Goal: Task Accomplishment & Management: Manage account settings

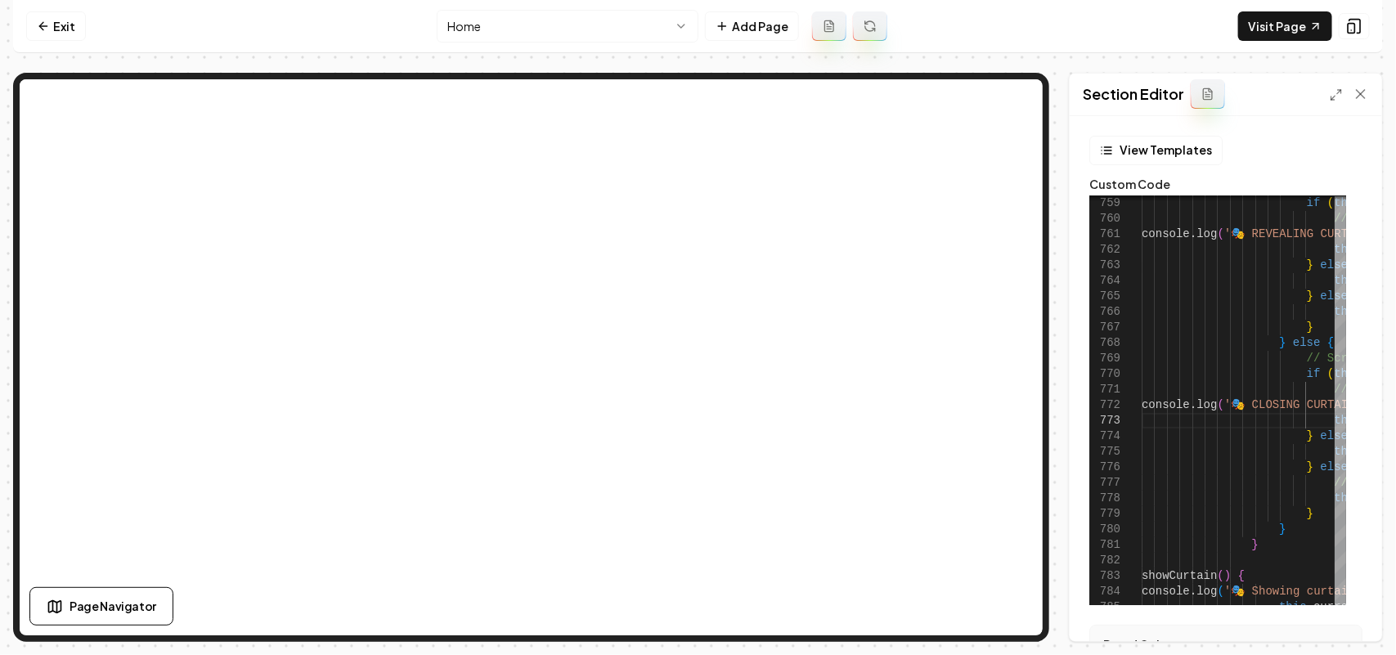
scroll to position [140, 301]
click at [1331, 91] on icon at bounding box center [1335, 94] width 13 height 13
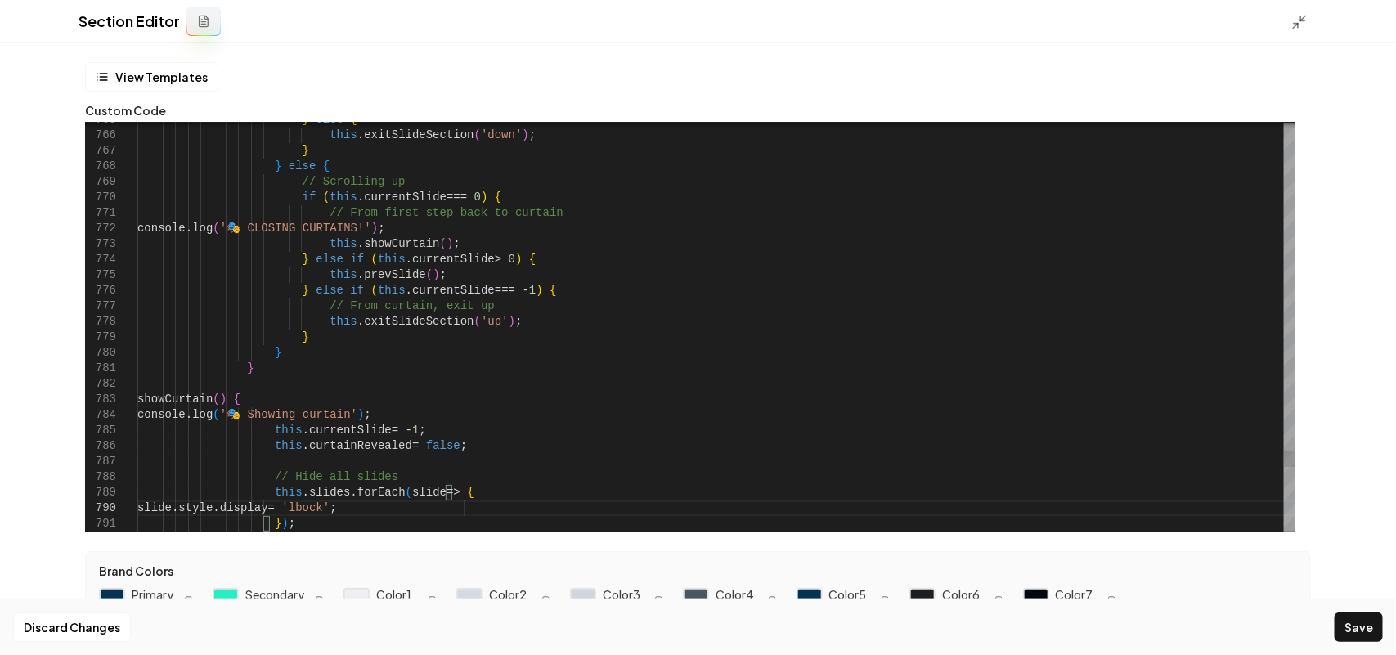
type textarea "**********"
click at [1349, 632] on button "Save" at bounding box center [1358, 626] width 48 height 29
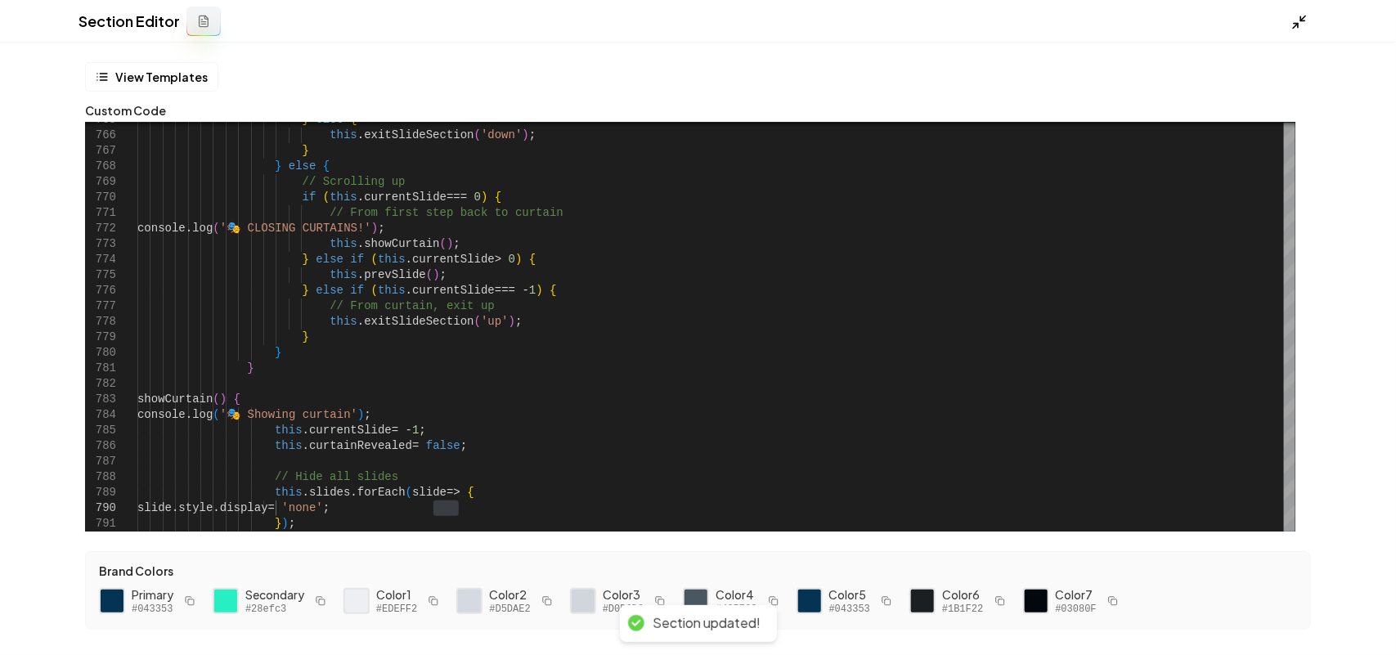
click at [1298, 25] on icon at bounding box center [1299, 22] width 16 height 16
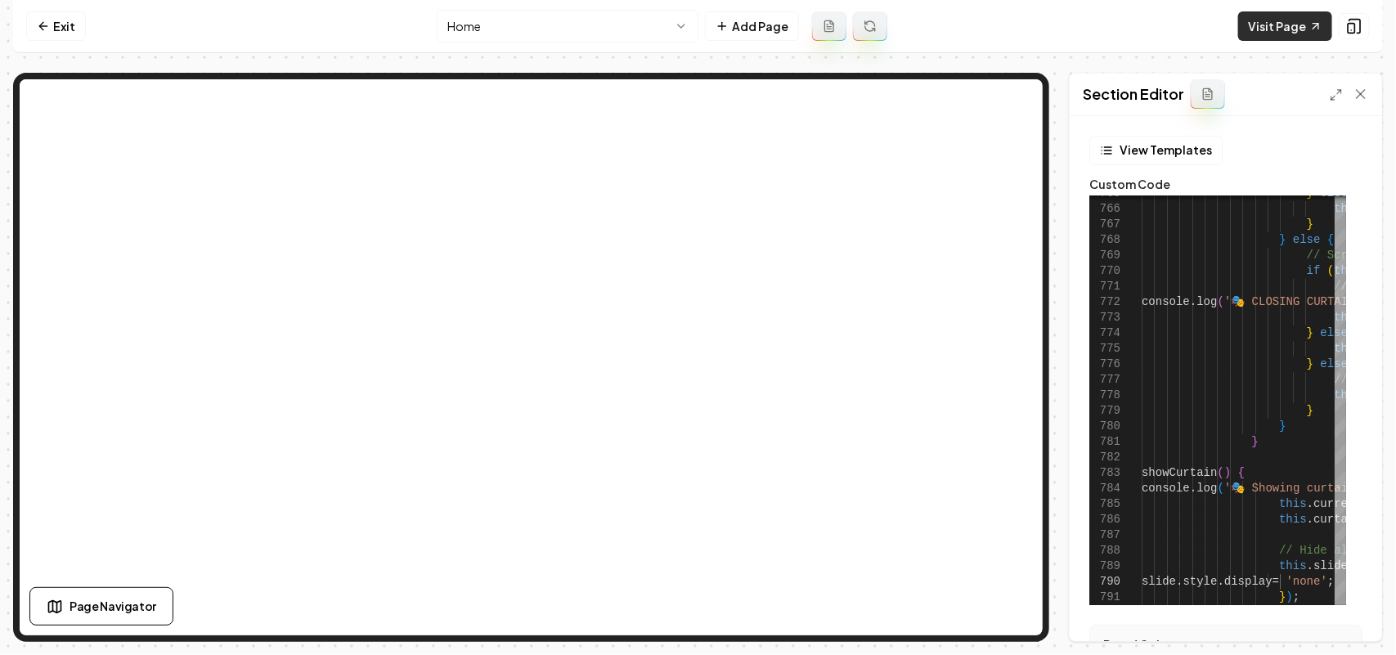
click at [1293, 30] on link "Visit Page" at bounding box center [1285, 25] width 94 height 29
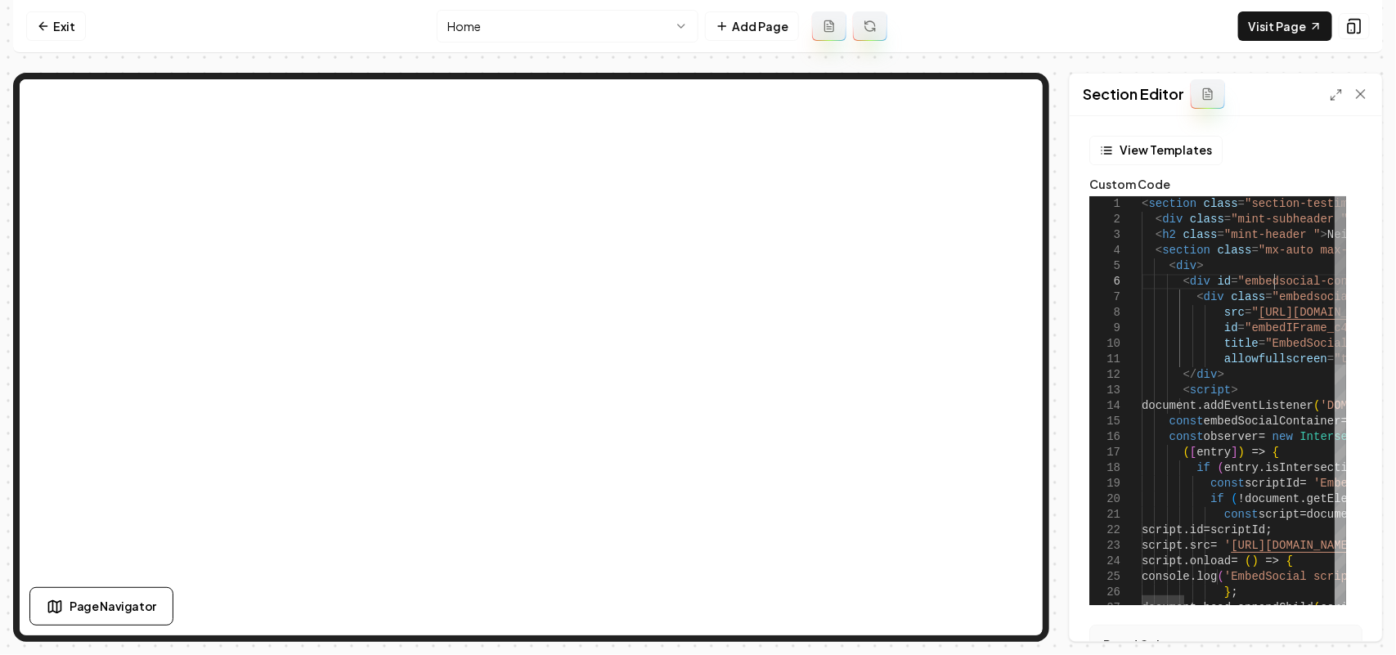
type textarea "**********"
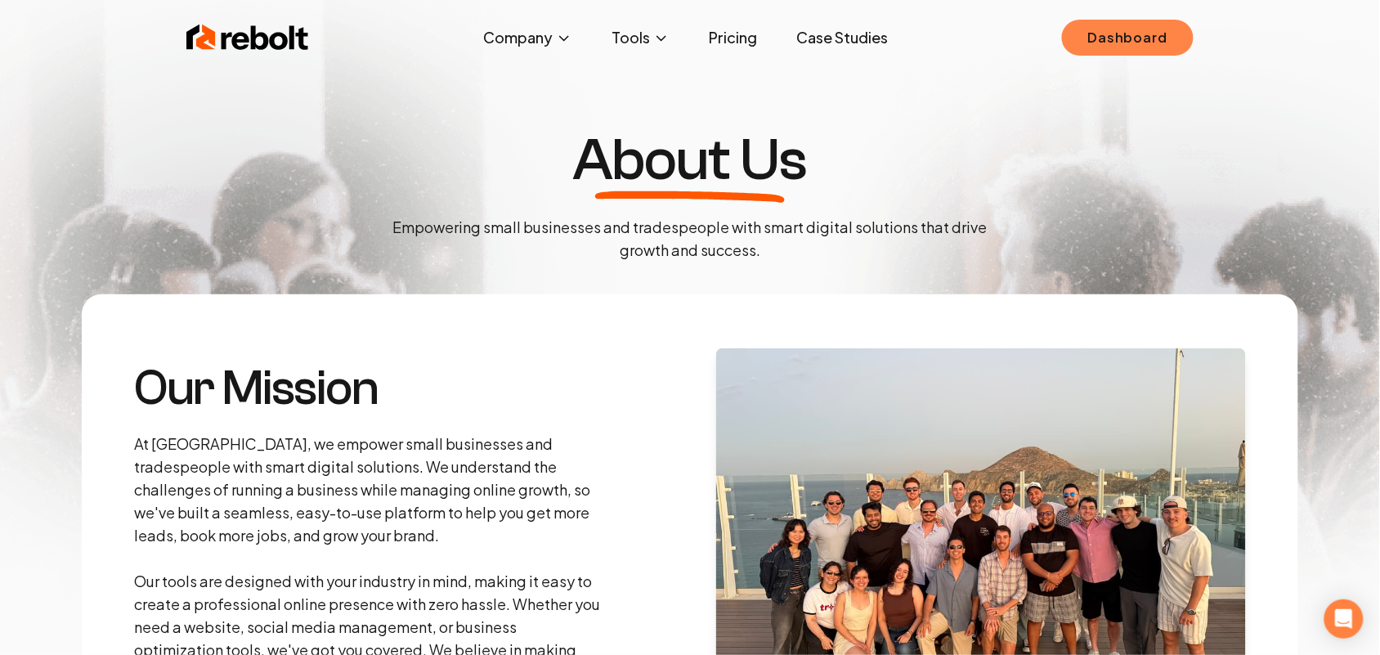
click at [1125, 30] on link "Dashboard" at bounding box center [1128, 38] width 132 height 36
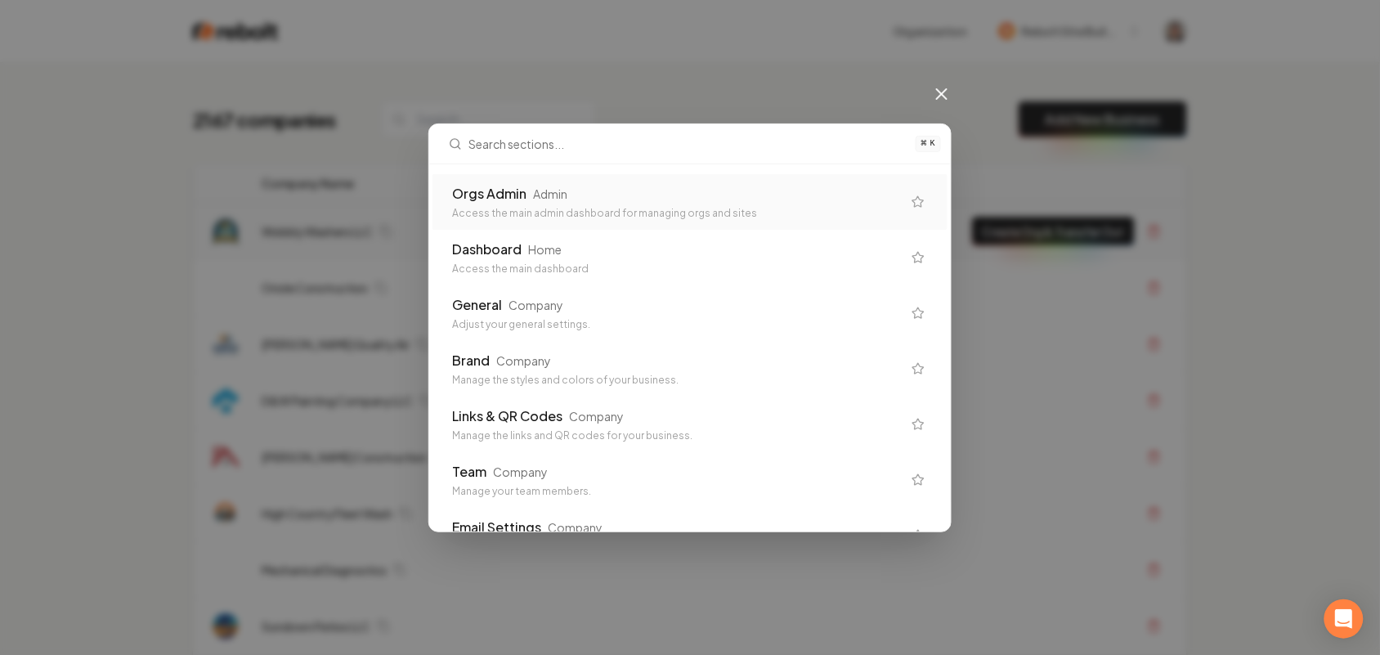
click at [563, 205] on div "Orgs Admin Admin Access the main admin dashboard for managing orgs and sites" at bounding box center [677, 202] width 450 height 36
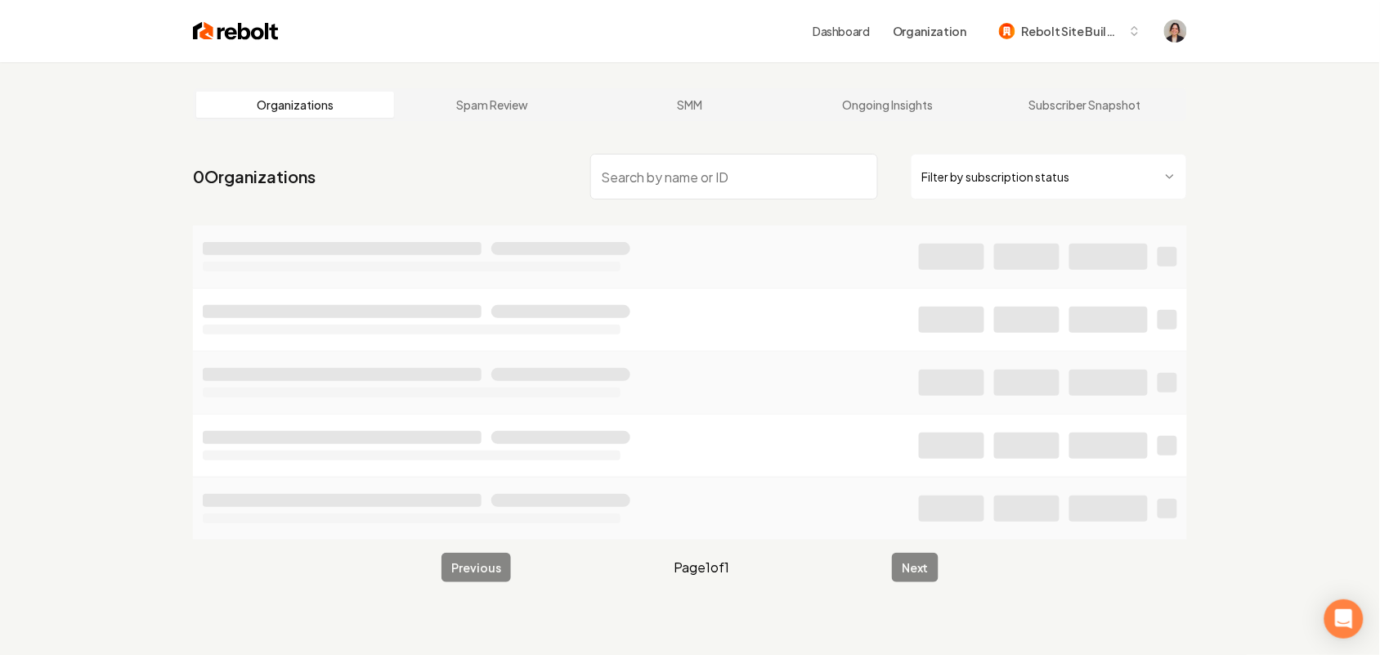
click at [716, 181] on input "search" at bounding box center [734, 177] width 288 height 46
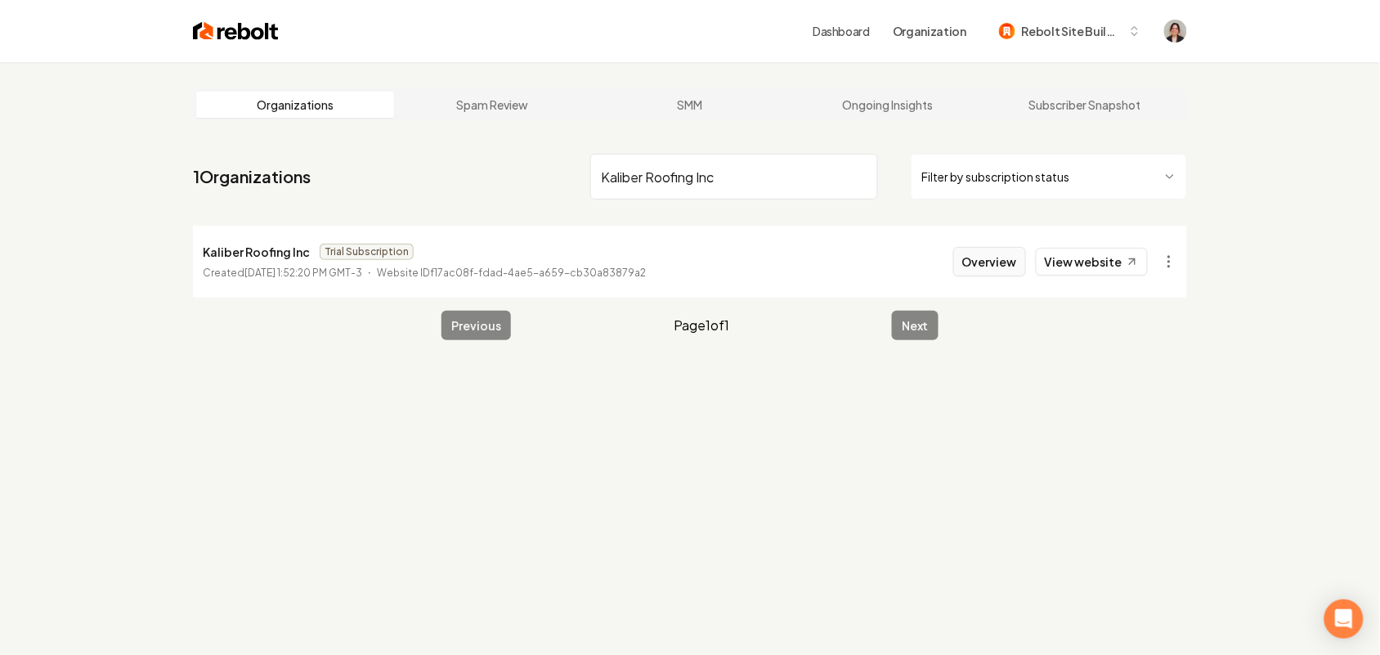
type input "Kaliber Roofing Inc"
click at [998, 258] on button "Overview" at bounding box center [989, 261] width 73 height 29
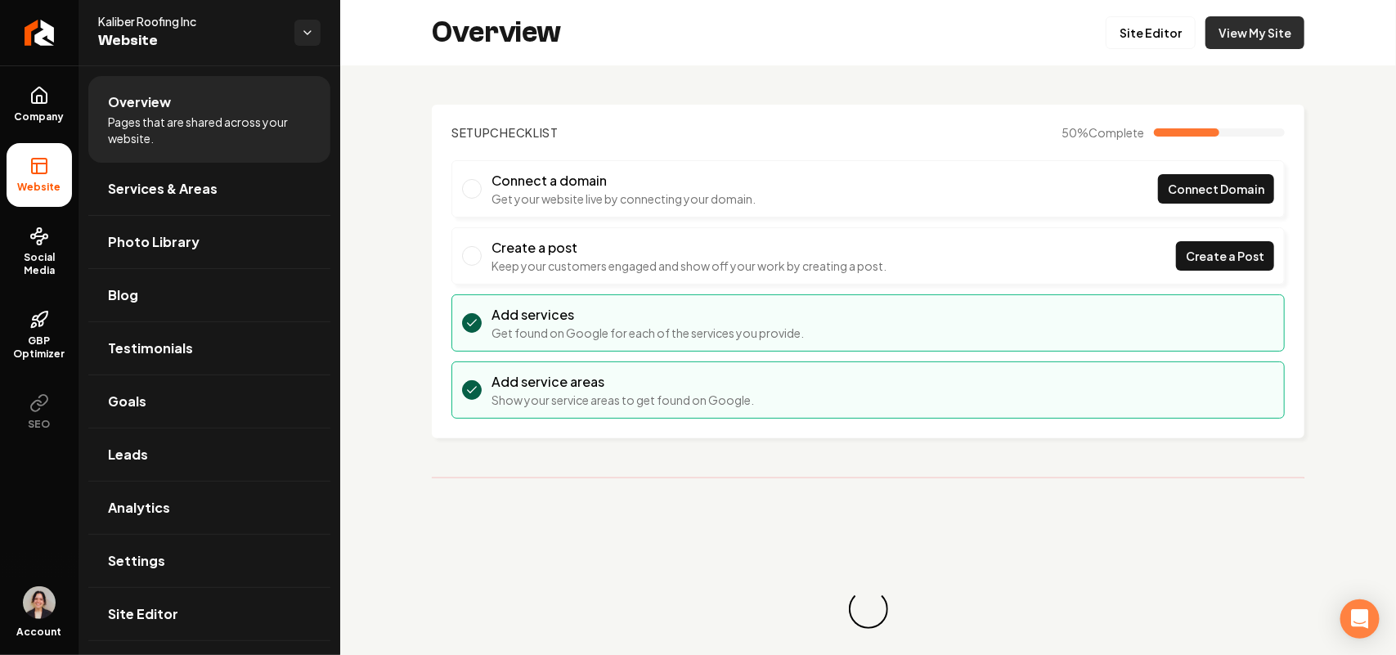
click at [1268, 23] on link "View My Site" at bounding box center [1254, 32] width 99 height 33
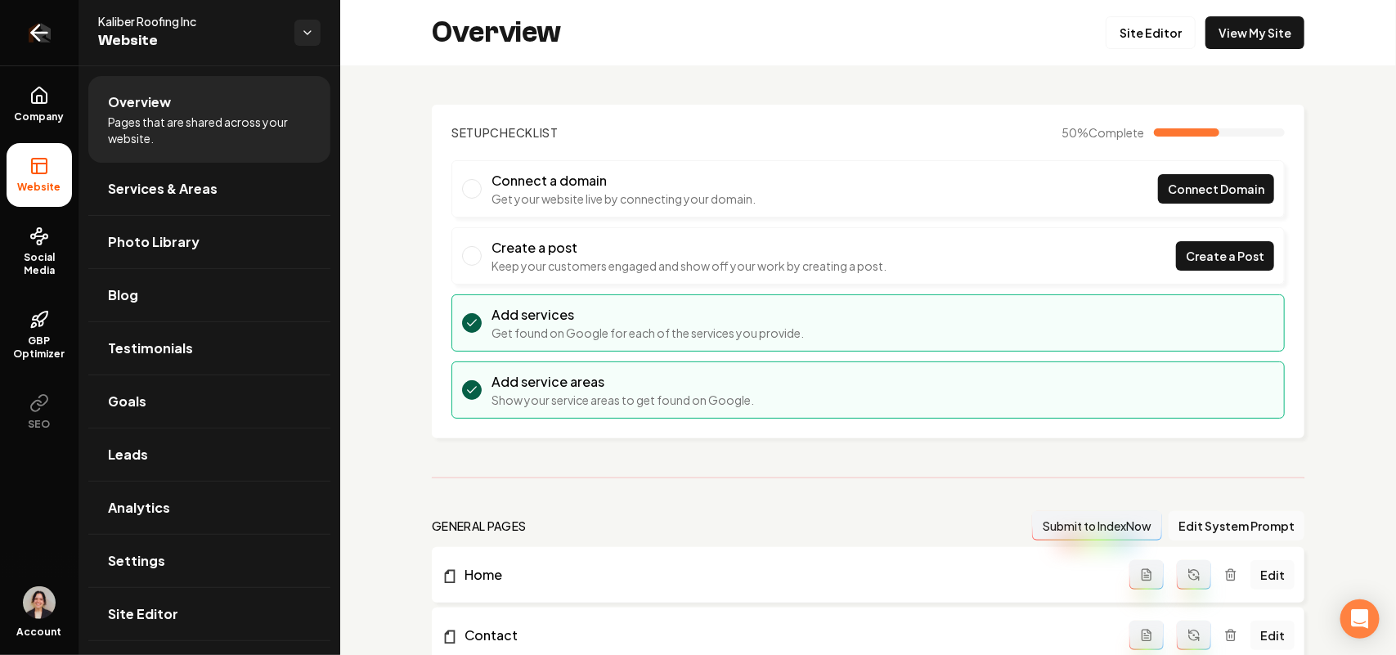
click at [37, 46] on link "Return to dashboard" at bounding box center [39, 32] width 78 height 65
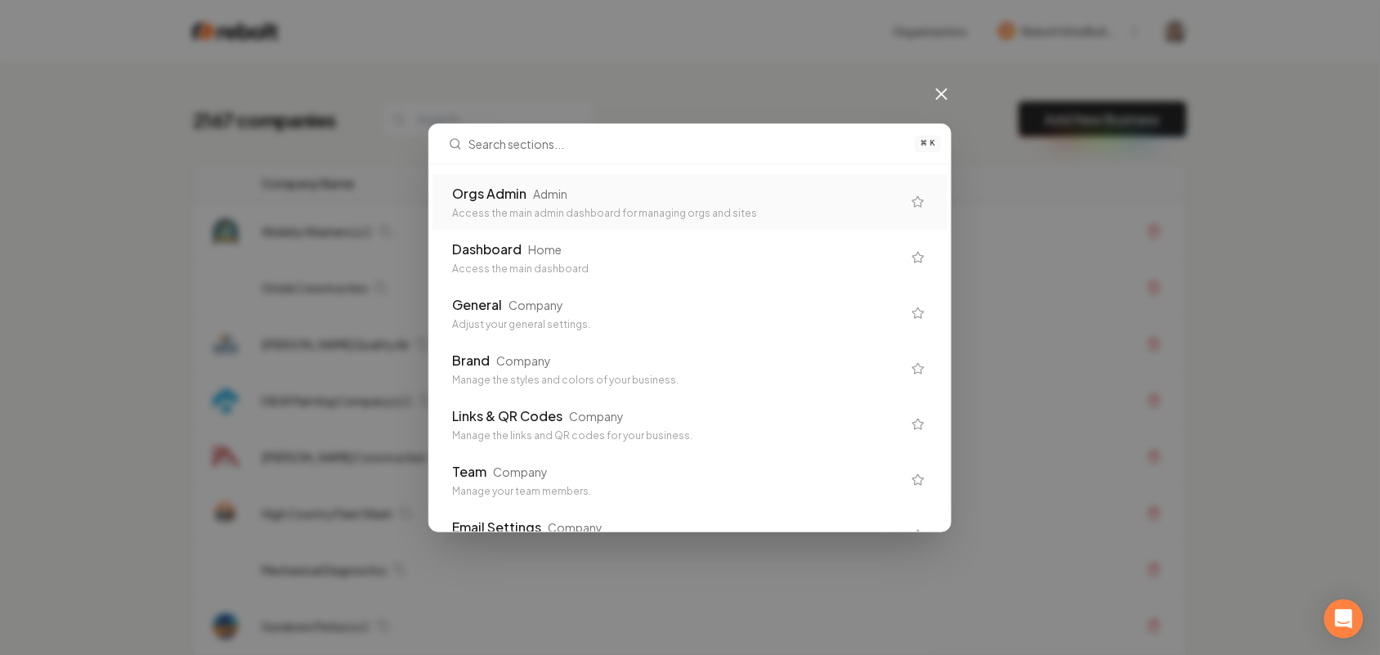
click at [676, 190] on div "Orgs Admin Admin" at bounding box center [677, 194] width 450 height 20
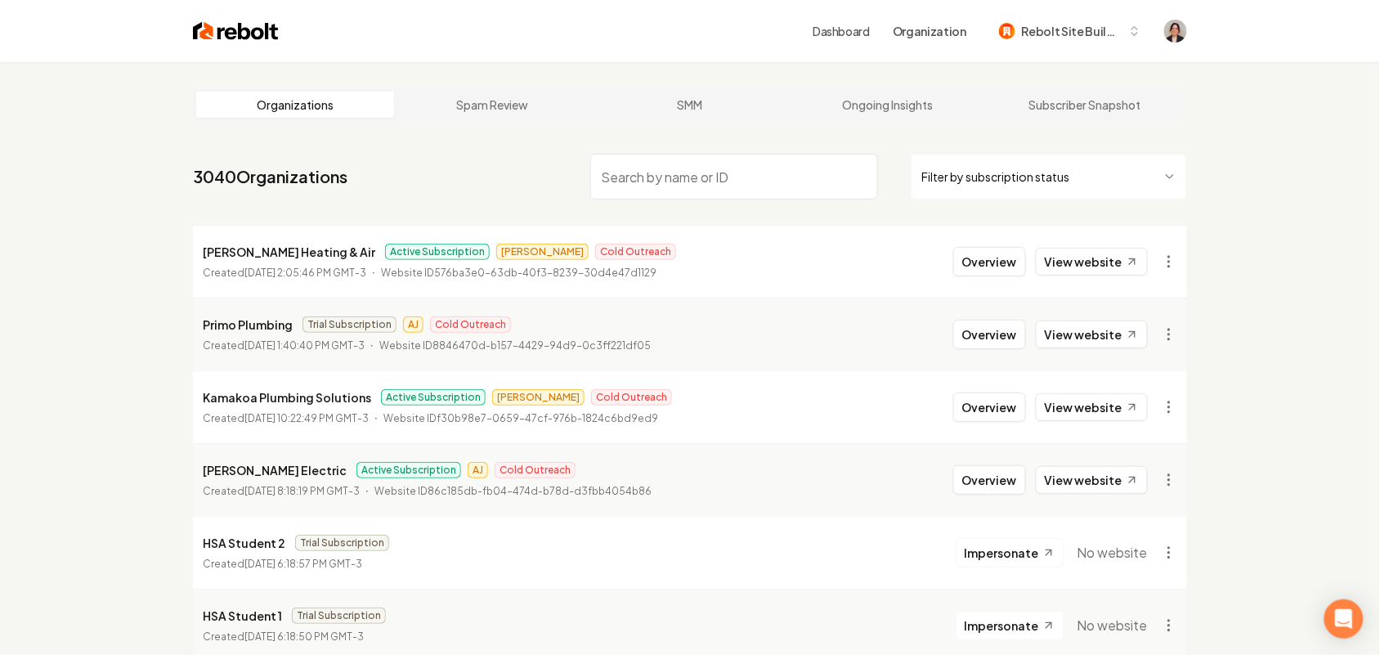
paste input "Outdoor Creations Roofing & Solar"
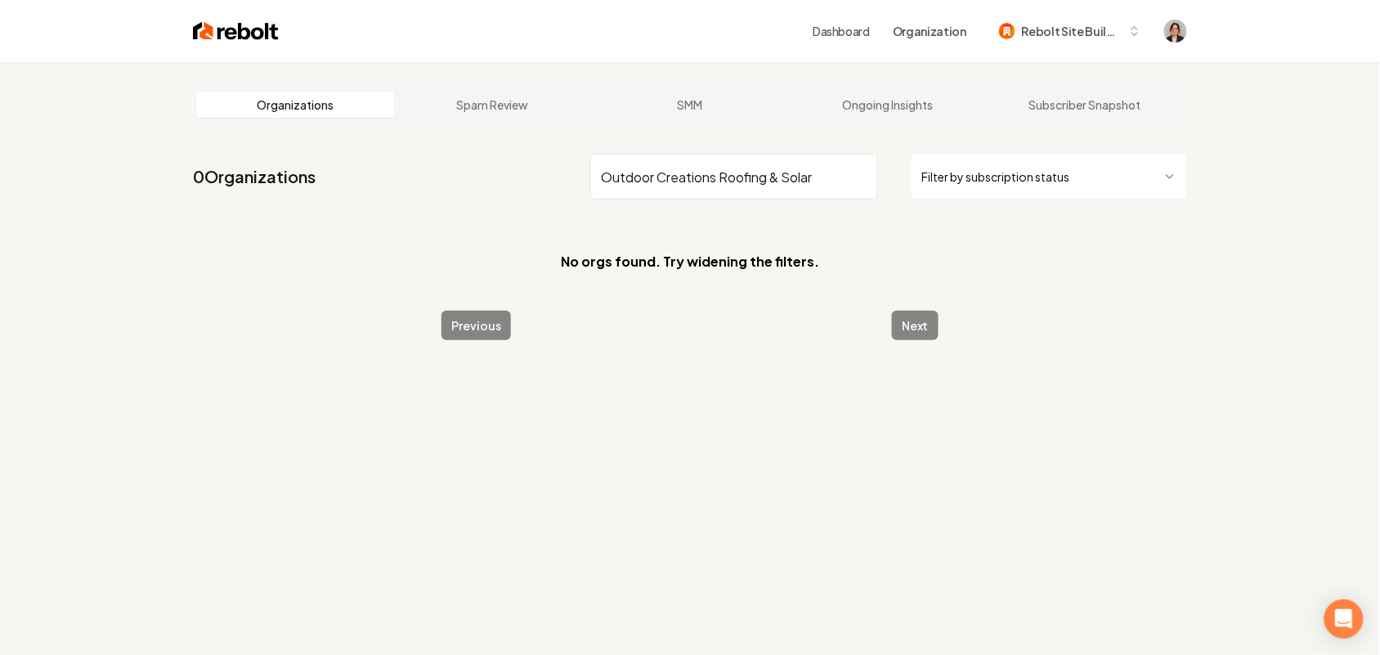
click at [794, 180] on input "Outdoor Creations Roofing & Solar" at bounding box center [734, 177] width 288 height 46
drag, startPoint x: 840, startPoint y: 173, endPoint x: 769, endPoint y: 177, distance: 70.4
click at [769, 177] on input "Outdoor Creations Roofing & Solar" at bounding box center [734, 177] width 288 height 46
click at [692, 180] on input "Outdoor Creations" at bounding box center [734, 177] width 288 height 46
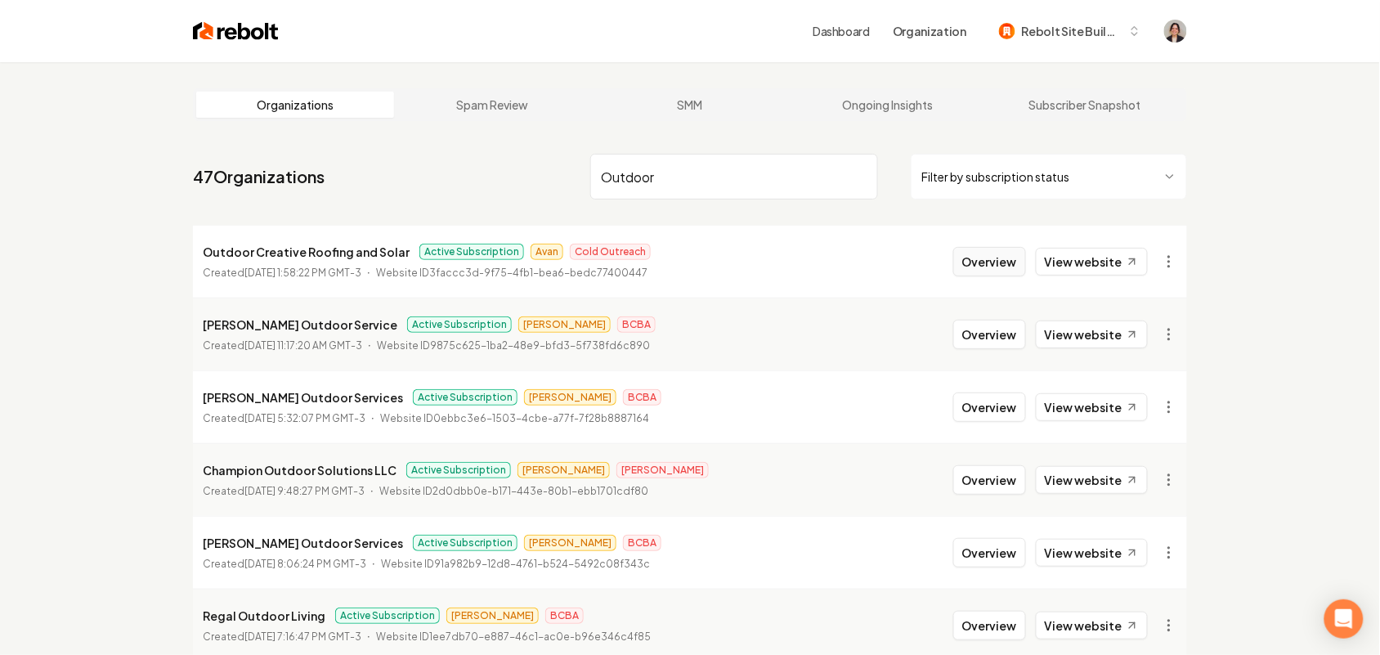
type input "Outdoor"
click at [1000, 270] on button "Overview" at bounding box center [989, 261] width 73 height 29
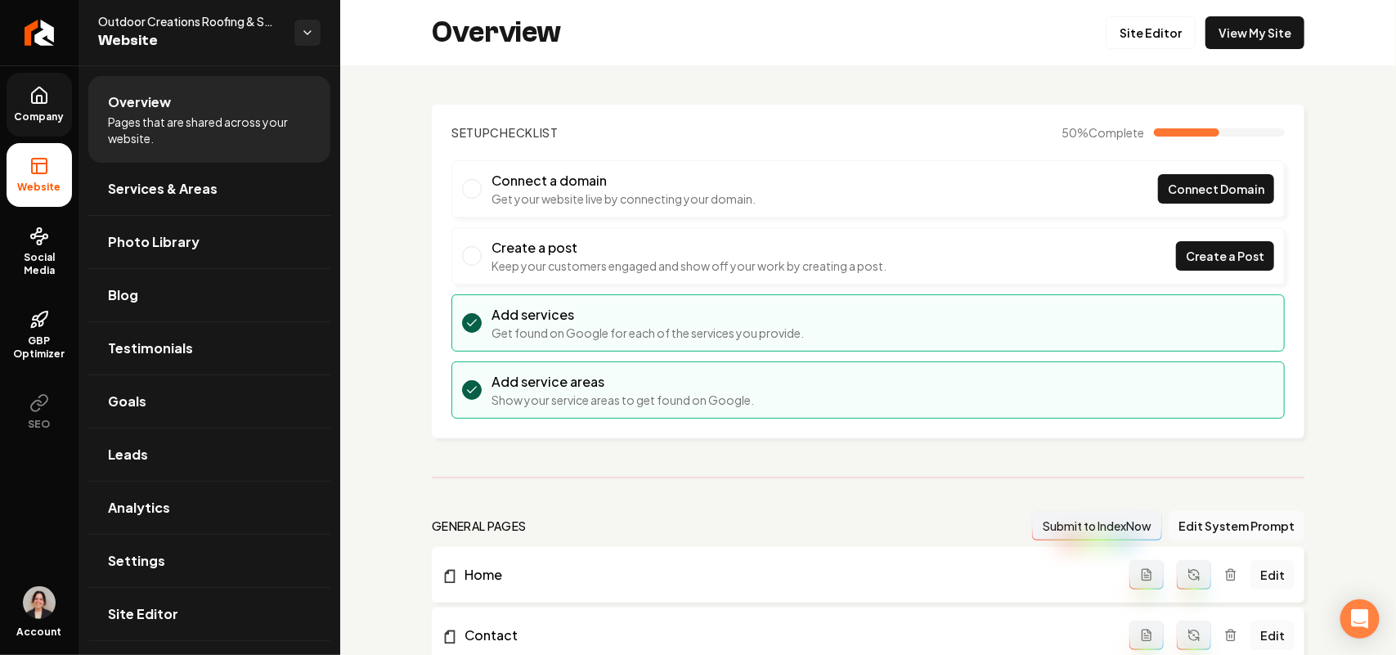
click at [22, 106] on link "Company" at bounding box center [39, 105] width 65 height 64
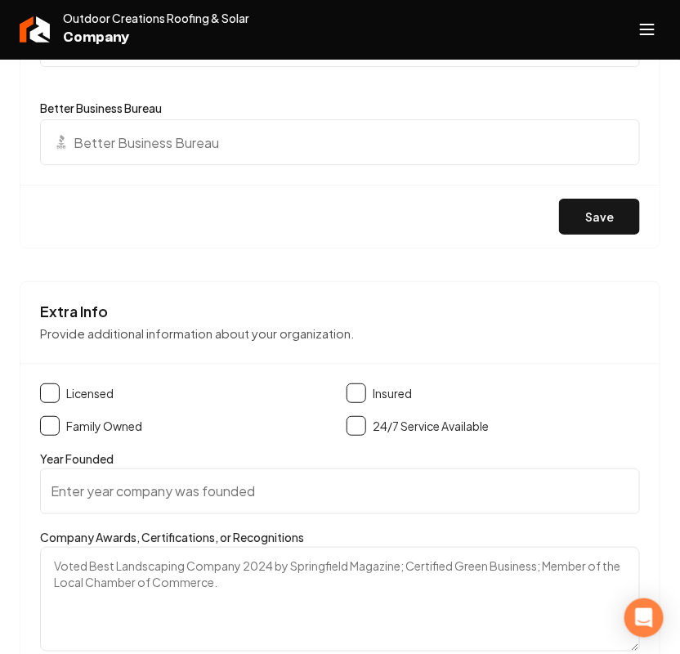
scroll to position [2760, 0]
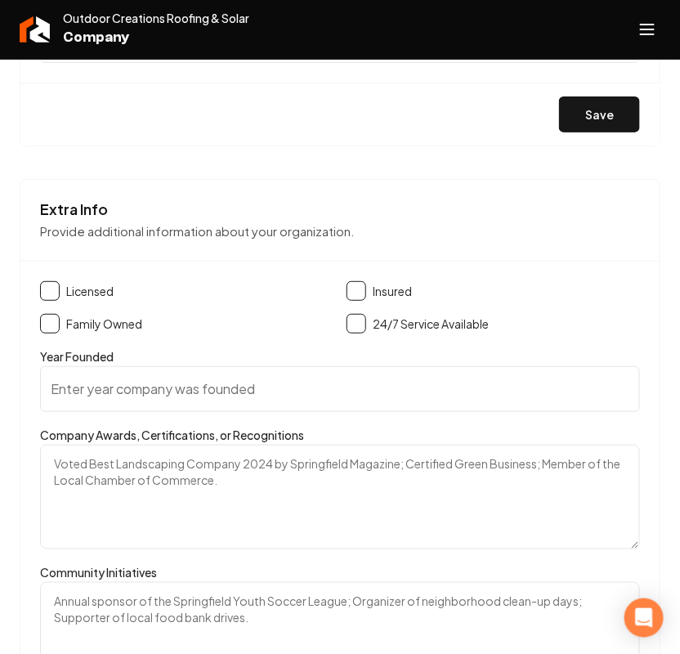
click at [169, 508] on textarea "Company Awards, Certifications, or Recognitions" at bounding box center [340, 497] width 600 height 105
paste textarea "Shingle RX, Euroshield Certified, malarky, GAF,"
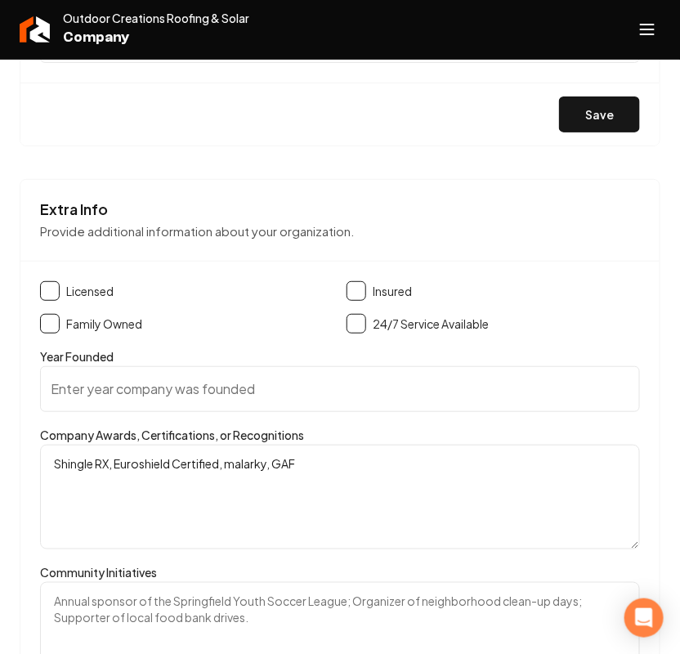
type textarea "Shingle RX, Euroshield Certified, malarky, GAF"
click at [50, 301] on button "Main content area" at bounding box center [50, 291] width 20 height 20
click at [45, 334] on button "Main content area" at bounding box center [50, 324] width 20 height 20
click at [361, 301] on button "Main content area" at bounding box center [357, 291] width 20 height 20
click at [356, 334] on button "Main content area" at bounding box center [357, 324] width 20 height 20
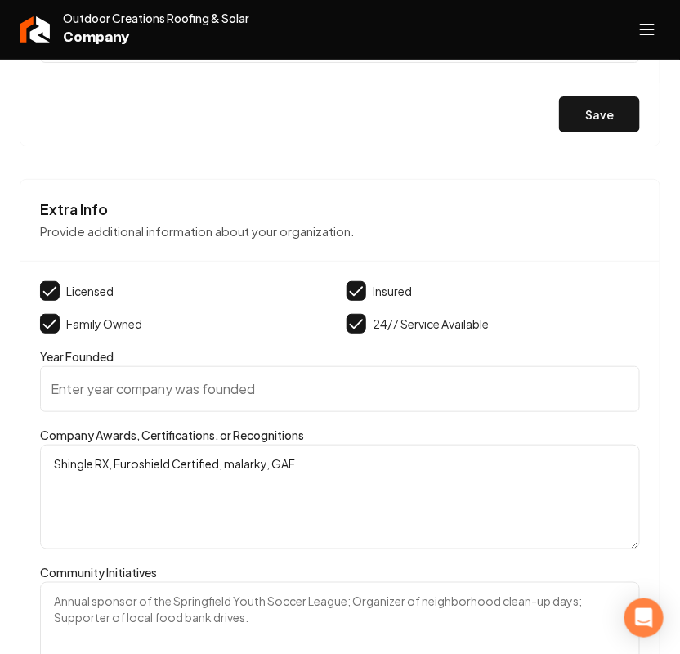
click at [226, 402] on input "Year Founded" at bounding box center [340, 389] width 600 height 46
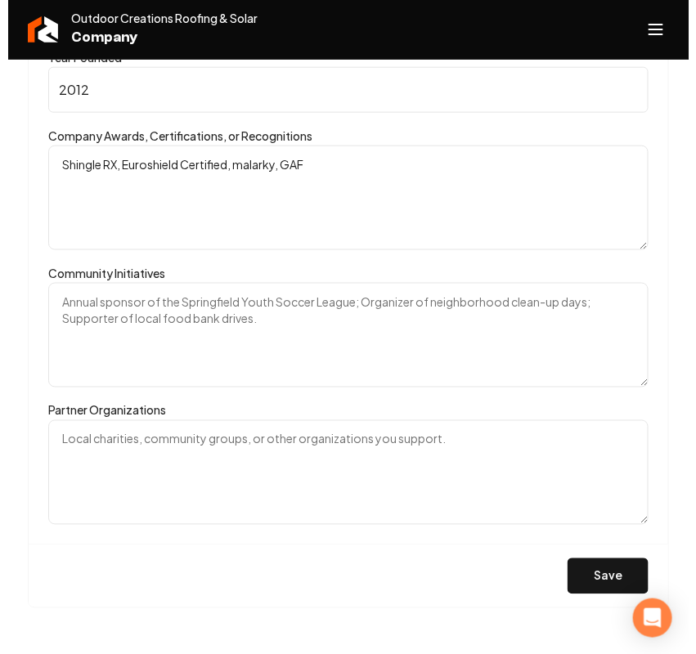
scroll to position [3077, 0]
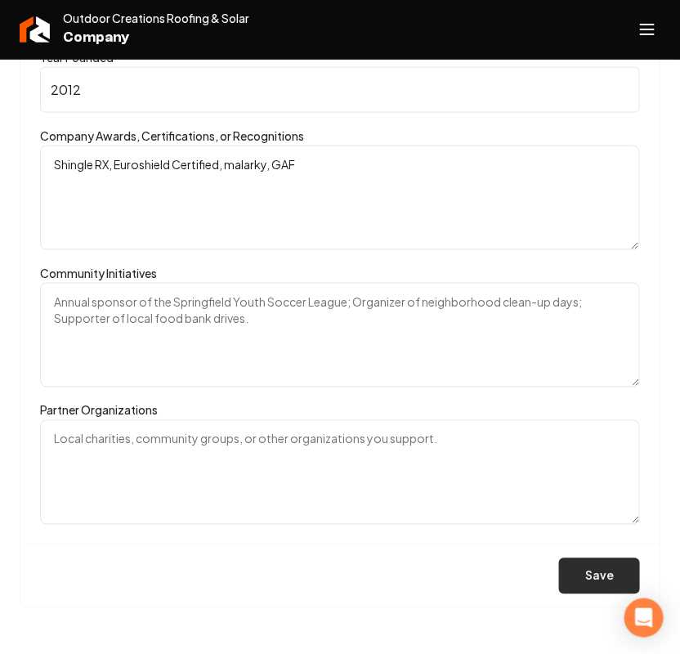
type input "2012"
click at [618, 572] on button "Save" at bounding box center [599, 576] width 81 height 36
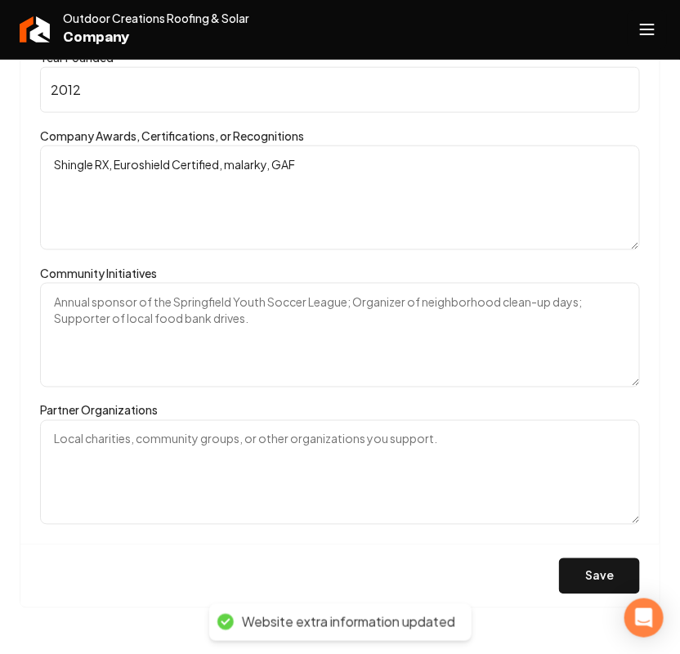
click at [655, 35] on icon "Open navigation menu" at bounding box center [648, 29] width 20 height 26
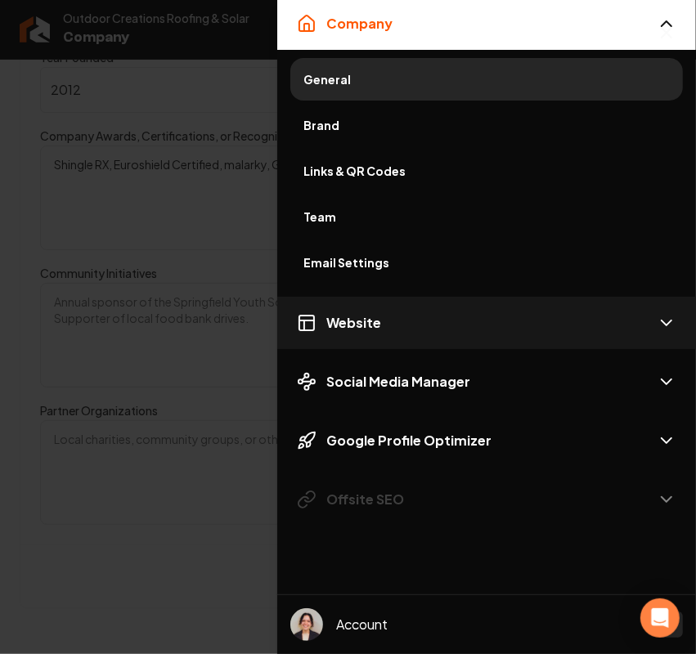
click at [374, 332] on span "Website" at bounding box center [353, 323] width 55 height 20
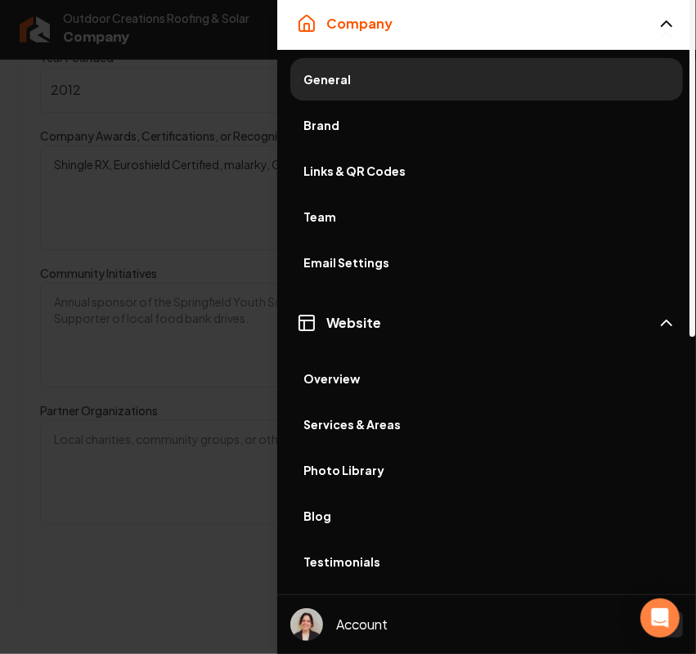
click at [365, 437] on link "Services & Areas" at bounding box center [486, 424] width 392 height 43
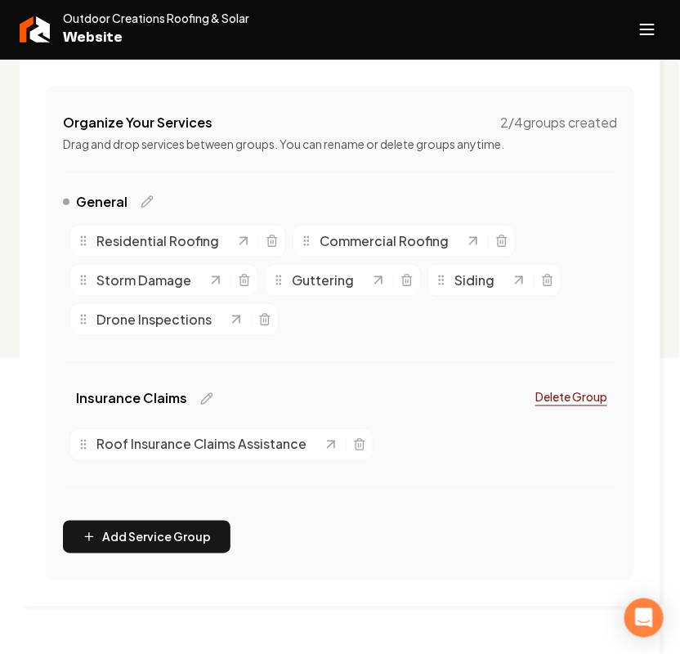
scroll to position [307, 0]
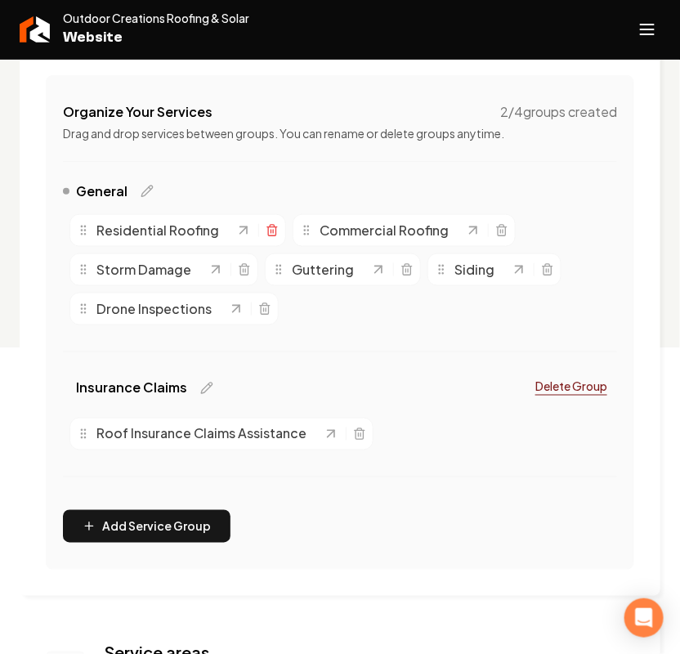
click at [266, 235] on icon "Main content area" at bounding box center [272, 230] width 13 height 13
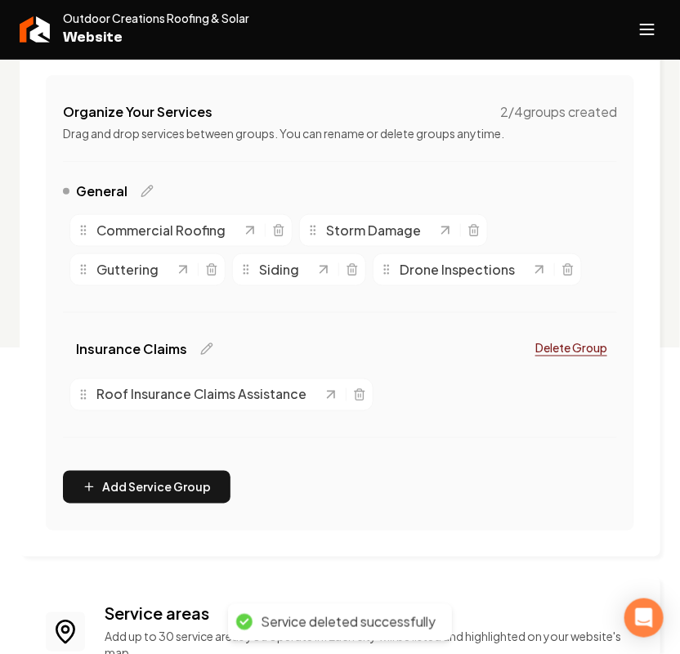
click at [272, 231] on icon "Main content area" at bounding box center [278, 230] width 13 height 13
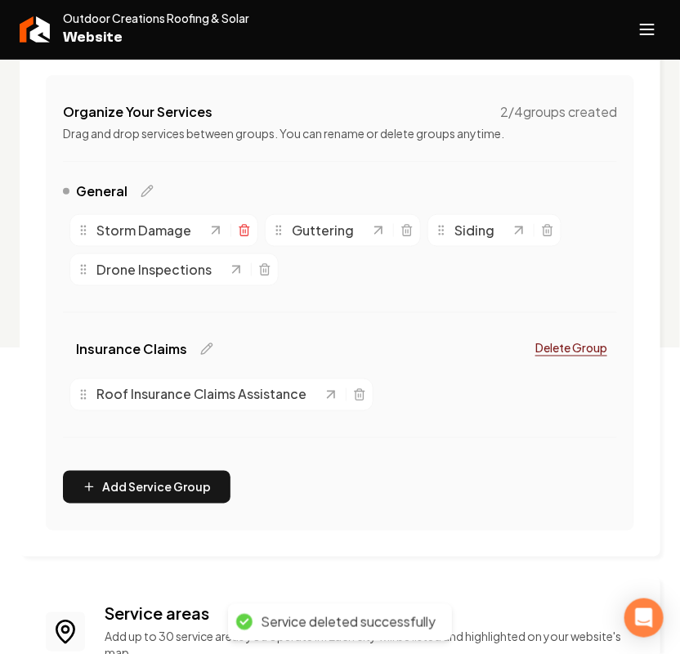
click at [242, 227] on icon "Main content area" at bounding box center [244, 230] width 13 height 13
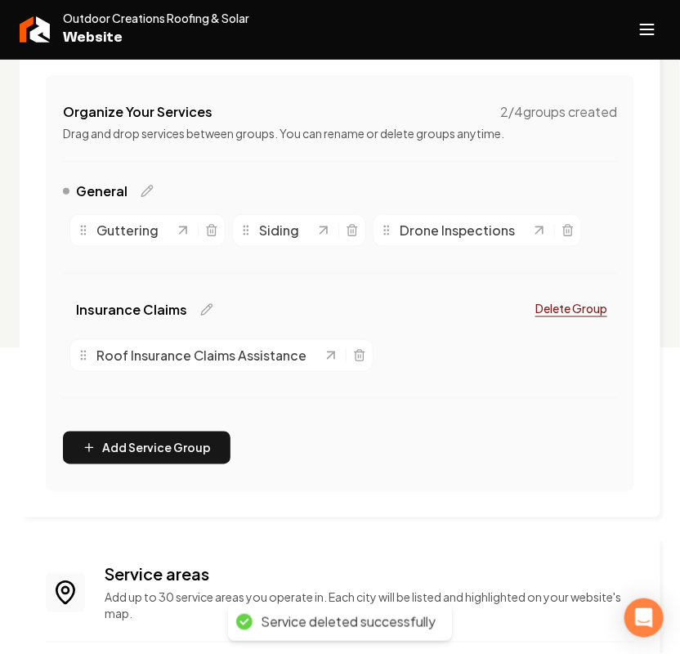
click at [209, 218] on div "Guttering" at bounding box center [148, 230] width 156 height 33
click at [209, 222] on div "Main content area" at bounding box center [196, 230] width 43 height 16
click at [198, 240] on div "Guttering" at bounding box center [148, 230] width 156 height 33
click at [209, 233] on icon "Main content area" at bounding box center [211, 230] width 13 height 13
click at [177, 234] on div "Main content area" at bounding box center [174, 230] width 43 height 16
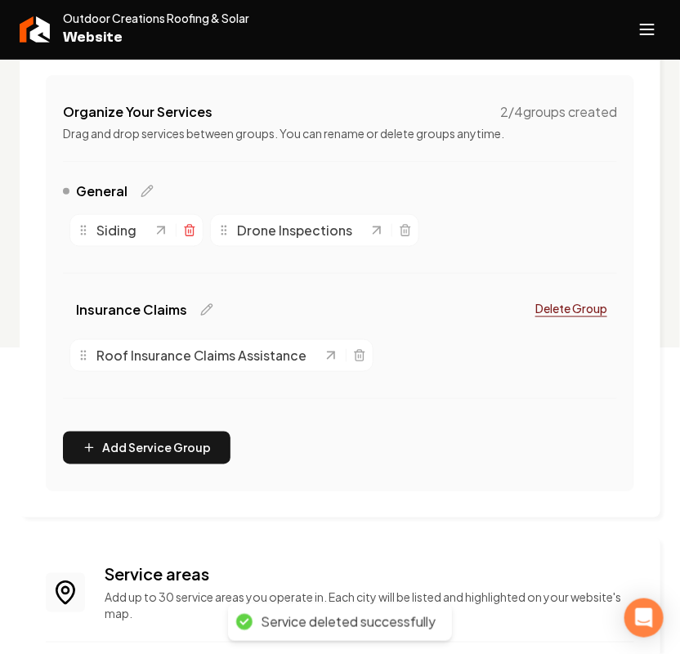
click at [189, 233] on line "Main content area" at bounding box center [189, 231] width 0 height 3
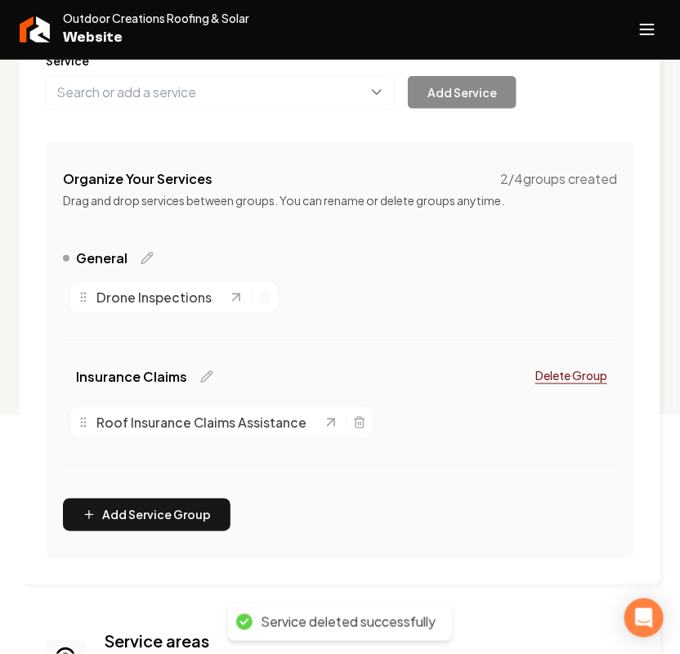
scroll to position [204, 0]
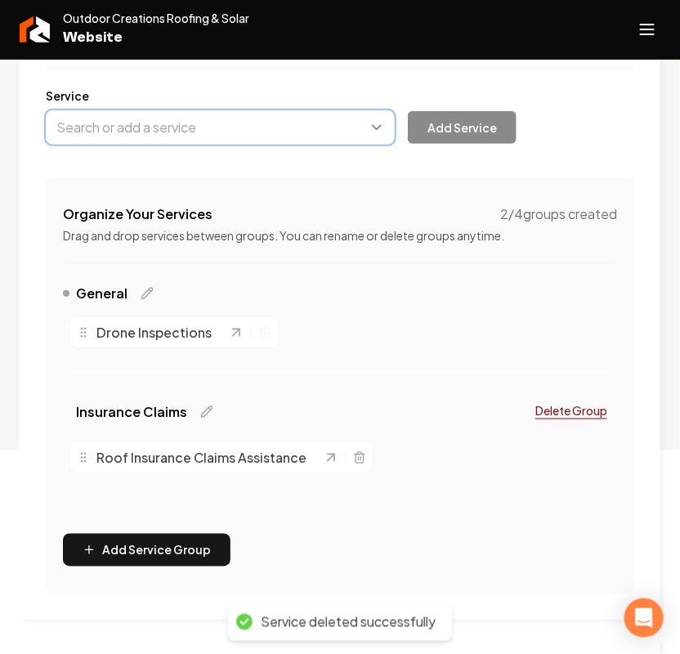
click at [182, 143] on button "Main content area" at bounding box center [220, 127] width 349 height 34
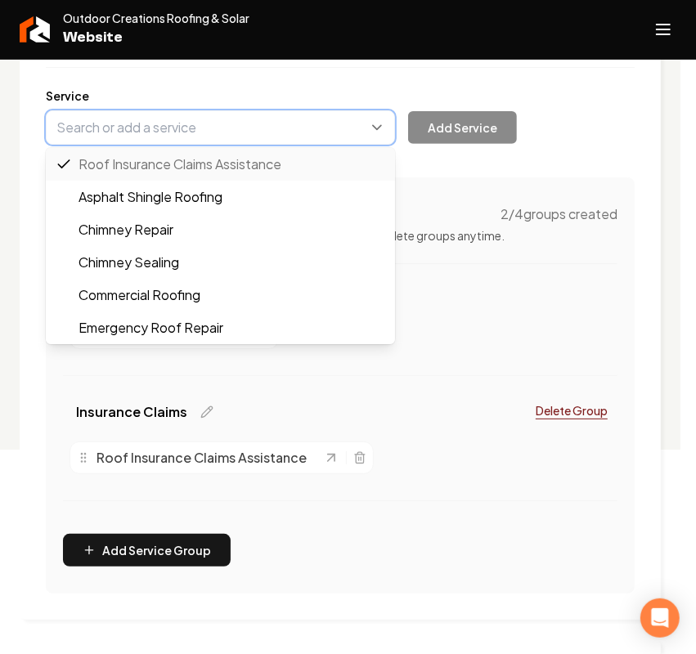
paste input "Roof Installation"
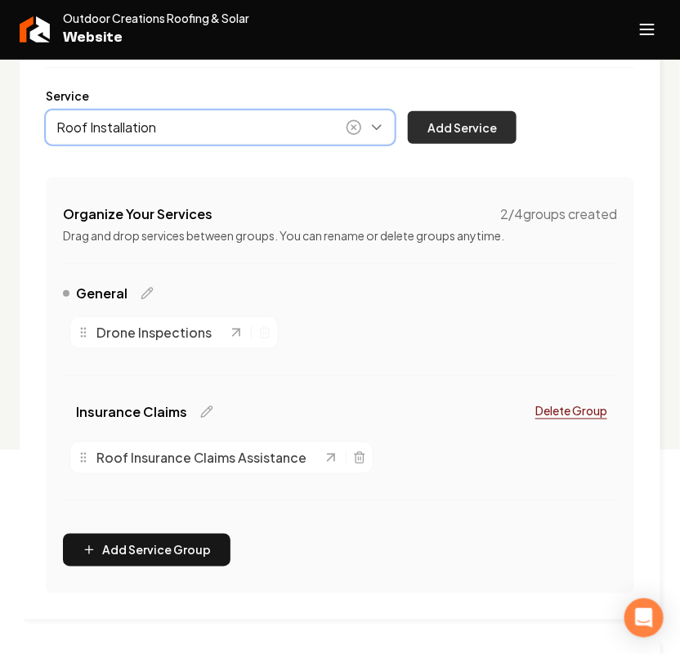
type input "Roof Installation"
click at [436, 121] on button "Add Service" at bounding box center [462, 127] width 109 height 33
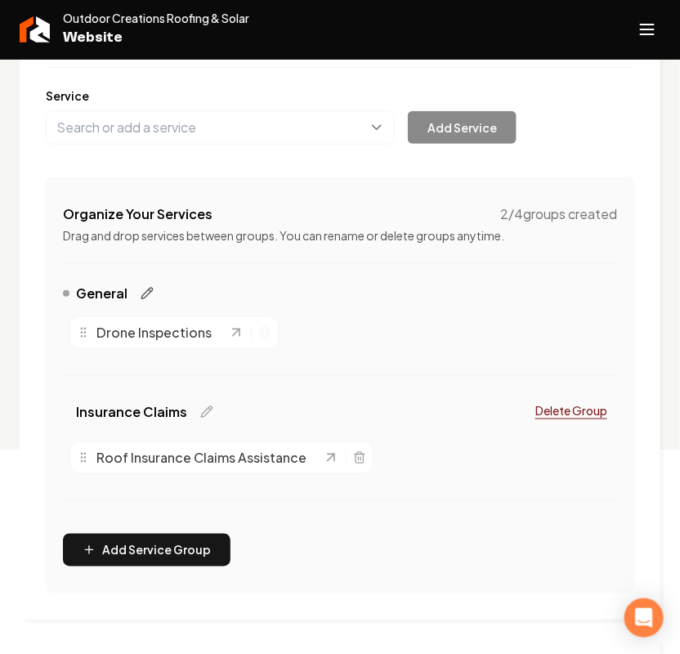
click at [151, 295] on icon "Main content area" at bounding box center [147, 293] width 13 height 13
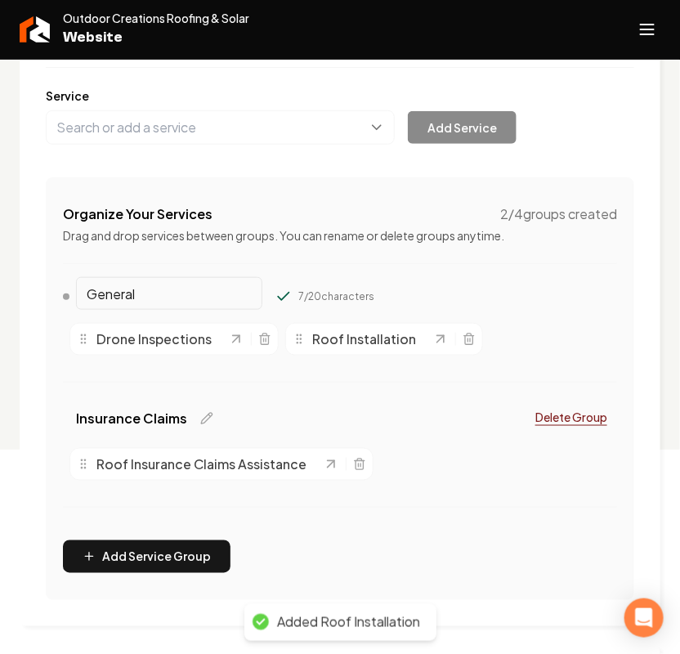
click at [151, 295] on input "General" at bounding box center [169, 293] width 186 height 33
drag, startPoint x: 151, startPoint y: 295, endPoint x: -11, endPoint y: 297, distance: 161.9
click at [0, 297] on html "Company Website Social Media GBP Optimizer SEO Account Outdoor Creations Roofin…" at bounding box center [340, 123] width 680 height 654
paste input "Roofing Services:"
type input "Roofing Services"
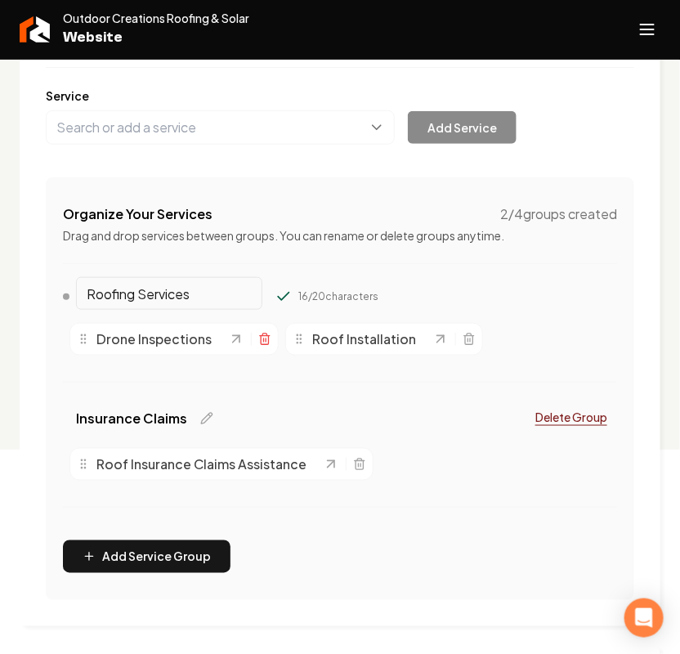
click at [262, 344] on icon "Main content area" at bounding box center [264, 339] width 13 height 13
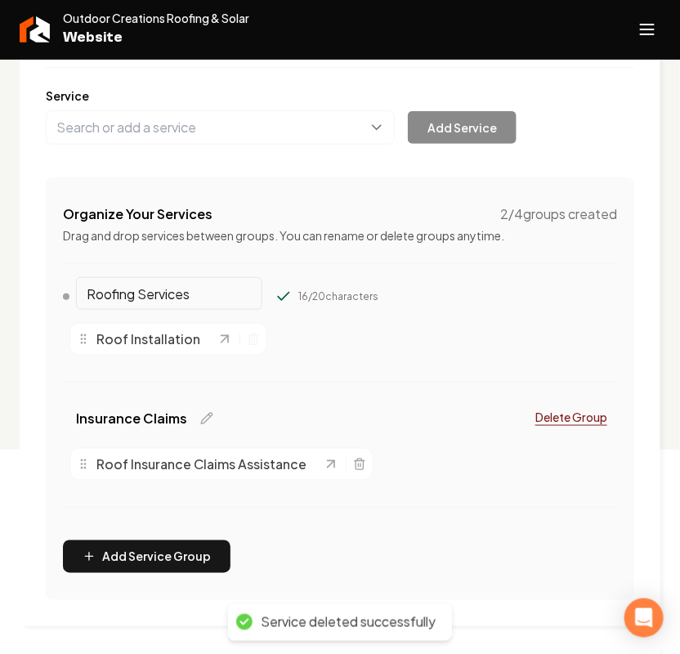
click at [276, 291] on icon "Main content area" at bounding box center [284, 297] width 16 height 16
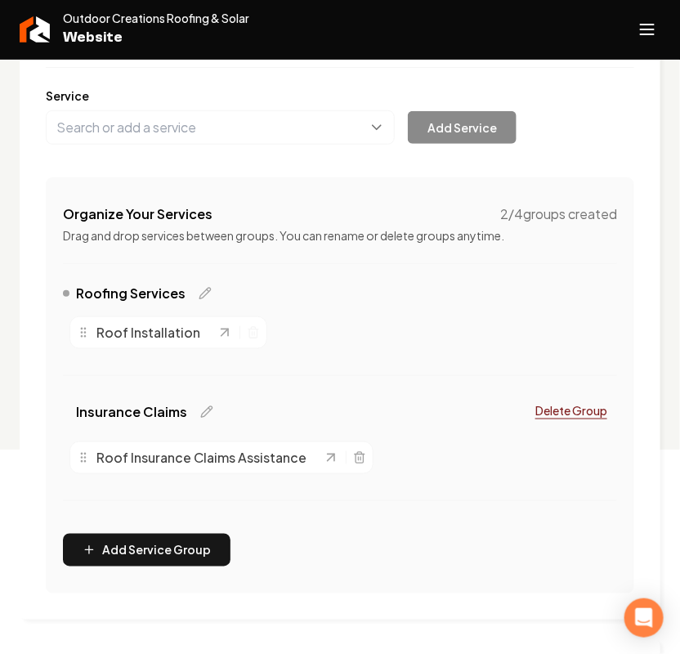
click at [267, 105] on div "Service Add Service" at bounding box center [340, 115] width 589 height 57
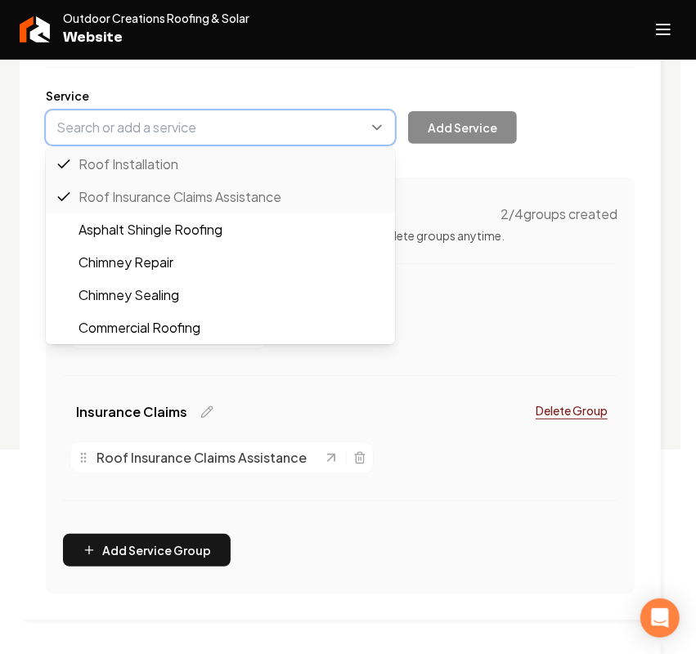
click at [182, 121] on button "Main content area" at bounding box center [220, 127] width 349 height 34
paste input "Roof Replacement and Repair"
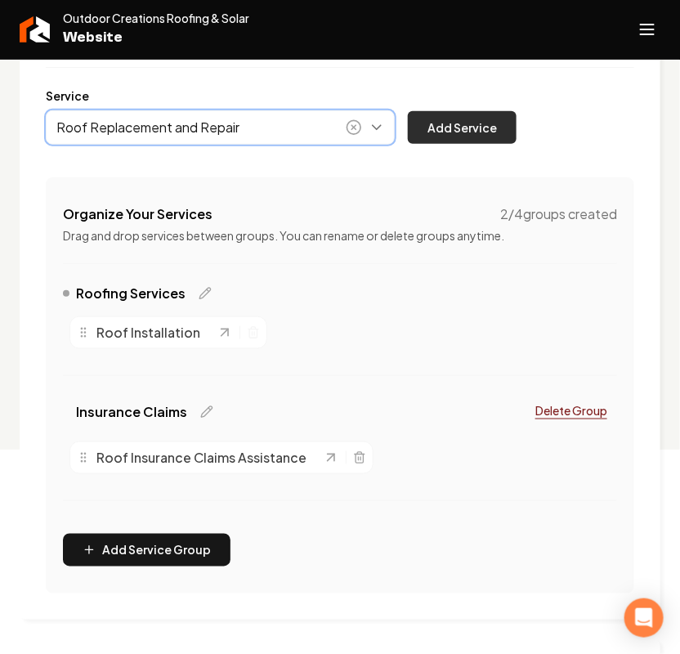
type input "Roof Replacement and Repair"
click at [437, 128] on button "Add Service" at bounding box center [462, 127] width 109 height 33
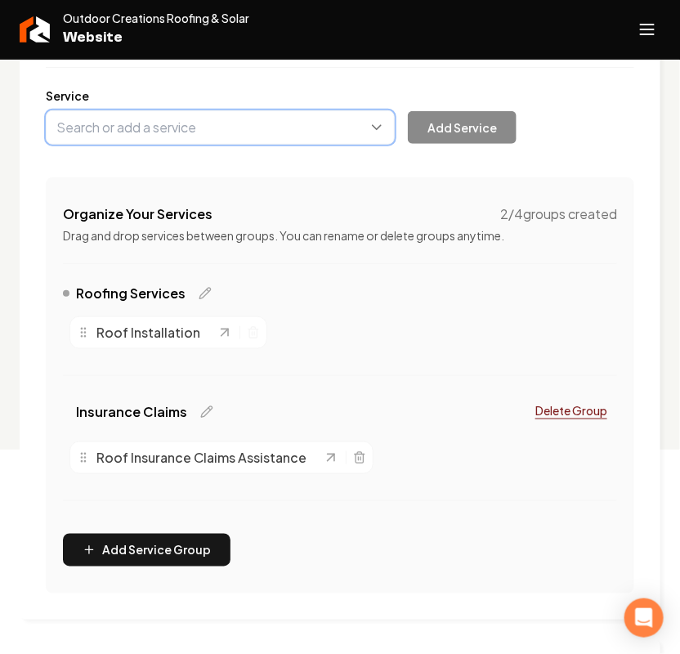
click at [193, 128] on button "Main content area" at bounding box center [220, 127] width 349 height 34
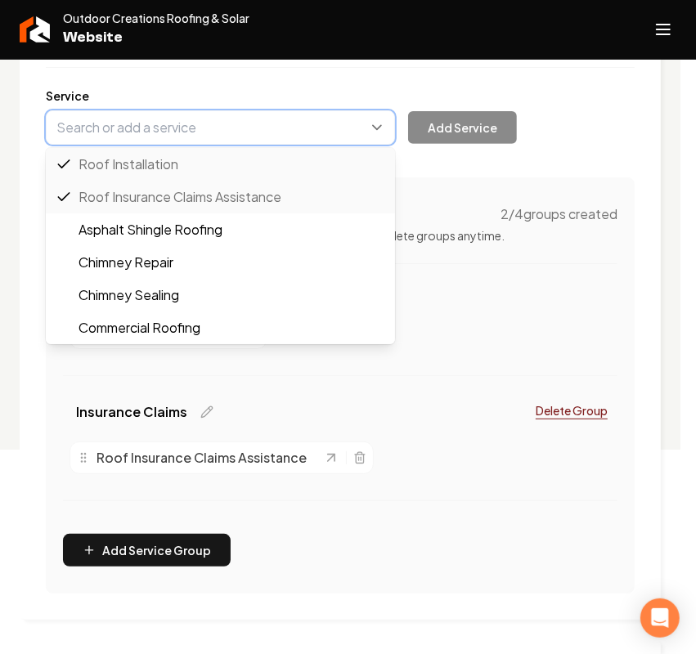
paste input "Roof Inspection"
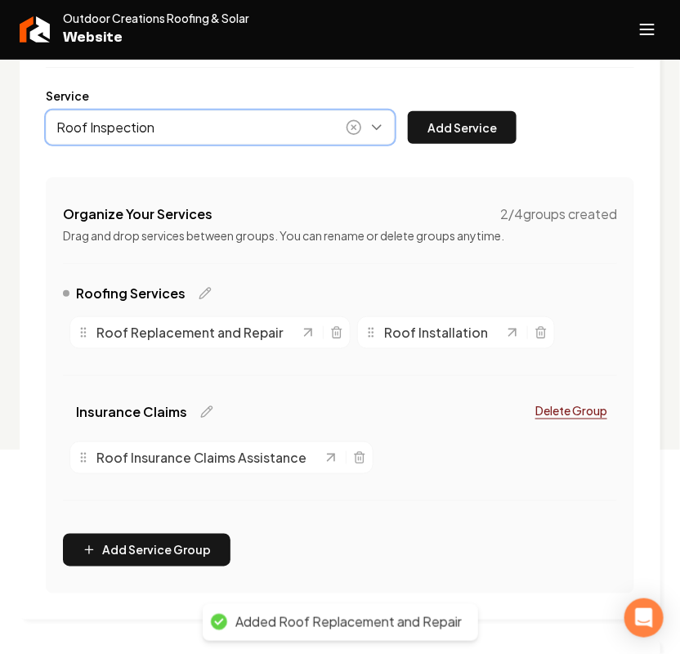
type input "Roof Inspection"
click at [446, 107] on div "Service Roof Inspection Add Service" at bounding box center [340, 115] width 589 height 57
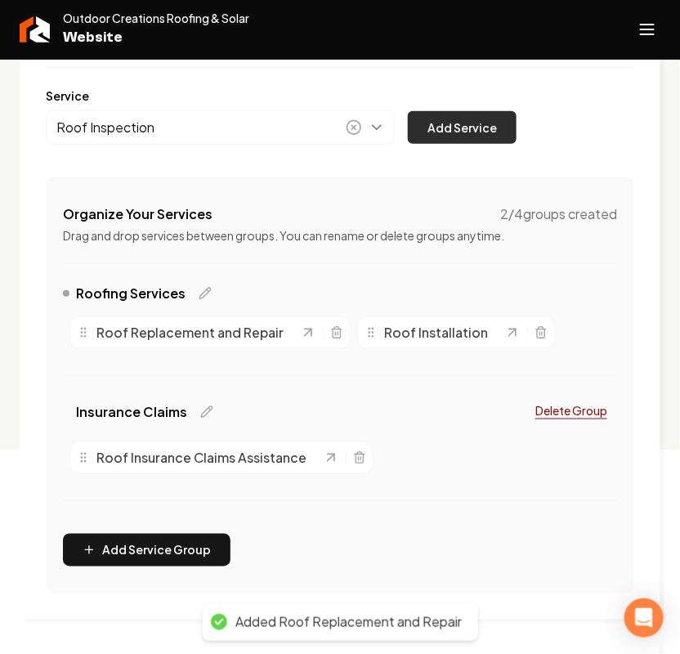
click at [460, 123] on button "Add Service" at bounding box center [462, 127] width 109 height 33
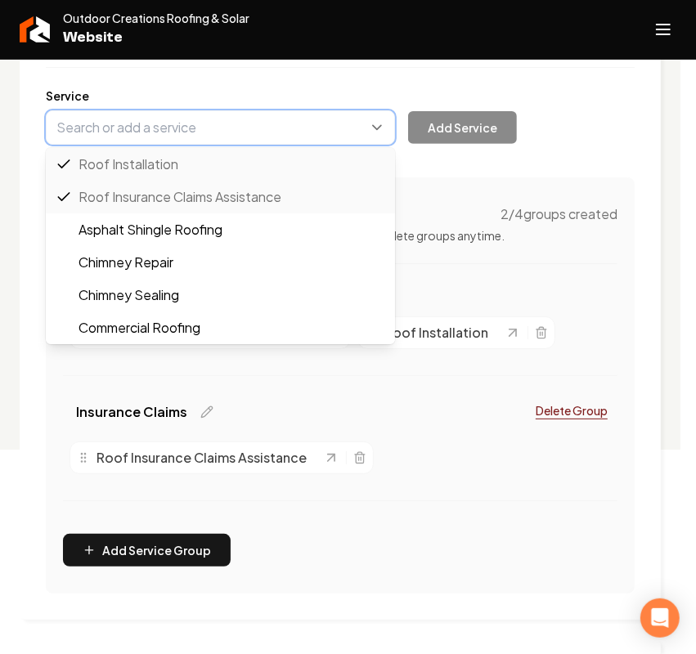
click at [176, 129] on button "Main content area" at bounding box center [220, 127] width 349 height 34
paste input "residential Roof Installation"
type input "residential Roof Installation"
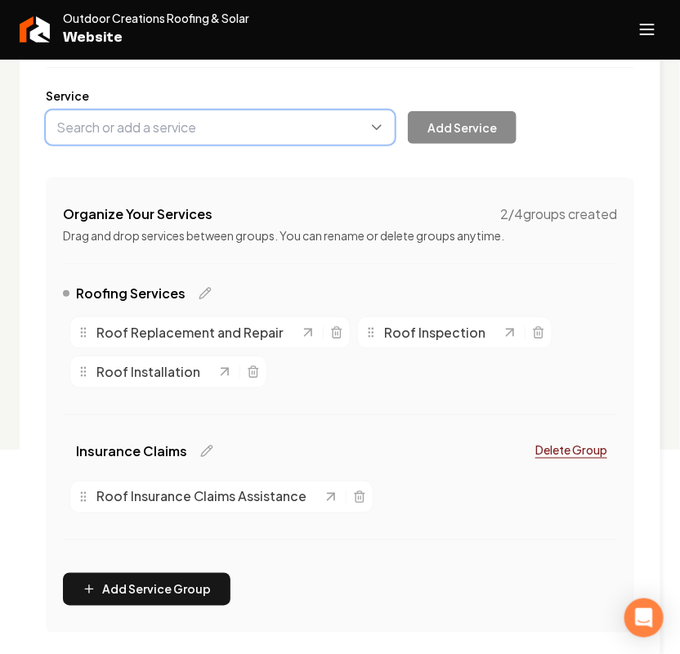
drag, startPoint x: 62, startPoint y: 128, endPoint x: 45, endPoint y: 131, distance: 17.3
click at [46, 131] on button "Main content area" at bounding box center [220, 127] width 349 height 34
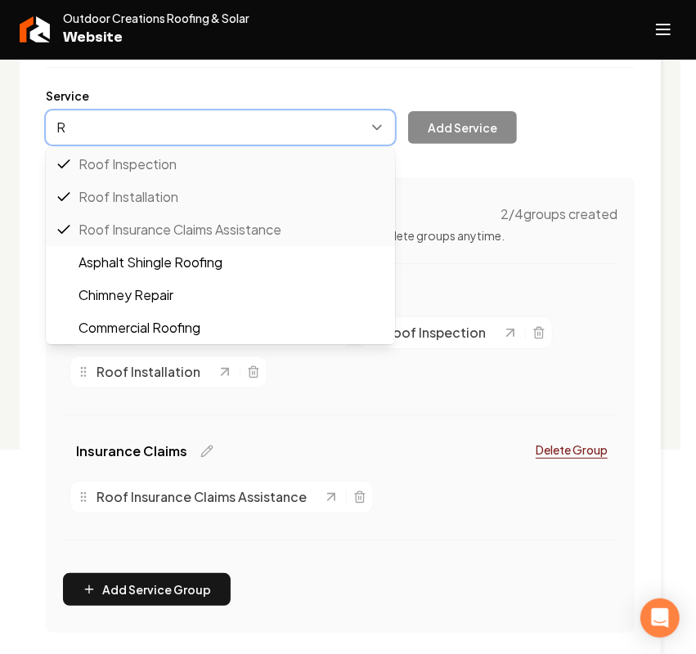
paste input "residential Roof Installation"
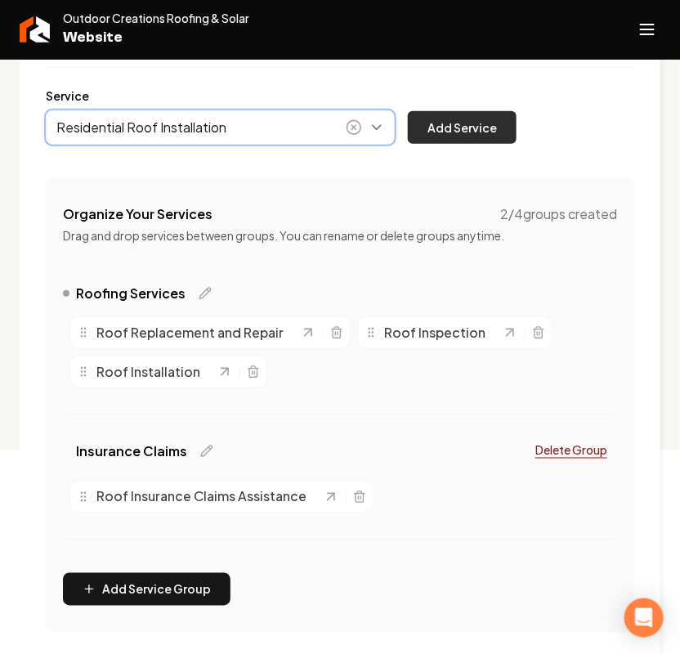
type input "Residential Roof Installation"
click at [421, 132] on button "Add Service" at bounding box center [462, 127] width 109 height 33
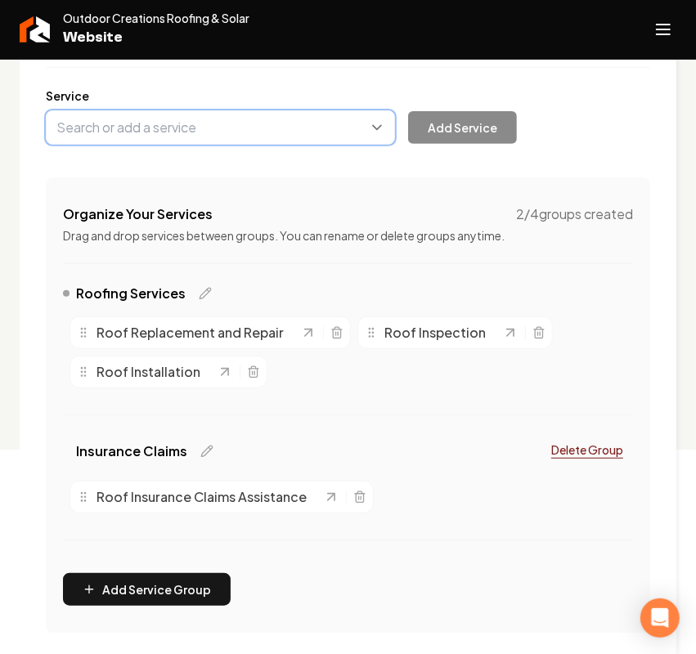
click at [137, 125] on button "Main content area" at bounding box center [220, 127] width 349 height 34
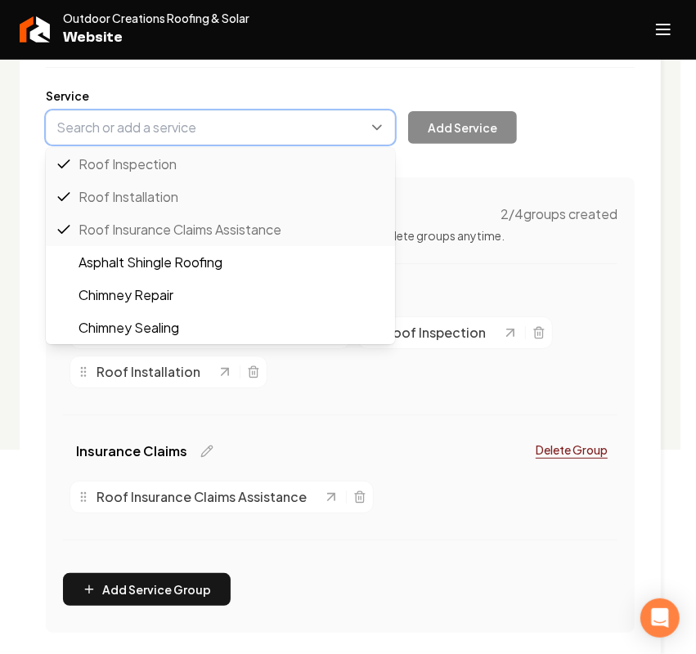
paste input "Emergency Roof Repair"
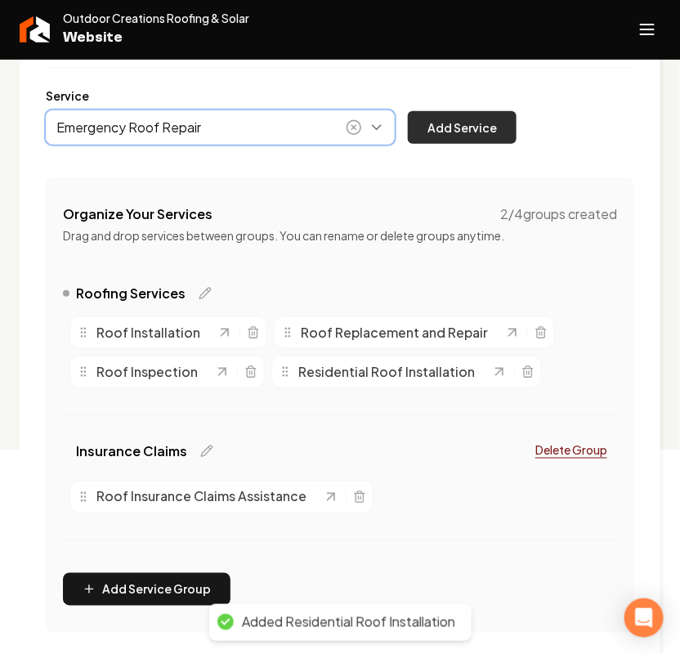
type input "Emergency Roof Repair"
click at [505, 119] on button "Add Service" at bounding box center [462, 127] width 109 height 33
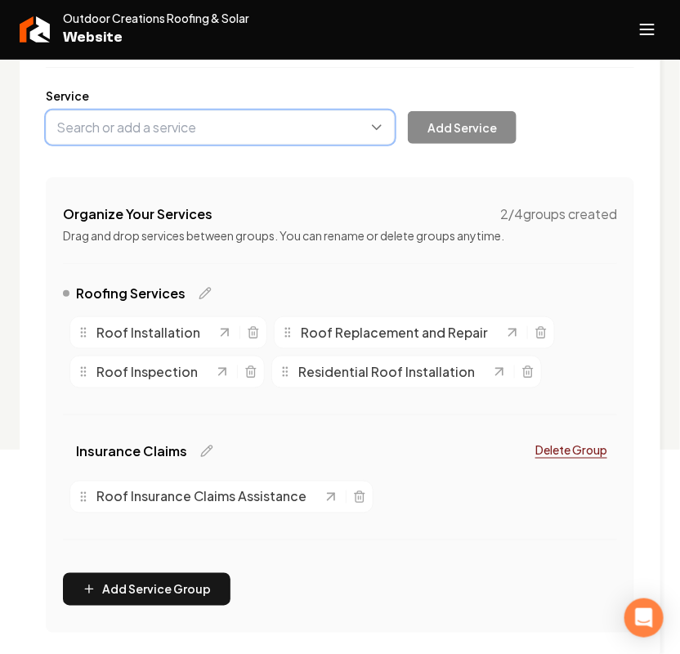
click at [204, 125] on button "Main content area" at bounding box center [220, 127] width 349 height 34
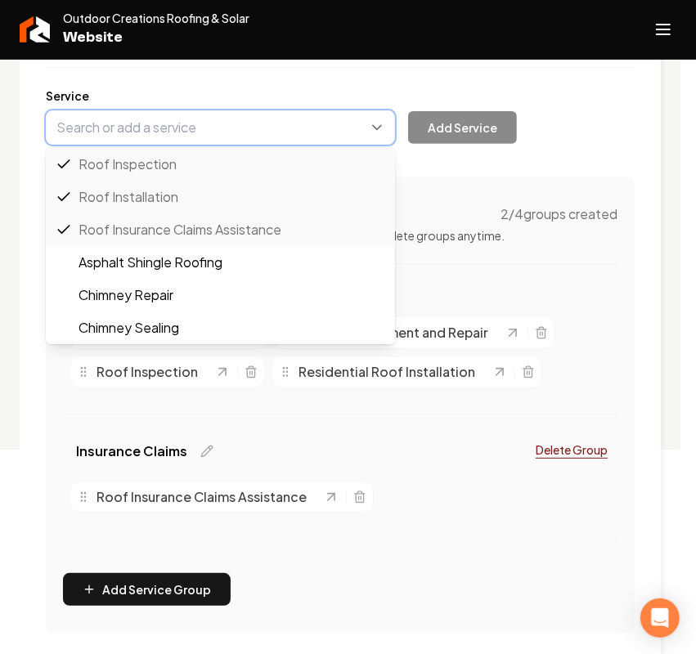
paste input "Roof Coating"
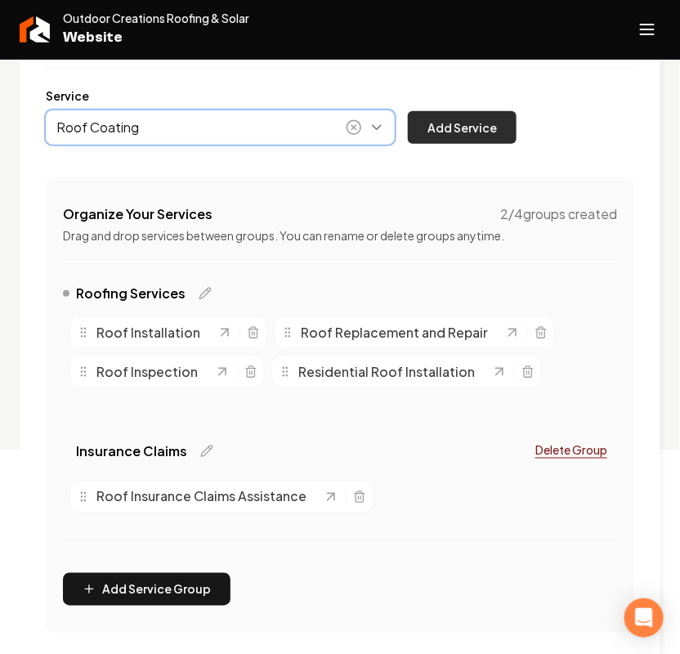
type input "Roof Coating"
click at [462, 117] on button "Add Service" at bounding box center [462, 127] width 109 height 33
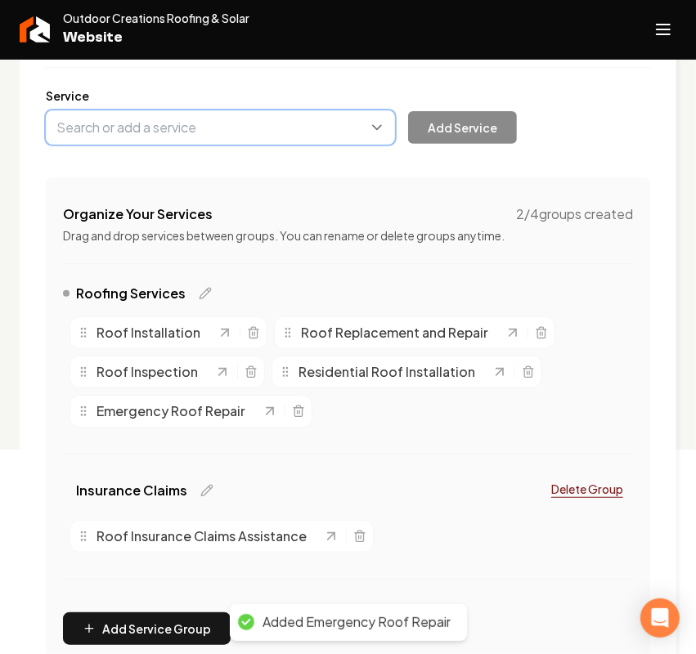
click at [105, 133] on button "Main content area" at bounding box center [220, 127] width 349 height 34
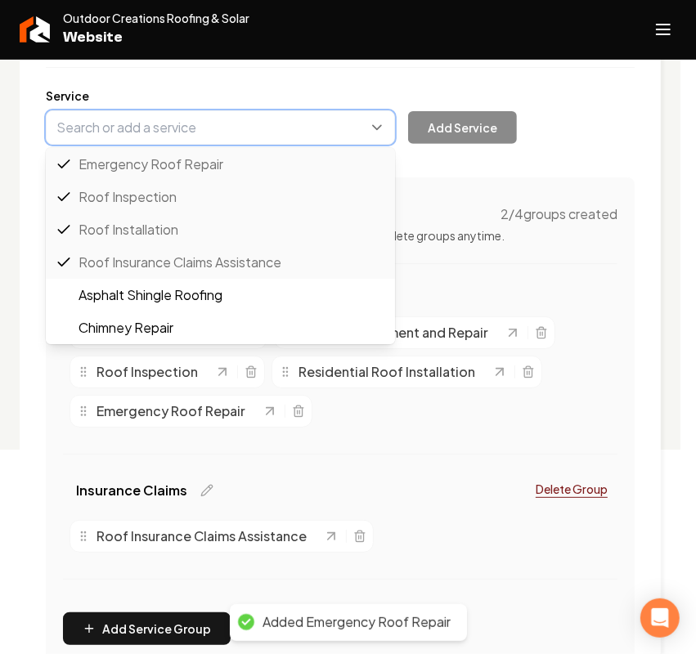
paste input "Flat Roof Repair"
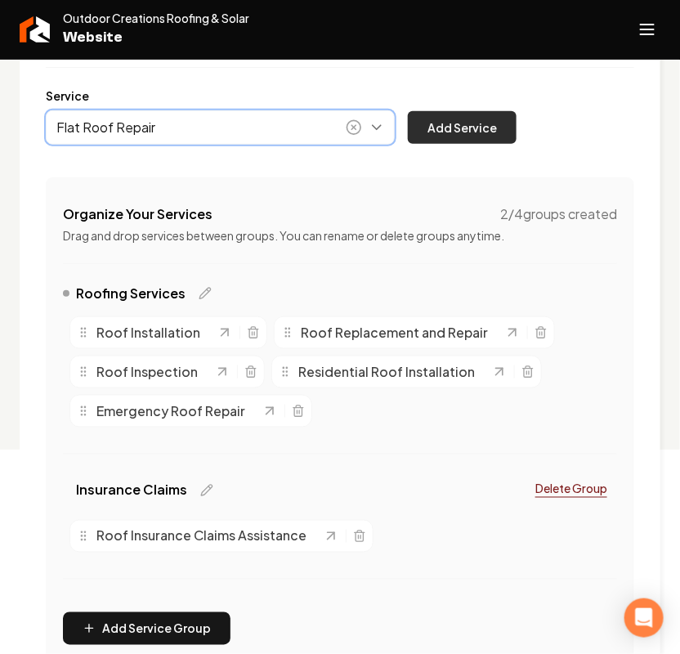
type input "Flat Roof Repair"
click at [450, 127] on button "Add Service" at bounding box center [462, 127] width 109 height 33
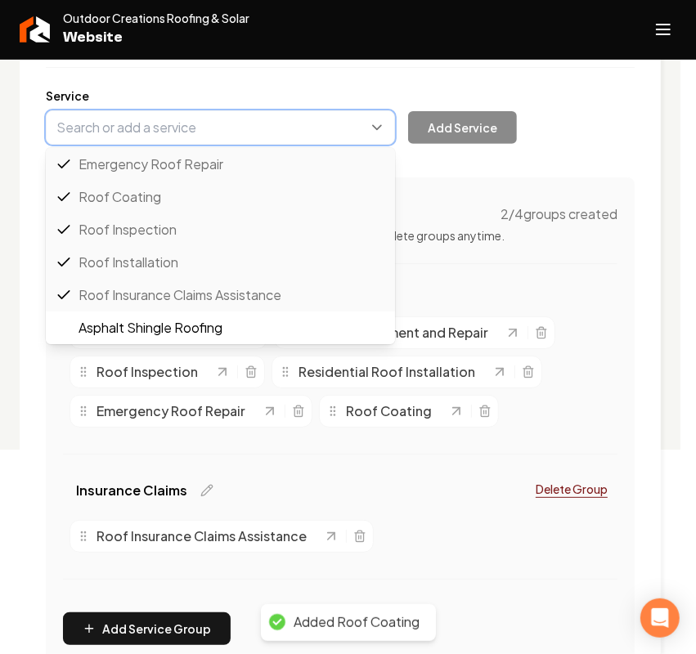
click at [133, 132] on button "Main content area" at bounding box center [220, 127] width 349 height 34
paste input "Commercial Roof Installation"
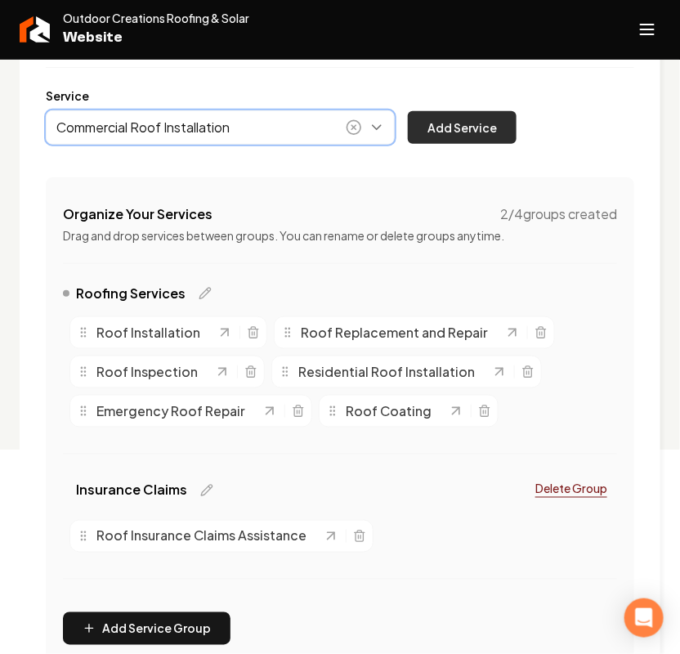
type input "Commercial Roof Installation"
click at [463, 124] on button "Add Service" at bounding box center [462, 127] width 109 height 33
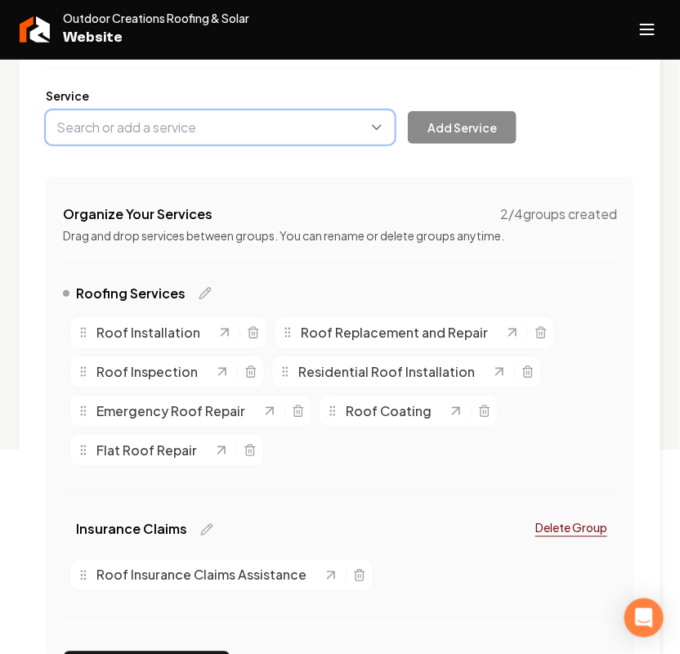
click at [226, 137] on button "Main content area" at bounding box center [220, 127] width 349 height 34
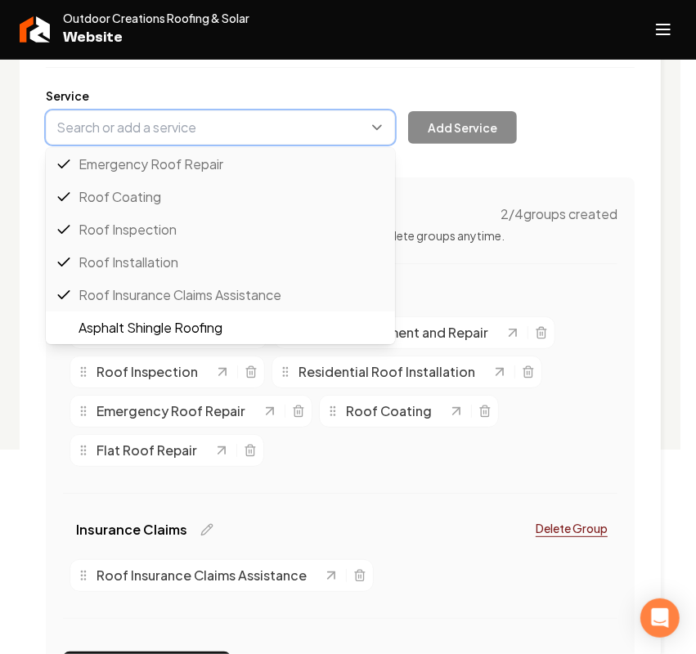
paste input "Commercial Roof Repair and Maintenance"
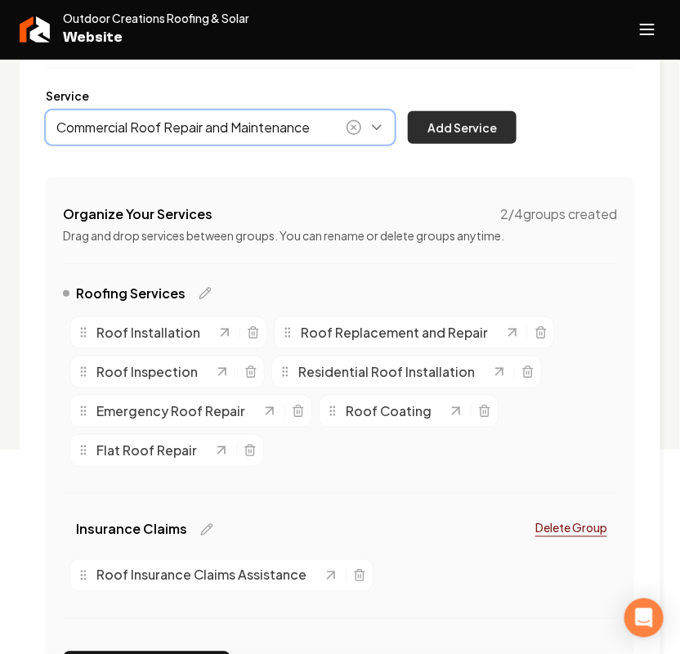
type input "Commercial Roof Repair and Maintenance"
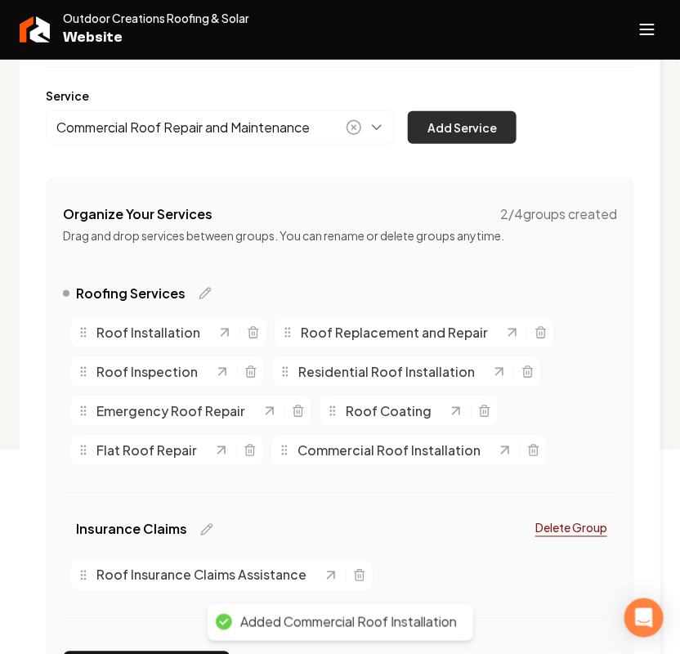
click at [419, 132] on button "Add Service" at bounding box center [462, 127] width 109 height 33
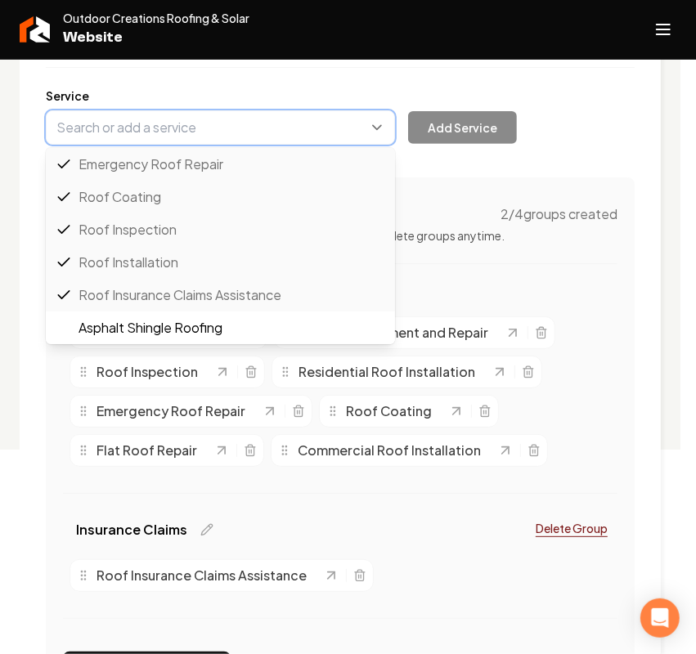
click at [227, 133] on button "Main content area" at bounding box center [220, 127] width 349 height 34
paste input "Gutter Installation and Repair"
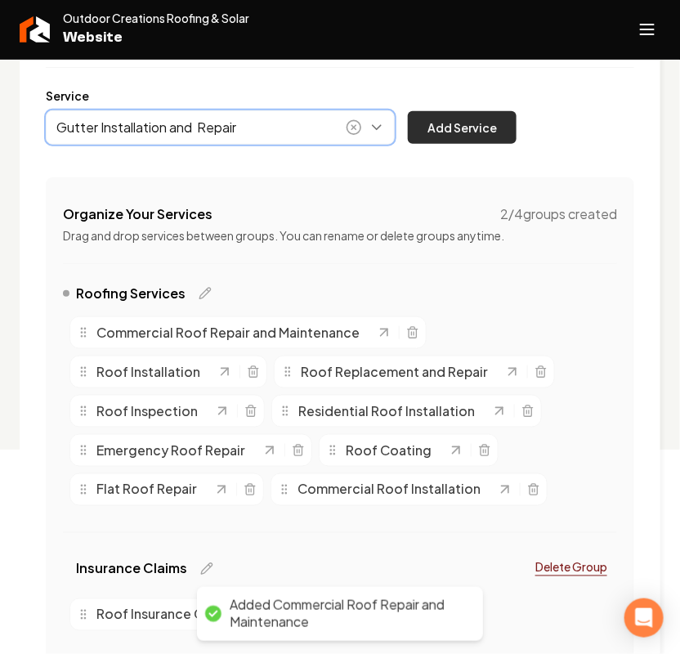
type input "Gutter Installation and Repair"
click at [464, 129] on button "Add Service" at bounding box center [462, 127] width 109 height 33
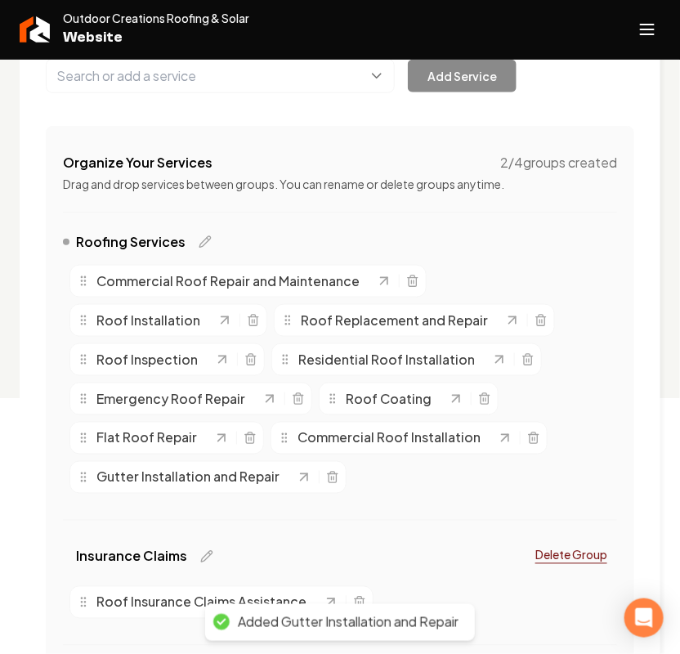
scroll to position [307, 0]
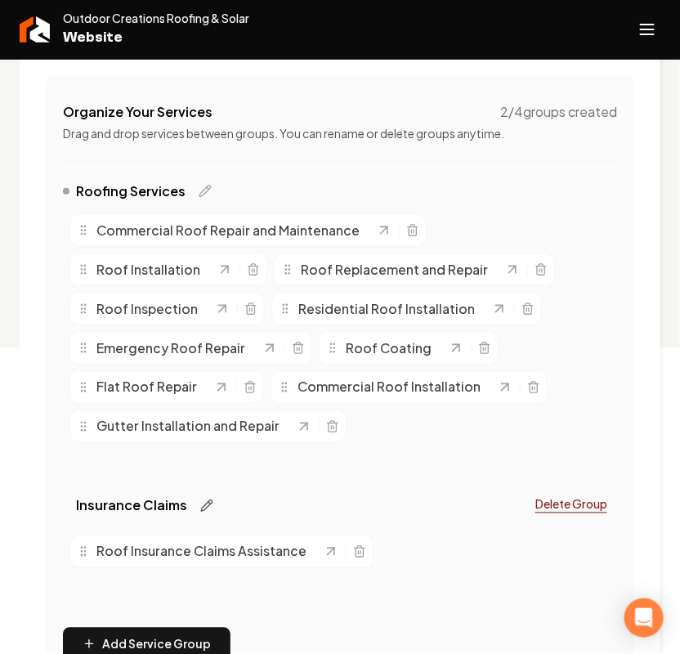
click at [207, 501] on icon "Main content area" at bounding box center [206, 505] width 11 height 11
drag, startPoint x: 185, startPoint y: 492, endPoint x: -383, endPoint y: 478, distance: 568.4
click at [0, 348] on html "Company Website Social Media GBP Optimizer SEO Account Outdoor Creations Roofin…" at bounding box center [340, 20] width 680 height 654
paste input "Outdoor Creations"
click at [170, 484] on div "Roofing Services Commercial Roof Repair and Maintenance Roof Installation Roof …" at bounding box center [340, 336] width 554 height 308
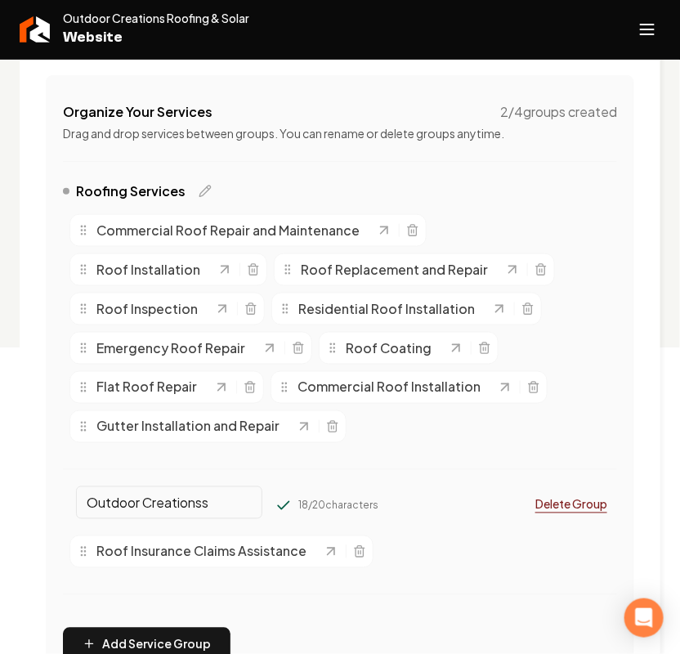
click at [164, 491] on input "Outdoor Creationss" at bounding box center [169, 503] width 186 height 33
paste input "Main content area"
type input "Outdoor Creations"
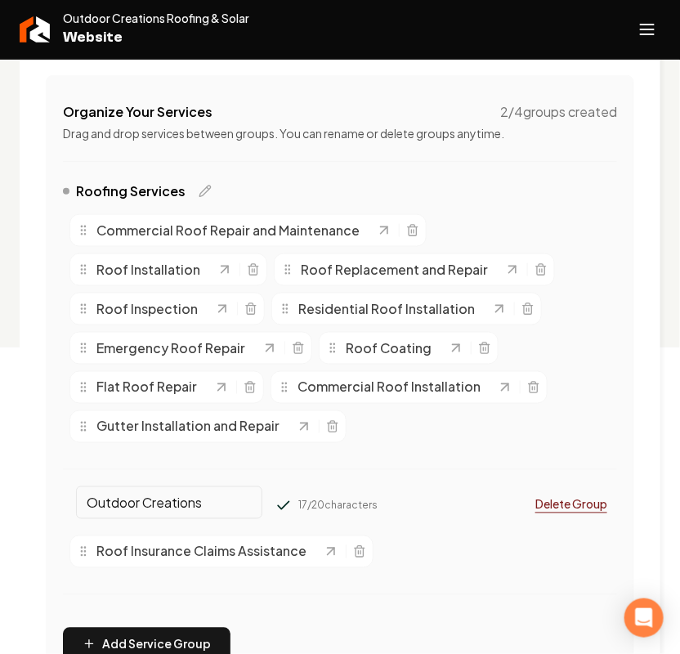
click at [276, 509] on icon "Main content area" at bounding box center [284, 506] width 16 height 16
click at [368, 556] on div "Roof Insurance Claims Assistance" at bounding box center [222, 552] width 304 height 33
click at [360, 550] on icon "Main content area" at bounding box center [359, 551] width 13 height 13
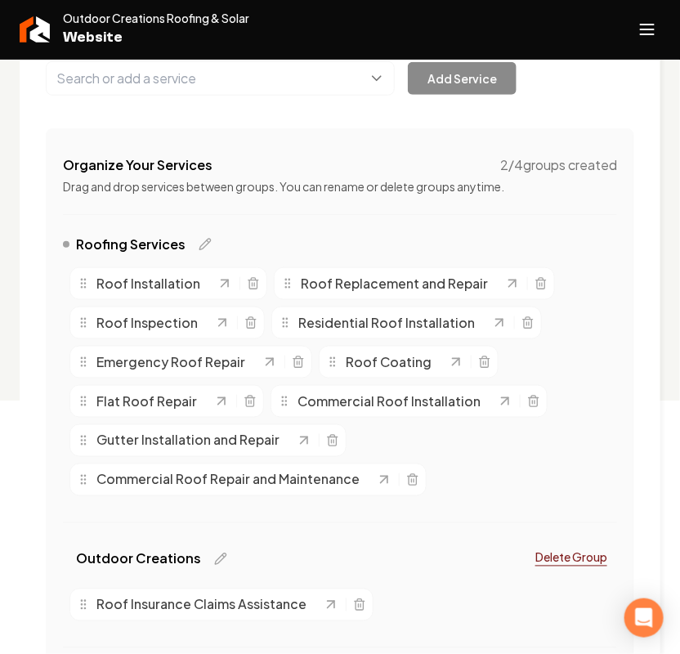
scroll to position [204, 0]
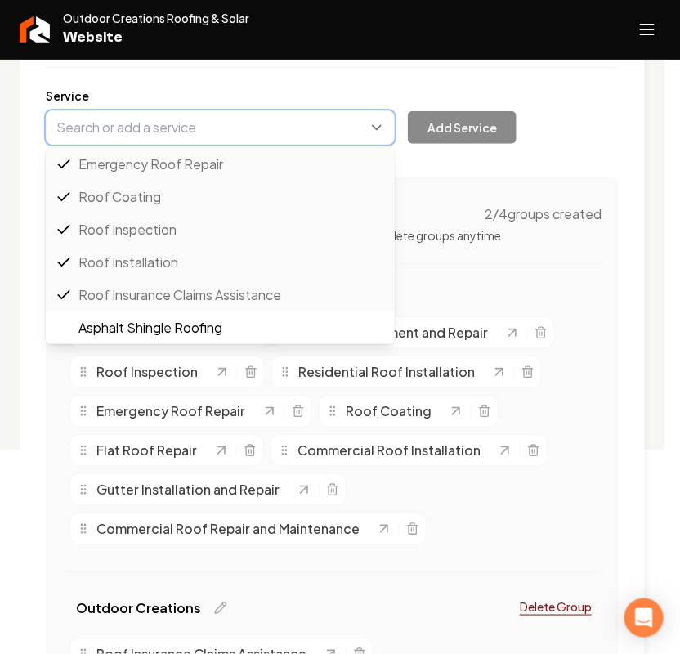
click at [146, 114] on button "Main content area" at bounding box center [220, 127] width 349 height 34
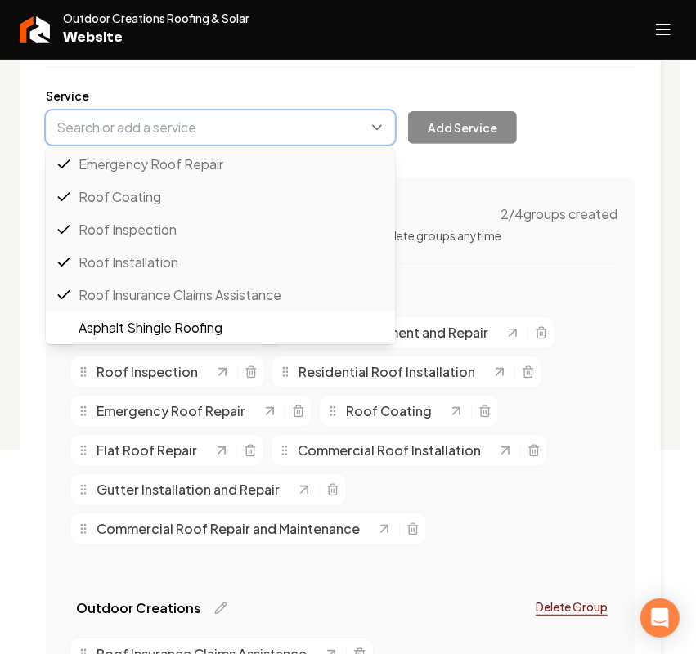
paste input "Metalic Epoxy Coating"
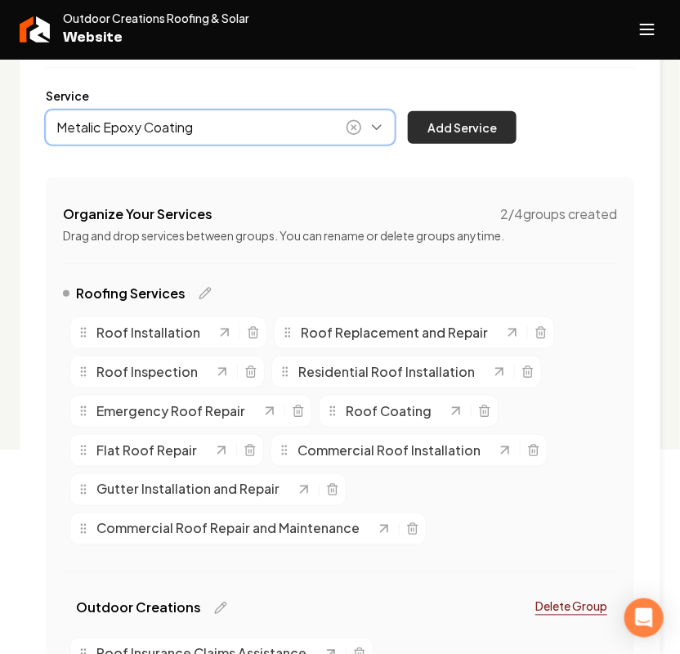
type input "Metalic Epoxy Coating"
click at [467, 133] on button "Add Service" at bounding box center [462, 127] width 109 height 33
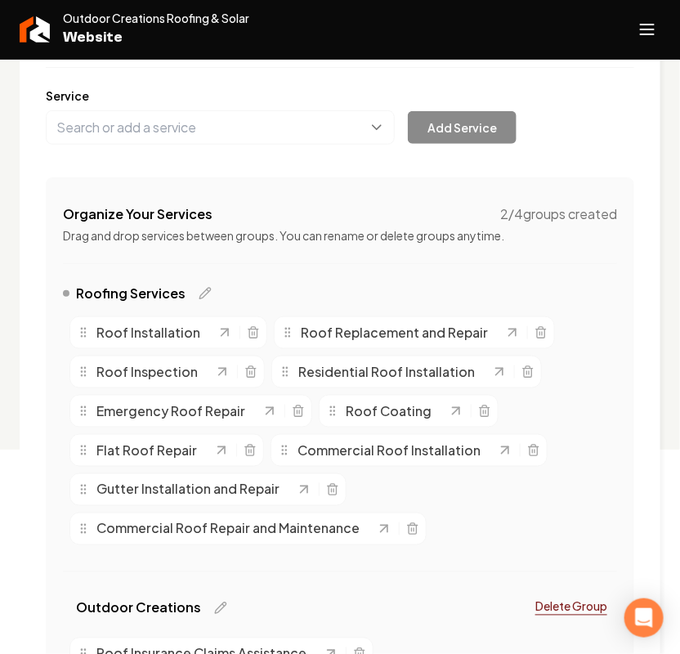
scroll to position [307, 0]
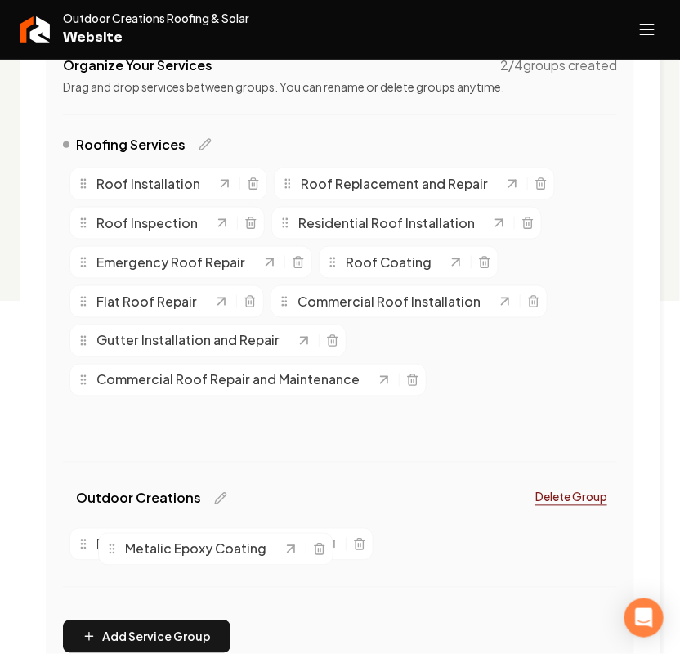
drag, startPoint x: 78, startPoint y: 471, endPoint x: 107, endPoint y: 560, distance: 93.6
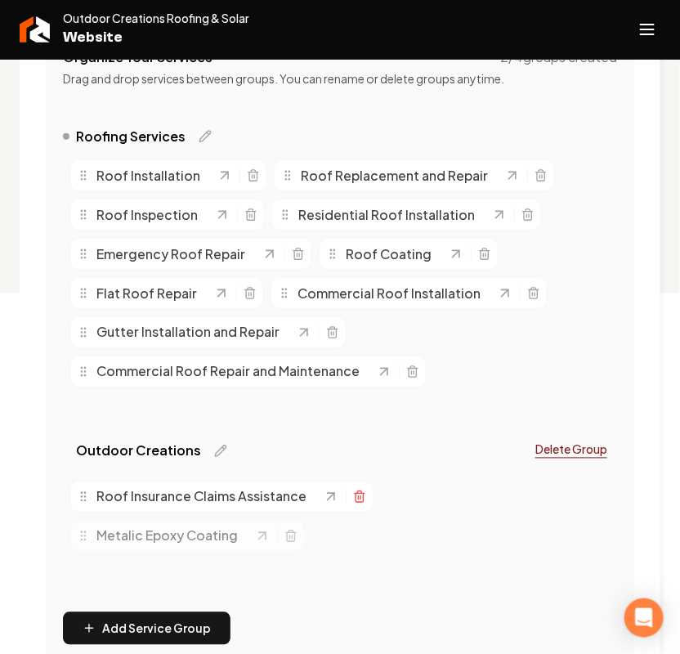
click at [358, 495] on icon "Main content area" at bounding box center [359, 497] width 13 height 13
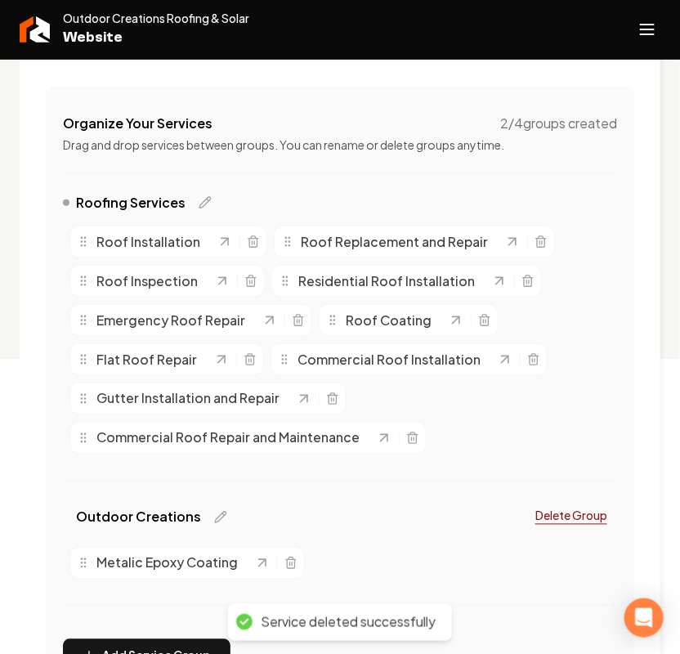
scroll to position [259, 0]
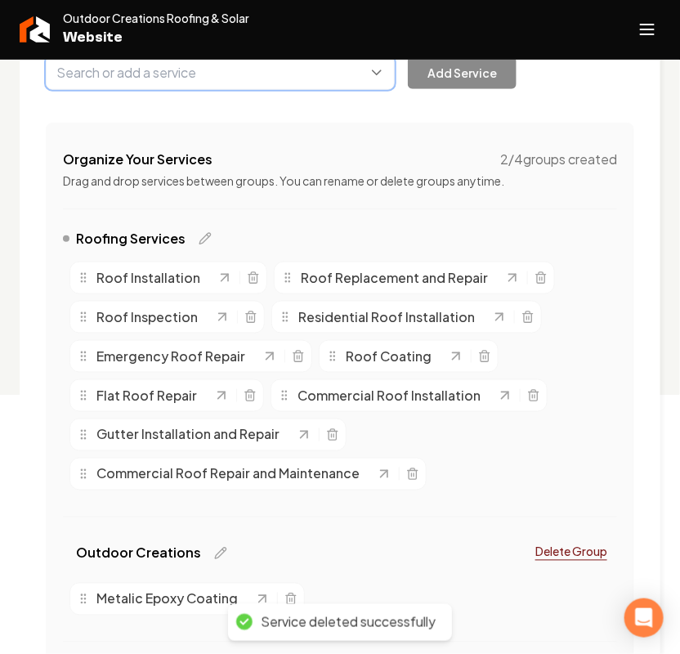
click at [185, 76] on button "Main content area" at bounding box center [220, 73] width 349 height 34
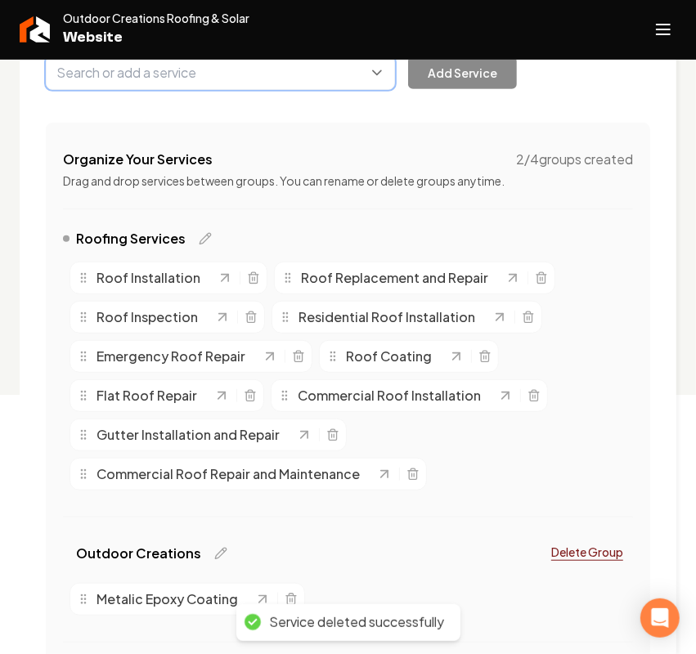
paste input "Polished concrete"
type input "Polished concrete"
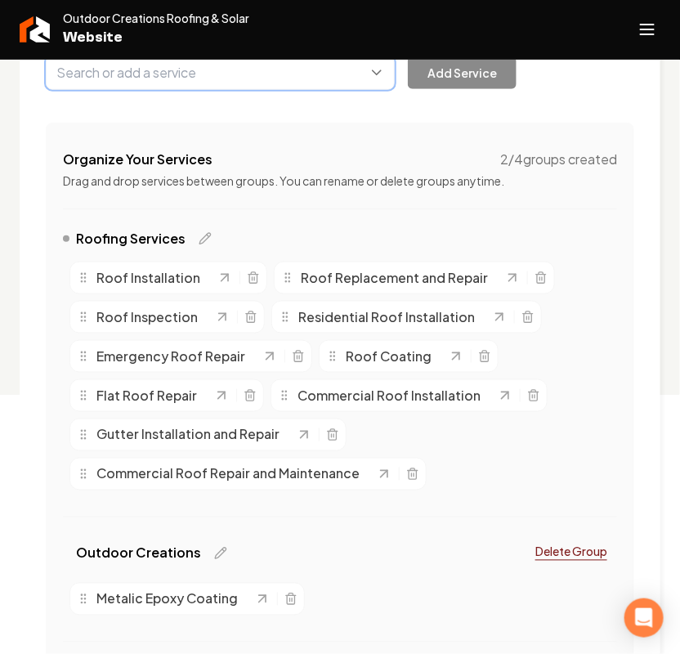
click at [115, 78] on button "Main content area" at bounding box center [220, 73] width 349 height 34
paste input "Polished concrete"
type input "Polished Concrete"
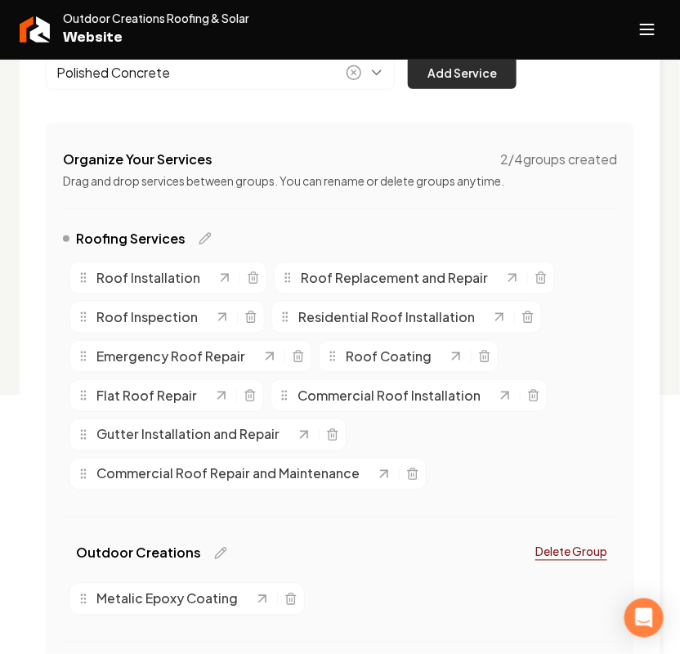
click at [456, 65] on button "Add Service" at bounding box center [462, 72] width 109 height 33
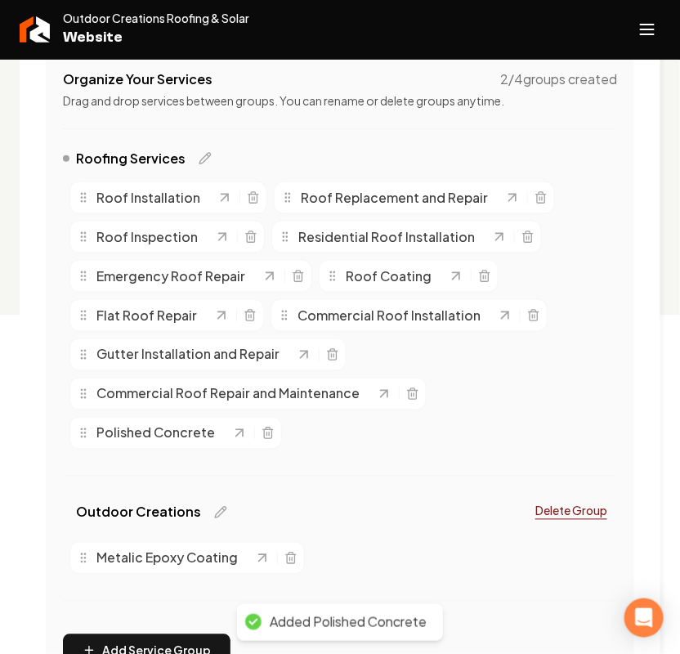
scroll to position [464, 0]
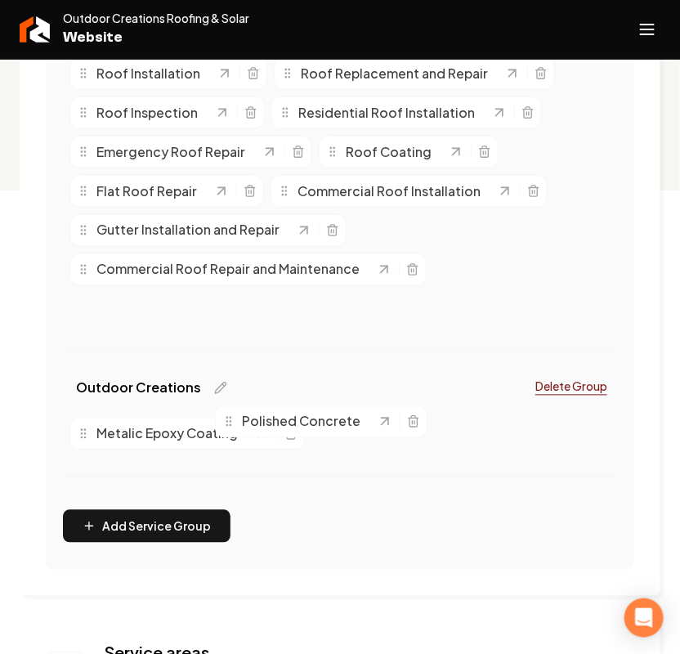
drag, startPoint x: 83, startPoint y: 311, endPoint x: 241, endPoint y: 428, distance: 197.1
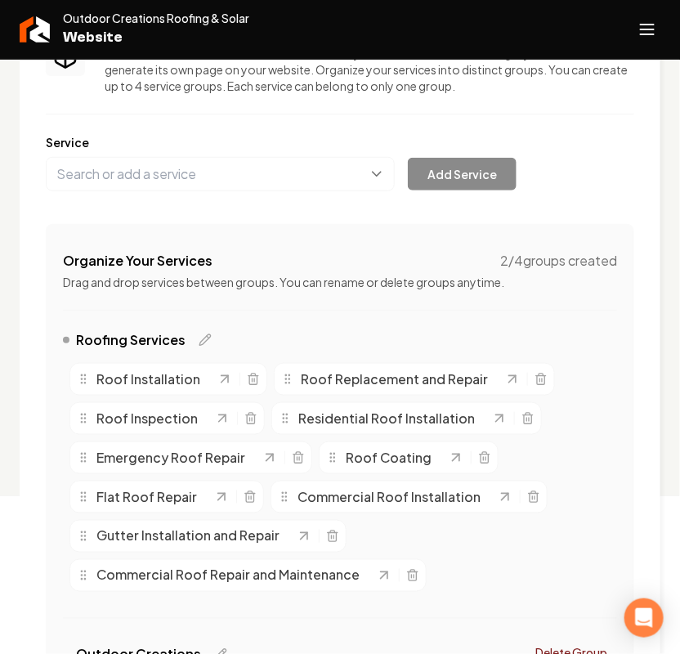
scroll to position [157, 0]
click at [157, 197] on div "Services Provided Select from the recommended services or add your own and choo…" at bounding box center [340, 429] width 589 height 818
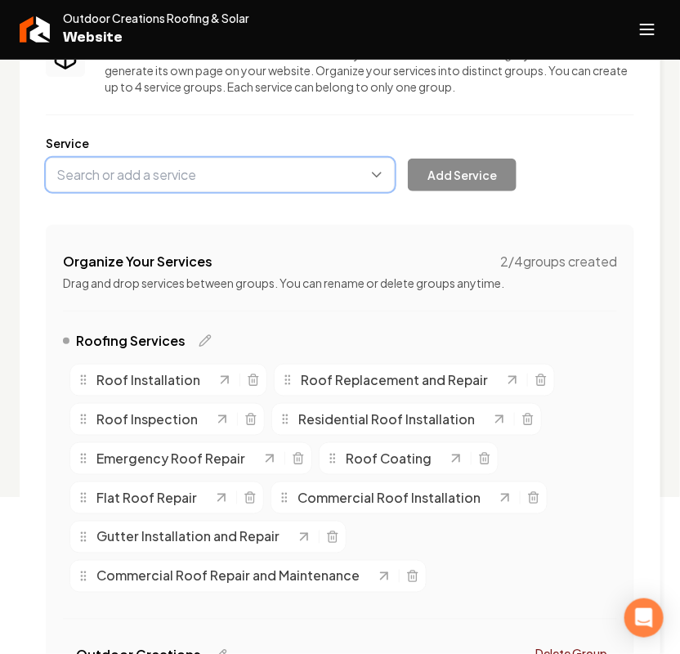
click at [164, 185] on button "Main content area" at bounding box center [220, 175] width 349 height 34
paste input "Pergola instalaltion"
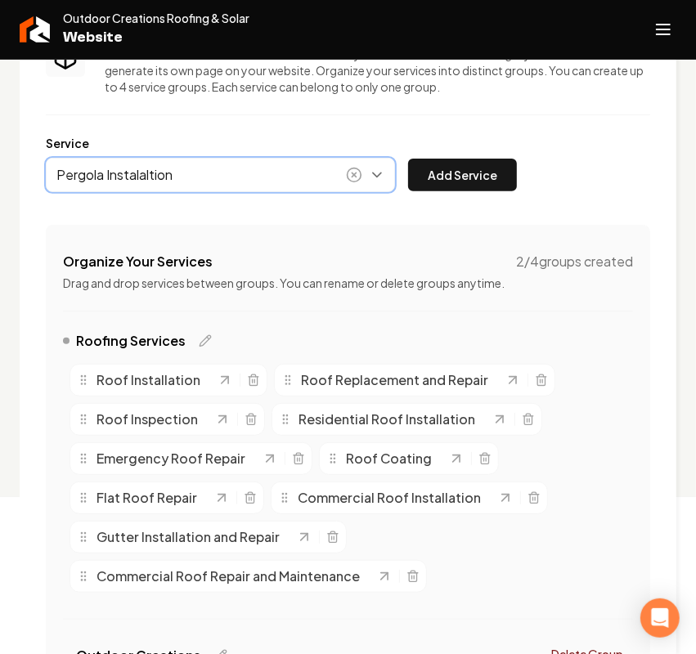
click at [294, 184] on button "Main content area" at bounding box center [220, 175] width 349 height 34
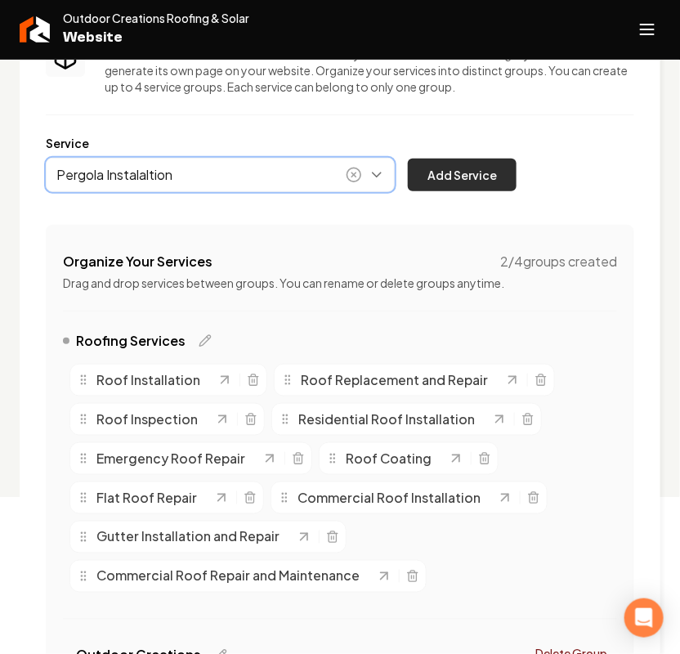
type input "Pergola Instalaltion"
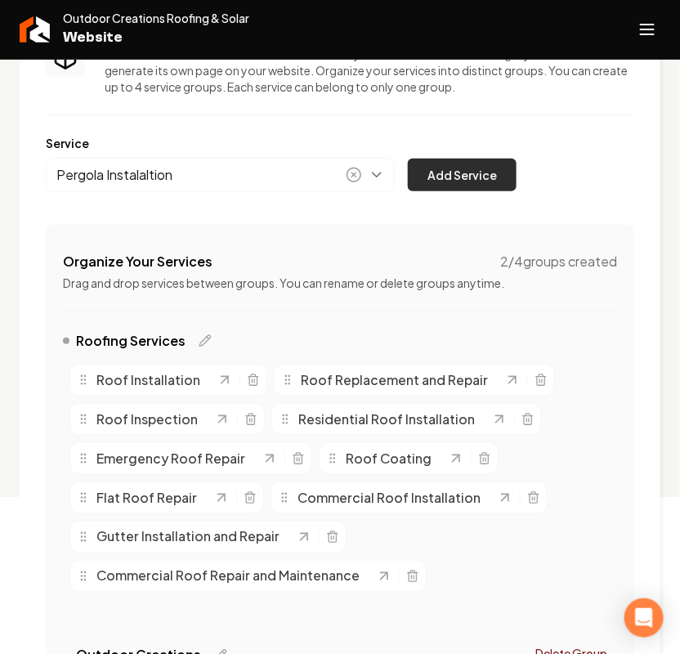
click at [473, 182] on button "Add Service" at bounding box center [462, 175] width 109 height 33
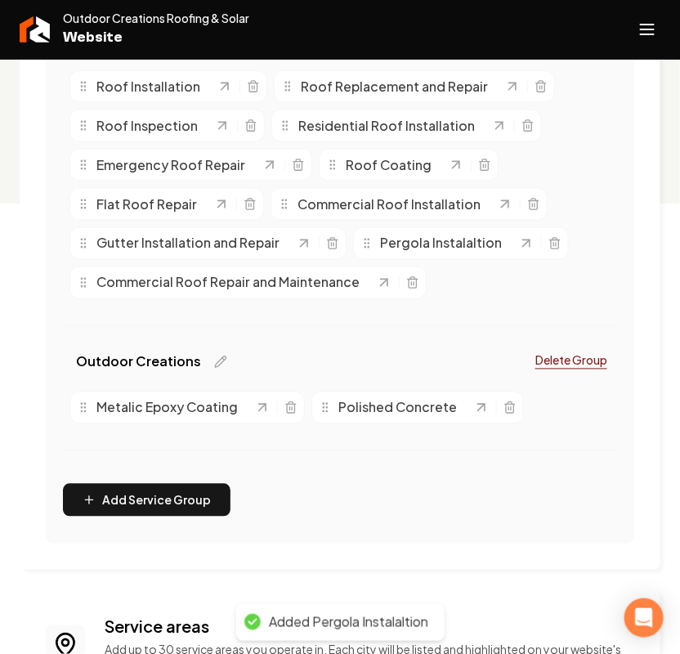
scroll to position [464, 0]
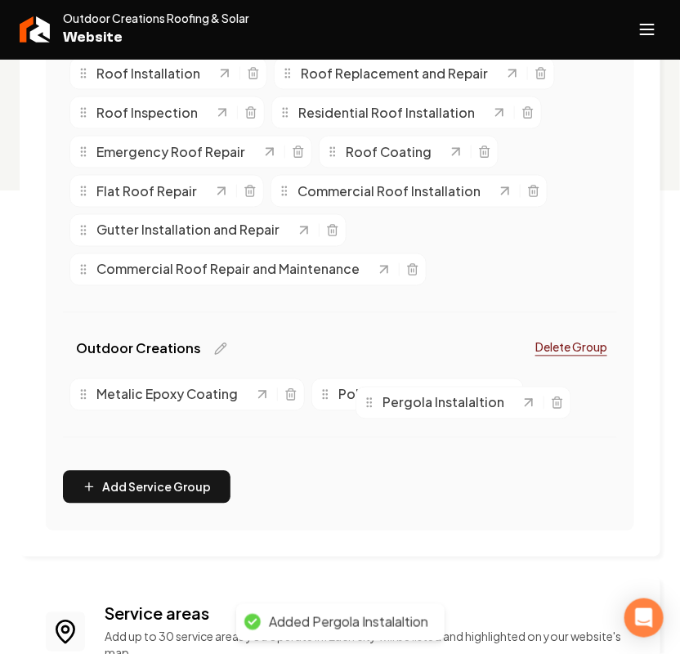
drag, startPoint x: 361, startPoint y: 226, endPoint x: 364, endPoint y: 398, distance: 172.5
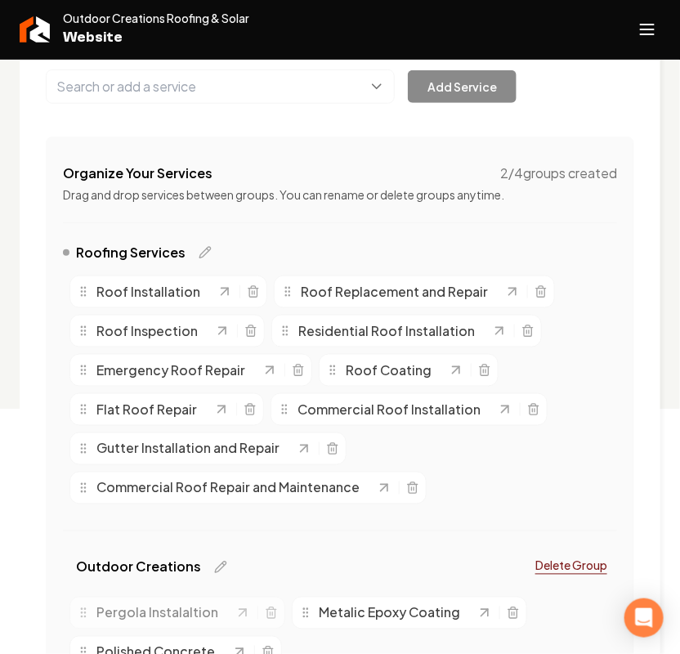
scroll to position [157, 0]
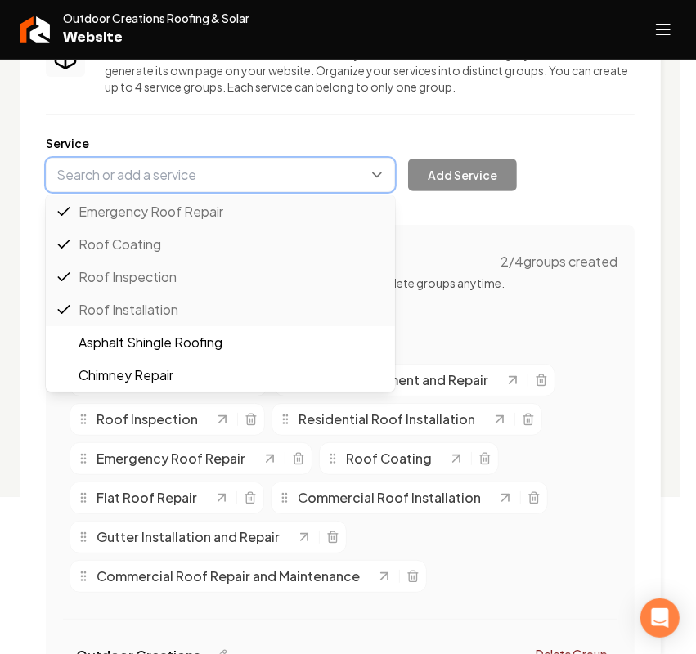
click at [146, 182] on button "Main content area" at bounding box center [220, 175] width 349 height 34
paste input "Window and Door Replacement"
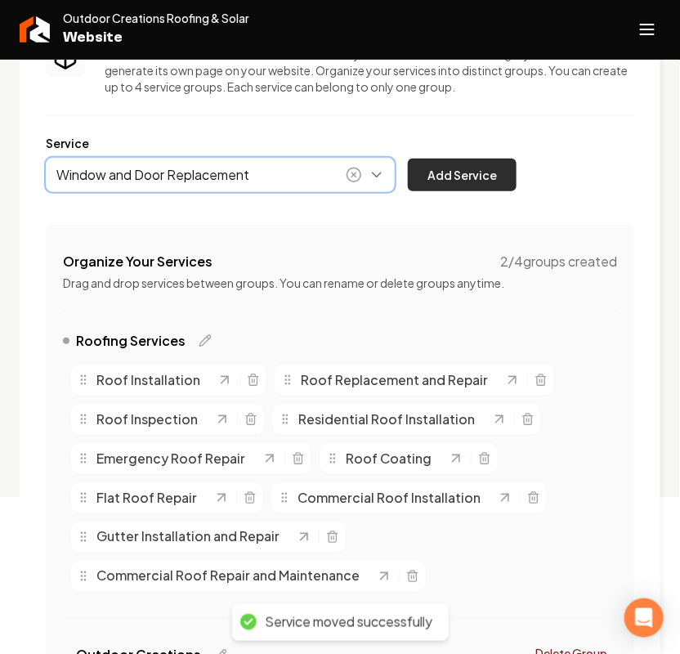
type input "Window and Door Replacement"
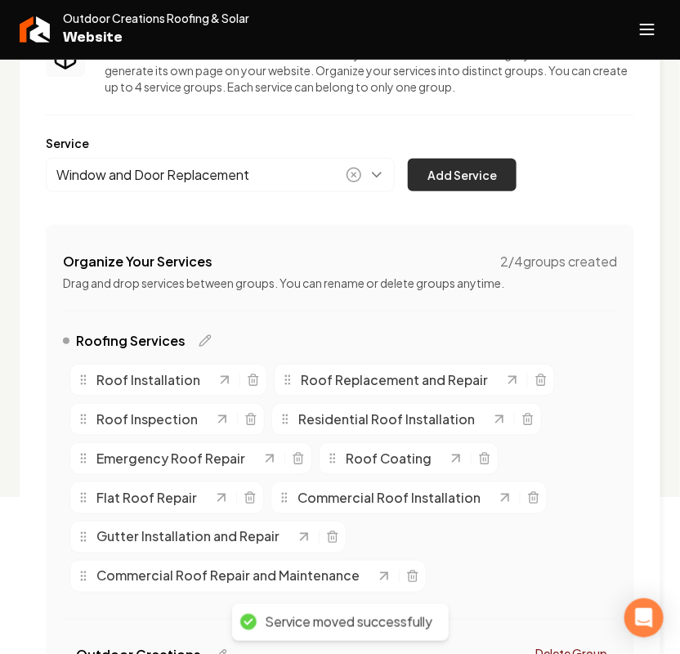
click at [472, 173] on button "Add Service" at bounding box center [462, 175] width 109 height 33
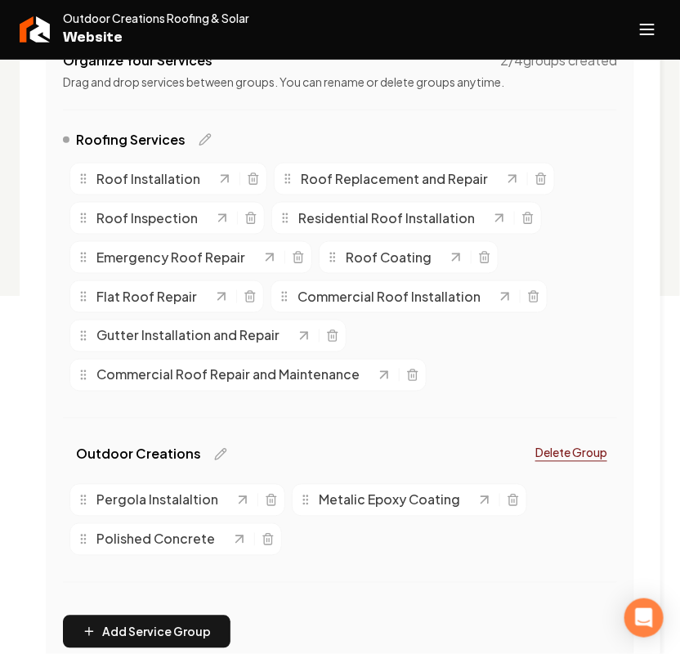
scroll to position [566, 0]
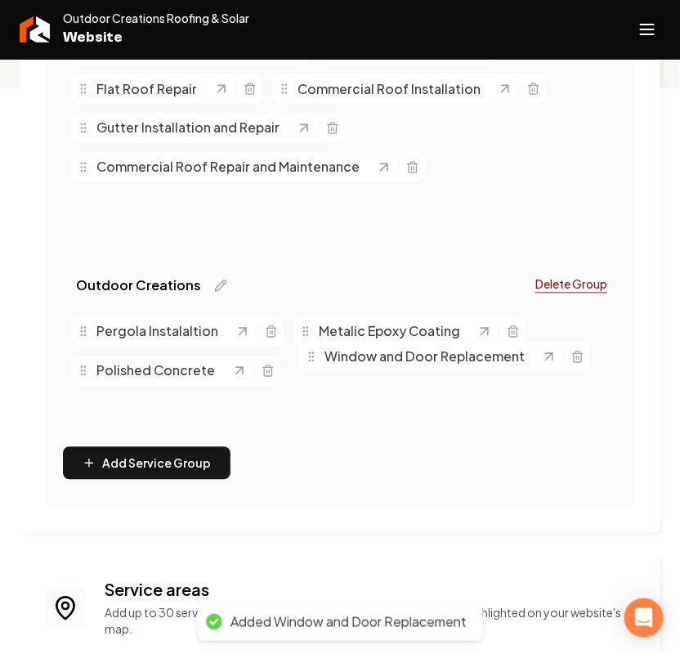
drag, startPoint x: 87, startPoint y: 205, endPoint x: 315, endPoint y: 356, distance: 273.3
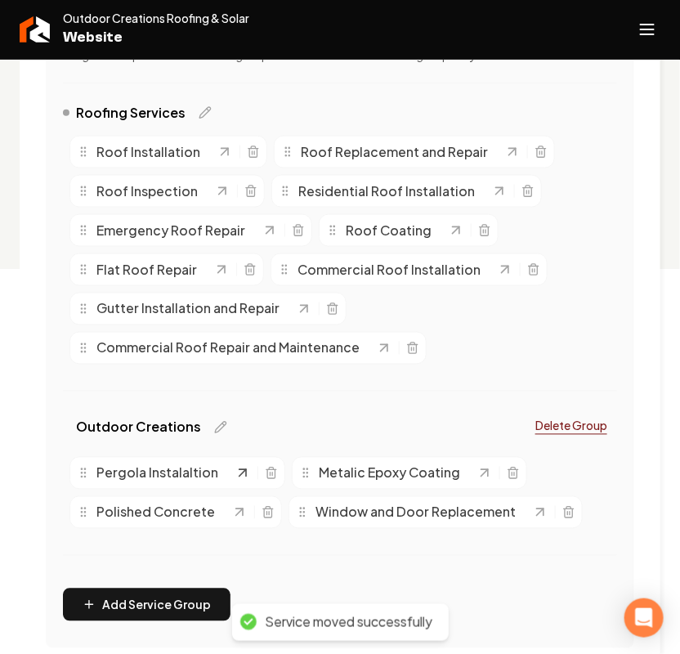
scroll to position [55, 0]
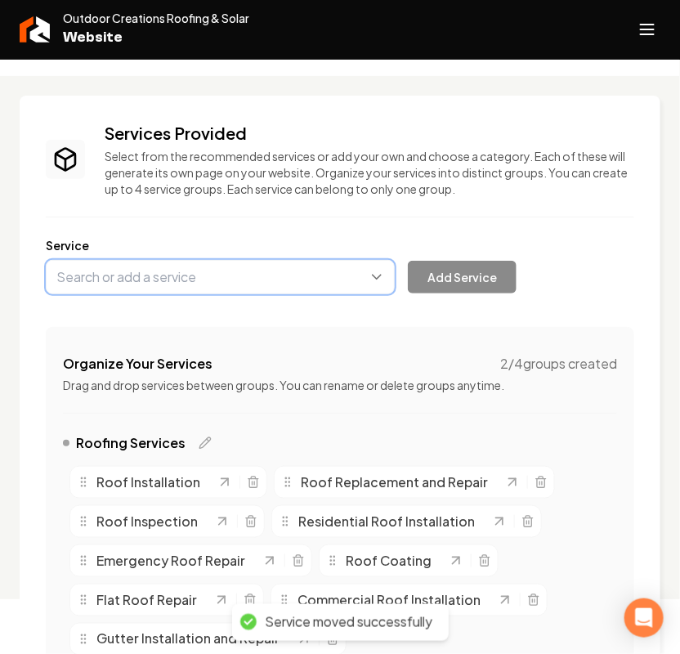
click at [160, 283] on button "Main content area" at bounding box center [220, 277] width 349 height 34
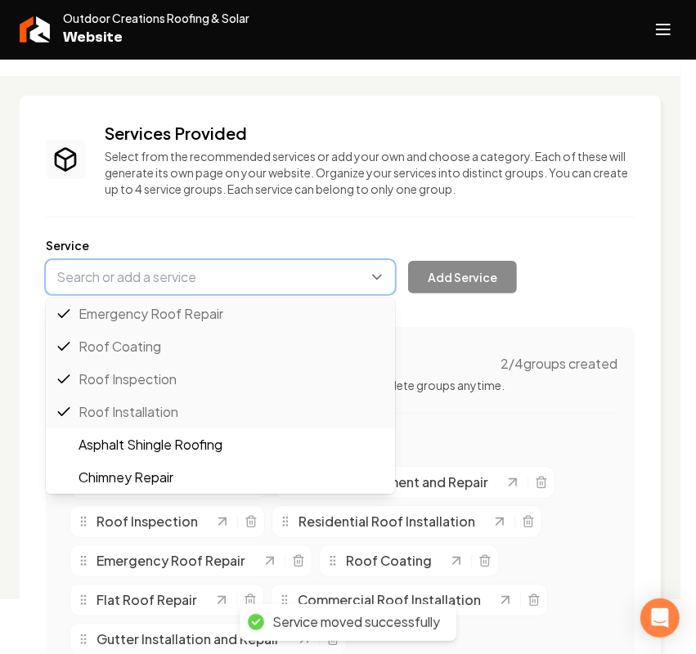
paste input "Siding Installation and Repair"
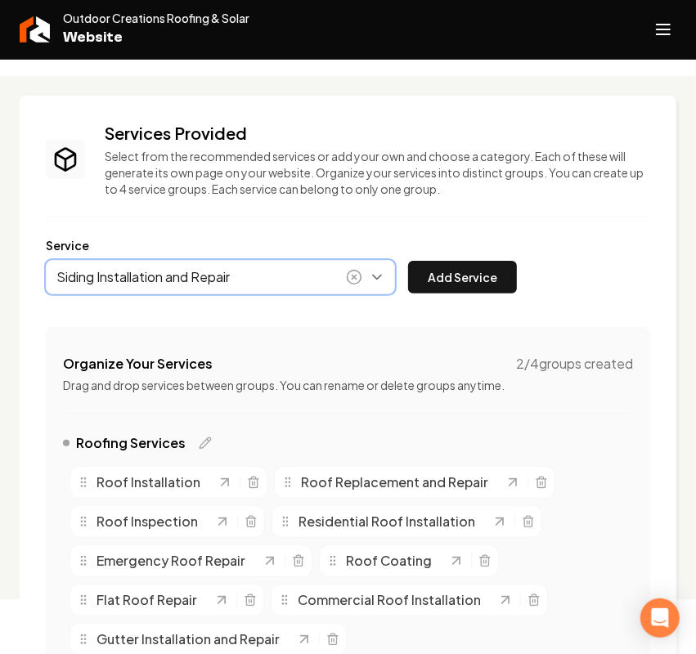
drag, startPoint x: 268, startPoint y: 303, endPoint x: 258, endPoint y: 307, distance: 10.6
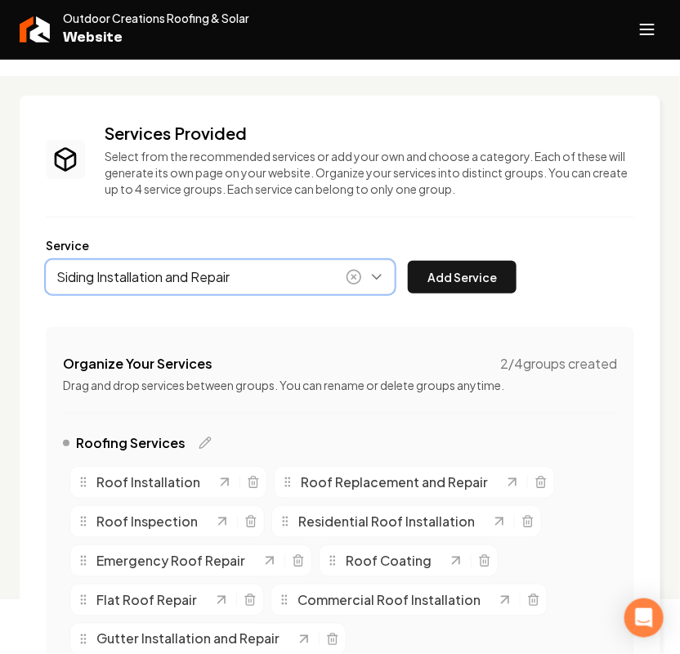
type input "Siding Installation and Repair"
click at [446, 260] on div "Siding Installation and Repair Add Service" at bounding box center [281, 277] width 471 height 34
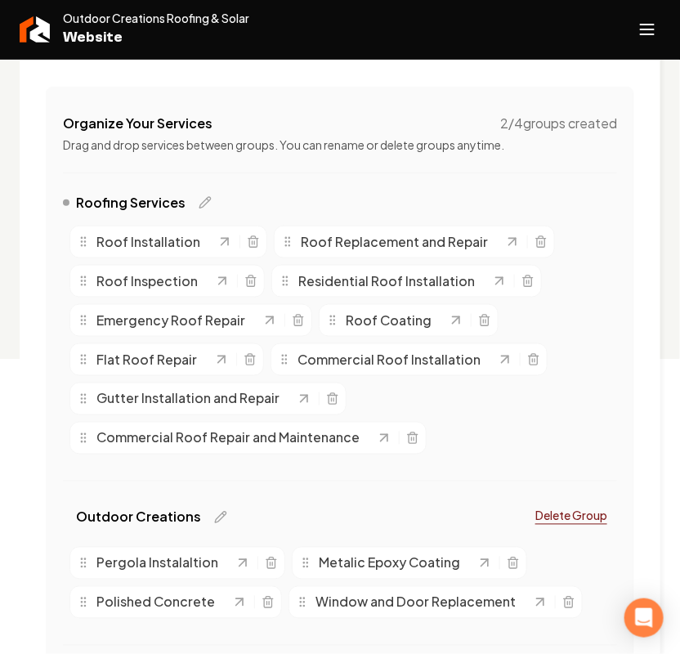
scroll to position [259, 0]
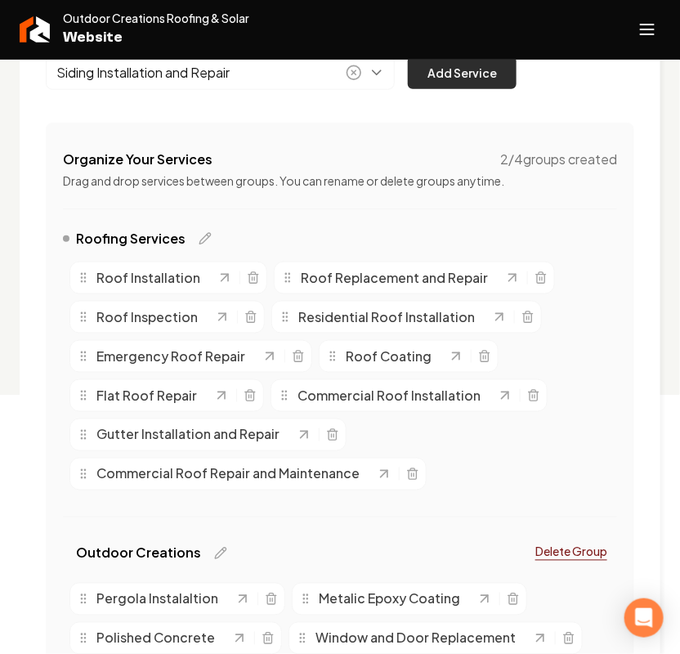
click at [464, 78] on button "Add Service" at bounding box center [462, 72] width 109 height 33
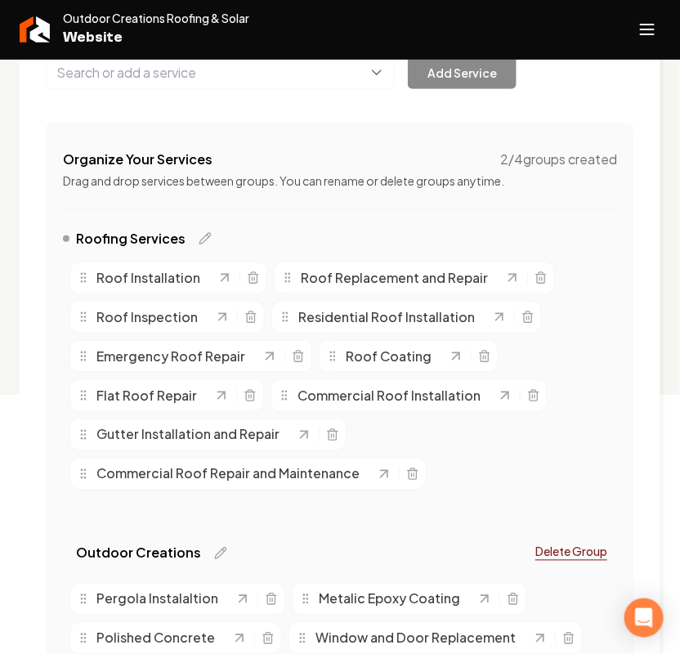
scroll to position [361, 0]
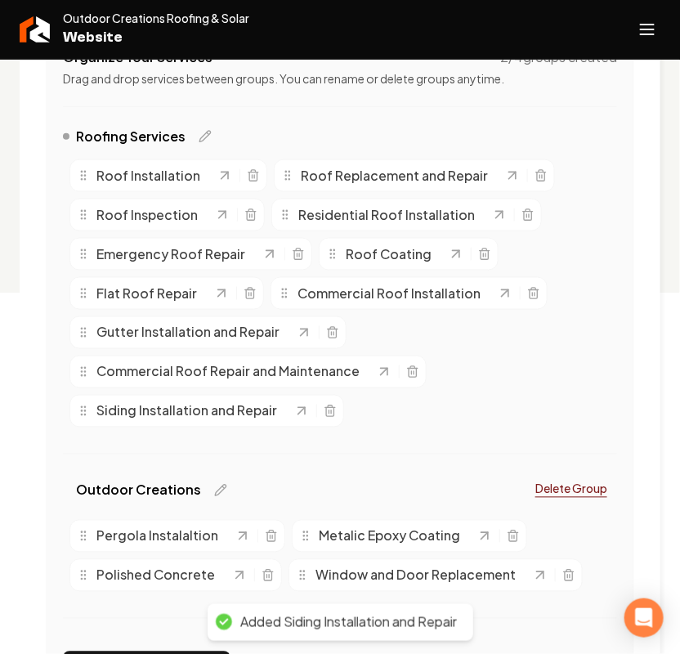
click at [78, 413] on div "Siding Installation and Repair" at bounding box center [207, 411] width 275 height 33
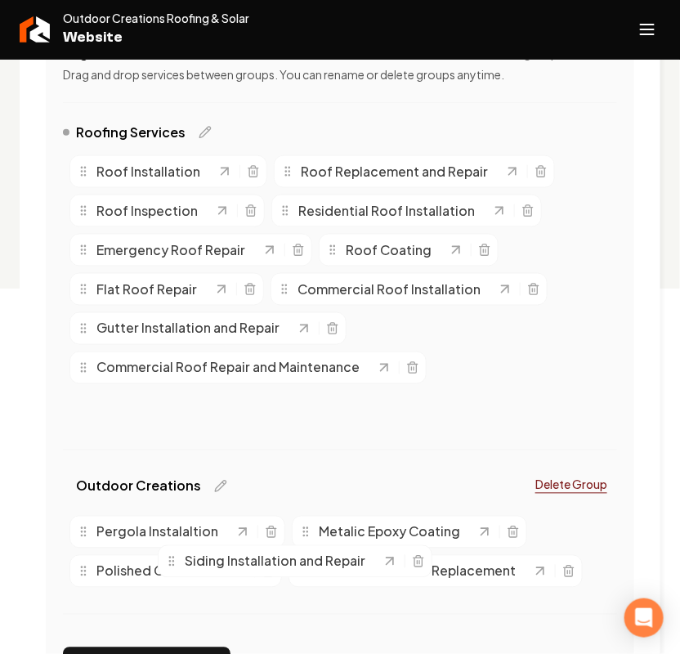
drag, startPoint x: 78, startPoint y: 413, endPoint x: 166, endPoint y: 558, distance: 169.1
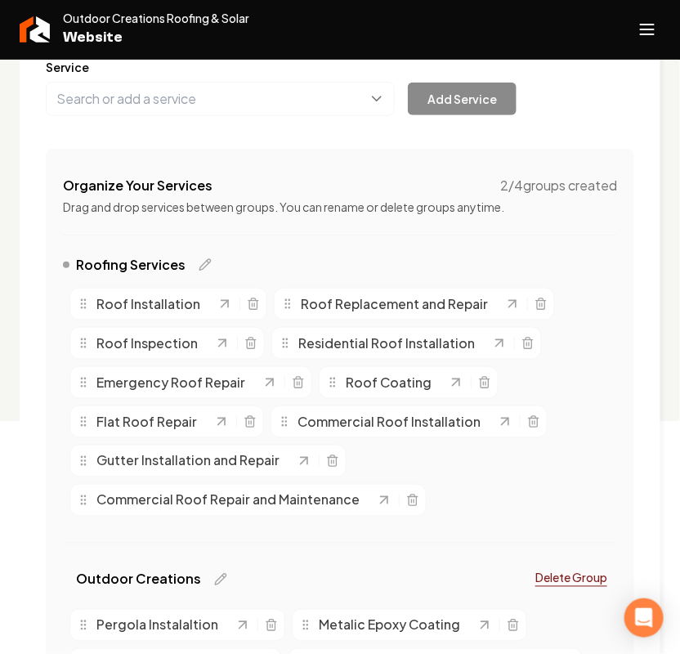
scroll to position [66, 0]
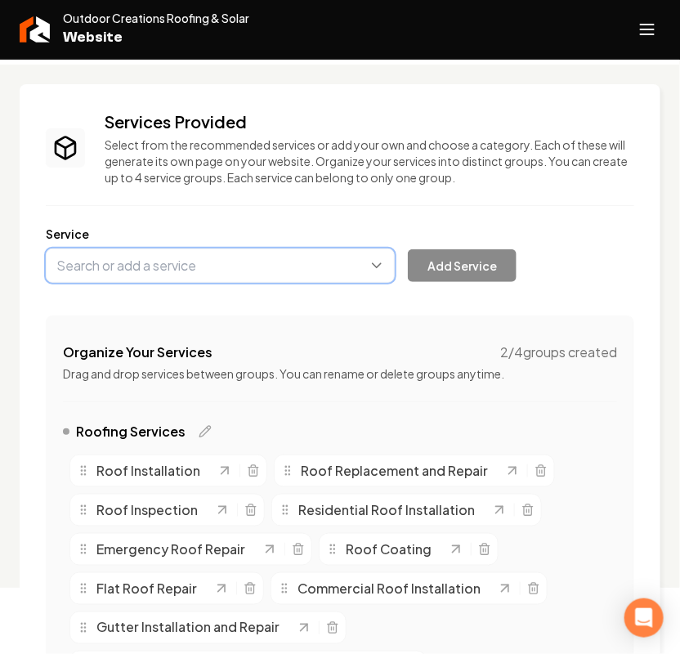
click at [117, 276] on button "Main content area" at bounding box center [220, 266] width 349 height 34
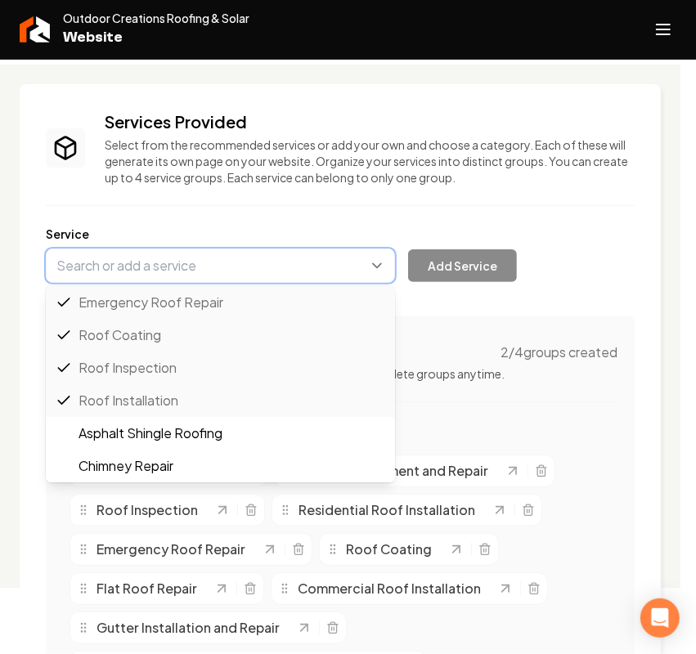
paste input "Hailproof roofing"
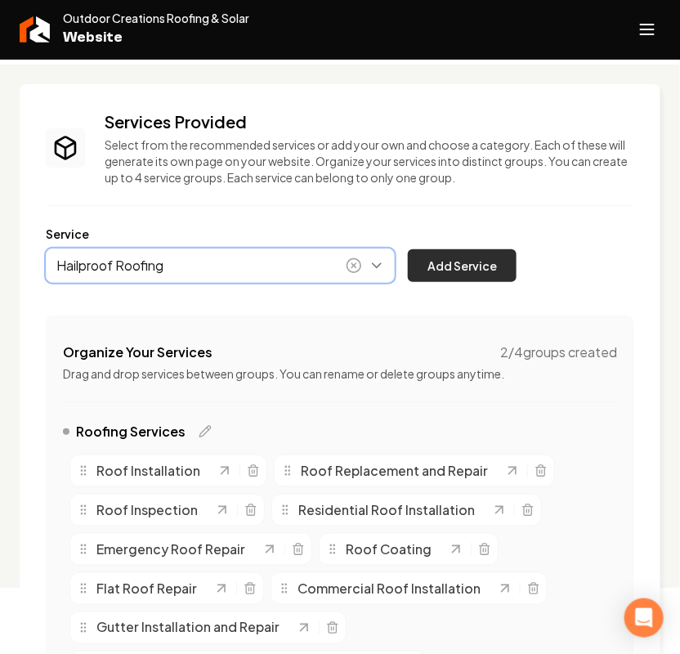
type input "Hailproof Roofing"
click at [470, 274] on button "Add Service" at bounding box center [462, 265] width 109 height 33
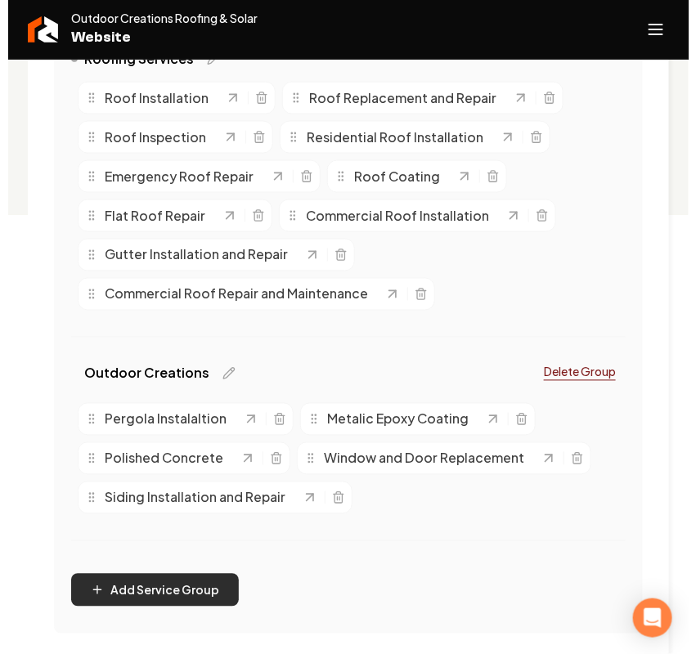
scroll to position [475, 0]
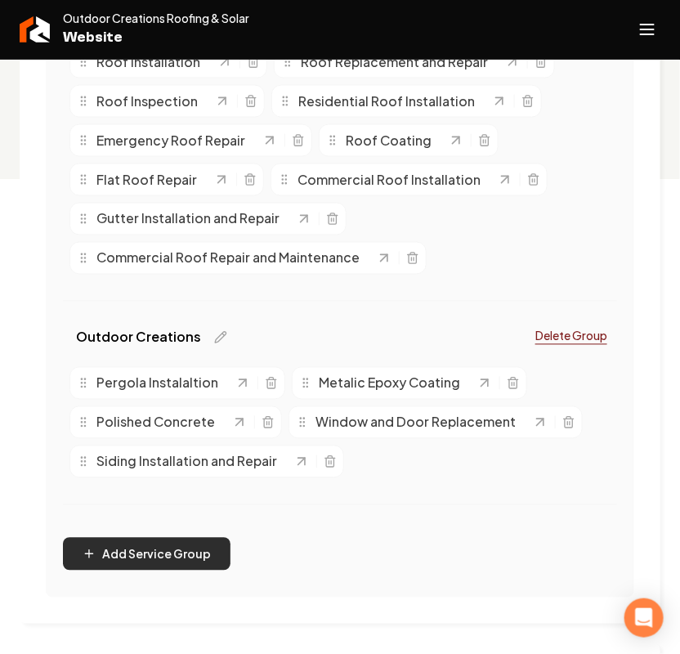
click at [164, 549] on button "Add Service Group" at bounding box center [147, 554] width 168 height 33
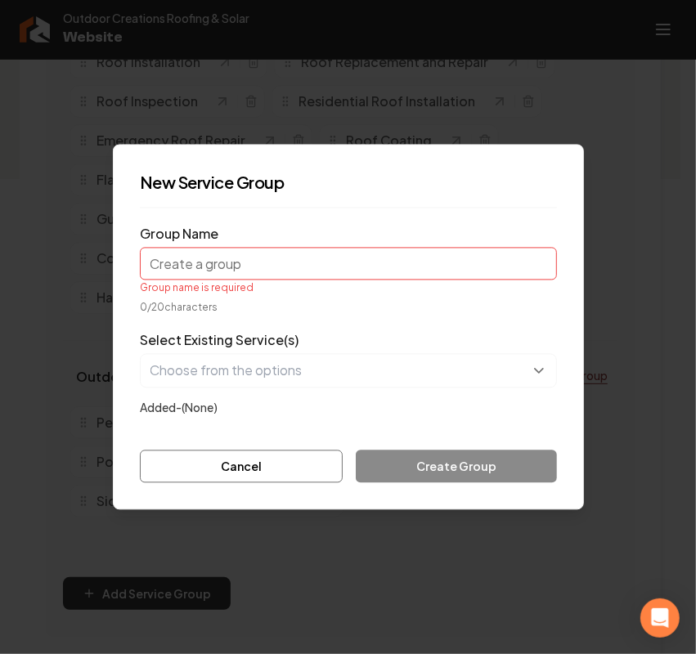
click at [296, 272] on input "Group Name" at bounding box center [348, 264] width 417 height 33
paste input "Specialty Roof Syste"
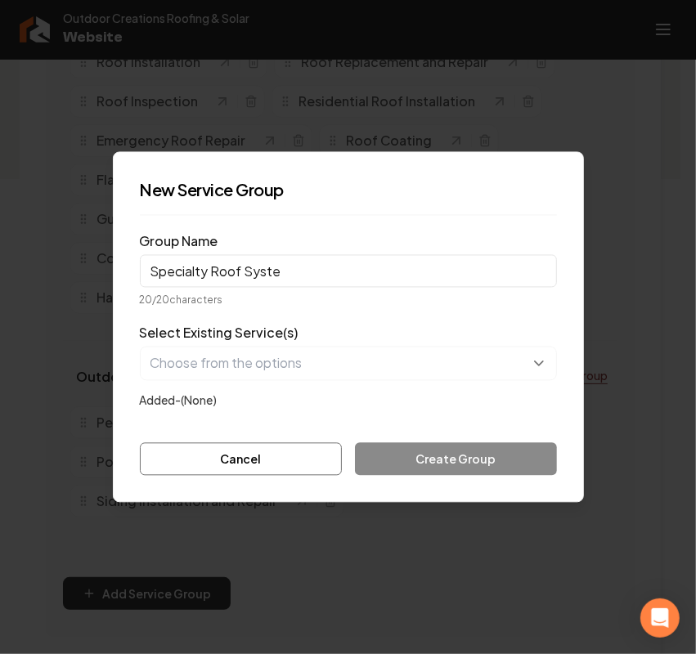
click at [233, 276] on input "Specialty Roof Syste" at bounding box center [348, 271] width 417 height 33
click at [267, 262] on input "Specialty Syste" at bounding box center [348, 271] width 417 height 33
type input "Specialty Systems"
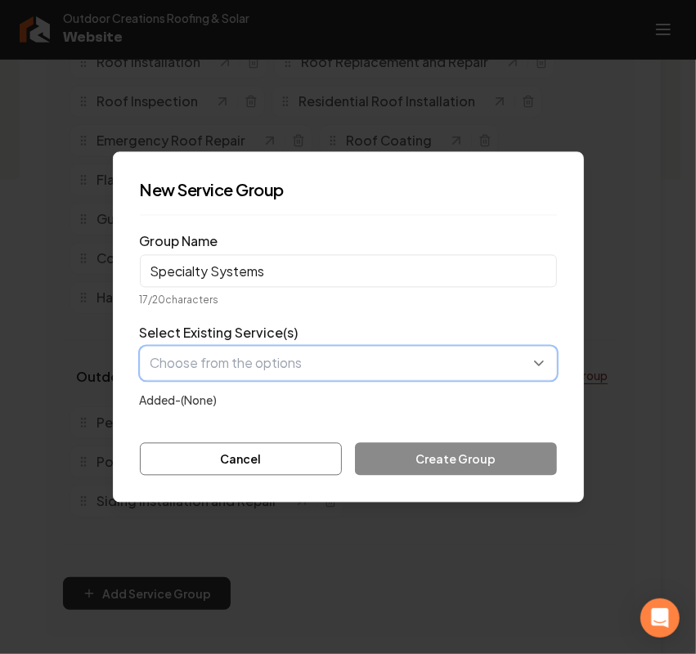
click at [305, 365] on button "button" at bounding box center [348, 364] width 417 height 34
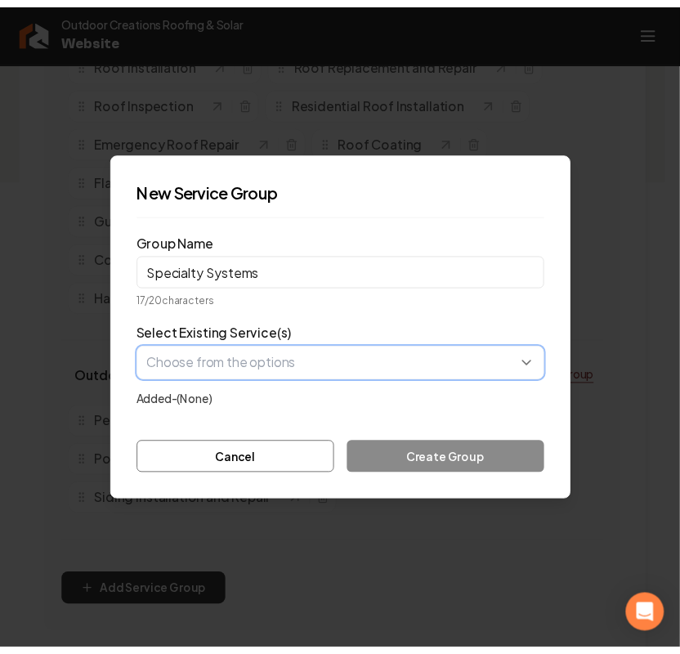
scroll to position [0, 0]
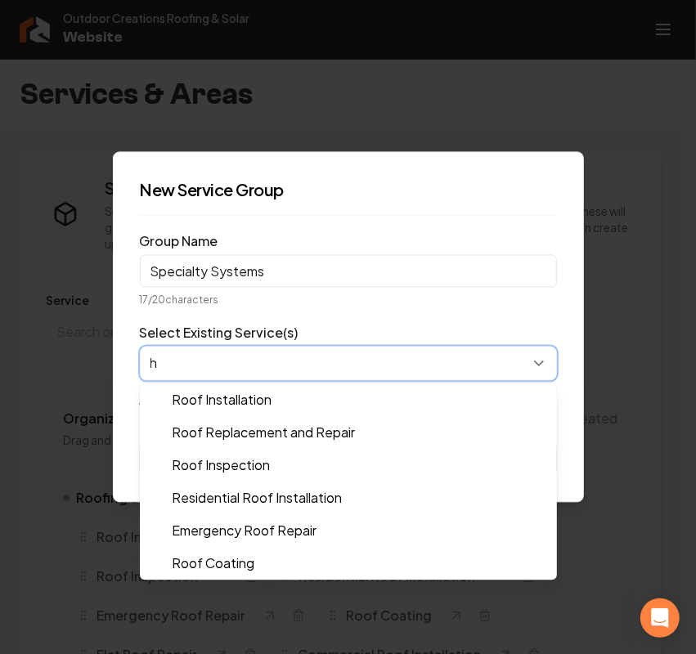
type input "ha"
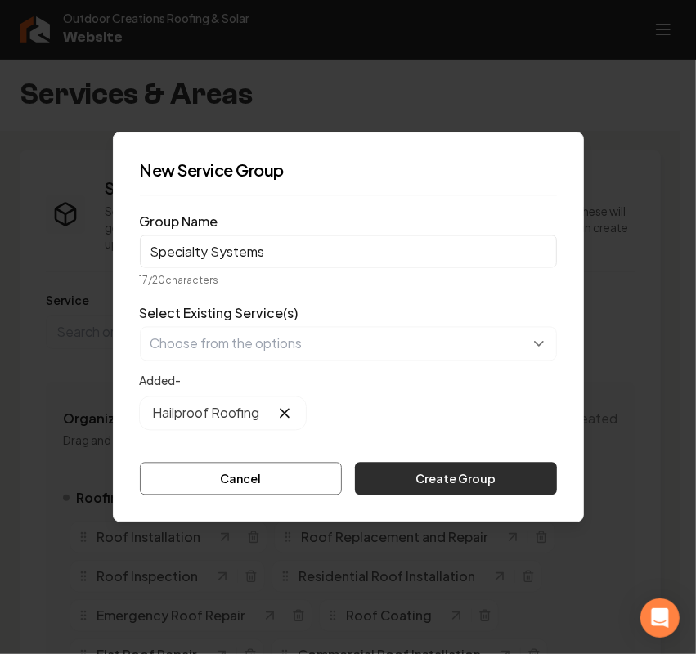
click at [410, 469] on button "Create Group" at bounding box center [455, 479] width 201 height 33
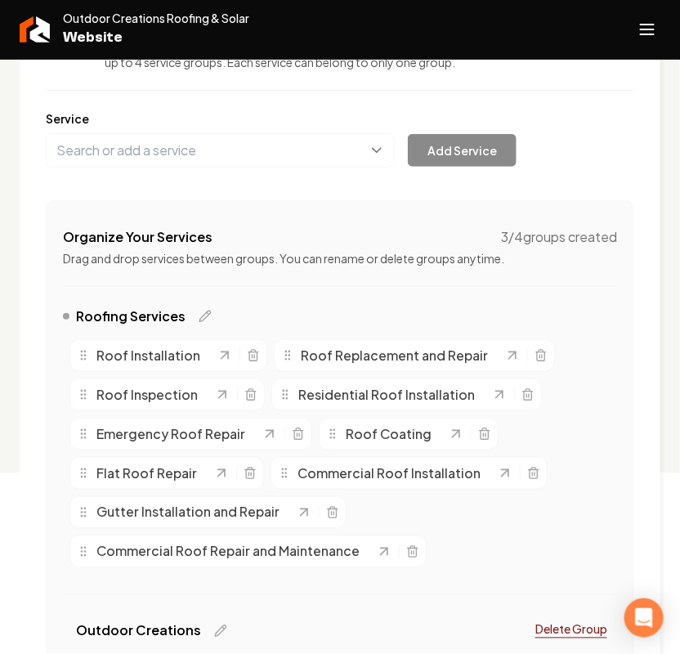
scroll to position [204, 0]
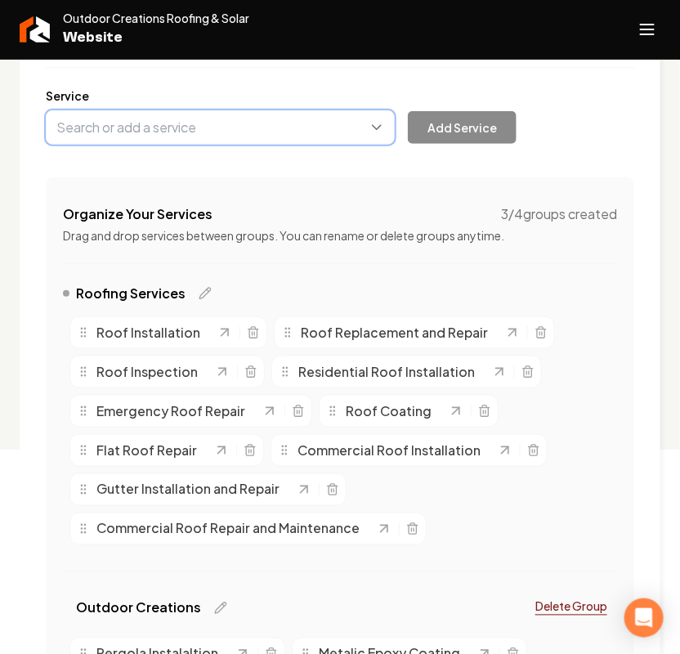
click at [168, 114] on button "Main content area" at bounding box center [220, 127] width 349 height 34
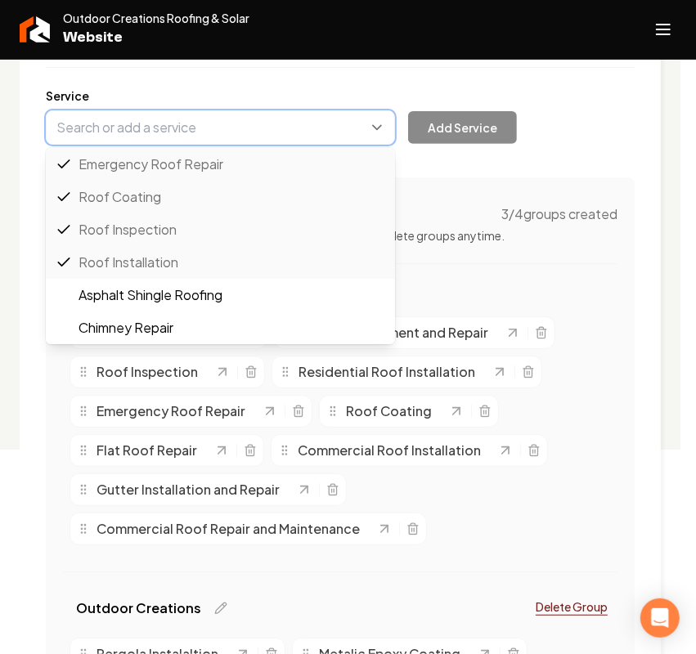
paste input "Shingle RX Roofing"
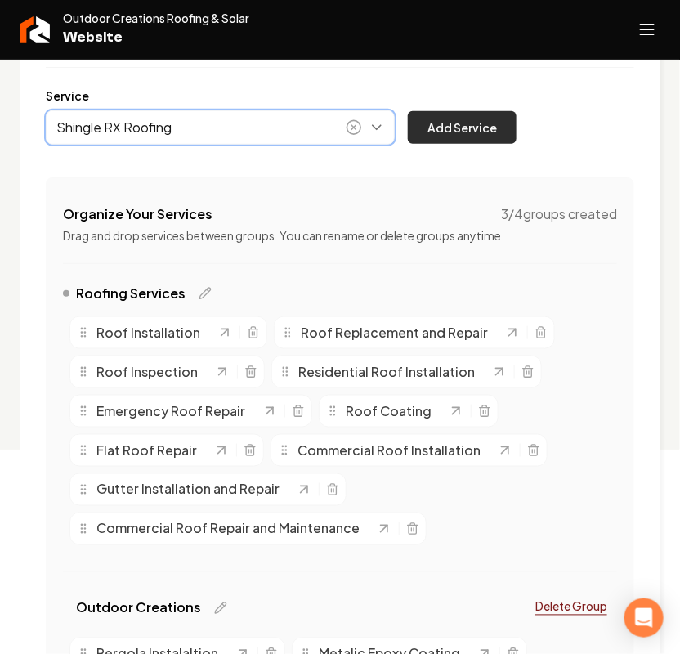
type input "Shingle RX Roofing"
click at [484, 137] on button "Add Service" at bounding box center [462, 127] width 109 height 33
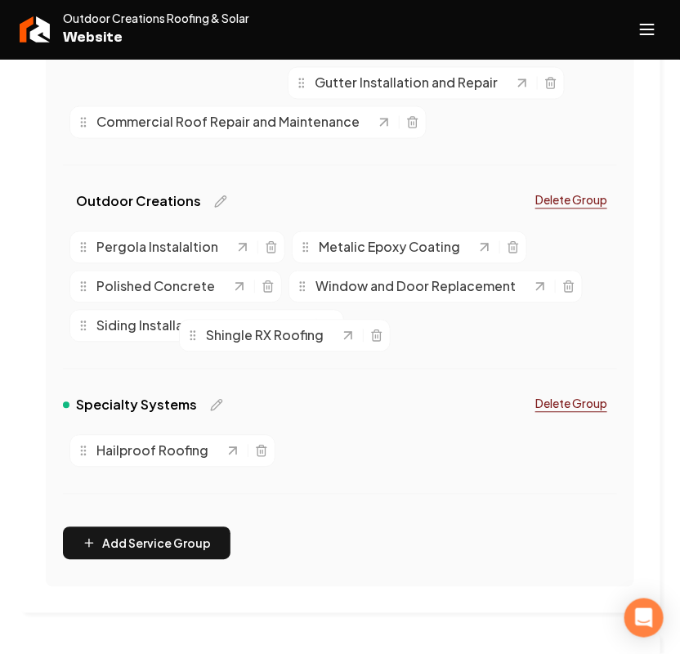
scroll to position [613, 0]
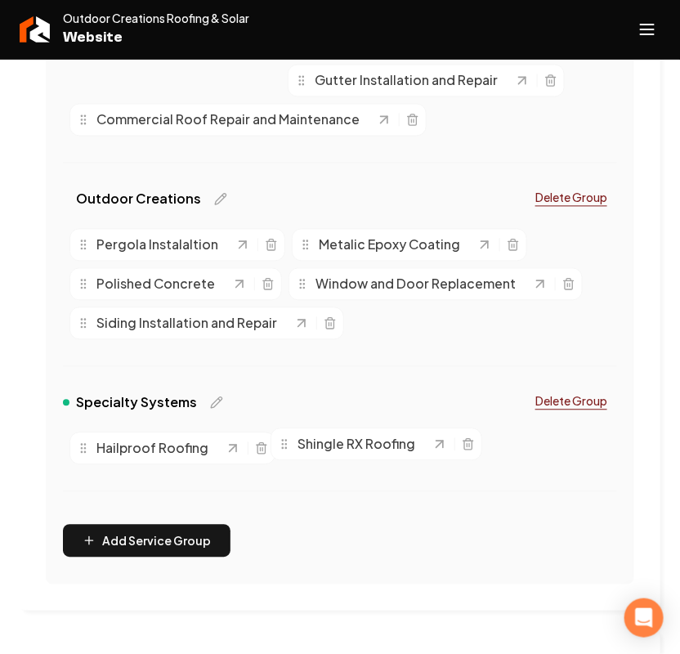
drag, startPoint x: 76, startPoint y: 282, endPoint x: 280, endPoint y: 443, distance: 260.2
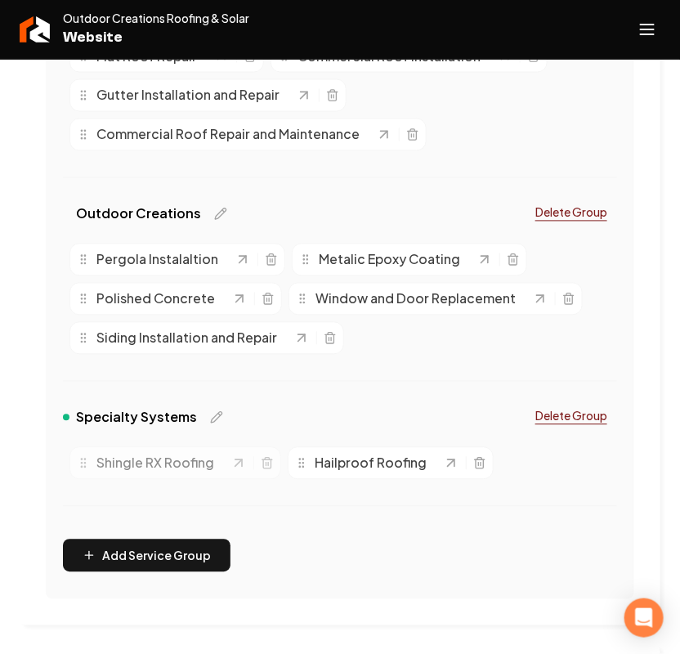
scroll to position [204, 0]
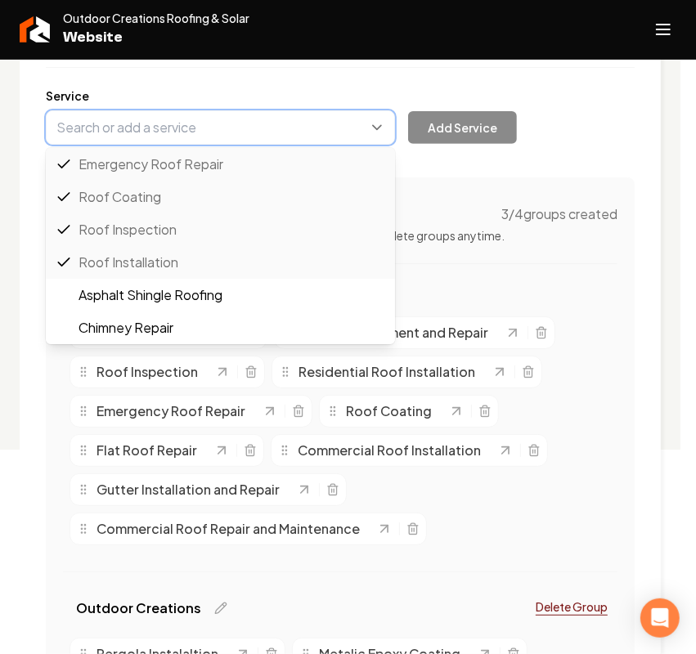
click at [149, 123] on button "Main content area" at bounding box center [220, 127] width 349 height 34
paste input "Asphalt Shingle Roofing"
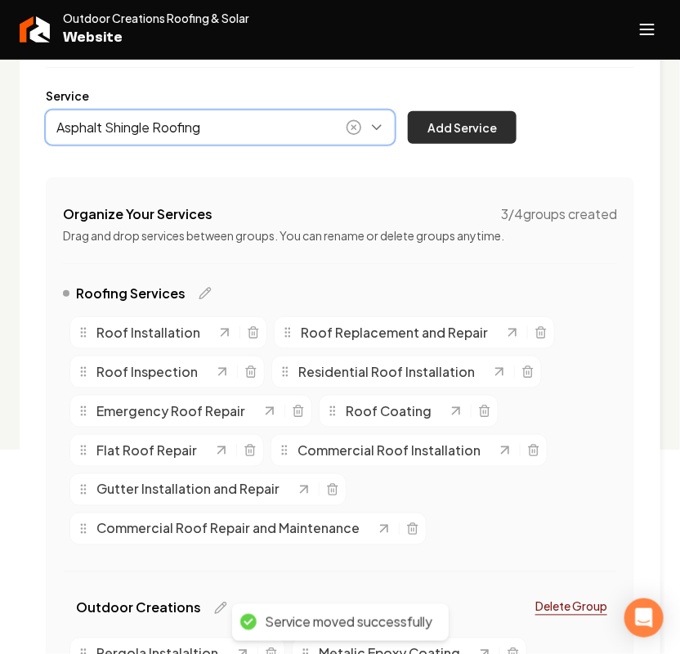
type input "Asphalt Shingle Roofing"
click at [470, 140] on button "Add Service" at bounding box center [462, 127] width 109 height 33
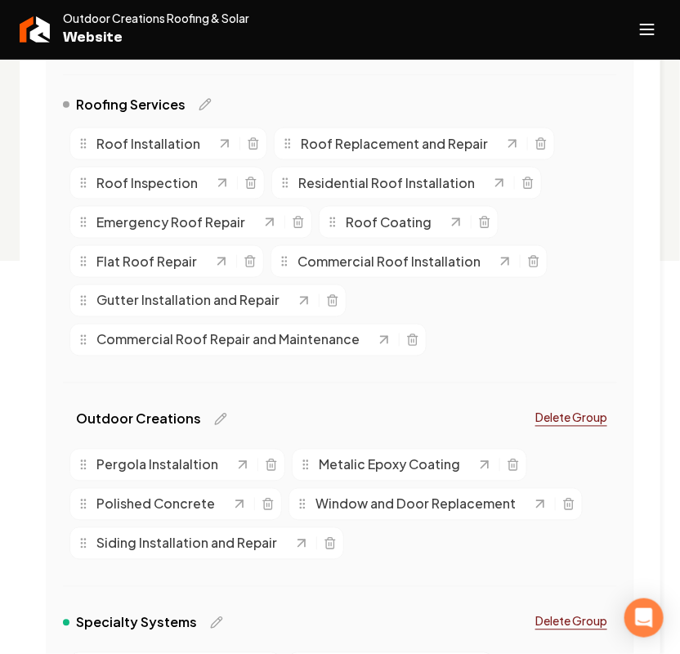
scroll to position [511, 0]
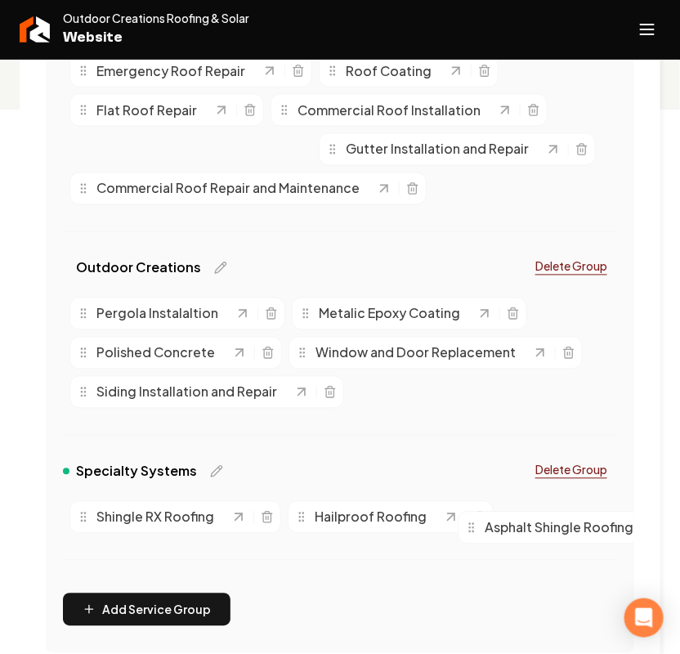
drag, startPoint x: 88, startPoint y: 186, endPoint x: 477, endPoint y: 530, distance: 519.0
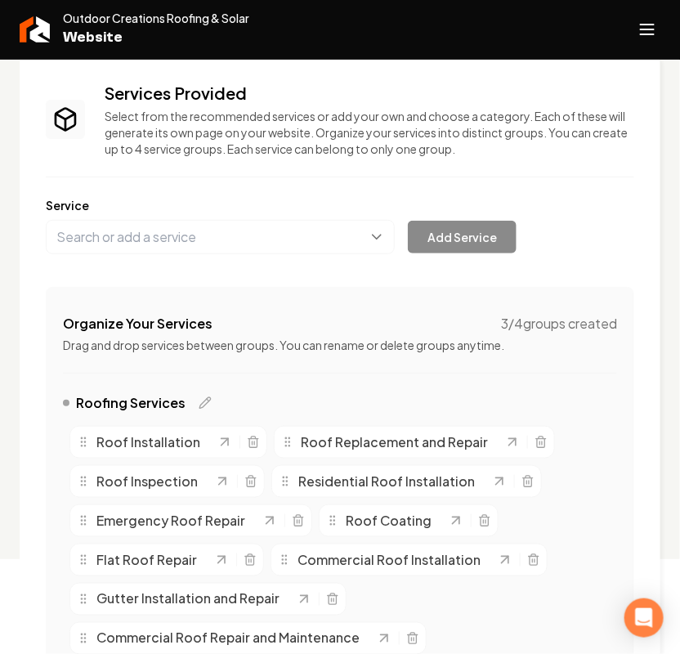
scroll to position [34, 0]
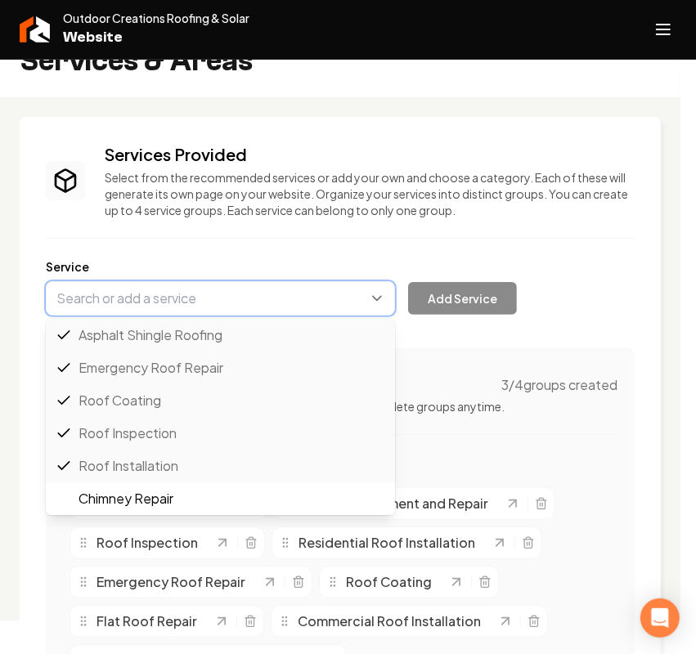
click at [133, 286] on button "Main content area" at bounding box center [220, 298] width 349 height 34
paste input "Metal Roofing"
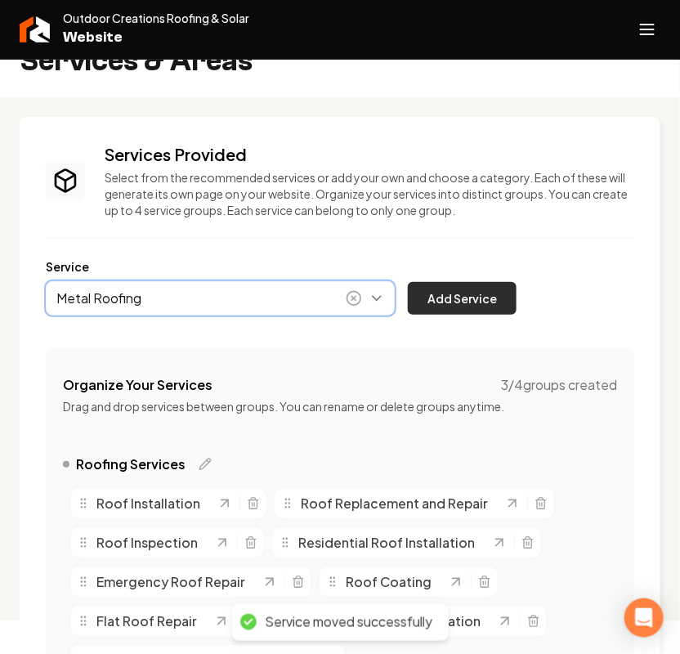
type input "Metal Roofing"
click at [491, 303] on button "Add Service" at bounding box center [462, 298] width 109 height 33
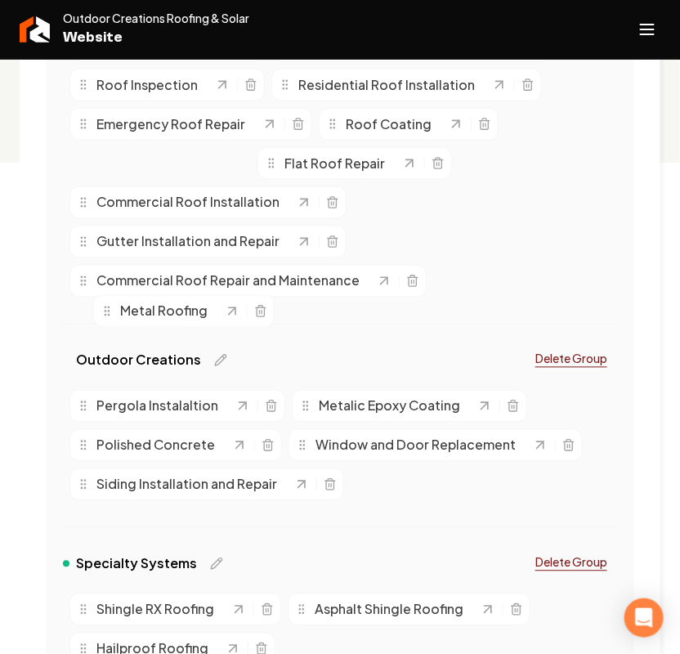
scroll to position [749, 0]
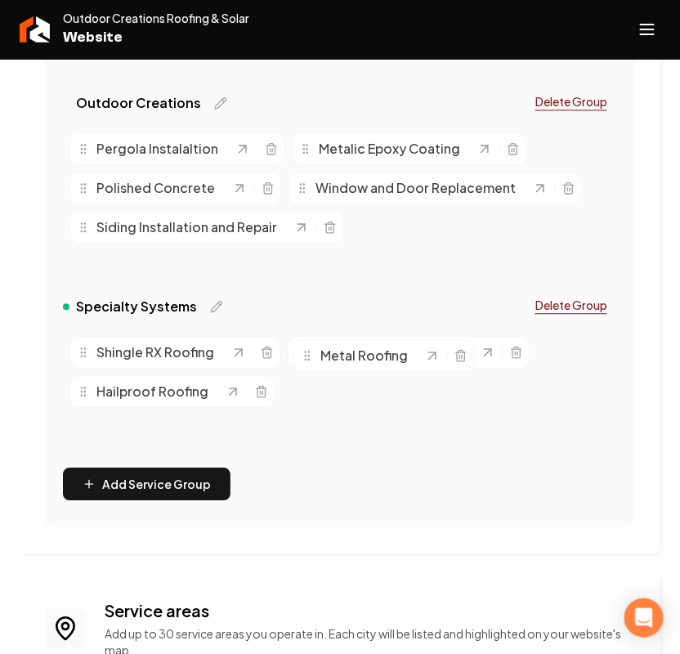
drag, startPoint x: 87, startPoint y: 422, endPoint x: 311, endPoint y: 393, distance: 225.9
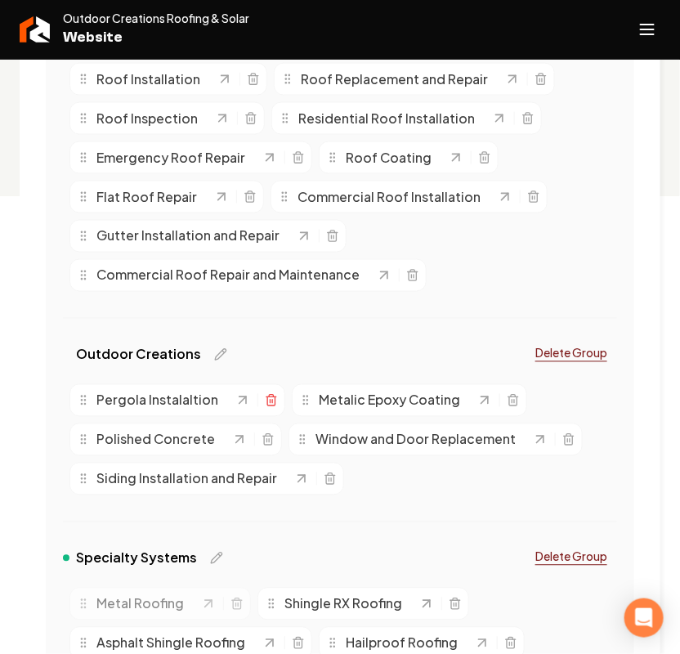
scroll to position [199, 0]
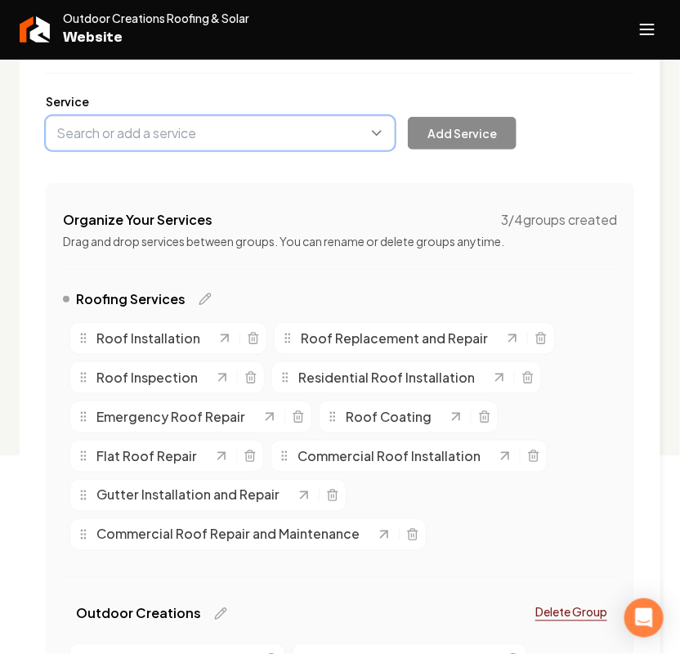
click at [170, 135] on button "Main content area" at bounding box center [220, 133] width 349 height 34
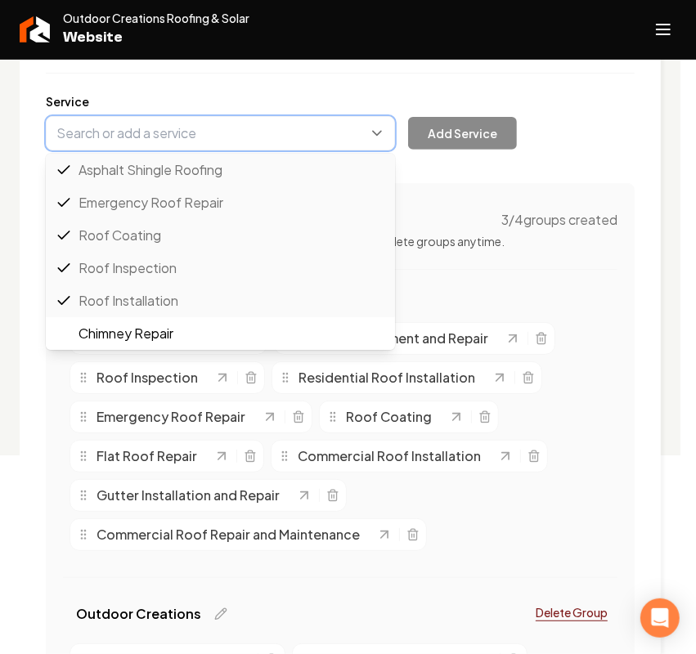
paste input "Tile Roofing"
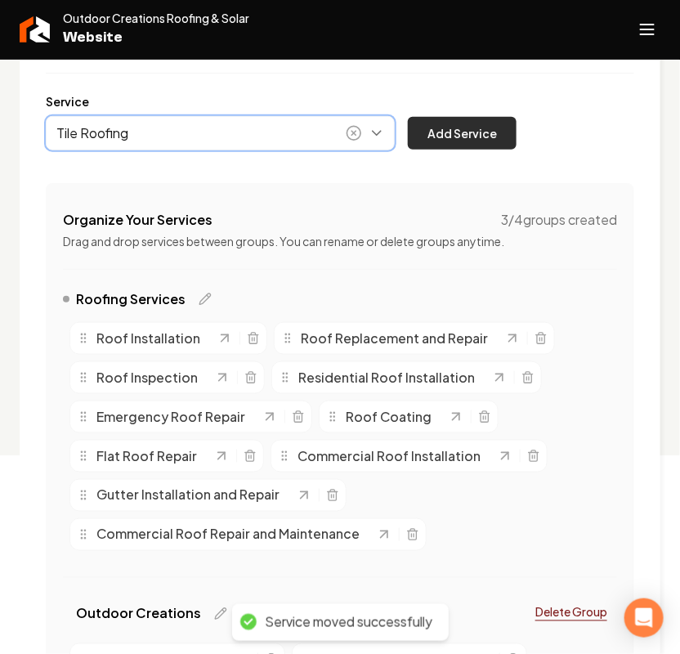
type input "Tile Roofing"
click at [467, 121] on button "Add Service" at bounding box center [462, 133] width 109 height 33
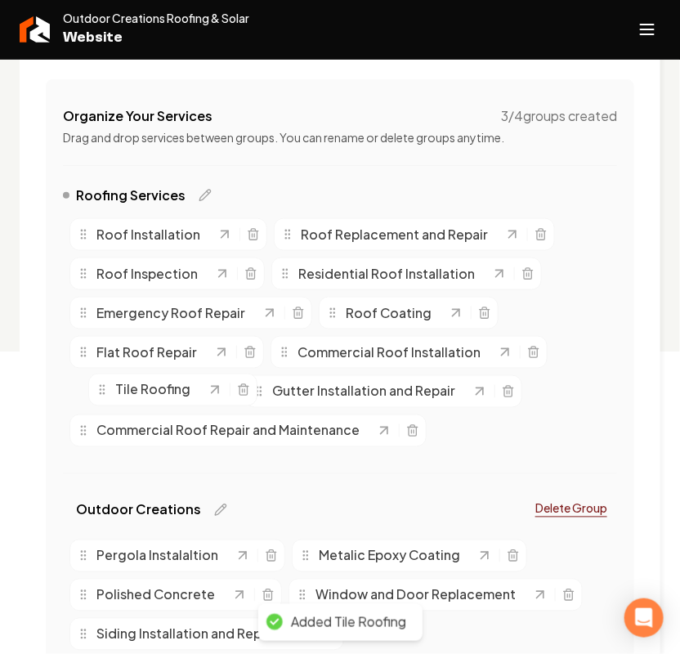
scroll to position [710, 0]
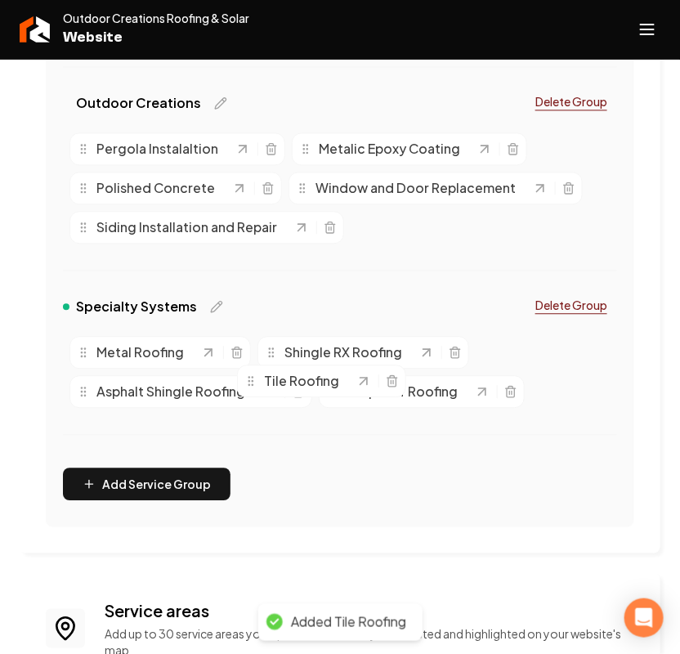
drag, startPoint x: 94, startPoint y: 394, endPoint x: 266, endPoint y: 384, distance: 172.0
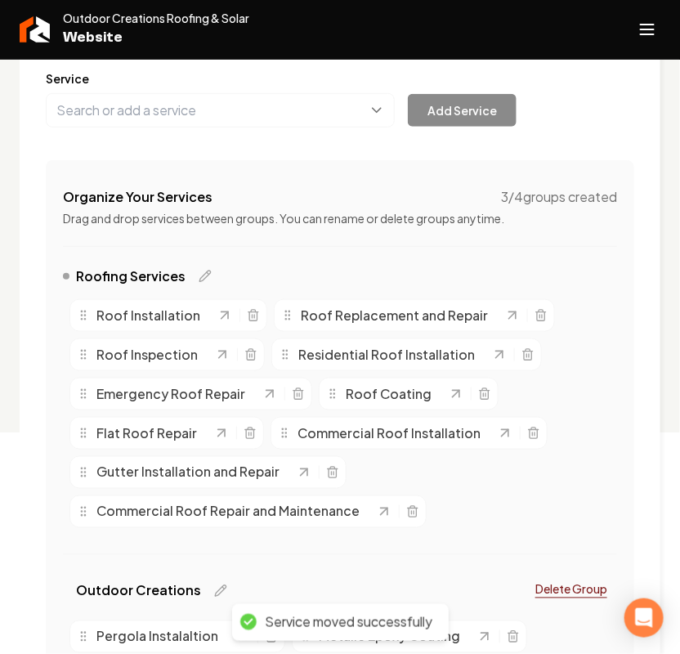
scroll to position [199, 0]
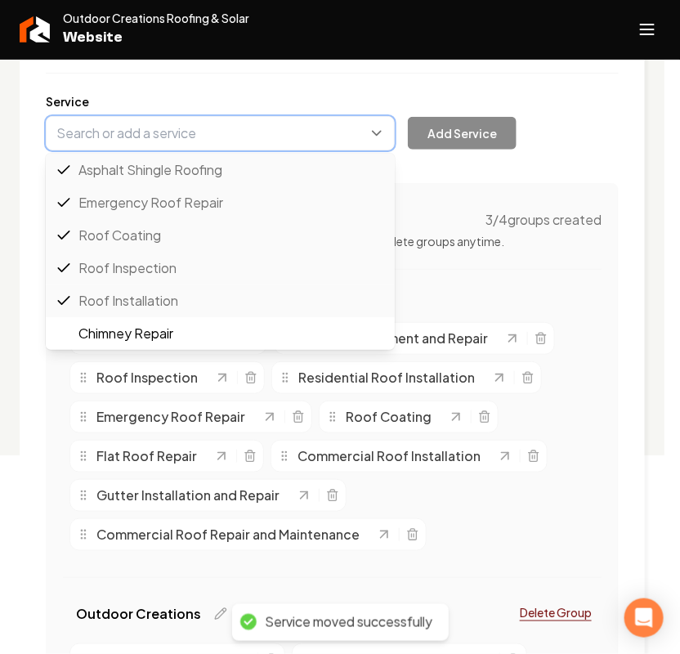
click at [152, 139] on button "Main content area" at bounding box center [220, 133] width 349 height 34
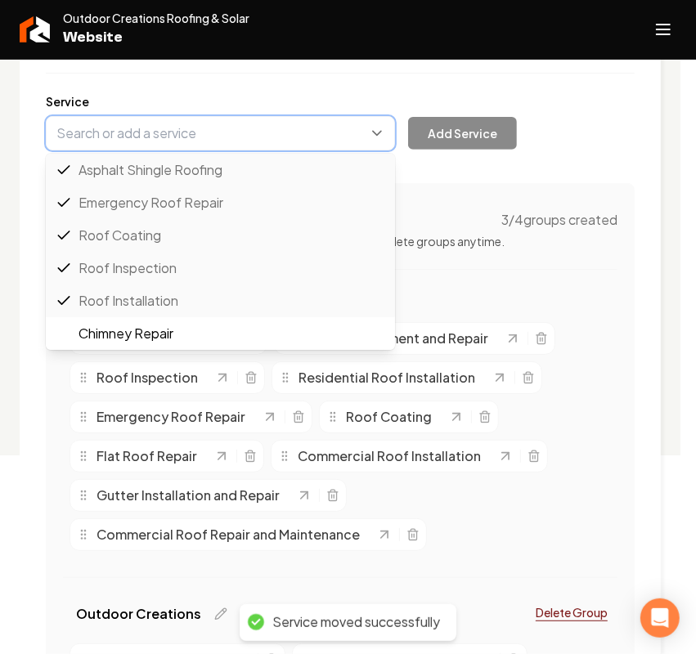
paste input "Slate Roofing"
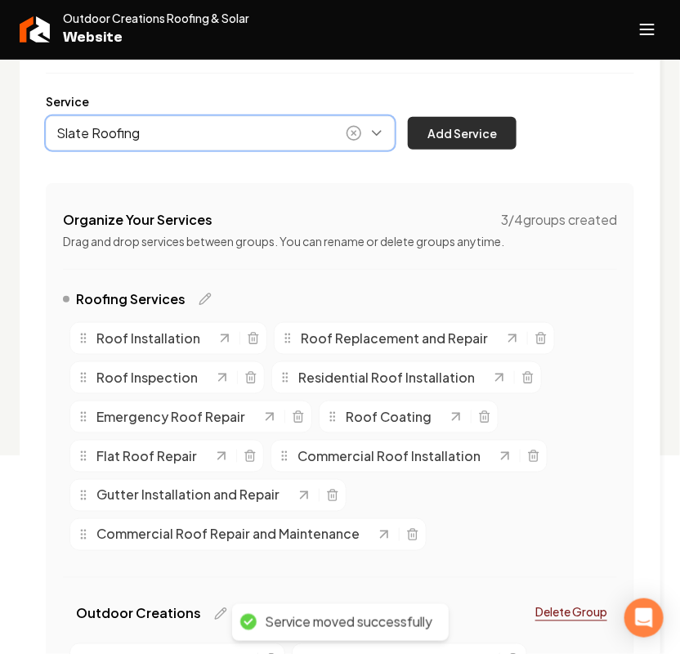
type input "Slate Roofing"
click at [443, 137] on button "Add Service" at bounding box center [462, 133] width 109 height 33
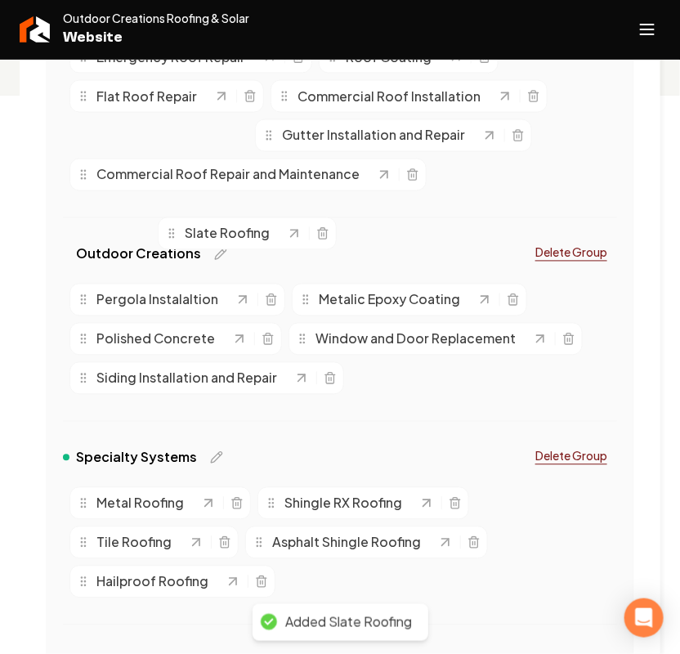
scroll to position [812, 0]
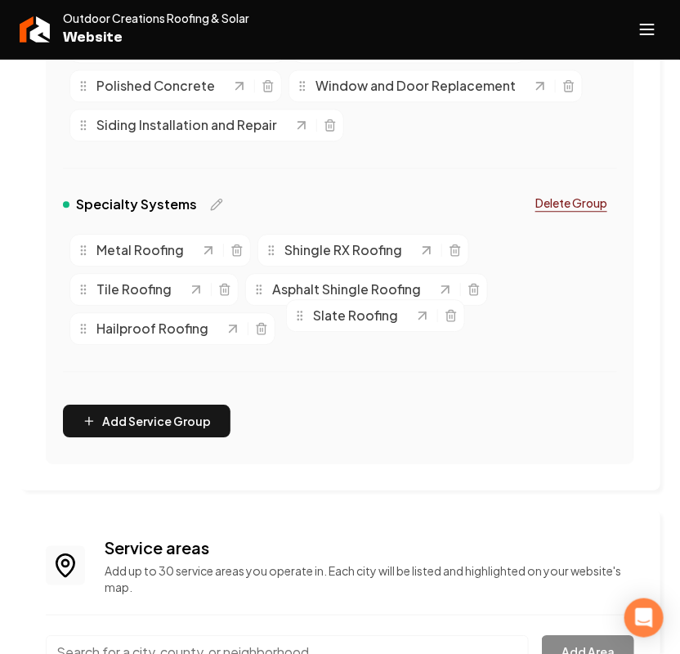
drag, startPoint x: 83, startPoint y: 394, endPoint x: 299, endPoint y: 316, distance: 230.2
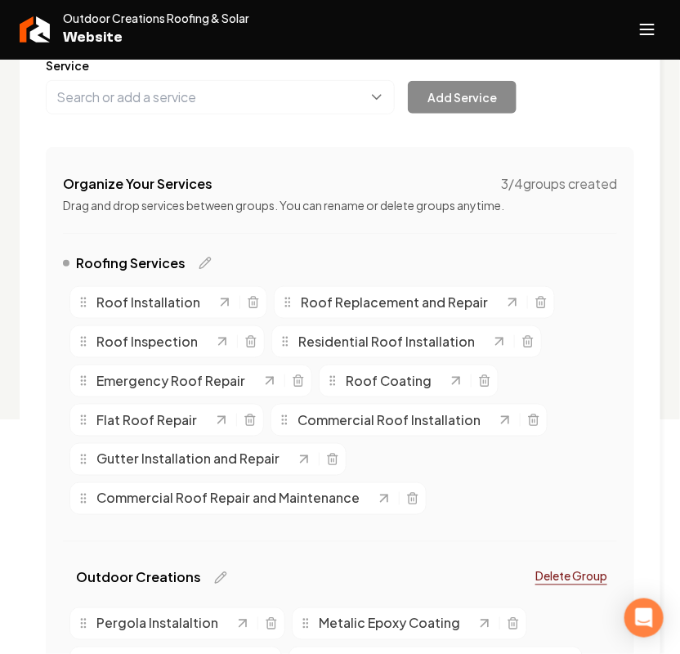
scroll to position [199, 0]
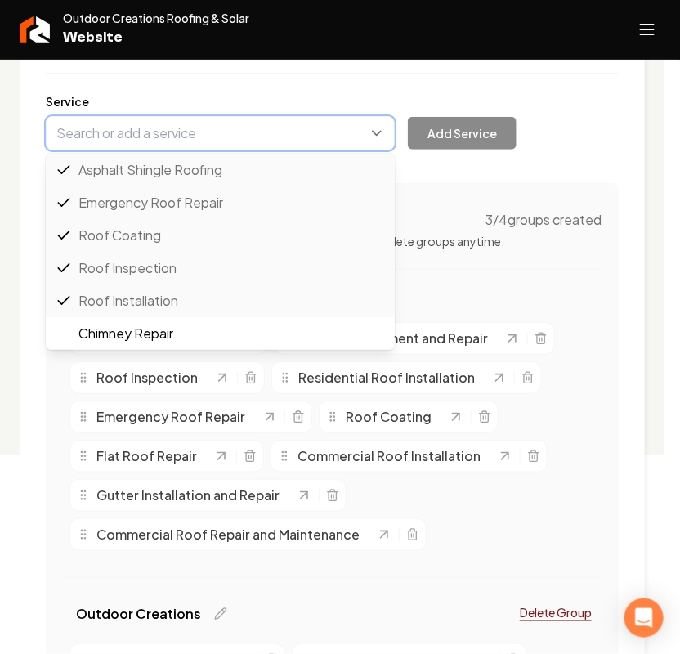
click at [115, 128] on button "Main content area" at bounding box center [220, 133] width 349 height 34
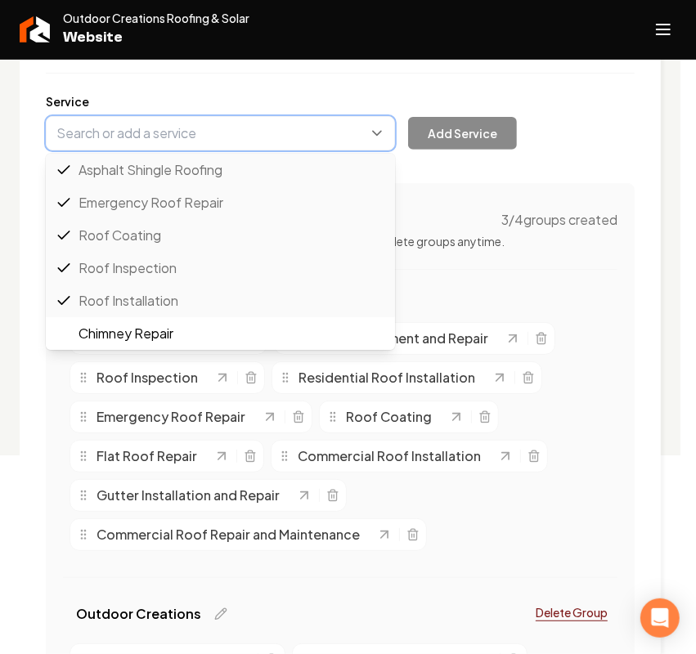
paste input "Tpo Roofing"
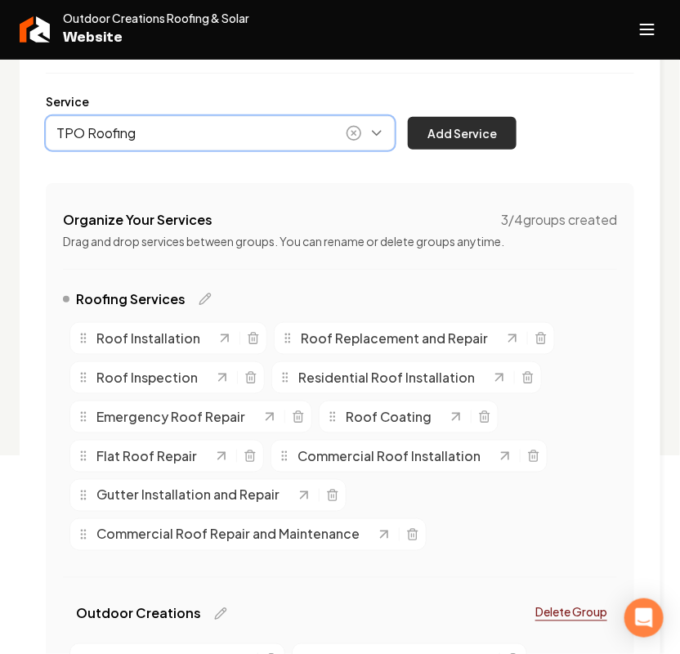
type input "TPO Roofing"
click at [450, 141] on button "Add Service" at bounding box center [462, 133] width 109 height 33
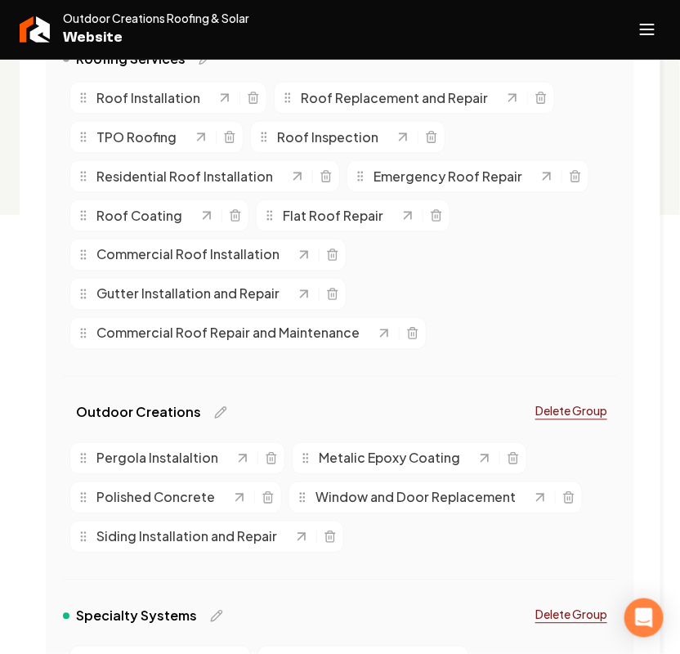
scroll to position [403, 0]
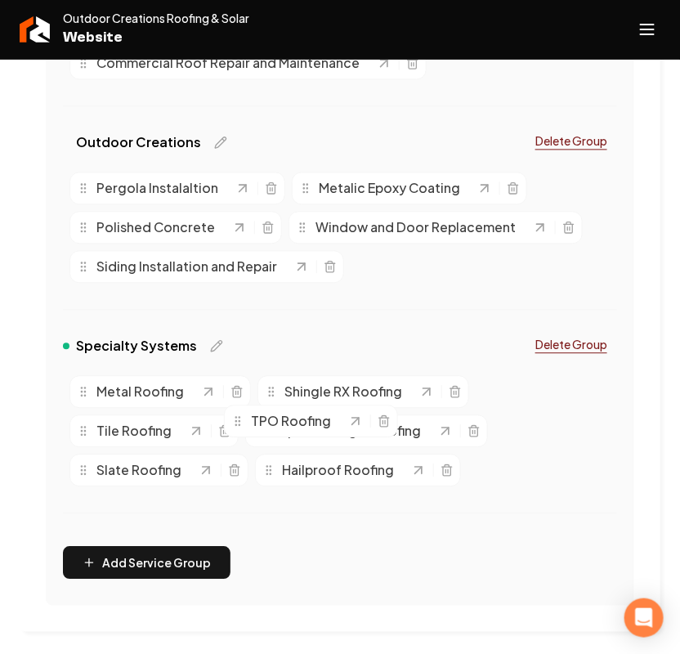
drag, startPoint x: 92, startPoint y: 168, endPoint x: 247, endPoint y: 419, distance: 295.5
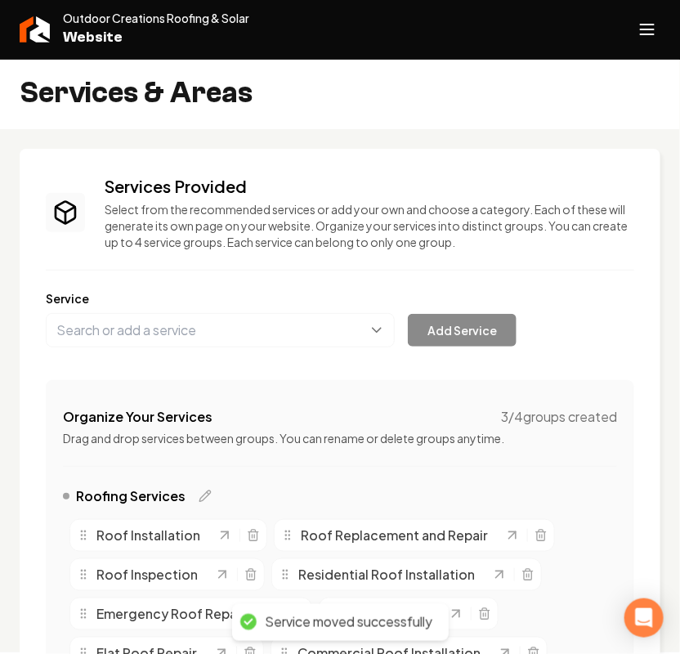
scroll to position [0, 0]
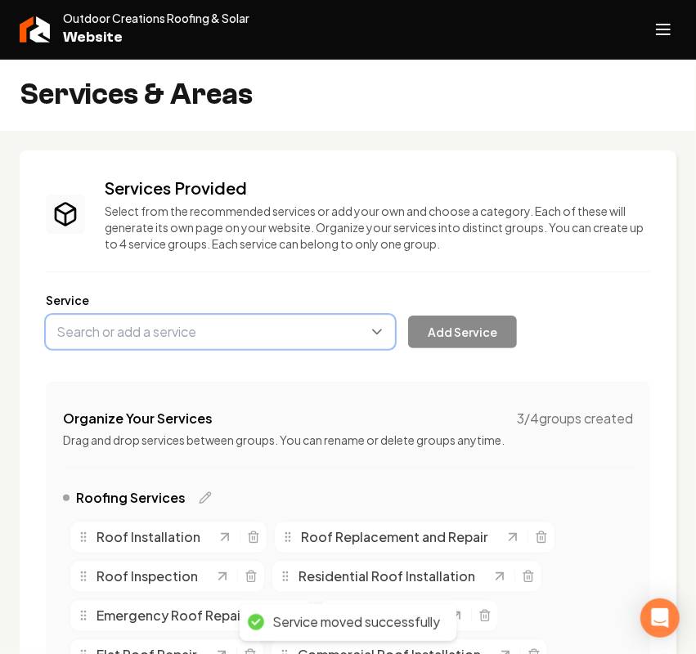
click at [104, 321] on button "Main content area" at bounding box center [220, 332] width 349 height 34
paste input "Epdm Roofing"
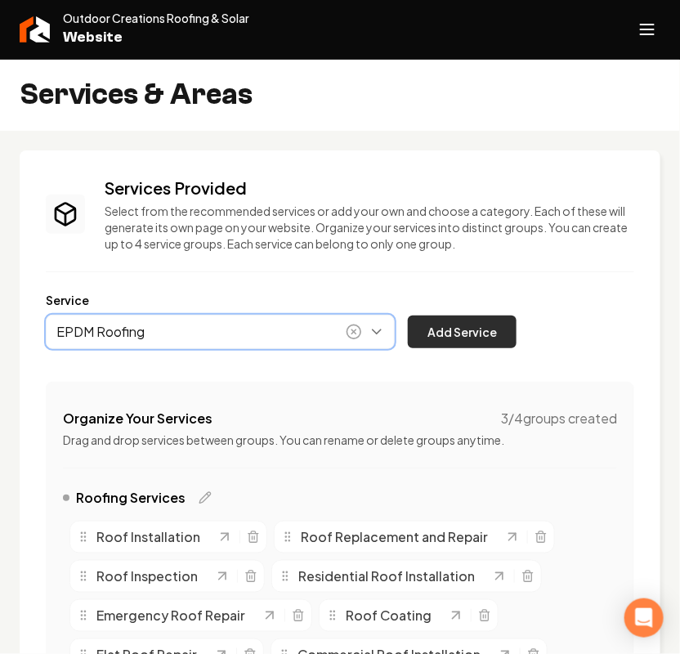
type input "EPDM Roofing"
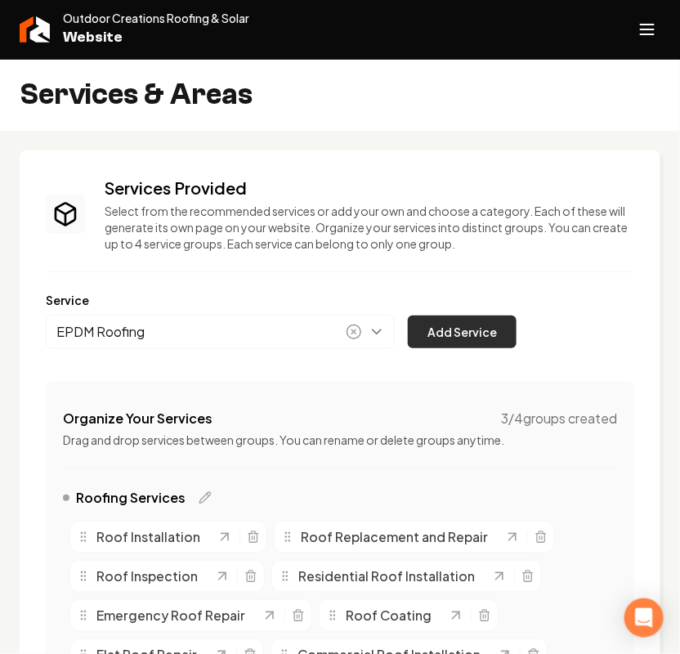
click at [504, 325] on button "Add Service" at bounding box center [462, 332] width 109 height 33
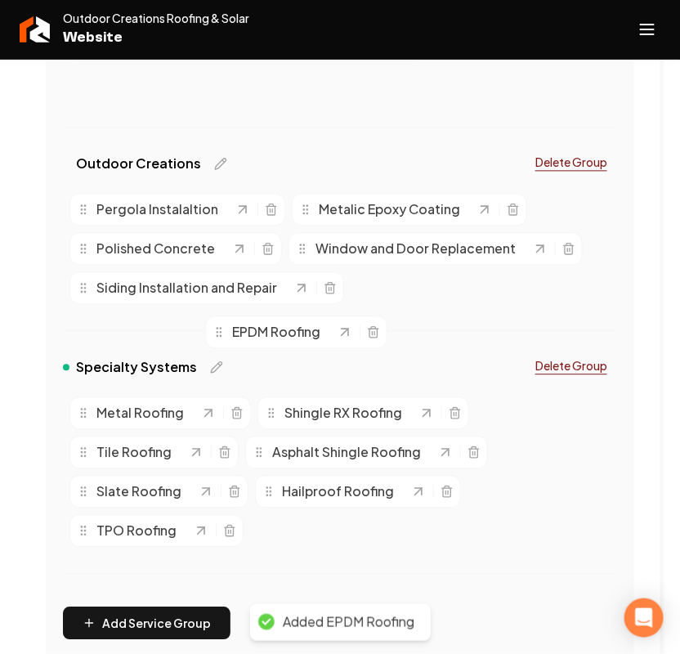
scroll to position [715, 0]
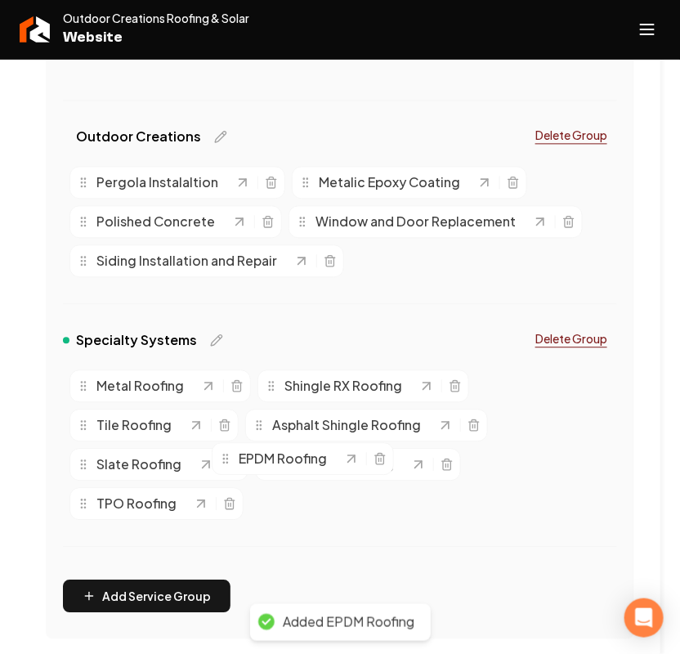
drag, startPoint x: 78, startPoint y: 358, endPoint x: 219, endPoint y: 456, distance: 171.5
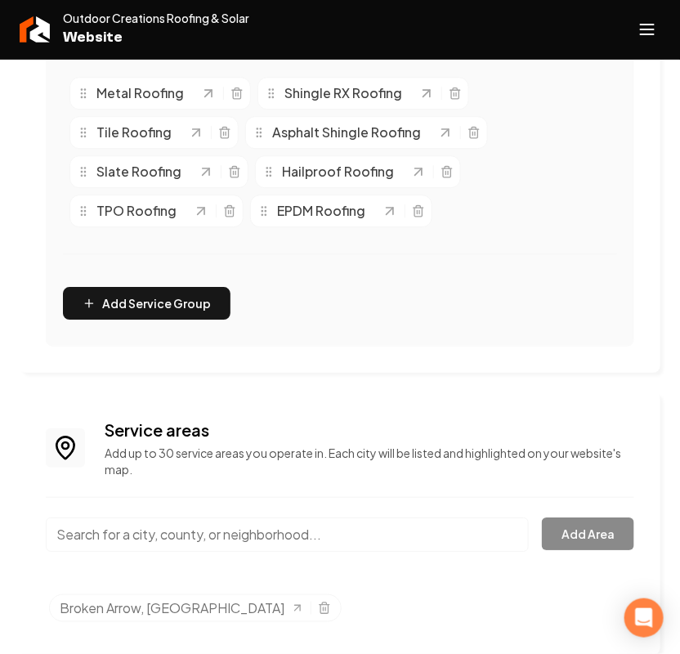
scroll to position [990, 0]
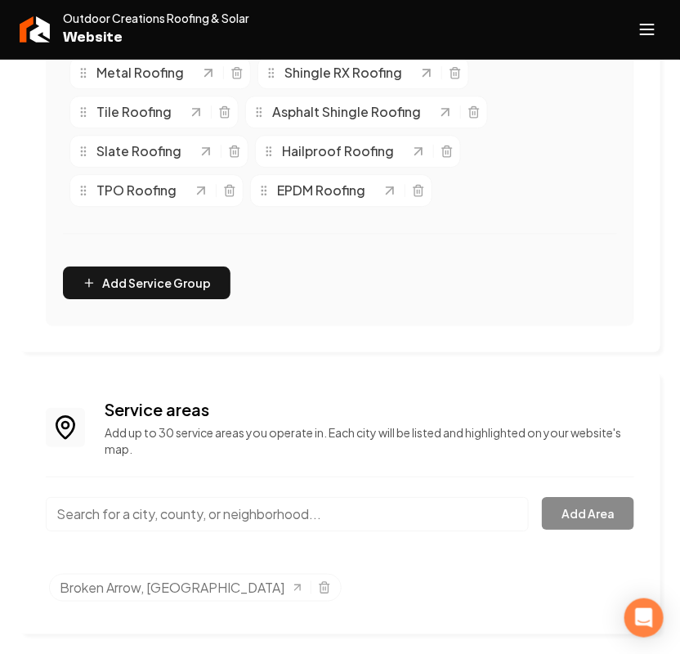
click at [180, 515] on input "Main content area" at bounding box center [287, 514] width 483 height 34
paste input "Tulsa"
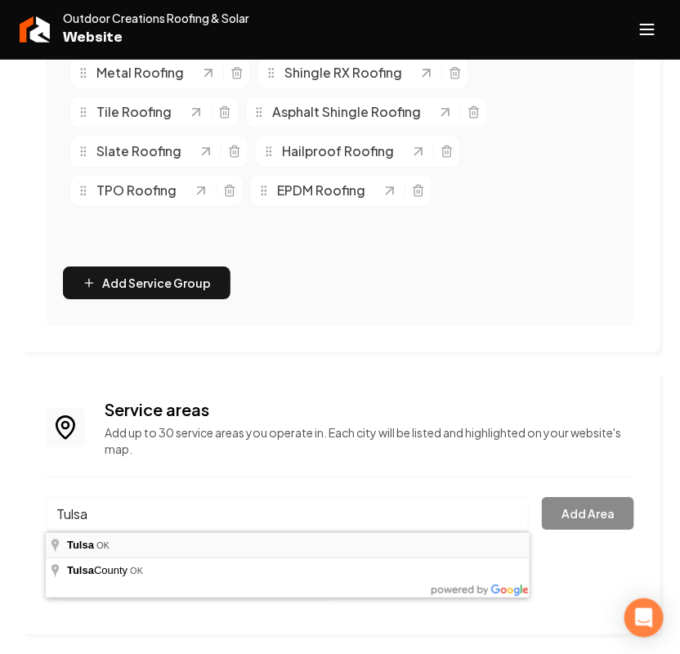
type input "Tulsa, OK"
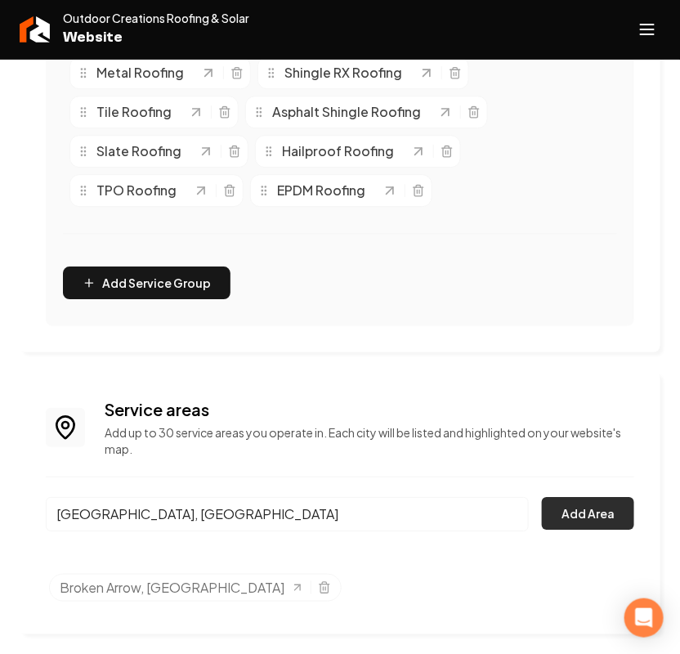
click at [554, 500] on button "Add Area" at bounding box center [588, 513] width 92 height 33
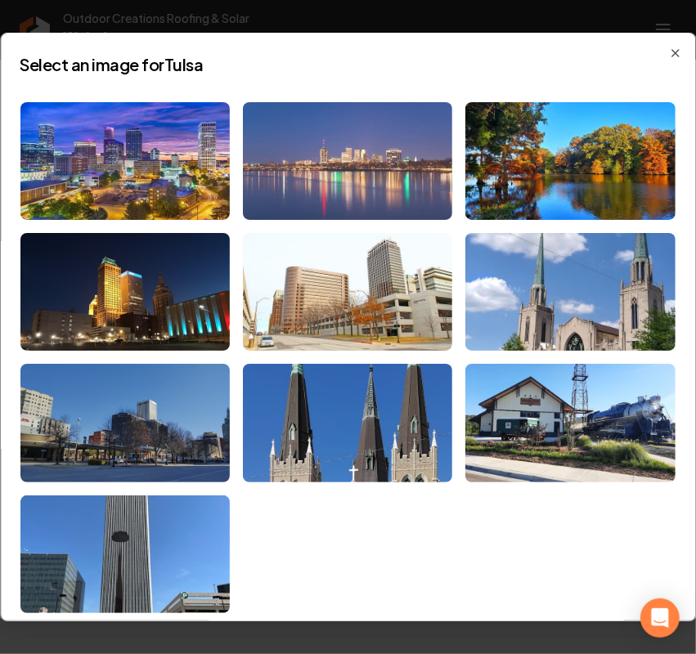
click at [366, 191] on img at bounding box center [347, 161] width 209 height 118
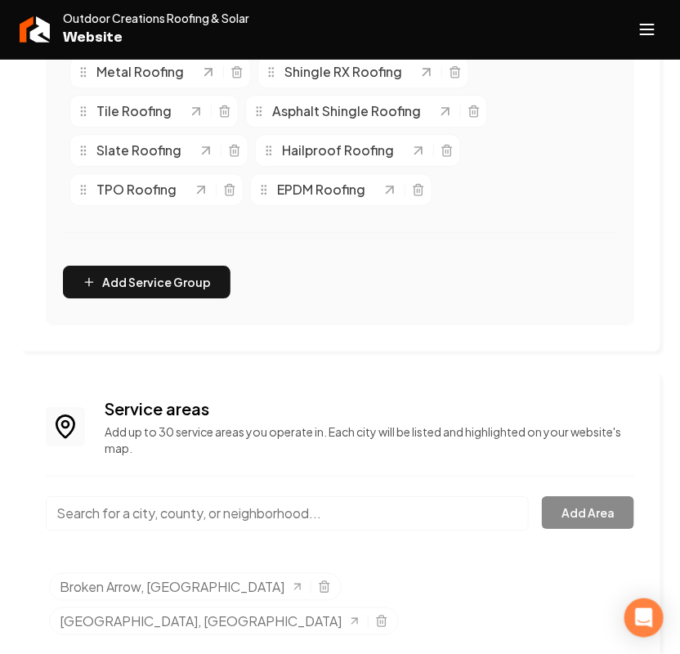
click at [262, 523] on input "Main content area" at bounding box center [287, 513] width 483 height 34
click at [199, 503] on input "Main content area" at bounding box center [287, 513] width 483 height 34
paste input "Owasso"
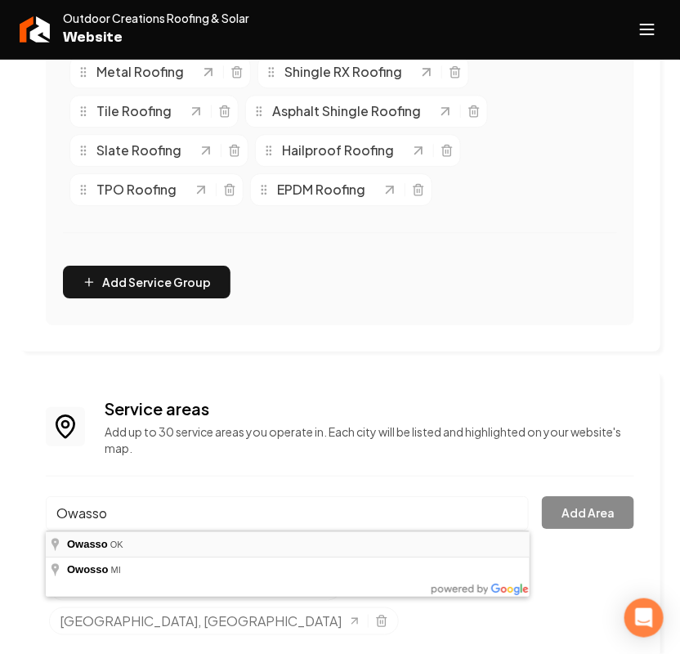
type input "Owasso, OK"
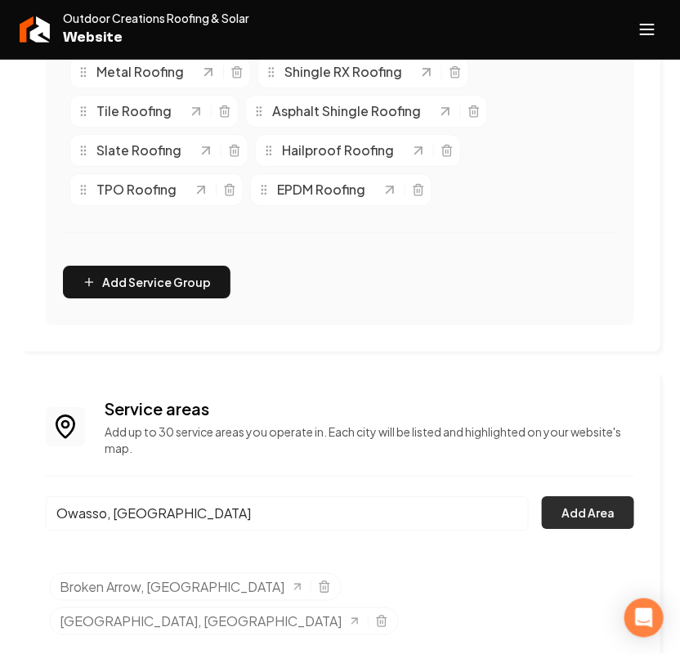
click at [602, 509] on button "Add Area" at bounding box center [588, 512] width 92 height 33
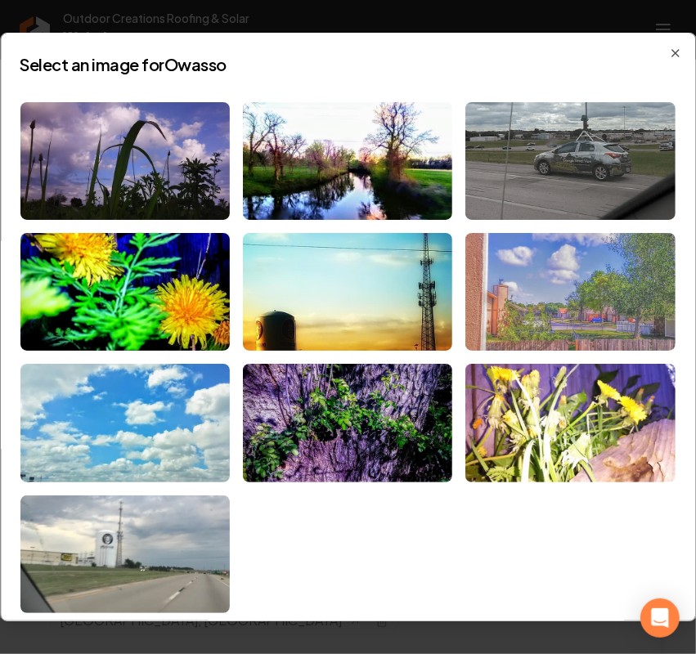
click at [585, 276] on img at bounding box center [570, 292] width 209 height 118
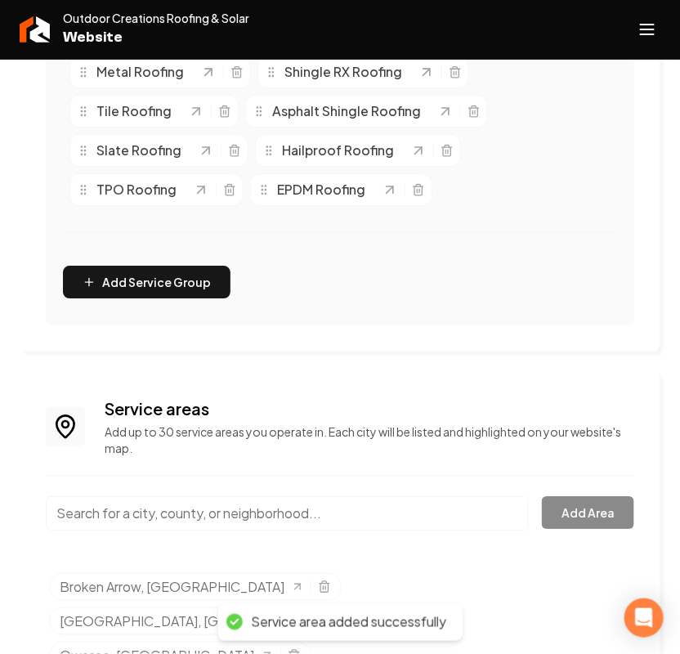
click at [209, 504] on input "Main content area" at bounding box center [287, 513] width 483 height 34
paste input "Jenks"
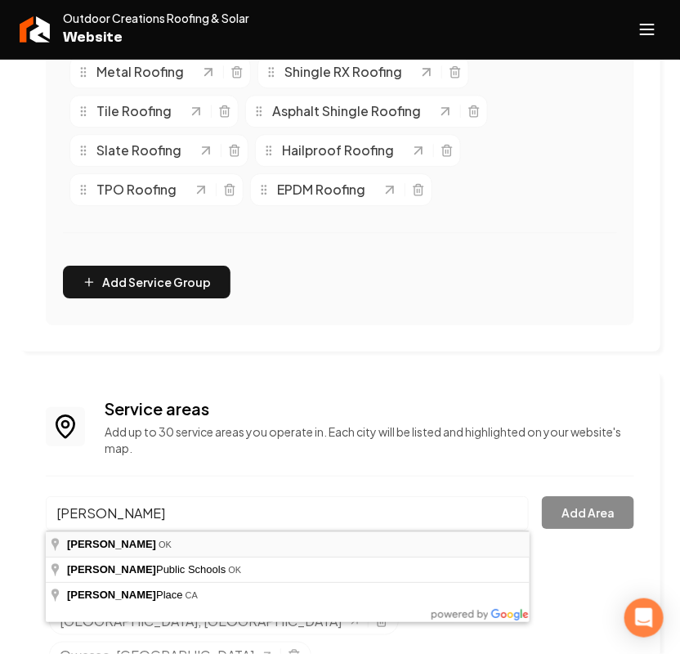
type input "Jenks, OK"
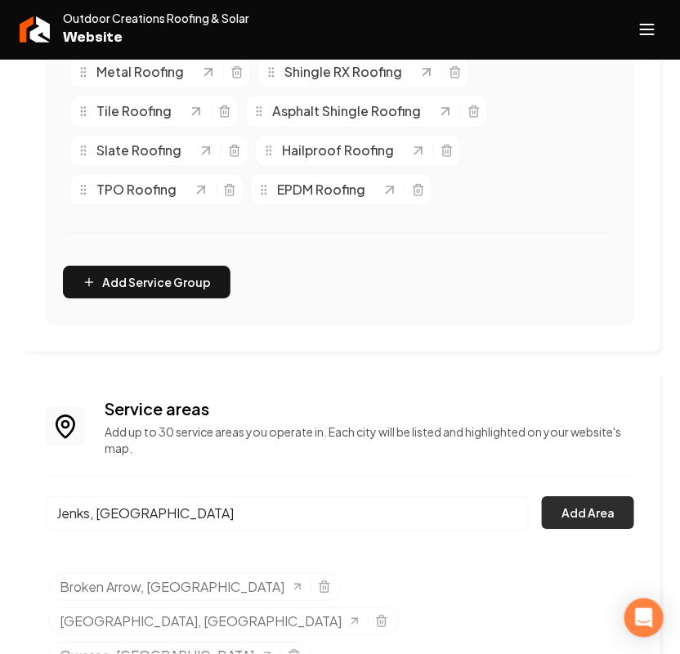
click at [594, 509] on button "Add Area" at bounding box center [588, 512] width 92 height 33
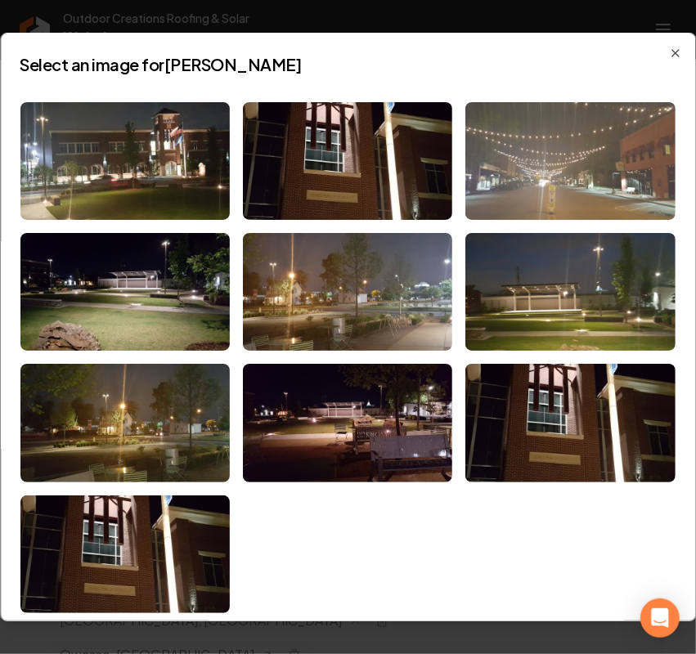
click at [571, 177] on img at bounding box center [570, 161] width 209 height 118
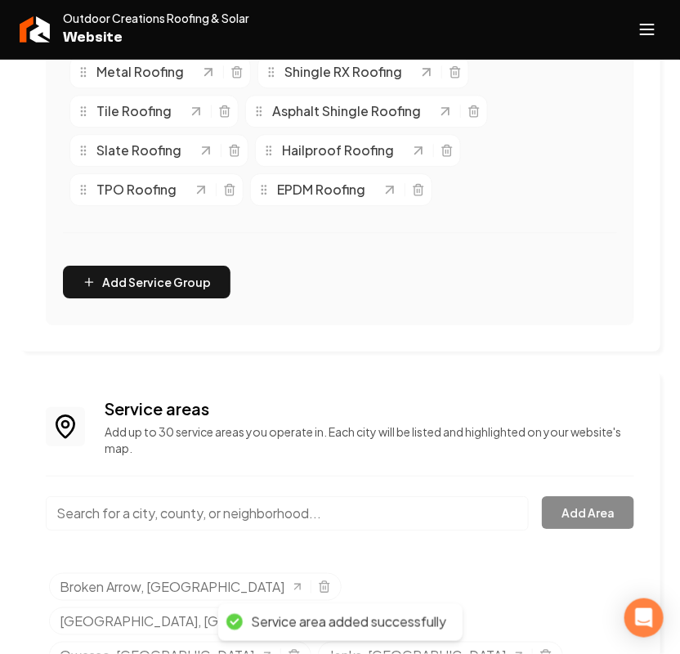
click at [227, 513] on input "Main content area" at bounding box center [287, 513] width 483 height 34
paste input "Bixby"
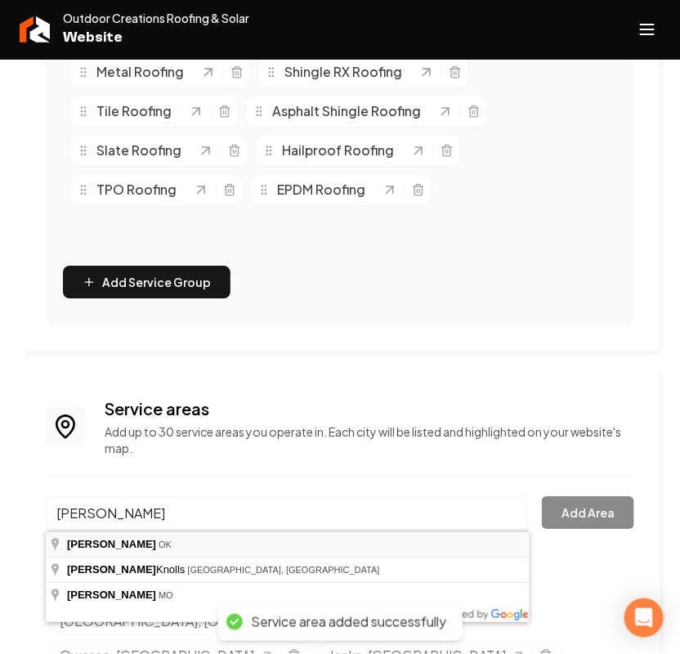
type input "Bixby, OK"
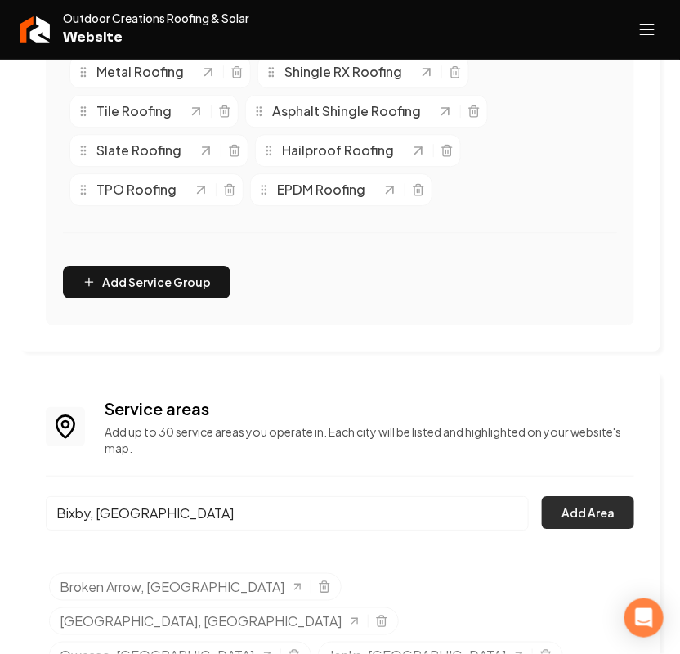
click at [570, 515] on button "Add Area" at bounding box center [588, 512] width 92 height 33
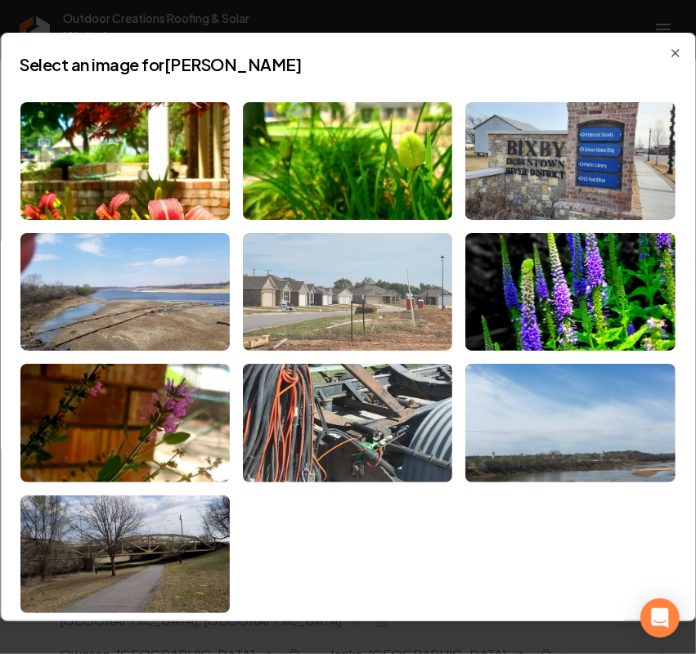
click at [395, 316] on img at bounding box center [347, 292] width 209 height 118
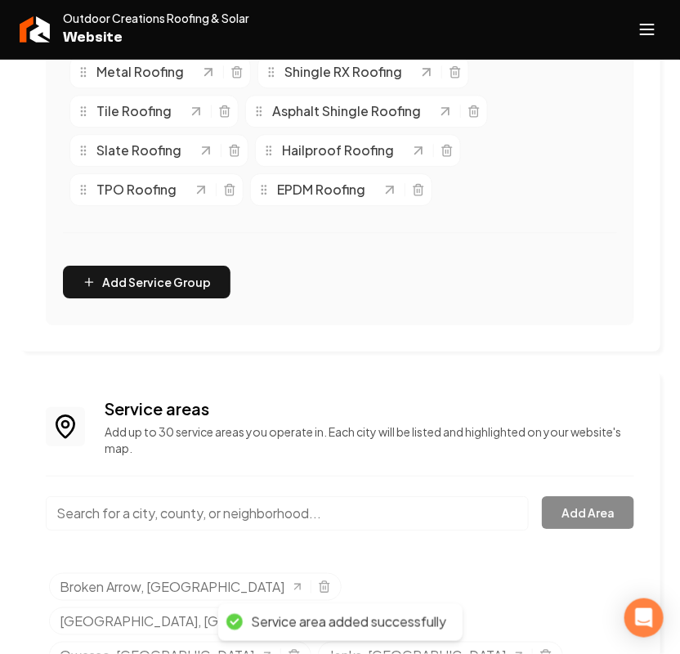
click at [154, 512] on input "Main content area" at bounding box center [287, 513] width 483 height 34
paste input "Sand Springs"
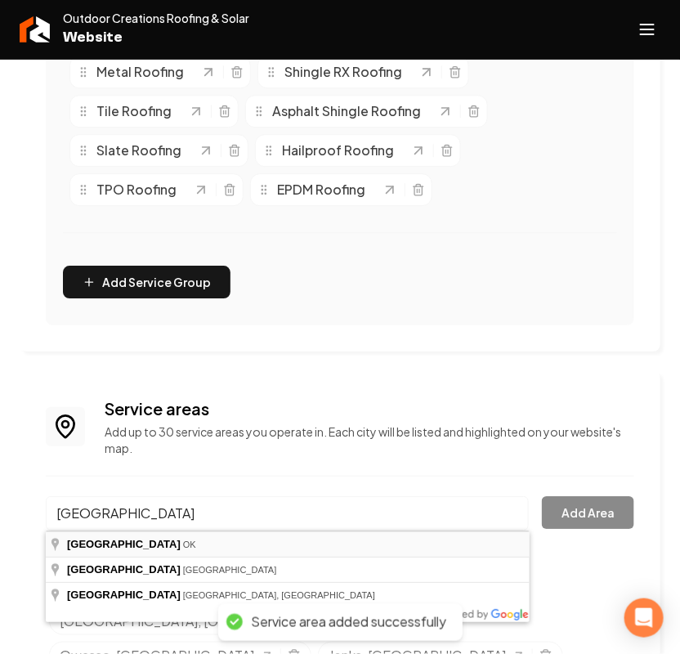
type input "Sand Springs, OK"
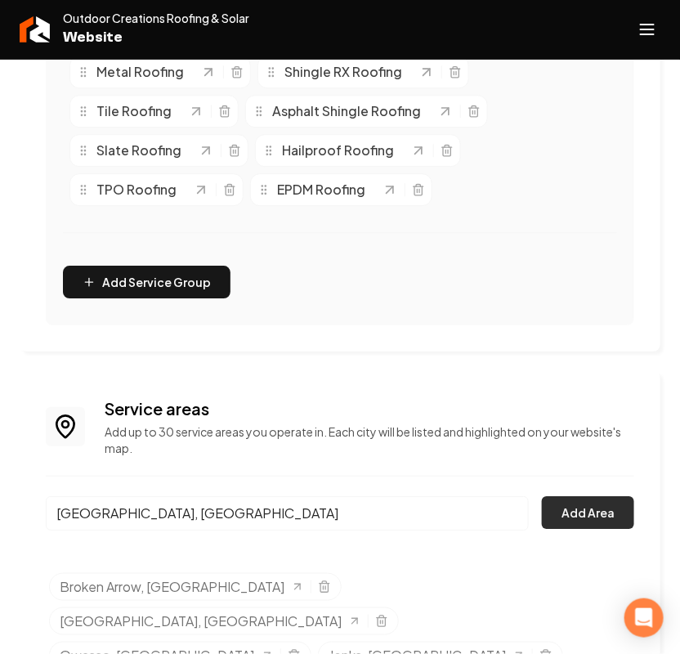
click at [612, 519] on button "Add Area" at bounding box center [588, 512] width 92 height 33
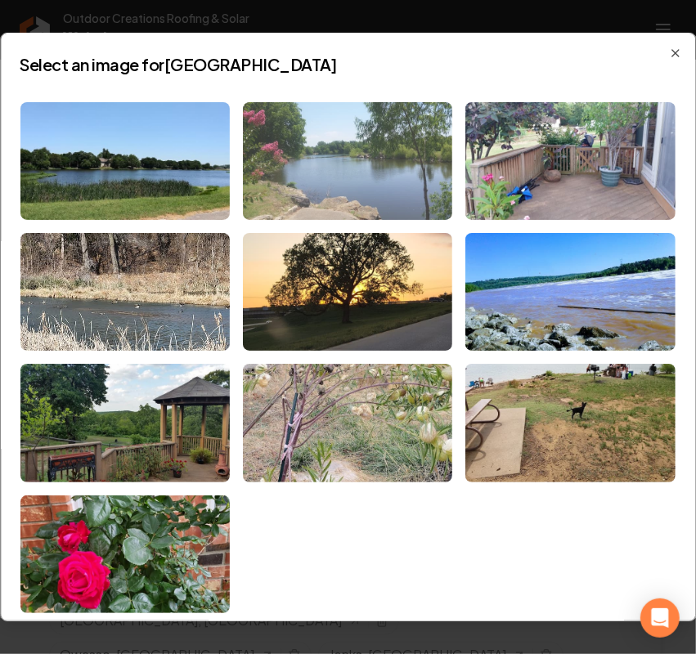
click at [370, 168] on img at bounding box center [347, 161] width 209 height 118
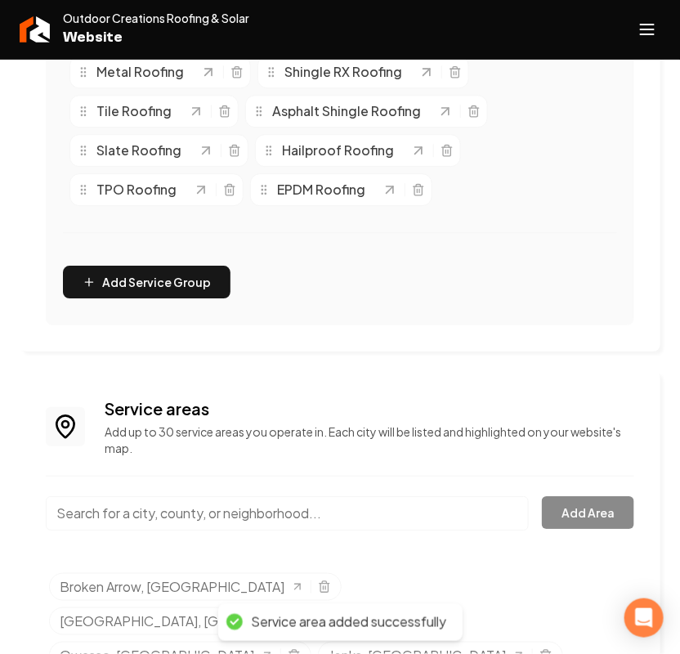
click at [149, 517] on input "Main content area" at bounding box center [287, 513] width 483 height 34
paste input "Sapulpa"
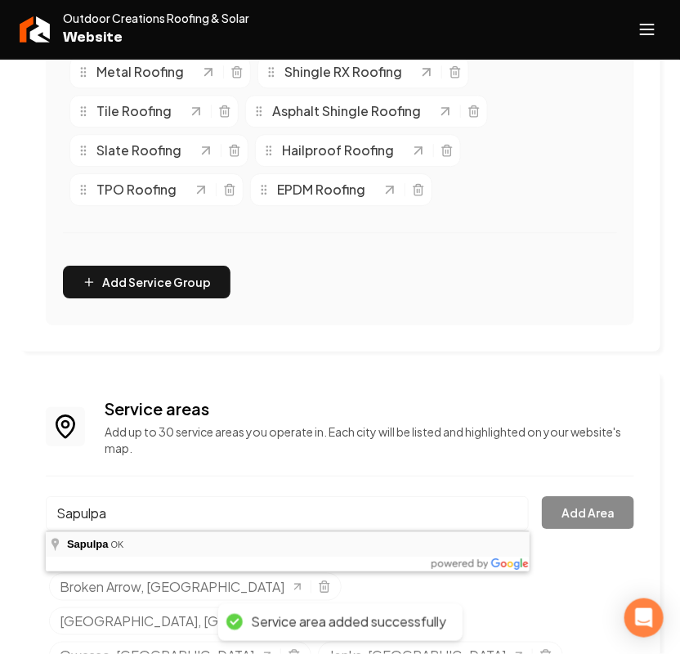
type input "Sapulpa, OK"
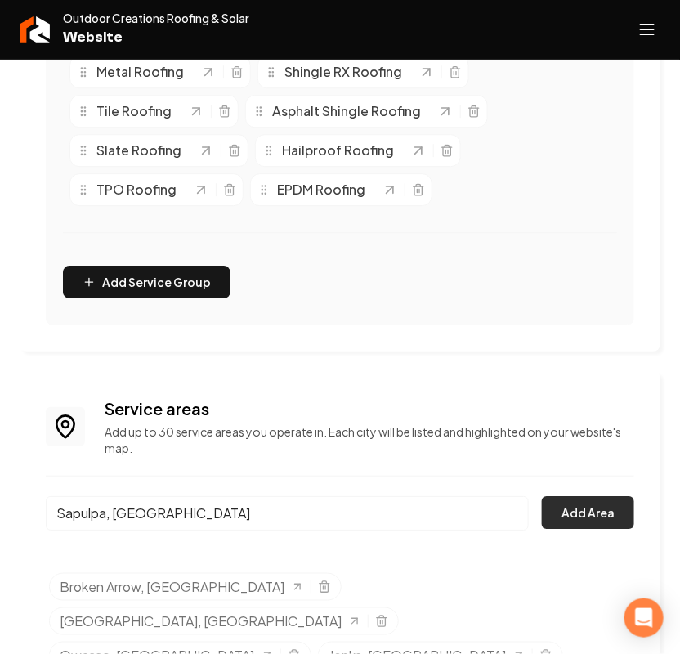
click at [574, 513] on button "Add Area" at bounding box center [588, 512] width 92 height 33
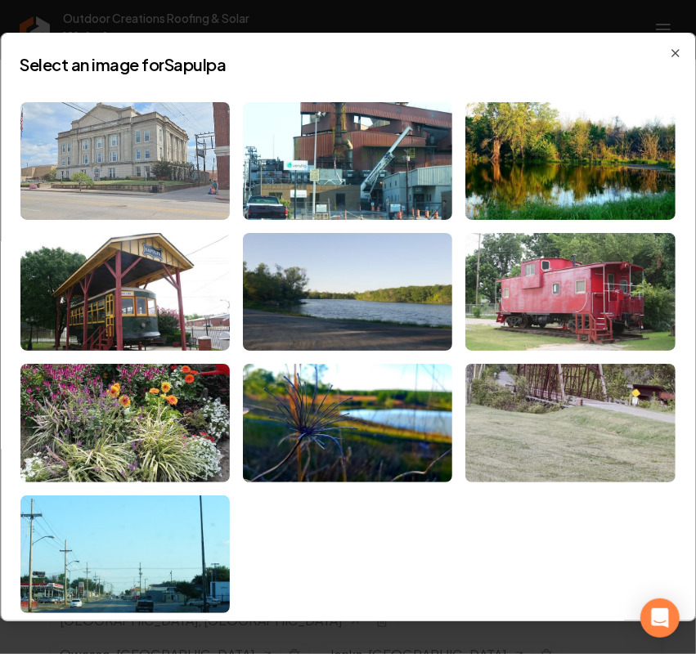
click at [102, 133] on img at bounding box center [124, 161] width 209 height 118
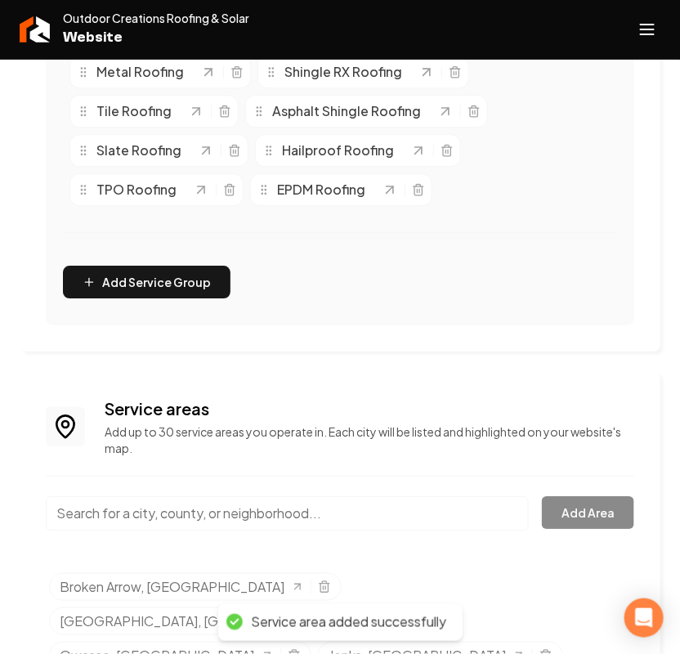
click at [168, 517] on input "Main content area" at bounding box center [287, 513] width 483 height 34
paste input "Claremore"
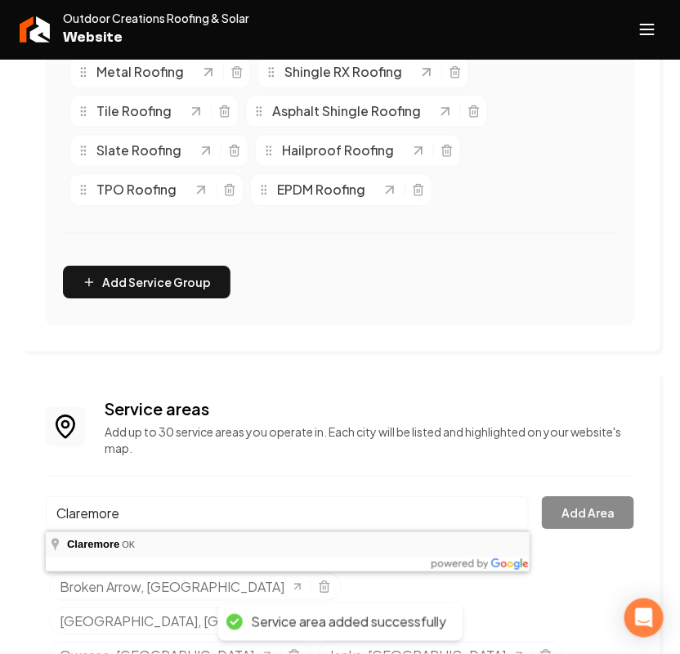
type input "Claremore, OK"
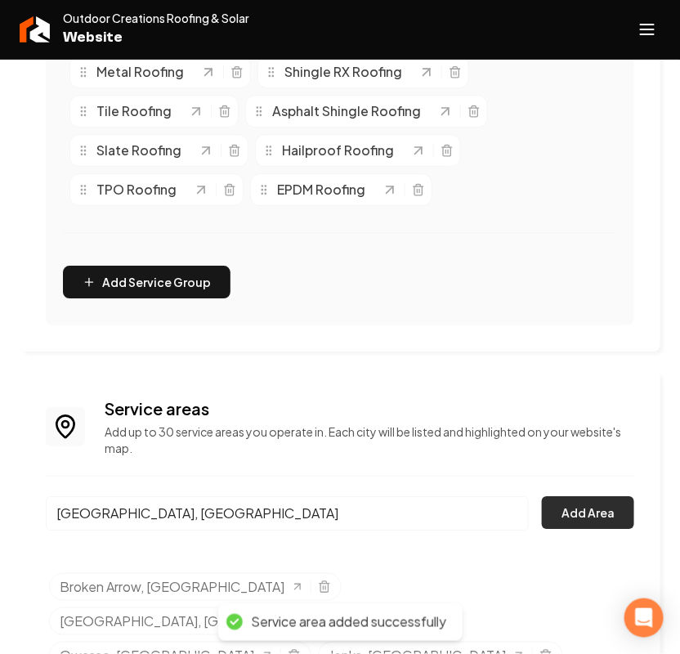
click at [593, 521] on button "Add Area" at bounding box center [588, 512] width 92 height 33
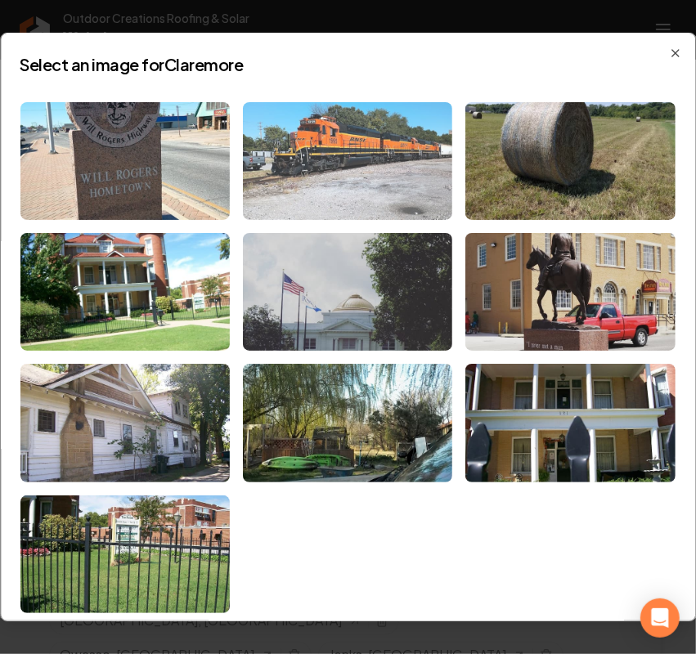
click at [324, 164] on img at bounding box center [347, 161] width 209 height 118
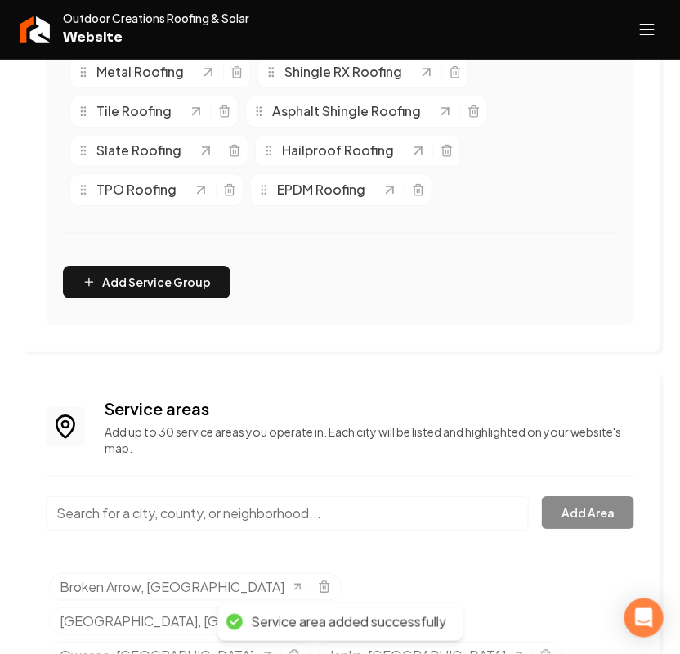
click at [172, 513] on input "Main content area" at bounding box center [287, 513] width 483 height 34
paste input "Glenpool"
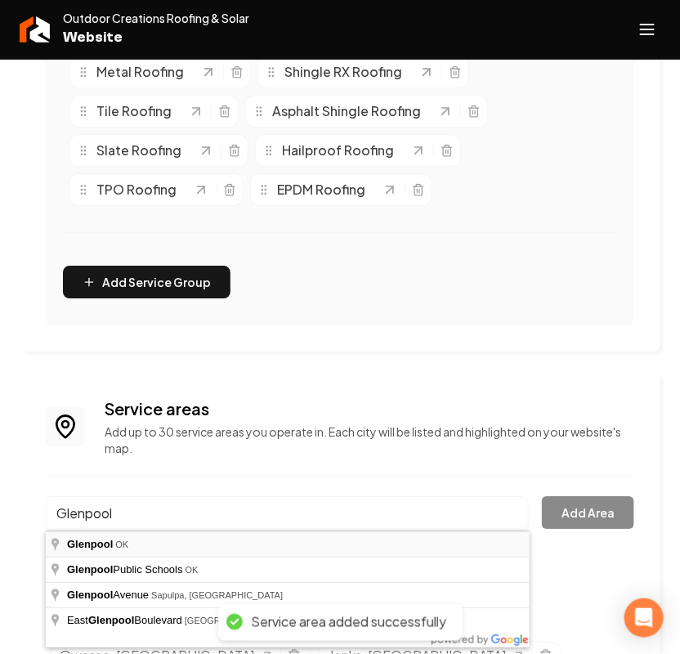
type input "Glenpool, OK"
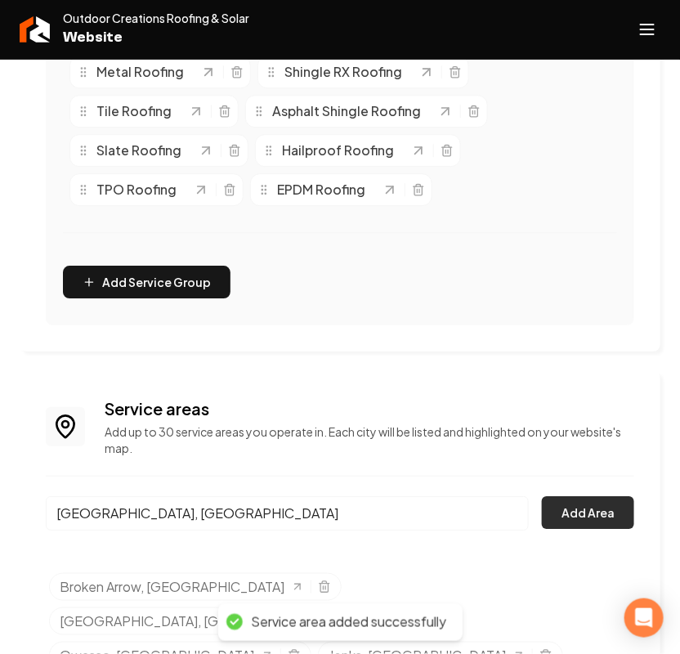
click at [576, 517] on button "Add Area" at bounding box center [588, 512] width 92 height 33
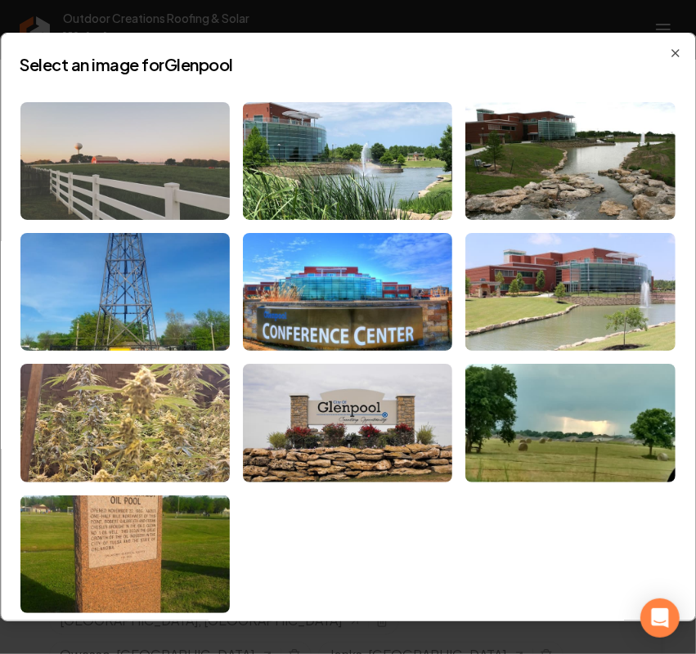
click at [168, 168] on img at bounding box center [124, 161] width 209 height 118
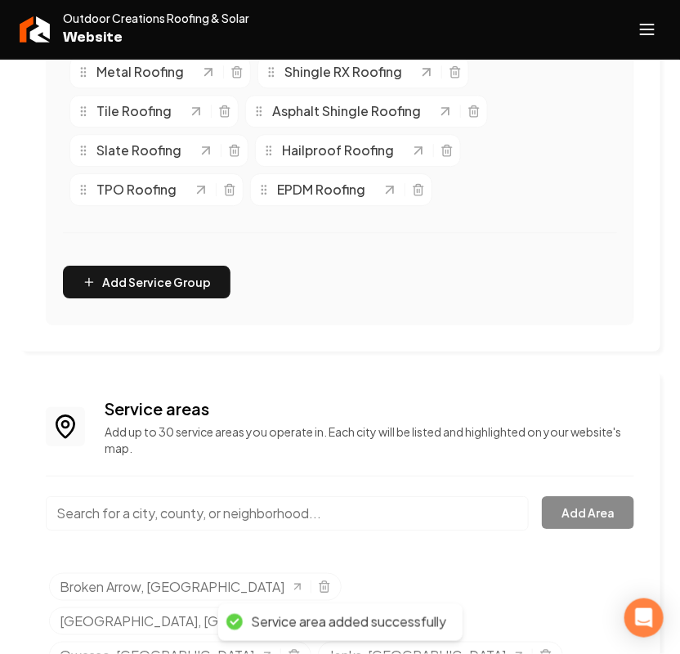
click at [157, 517] on input "Main content area" at bounding box center [287, 513] width 483 height 34
paste input "Collinsville"
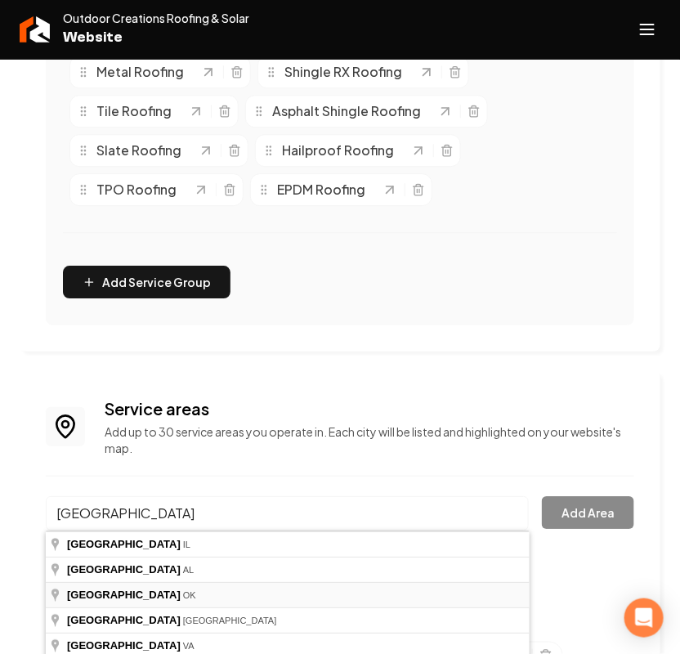
type input "Collinsville, OK"
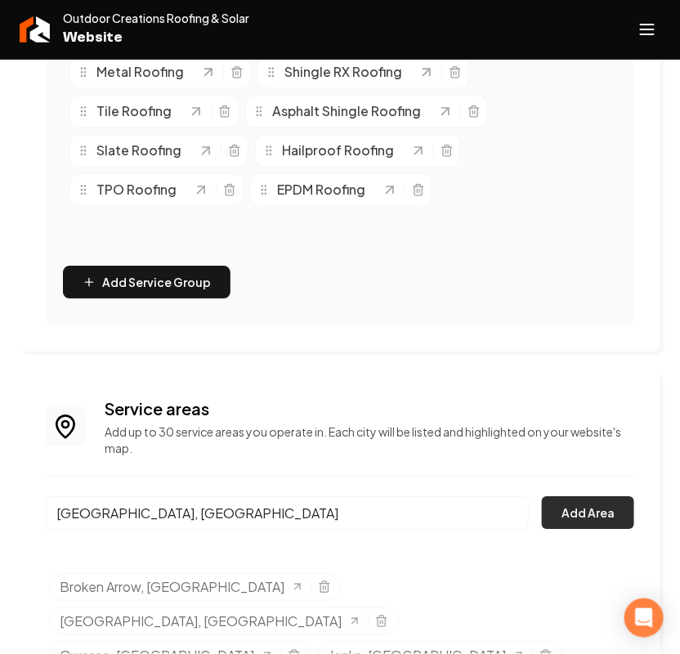
scroll to position [1060, 0]
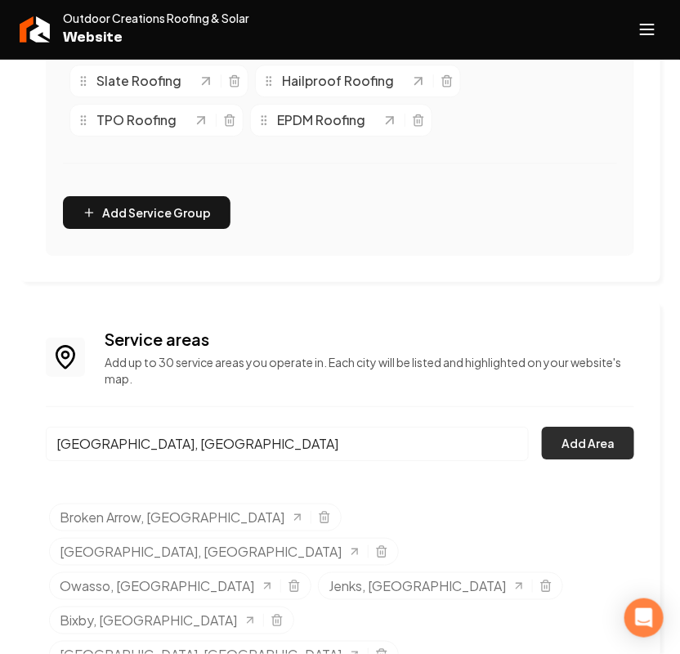
click at [594, 450] on button "Add Area" at bounding box center [588, 443] width 92 height 33
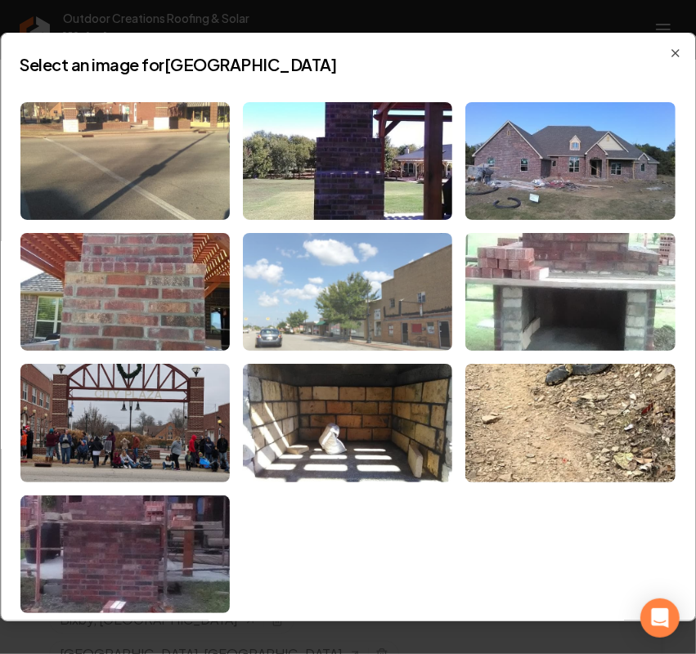
click at [385, 276] on img at bounding box center [347, 292] width 209 height 118
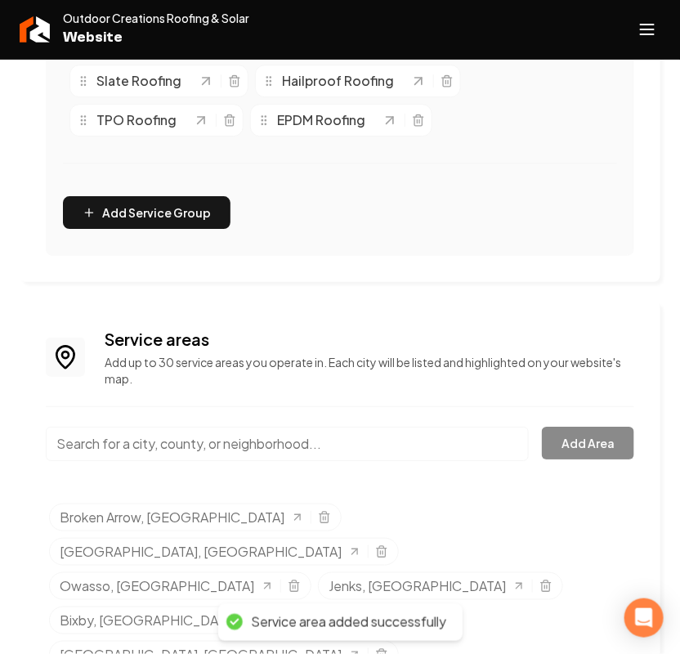
click at [170, 450] on input "Main content area" at bounding box center [287, 444] width 483 height 34
paste input "Skiatook"
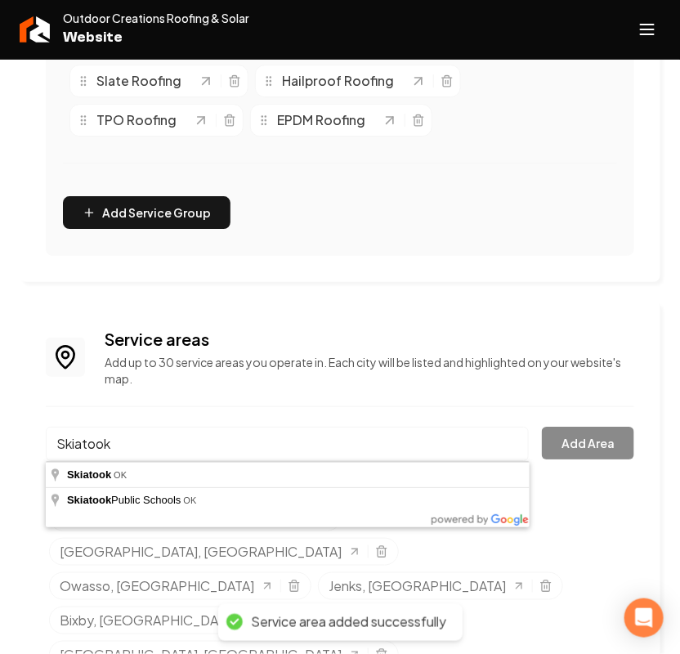
type input "Skiatook, OK"
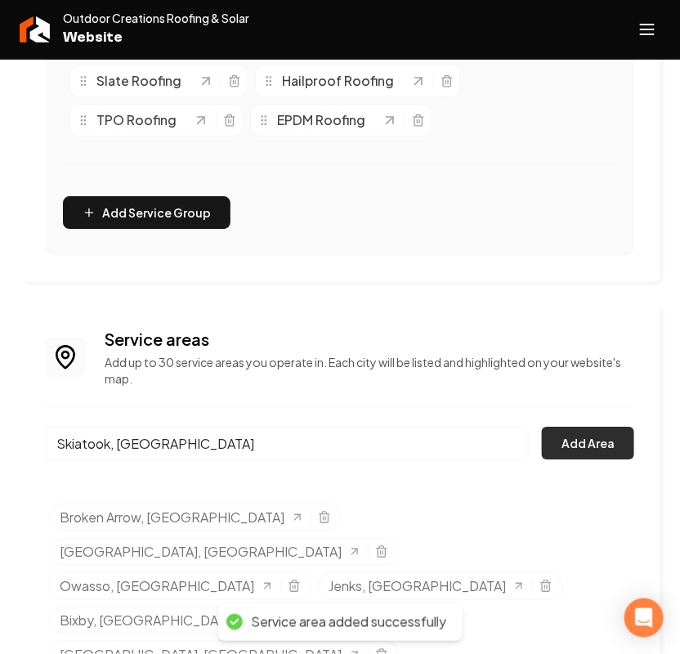
click at [560, 436] on button "Add Area" at bounding box center [588, 443] width 92 height 33
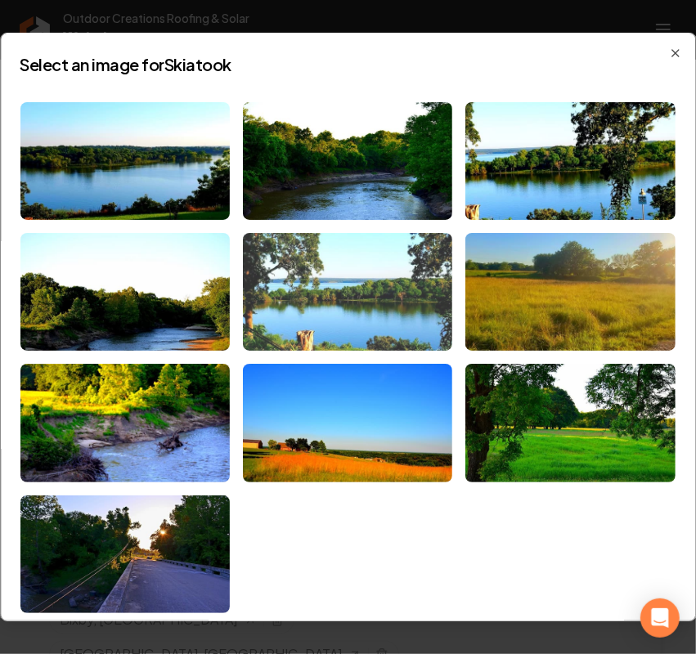
click at [321, 313] on img at bounding box center [347, 292] width 209 height 118
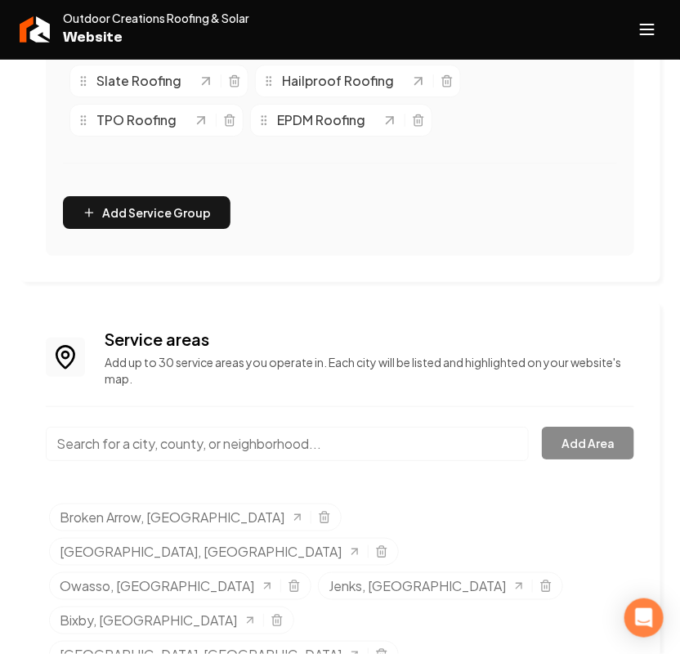
click at [185, 443] on input "Main content area" at bounding box center [287, 444] width 483 height 34
paste input "Inola"
click at [191, 444] on input "Inola" at bounding box center [287, 444] width 483 height 34
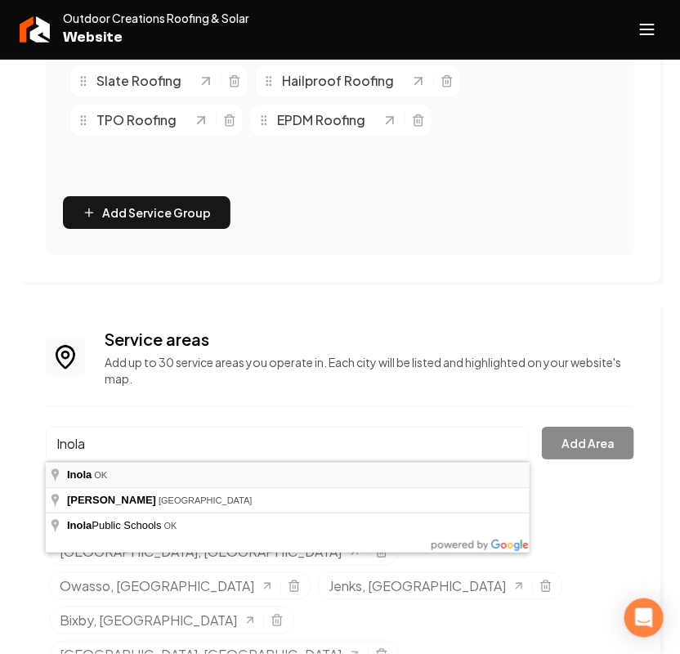
type input "Inola, OK"
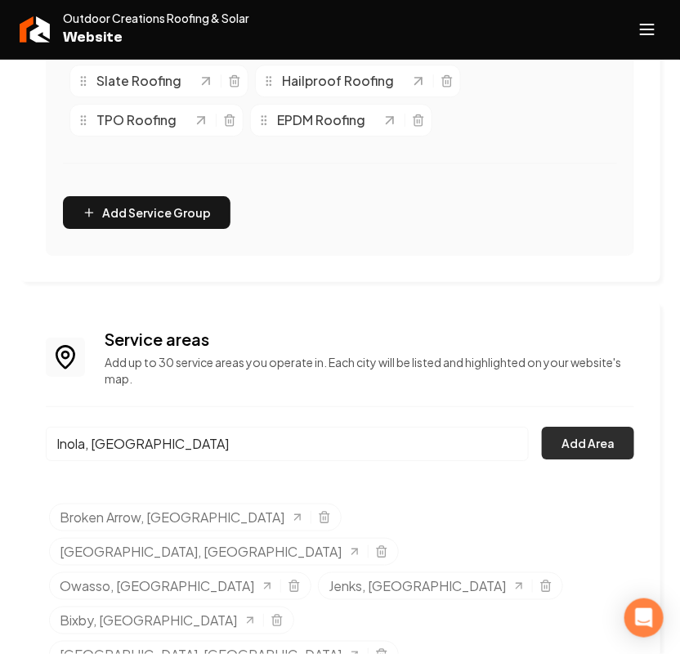
click at [614, 447] on button "Add Area" at bounding box center [588, 443] width 92 height 33
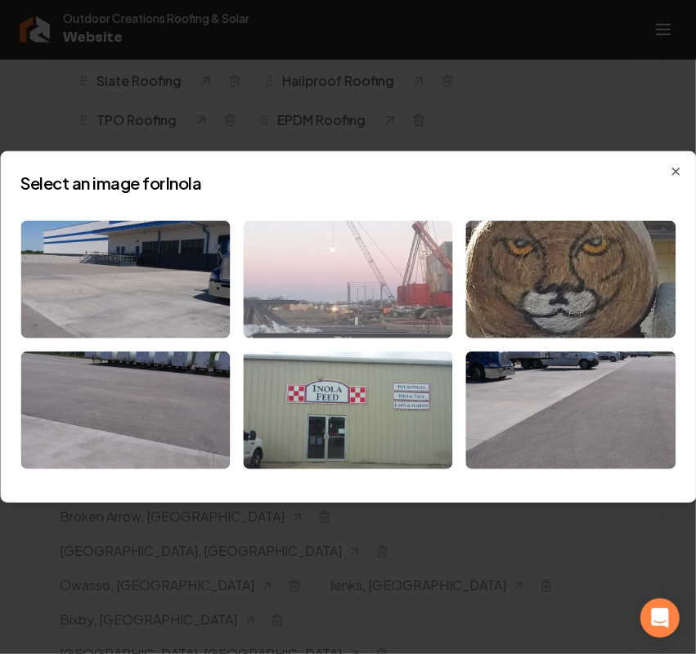
click at [374, 262] on img at bounding box center [347, 280] width 209 height 118
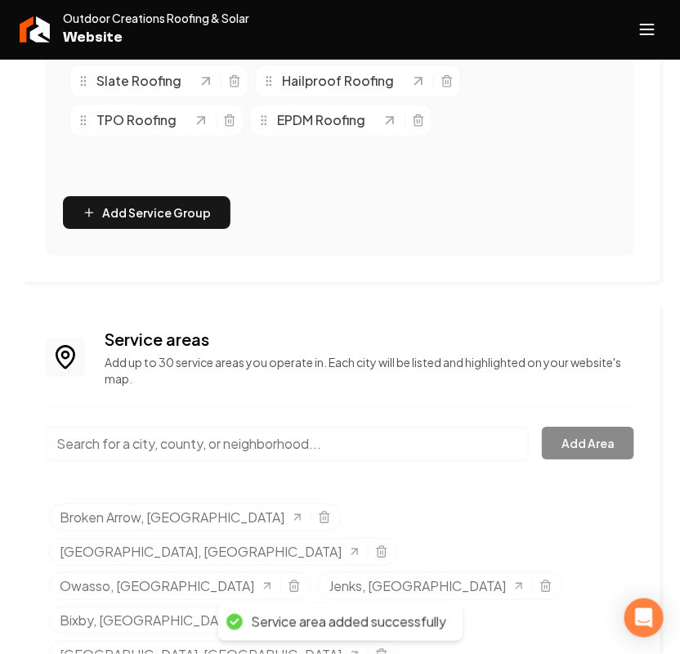
click at [186, 442] on input "Main content area" at bounding box center [287, 444] width 483 height 34
paste input "Coweta"
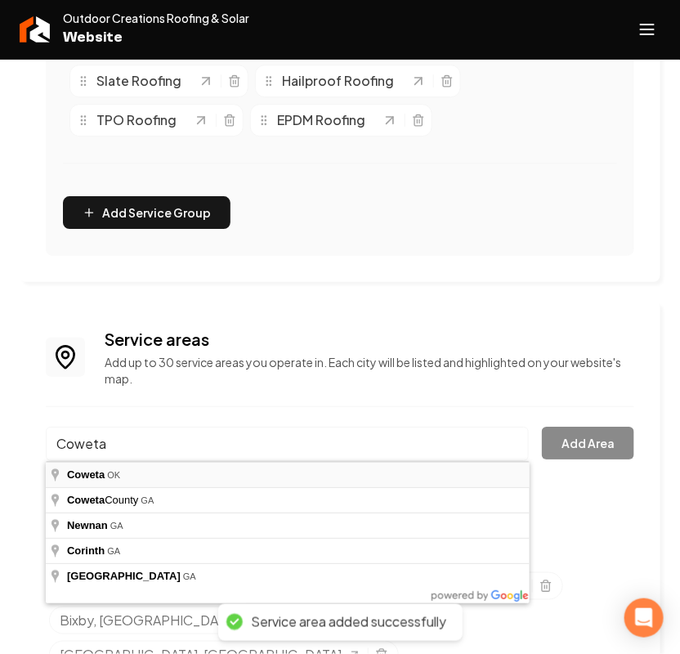
type input "Coweta, OK"
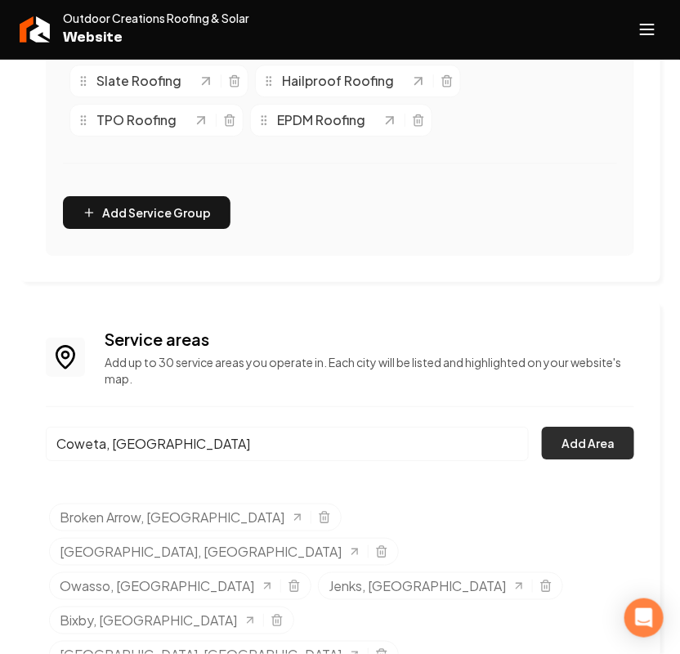
click at [613, 439] on button "Add Area" at bounding box center [588, 443] width 92 height 33
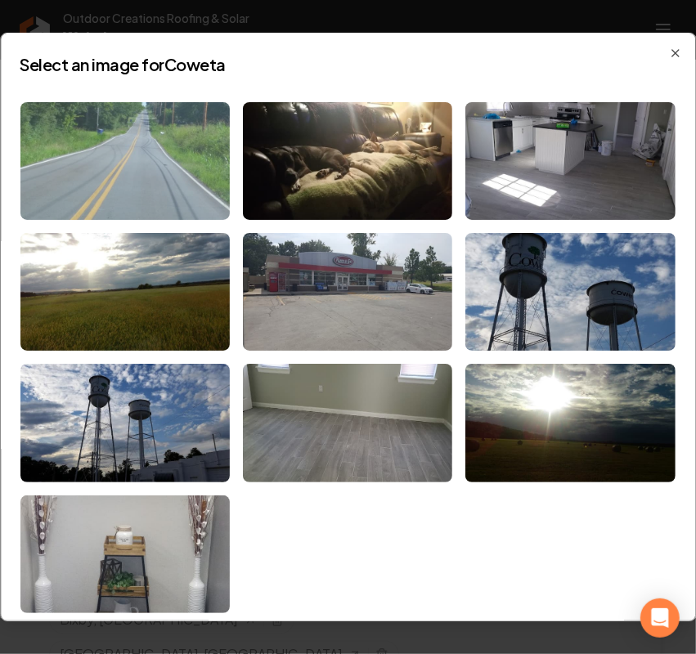
click at [154, 155] on img at bounding box center [124, 161] width 209 height 118
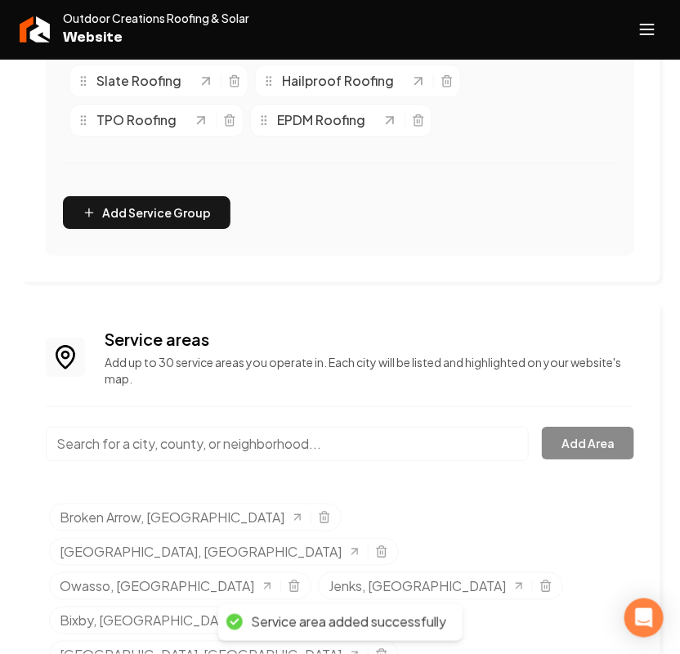
click at [160, 443] on input "Main content area" at bounding box center [287, 444] width 483 height 34
paste input "Tulsa county"
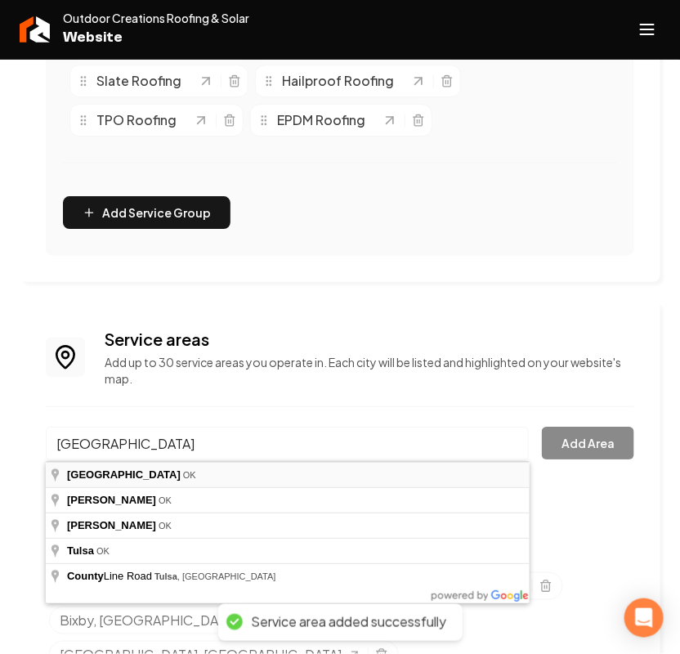
type input "Tulsa County, OK"
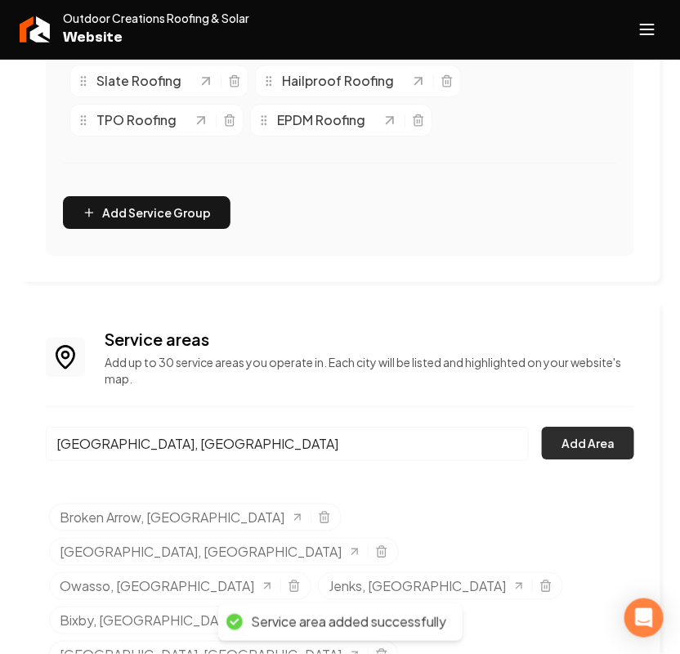
click at [610, 448] on button "Add Area" at bounding box center [588, 443] width 92 height 33
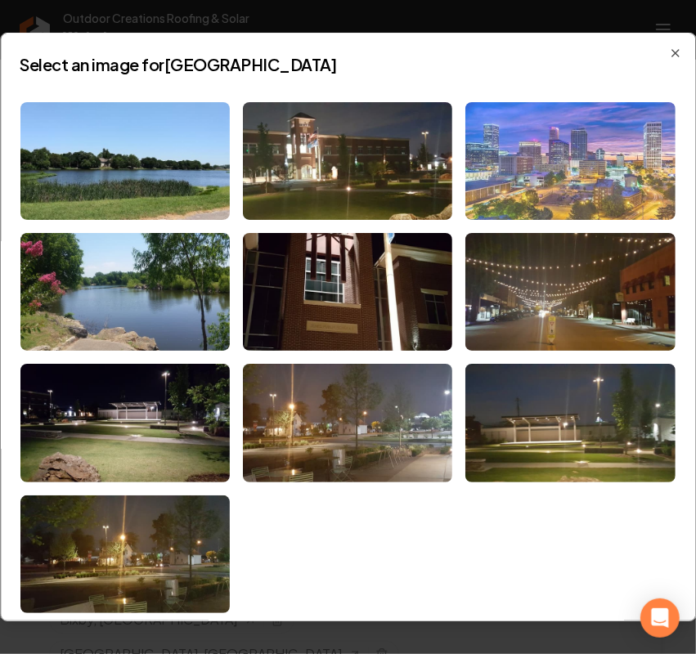
click at [548, 147] on img at bounding box center [570, 161] width 209 height 118
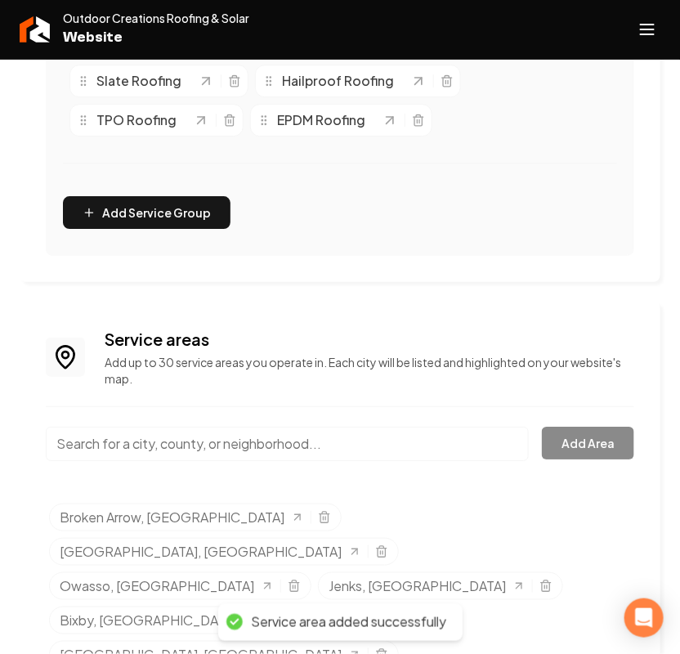
click at [185, 444] on input "Main content area" at bounding box center [287, 444] width 483 height 34
paste input "Osage County"
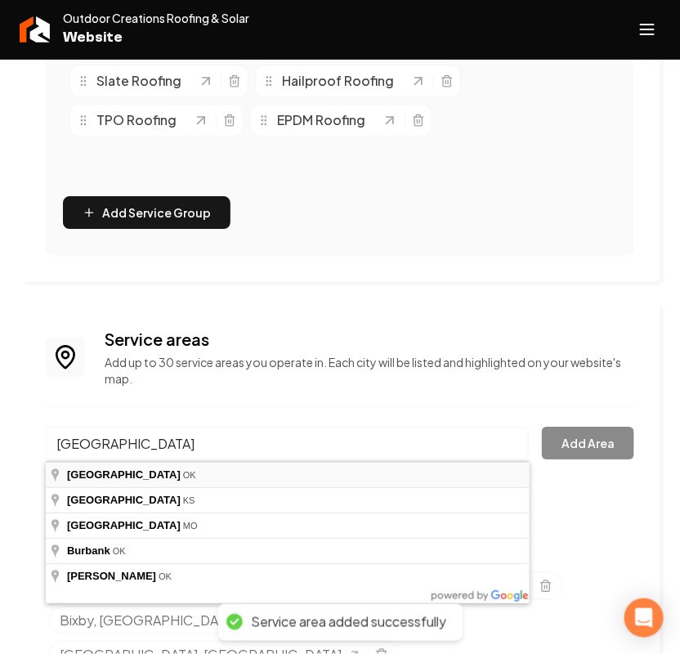
type input "Osage County, OK"
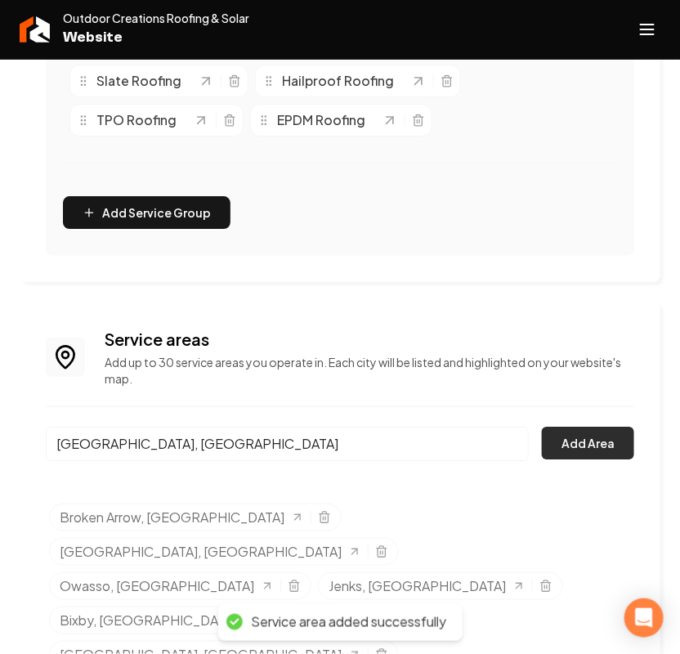
click at [572, 443] on button "Add Area" at bounding box center [588, 443] width 92 height 33
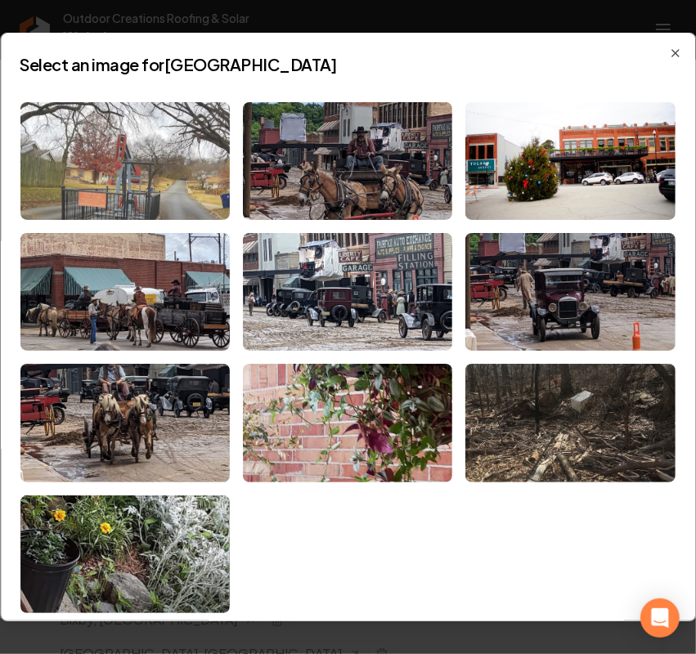
click at [132, 154] on img at bounding box center [124, 161] width 209 height 118
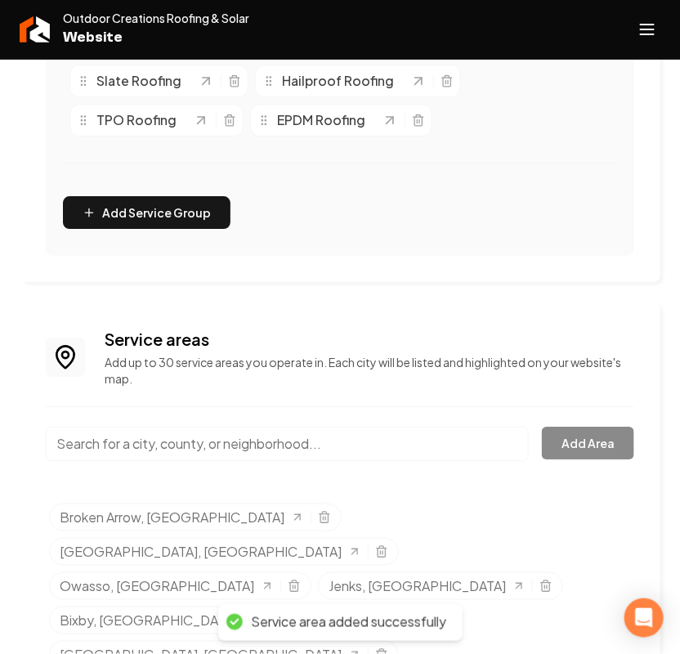
click at [193, 446] on input "Main content area" at bounding box center [287, 444] width 483 height 34
paste input "Okmulgee County"
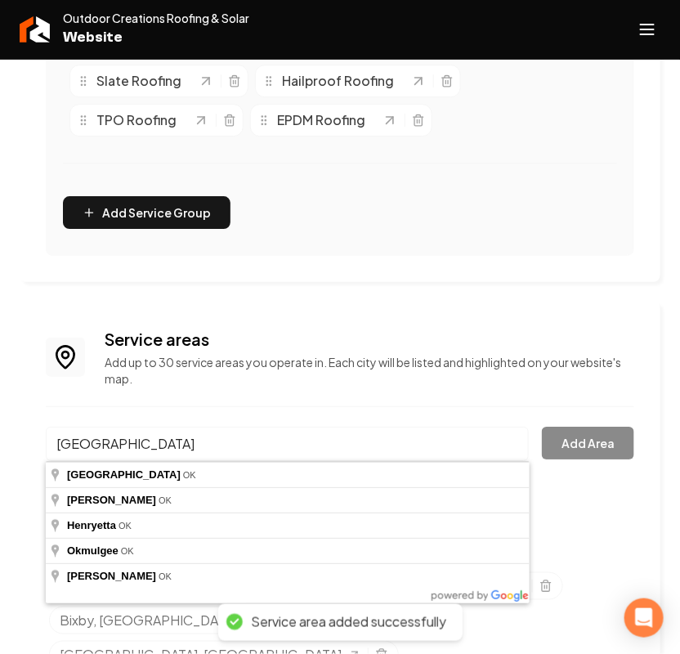
type input "Okmulgee County, OK"
drag, startPoint x: 143, startPoint y: 470, endPoint x: 211, endPoint y: 464, distance: 68.1
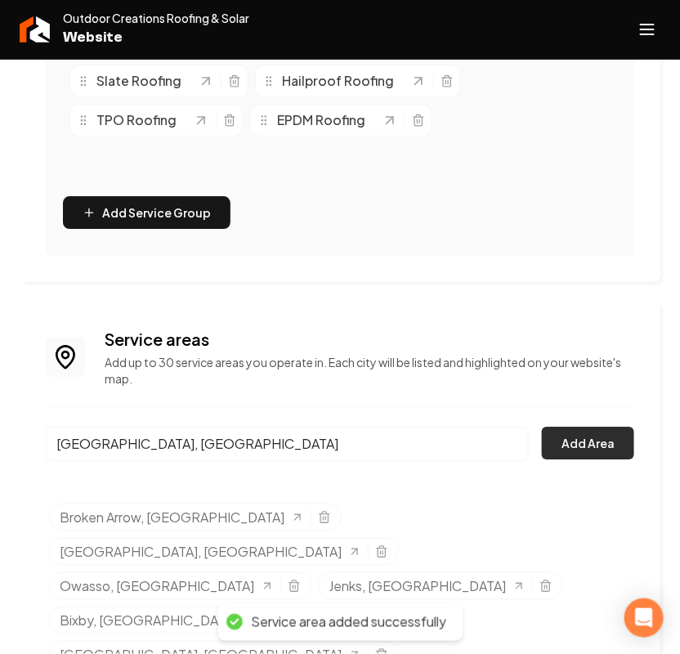
click at [612, 434] on button "Add Area" at bounding box center [588, 443] width 92 height 33
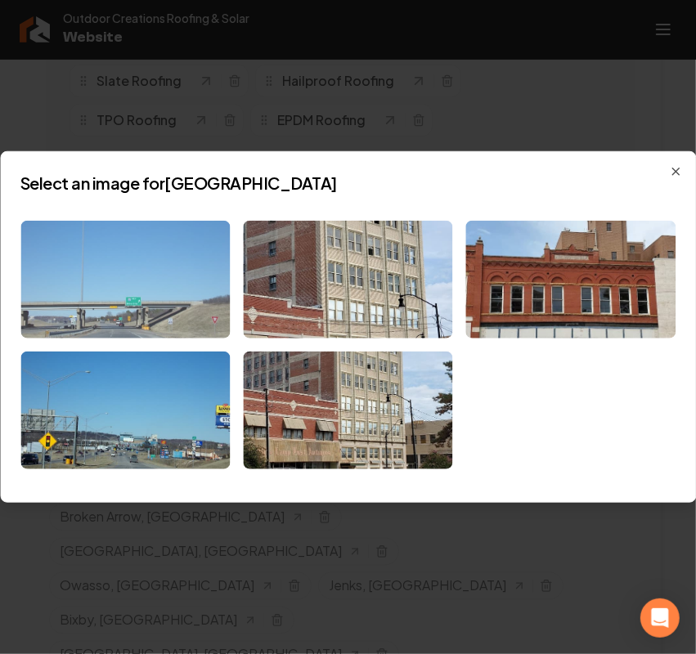
click at [115, 272] on img at bounding box center [124, 280] width 209 height 118
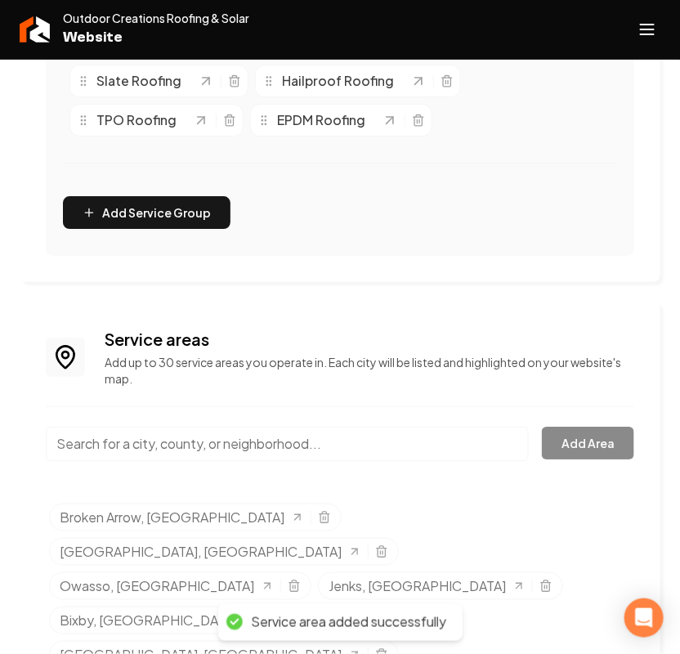
click at [213, 443] on input "Main content area" at bounding box center [287, 444] width 483 height 34
paste input "Rogers County"
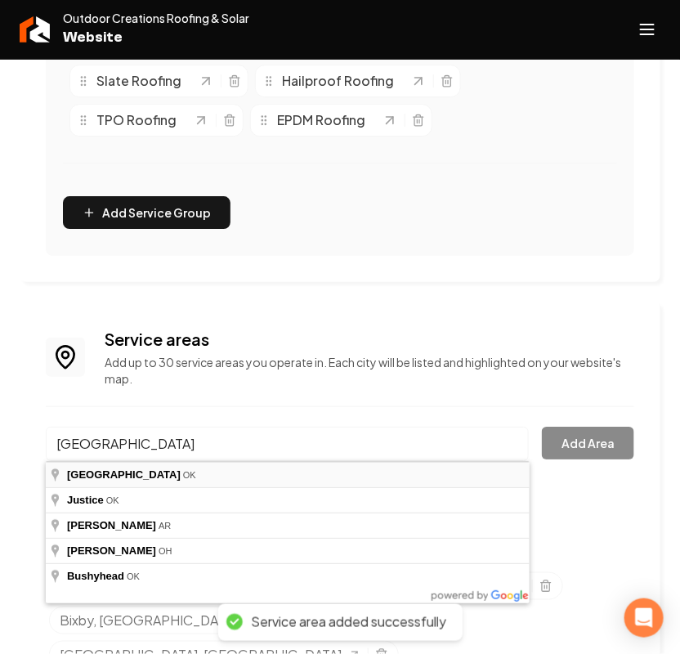
type input "Rogers County, OK"
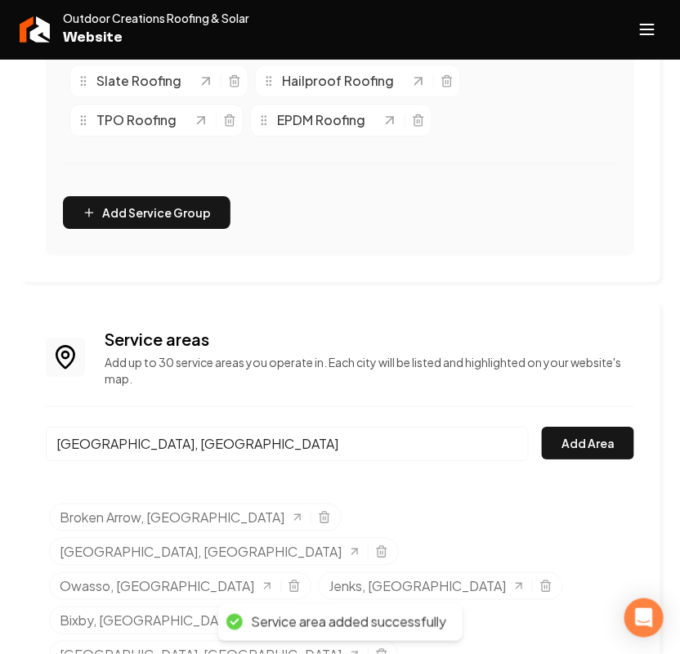
click at [540, 435] on div "Rogers County, OK Add Area" at bounding box center [340, 454] width 589 height 54
click at [571, 442] on button "Add Area" at bounding box center [588, 443] width 92 height 33
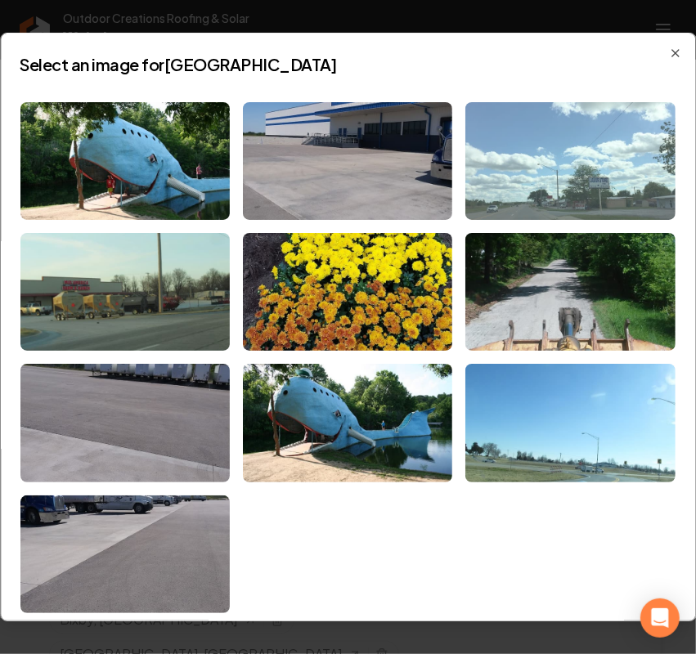
click at [574, 168] on img at bounding box center [570, 161] width 209 height 118
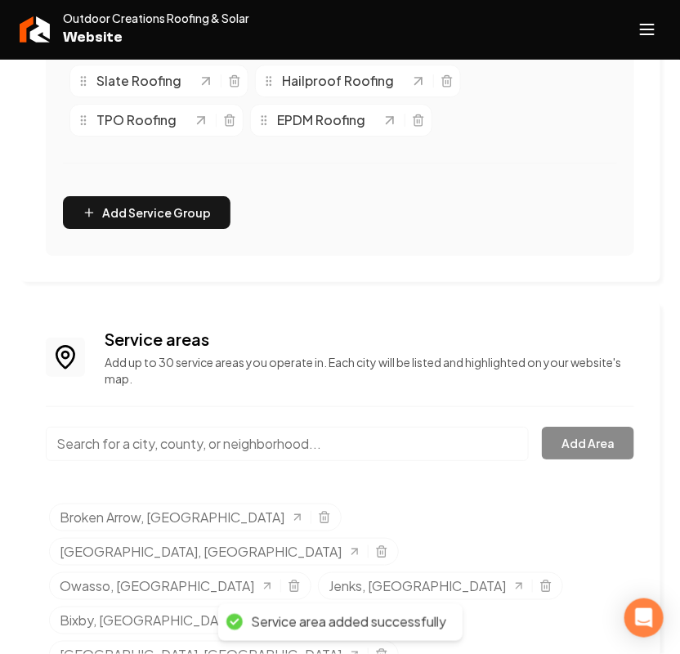
click at [229, 434] on input "Main content area" at bounding box center [287, 444] width 483 height 34
paste input "Pryor Creek"
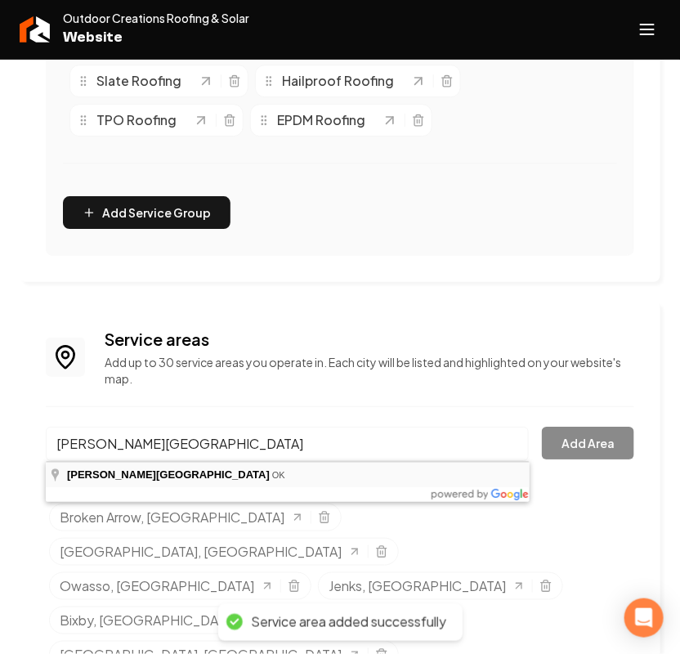
type input "Pryor Creek, OK"
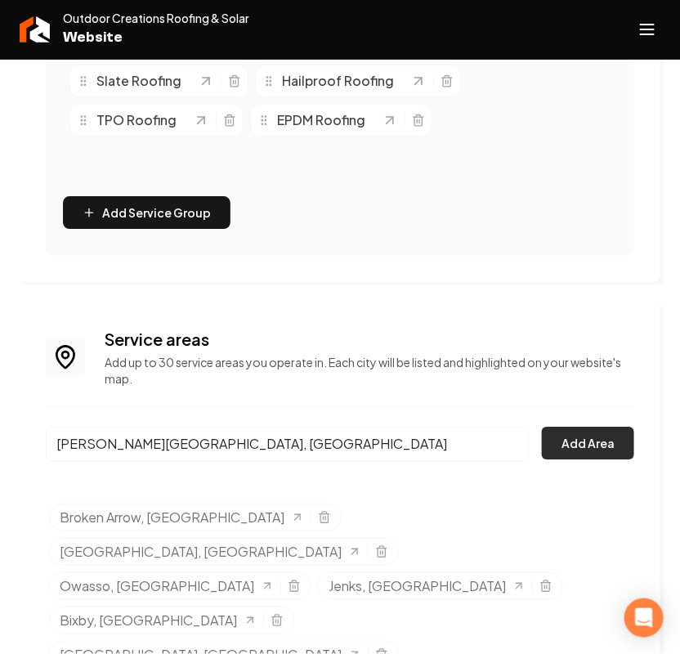
click at [627, 447] on button "Add Area" at bounding box center [588, 443] width 92 height 33
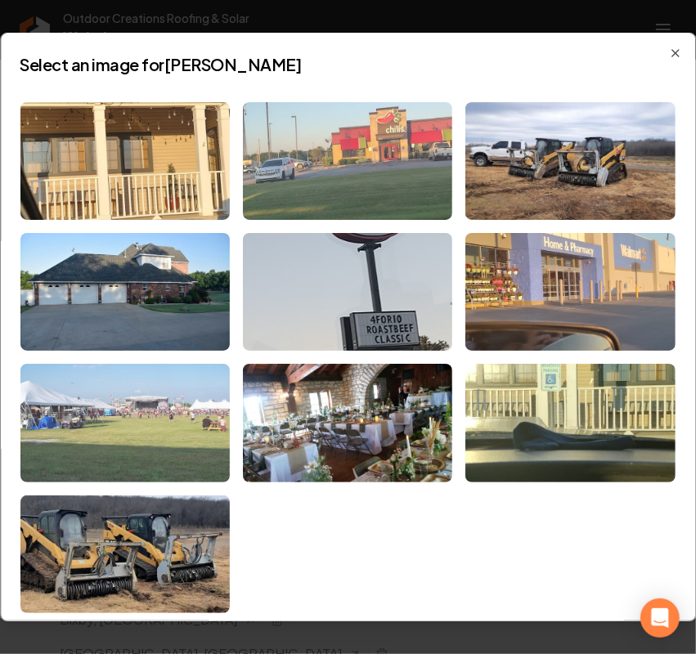
click at [141, 423] on img at bounding box center [124, 423] width 209 height 118
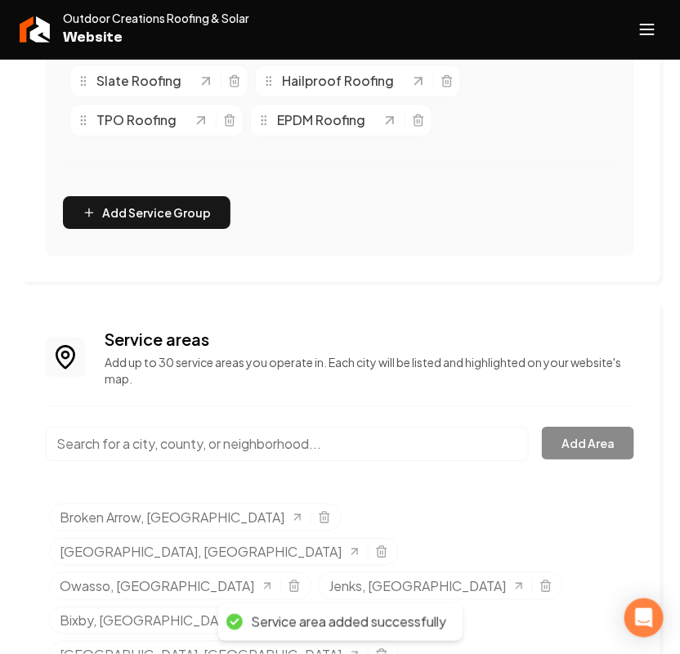
click at [206, 456] on input "Main content area" at bounding box center [287, 444] width 483 height 34
paste input "Okmulgee"
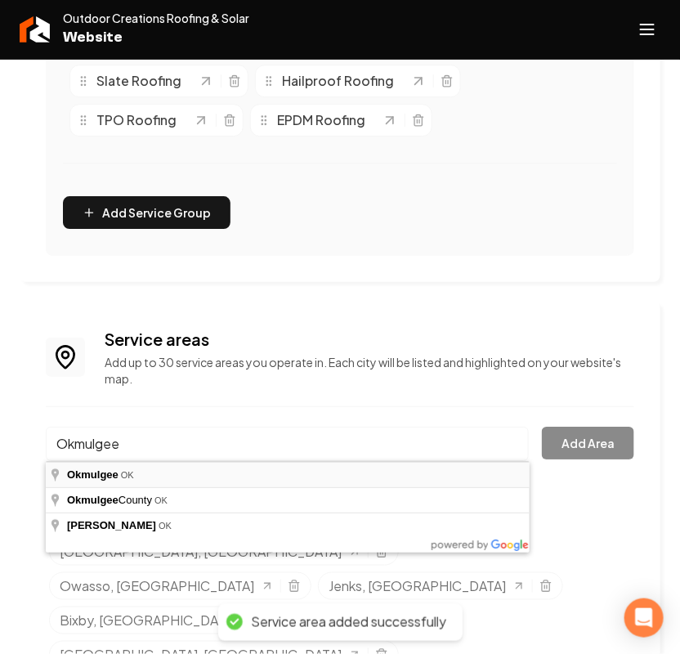
type input "Okmulgee, OK"
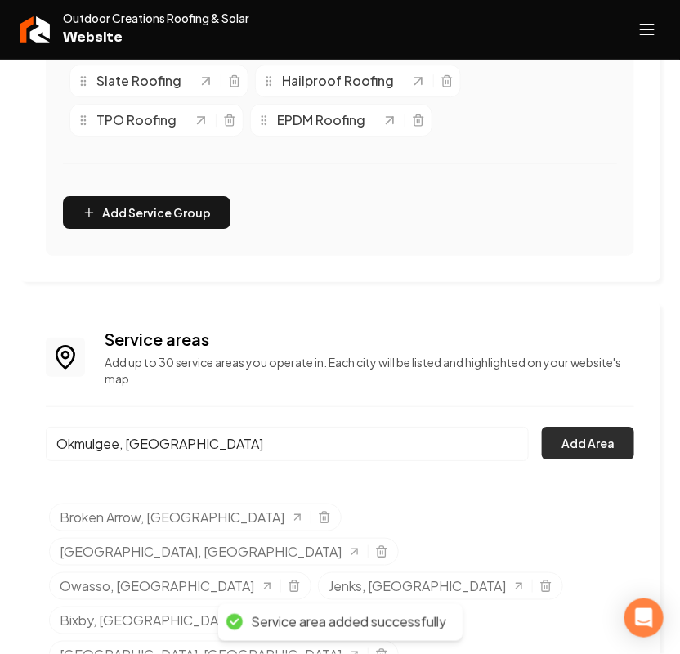
click at [578, 439] on button "Add Area" at bounding box center [588, 443] width 92 height 33
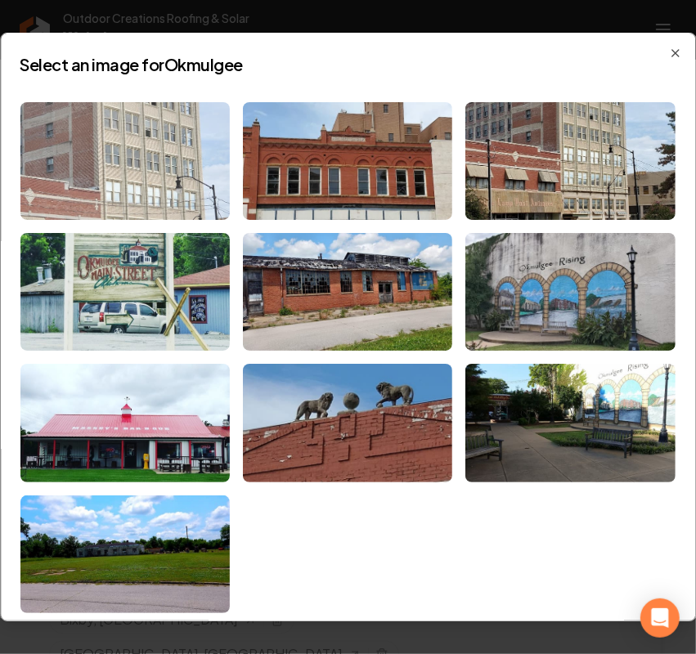
click at [186, 149] on img at bounding box center [124, 161] width 209 height 118
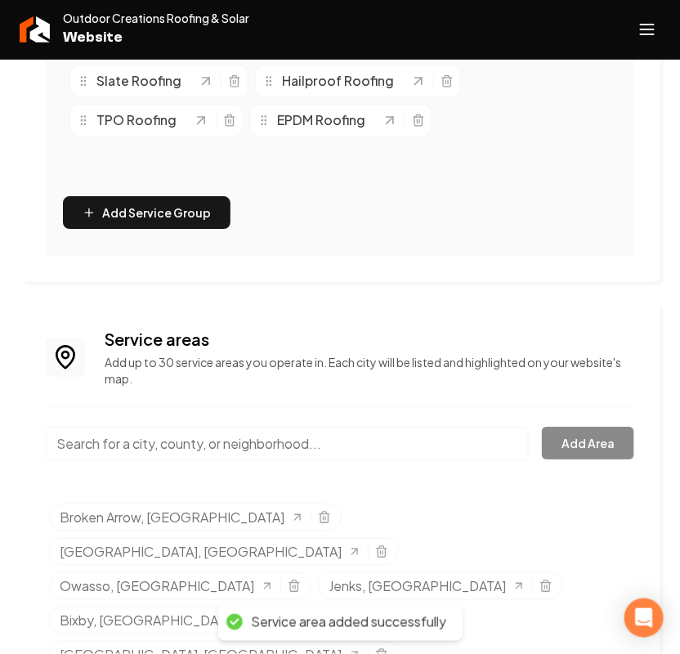
click at [180, 446] on input "Main content area" at bounding box center [287, 444] width 483 height 34
paste input "Henryetta"
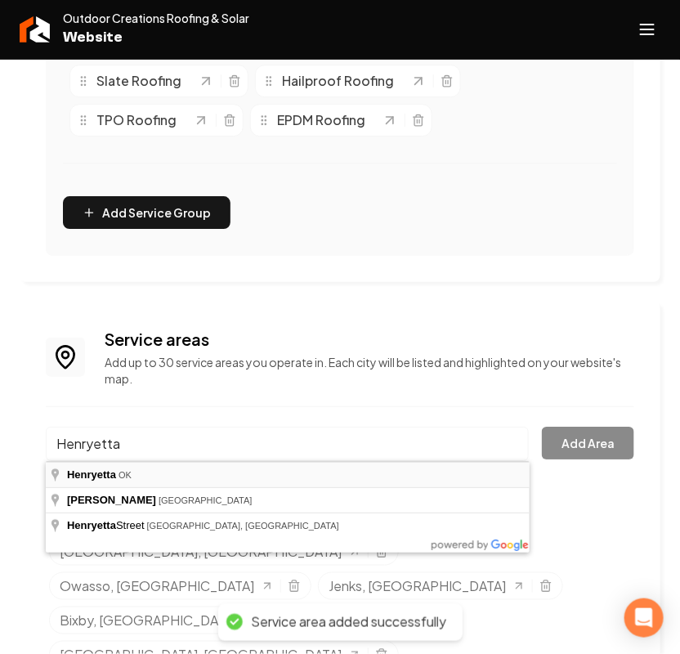
type input "Henryetta, OK"
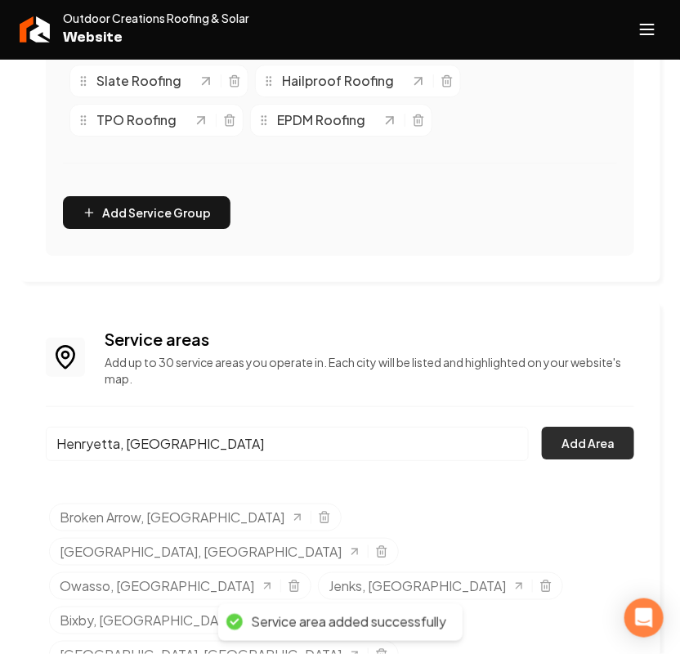
click at [602, 446] on button "Add Area" at bounding box center [588, 443] width 92 height 33
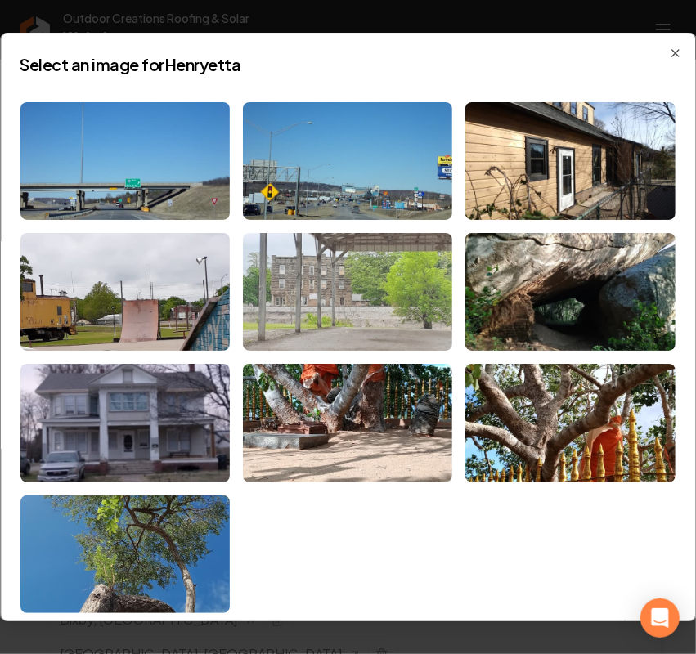
click at [305, 292] on img at bounding box center [347, 292] width 209 height 118
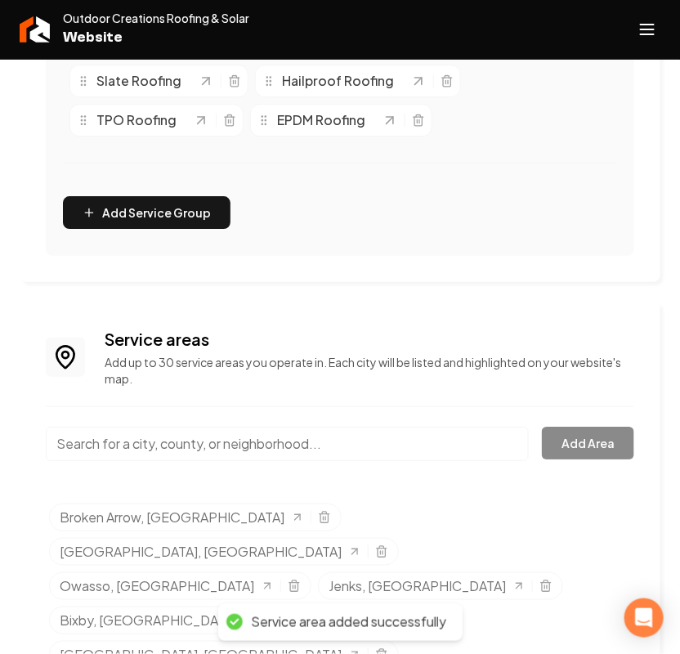
click at [170, 448] on input "Main content area" at bounding box center [287, 444] width 483 height 34
paste input "Muskogee"
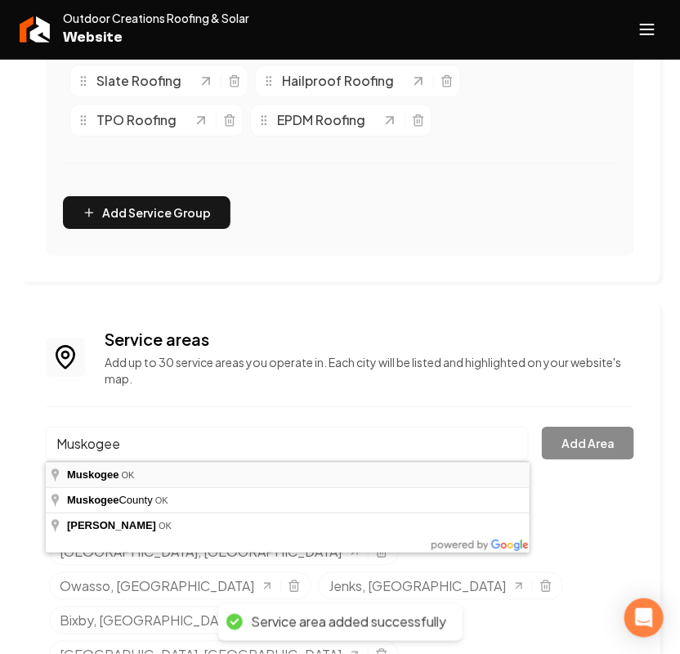
type input "Muskogee, OK"
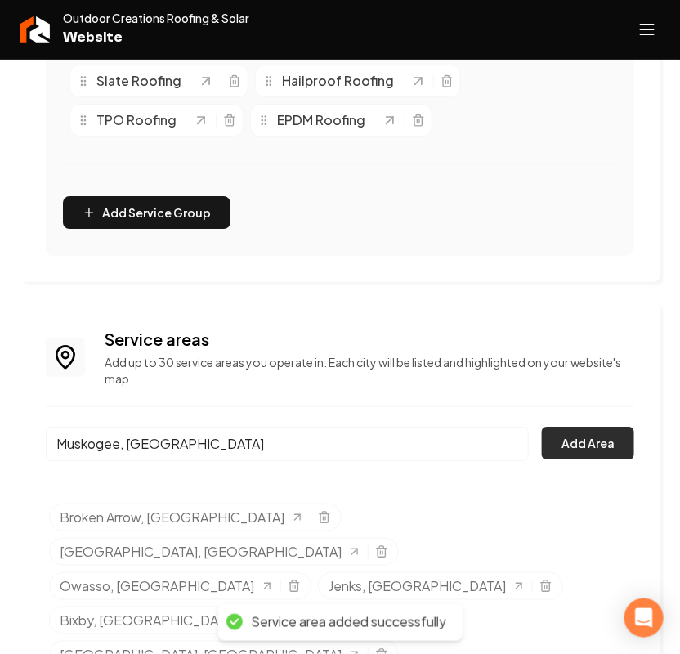
click at [595, 446] on button "Add Area" at bounding box center [588, 443] width 92 height 33
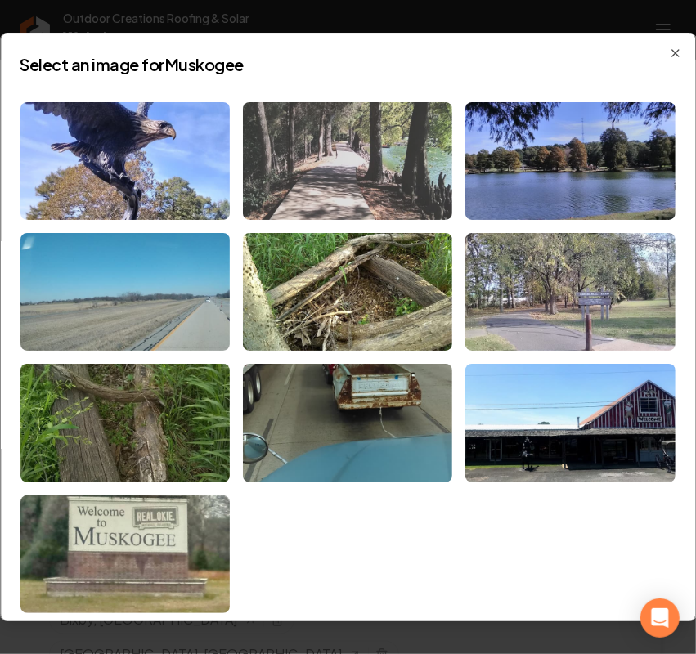
click at [372, 121] on img at bounding box center [347, 161] width 209 height 118
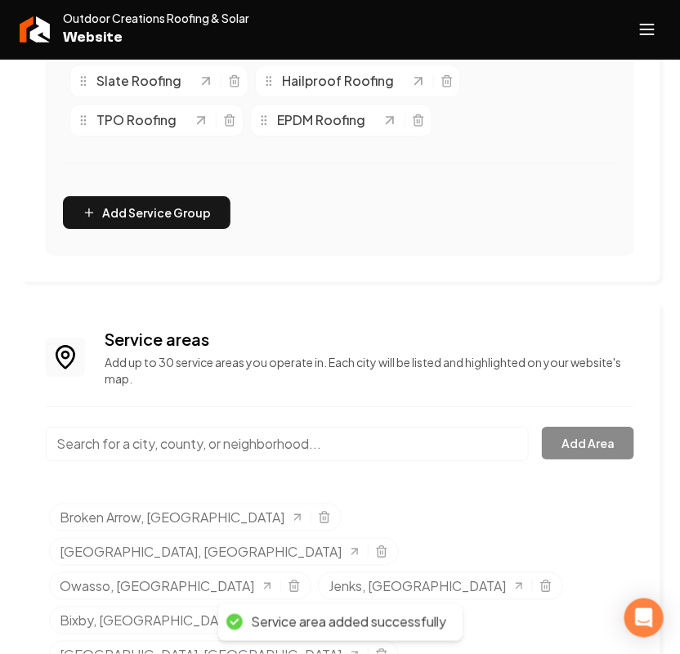
click at [182, 450] on input "Main content area" at bounding box center [287, 444] width 483 height 34
paste input "Barnsdall"
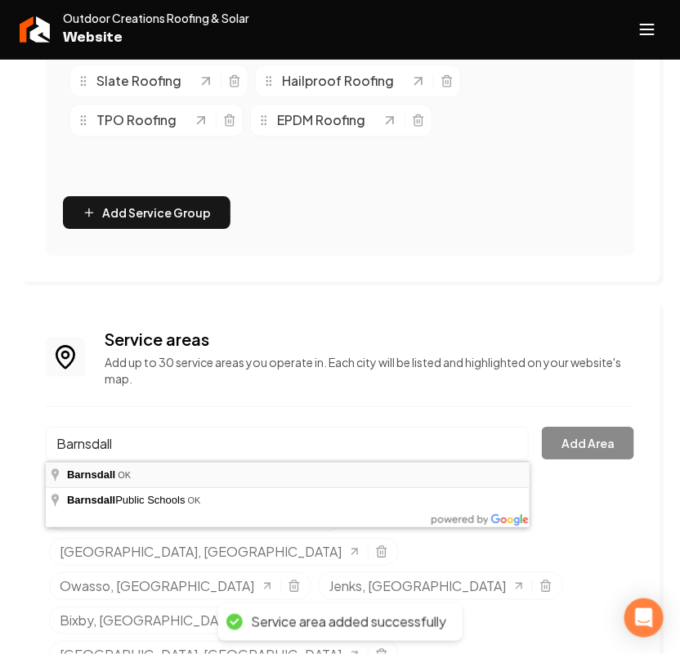
type input "Barnsdall, OK"
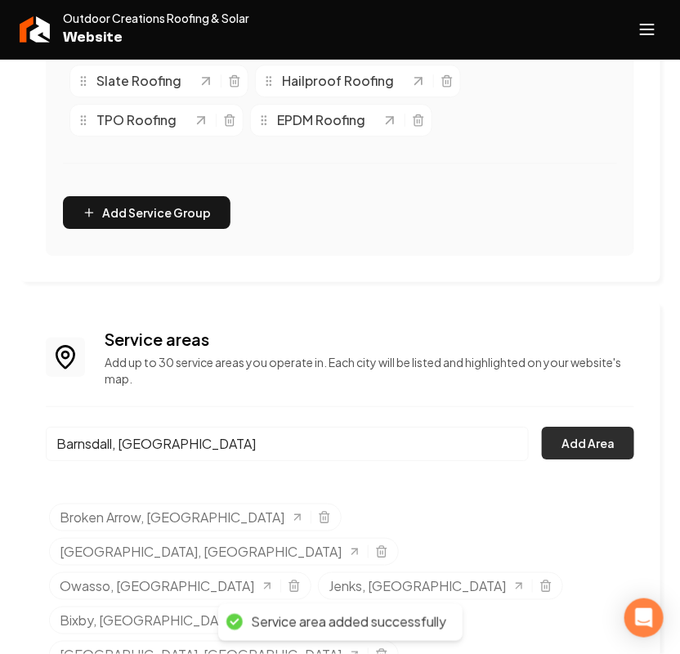
click at [569, 442] on button "Add Area" at bounding box center [588, 443] width 92 height 33
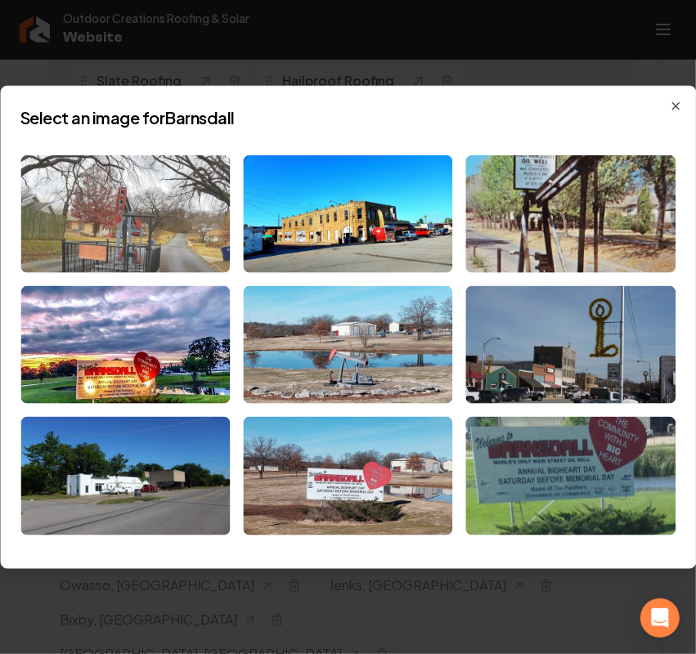
click at [178, 188] on img at bounding box center [124, 214] width 209 height 118
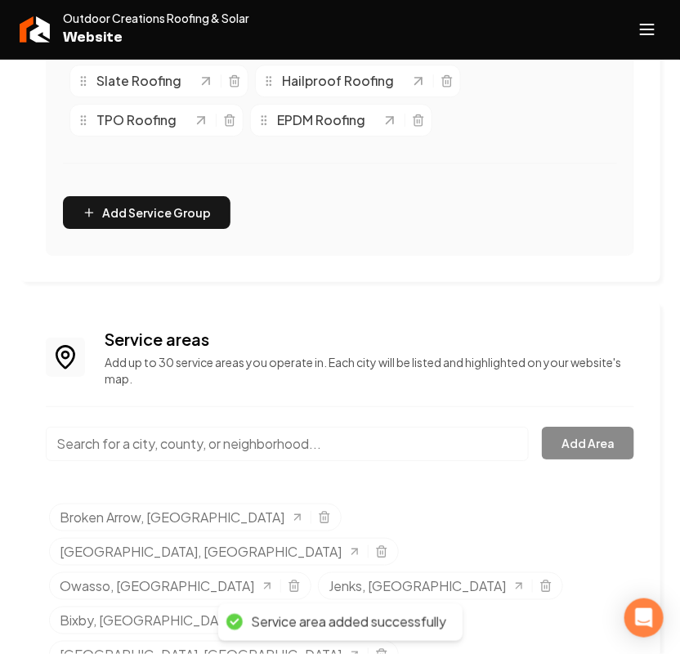
click at [180, 443] on input "Main content area" at bounding box center [287, 444] width 483 height 34
paste input "Oologah"
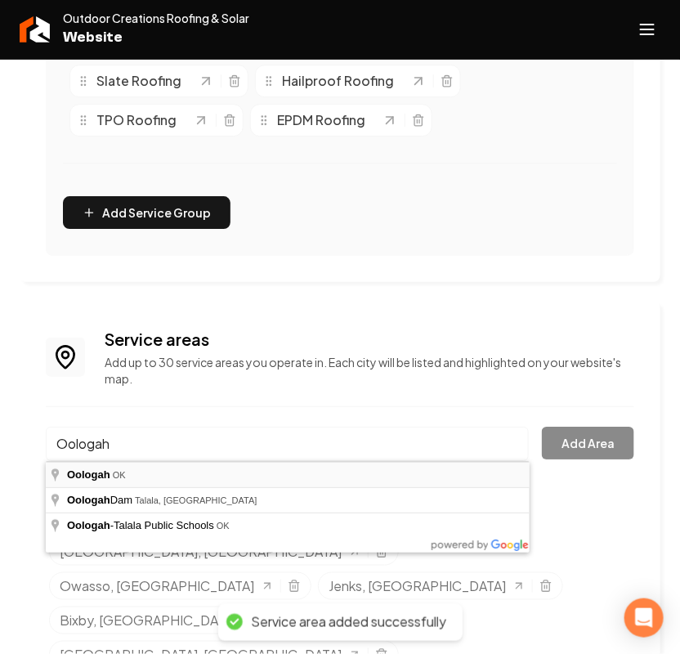
type input "Oologah, OK"
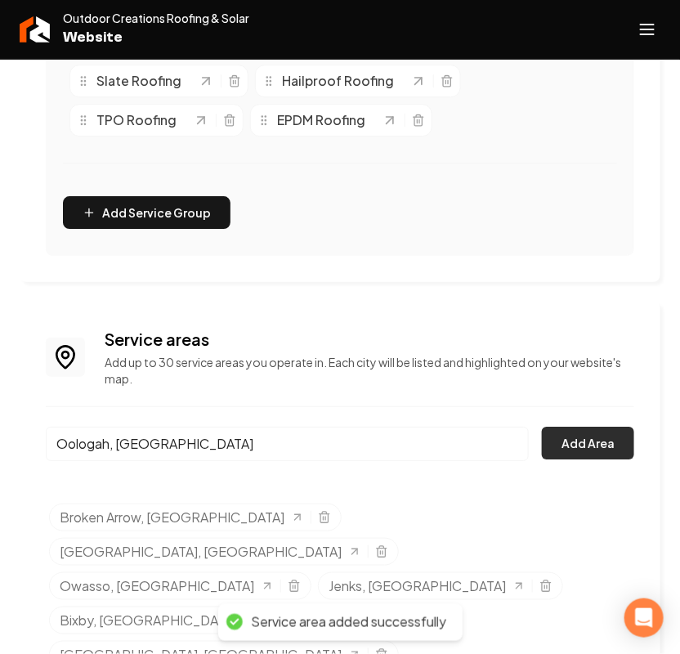
click at [577, 446] on button "Add Area" at bounding box center [588, 443] width 92 height 33
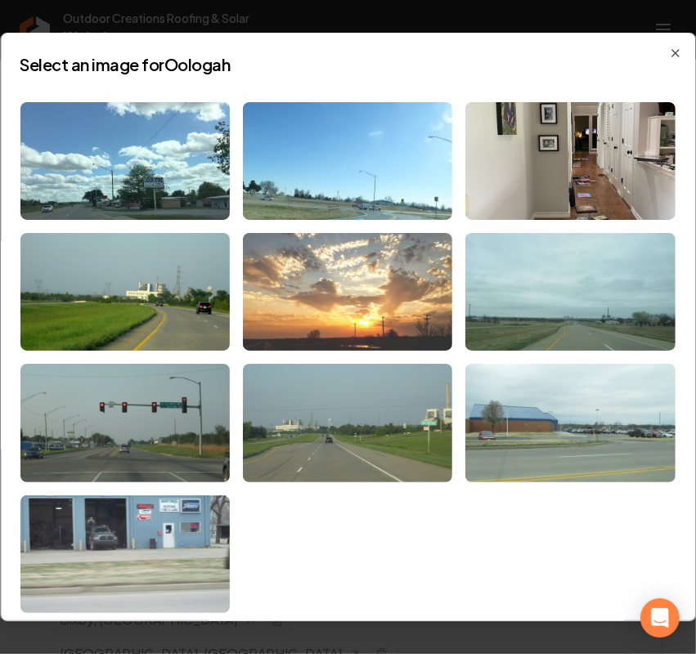
click at [360, 334] on img at bounding box center [347, 292] width 209 height 118
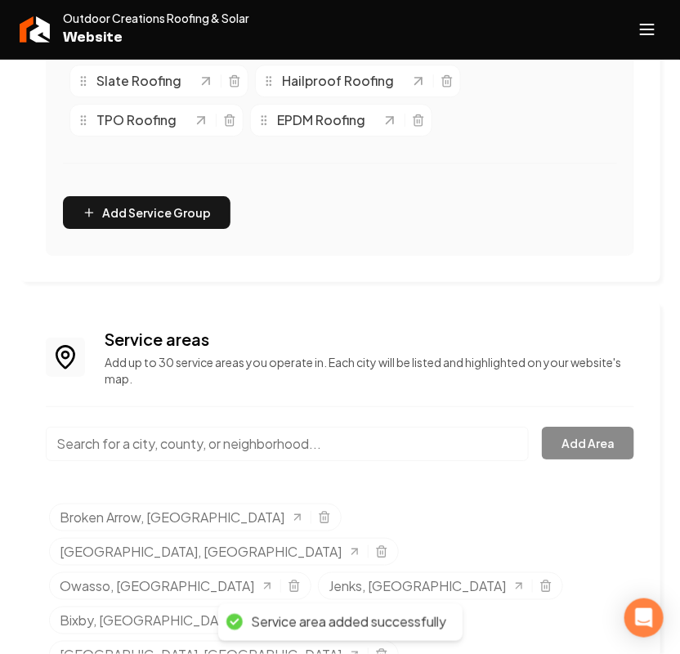
click at [154, 446] on input "Main content area" at bounding box center [287, 444] width 483 height 34
paste input "Pawhuska"
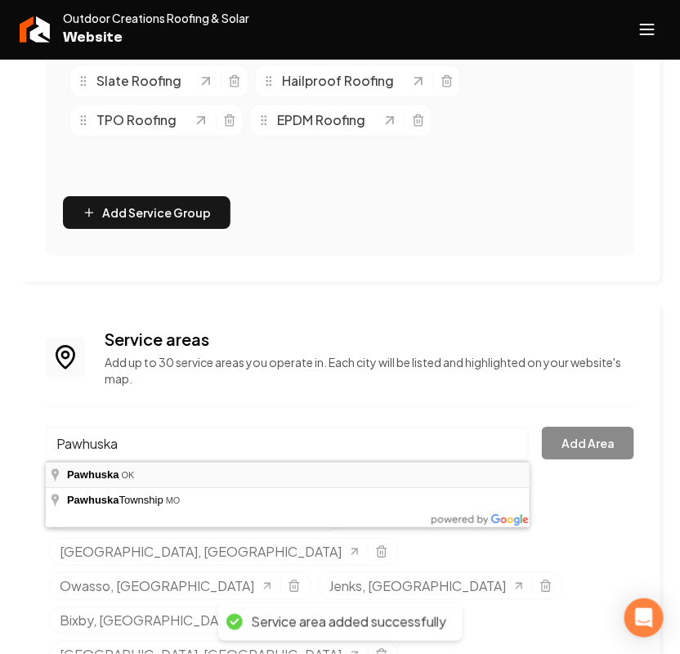
type input "Pawhuska, OK"
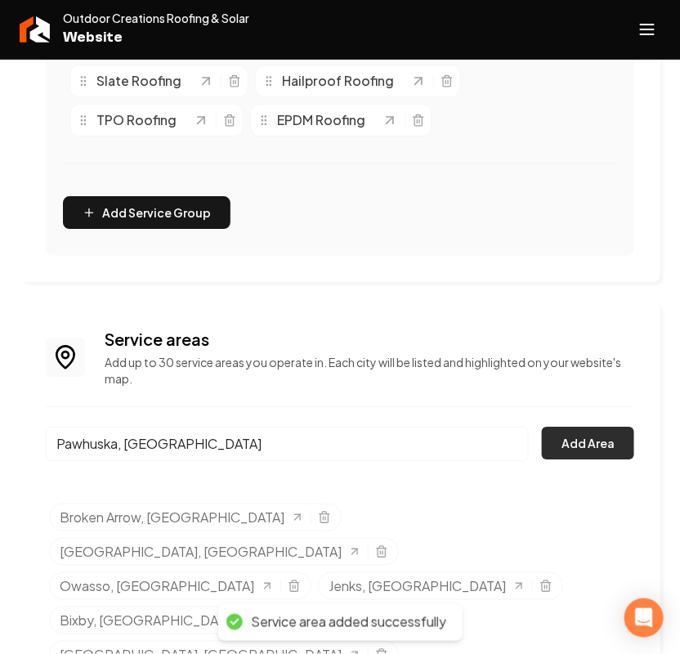
click at [583, 446] on button "Add Area" at bounding box center [588, 443] width 92 height 33
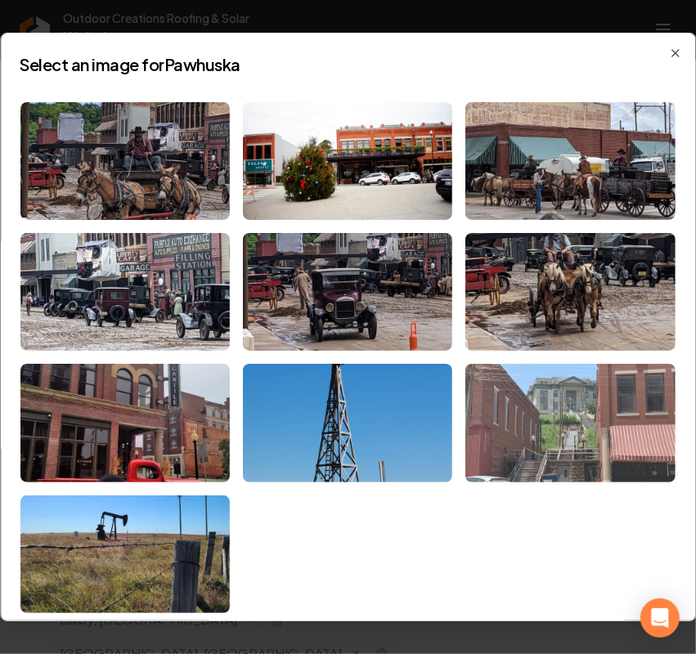
click at [567, 417] on img at bounding box center [570, 423] width 209 height 118
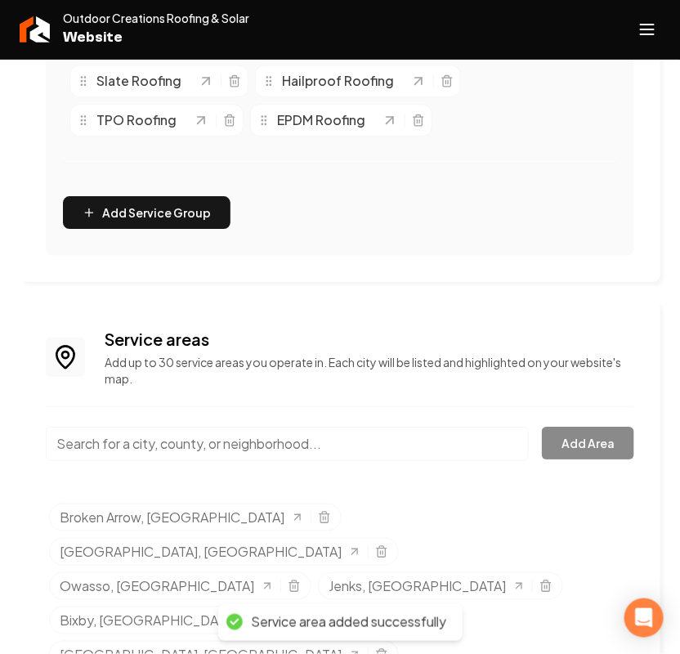
click at [157, 443] on input "Main content area" at bounding box center [287, 444] width 483 height 34
paste input "Dewey"
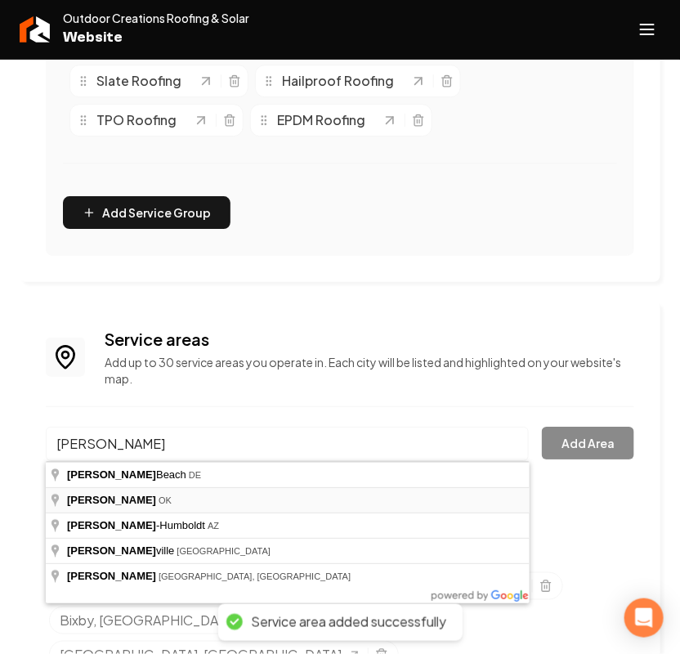
type input "Dewey, OK"
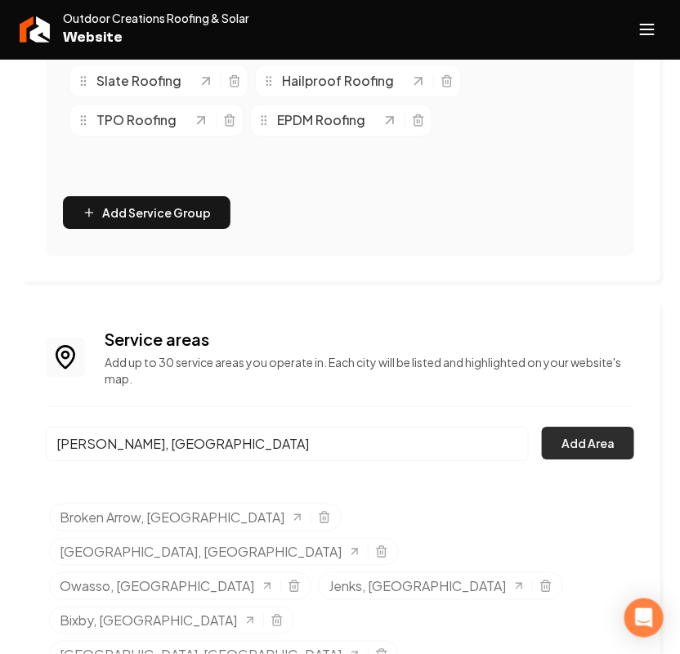
click at [612, 454] on button "Add Area" at bounding box center [588, 443] width 92 height 33
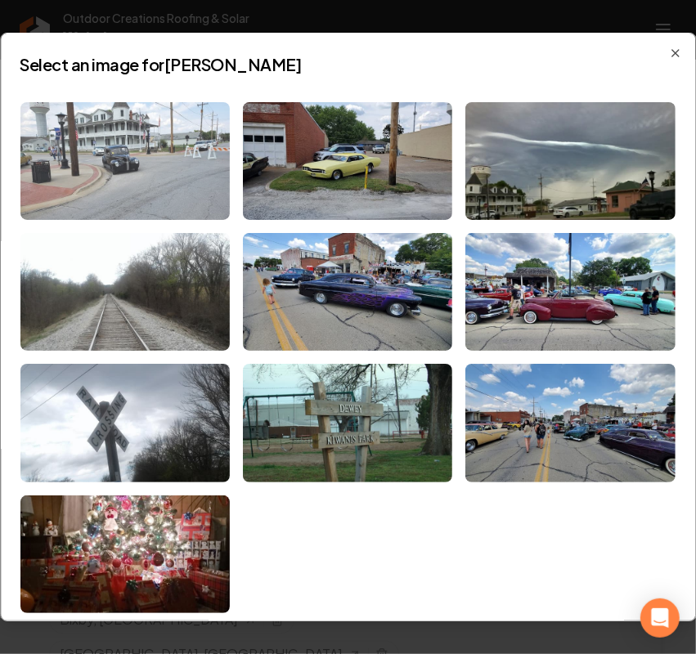
click at [168, 141] on img at bounding box center [124, 161] width 209 height 118
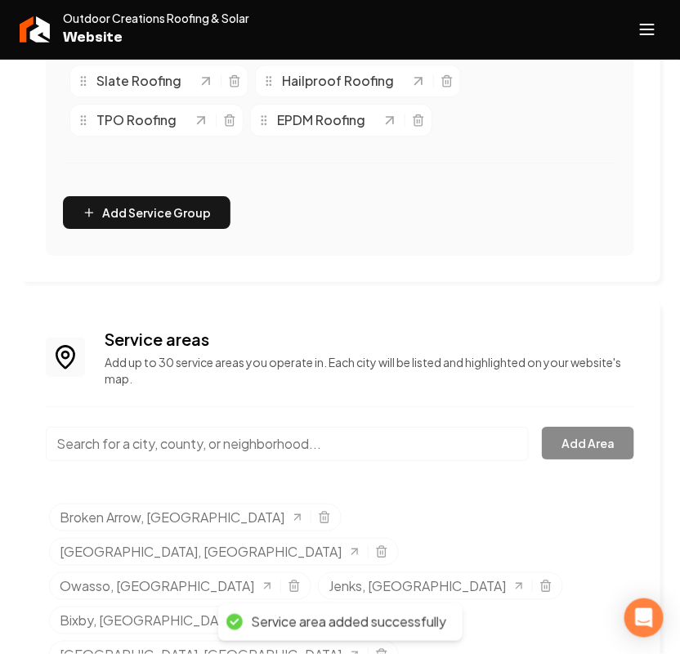
click at [173, 451] on input "Main content area" at bounding box center [287, 444] width 483 height 34
paste input "Bristow"
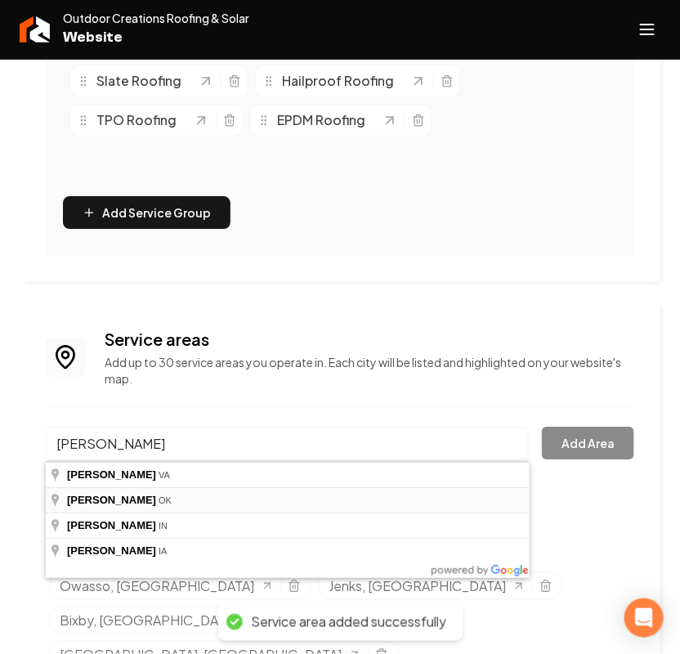
type input "Bristow, OK"
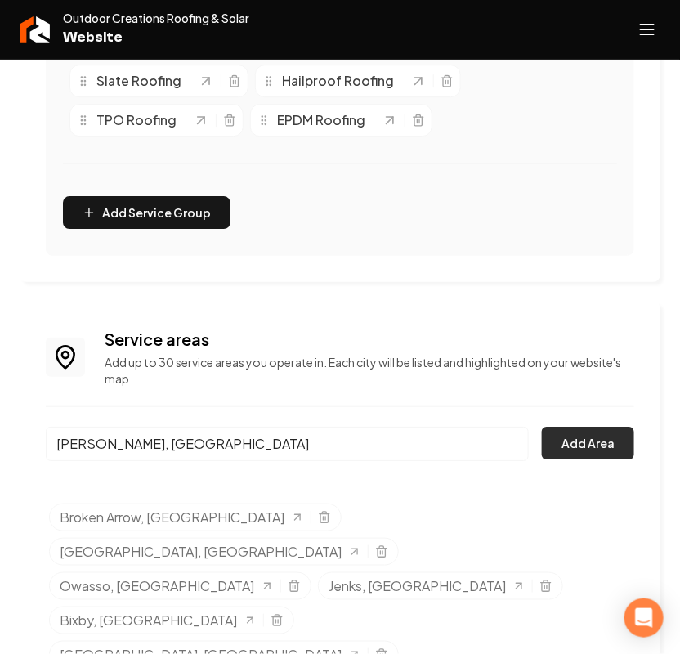
click at [585, 439] on button "Add Area" at bounding box center [588, 443] width 92 height 33
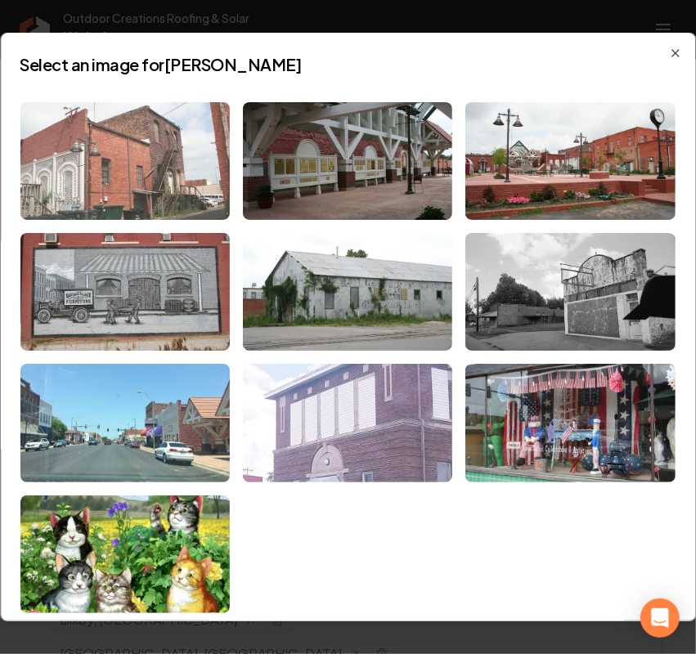
click at [188, 174] on img at bounding box center [124, 161] width 209 height 118
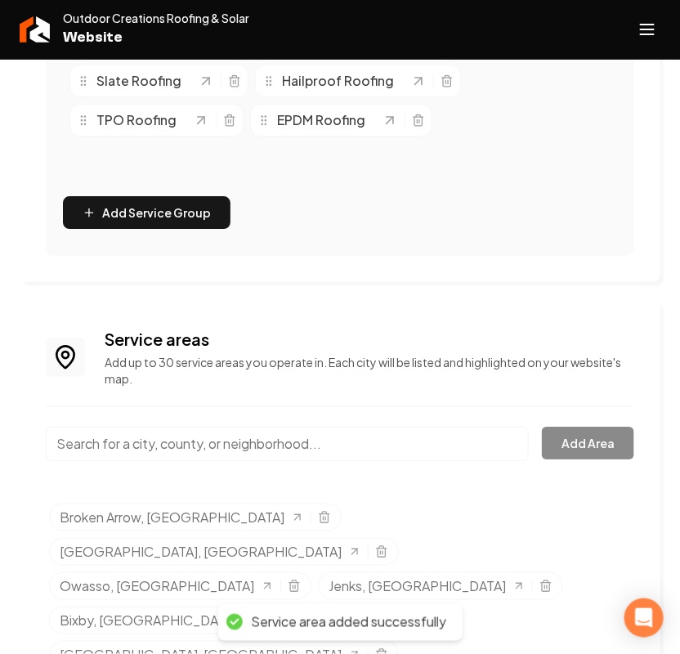
click at [135, 451] on input "Main content area" at bounding box center [287, 444] width 483 height 34
paste input "Mannford"
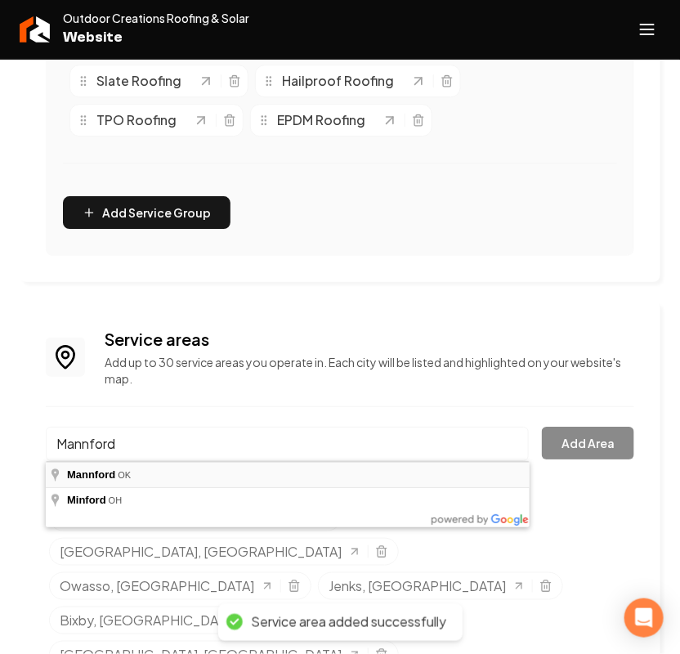
type input "Mannford, [GEOGRAPHIC_DATA]"
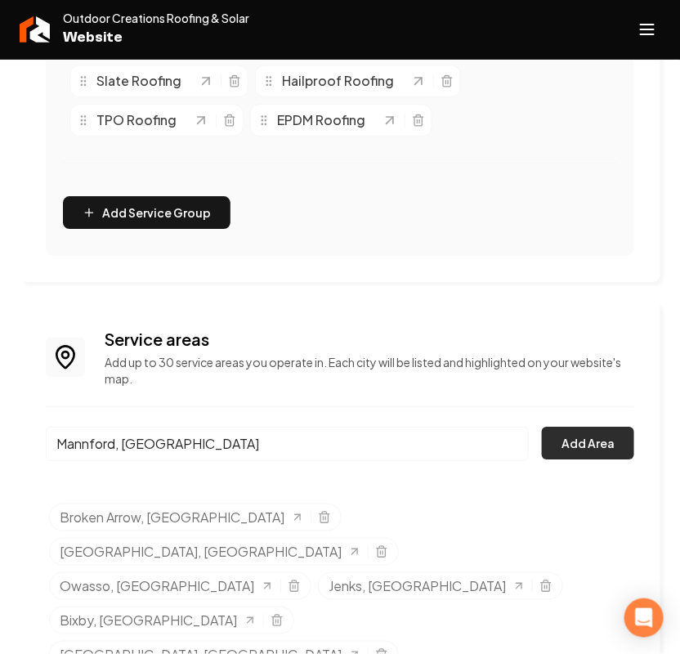
click at [599, 455] on button "Add Area" at bounding box center [588, 443] width 92 height 33
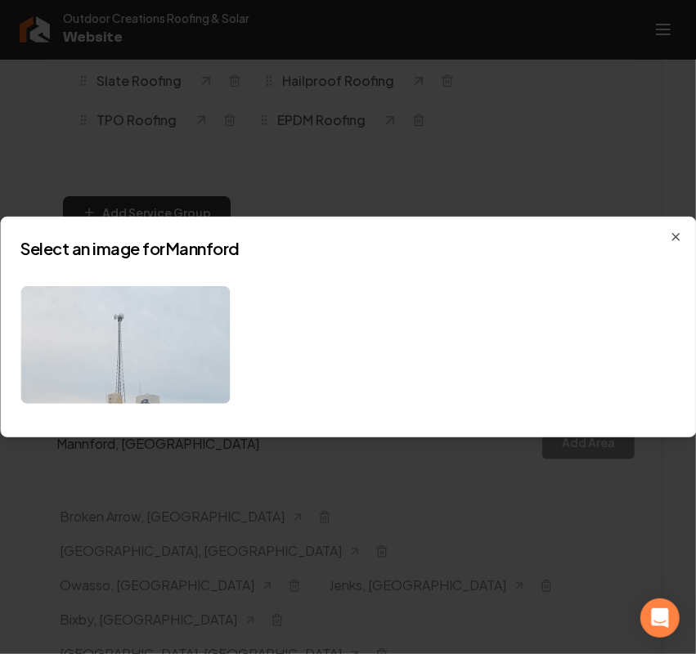
click at [150, 370] on img at bounding box center [124, 345] width 209 height 118
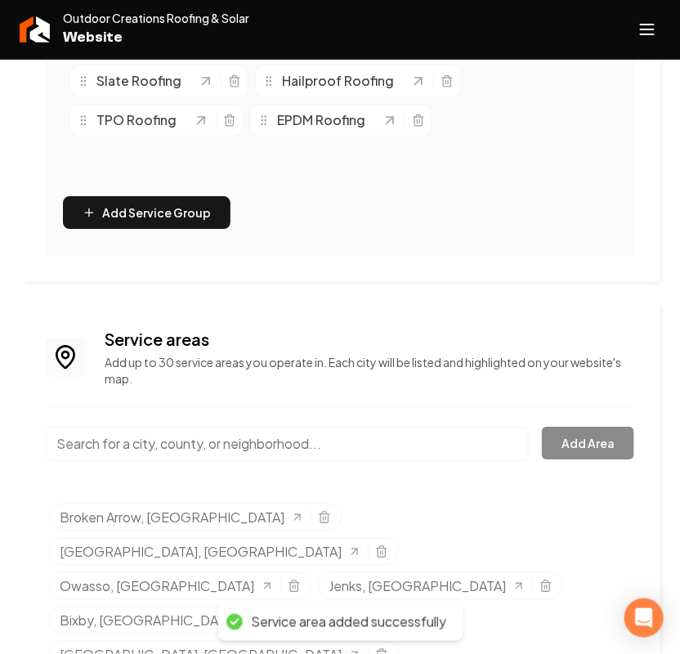
click at [154, 442] on input "Main content area" at bounding box center [287, 444] width 483 height 34
paste input "Mounds"
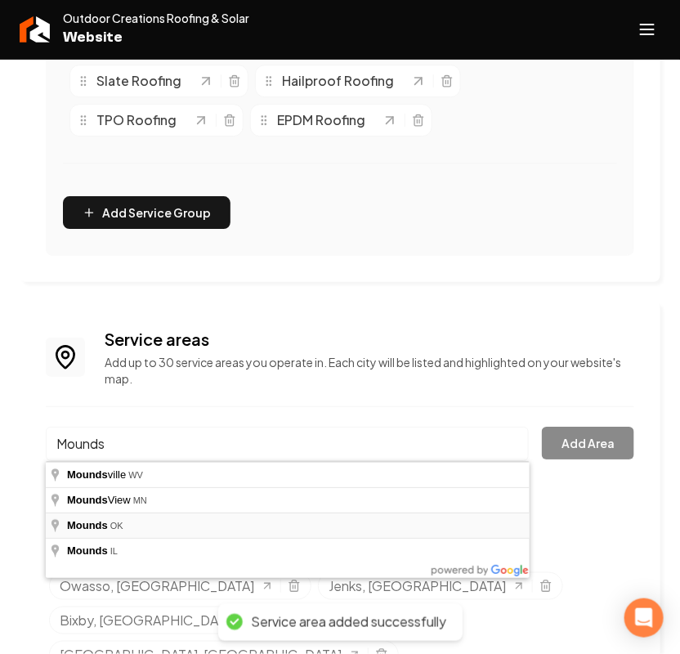
type input "Mounds, [GEOGRAPHIC_DATA]"
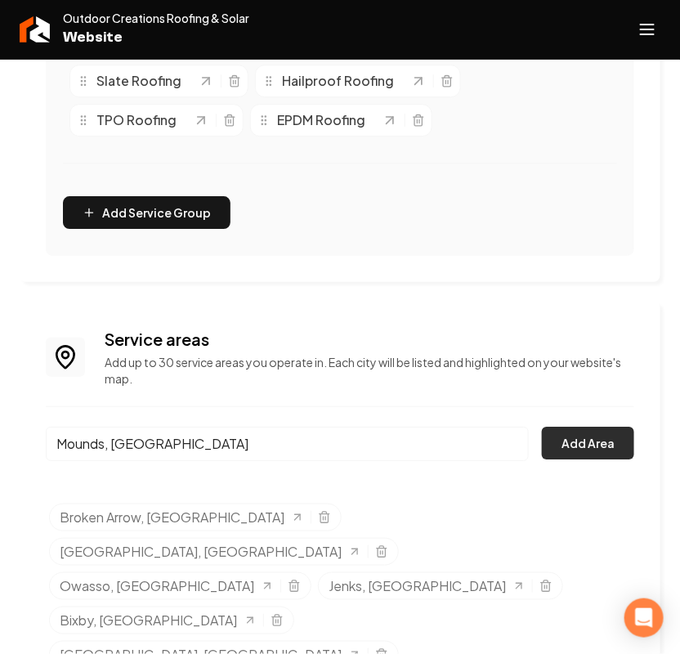
click at [574, 439] on button "Add Area" at bounding box center [588, 443] width 92 height 33
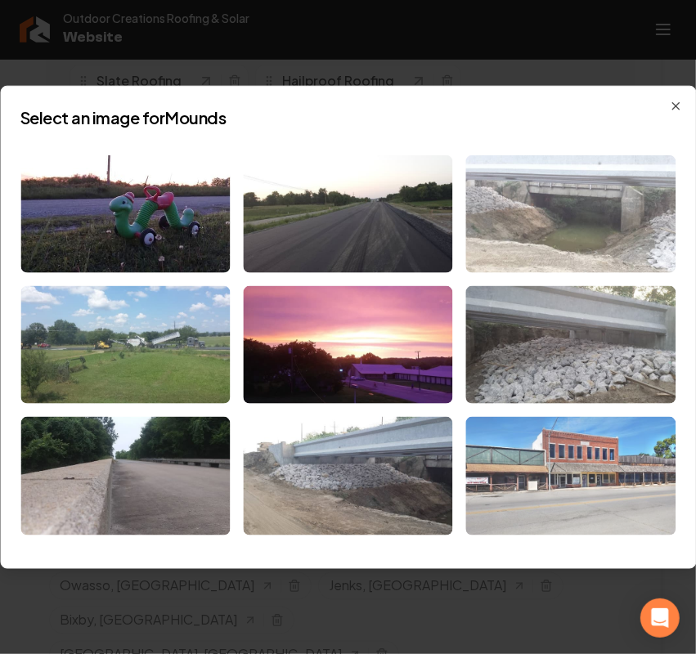
click at [587, 488] on img at bounding box center [570, 476] width 209 height 118
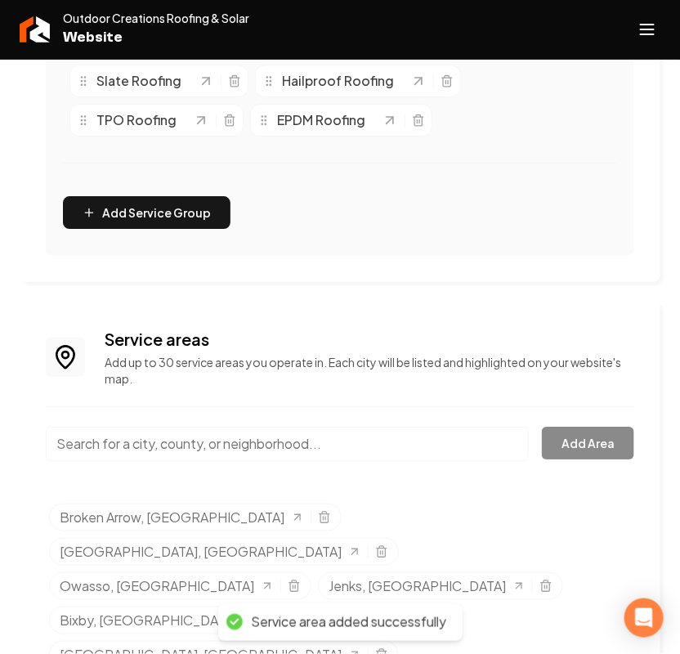
click at [165, 439] on input "Main content area" at bounding box center [287, 444] width 483 height 34
paste input "Haskell"
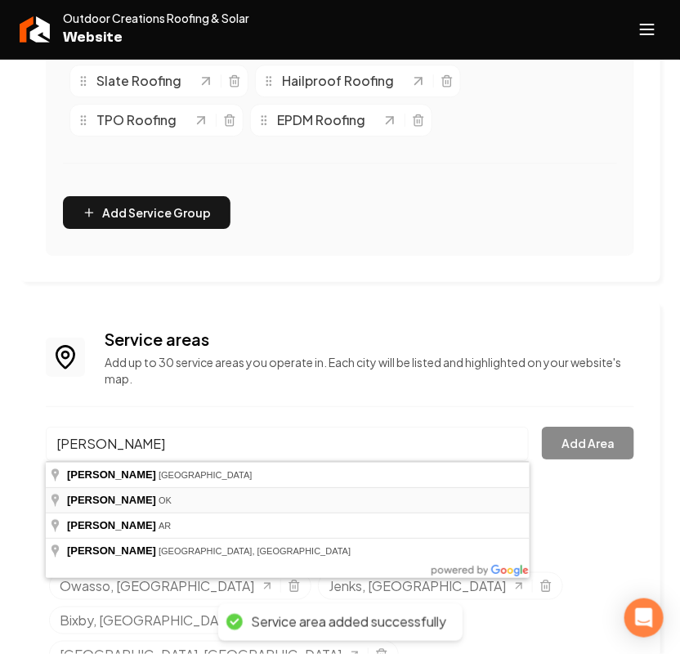
type input "Haskell, OK"
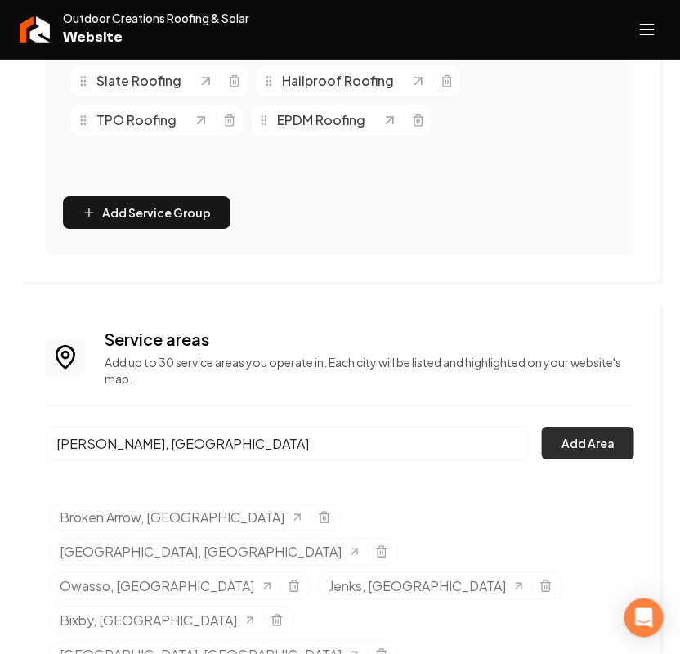
click at [574, 436] on button "Add Area" at bounding box center [588, 443] width 92 height 33
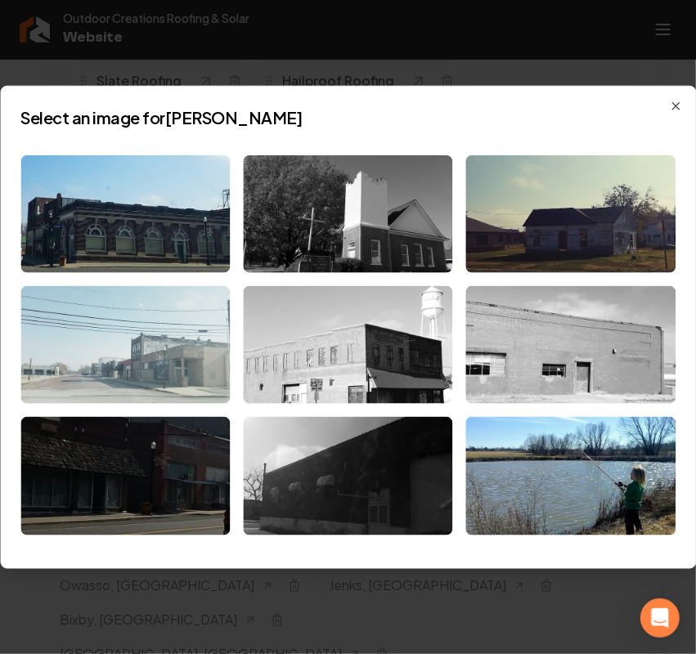
drag, startPoint x: 595, startPoint y: 233, endPoint x: 691, endPoint y: 271, distance: 103.1
click at [595, 233] on img at bounding box center [570, 214] width 209 height 118
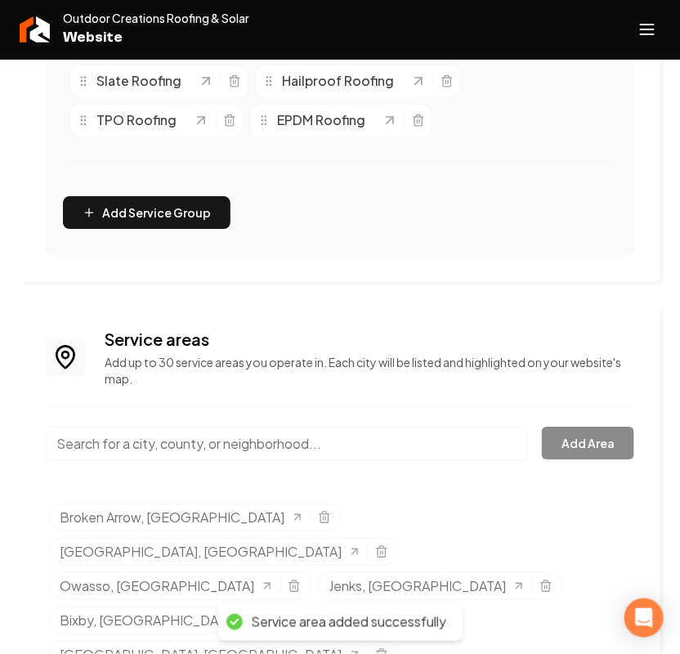
click at [201, 455] on input "Main content area" at bounding box center [287, 444] width 483 height 34
paste input "Beggs"
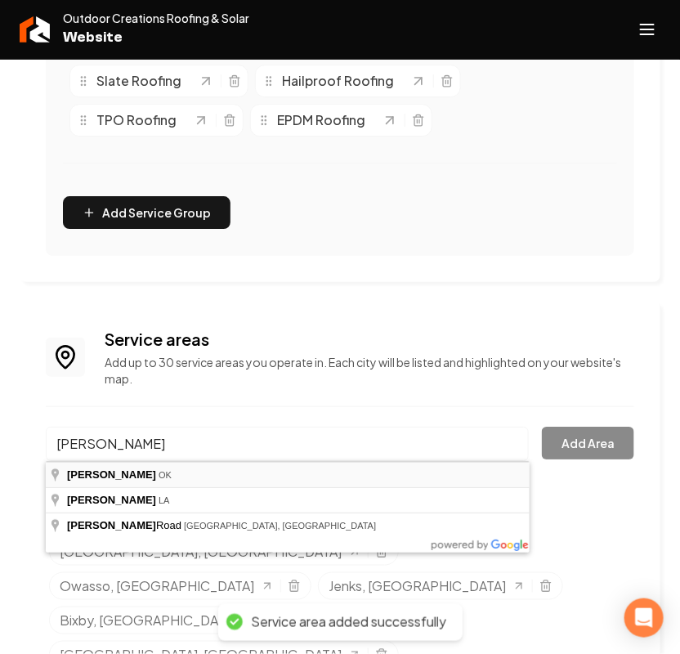
type input "Beggs, OK"
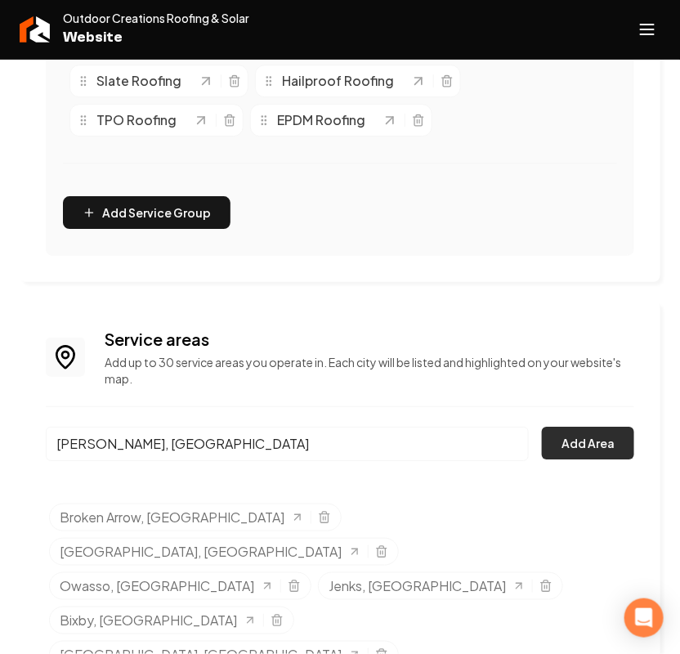
click at [594, 442] on button "Add Area" at bounding box center [588, 443] width 92 height 33
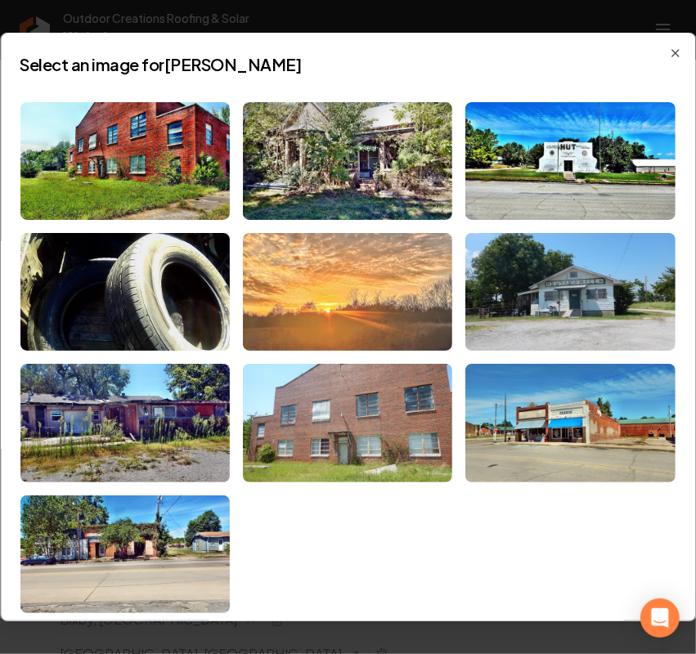
click at [392, 278] on img at bounding box center [347, 292] width 209 height 118
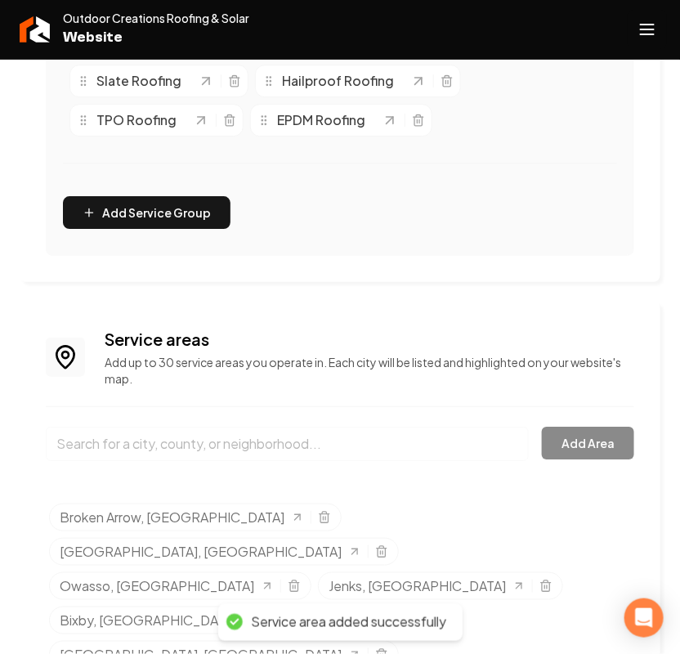
click at [648, 25] on line "Open navigation menu" at bounding box center [647, 25] width 13 height 0
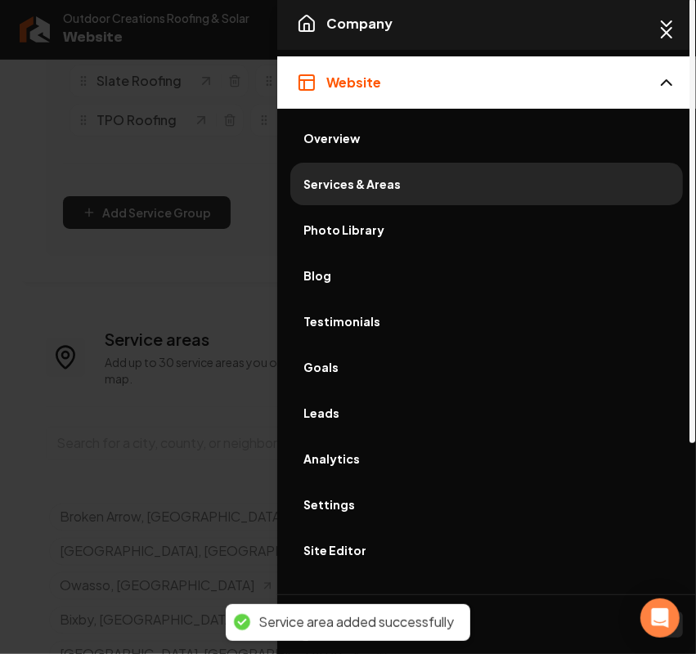
click at [368, 35] on button "Company" at bounding box center [486, 24] width 419 height 52
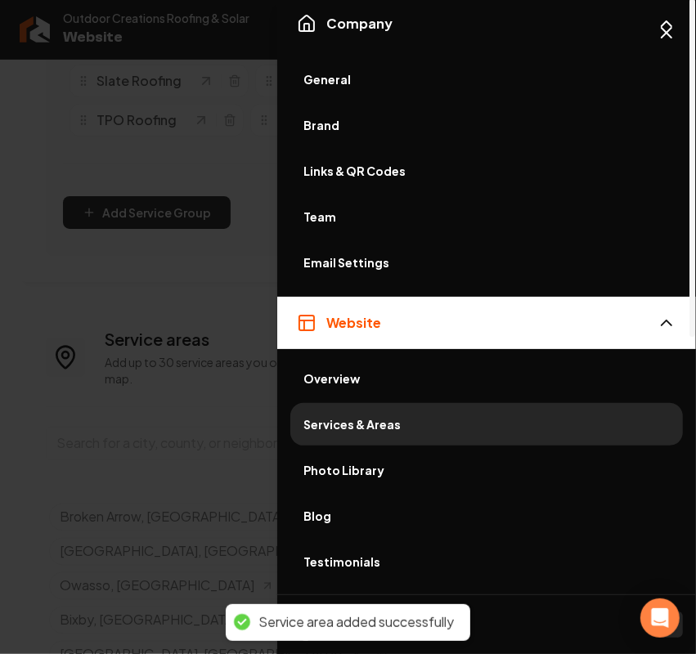
click at [344, 72] on span "General" at bounding box center [486, 79] width 366 height 16
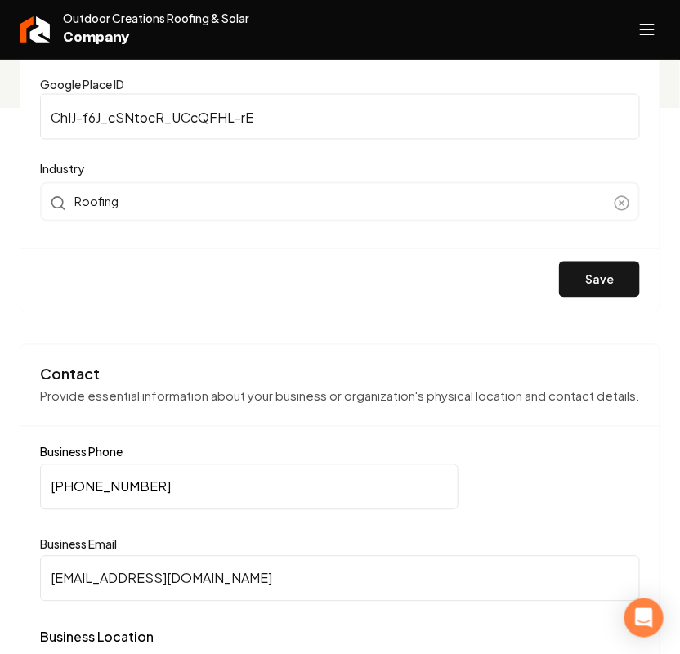
scroll to position [818, 0]
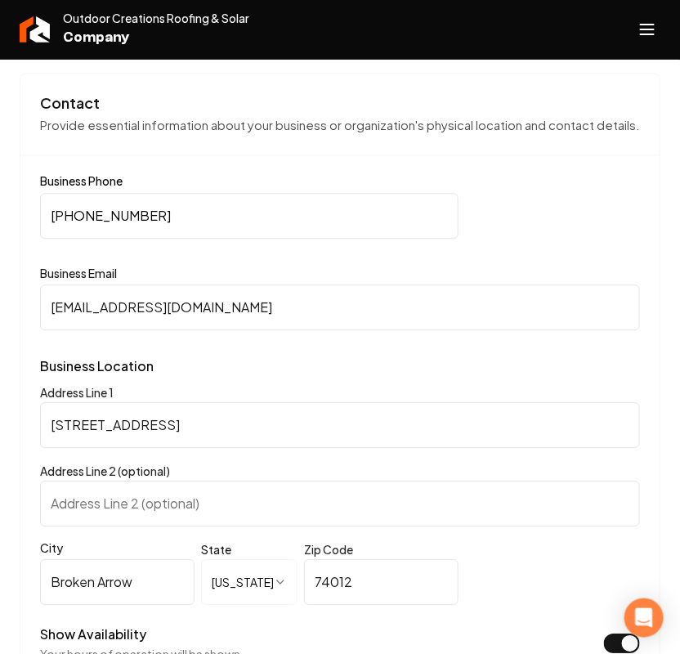
drag, startPoint x: 235, startPoint y: 238, endPoint x: -80, endPoint y: 214, distance: 316.5
drag, startPoint x: 191, startPoint y: 334, endPoint x: -334, endPoint y: 325, distance: 525.0
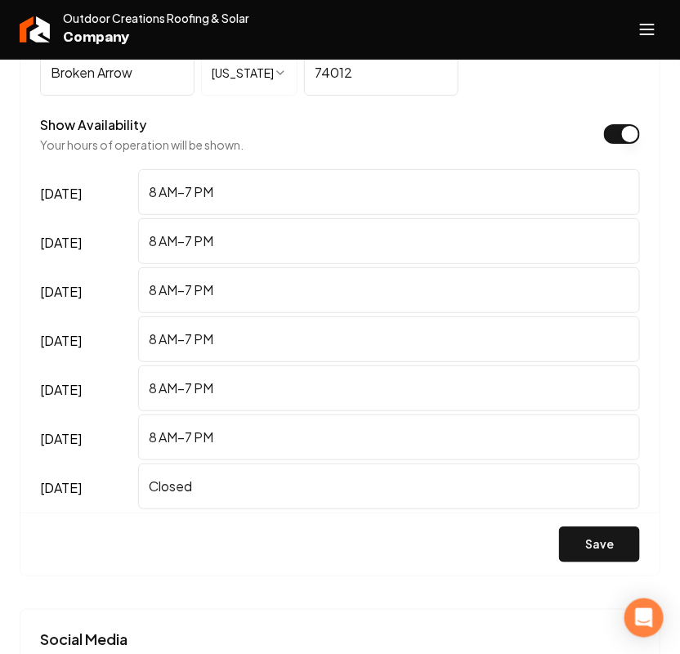
scroll to position [1533, 0]
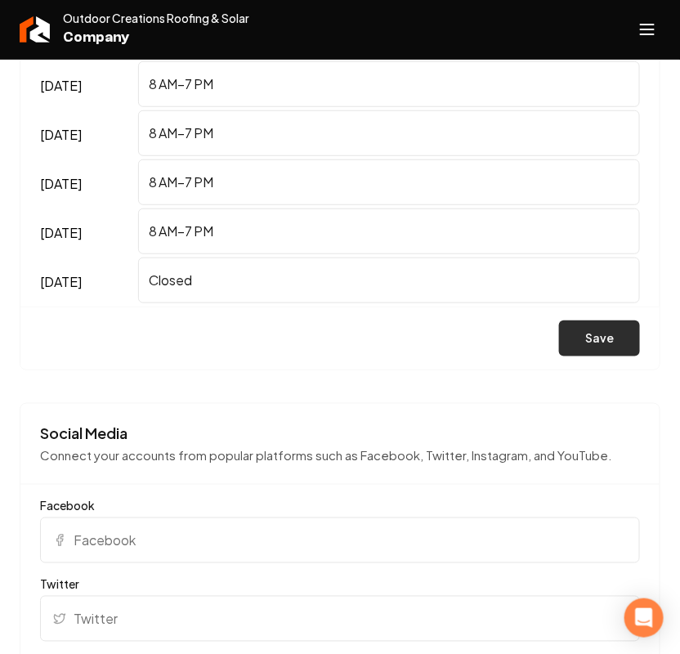
click at [617, 353] on button "Save" at bounding box center [599, 339] width 81 height 36
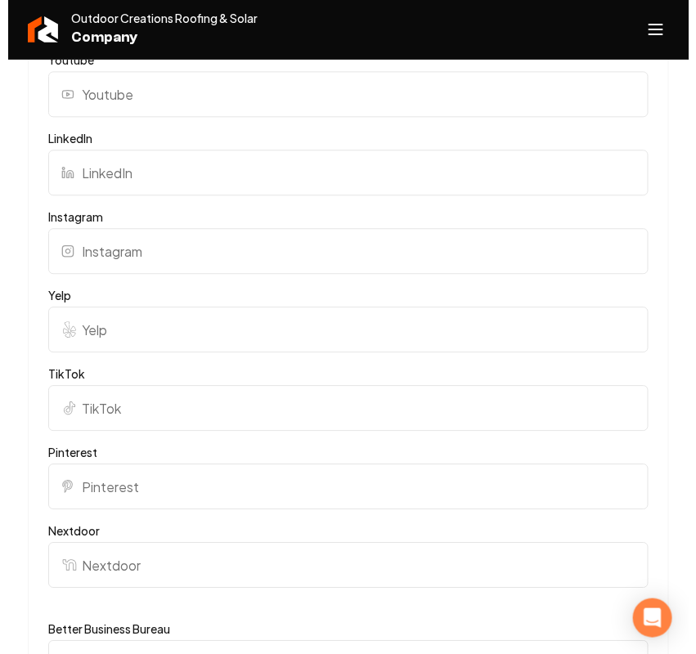
scroll to position [2146, 0]
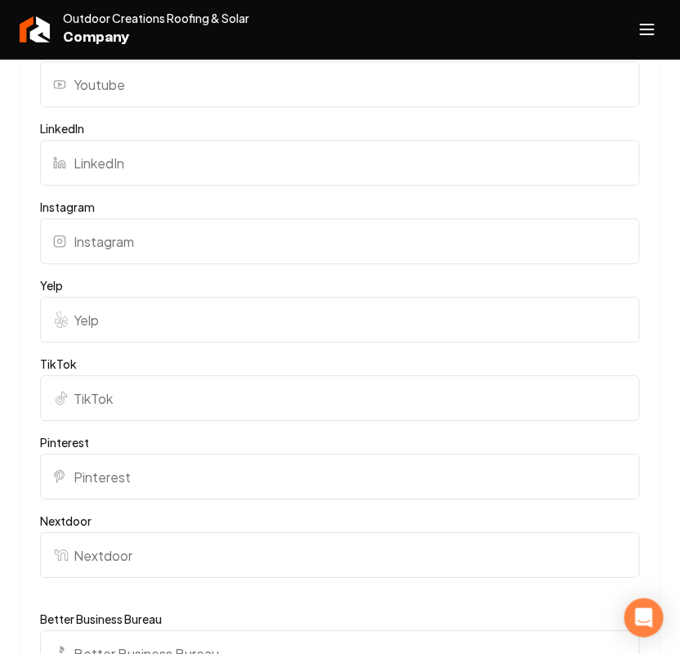
click at [660, 38] on button "Open navigation menu" at bounding box center [647, 29] width 39 height 39
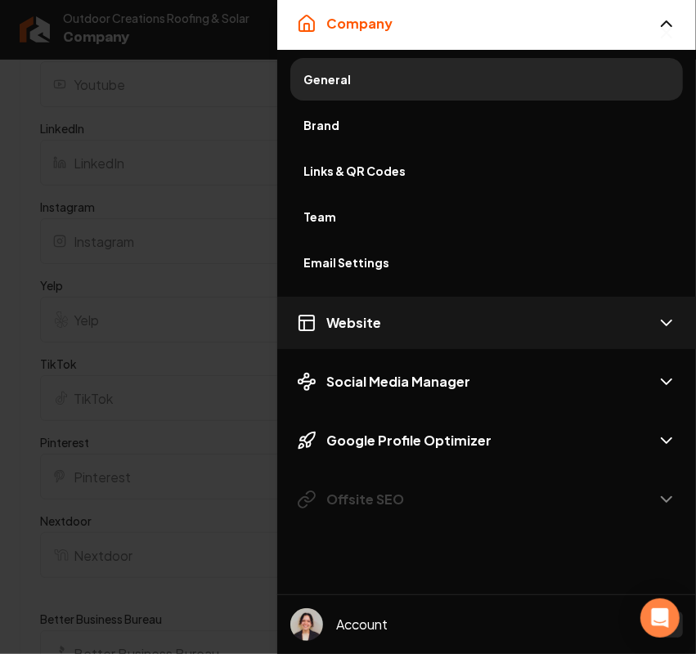
click at [331, 331] on span "Website" at bounding box center [353, 323] width 55 height 20
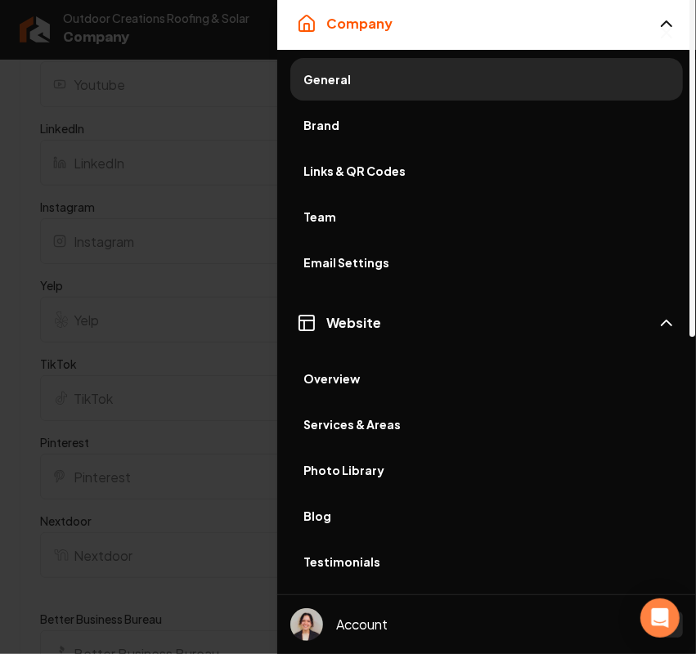
click at [356, 380] on span "Overview" at bounding box center [486, 378] width 366 height 16
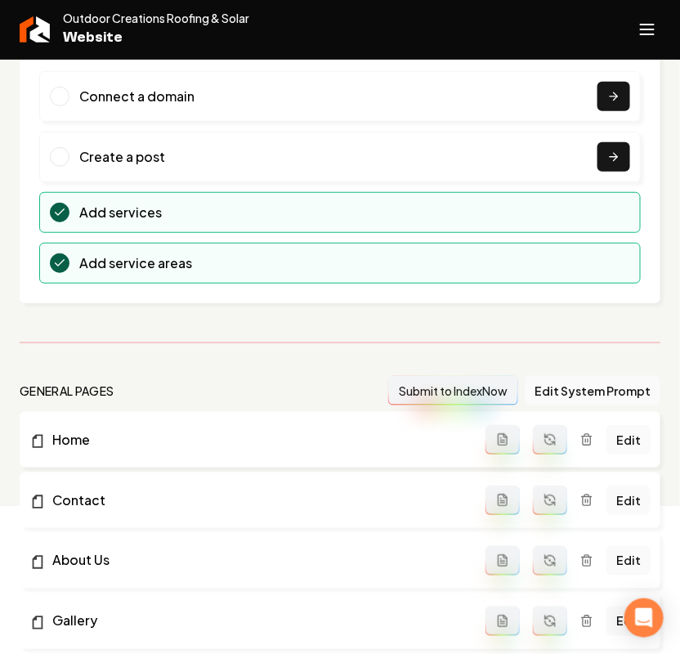
scroll to position [409, 0]
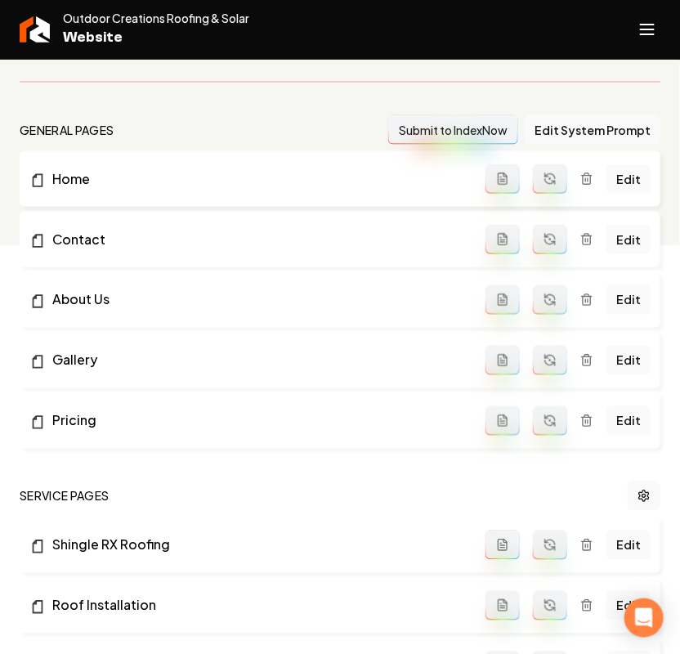
click at [552, 177] on icon "Main content area" at bounding box center [550, 179] width 13 height 13
click at [553, 226] on button "Main content area" at bounding box center [550, 239] width 34 height 29
click at [553, 305] on icon "Main content area" at bounding box center [550, 300] width 13 height 13
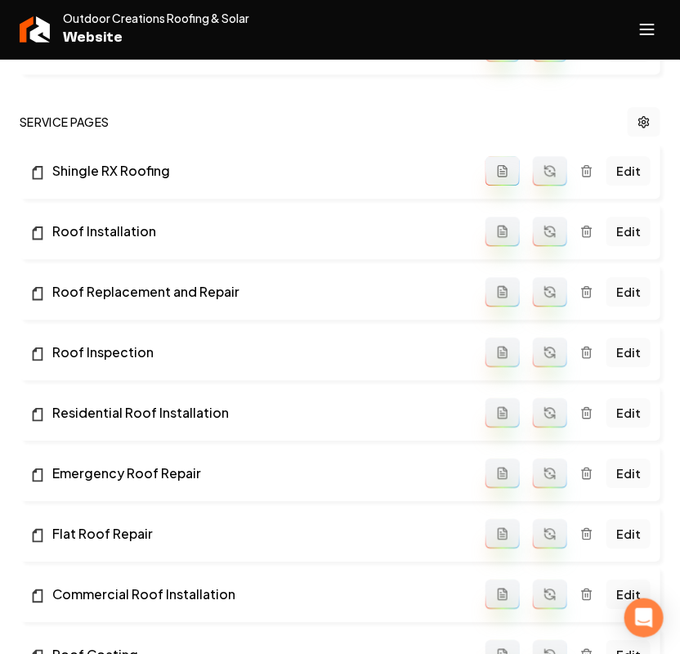
scroll to position [818, 0]
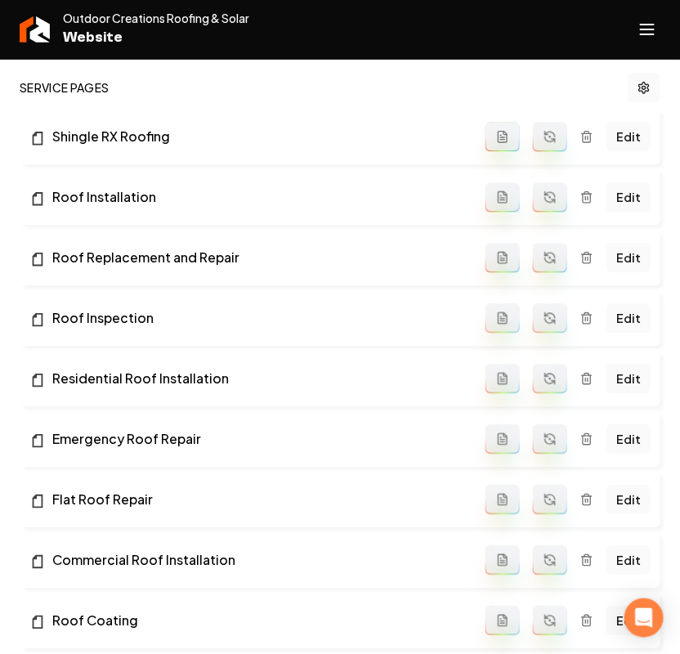
click at [548, 149] on button "Main content area" at bounding box center [550, 136] width 34 height 29
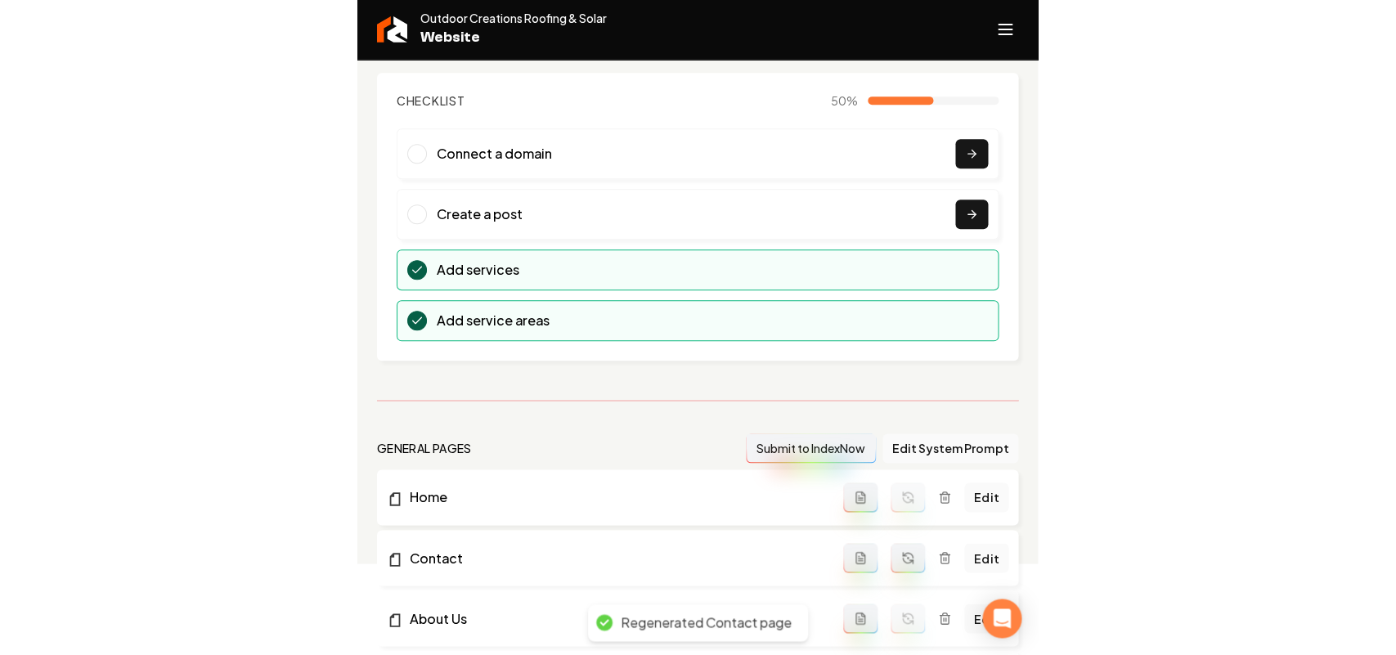
scroll to position [0, 0]
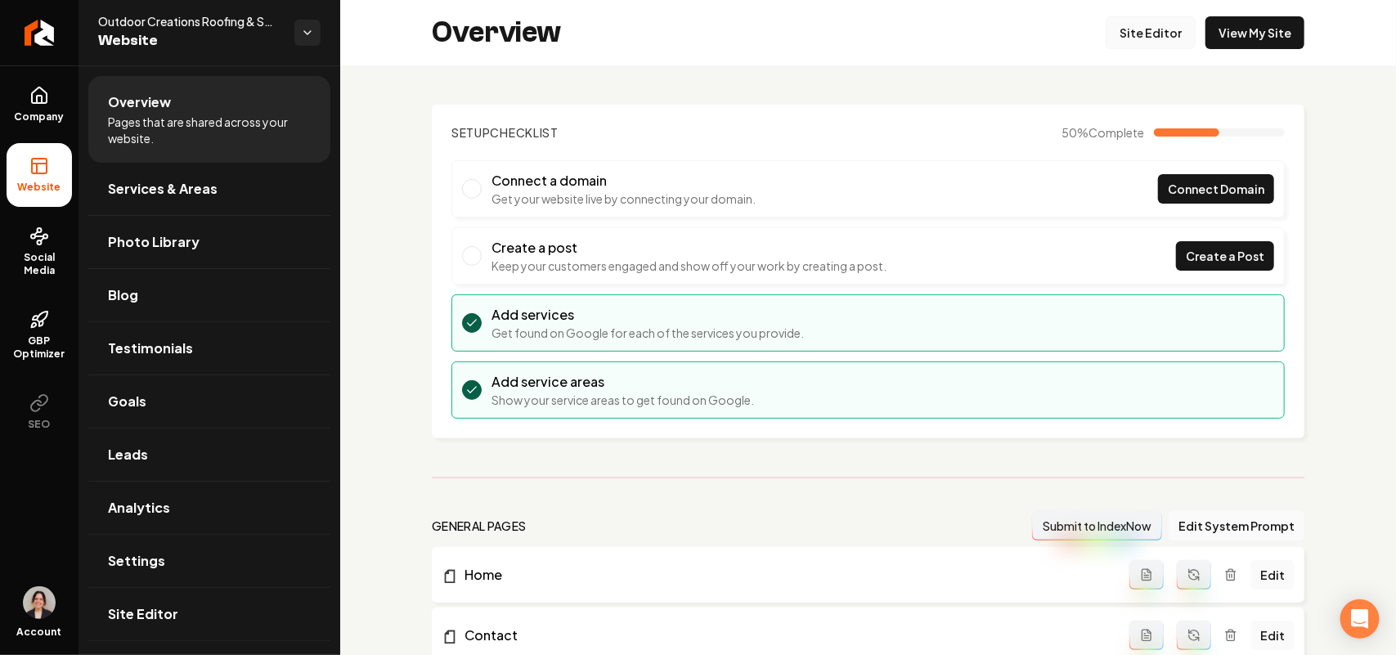
click at [679, 35] on link "Site Editor" at bounding box center [1150, 32] width 90 height 33
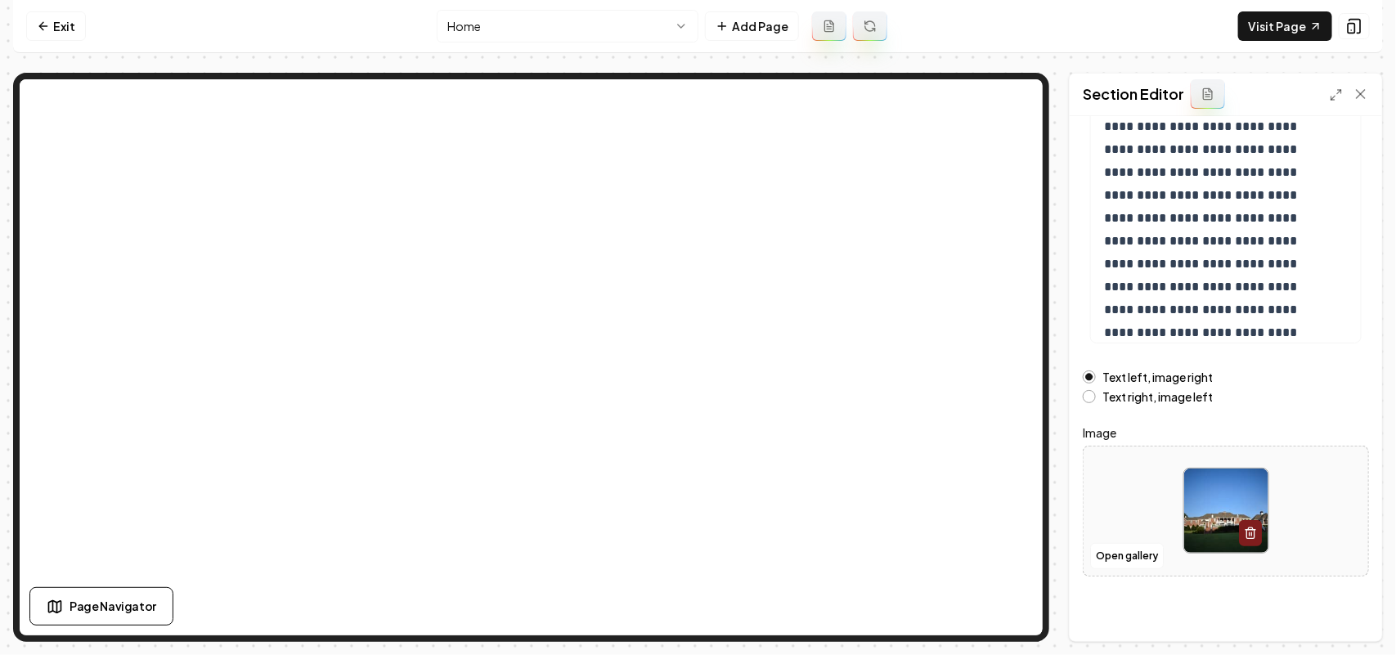
scroll to position [229, 0]
click at [679, 556] on button "Open gallery" at bounding box center [1127, 555] width 74 height 26
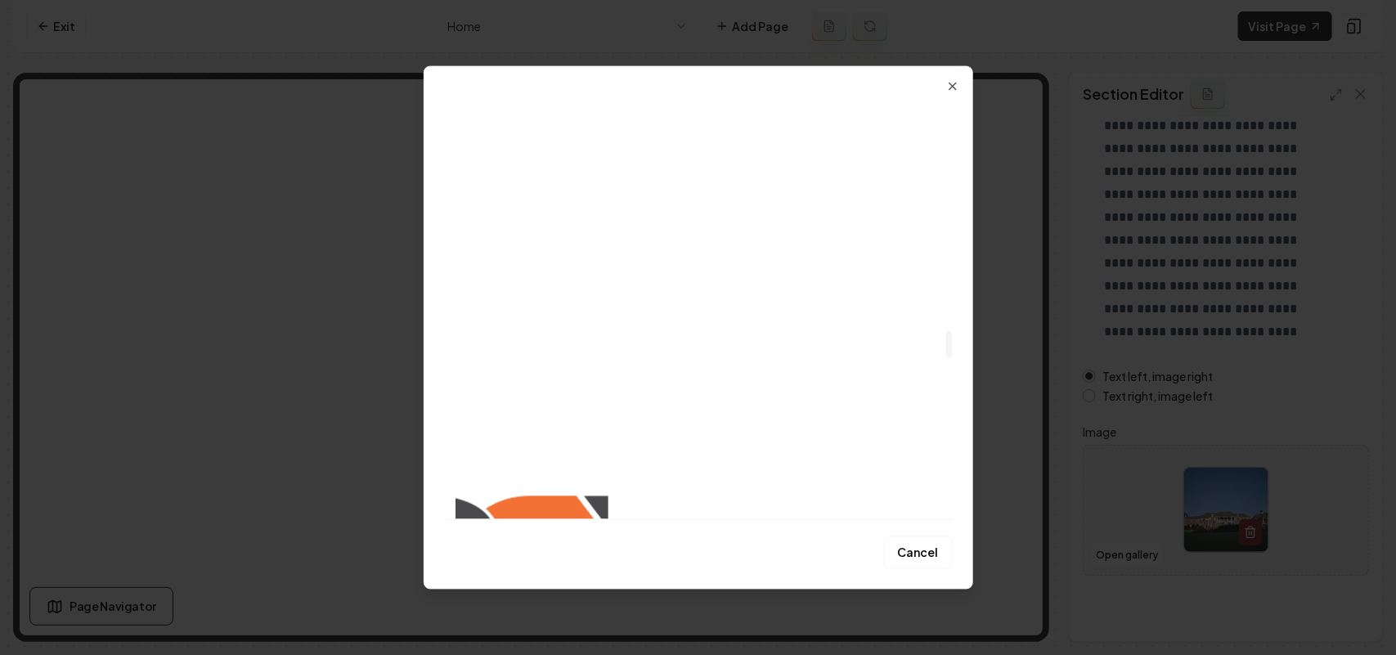
scroll to position [3577, 0]
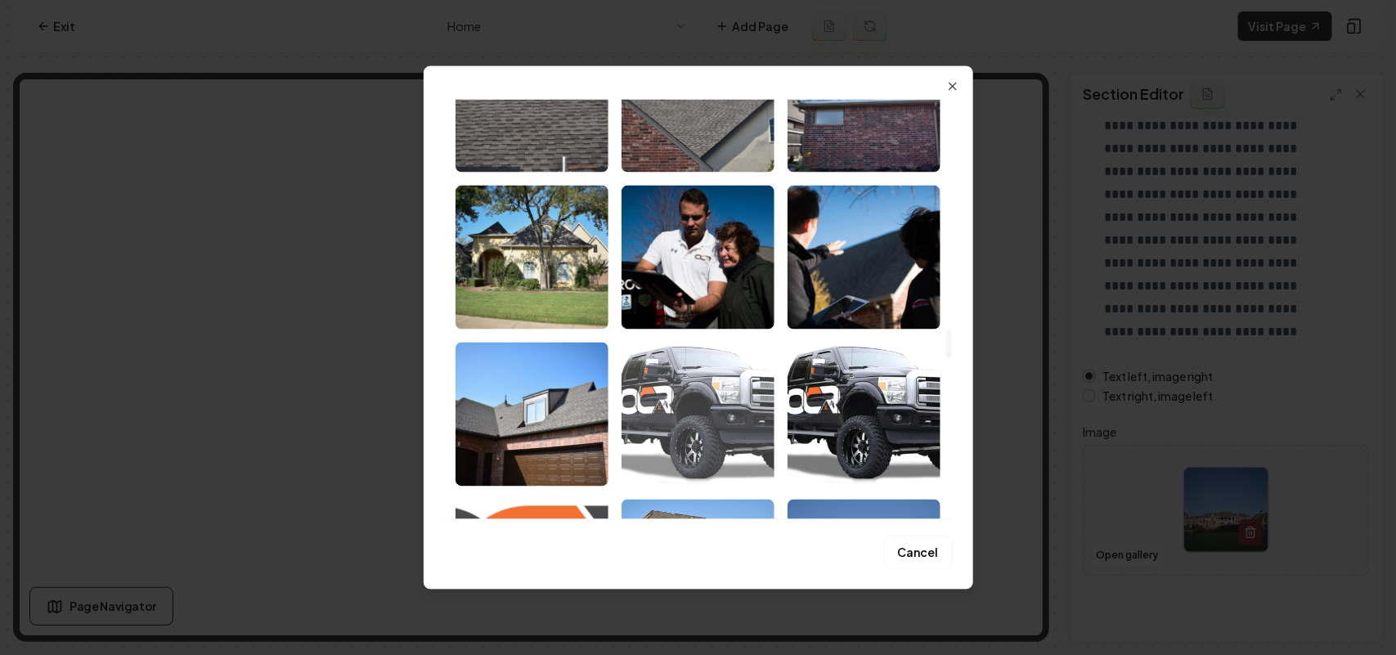
click at [673, 389] on img "Select image image_67d86901432c4764167b9cad.png" at bounding box center [697, 414] width 153 height 144
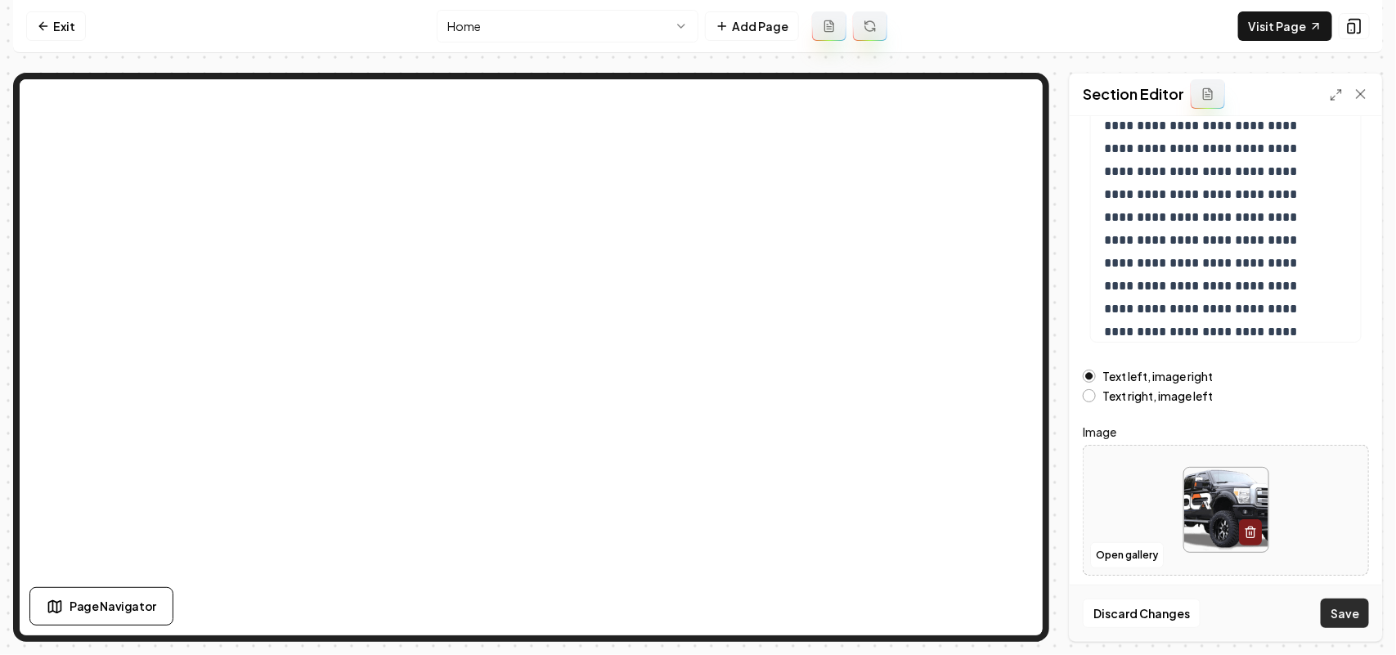
click at [679, 603] on button "Save" at bounding box center [1345, 613] width 48 height 29
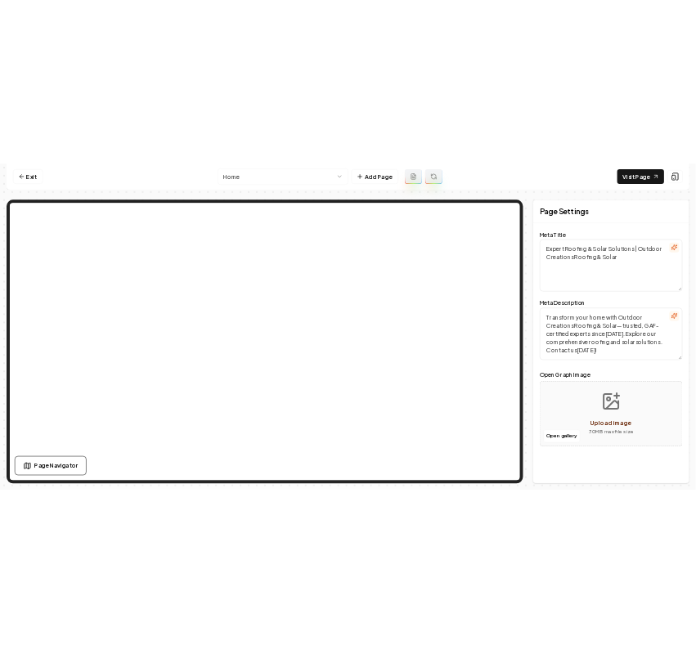
scroll to position [0, 0]
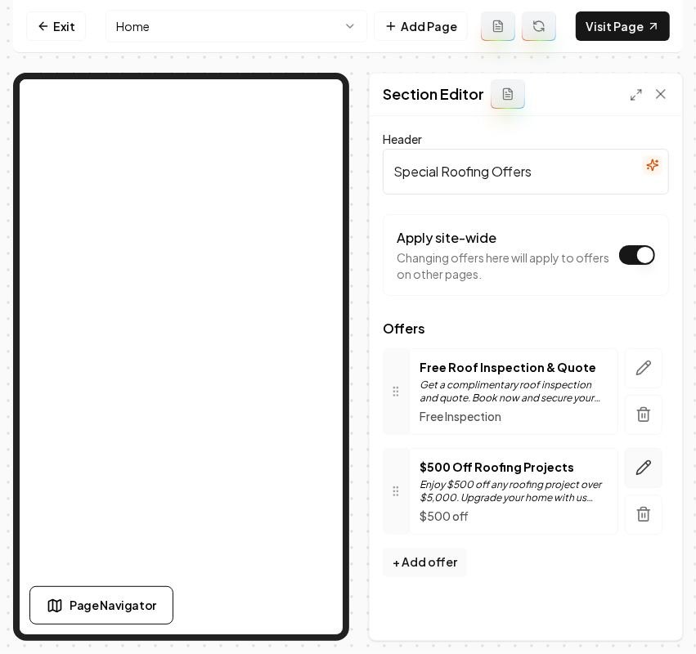
click at [643, 458] on button "button" at bounding box center [644, 468] width 38 height 40
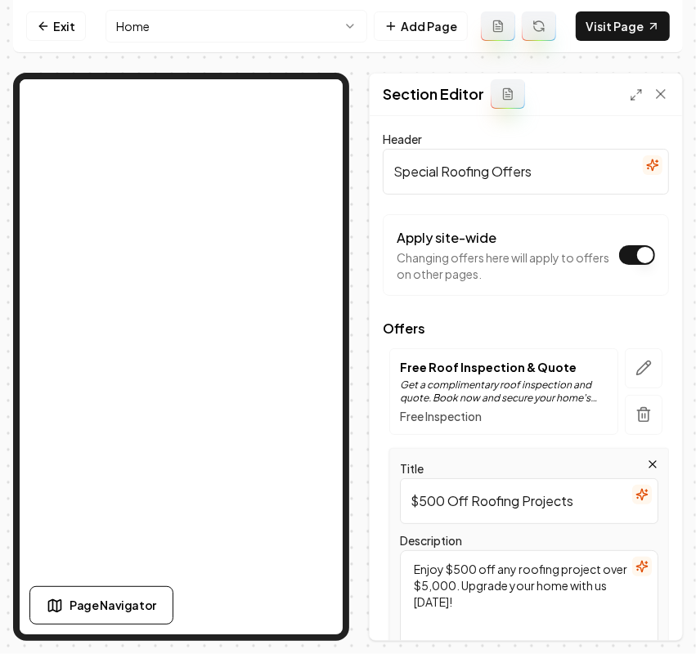
click at [124, 412] on div "Page Settings Section Editor Header Special Roofing Offers Apply site-wide Chan…" at bounding box center [348, 357] width 670 height 568
paste input "Free impact resistance shingle upgrades with Insurance claim"
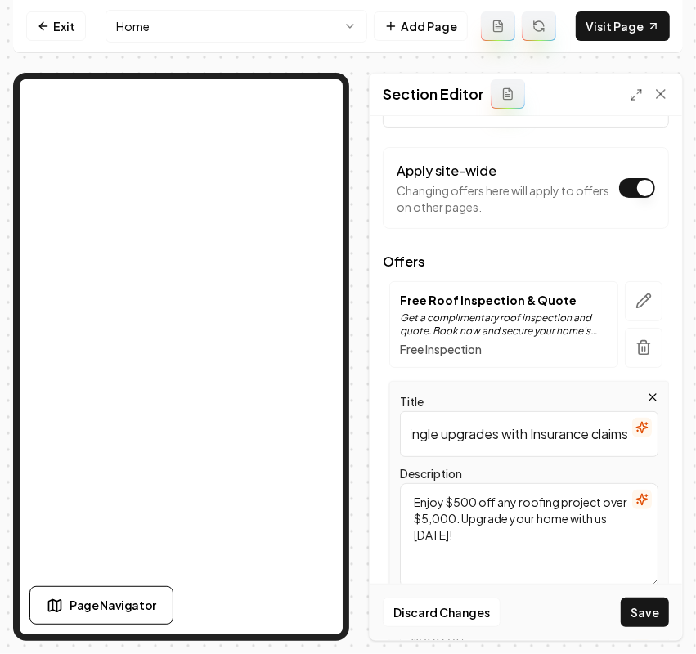
scroll to position [102, 0]
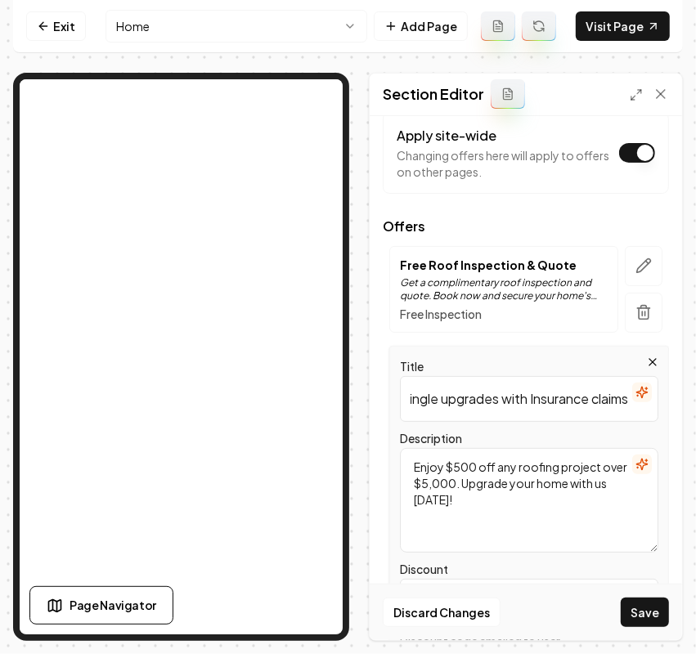
type input "Free impact resistance shingle upgrades with Insurance claims"
drag, startPoint x: 517, startPoint y: 516, endPoint x: 321, endPoint y: 463, distance: 202.5
click at [235, 360] on div "Page Settings Section Editor Header Special Roofing Offers Apply site-wide Chan…" at bounding box center [348, 357] width 670 height 568
paste textarea "Free impact resistance shingle upgrades with Insurance claims"
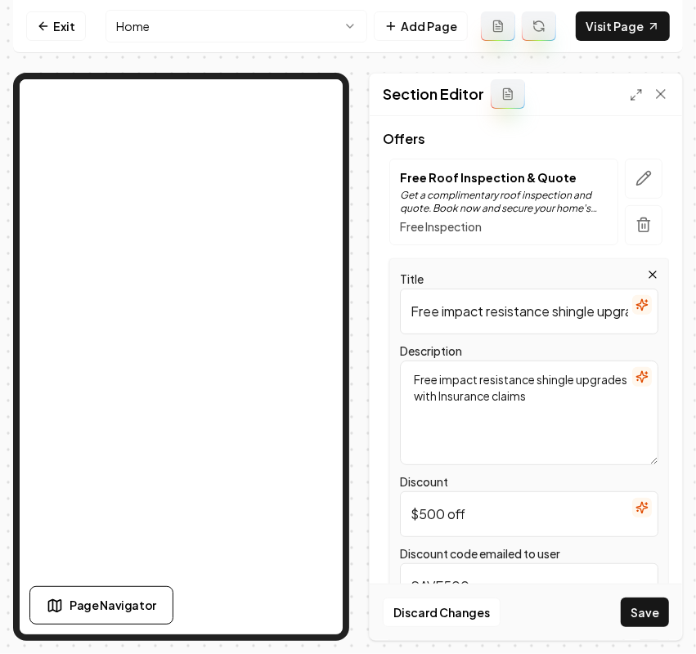
scroll to position [349, 0]
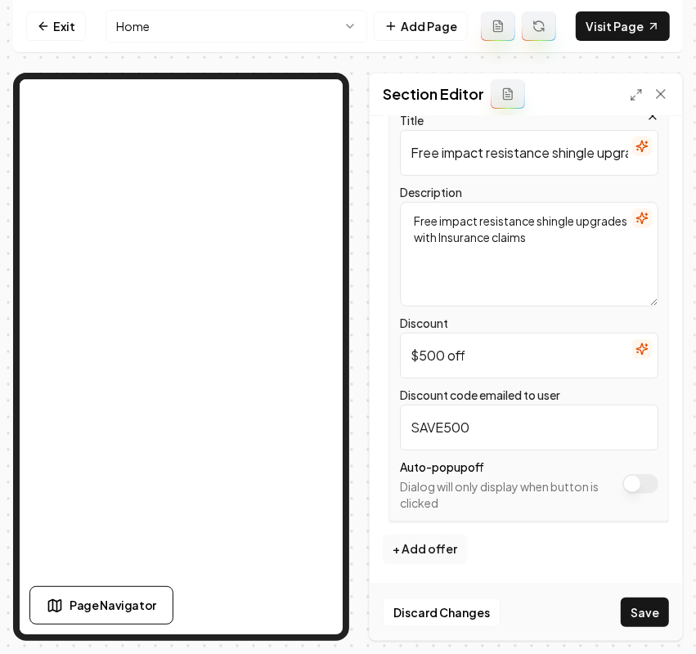
type textarea "Free impact resistance shingle upgrades with Insurance claims"
click at [137, 260] on div "Page Settings Section Editor Header Special Roofing Offers Apply site-wide Chan…" at bounding box center [348, 357] width 670 height 568
type input "FREE"
drag, startPoint x: 538, startPoint y: 430, endPoint x: 331, endPoint y: 431, distance: 206.9
click at [222, 353] on div "Page Settings Section Editor Header Special Roofing Offers Apply site-wide Chan…" at bounding box center [348, 357] width 670 height 568
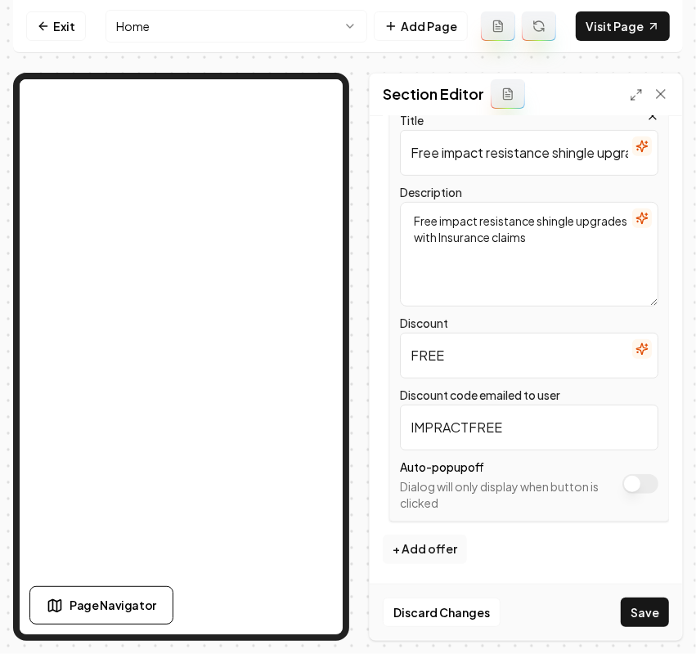
type input "IMPRACTFREE"
click at [617, 605] on div "Discard Changes Save" at bounding box center [526, 612] width 312 height 56
click at [648, 610] on button "Save" at bounding box center [645, 612] width 48 height 29
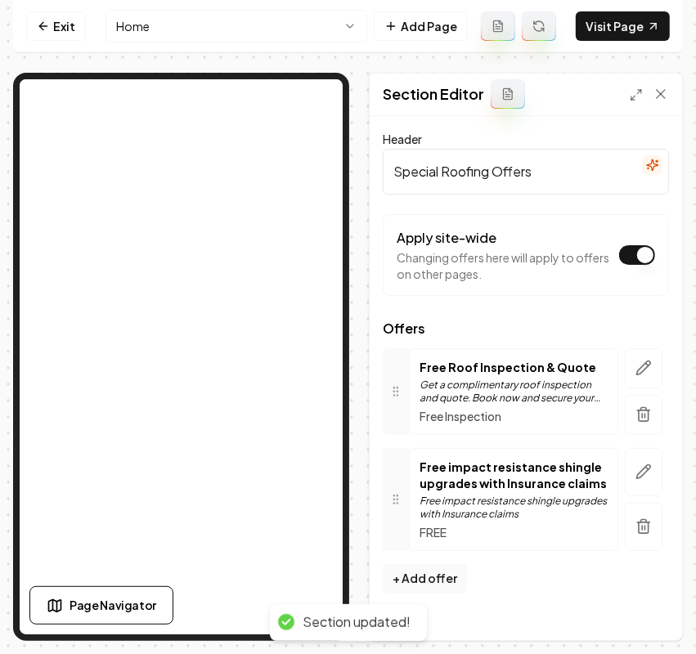
scroll to position [0, 0]
click at [642, 474] on icon "button" at bounding box center [643, 472] width 16 height 16
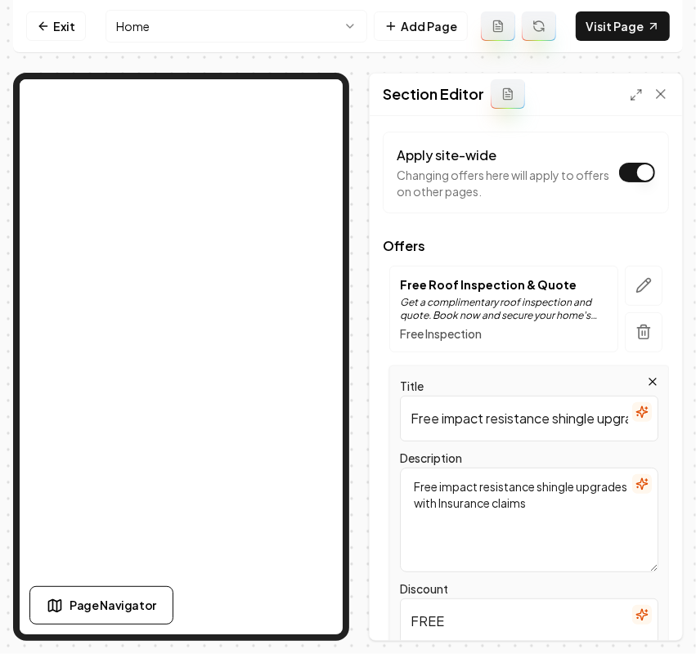
scroll to position [292, 0]
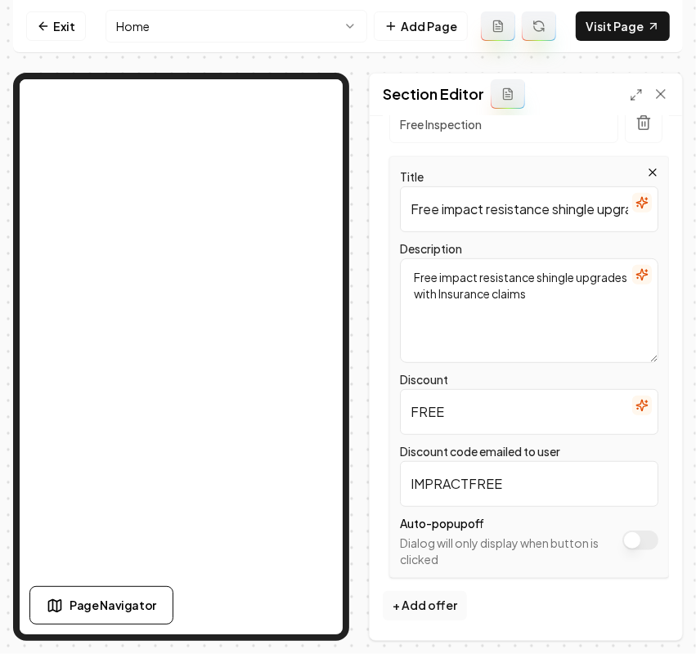
click at [636, 199] on icon "button" at bounding box center [641, 202] width 11 height 11
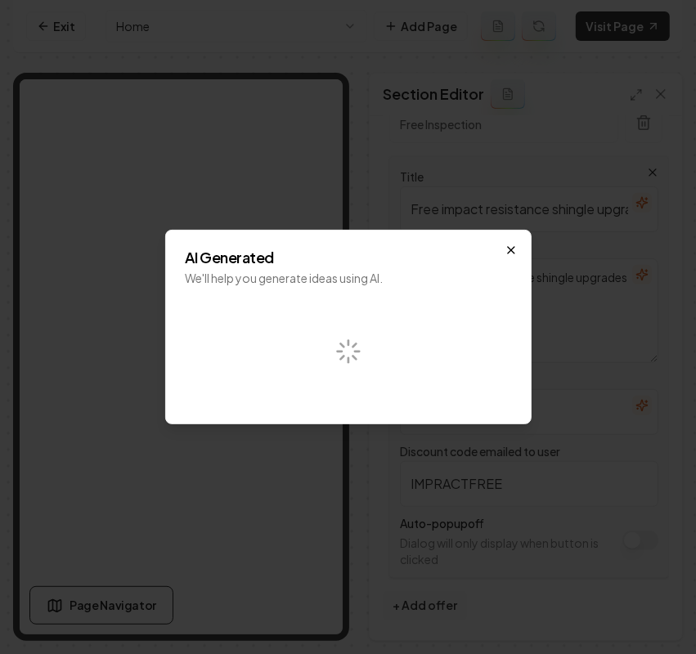
click at [504, 250] on icon "button" at bounding box center [510, 250] width 13 height 13
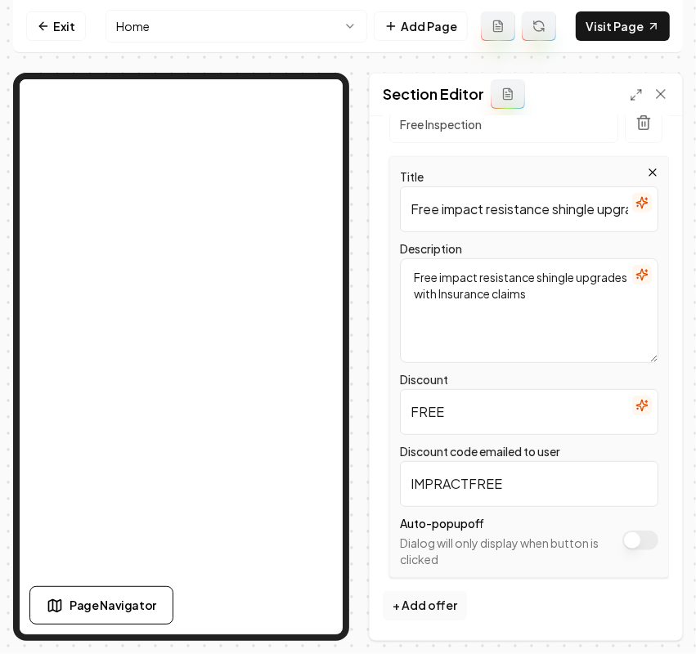
click at [635, 280] on icon "button" at bounding box center [641, 274] width 13 height 13
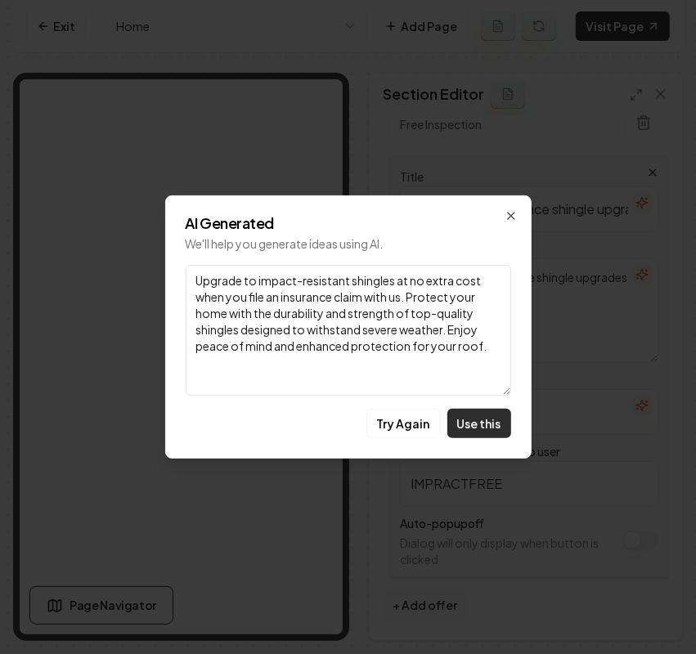
click at [487, 417] on button "Use this" at bounding box center [479, 423] width 64 height 29
type textarea "Upgrade to impact-resistant shingles at no extra cost when you file an insuranc…"
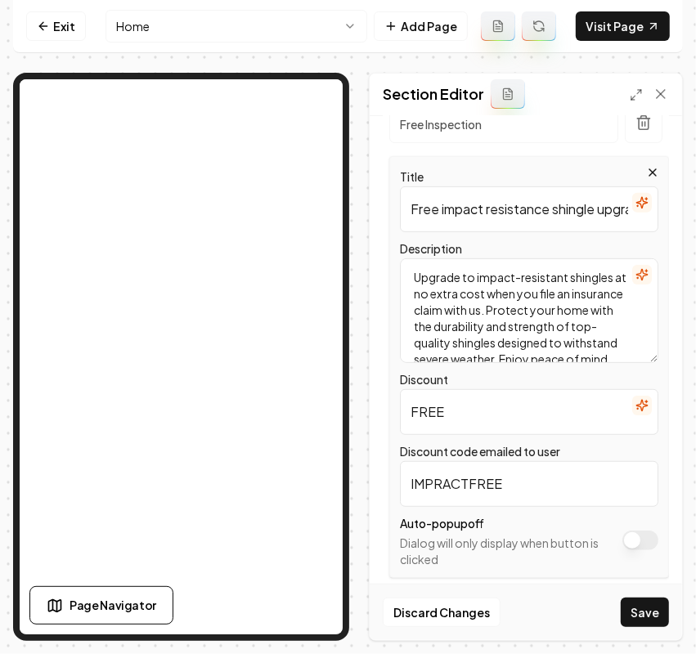
drag, startPoint x: 469, startPoint y: 483, endPoint x: 513, endPoint y: 481, distance: 44.2
click at [513, 481] on input "IMPRACTFREE" at bounding box center [529, 484] width 258 height 46
click at [571, 487] on input "FREEIMPRACT" at bounding box center [529, 484] width 258 height 46
type input "FREEIMPRACT"
click at [635, 209] on icon "button" at bounding box center [641, 202] width 13 height 13
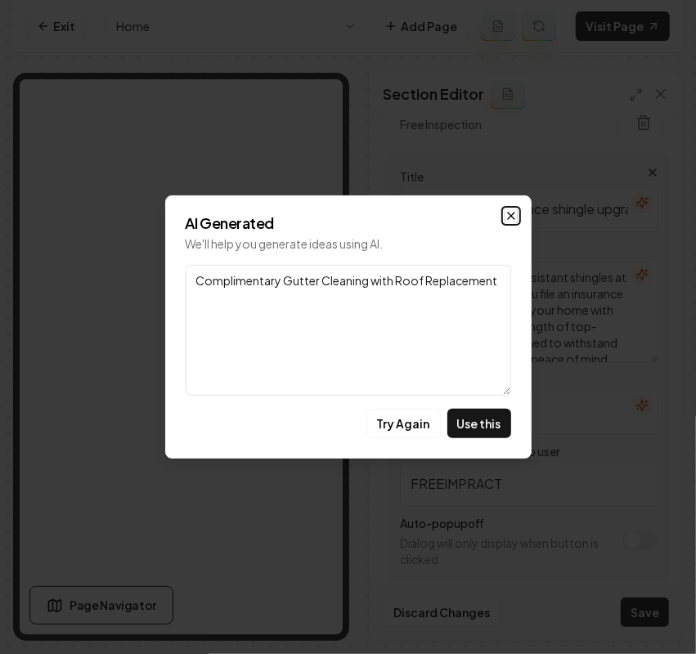
click at [507, 217] on icon "button" at bounding box center [510, 215] width 13 height 13
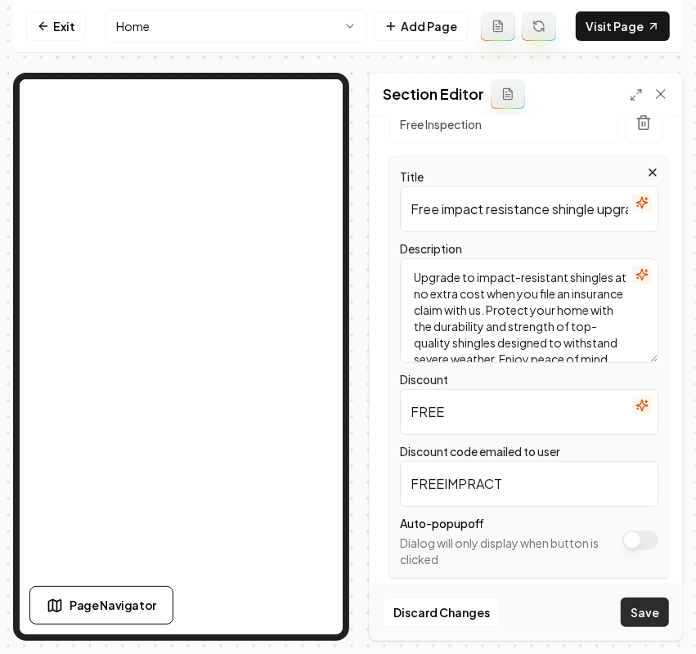
click at [646, 609] on button "Save" at bounding box center [645, 612] width 48 height 29
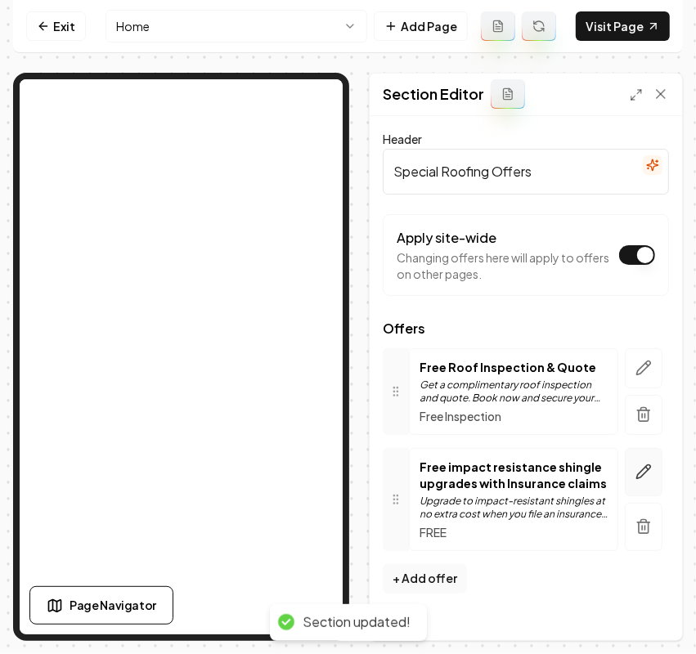
click at [644, 462] on button "button" at bounding box center [644, 472] width 38 height 48
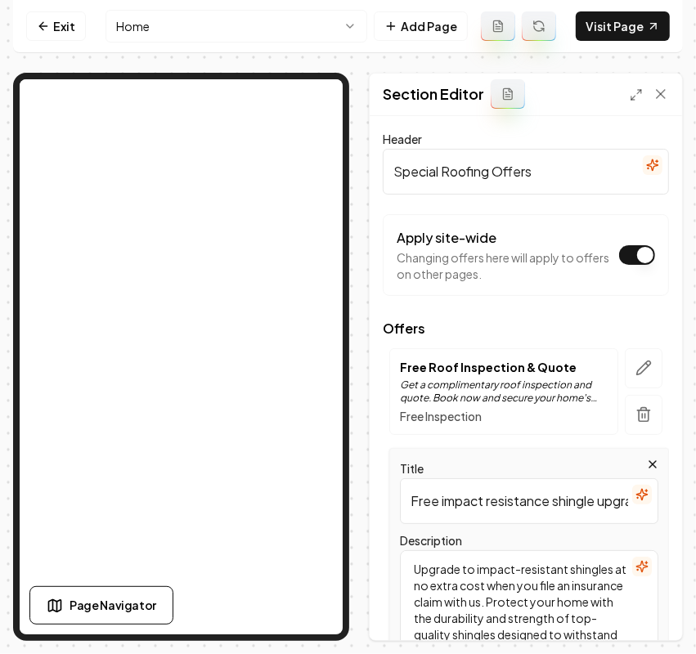
click at [637, 498] on icon "button" at bounding box center [637, 498] width 1 height 0
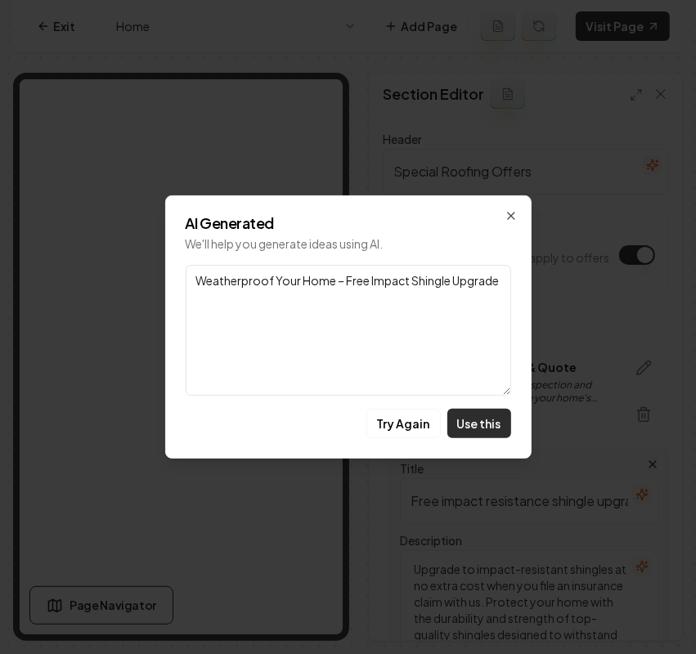
click at [488, 419] on button "Use this" at bounding box center [479, 423] width 64 height 29
type input "Weatherproof Your Home – Free Impact Shingle Upgrade"
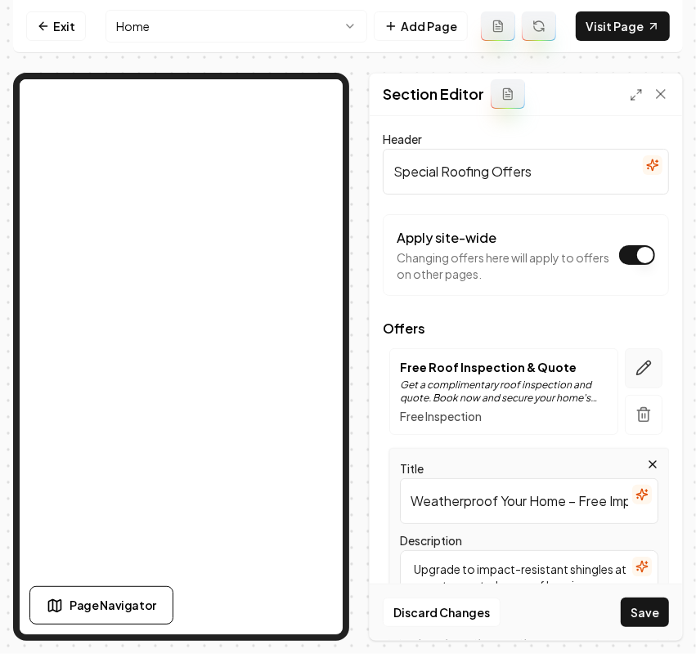
click at [646, 365] on icon "button" at bounding box center [647, 364] width 2 height 2
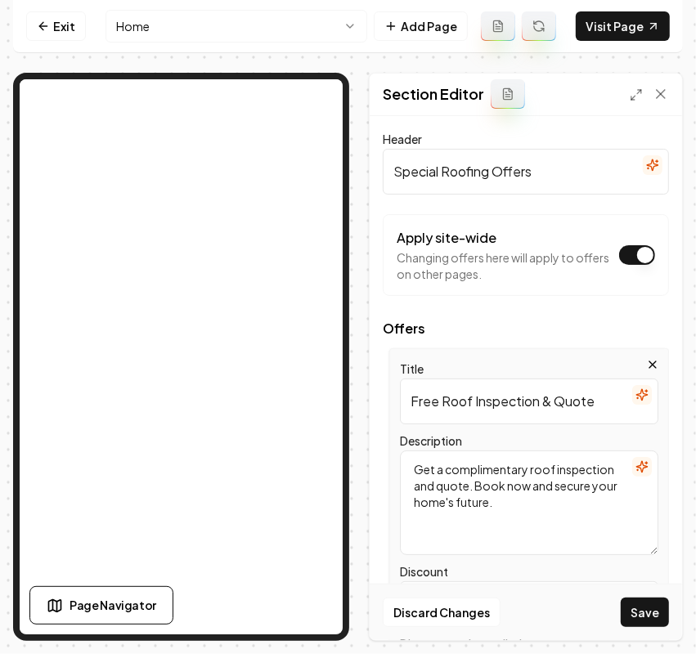
drag, startPoint x: 540, startPoint y: 402, endPoint x: 624, endPoint y: 409, distance: 84.5
click at [624, 409] on input "Free Roof Inspection & Quote" at bounding box center [529, 402] width 258 height 46
type input "Free Roof Inspection"
click at [513, 489] on textarea "Get a complimentary roof inspection and quote. Book now and secure your home's …" at bounding box center [529, 503] width 258 height 105
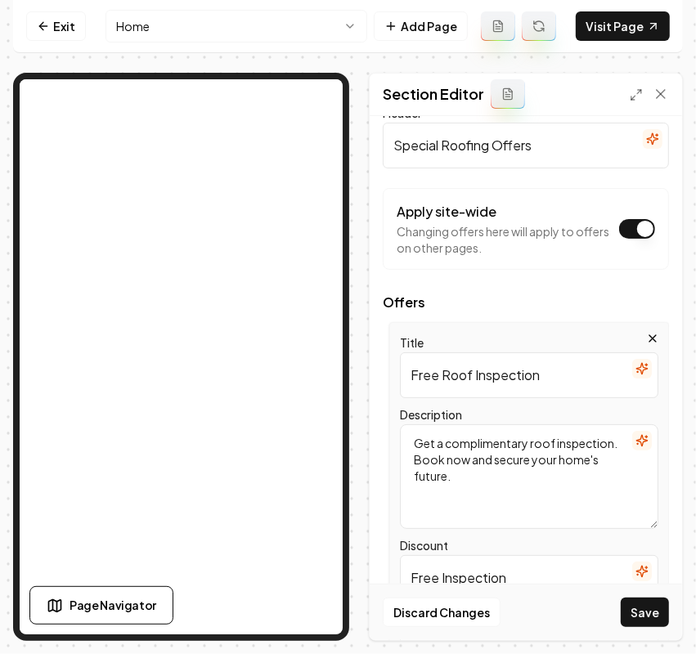
scroll to position [102, 0]
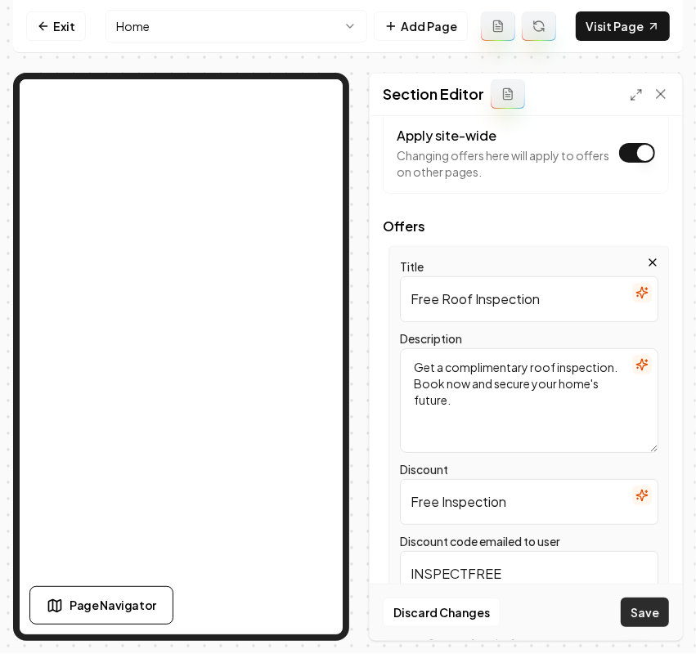
type textarea "Get a complimentary roof inspection. Book now and secure your home's future."
click at [635, 599] on button "Save" at bounding box center [645, 612] width 48 height 29
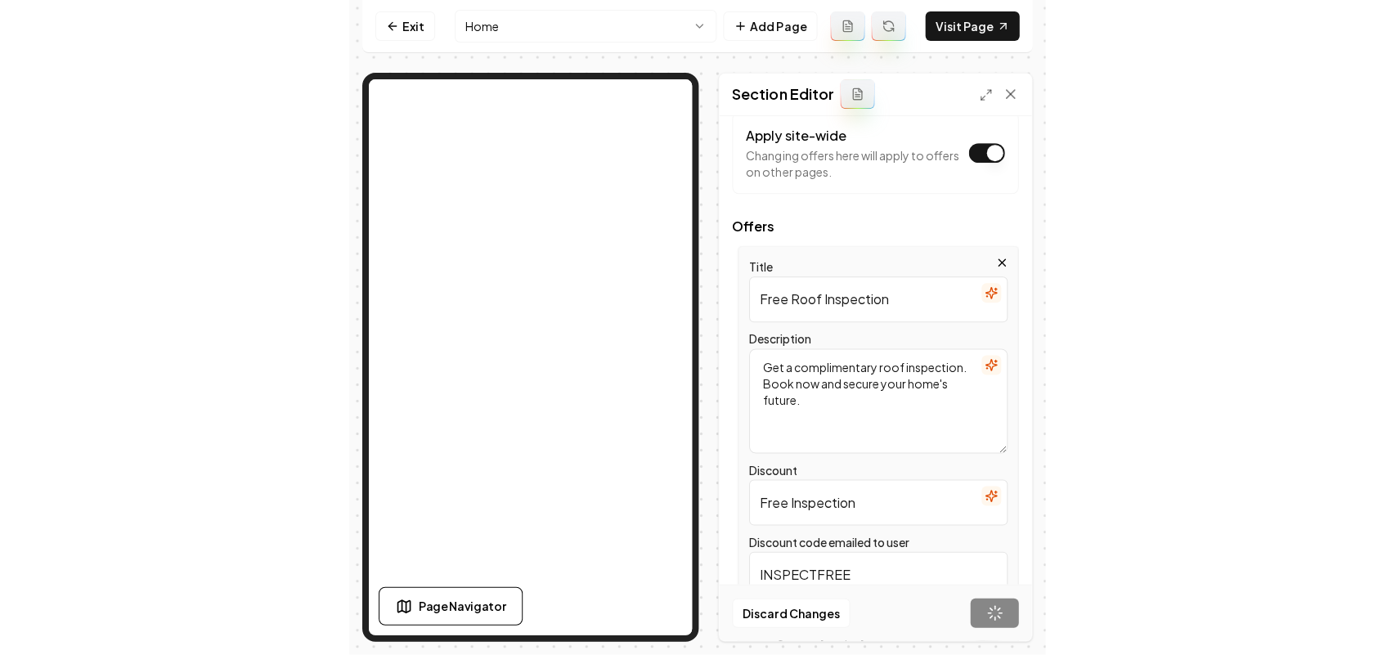
scroll to position [0, 0]
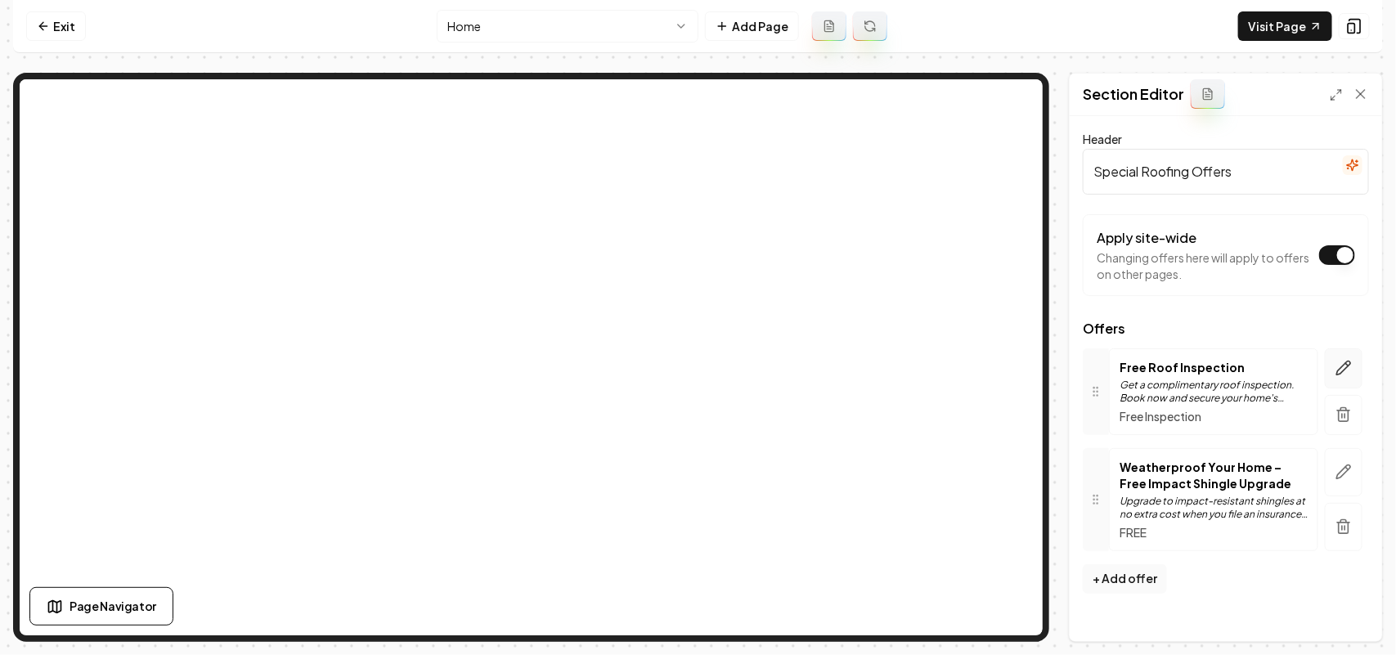
click at [679, 368] on icon "button" at bounding box center [1344, 368] width 14 height 14
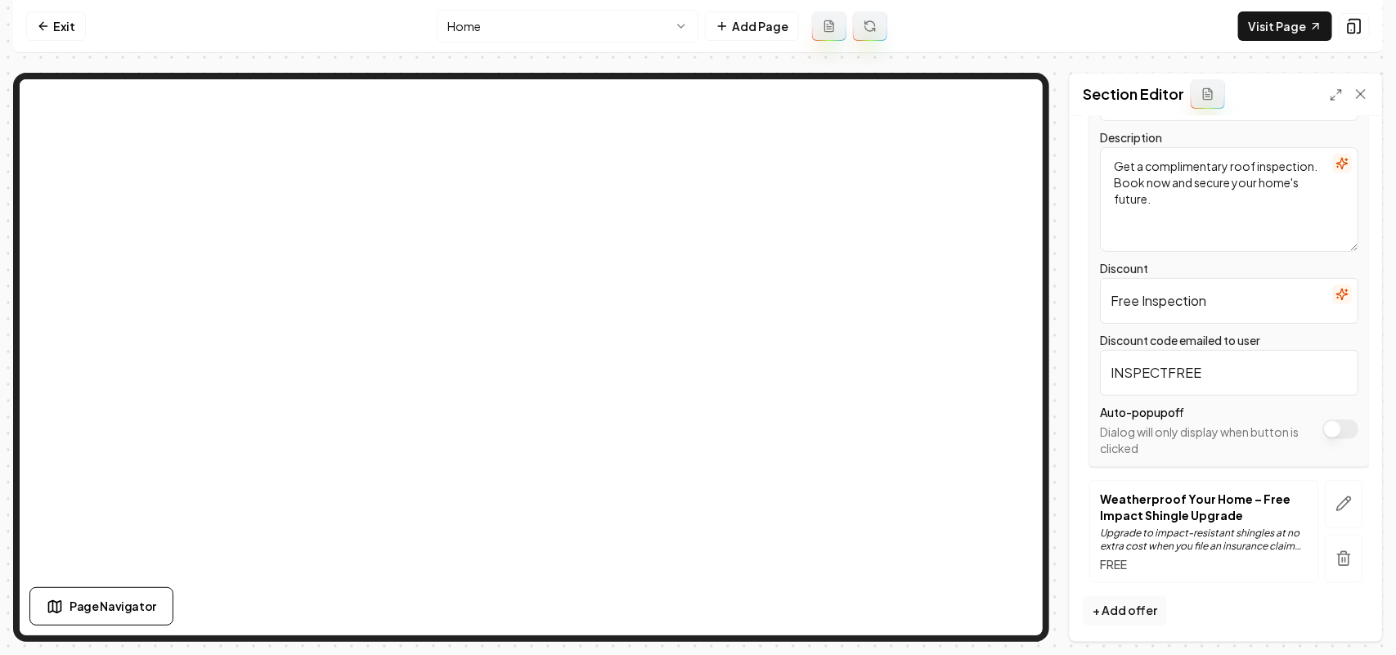
scroll to position [307, 0]
click at [679, 305] on input "Free Inspection" at bounding box center [1229, 298] width 258 height 46
type input "Free"
click at [679, 606] on button "Save" at bounding box center [1345, 613] width 48 height 29
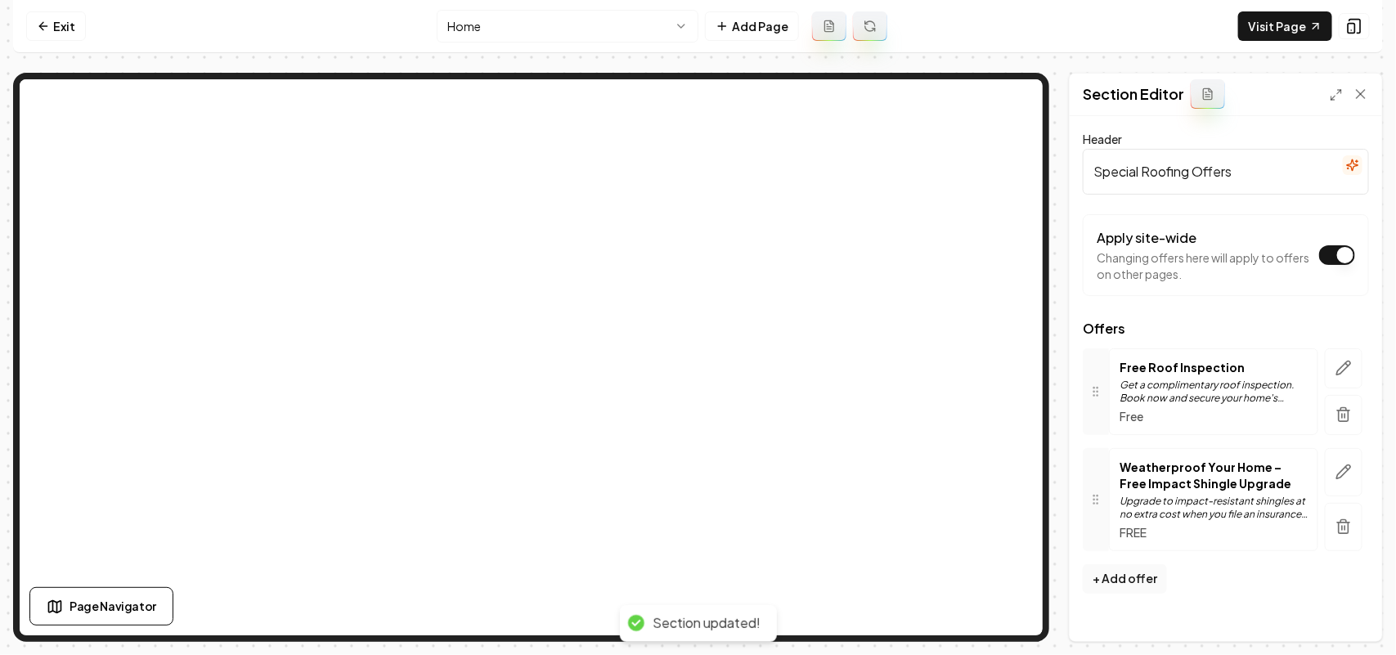
scroll to position [0, 0]
click at [679, 374] on button "button" at bounding box center [1344, 368] width 38 height 40
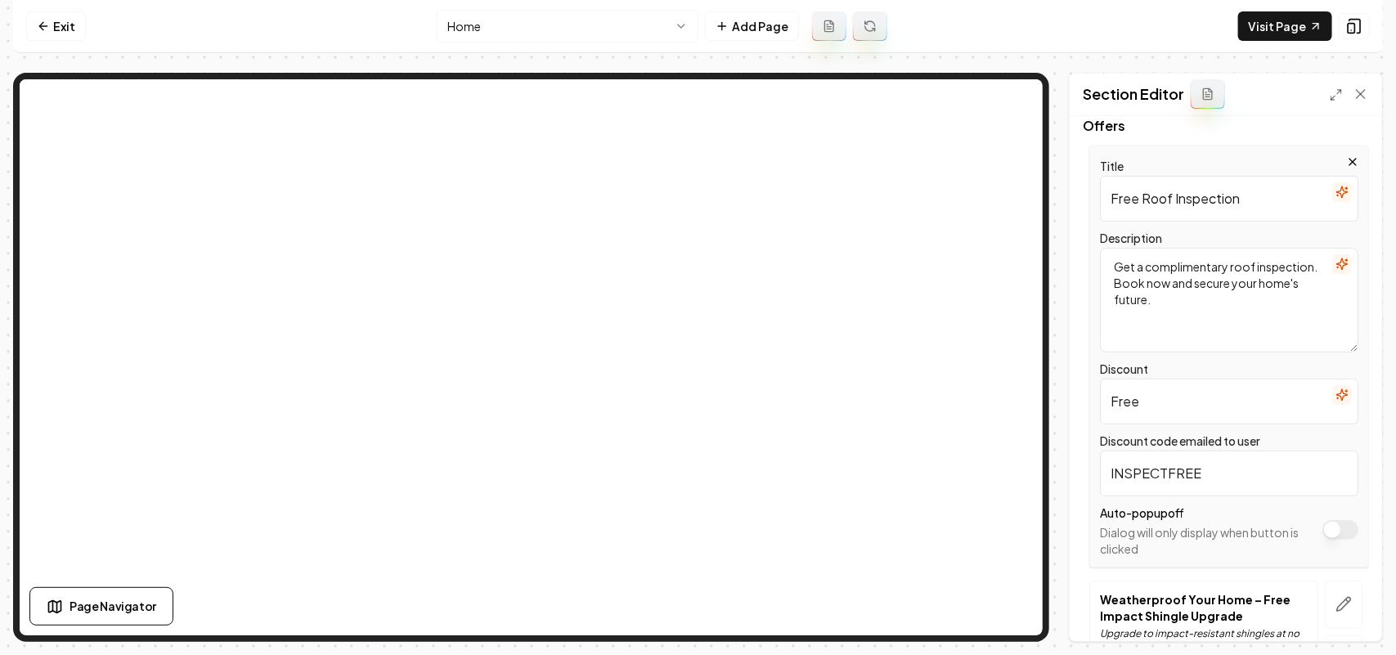
scroll to position [204, 0]
drag, startPoint x: 1213, startPoint y: 391, endPoint x: 1002, endPoint y: 385, distance: 211.0
click at [679, 301] on div "Page Settings Section Editor Header Special Roofing Offers Apply site-wide Chan…" at bounding box center [698, 357] width 1370 height 569
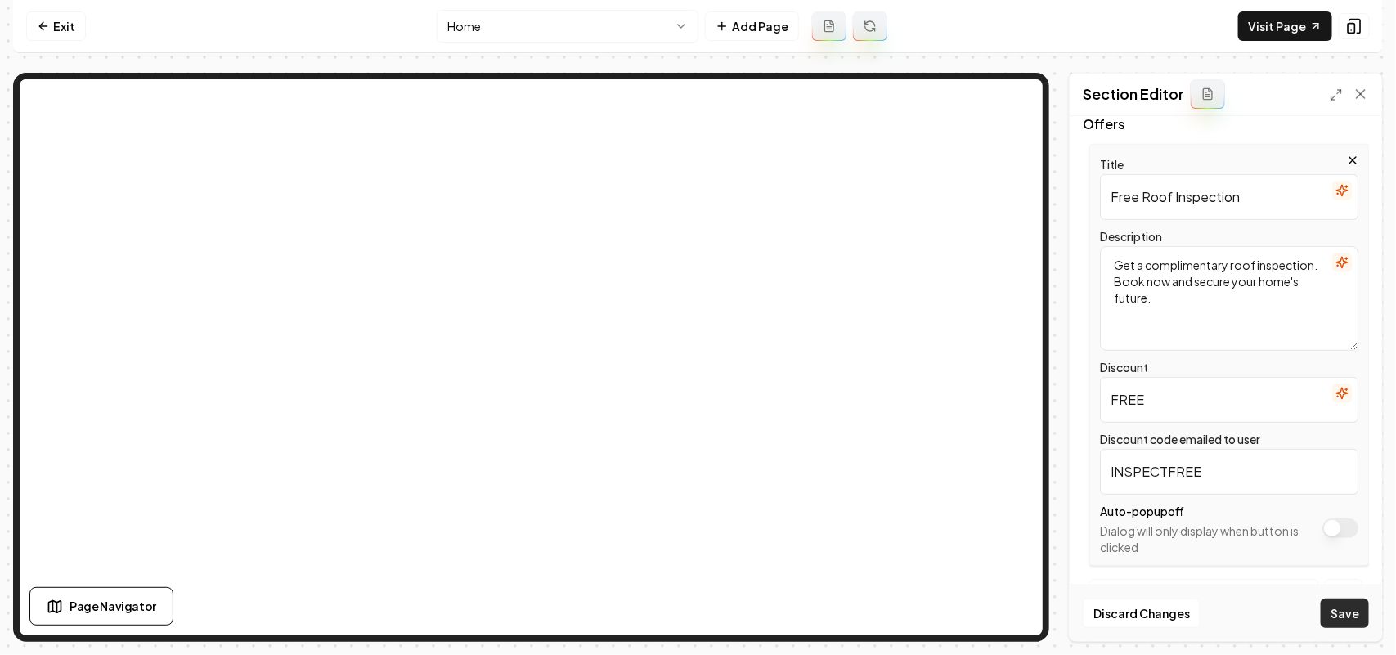
type input "FREE"
click at [679, 610] on button "Save" at bounding box center [1345, 613] width 48 height 29
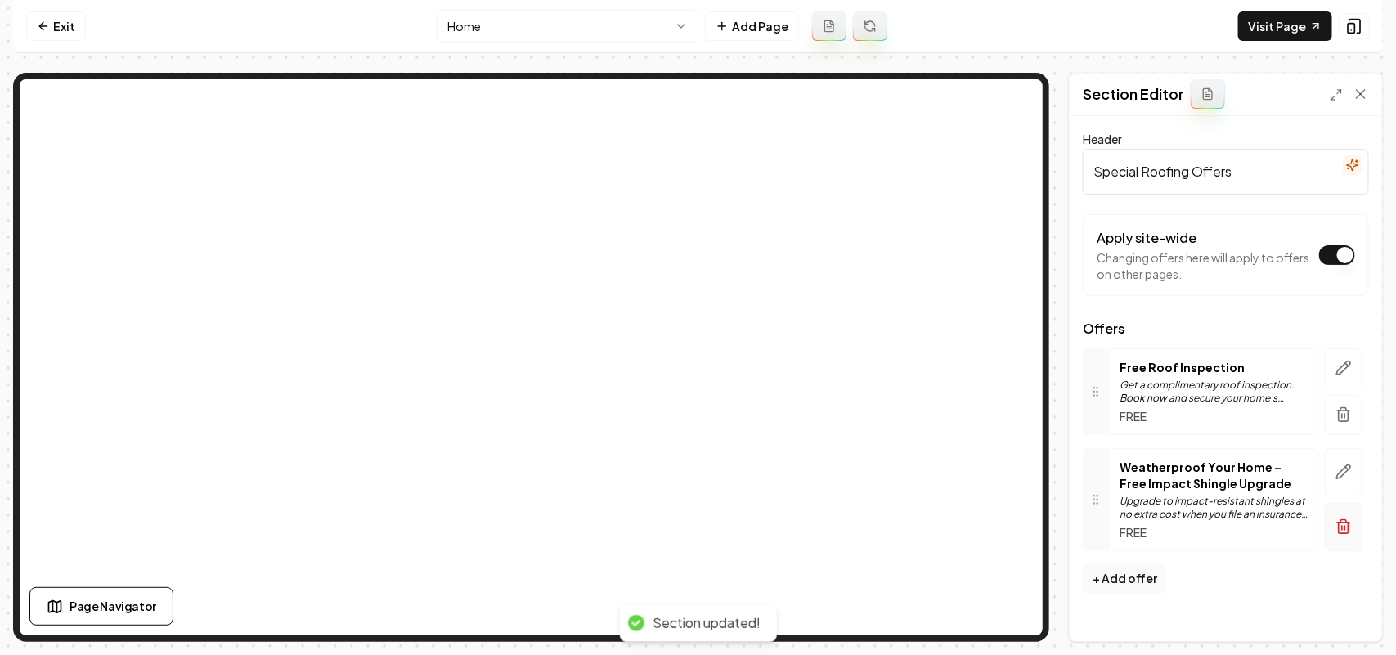
scroll to position [0, 0]
click at [679, 368] on icon "button" at bounding box center [1343, 368] width 16 height 16
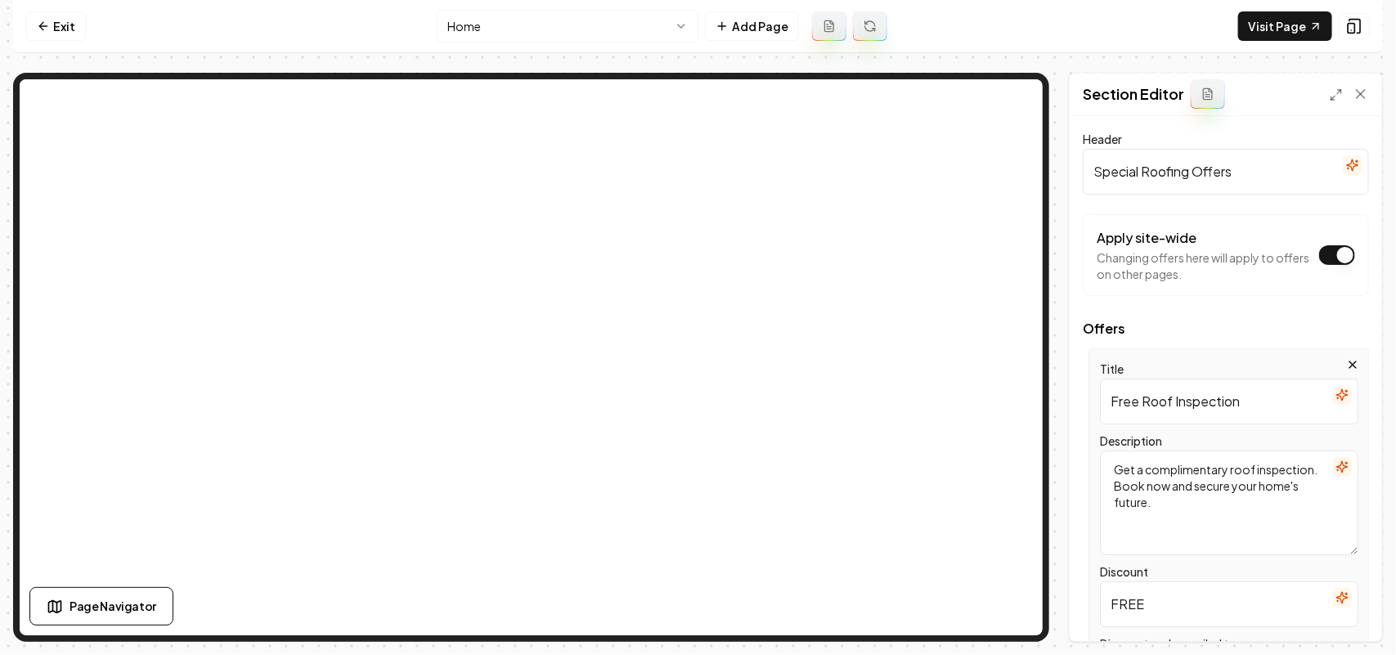
click at [679, 469] on icon "button" at bounding box center [1341, 466] width 11 height 11
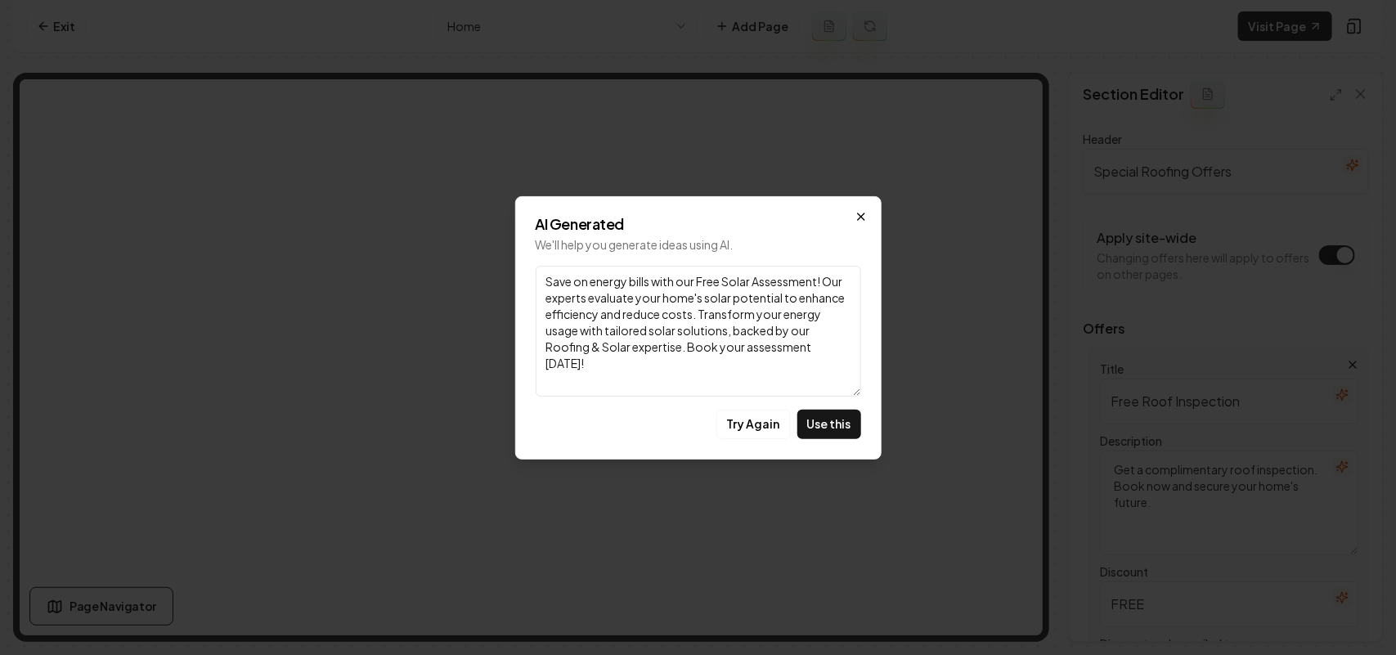
click at [679, 217] on icon "button" at bounding box center [861, 216] width 7 height 7
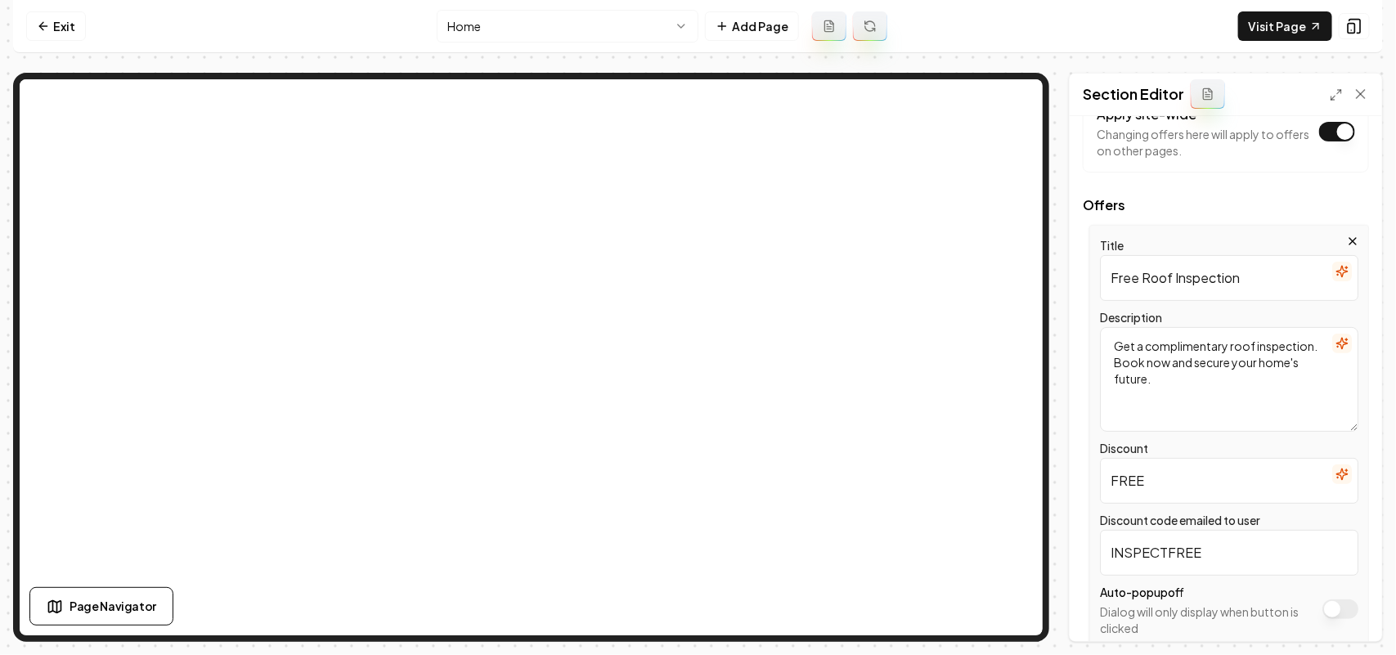
scroll to position [103, 0]
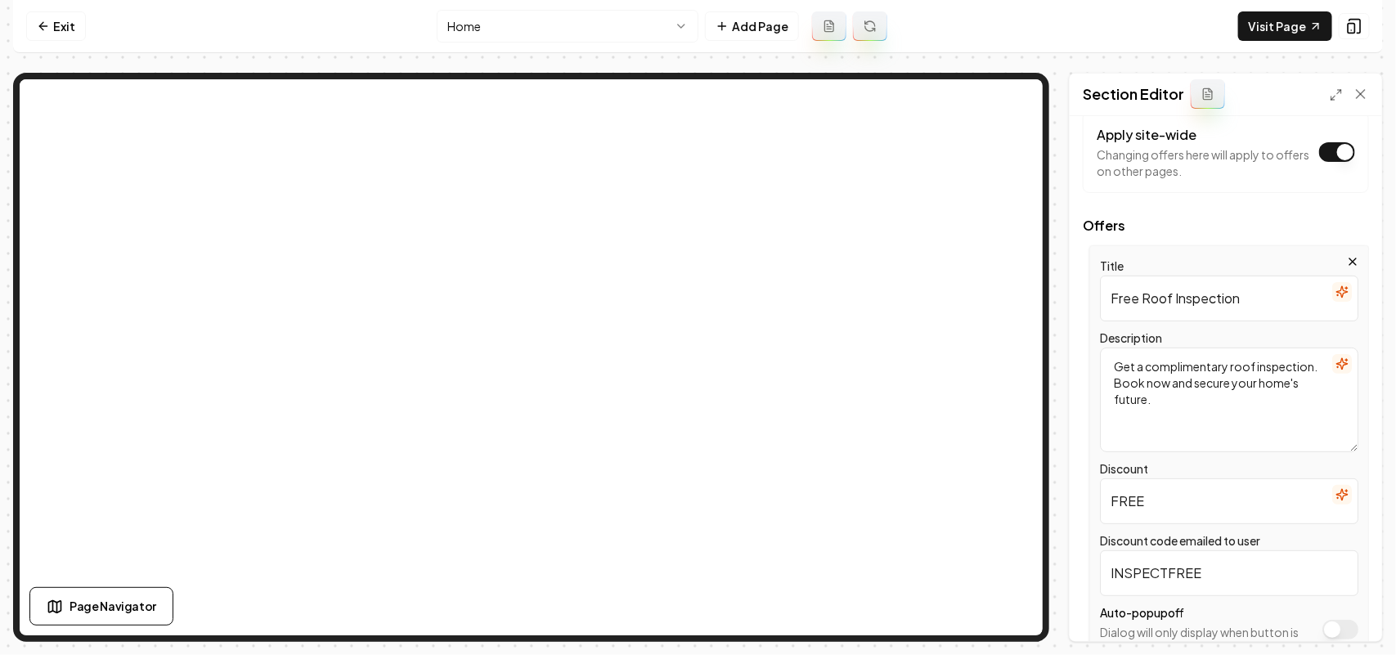
click at [679, 360] on icon "button" at bounding box center [1346, 360] width 2 height 0
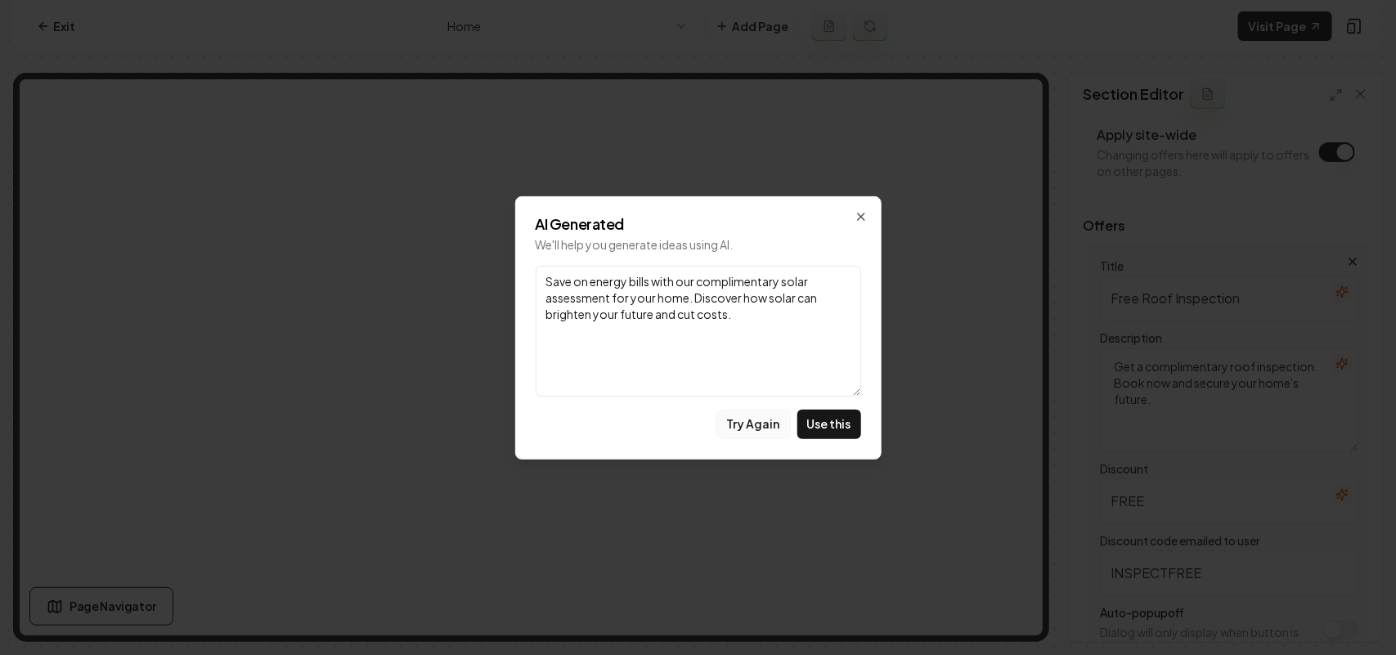
click at [679, 415] on button "Try Again" at bounding box center [753, 424] width 74 height 29
click at [679, 413] on button "Try Again" at bounding box center [753, 424] width 74 height 29
click at [679, 402] on div "AI Generated We'll help you generate ideas using AI. Link Upgrade your home's e…" at bounding box center [698, 327] width 366 height 263
click at [679, 414] on button "Try Again" at bounding box center [753, 424] width 74 height 29
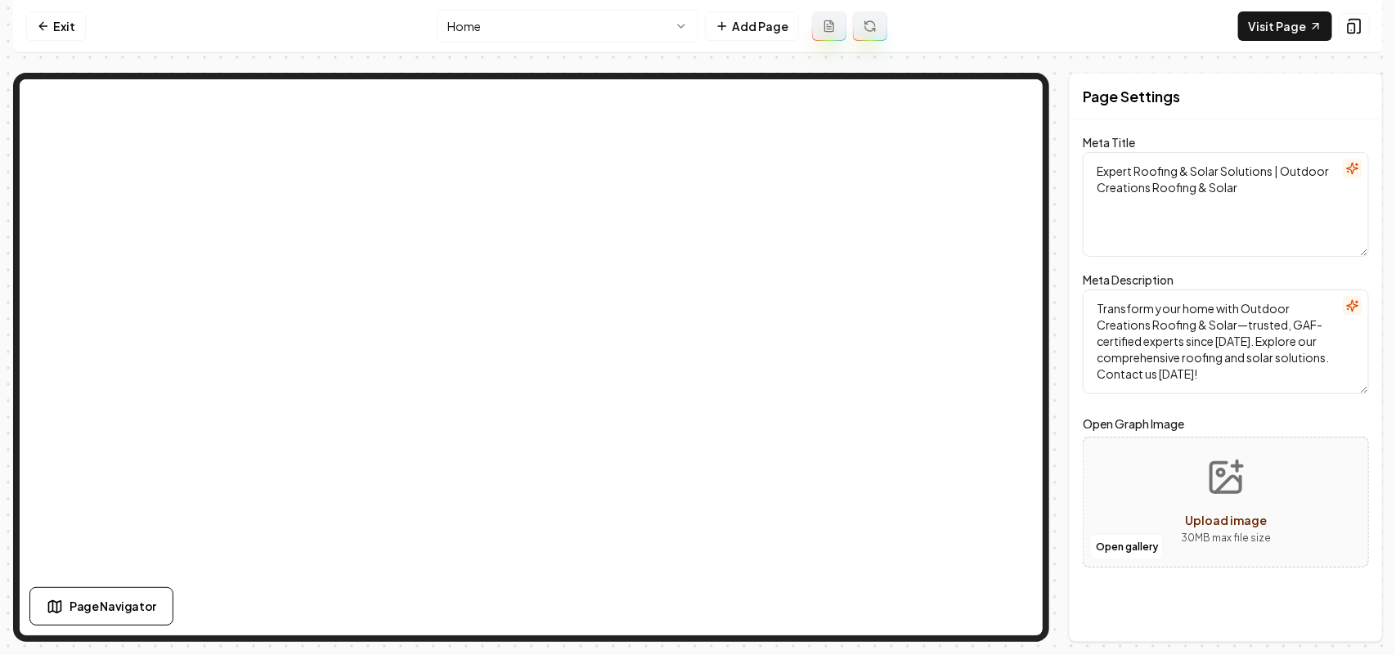
scroll to position [0, 0]
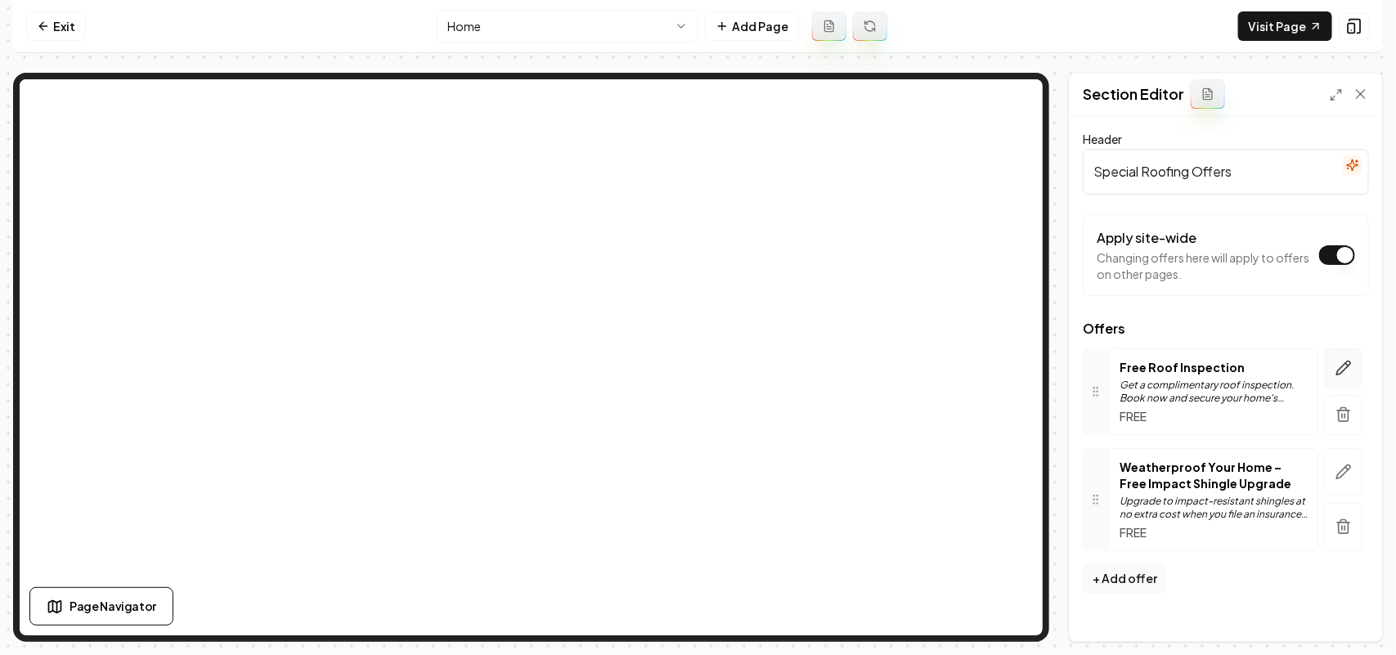
click at [679, 352] on button "button" at bounding box center [1344, 368] width 38 height 40
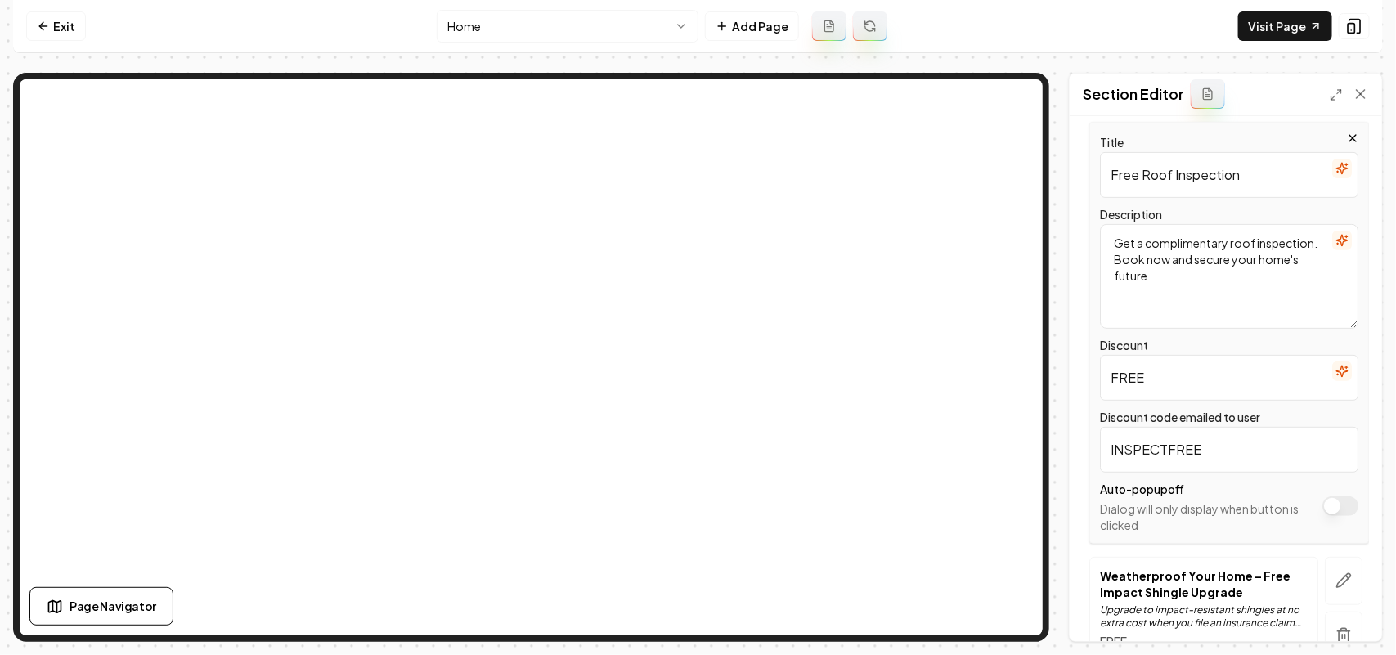
scroll to position [206, 0]
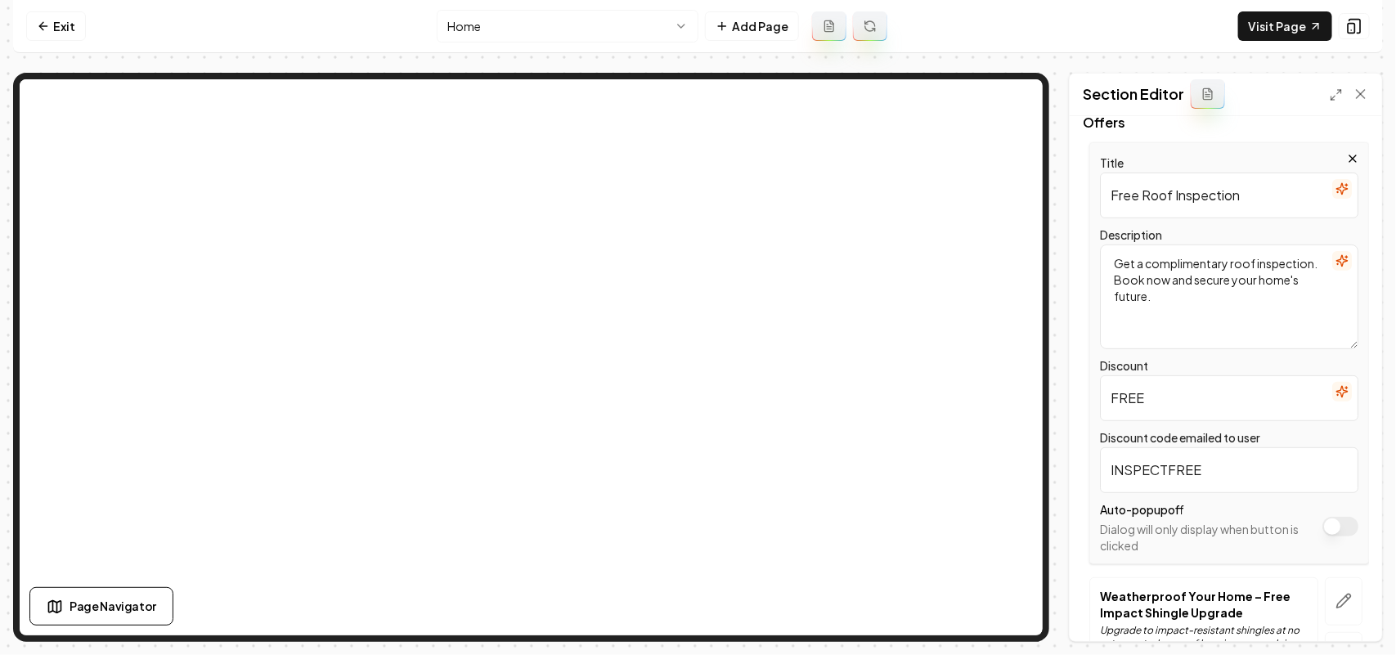
click at [679, 266] on icon "button" at bounding box center [1341, 260] width 13 height 13
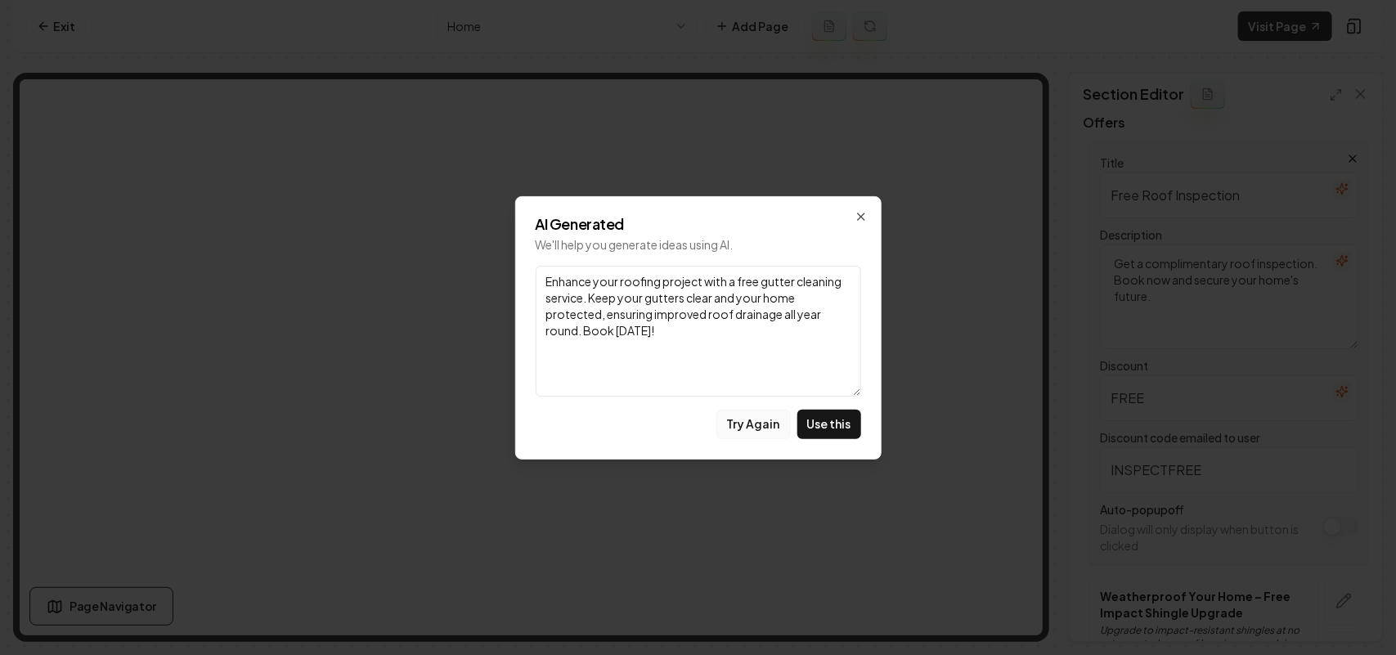
click at [679, 424] on button "Try Again" at bounding box center [753, 424] width 74 height 29
click at [679, 427] on button "Try Again" at bounding box center [753, 424] width 74 height 29
click at [679, 419] on button "Try Again" at bounding box center [753, 424] width 74 height 29
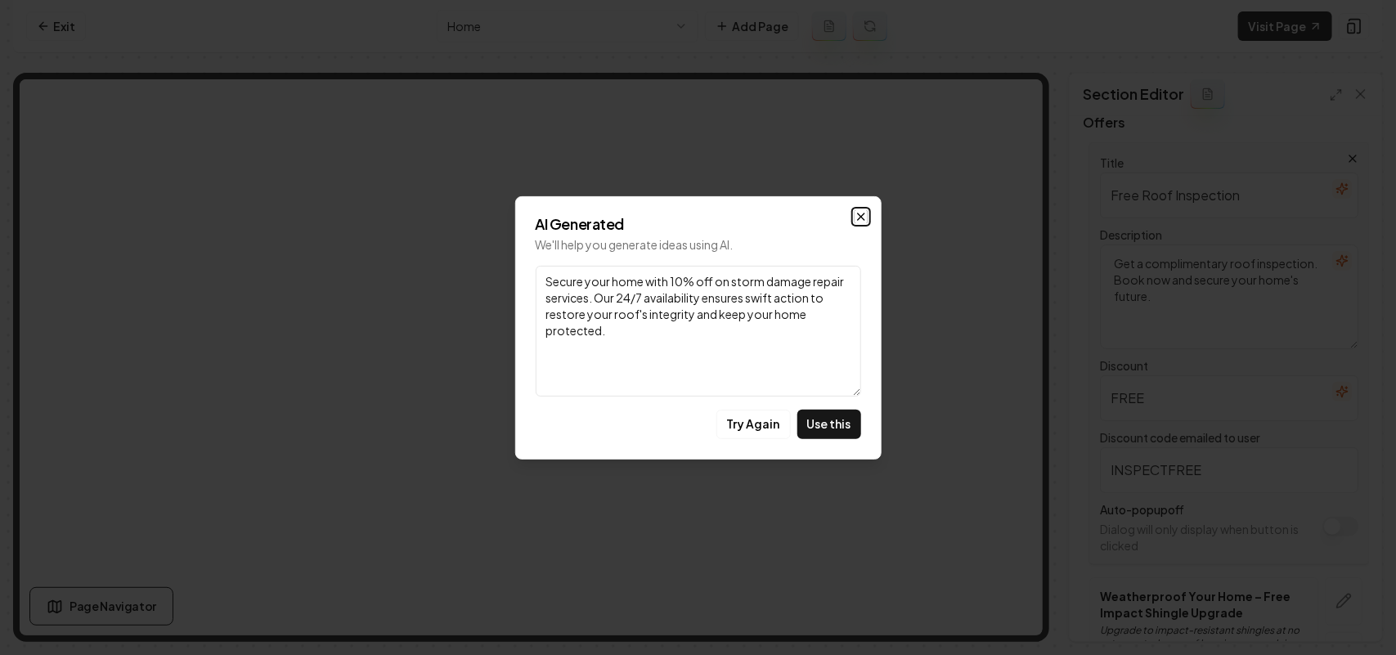
click at [679, 210] on icon "button" at bounding box center [860, 216] width 13 height 13
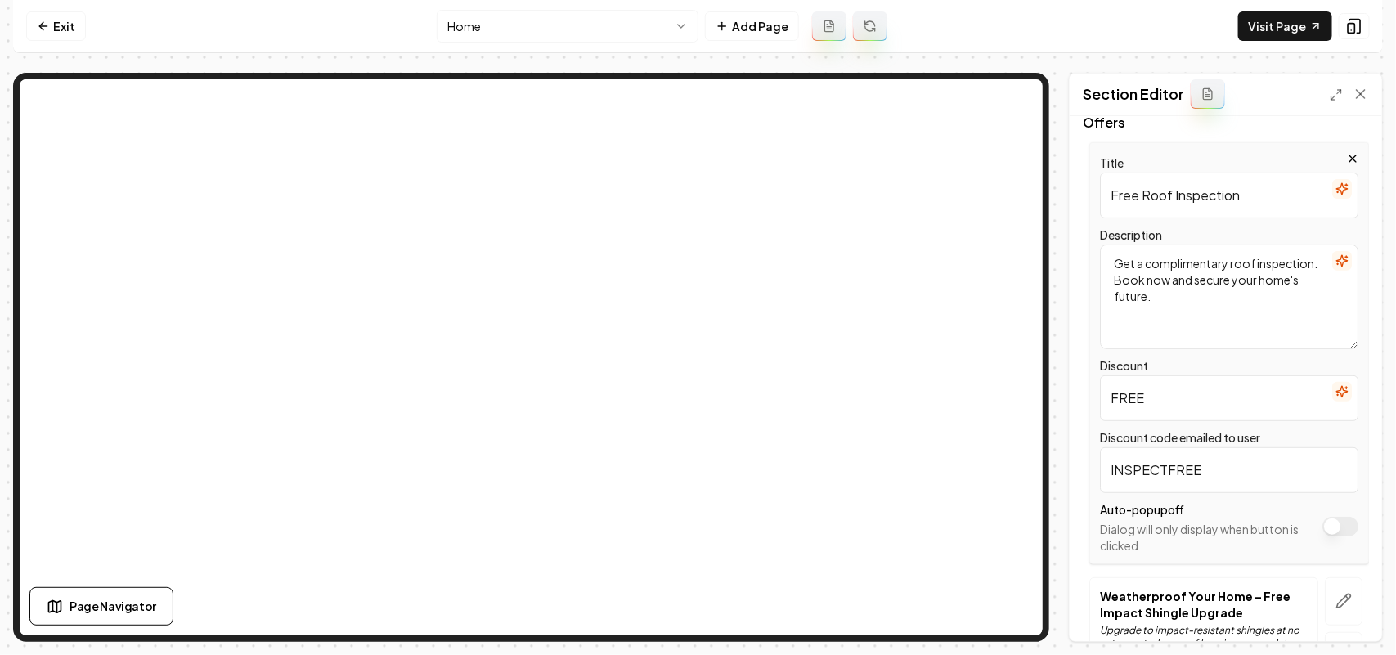
drag, startPoint x: 1274, startPoint y: 182, endPoint x: 1035, endPoint y: 188, distance: 238.8
click at [679, 106] on div "Page Settings Section Editor Header Special Roofing Offers Apply site-wide Chan…" at bounding box center [698, 357] width 1370 height 569
drag, startPoint x: 1298, startPoint y: 316, endPoint x: 1035, endPoint y: 217, distance: 281.3
click at [679, 123] on div "Page Settings Section Editor Header Special Roofing Offers Apply site-wide Chan…" at bounding box center [698, 357] width 1370 height 569
paste textarea "Free Roof Inspection"
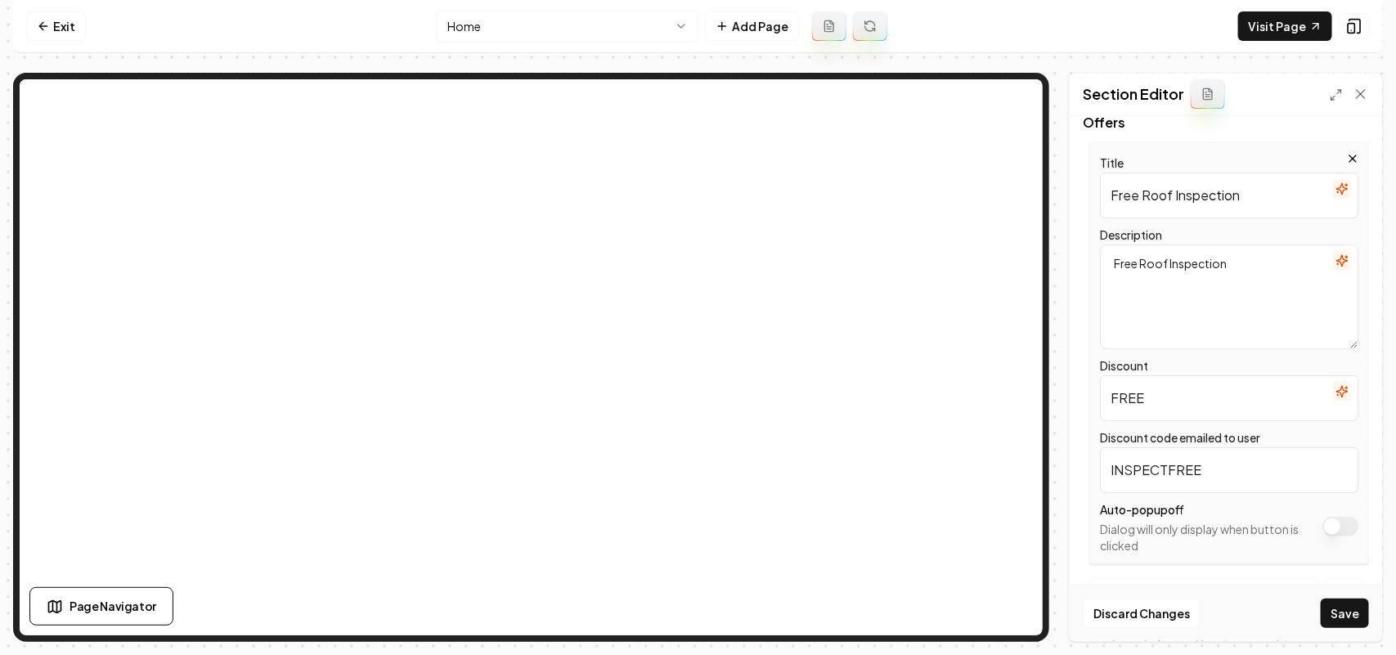
scroll to position [365, 0]
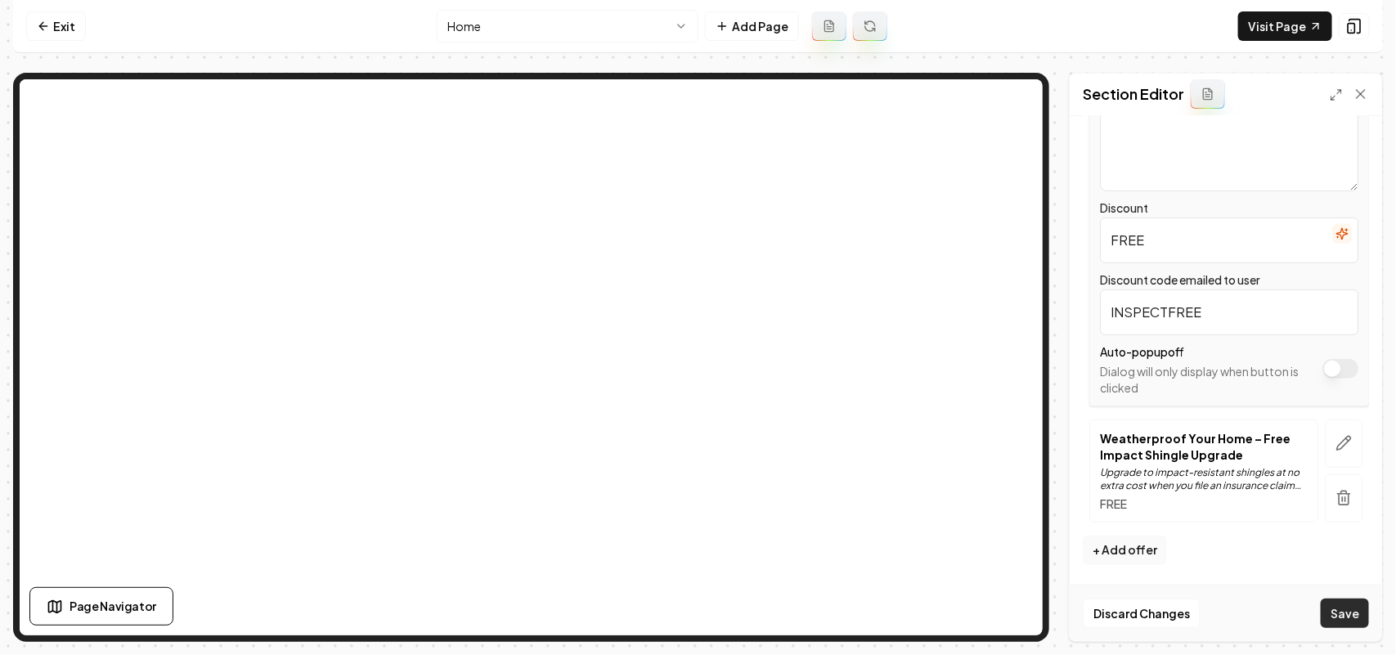
type textarea "Free Roof Inspection"
click at [679, 610] on button "Save" at bounding box center [1345, 613] width 48 height 29
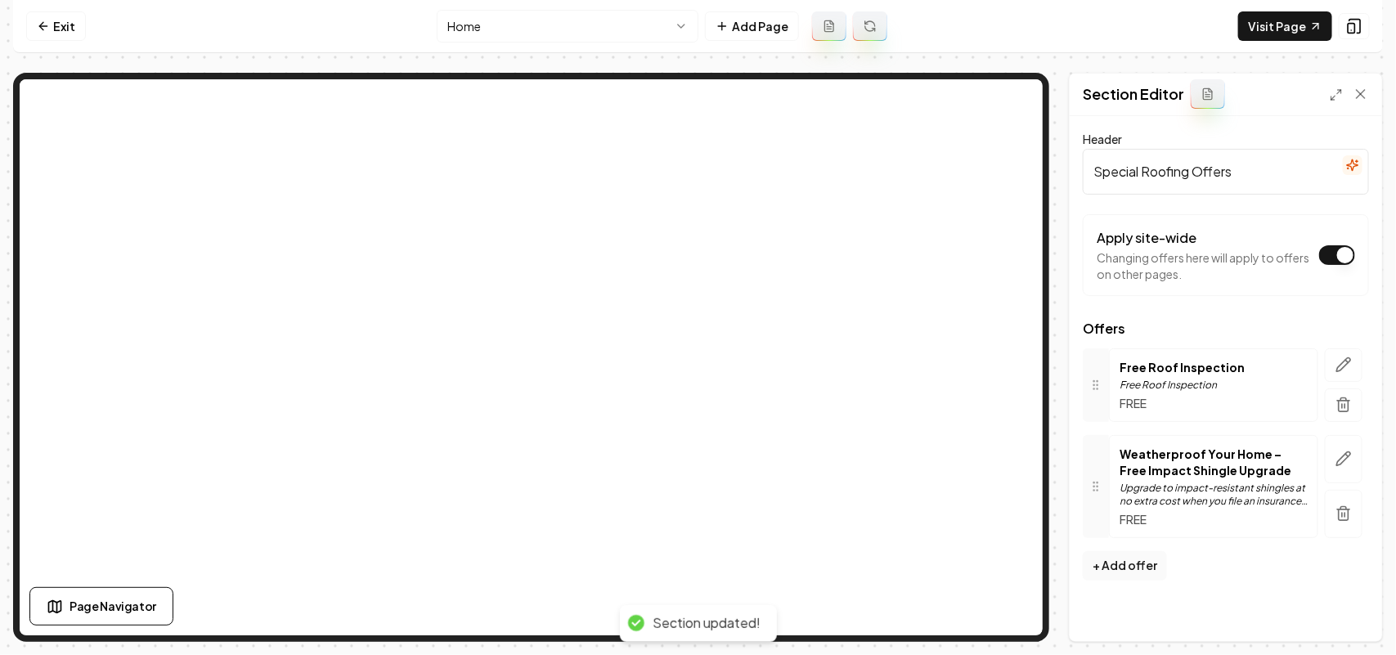
scroll to position [0, 0]
click at [679, 444] on button "button" at bounding box center [1344, 459] width 38 height 48
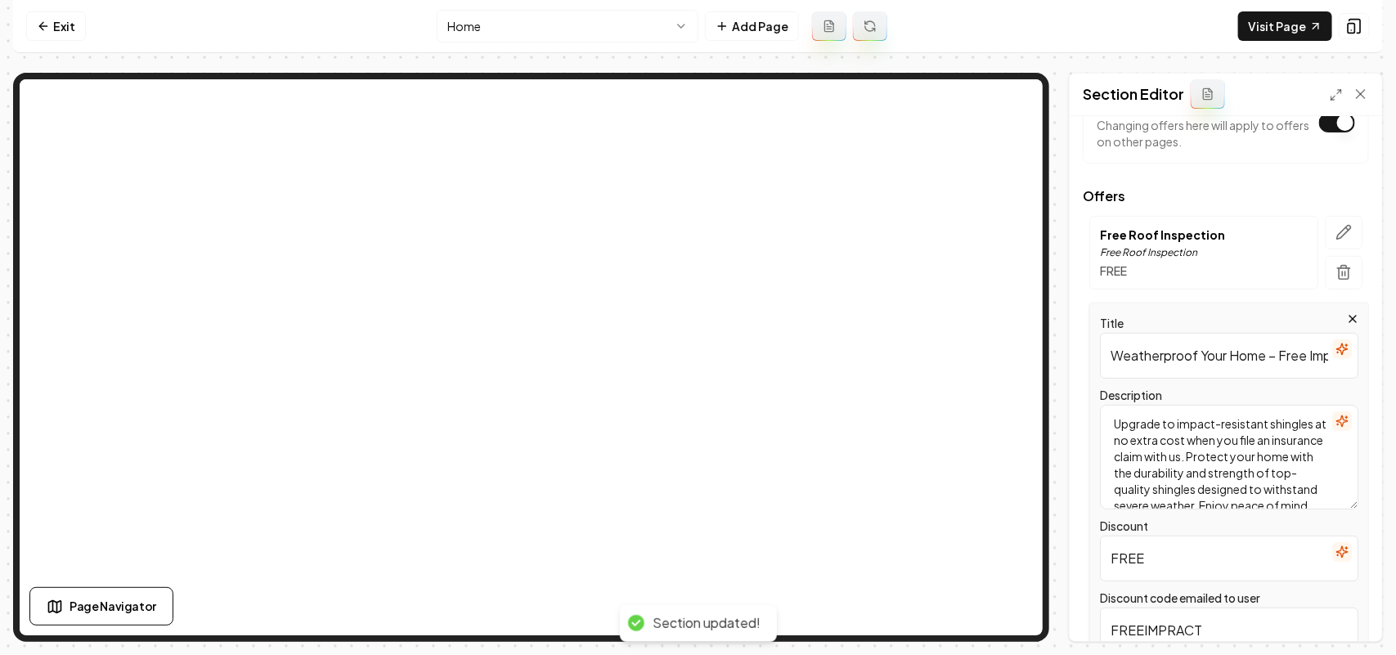
scroll to position [279, 0]
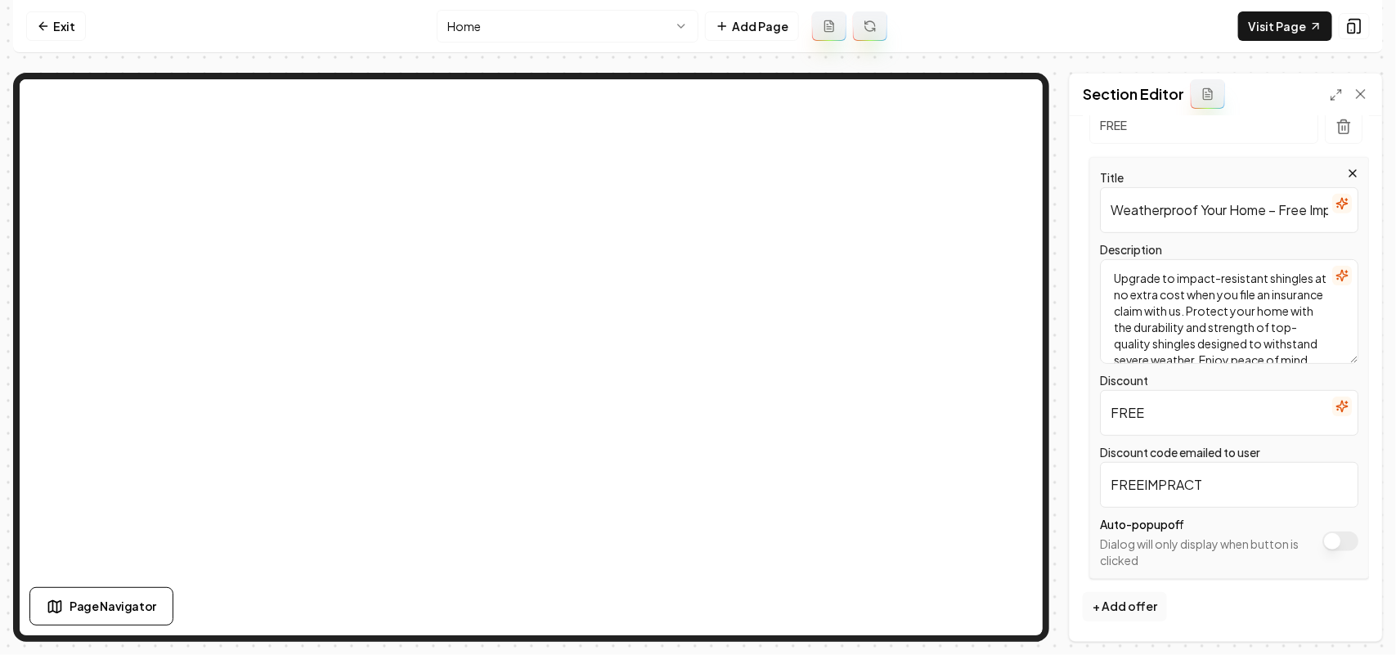
drag, startPoint x: 1143, startPoint y: 482, endPoint x: 1244, endPoint y: 478, distance: 100.7
click at [679, 478] on input "FREEIMPRACT" at bounding box center [1229, 485] width 258 height 46
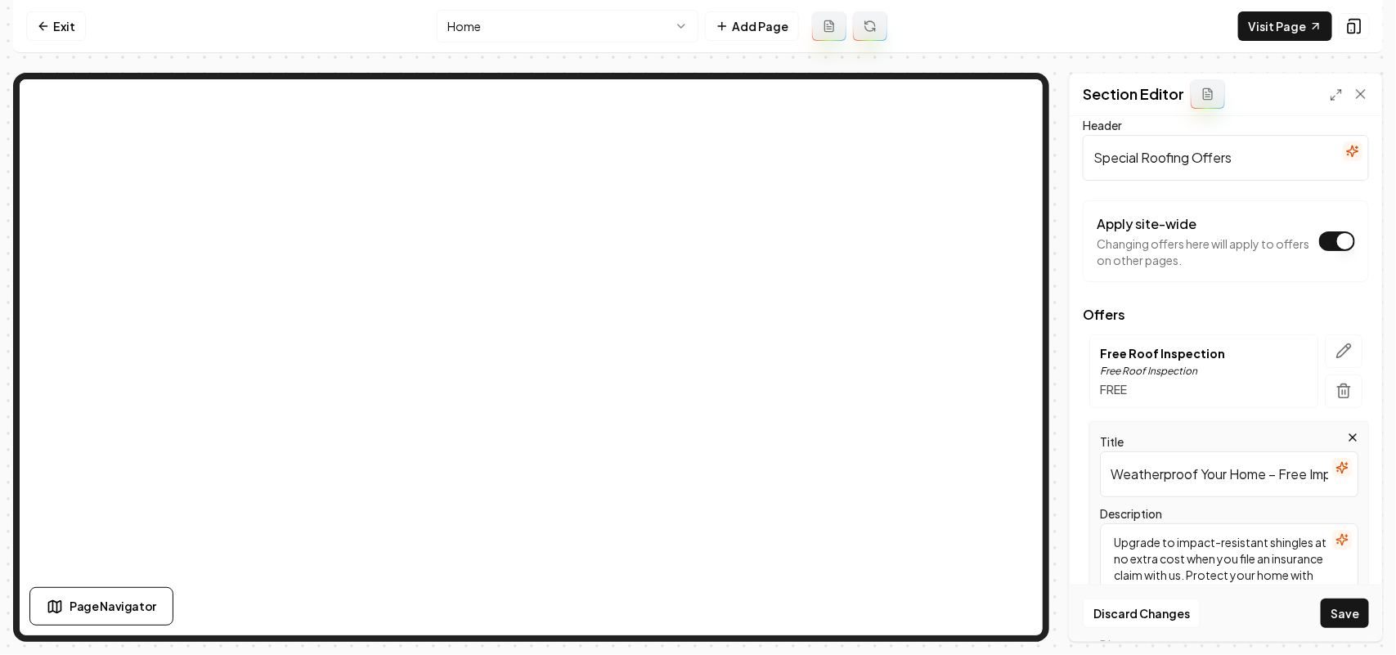
scroll to position [0, 0]
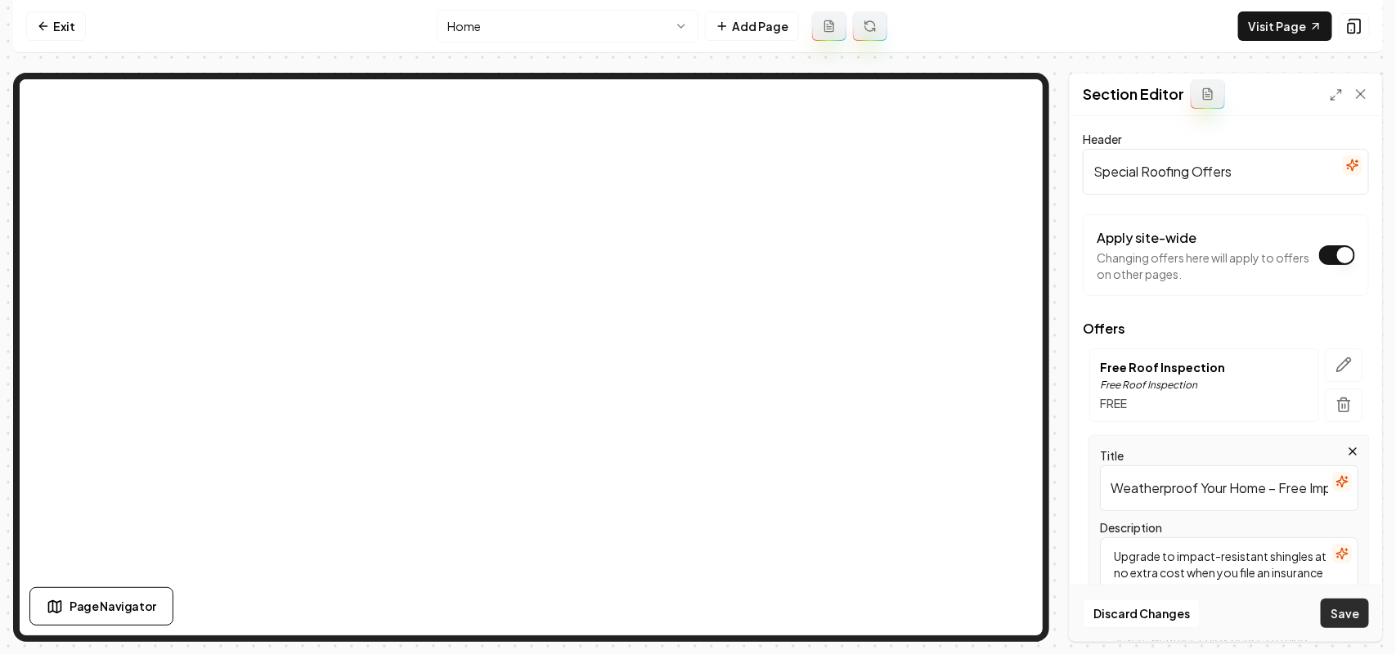
type input "IMPRACTFREE"
click at [679, 603] on button "Save" at bounding box center [1345, 613] width 48 height 29
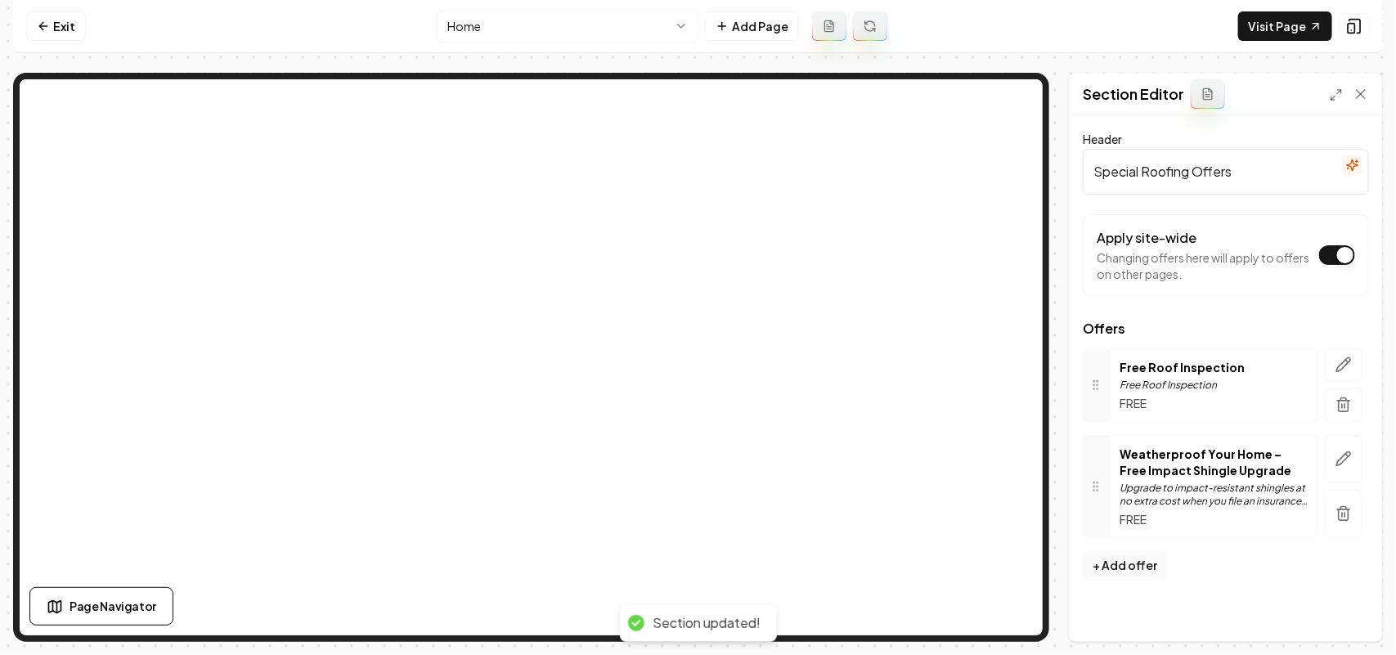
click at [679, 362] on icon "button" at bounding box center [1343, 364] width 16 height 16
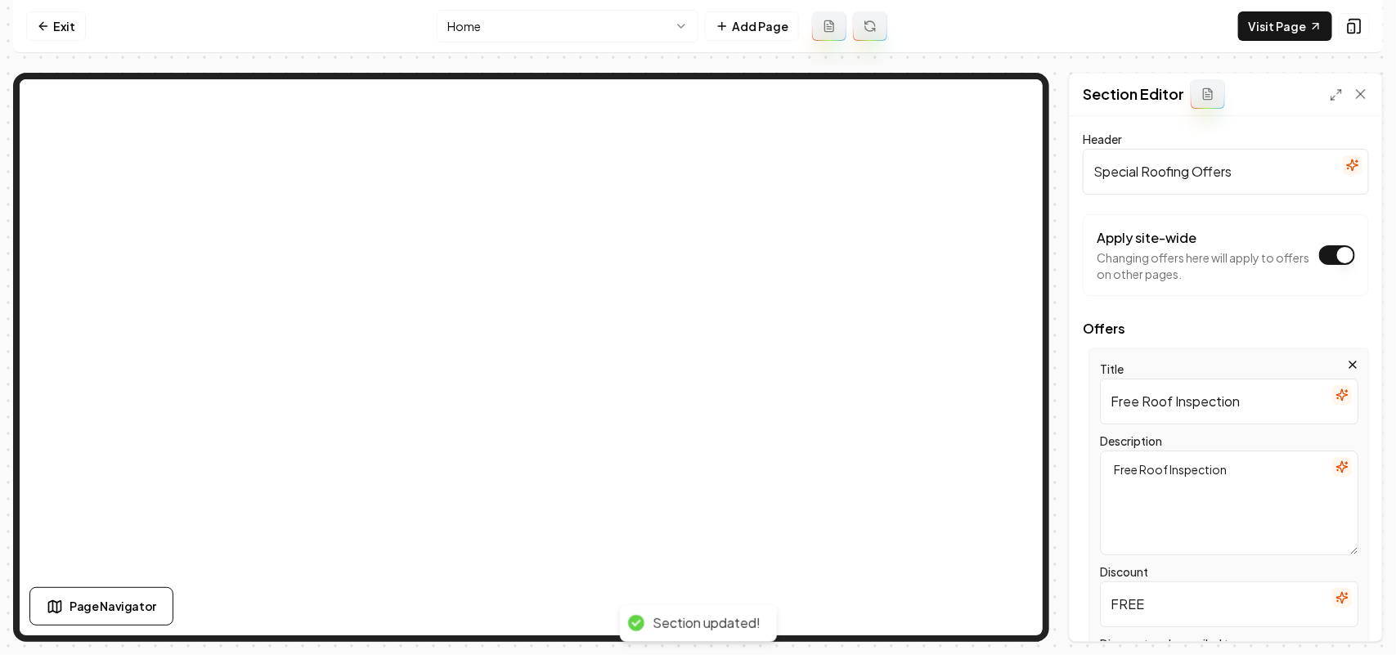
click at [679, 455] on textarea "Free Roof Inspection" at bounding box center [1229, 503] width 258 height 105
click at [679, 459] on button "button" at bounding box center [1342, 467] width 20 height 20
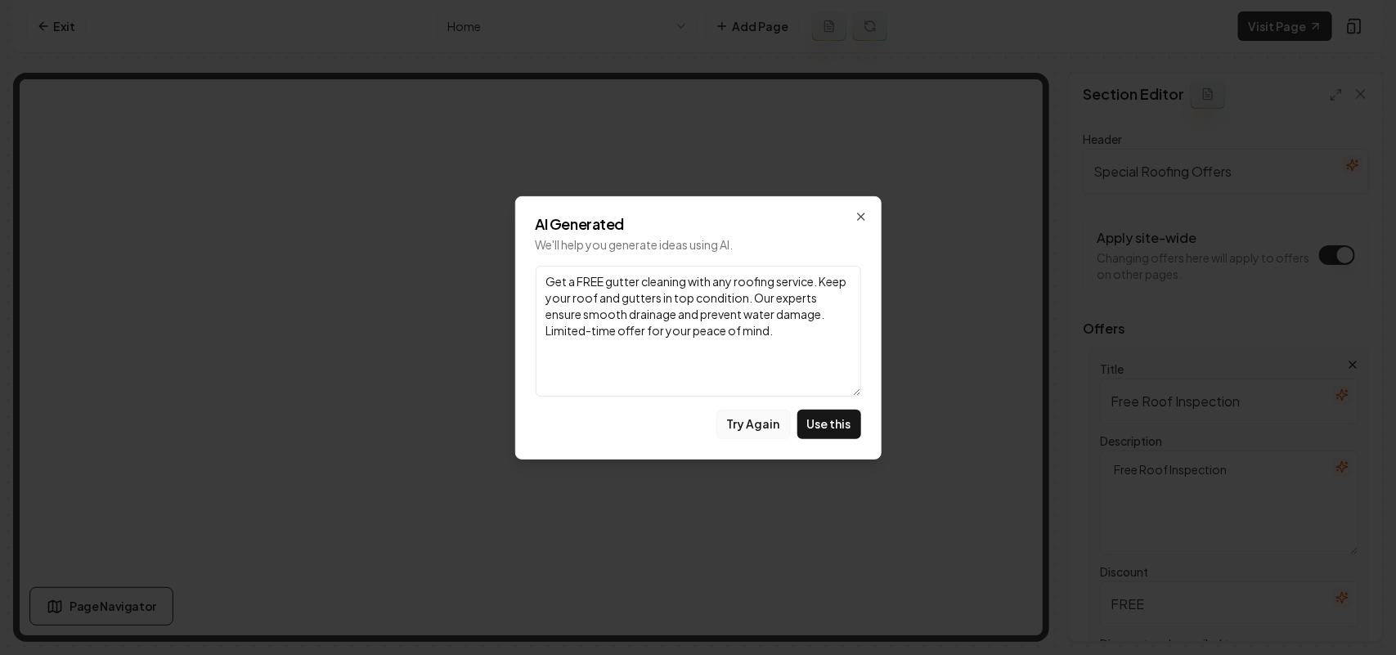
click at [679, 421] on button "Try Again" at bounding box center [753, 424] width 74 height 29
click at [679, 428] on button "Use this" at bounding box center [829, 424] width 64 height 29
type textarea "Get a complimentary drone inspection with any signed roofing contract. Our adva…"
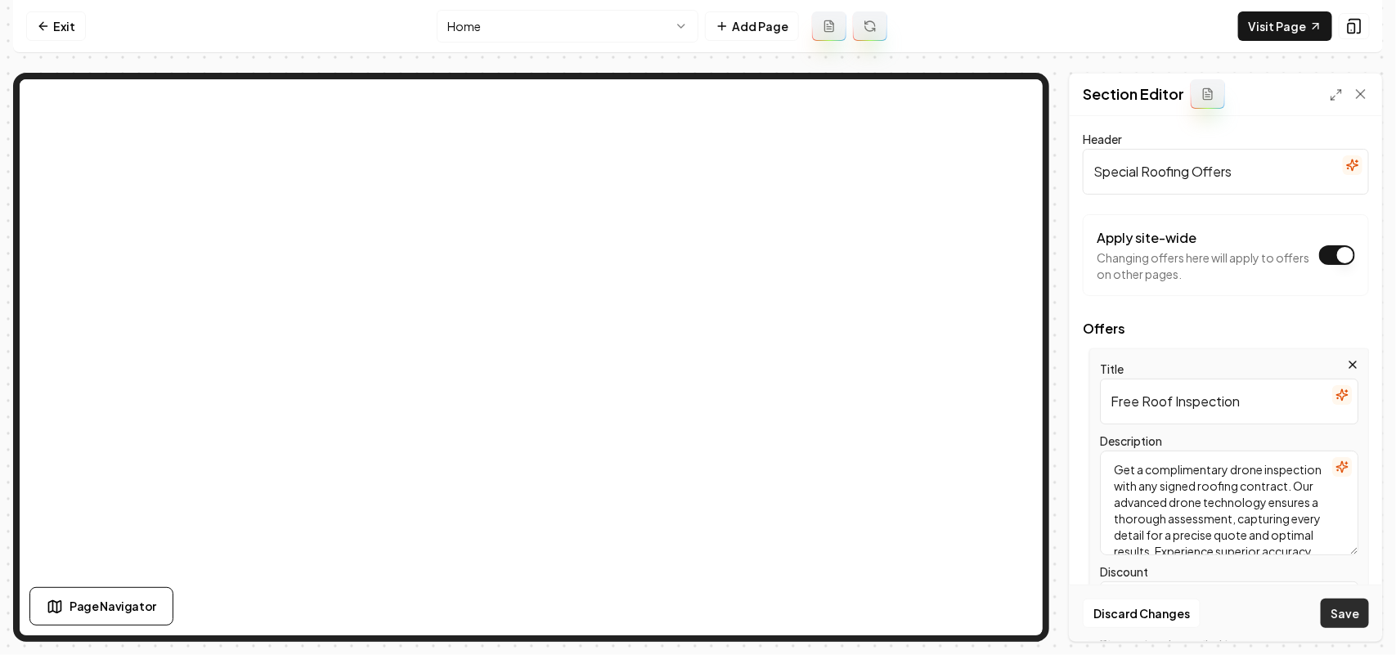
click at [679, 611] on button "Save" at bounding box center [1345, 613] width 48 height 29
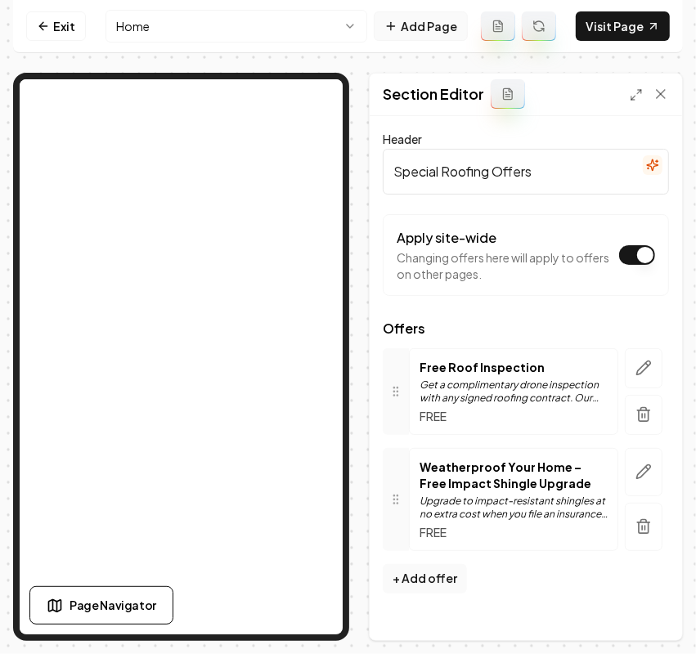
click at [401, 27] on button "Add Page" at bounding box center [421, 25] width 94 height 29
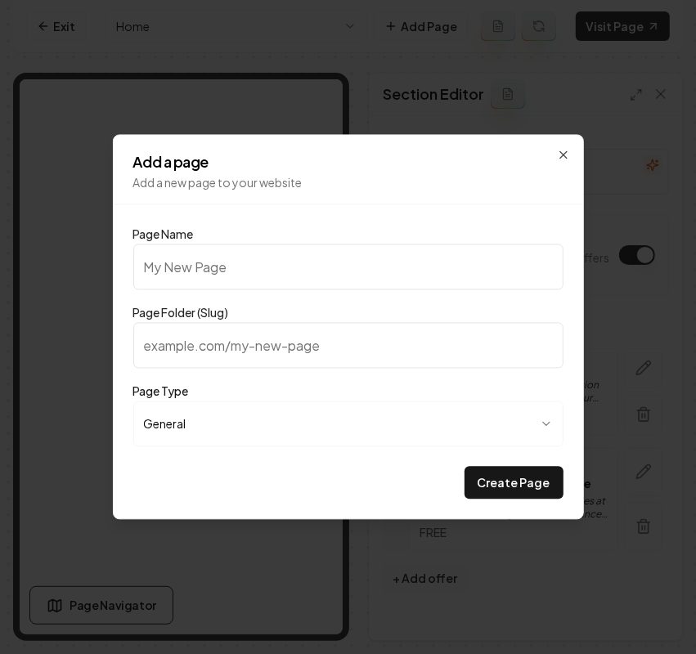
click at [217, 259] on input "Page Name" at bounding box center [348, 267] width 430 height 46
paste input "Annual Roofing Inspections"
type input "Annual Roofing Inspections"
type input "annual-roofing-inspections"
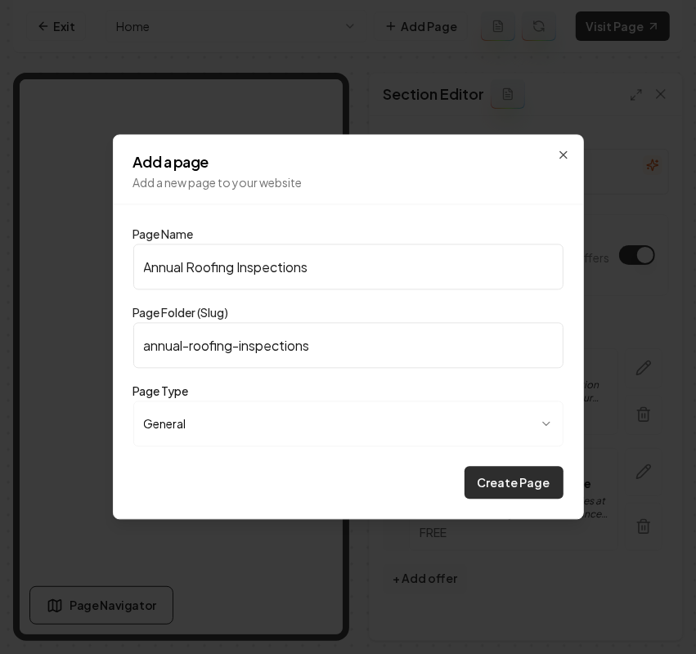
type input "Annual Roofing Inspections"
click at [526, 479] on button "Create Page" at bounding box center [513, 483] width 99 height 33
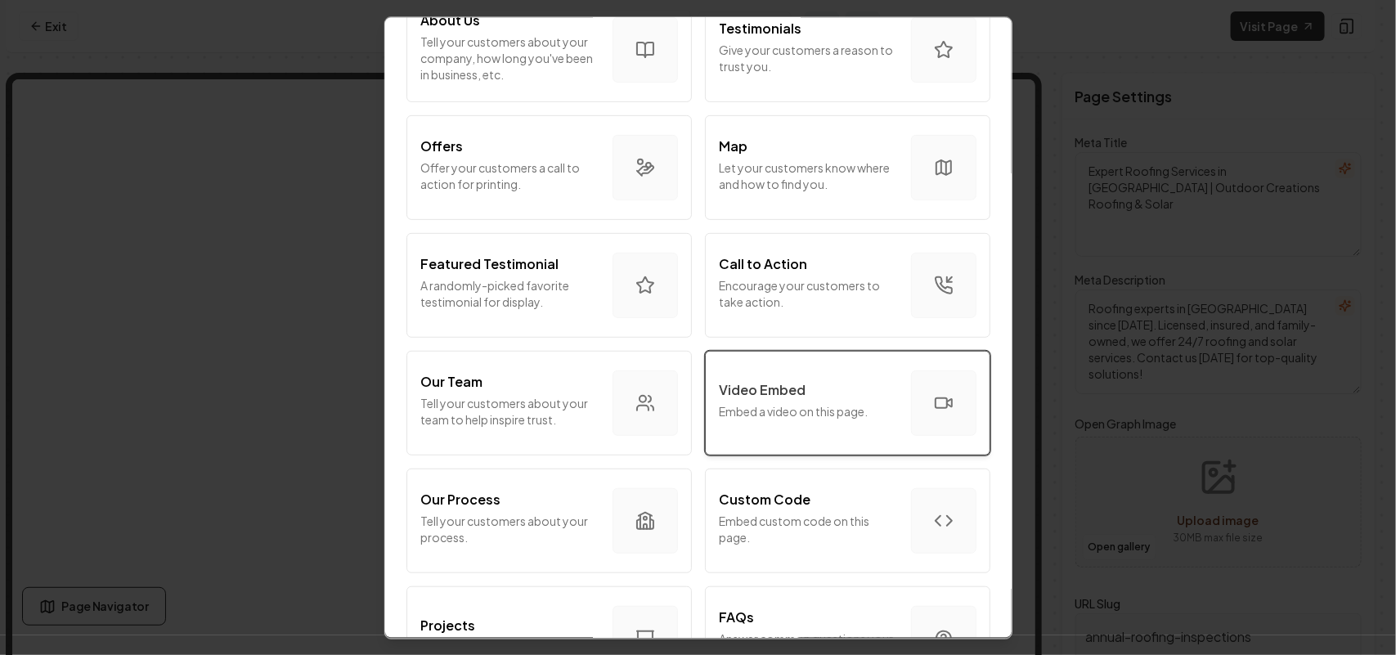
scroll to position [307, 0]
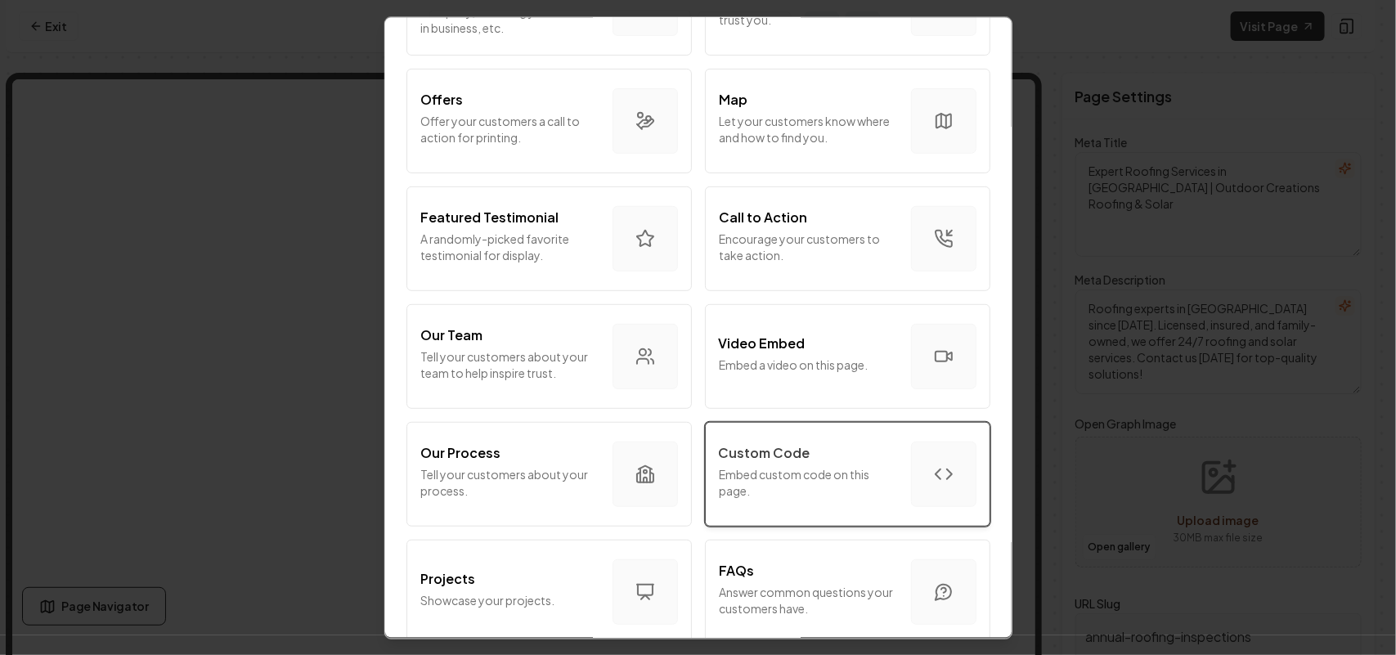
click at [679, 452] on div "Custom Code" at bounding box center [808, 452] width 179 height 20
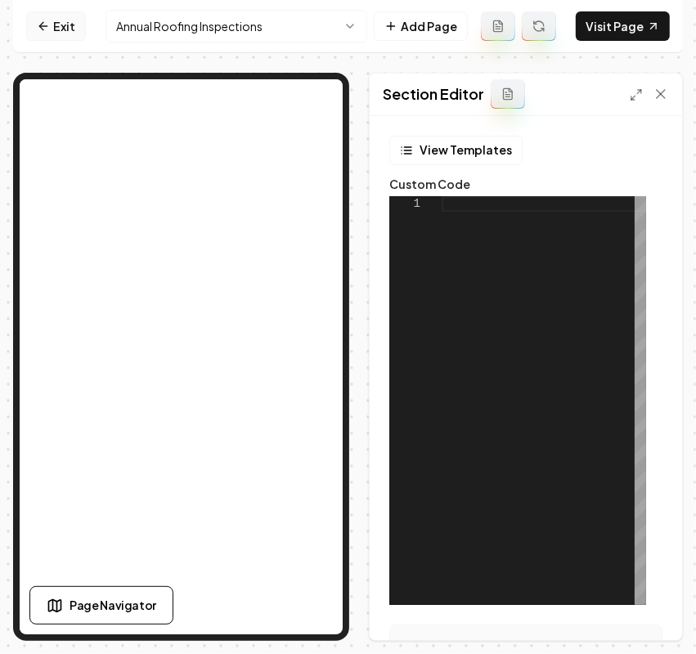
click at [74, 25] on link "Exit" at bounding box center [56, 25] width 60 height 29
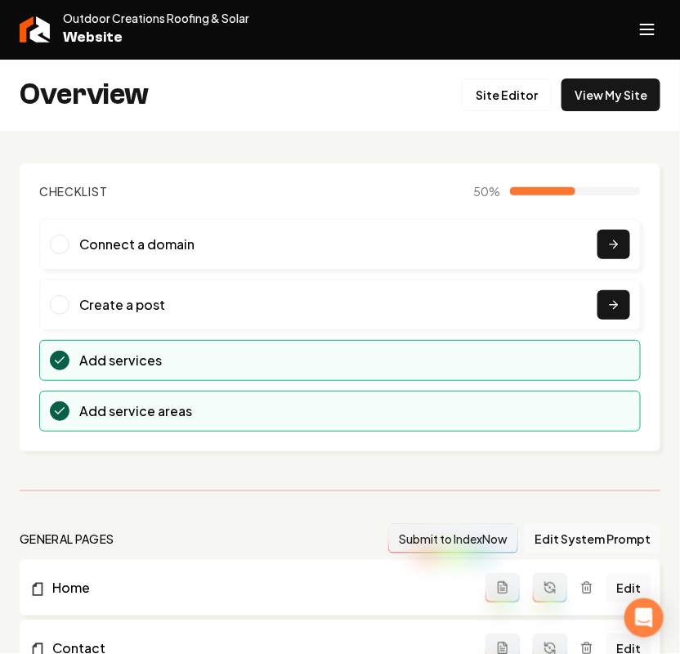
click at [643, 22] on icon "Open navigation menu" at bounding box center [648, 29] width 20 height 26
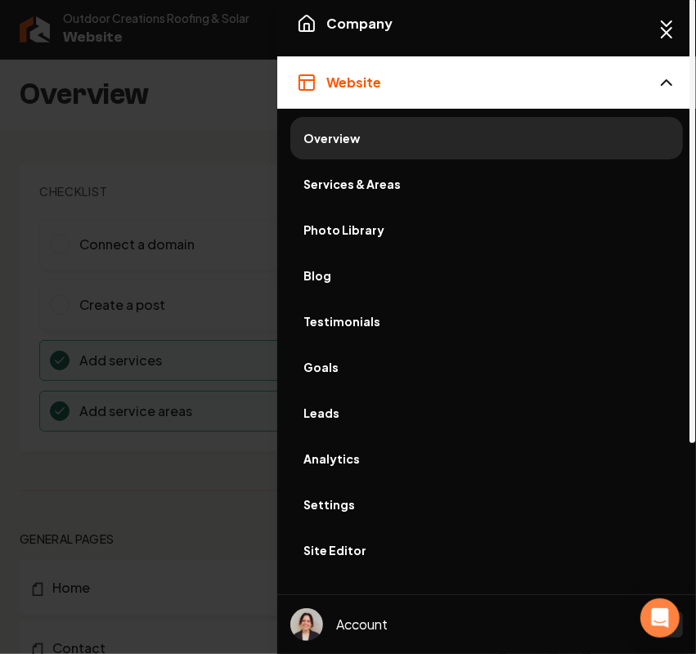
click at [352, 226] on span "Photo Library" at bounding box center [486, 230] width 366 height 16
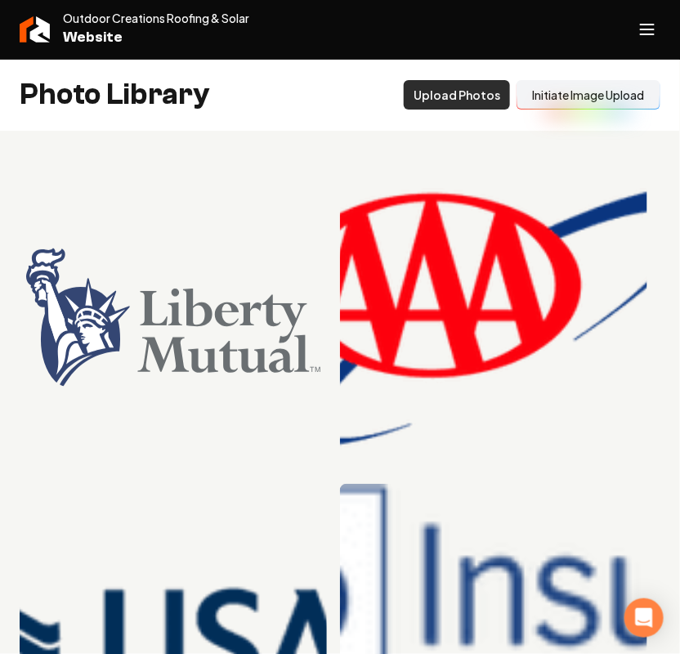
click at [456, 92] on button "Upload Photos" at bounding box center [457, 94] width 106 height 29
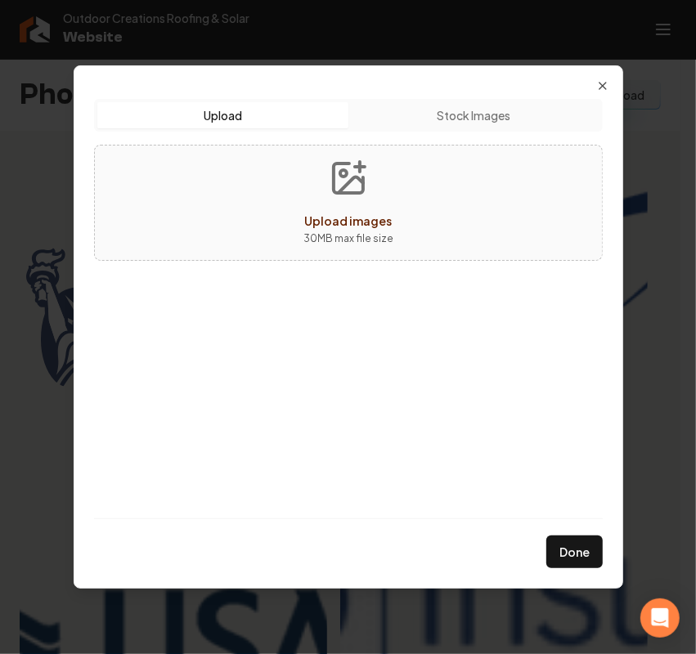
click at [369, 255] on button "Upload images 30 MB max file size" at bounding box center [348, 203] width 116 height 114
type input "**********"
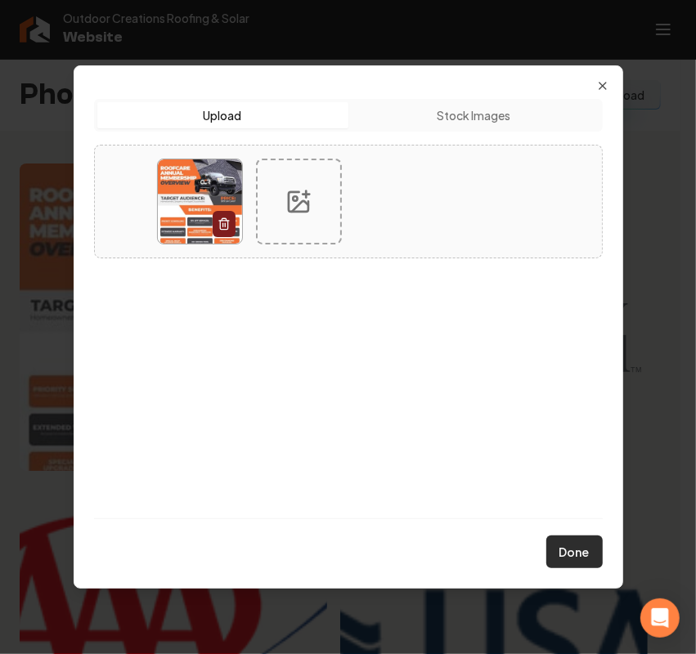
click at [578, 552] on button "Done" at bounding box center [574, 552] width 56 height 33
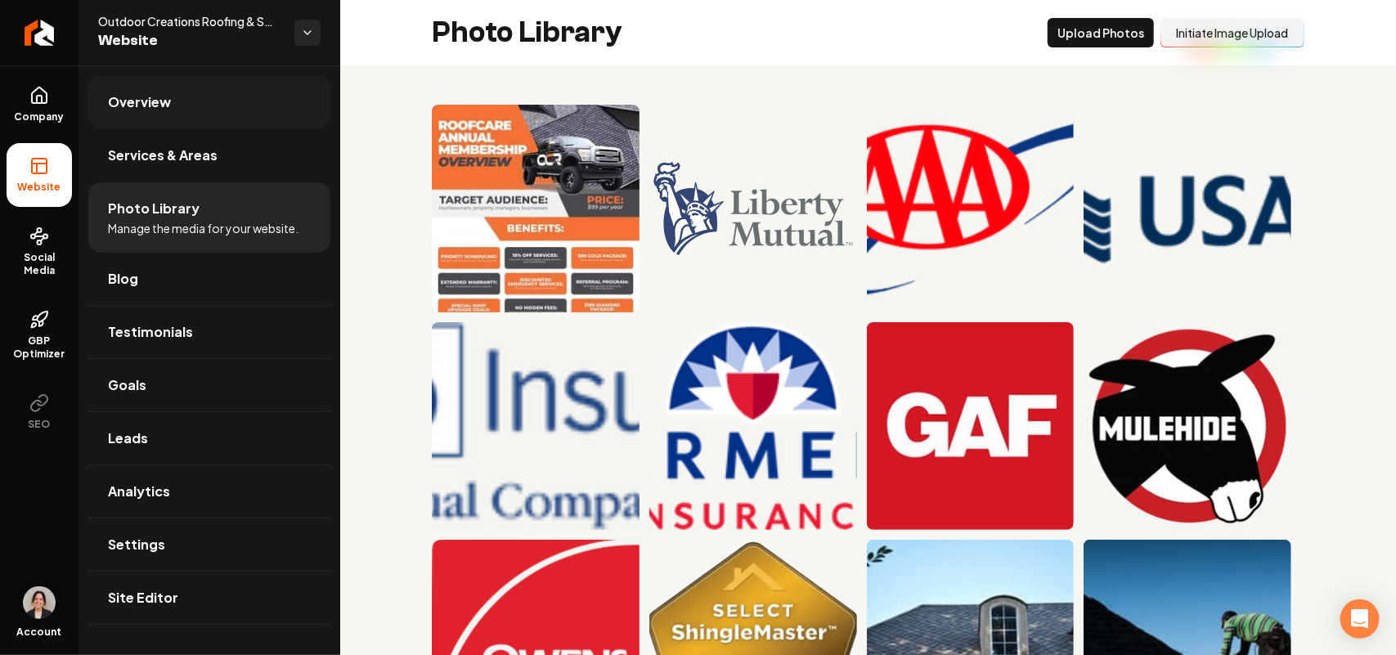
click at [151, 87] on link "Overview" at bounding box center [209, 102] width 242 height 52
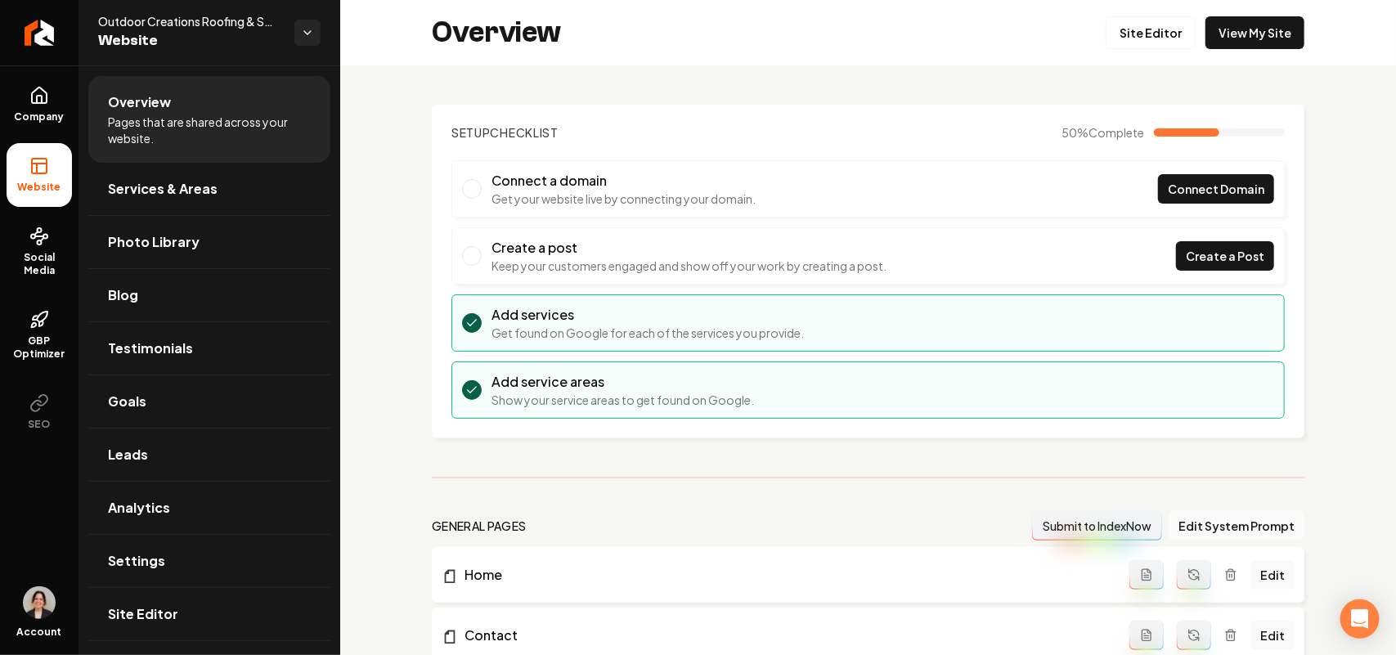
click at [679, 49] on div "Overview Site Editor View My Site" at bounding box center [868, 32] width 1056 height 65
click at [679, 46] on link "Site Editor" at bounding box center [1150, 32] width 90 height 33
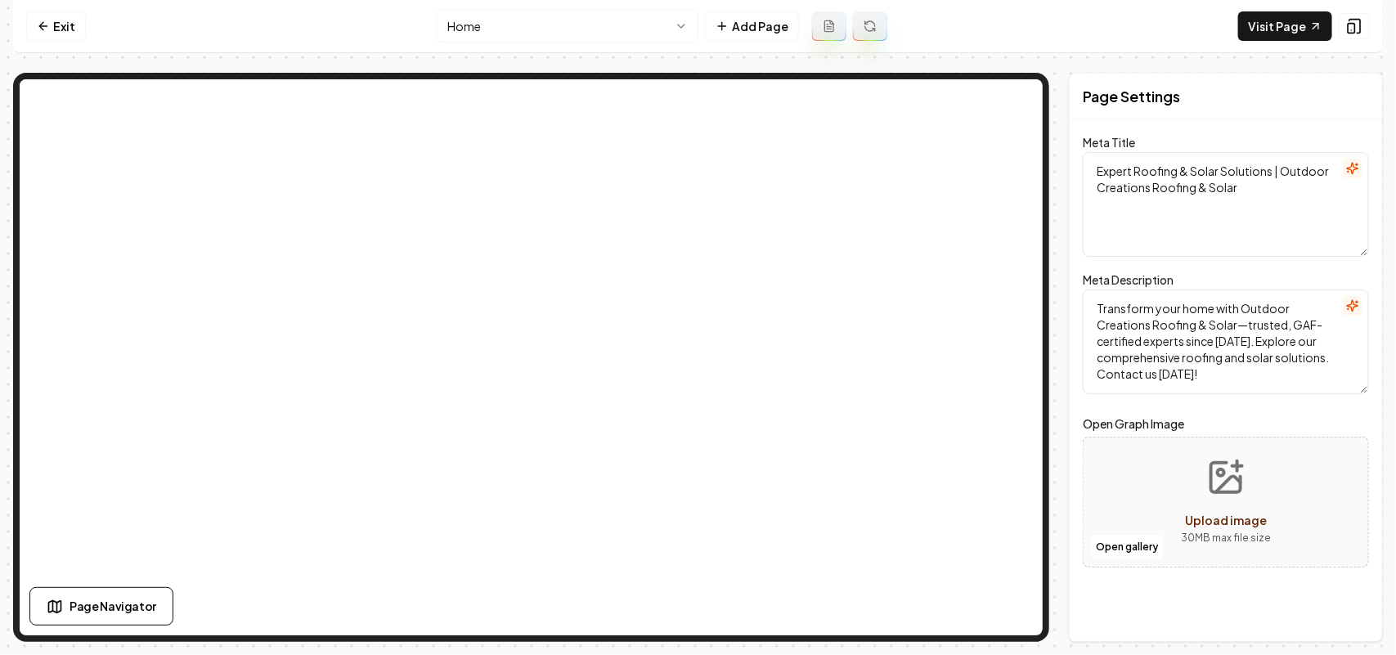
click at [603, 34] on html "Computer Required This feature is only available on a computer. Please switch t…" at bounding box center [698, 327] width 1396 height 655
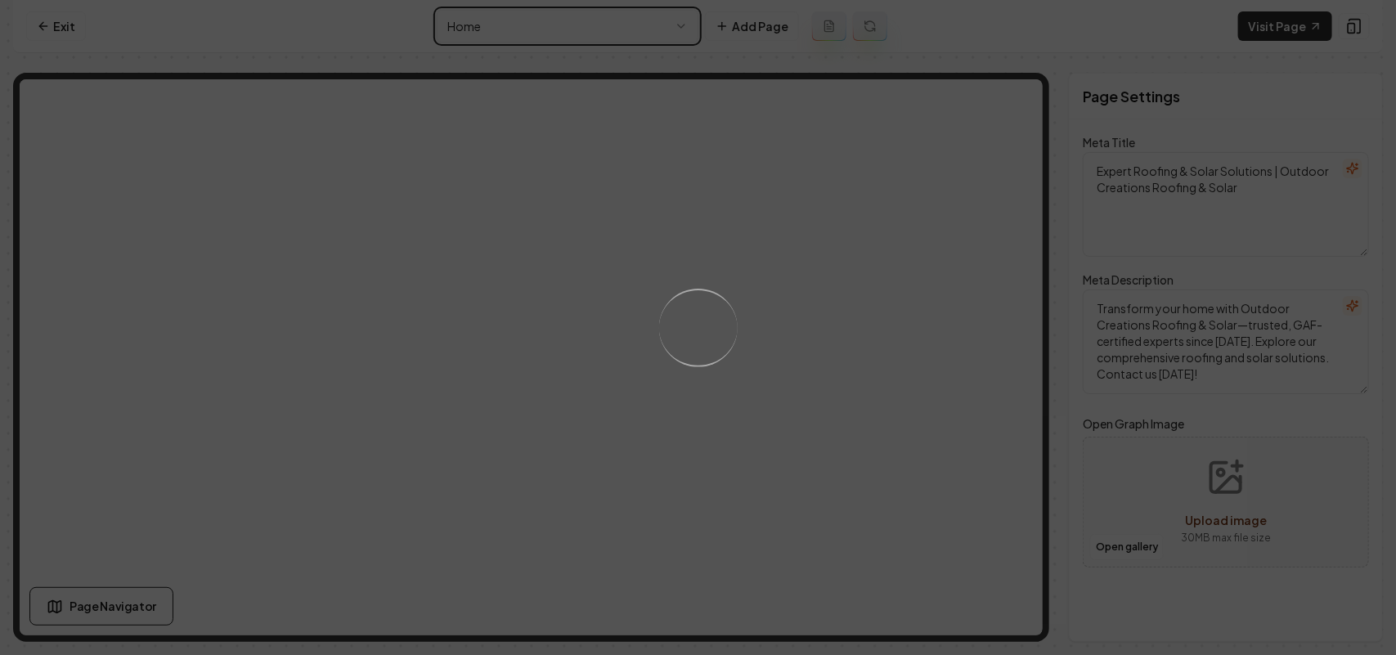
type textarea "Expert Roofing Services in Broken Arrow | Outdoor Creations Roofing & Solar"
type textarea "Roofing experts in Broken Arrow since 2012. Licensed, insured, and family-owned…"
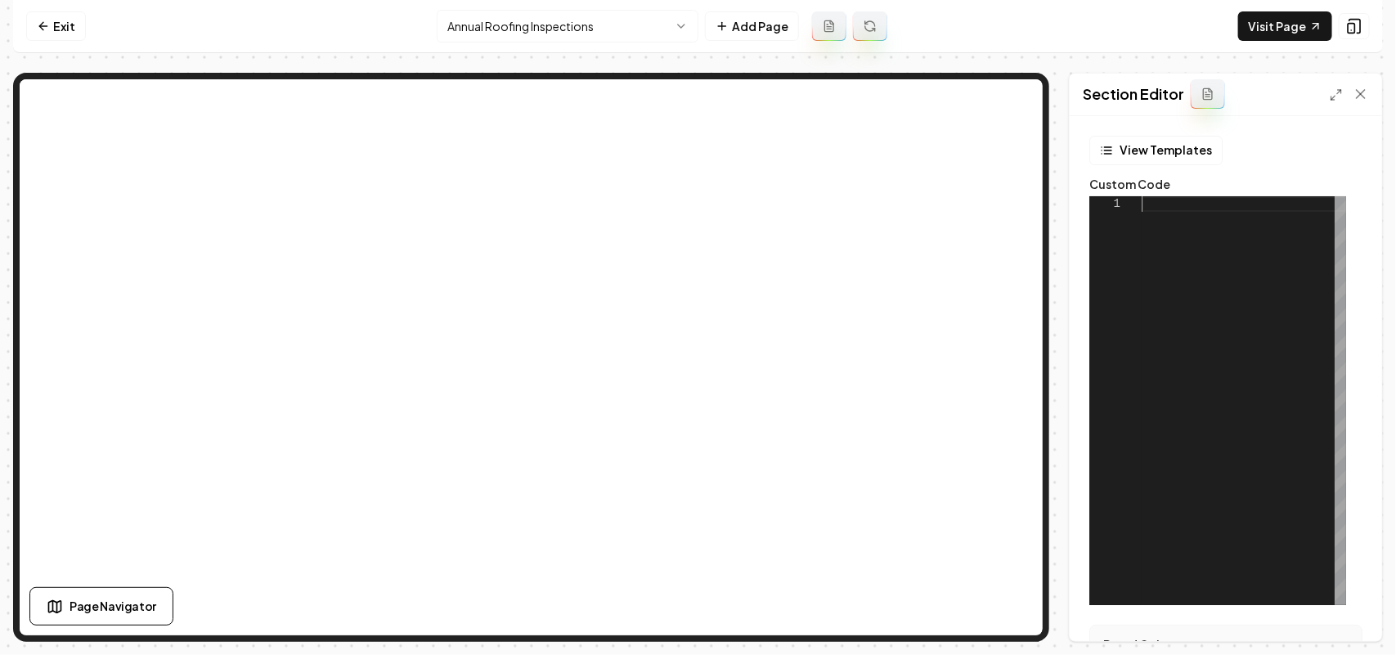
click at [679, 253] on div at bounding box center [1243, 400] width 204 height 409
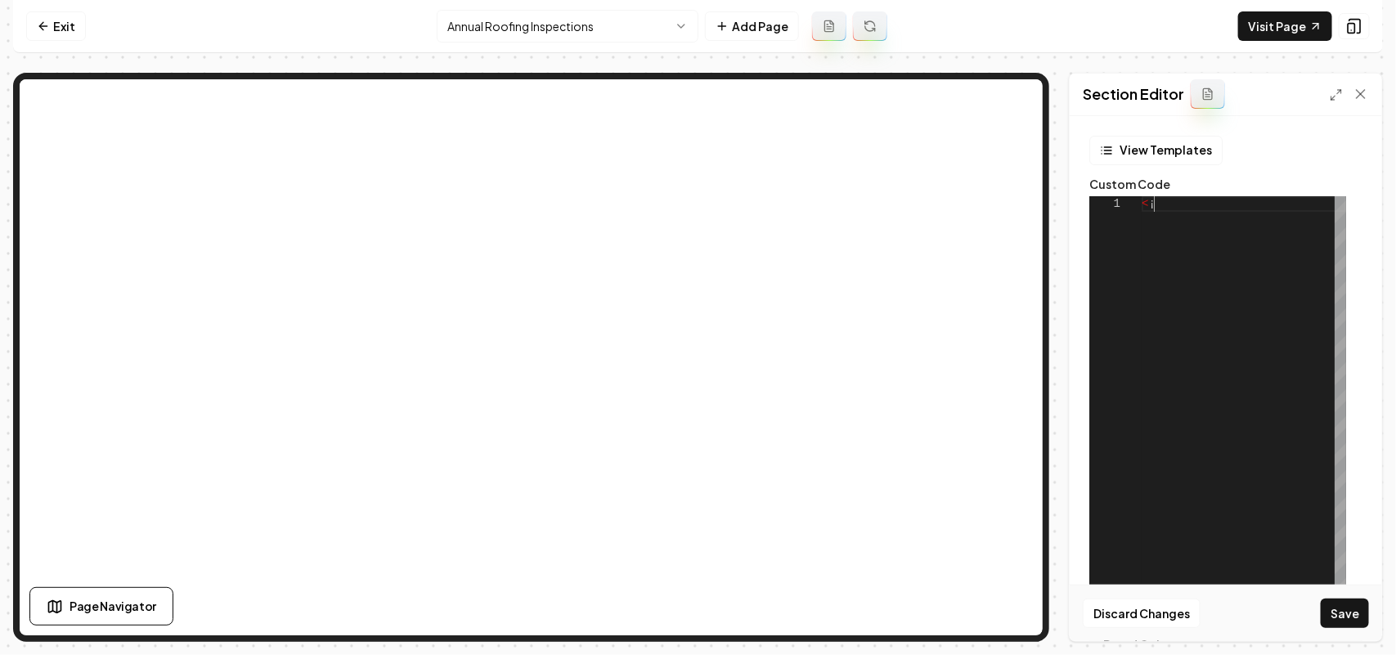
type textarea "*"
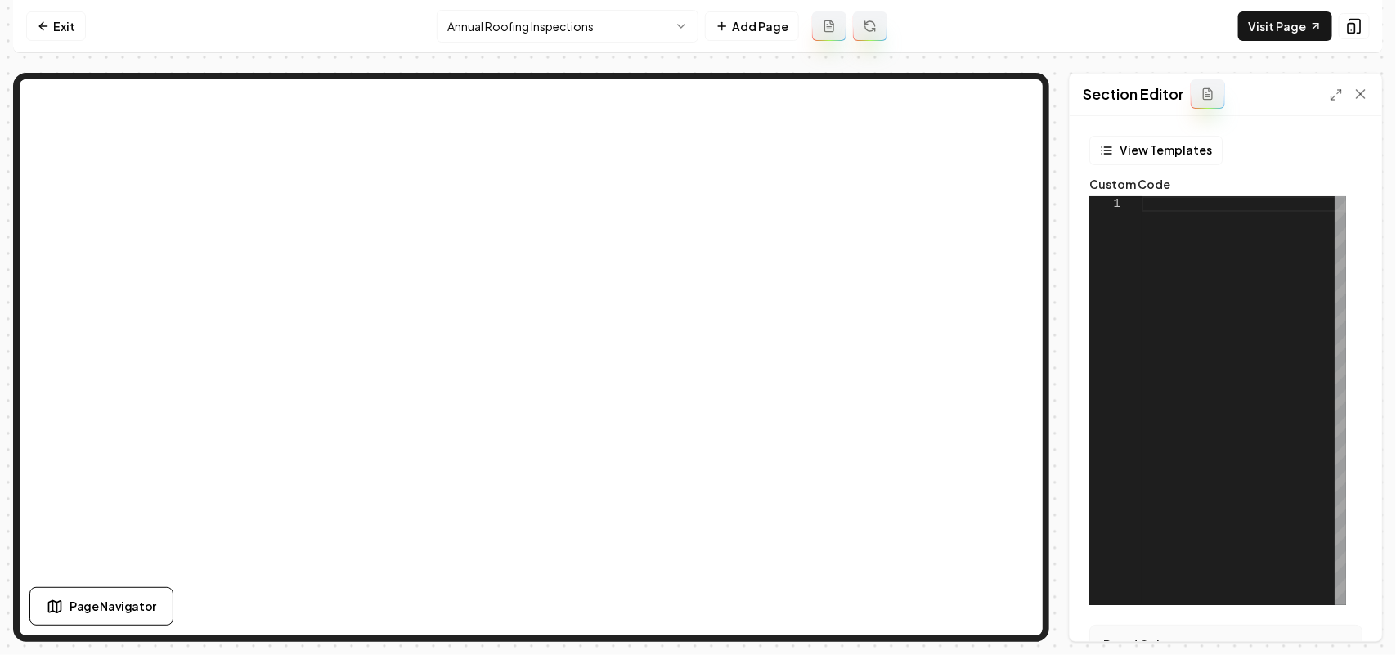
scroll to position [1, 0]
click at [679, 360] on div at bounding box center [1243, 400] width 204 height 409
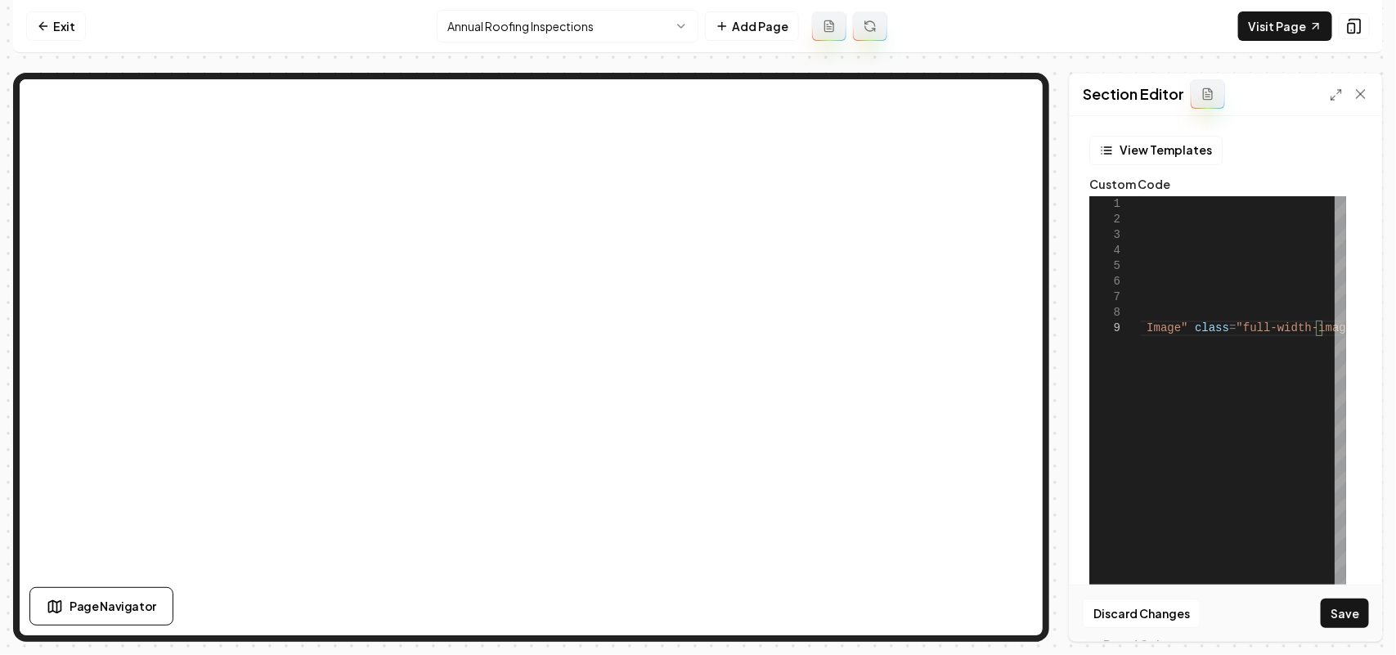
click at [679, 83] on div "Section Editor" at bounding box center [1225, 95] width 312 height 43
click at [679, 92] on icon at bounding box center [1335, 94] width 13 height 13
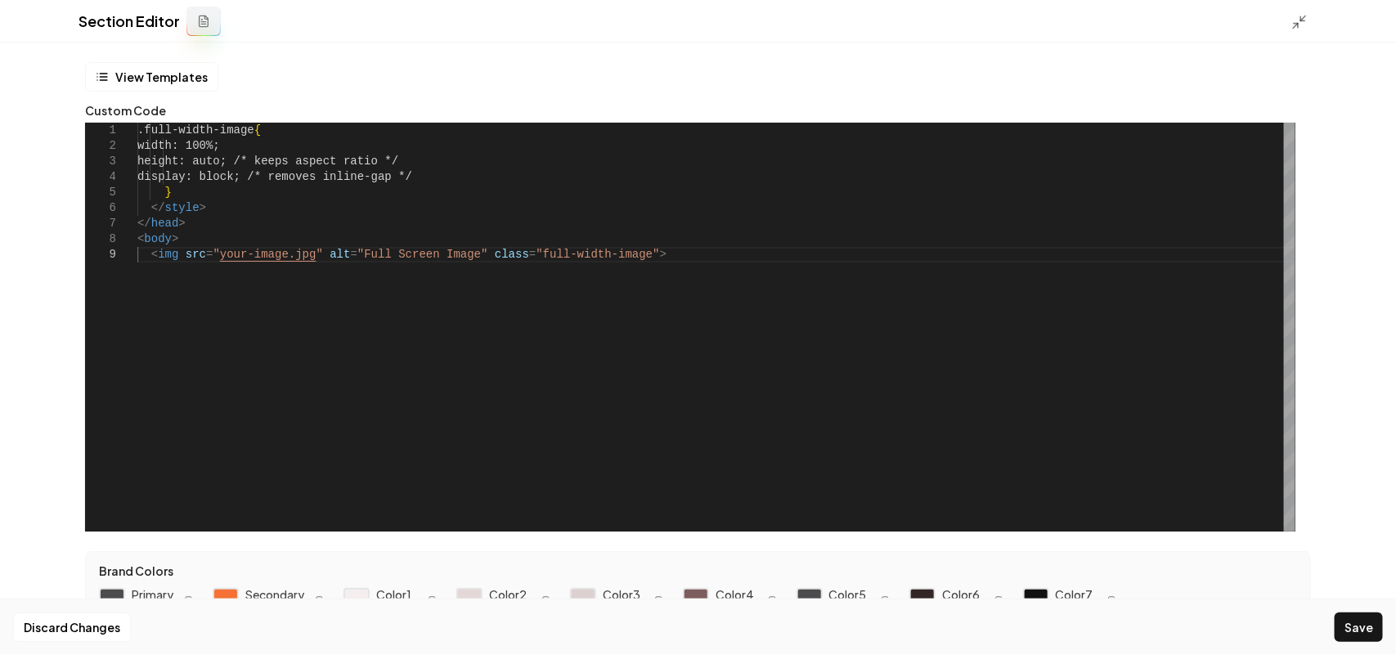
scroll to position [1, 483]
drag, startPoint x: 200, startPoint y: 240, endPoint x: 223, endPoint y: 202, distance: 44.0
click at [223, 202] on div ".full-width-image { width: 100%; height: auto; /* keeps aspect ratio */ display…" at bounding box center [716, 327] width 1158 height 409
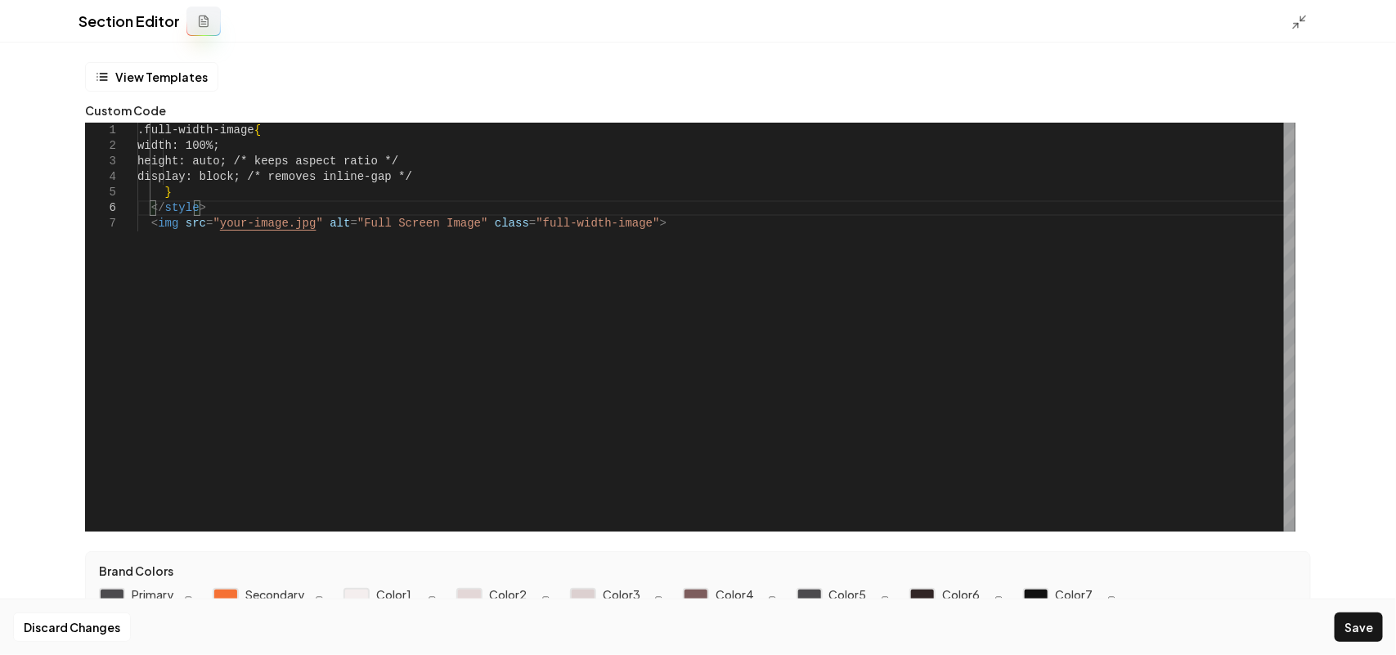
click at [159, 124] on div ".full-width-image { width: 100%; height: auto; /* keeps aspect ratio */ display…" at bounding box center [716, 327] width 1158 height 409
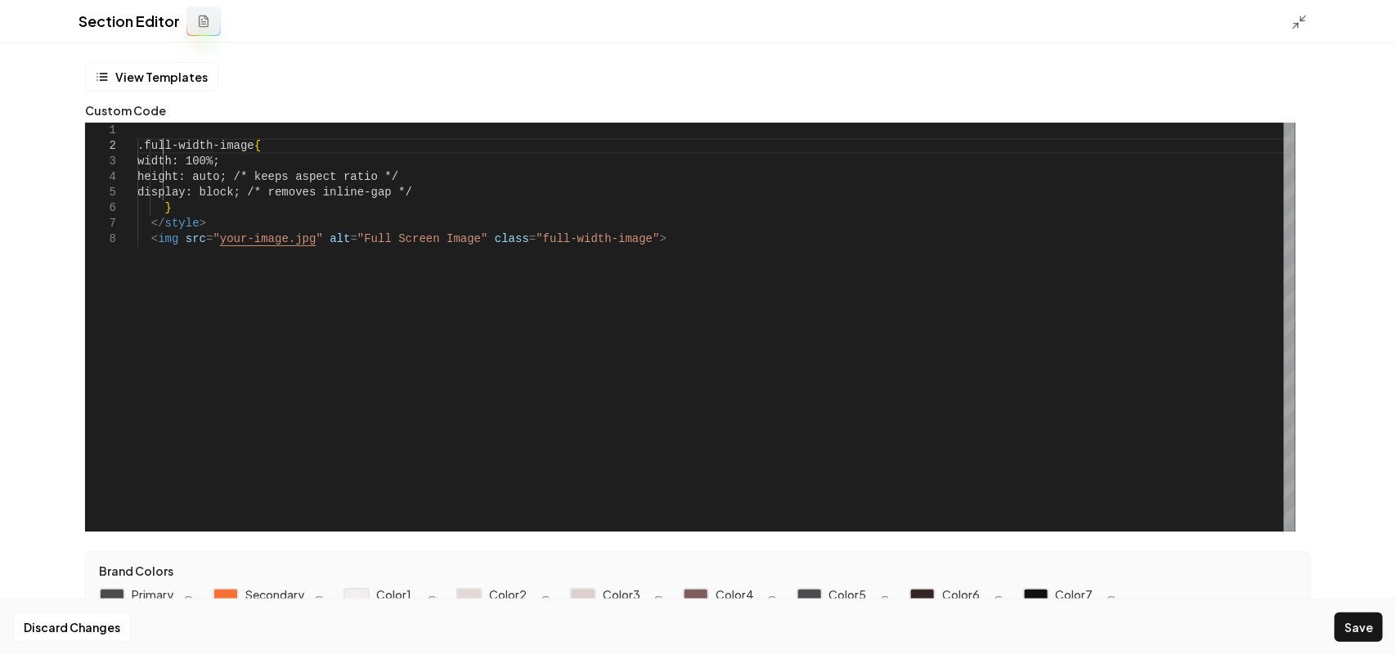
click at [177, 124] on div "width: 100%; height: auto; /* keeps aspect ratio */ display: block; /* removes …" at bounding box center [716, 327] width 1158 height 409
click at [679, 18] on icon at bounding box center [1299, 22] width 16 height 16
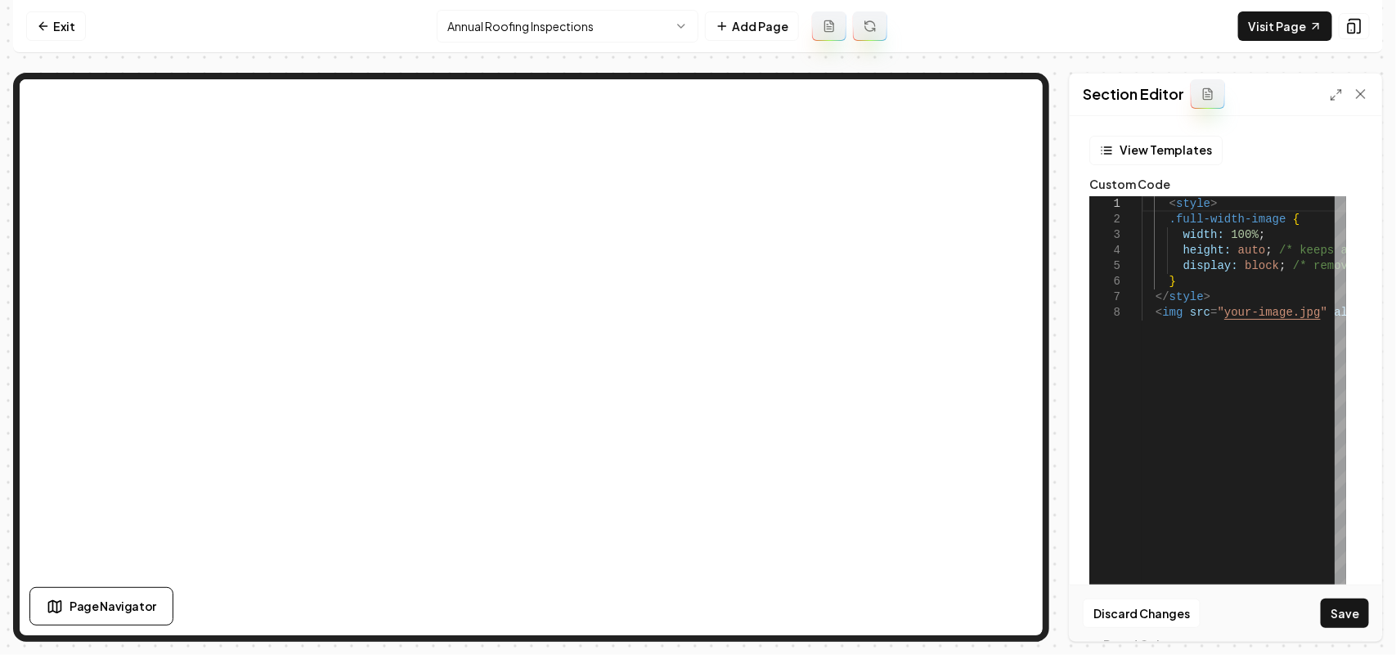
click at [679, 325] on div "< style > width: 100% ; height: auto ; /* keeps aspect ratio */ display: block …" at bounding box center [1401, 400] width 521 height 409
click at [679, 96] on icon at bounding box center [1335, 94] width 13 height 13
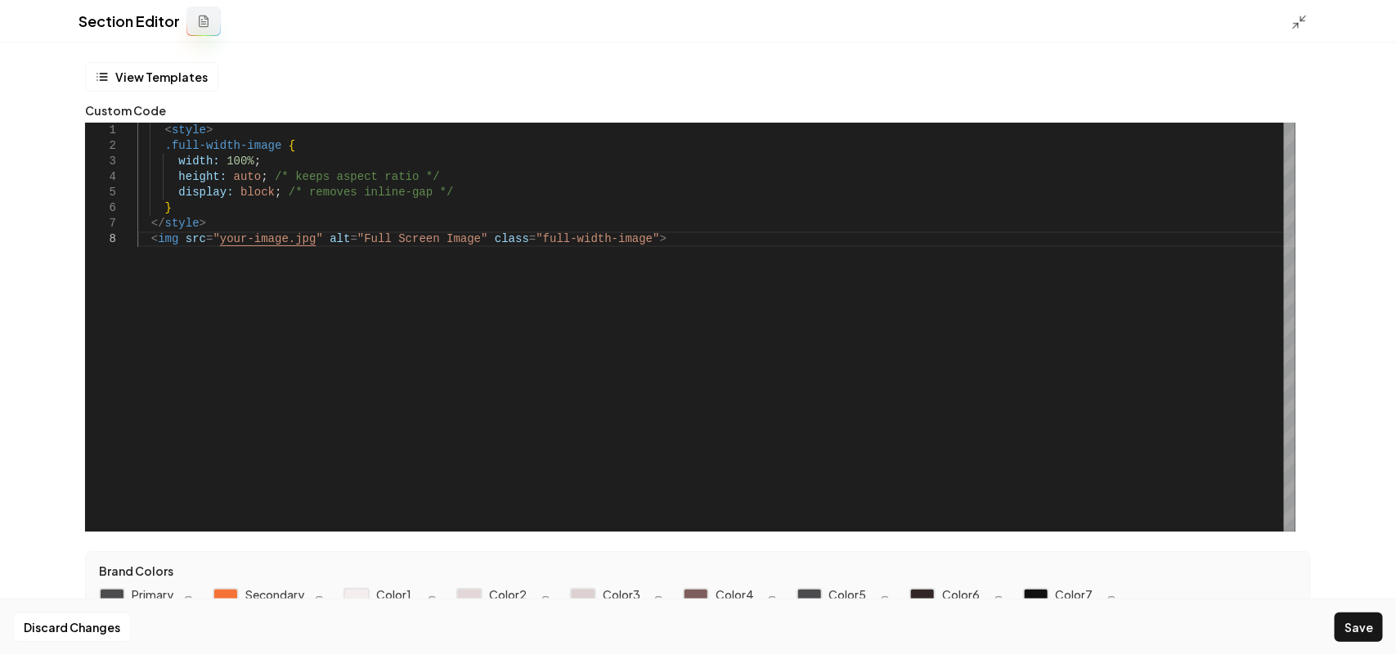
click at [252, 238] on div "< style > width: 100% ; height: auto ; /* keeps aspect ratio */ display: block …" at bounding box center [716, 327] width 1158 height 409
click at [679, 634] on button "Save" at bounding box center [1358, 626] width 48 height 29
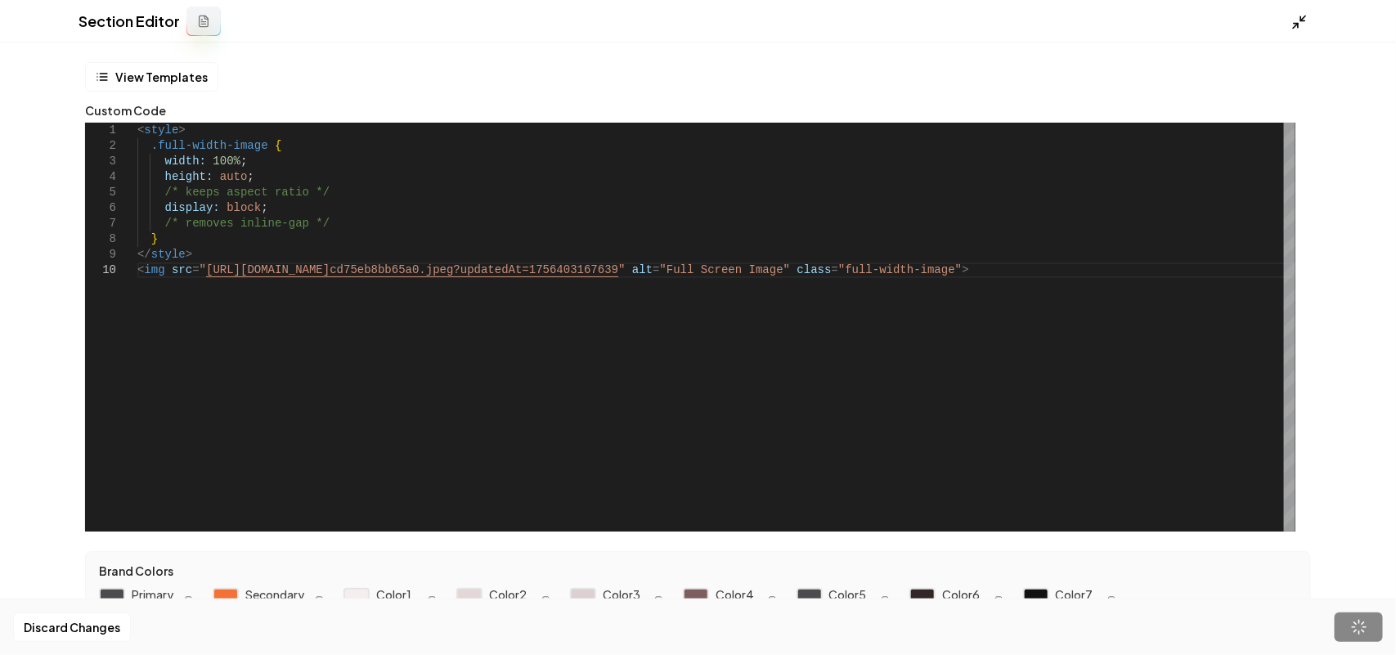
click at [679, 20] on polyline at bounding box center [1303, 18] width 4 height 4
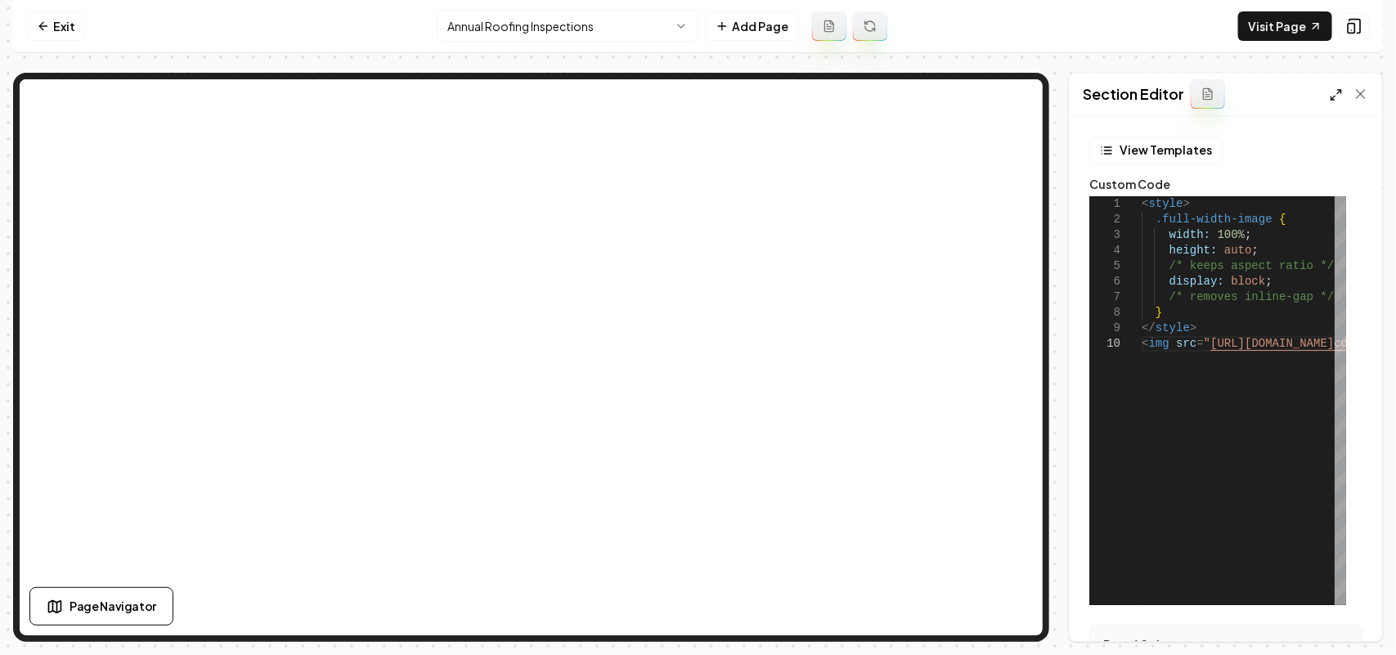
click at [679, 88] on icon at bounding box center [1335, 94] width 13 height 13
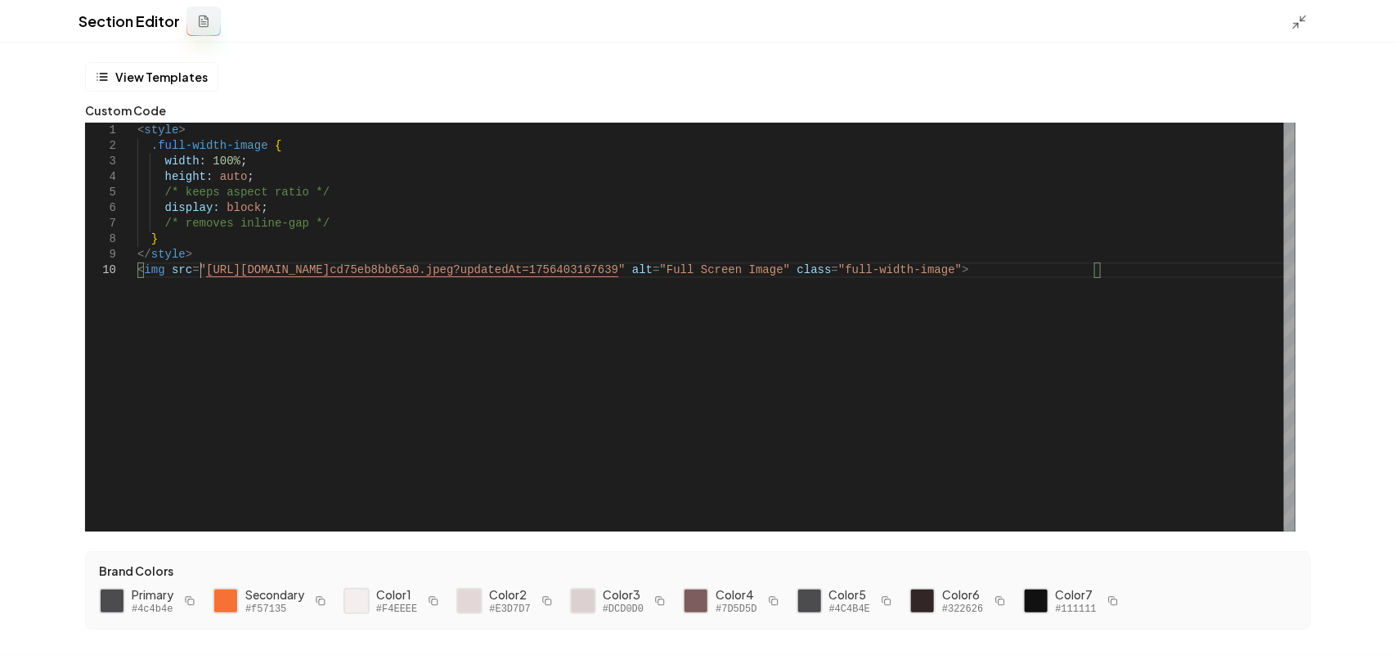
scroll to position [14, 0]
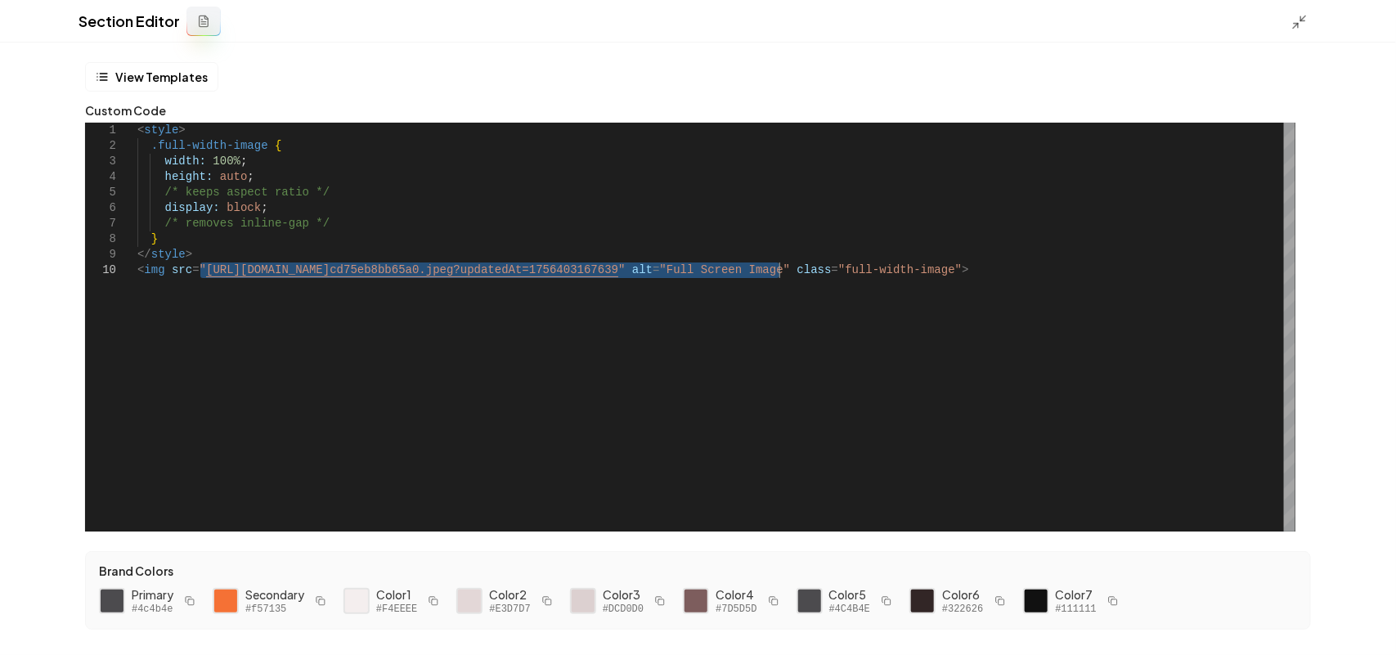
drag, startPoint x: 197, startPoint y: 270, endPoint x: 777, endPoint y: 271, distance: 579.7
click at [679, 271] on div "< style > width: 100% ; height: auto ; display: block ; } .full-width-image { /…" at bounding box center [716, 327] width 1158 height 409
type textarea "**********"
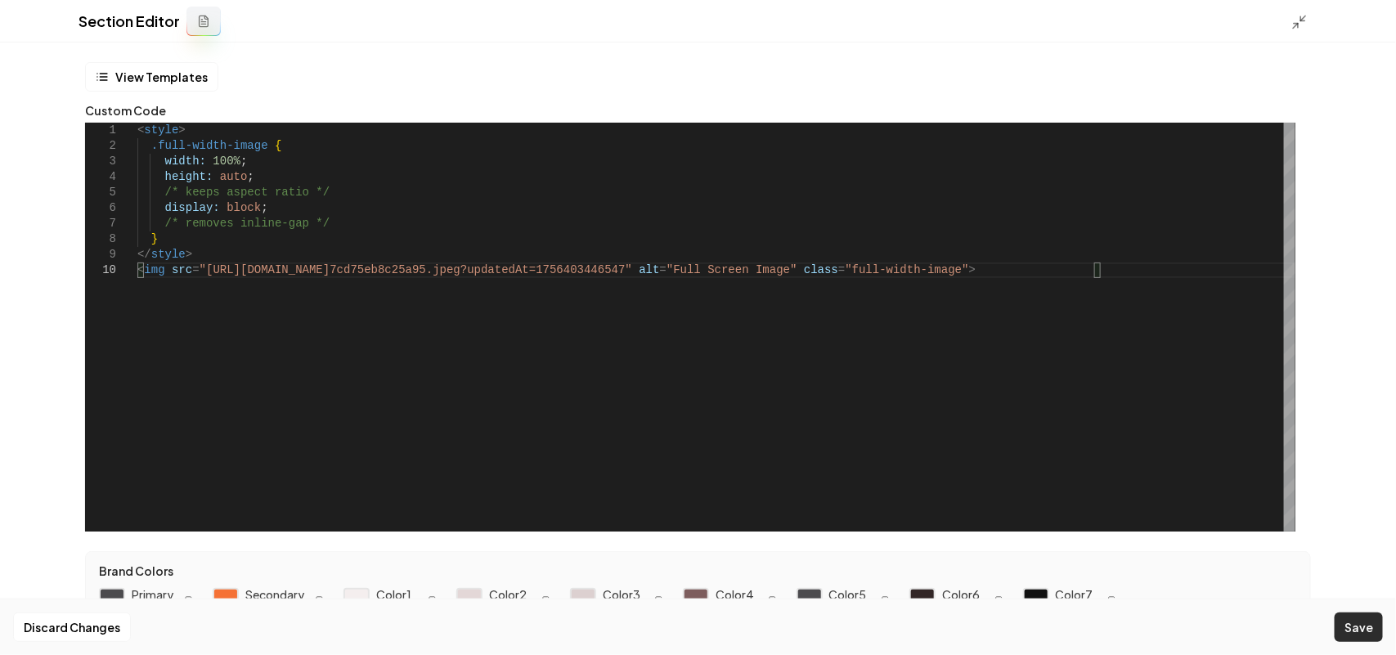
click at [679, 632] on button "Save" at bounding box center [1358, 626] width 48 height 29
click at [679, 16] on icon at bounding box center [1299, 22] width 16 height 16
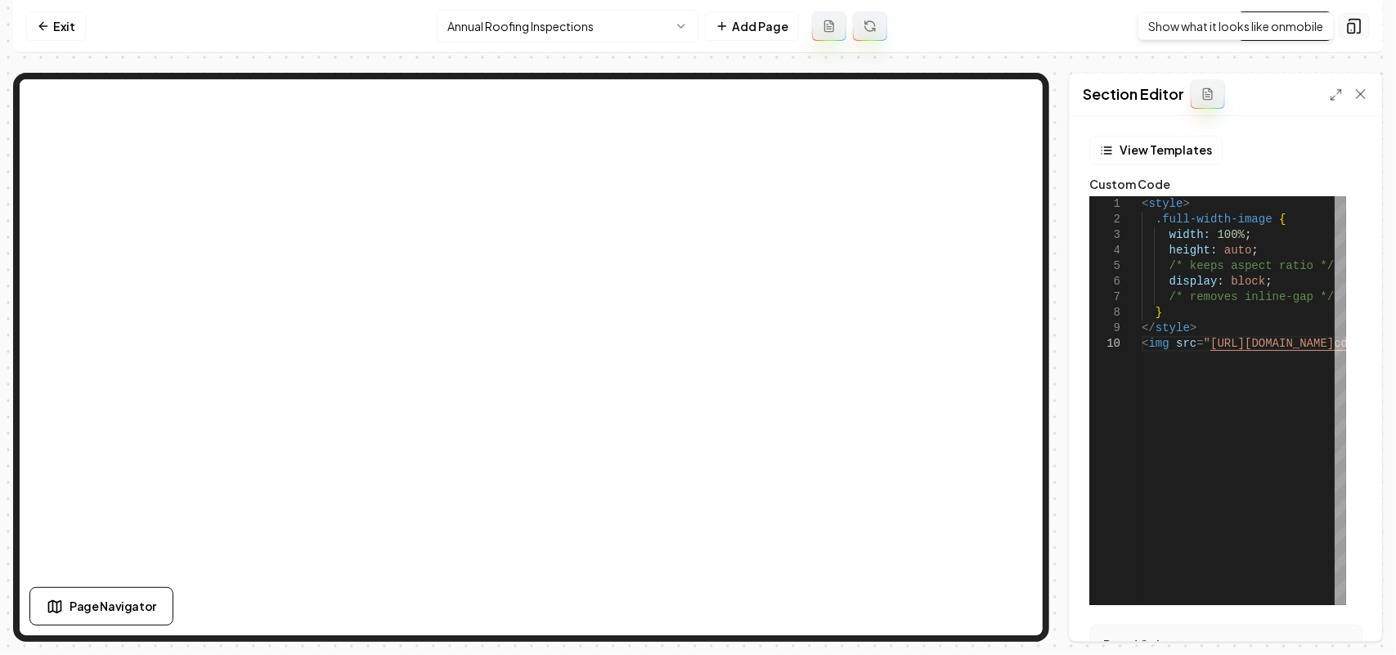
click at [679, 21] on icon at bounding box center [1354, 26] width 16 height 16
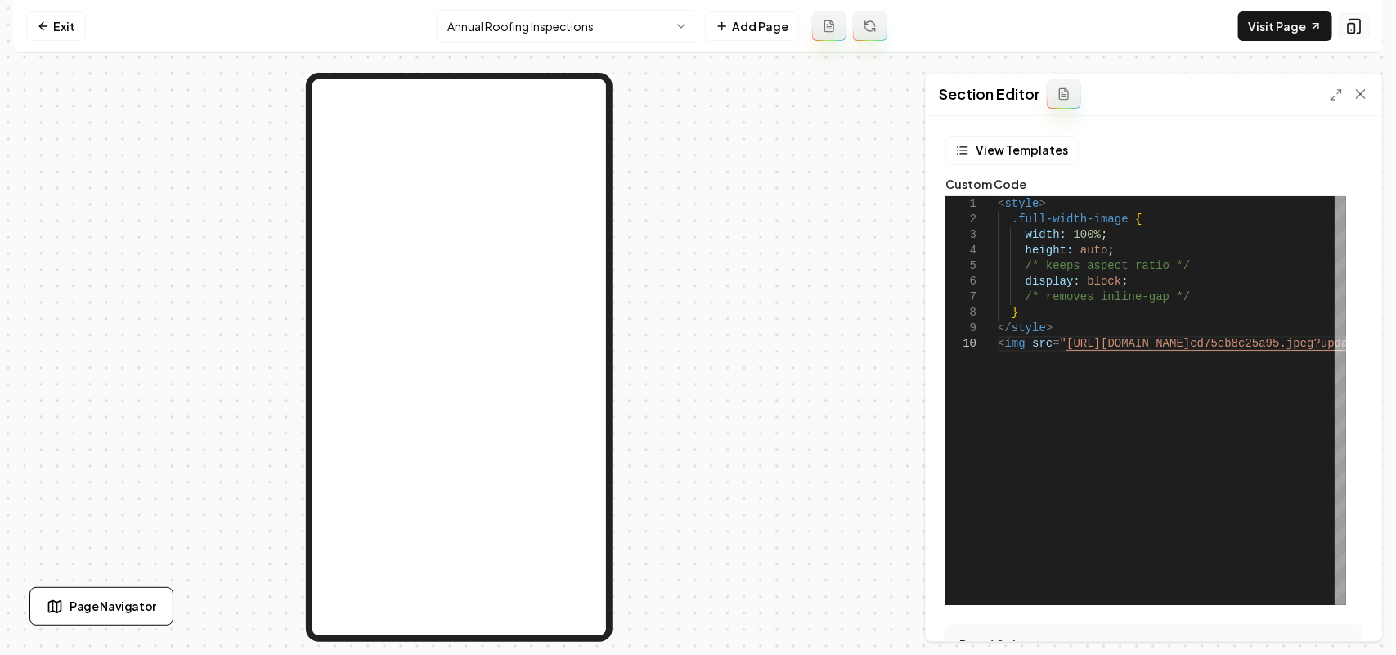
click at [679, 21] on icon at bounding box center [1354, 26] width 16 height 16
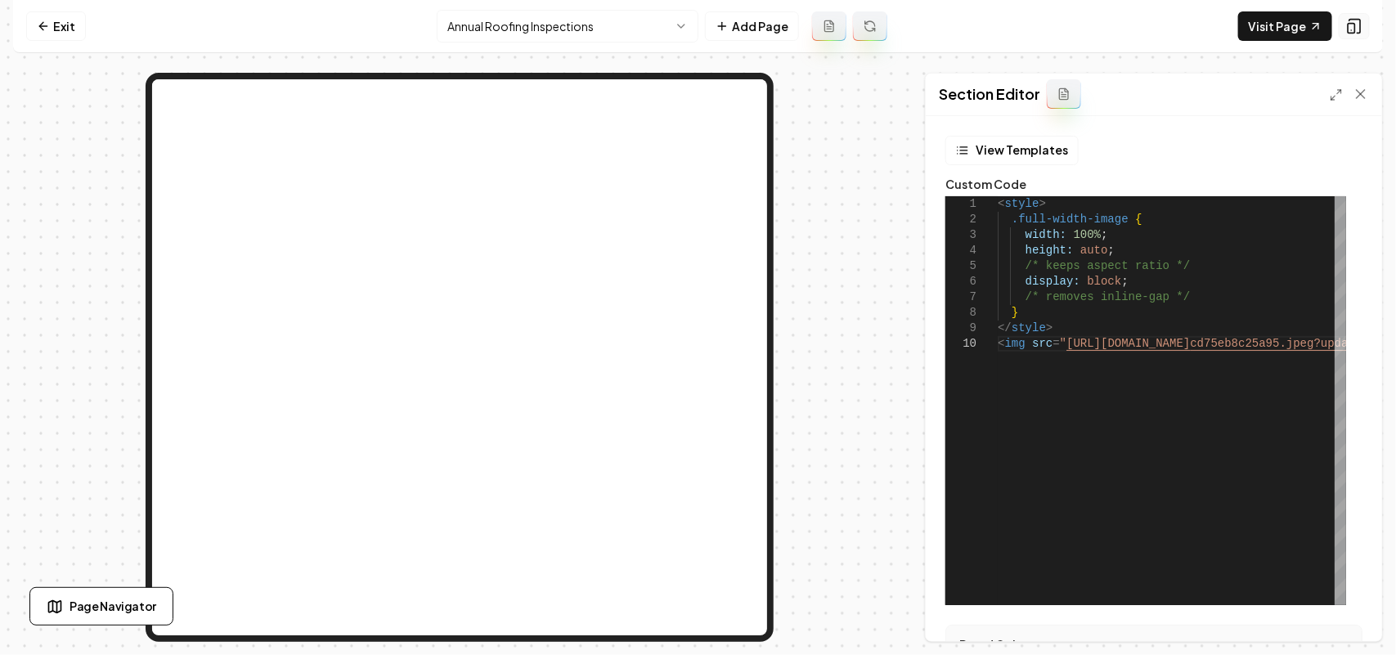
click at [679, 21] on icon at bounding box center [1354, 26] width 16 height 16
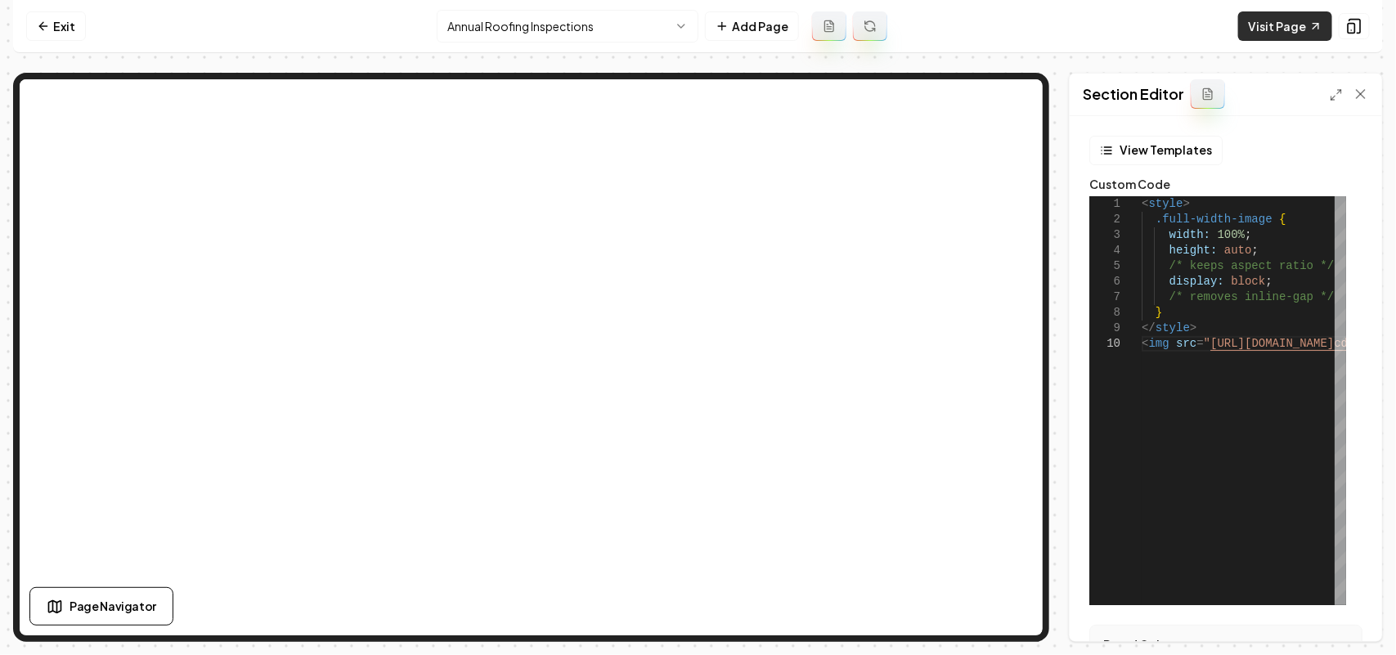
click at [679, 19] on link "Visit Page" at bounding box center [1285, 25] width 94 height 29
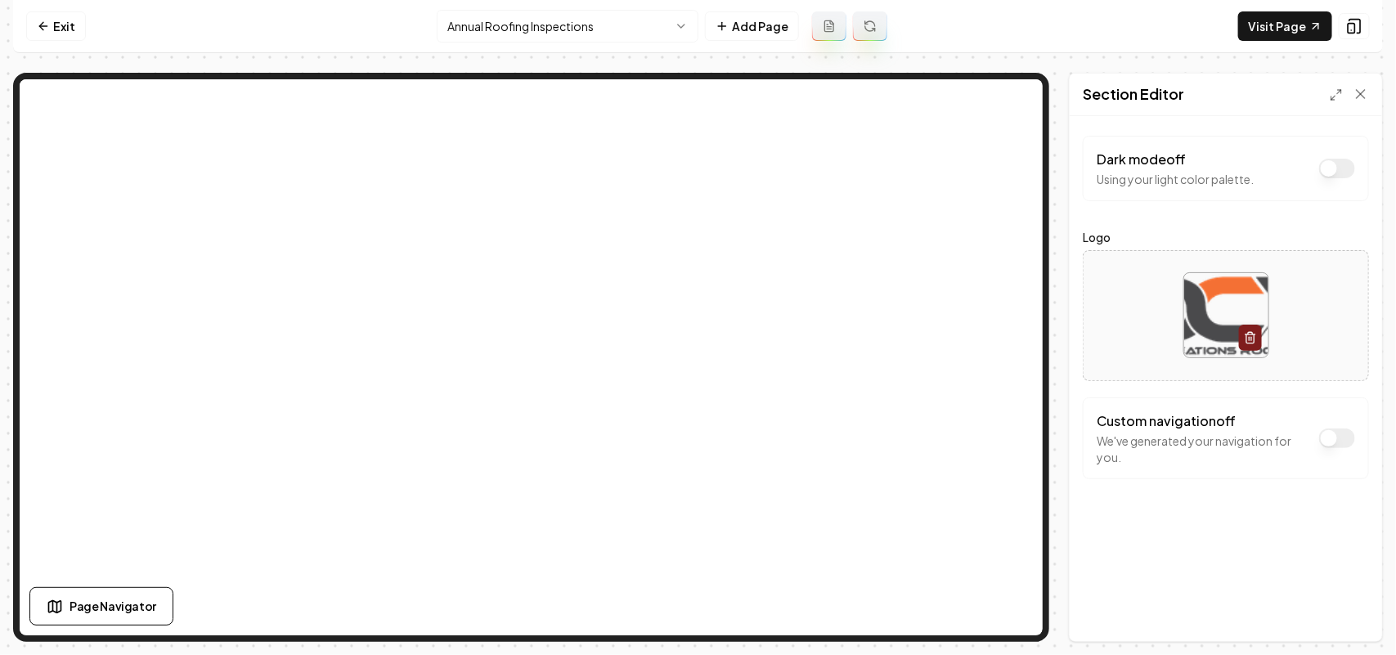
click at [679, 446] on button "Dark mode off" at bounding box center [1337, 438] width 36 height 20
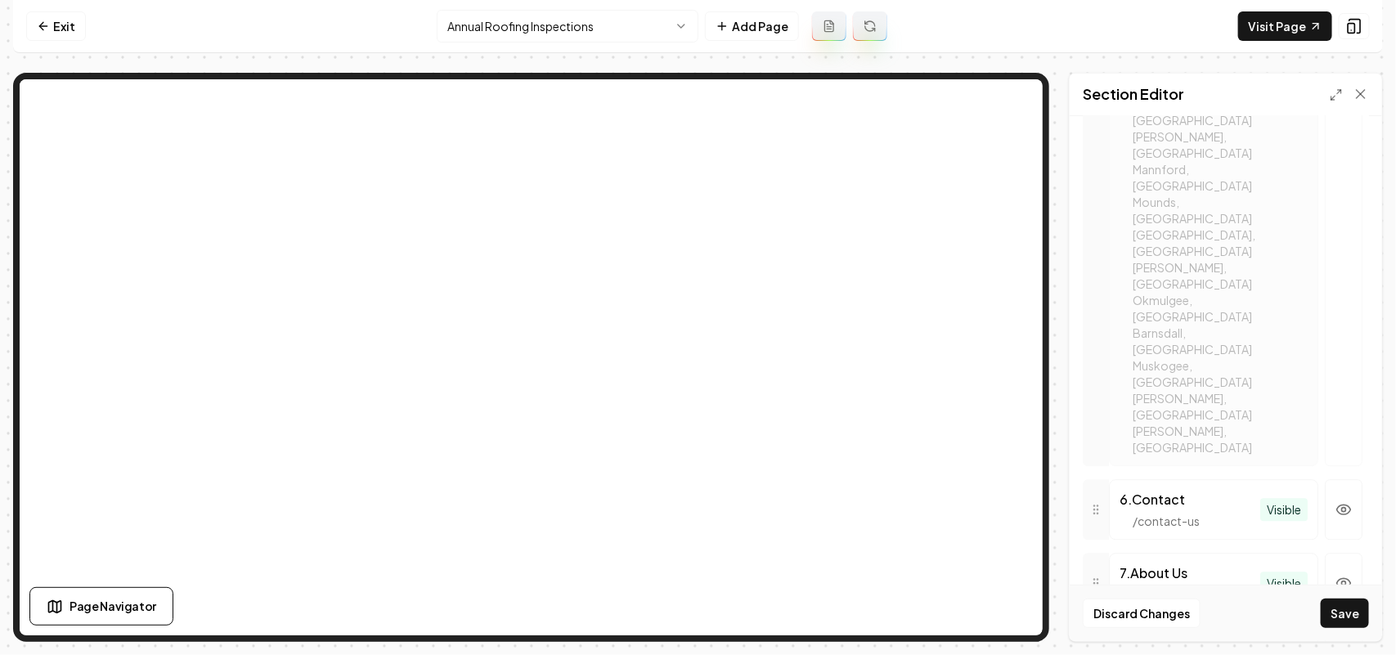
scroll to position [1836, 0]
drag, startPoint x: 1100, startPoint y: 352, endPoint x: 1118, endPoint y: 462, distance: 111.8
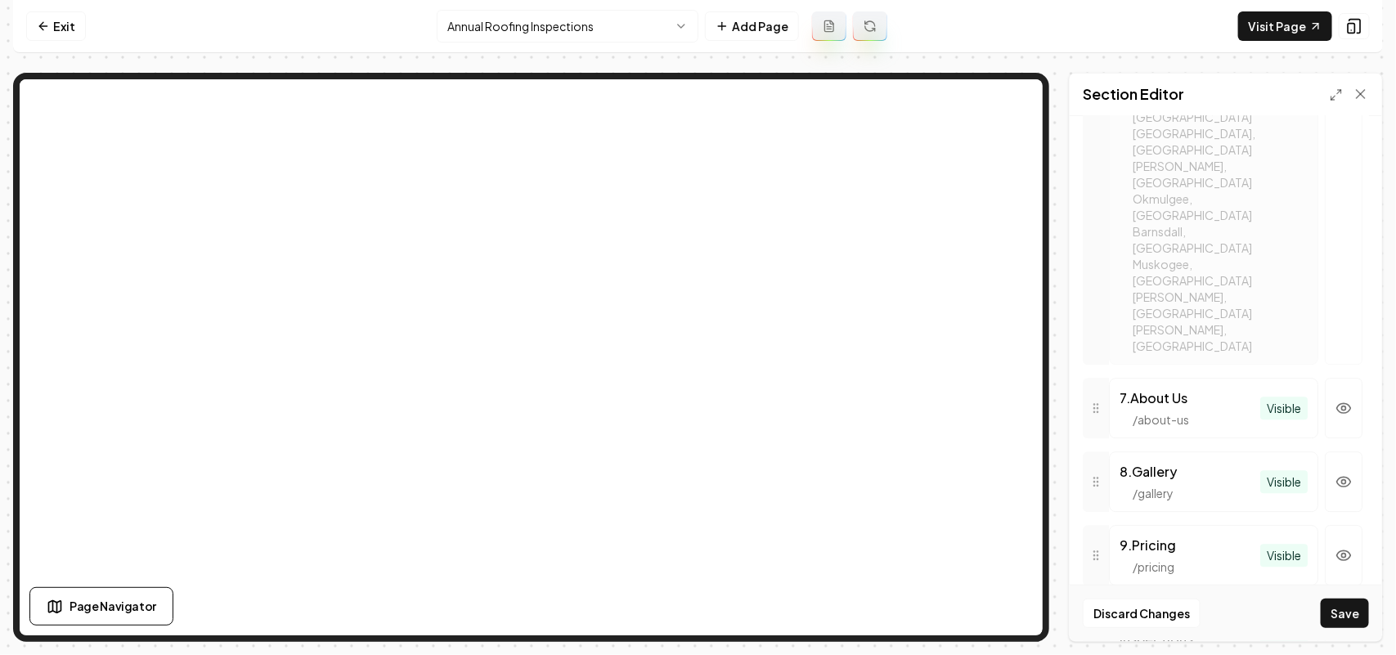
drag, startPoint x: 1101, startPoint y: 358, endPoint x: 1102, endPoint y: 397, distance: 38.5
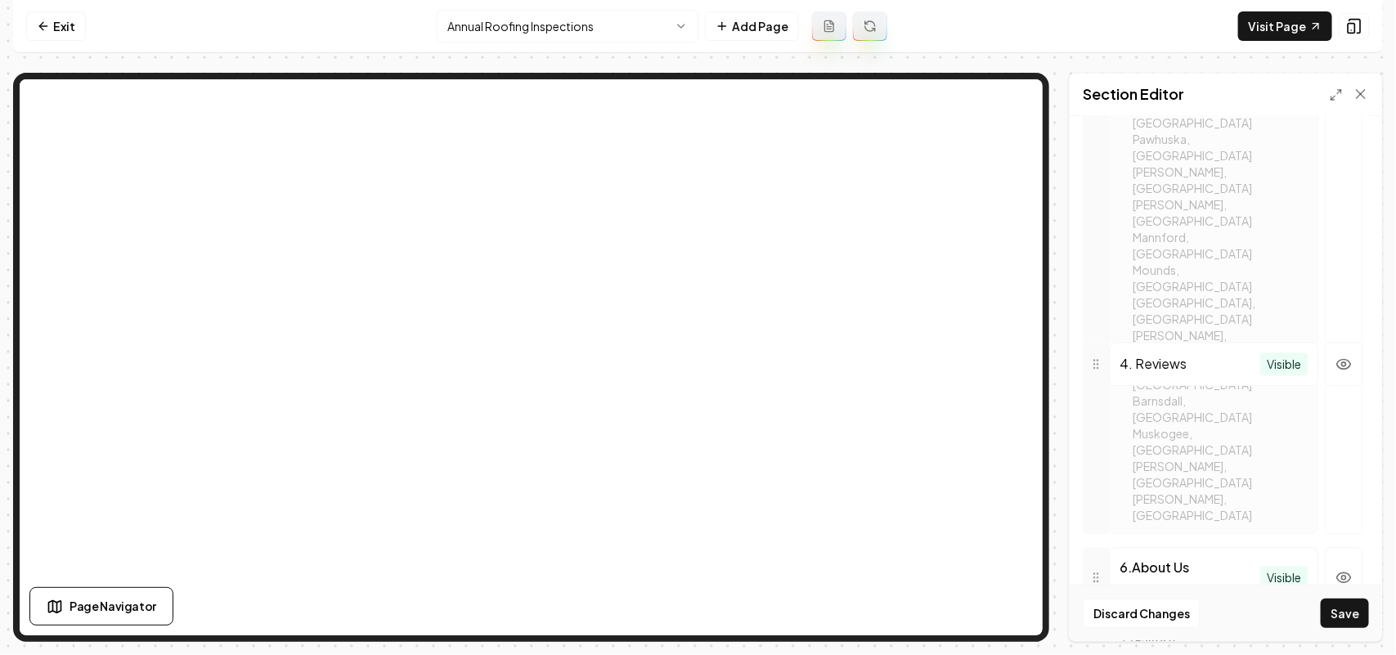
scroll to position [1938, 0]
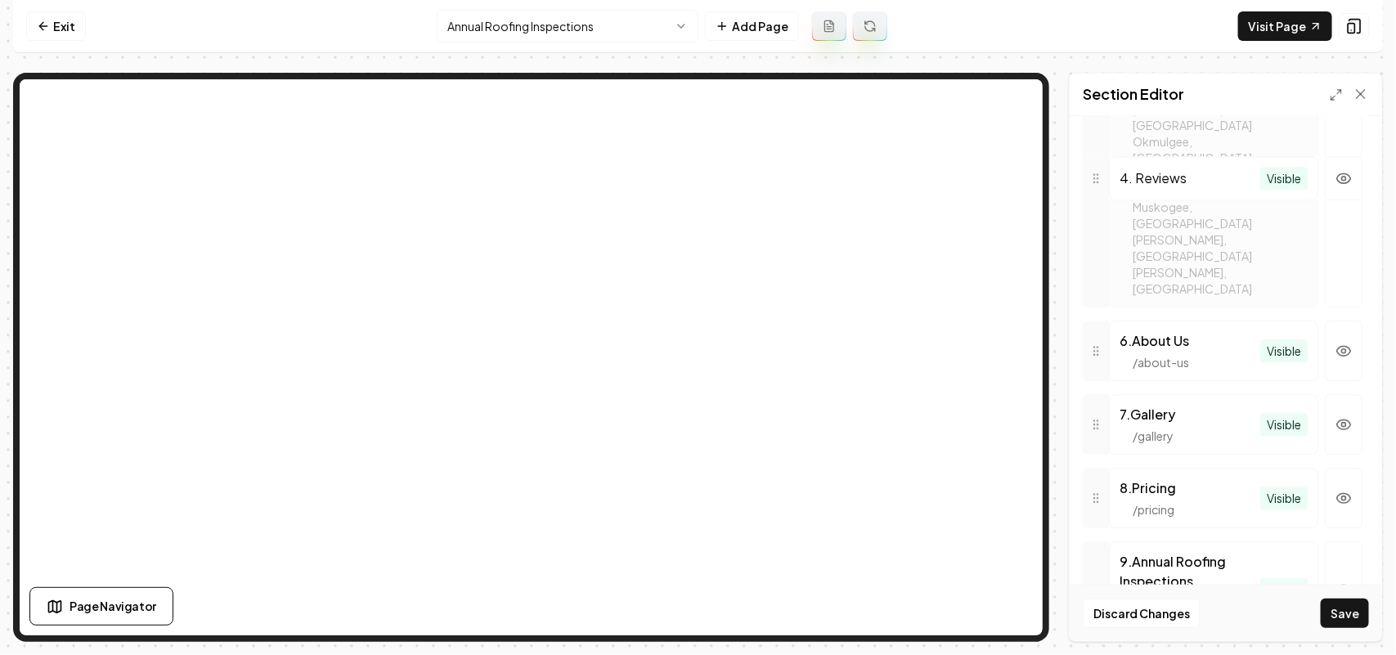
drag, startPoint x: 1096, startPoint y: 199, endPoint x: 1114, endPoint y: 296, distance: 99.1
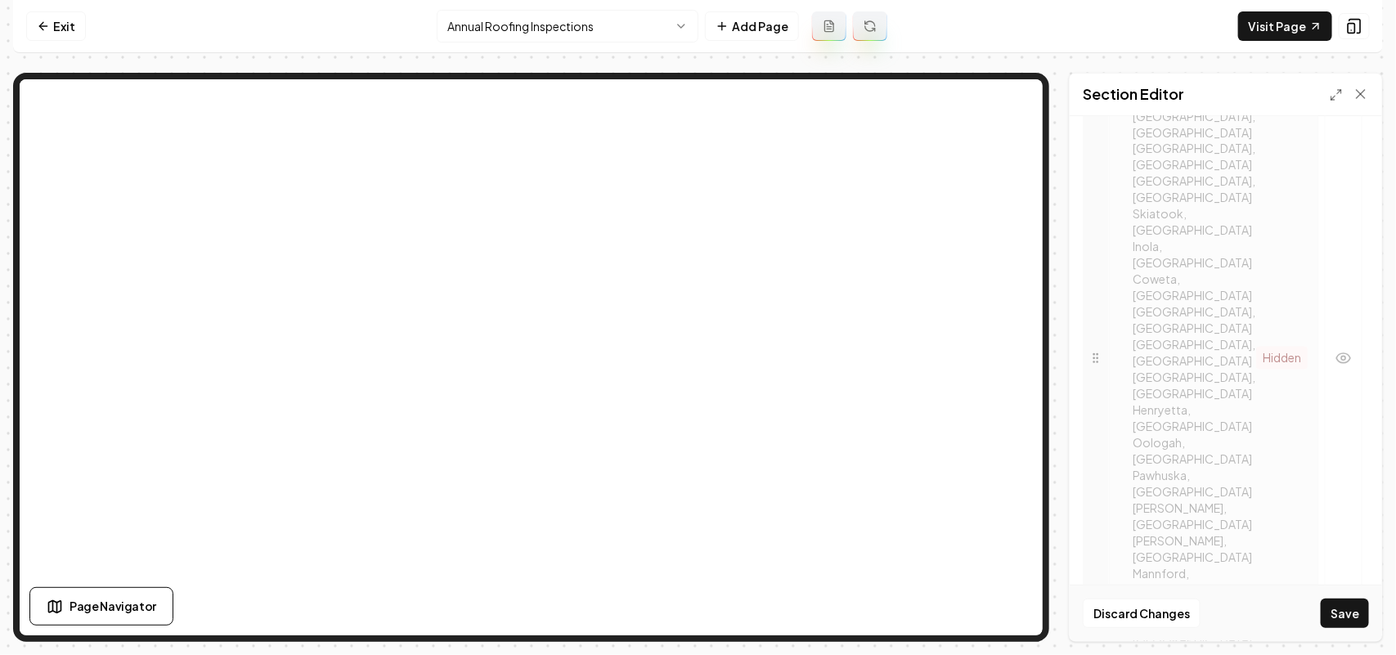
scroll to position [1681, 0]
click at [679, 616] on button "Save" at bounding box center [1345, 613] width 48 height 29
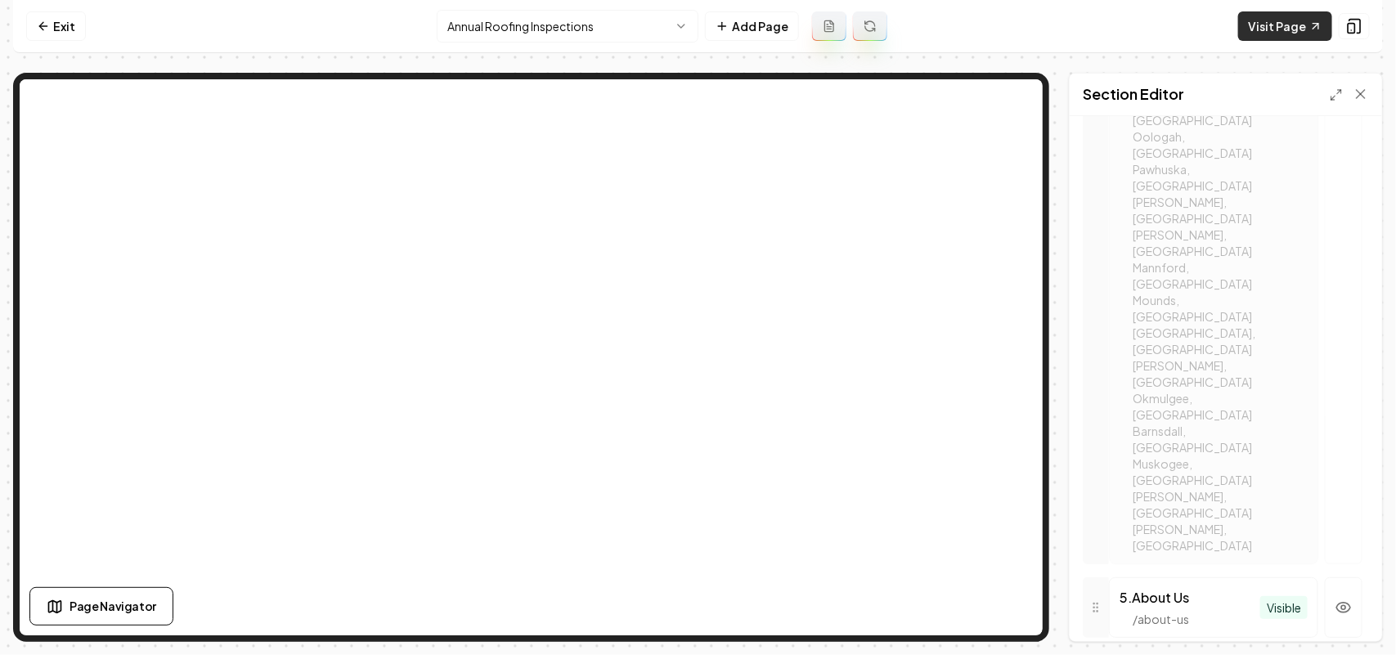
click at [679, 21] on link "Visit Page" at bounding box center [1285, 25] width 94 height 29
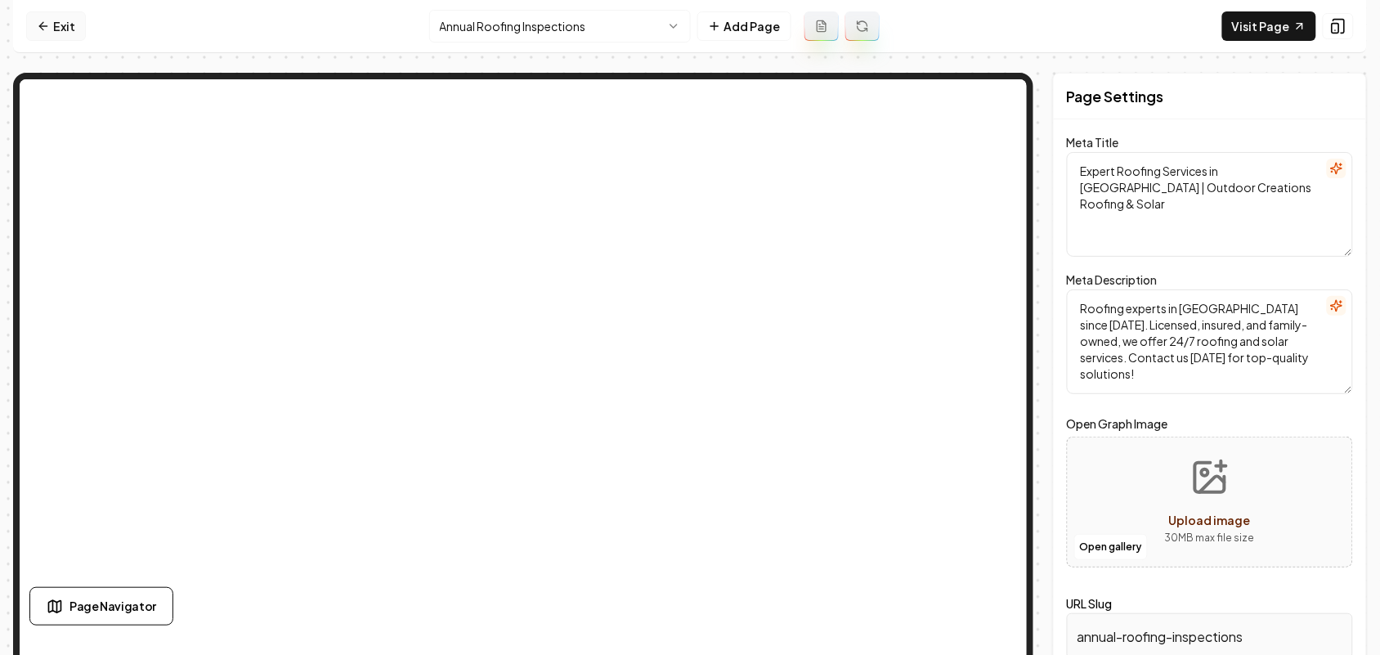
click at [47, 12] on link "Exit" at bounding box center [56, 25] width 60 height 29
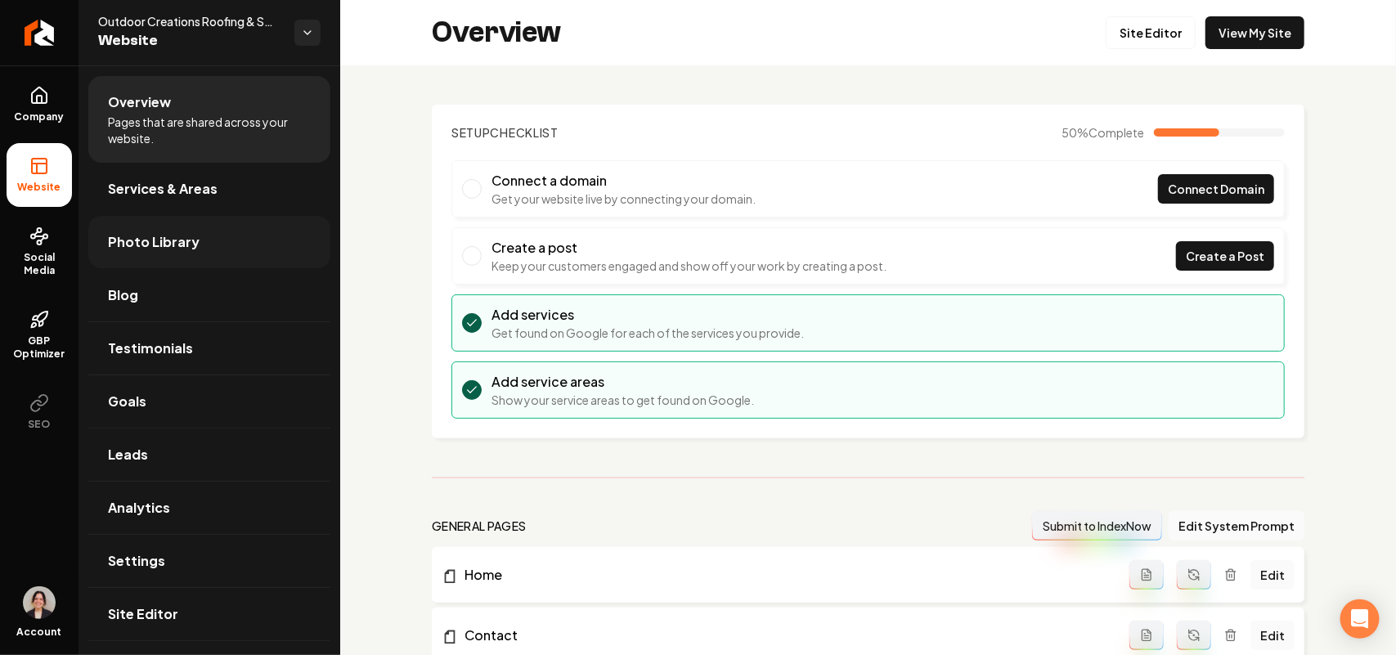
click at [186, 242] on span "Photo Library" at bounding box center [154, 242] width 92 height 20
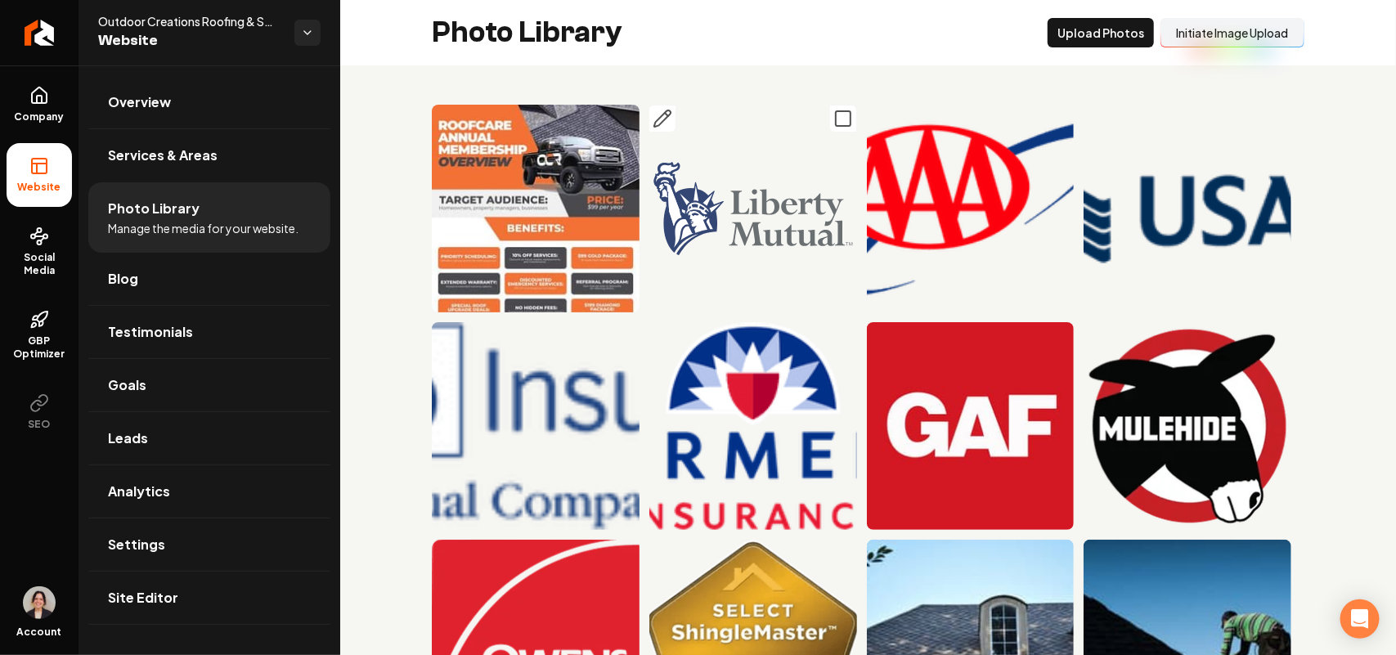
drag, startPoint x: 606, startPoint y: 198, endPoint x: 644, endPoint y: 209, distance: 40.1
click at [649, 209] on img "Main content area" at bounding box center [753, 209] width 208 height 208
click at [1067, 38] on button "Upload Photos" at bounding box center [1100, 32] width 106 height 29
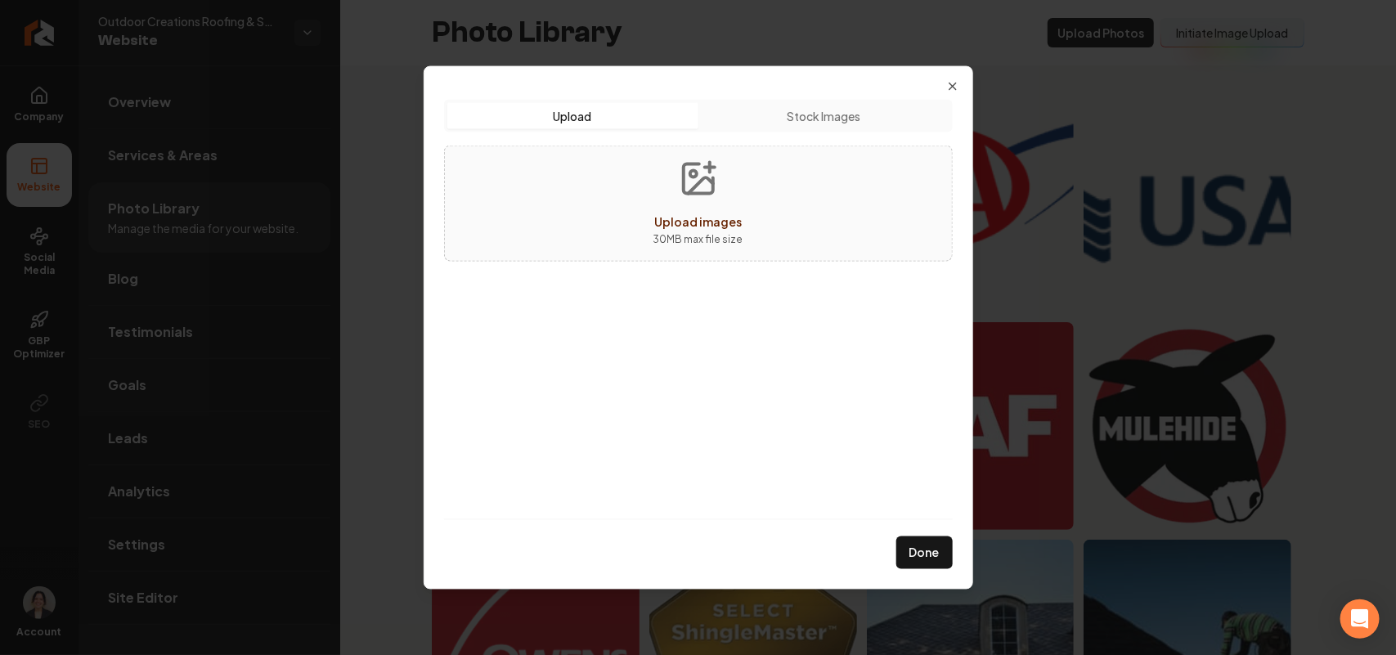
click at [716, 223] on span "Upload images" at bounding box center [697, 220] width 87 height 15
type input "**********"
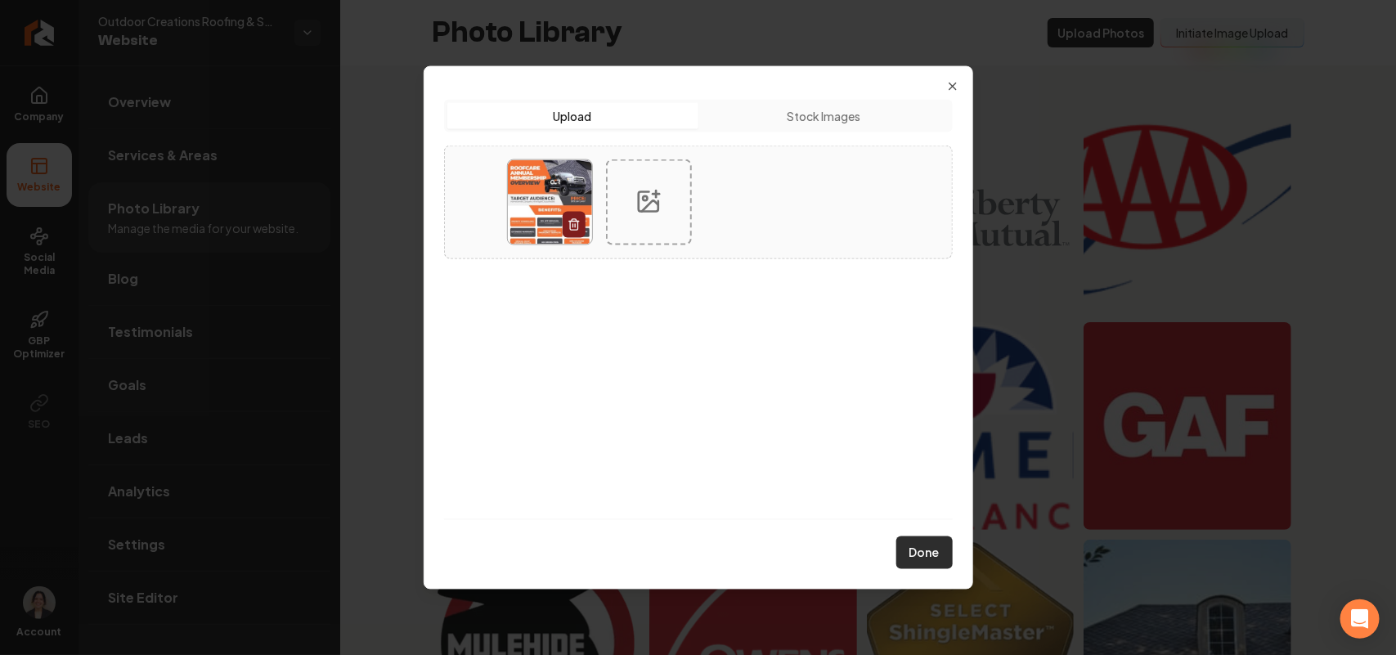
click at [948, 546] on button "Done" at bounding box center [924, 552] width 56 height 33
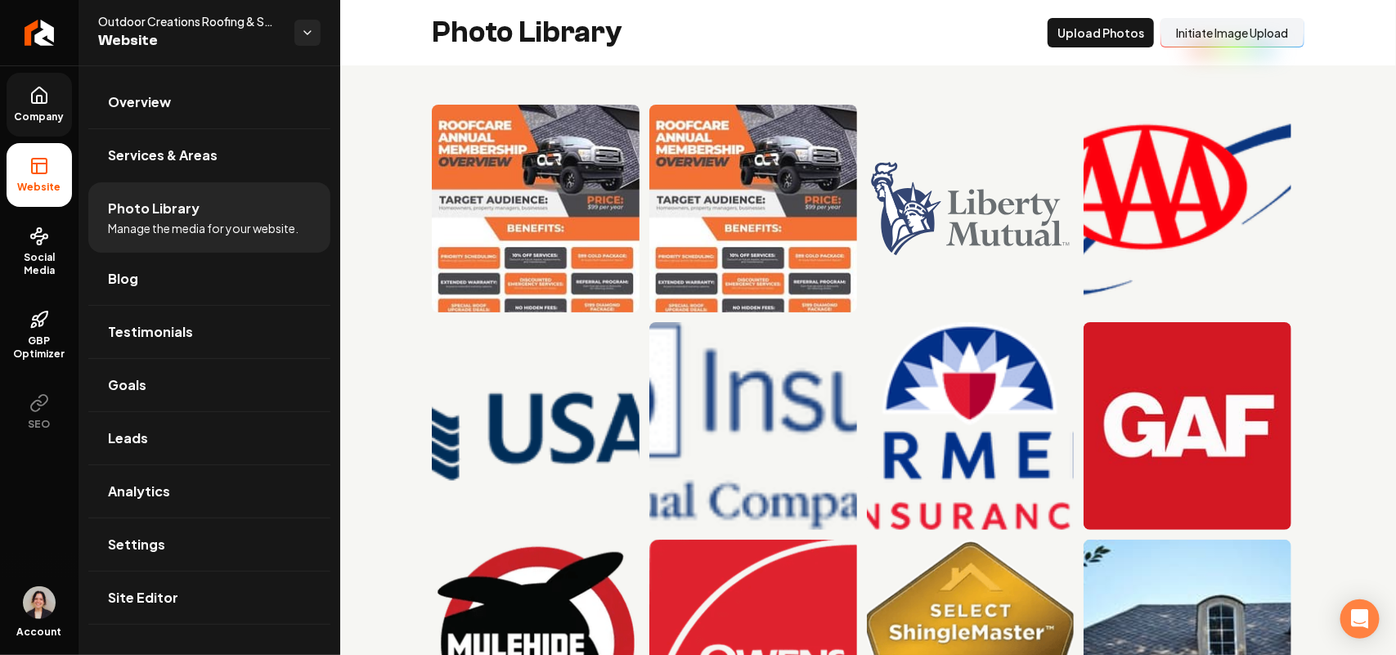
click at [43, 101] on icon at bounding box center [39, 96] width 20 height 20
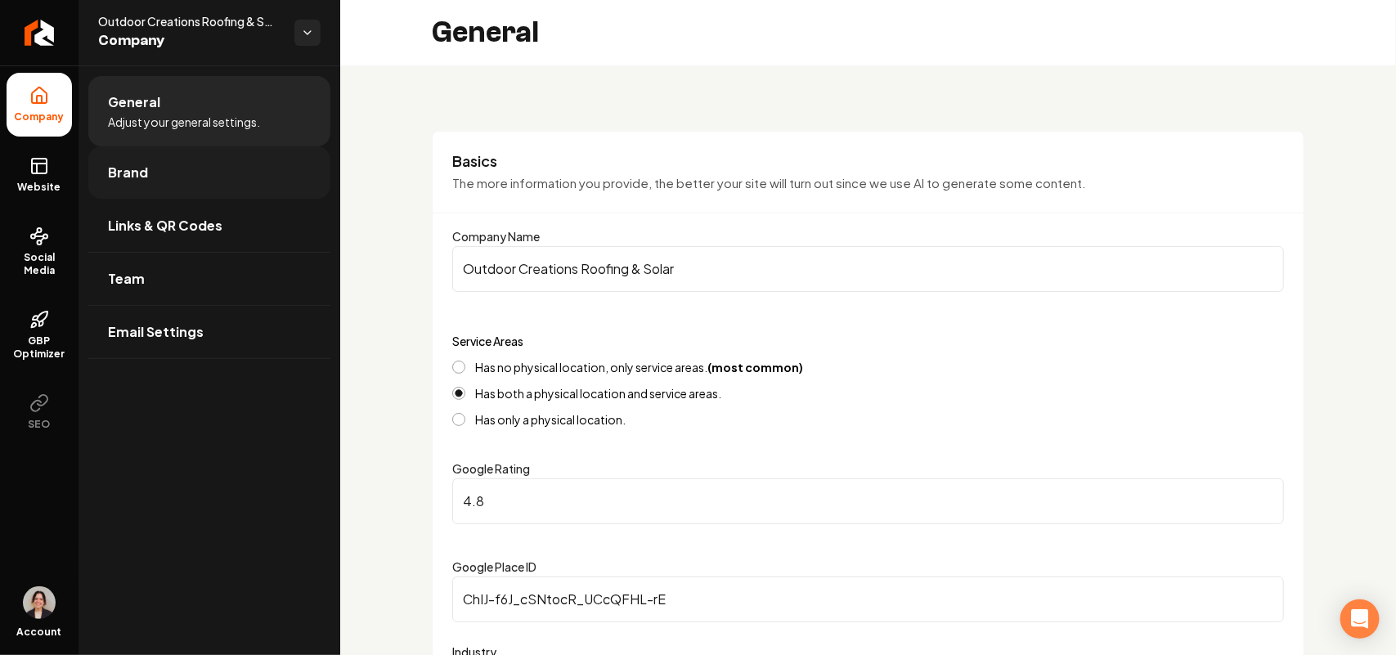
click at [182, 164] on link "Brand" at bounding box center [209, 172] width 242 height 52
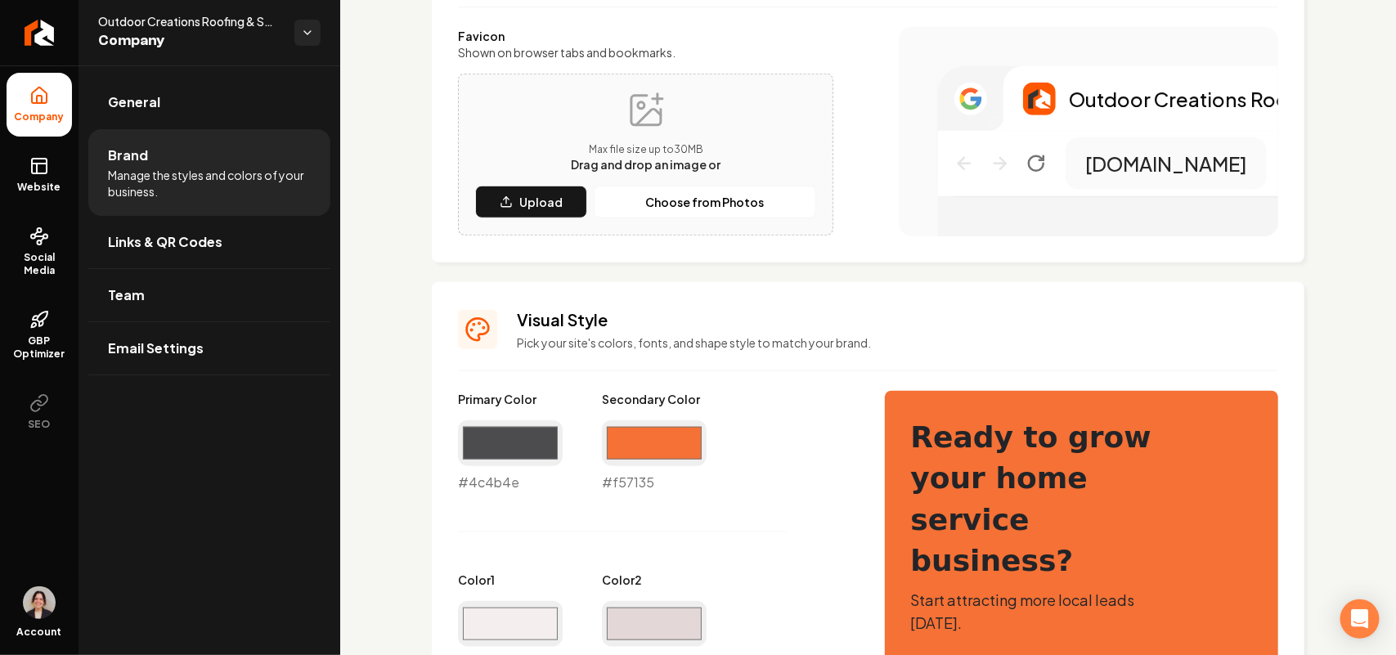
scroll to position [307, 0]
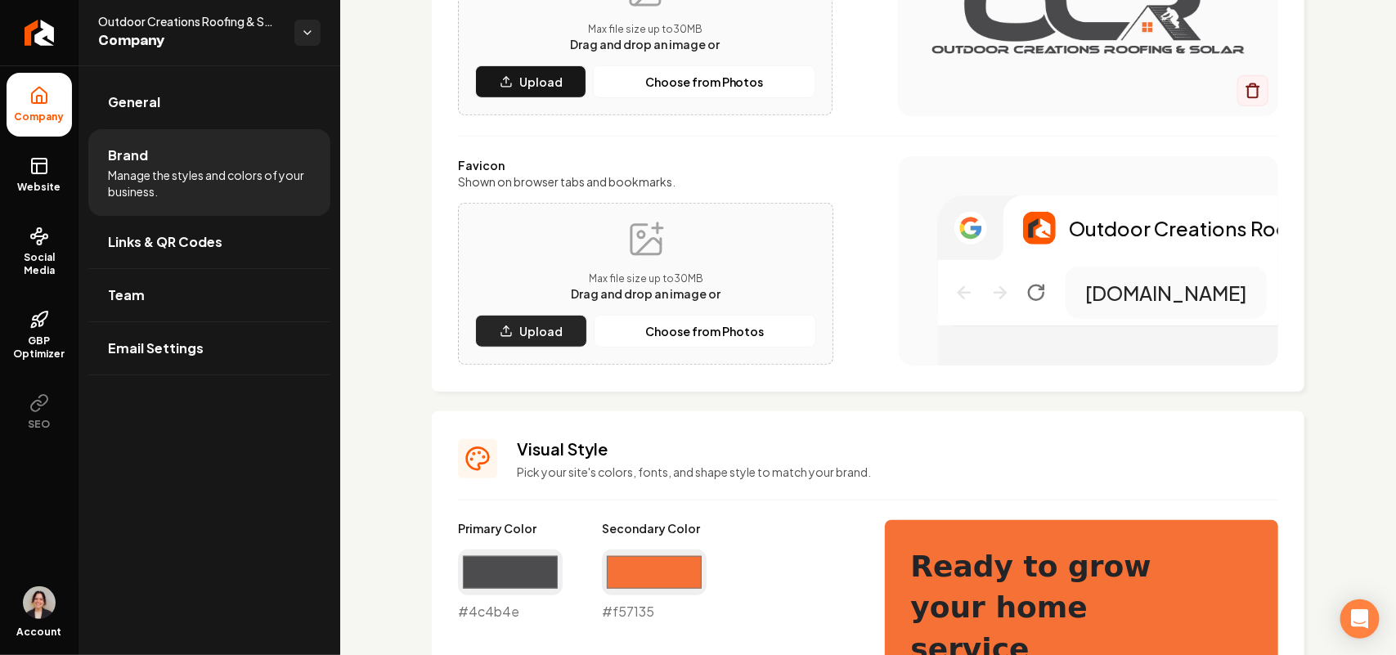
click at [536, 343] on button "Upload" at bounding box center [531, 331] width 112 height 33
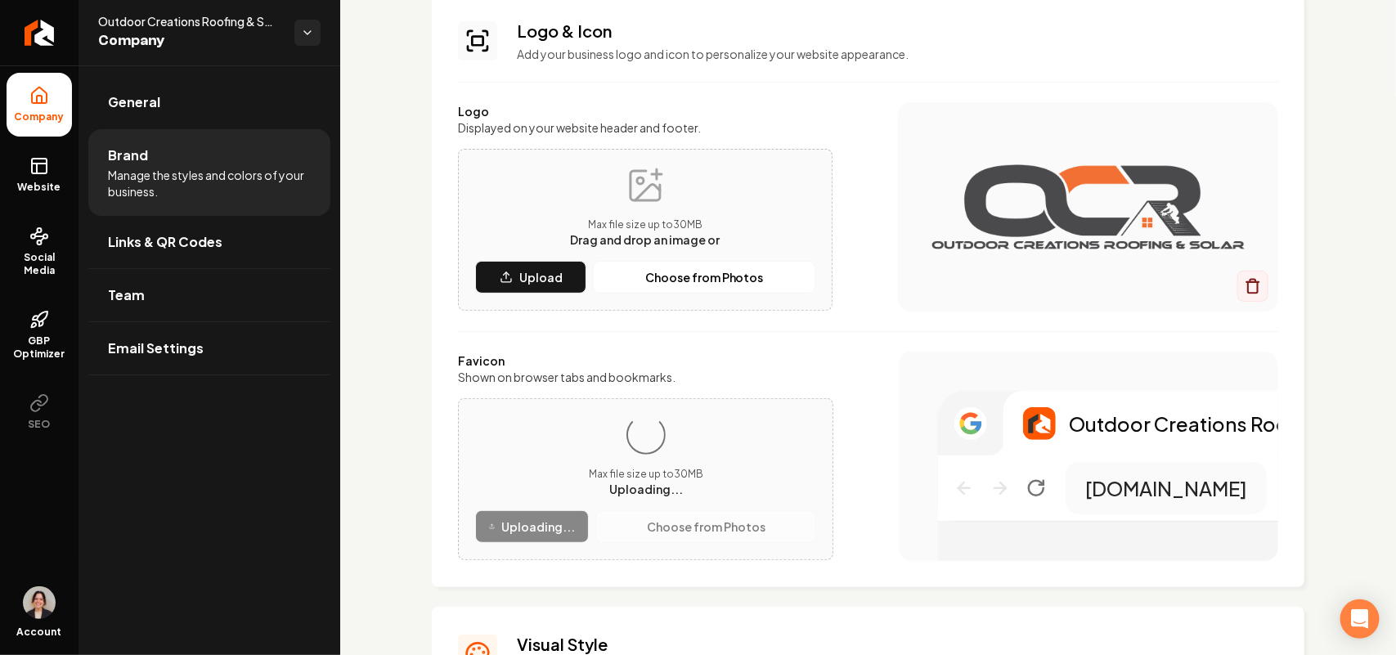
scroll to position [204, 0]
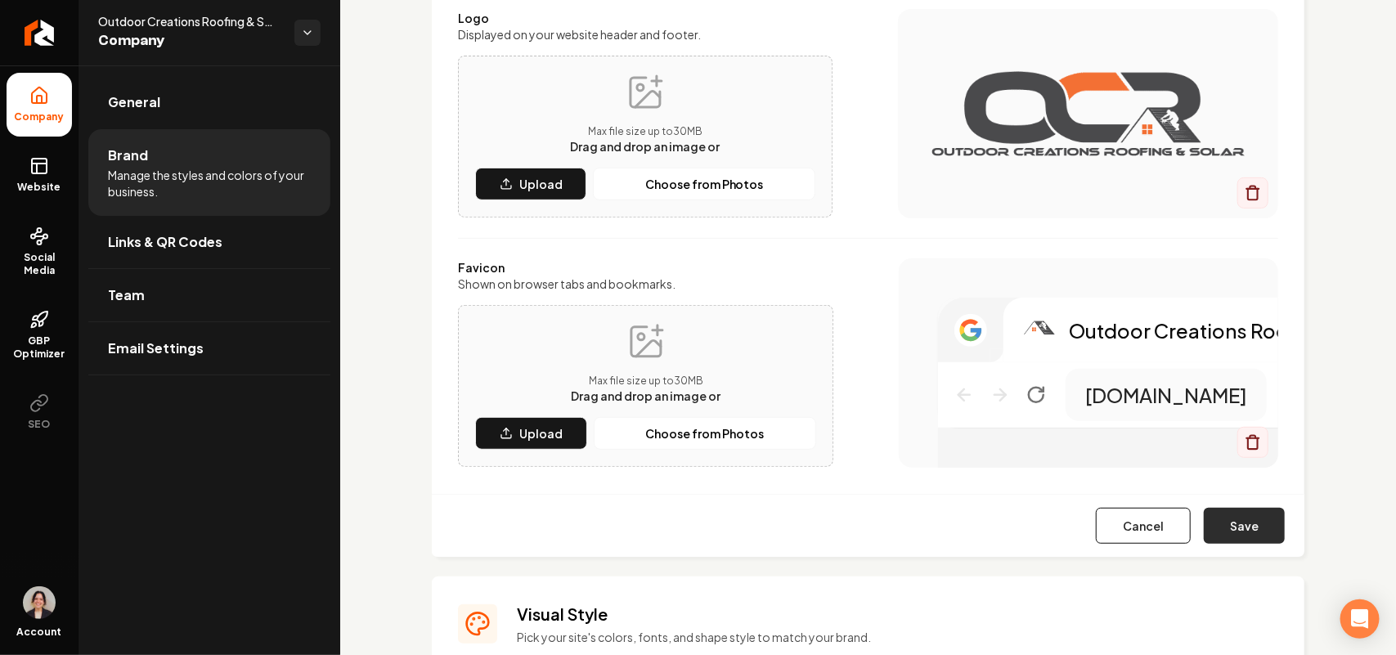
click at [1248, 515] on button "Save" at bounding box center [1244, 526] width 81 height 36
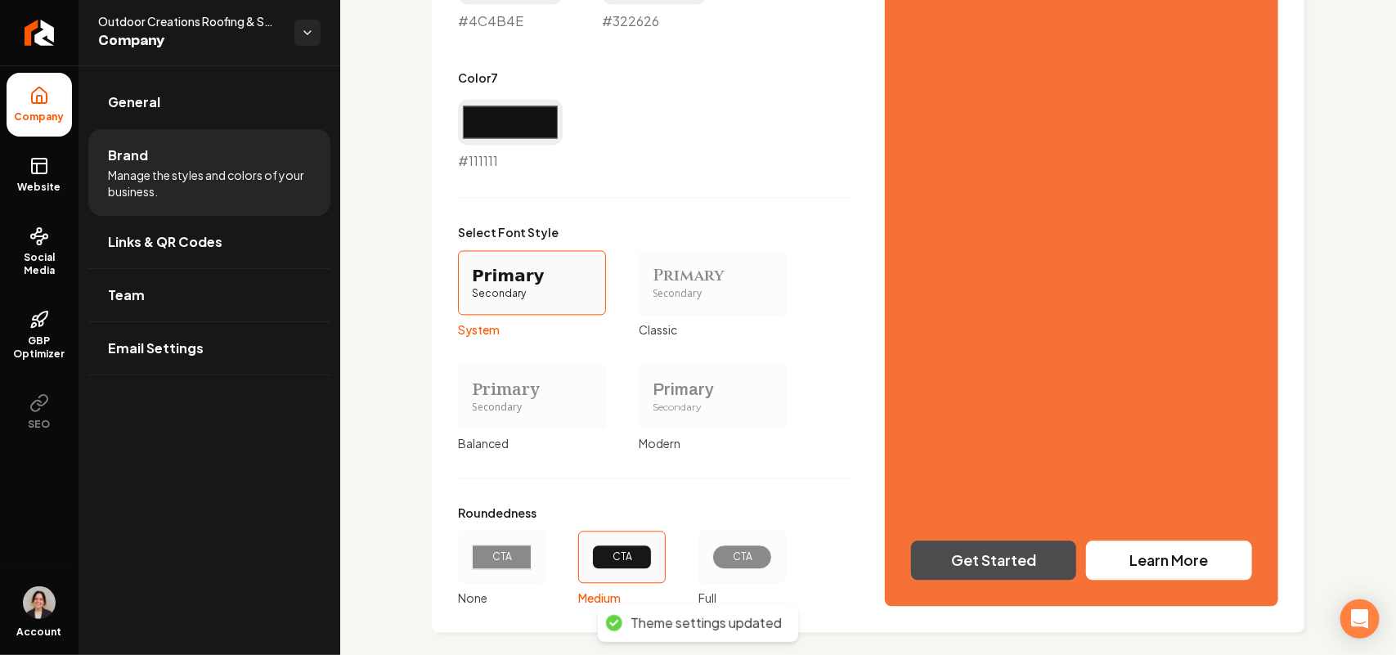
scroll to position [1376, 0]
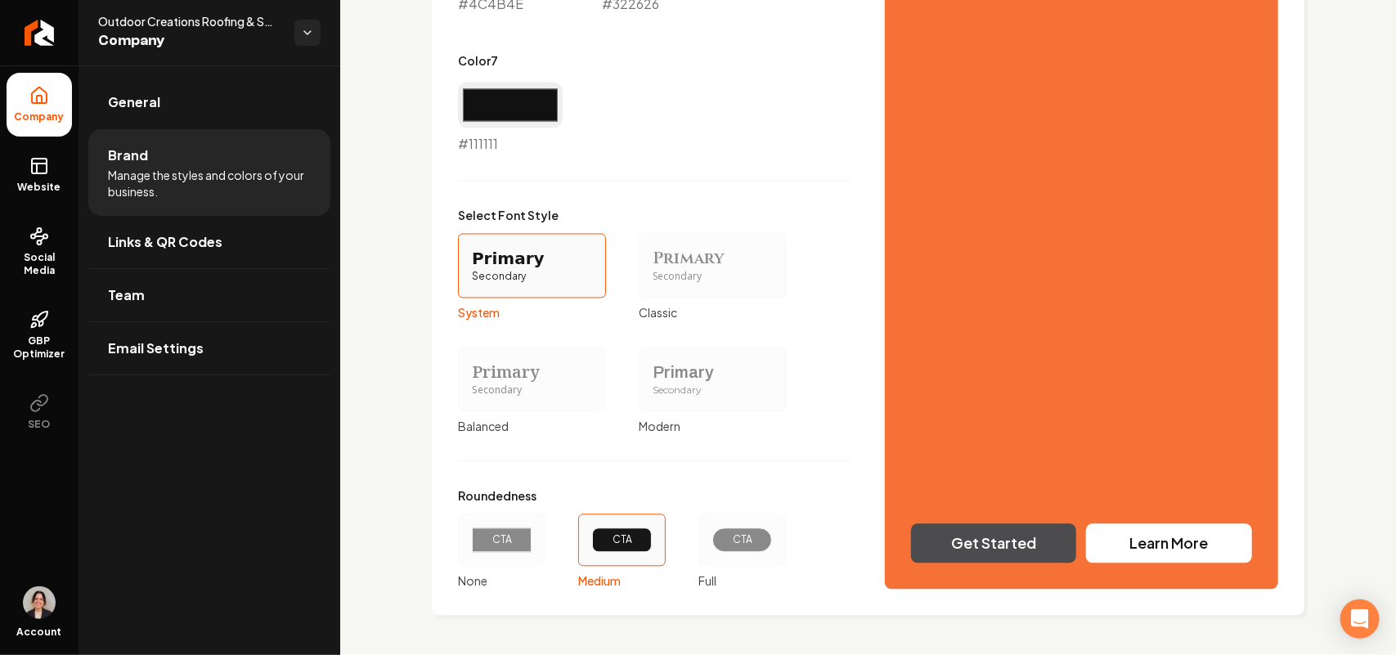
click at [677, 380] on div "Primary" at bounding box center [712, 372] width 120 height 23
click at [651, 380] on button "Primary Secondary Modern" at bounding box center [644, 379] width 13 height 13
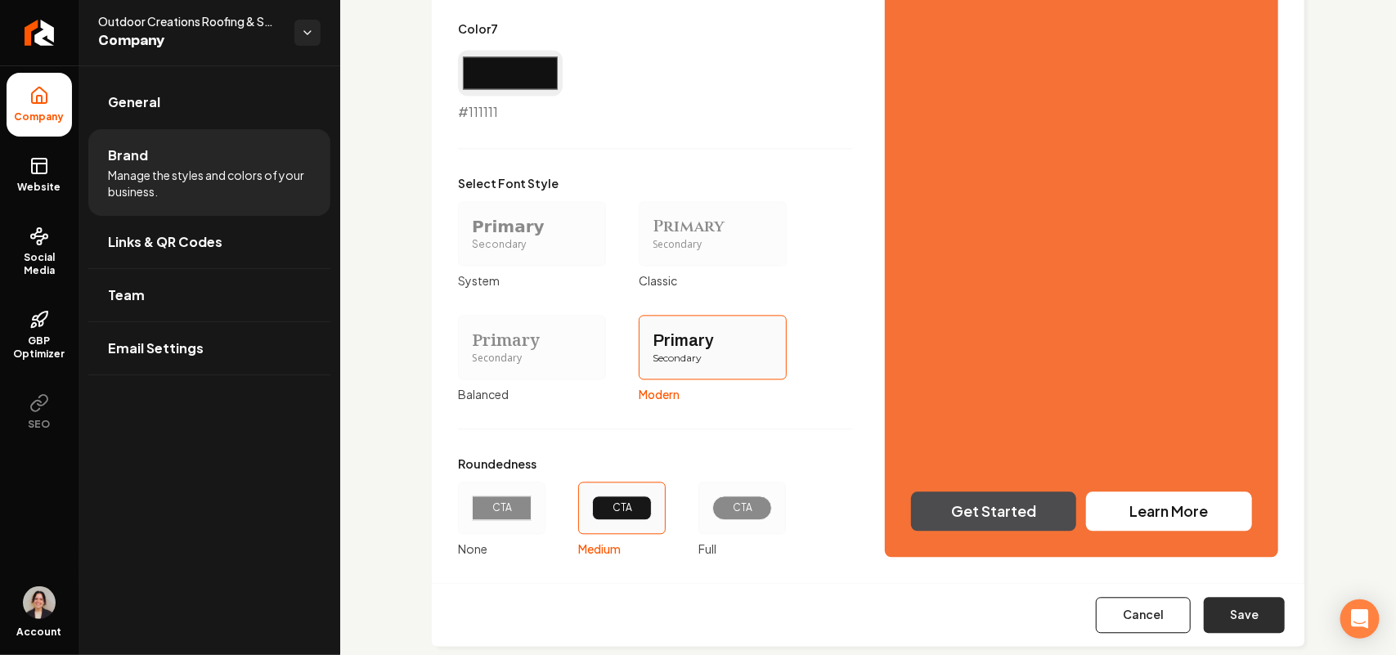
scroll to position [1440, 0]
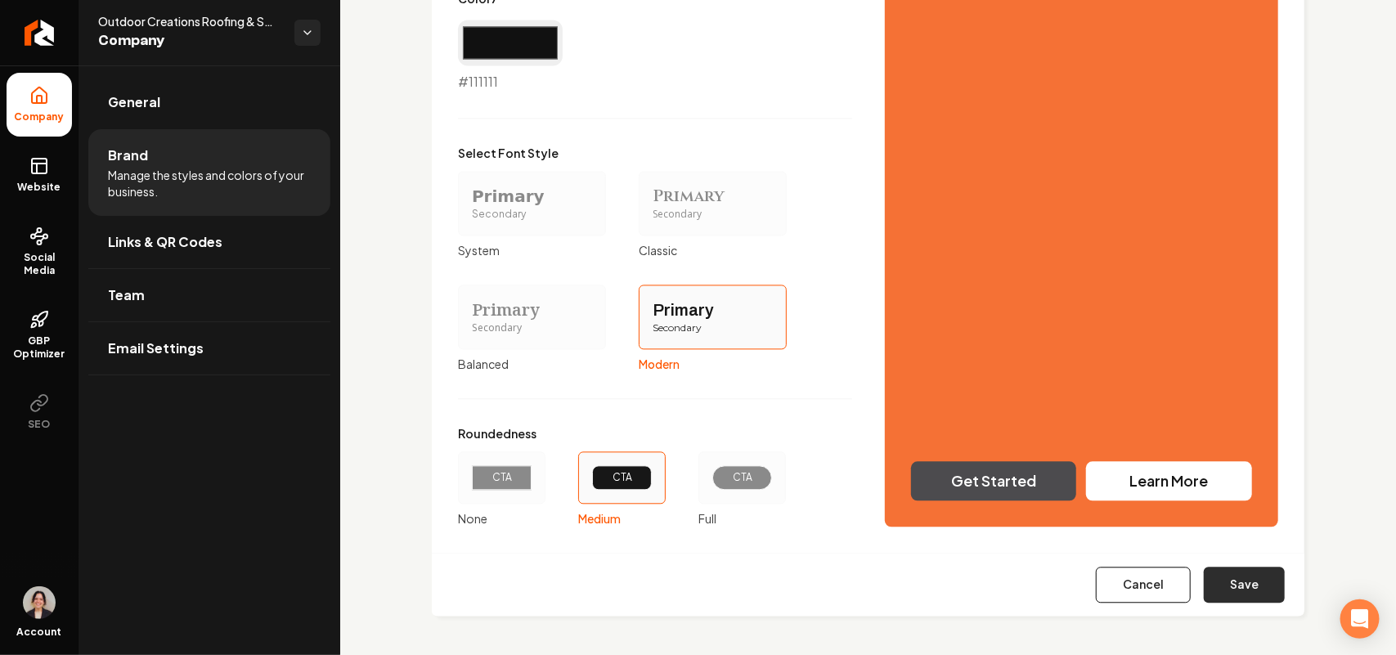
drag, startPoint x: 1241, startPoint y: 582, endPoint x: 1060, endPoint y: 554, distance: 183.8
click at [1240, 582] on button "Save" at bounding box center [1244, 585] width 81 height 36
type input "#f4eeee"
type input "#e3d7d7"
type input "#dcd0d0"
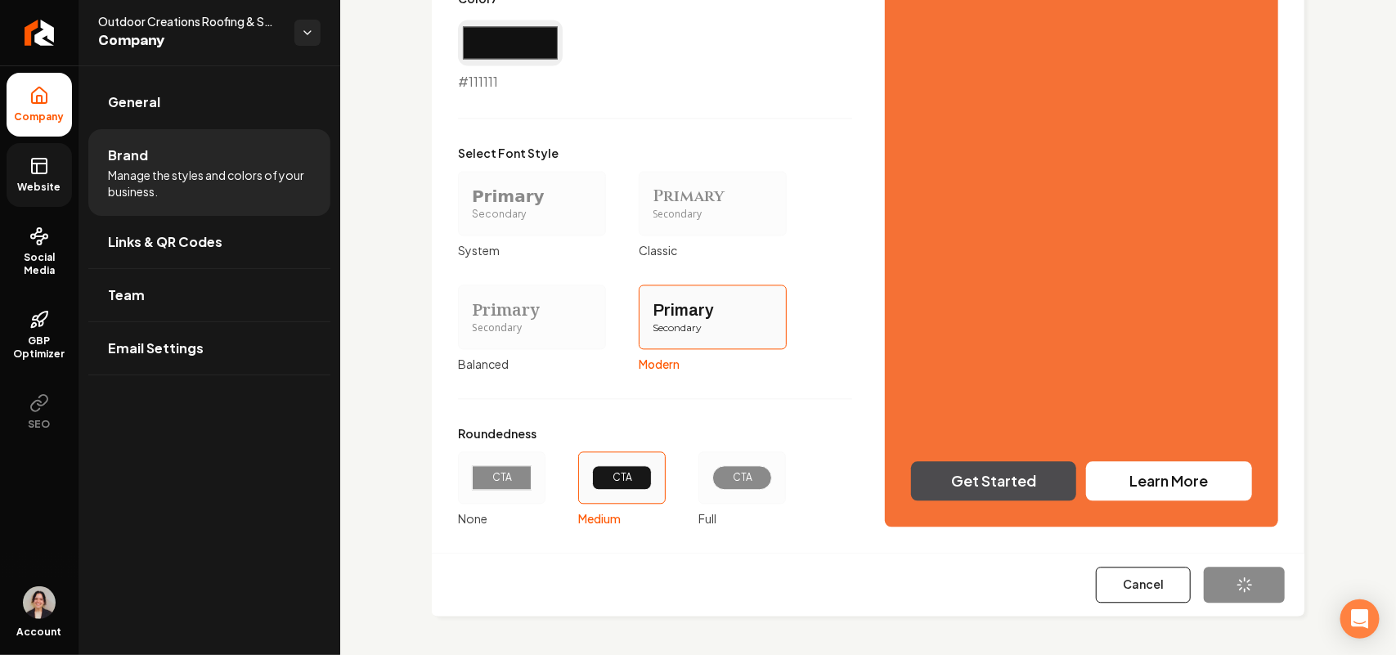
type input "#7d5d5d"
type input "#4c4b4e"
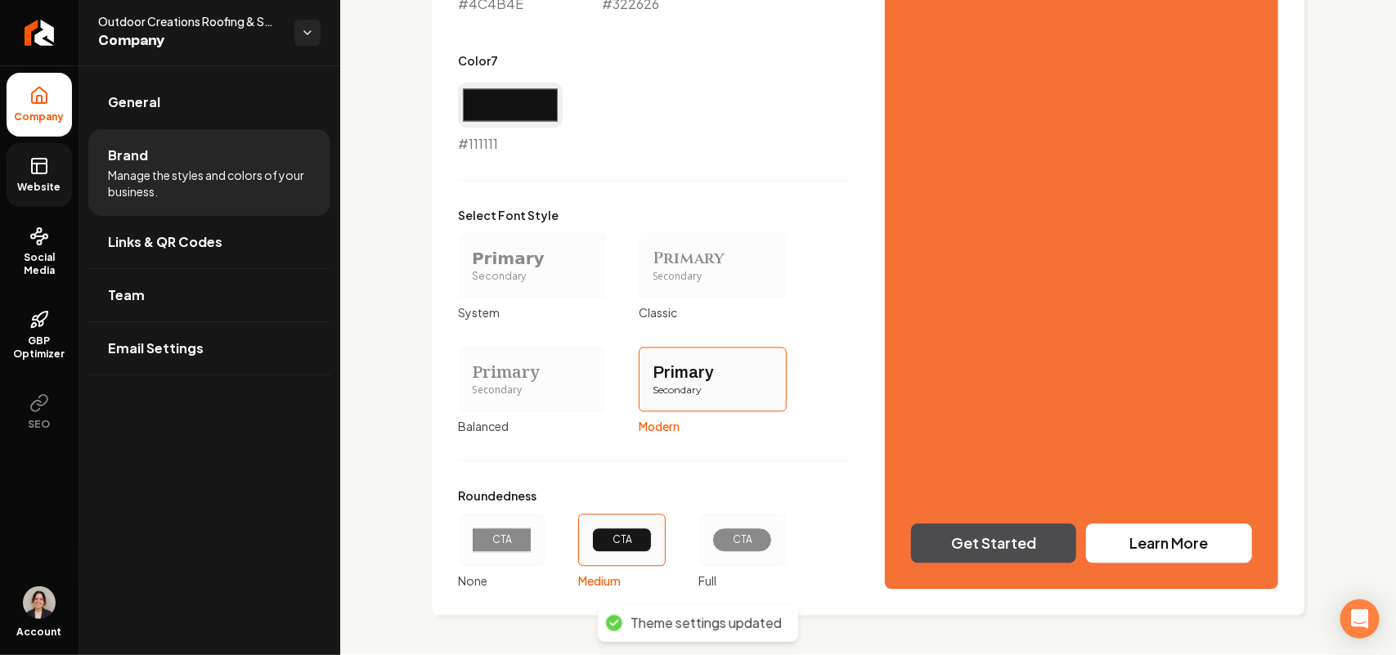
scroll to position [1376, 0]
click at [43, 170] on icon at bounding box center [39, 166] width 20 height 20
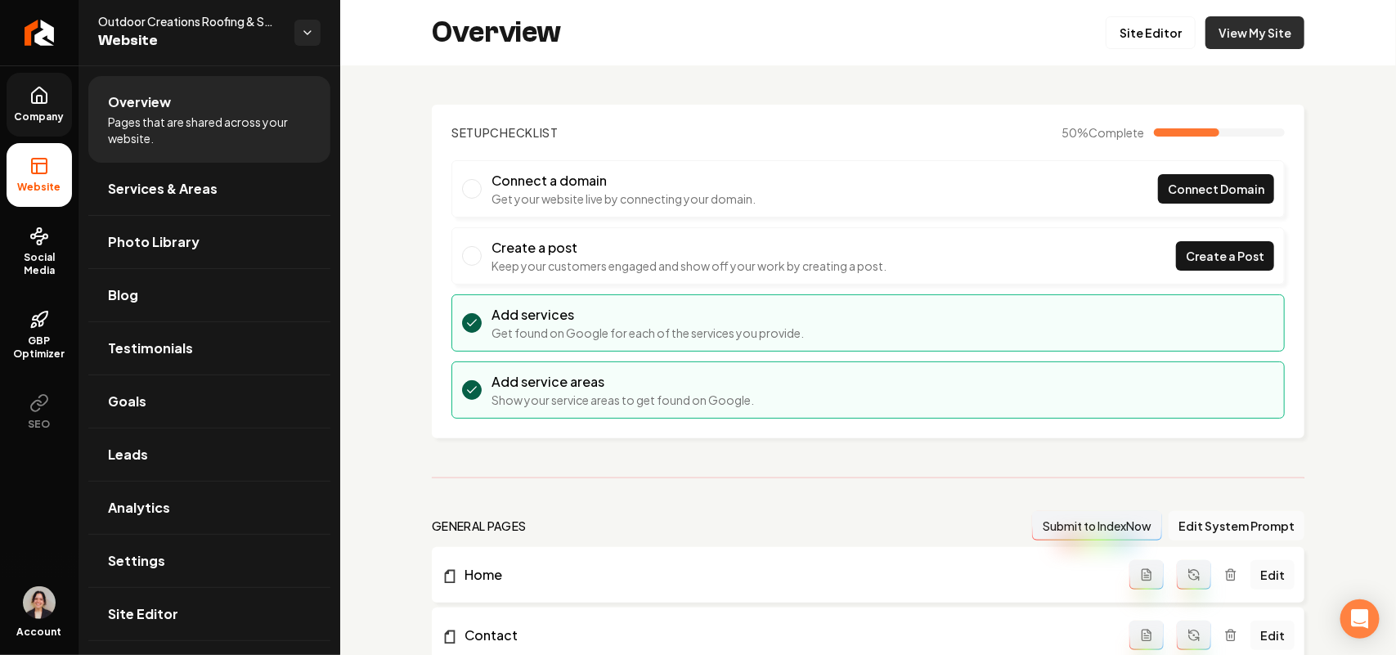
click at [1239, 33] on link "View My Site" at bounding box center [1254, 32] width 99 height 33
click at [1182, 46] on link "Site Editor" at bounding box center [1150, 32] width 90 height 33
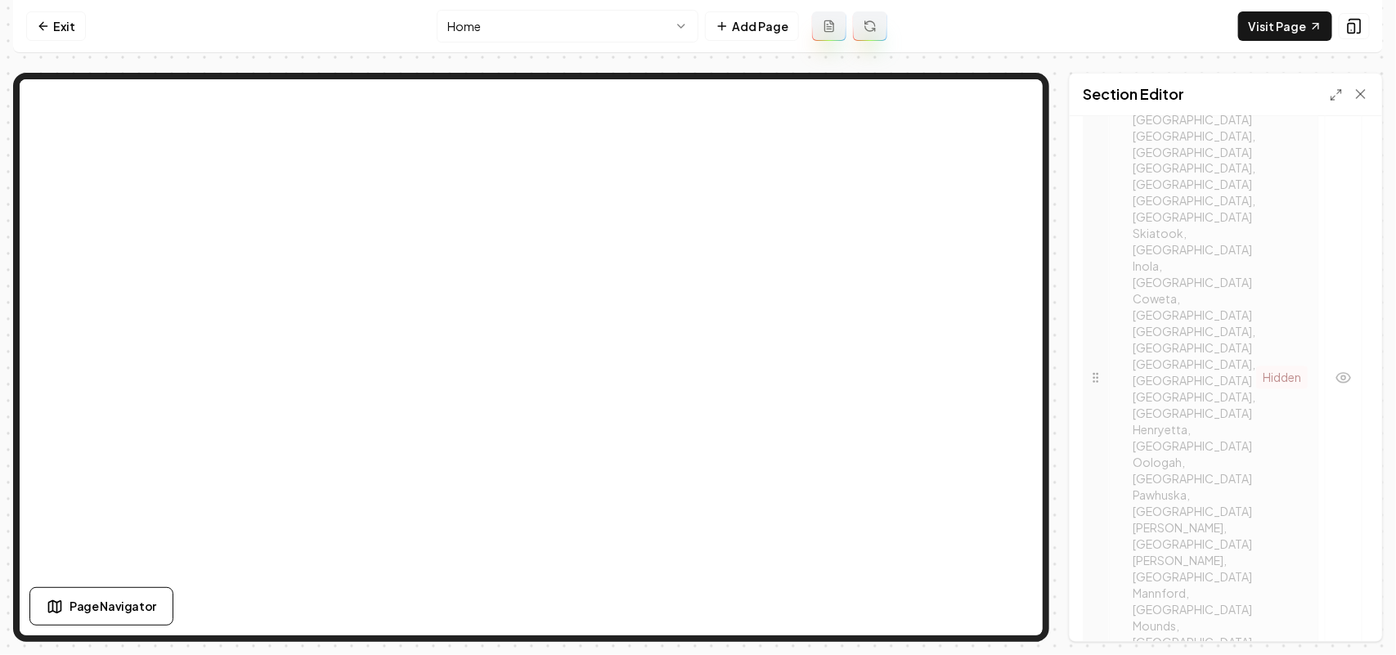
scroll to position [1533, 0]
drag, startPoint x: 1090, startPoint y: 626, endPoint x: 1101, endPoint y: 383, distance: 243.1
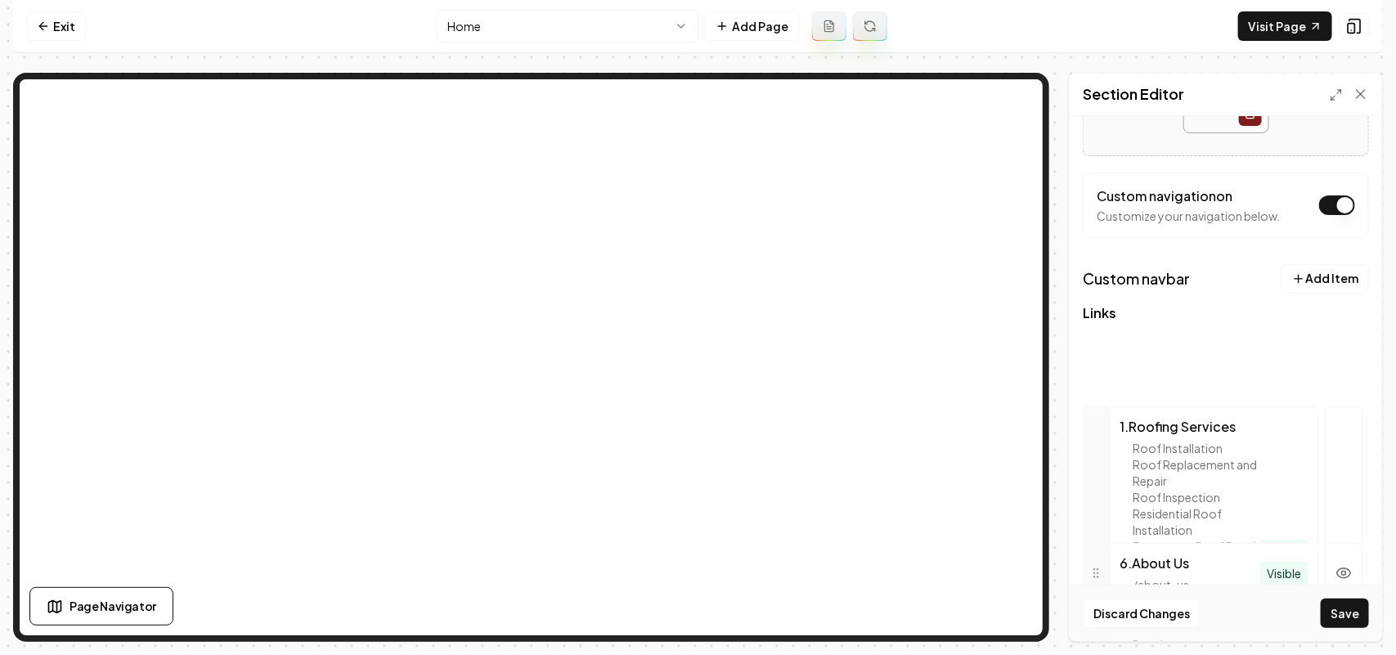
scroll to position [210, 0]
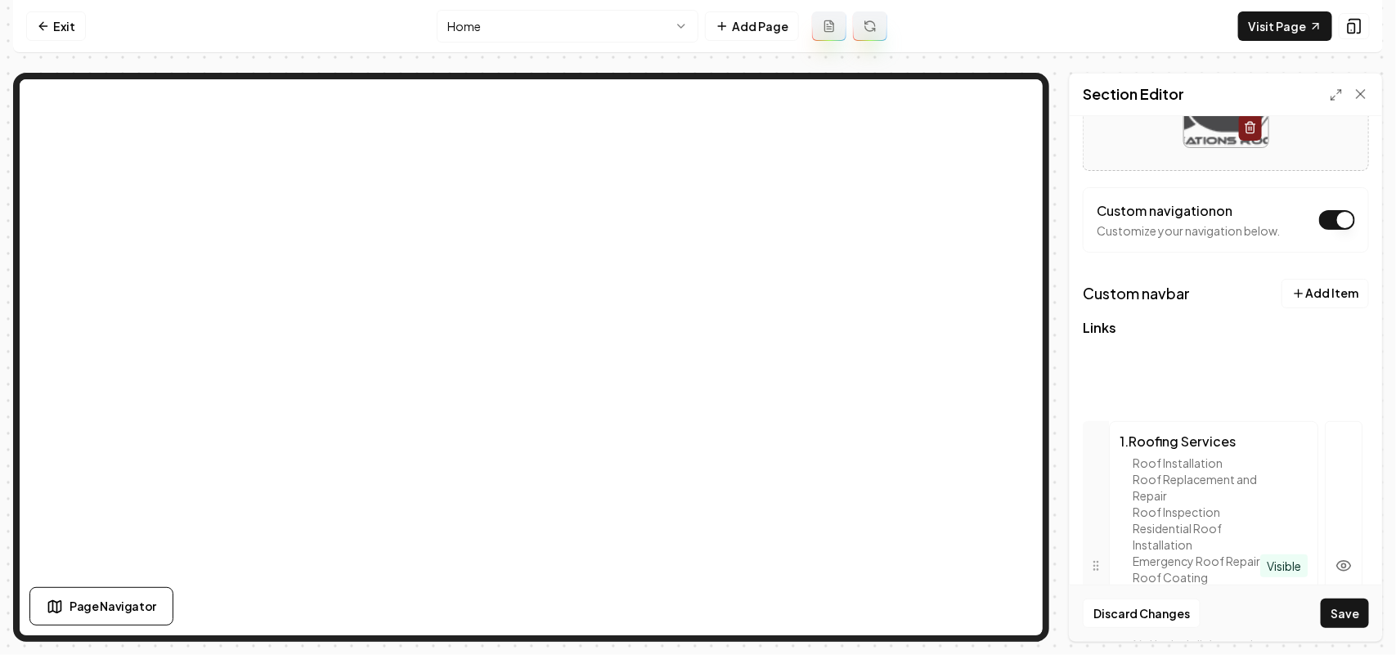
drag, startPoint x: 1101, startPoint y: 176, endPoint x: 1114, endPoint y: 374, distance: 198.3
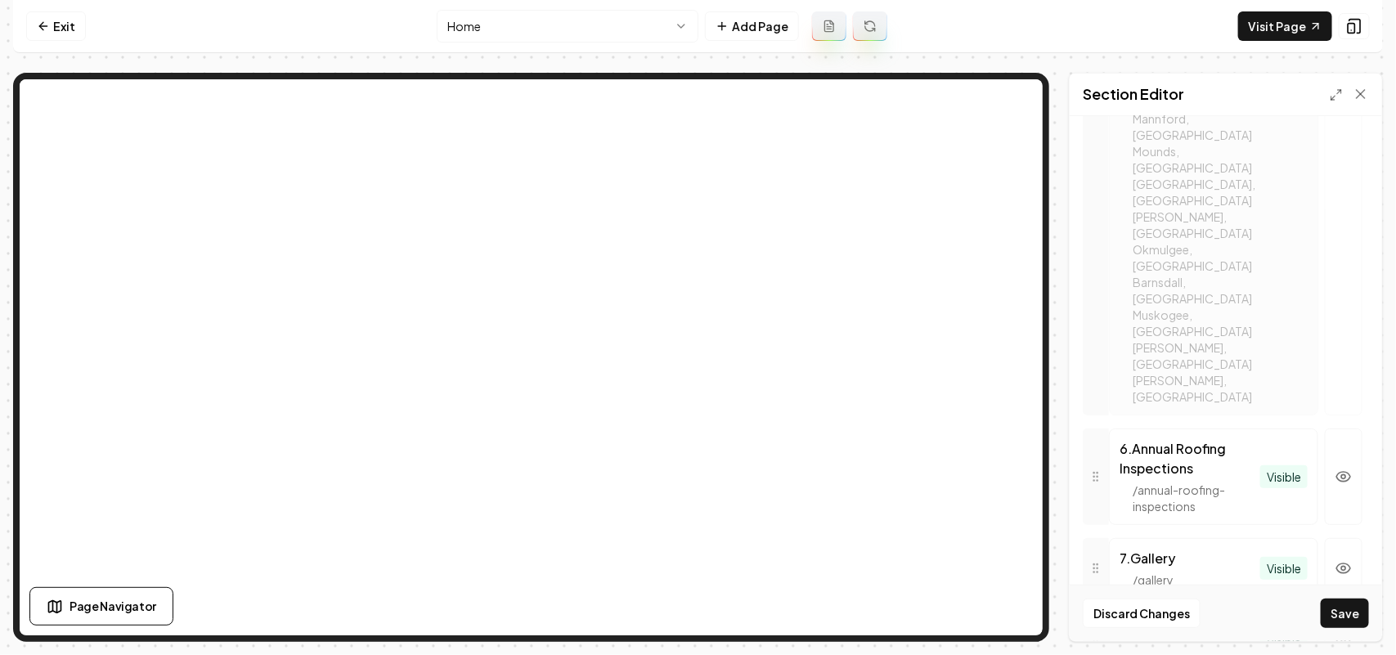
scroll to position [1938, 0]
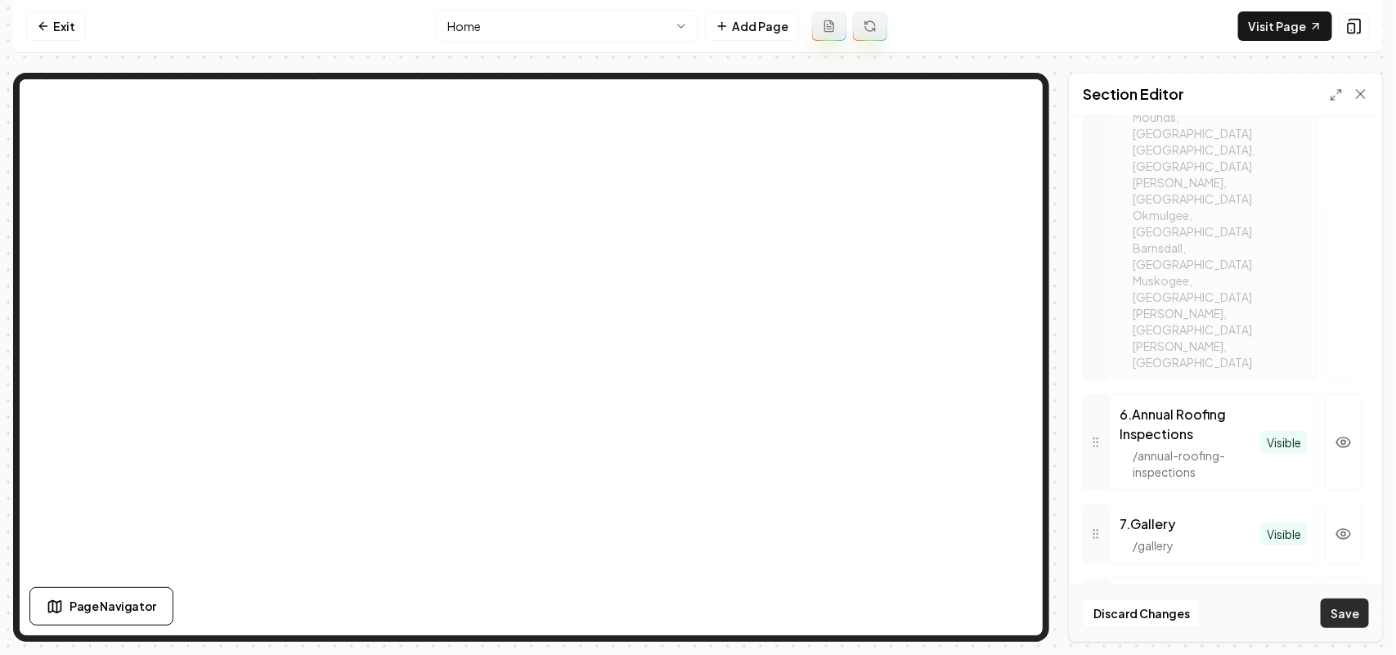
click at [1349, 619] on button "Save" at bounding box center [1345, 613] width 48 height 29
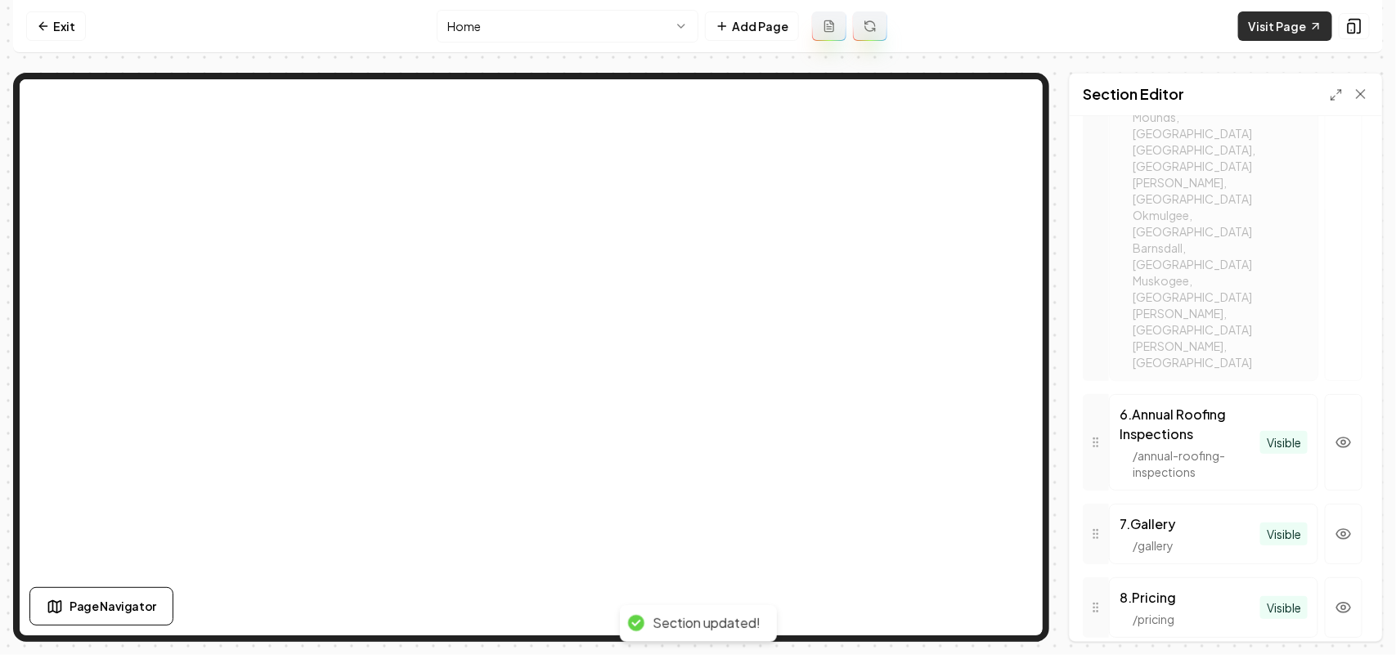
scroll to position [1881, 0]
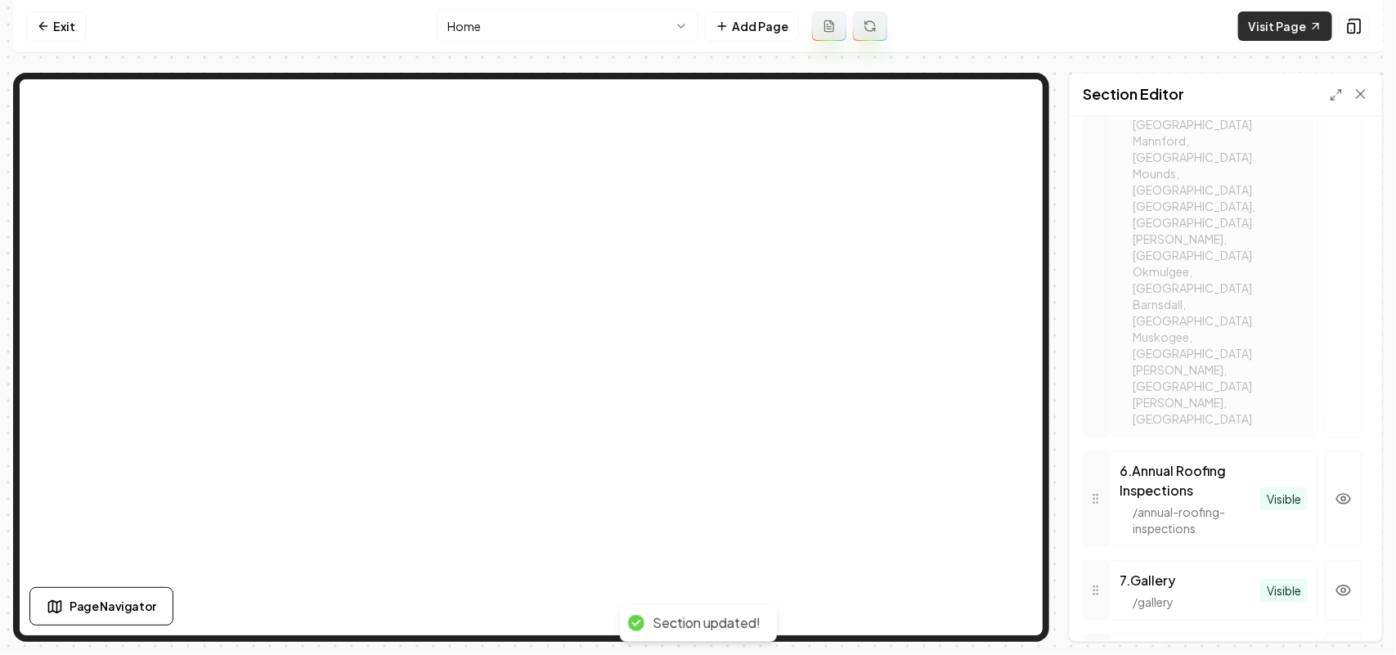
click at [1282, 30] on link "Visit Page" at bounding box center [1285, 25] width 94 height 29
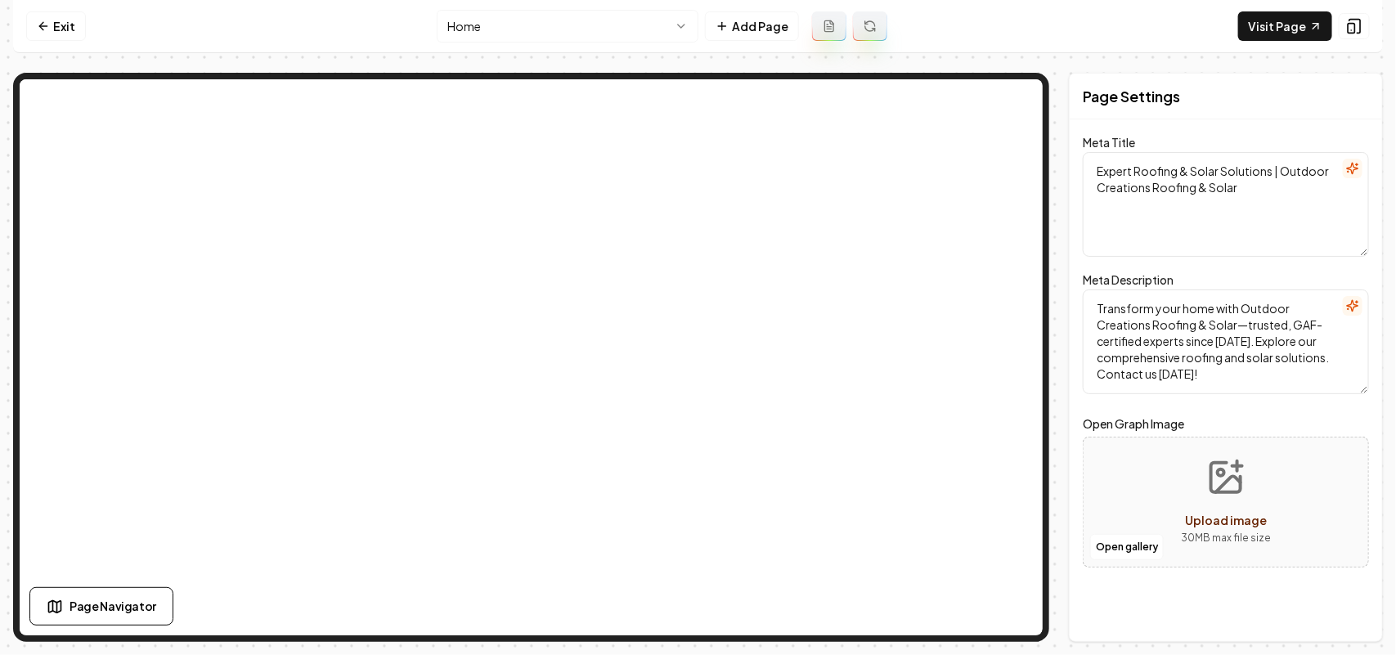
scroll to position [0, 0]
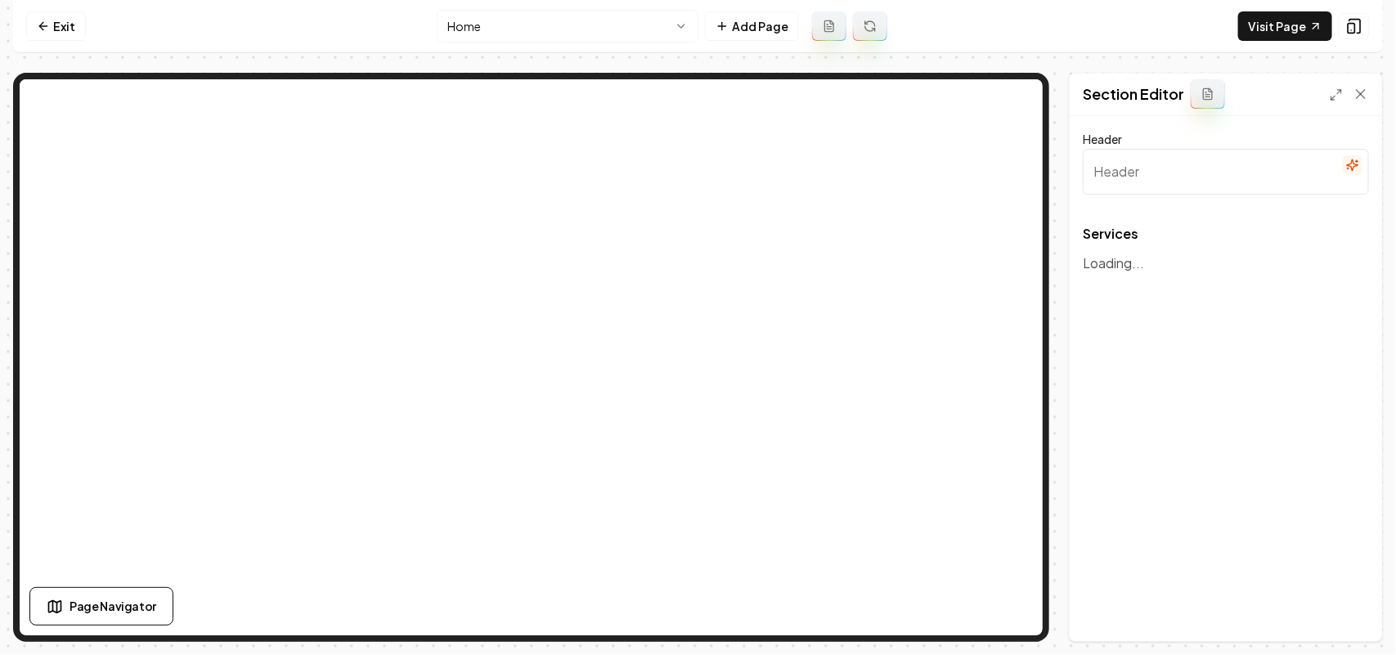
type input "Our Comprehensive Roofing Solutions"
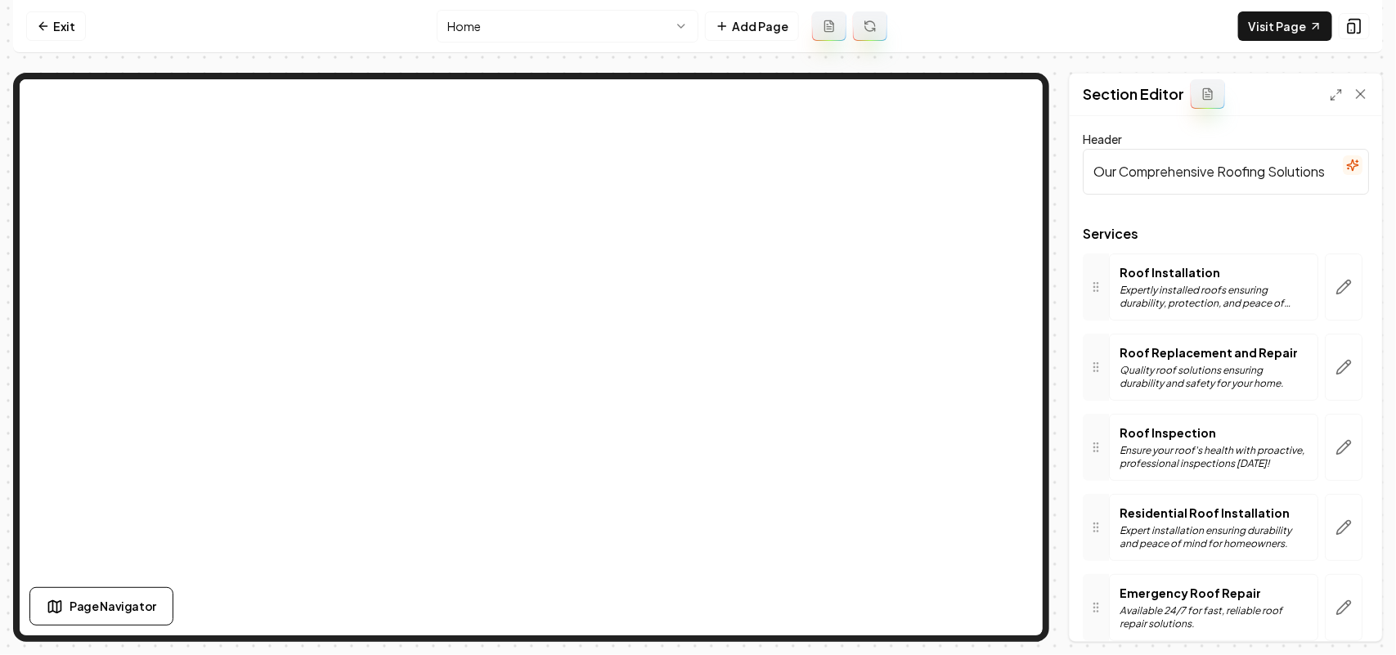
click at [530, 26] on html "Computer Required This feature is only available on a computer. Please switch t…" at bounding box center [698, 327] width 1396 height 655
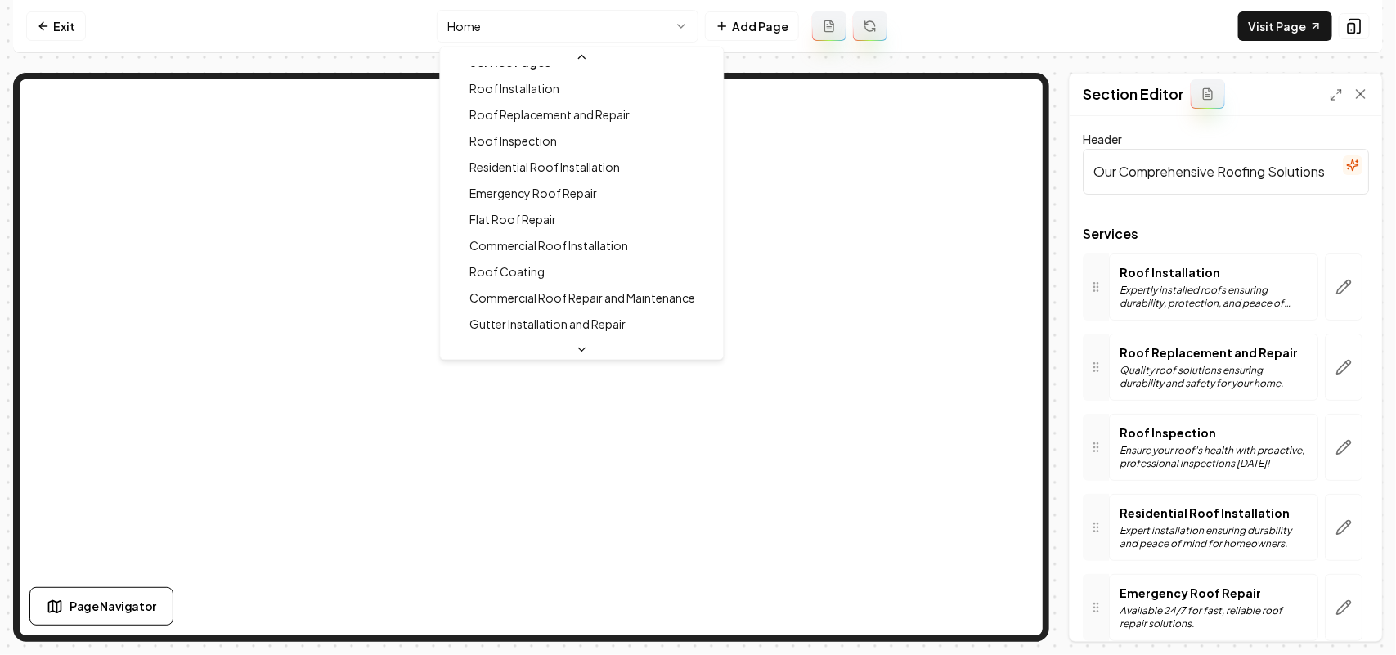
scroll to position [307, 0]
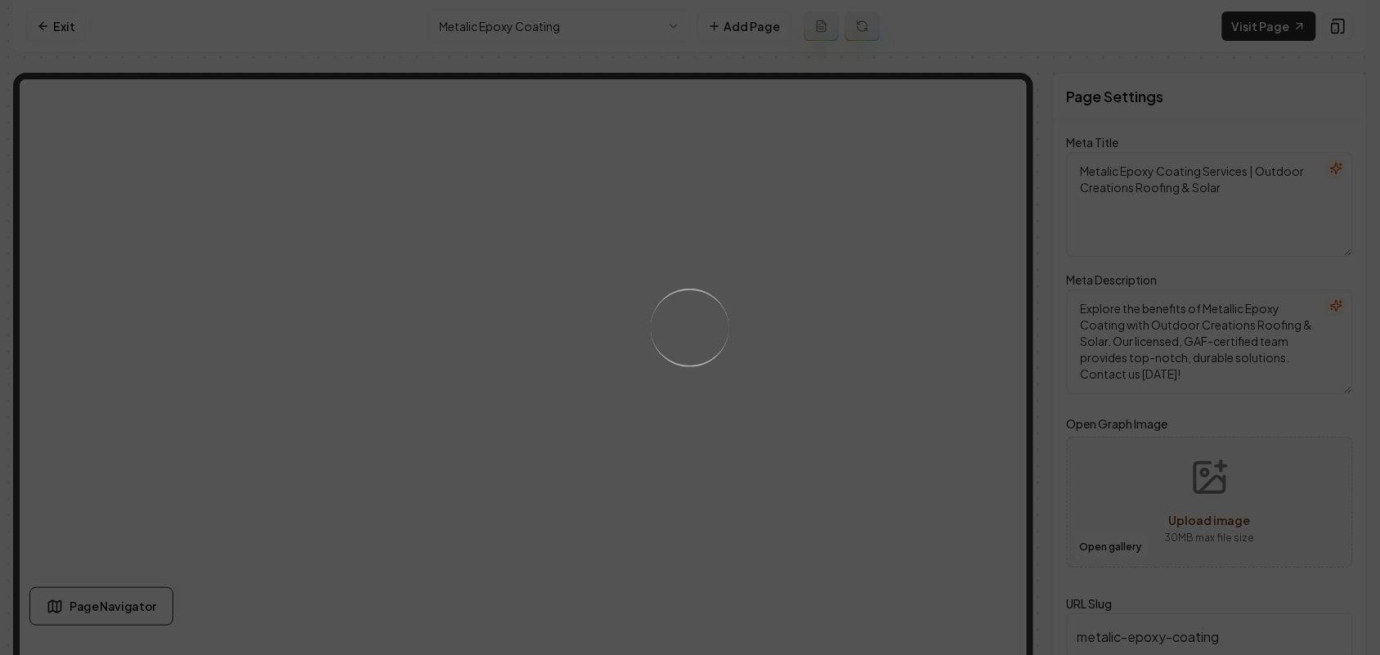
click at [898, 401] on div "Loading..." at bounding box center [690, 327] width 1380 height 655
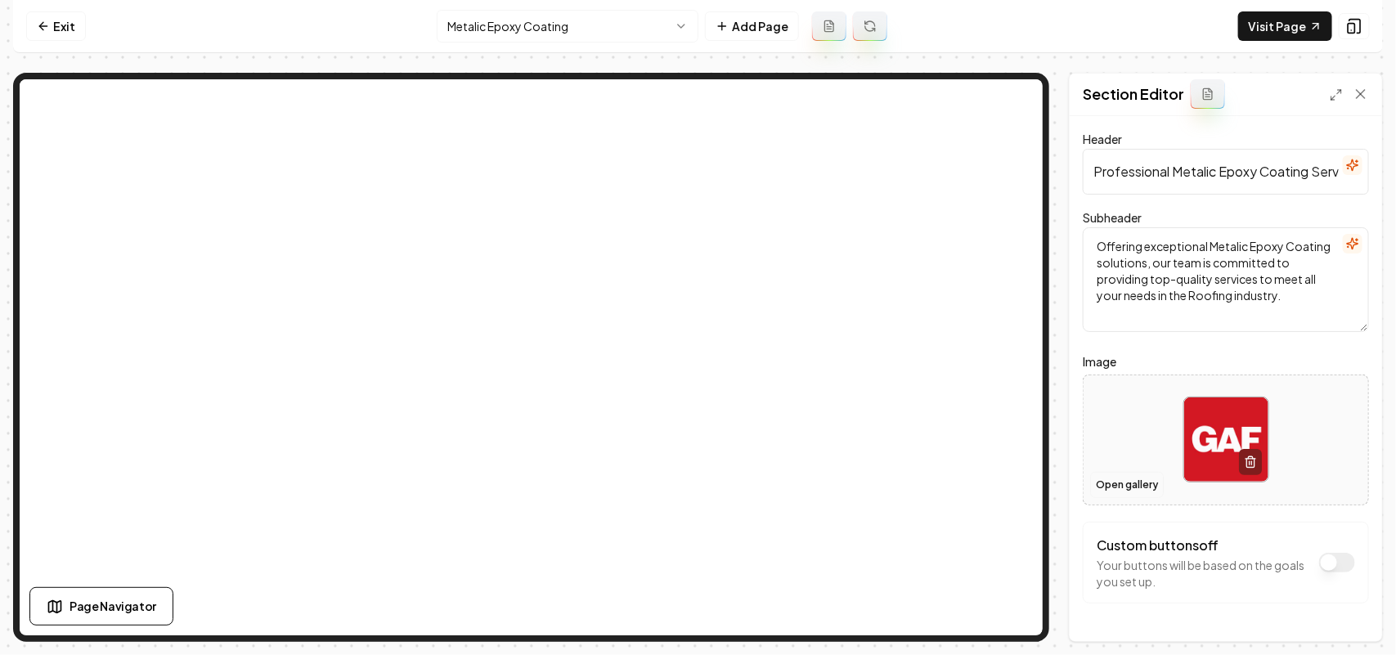
click at [1137, 485] on button "Open gallery" at bounding box center [1127, 485] width 74 height 26
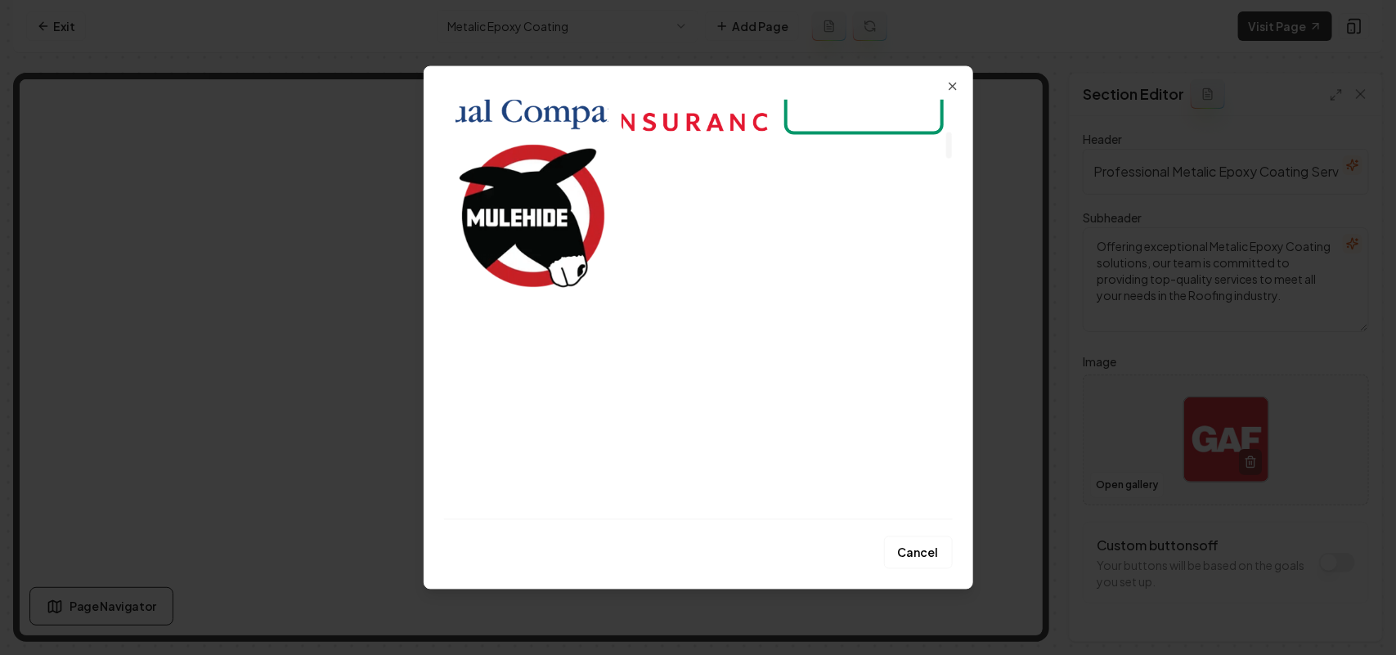
scroll to position [511, 0]
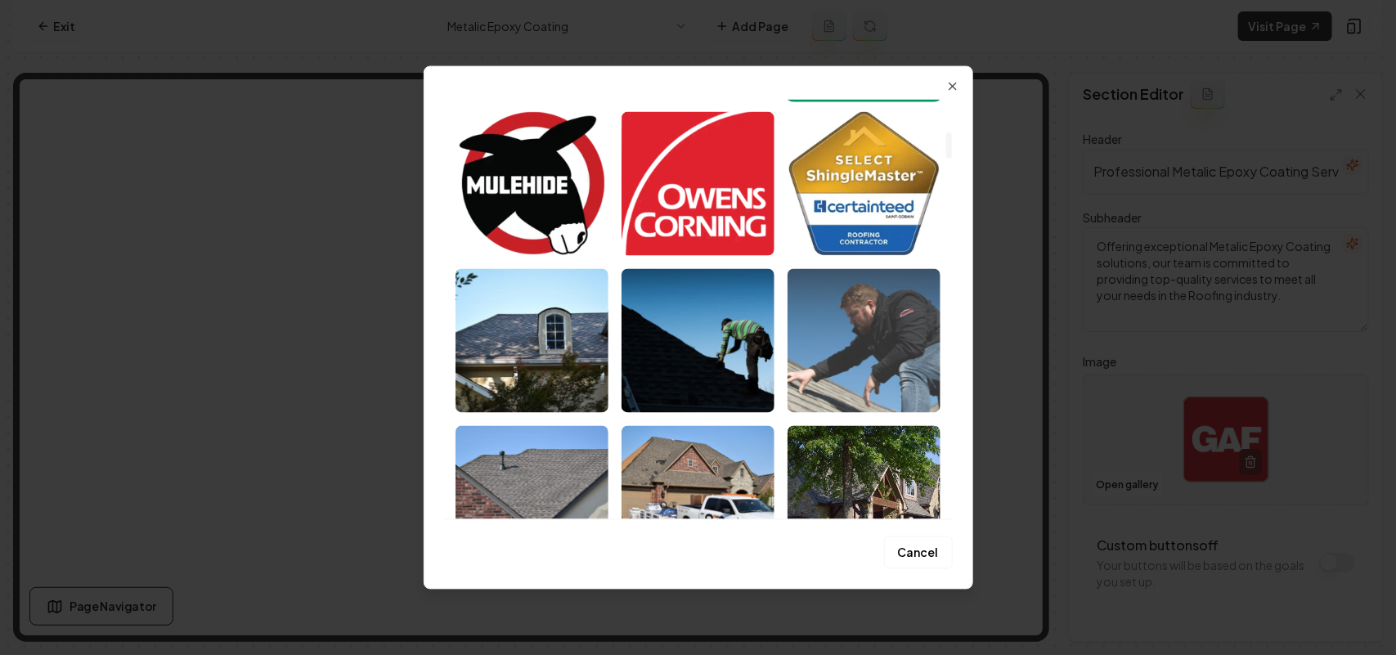
click at [831, 348] on img "Select image image_67d86acd432c476416823520.jpg" at bounding box center [863, 340] width 153 height 144
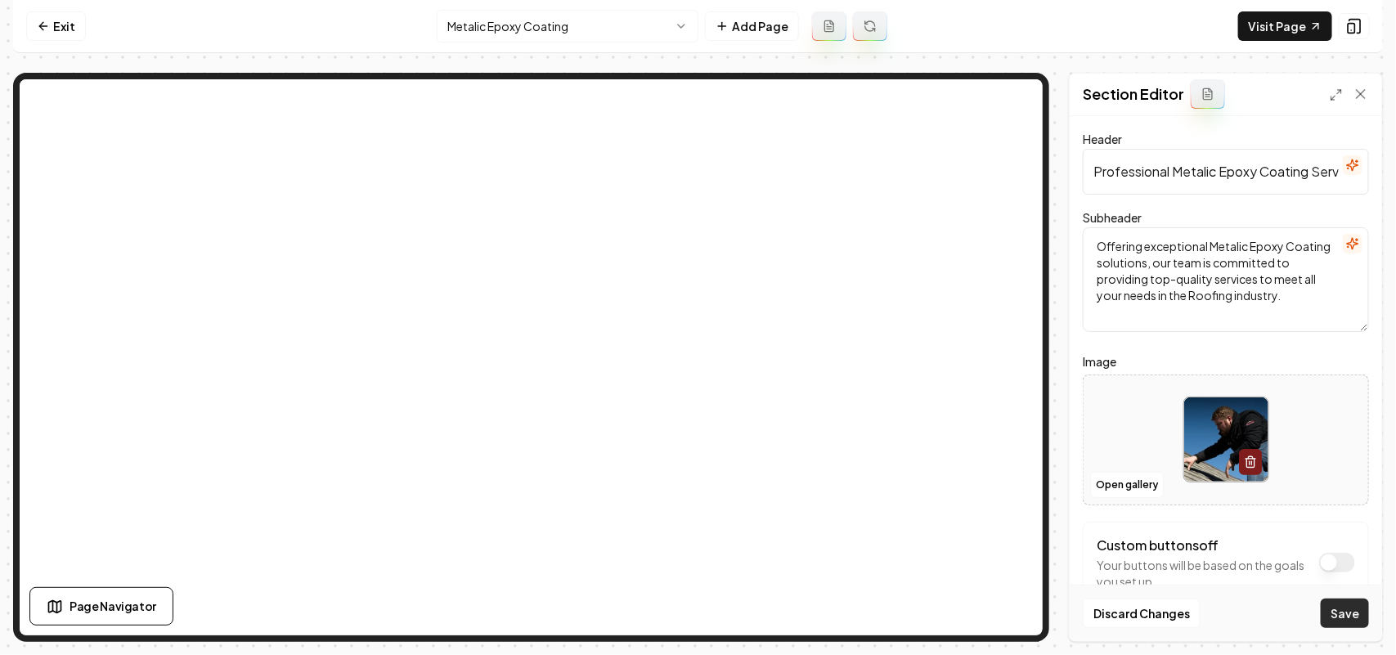
click at [1356, 613] on button "Save" at bounding box center [1345, 613] width 48 height 29
click at [621, 26] on html "Computer Required This feature is only available on a computer. Please switch t…" at bounding box center [698, 327] width 1396 height 655
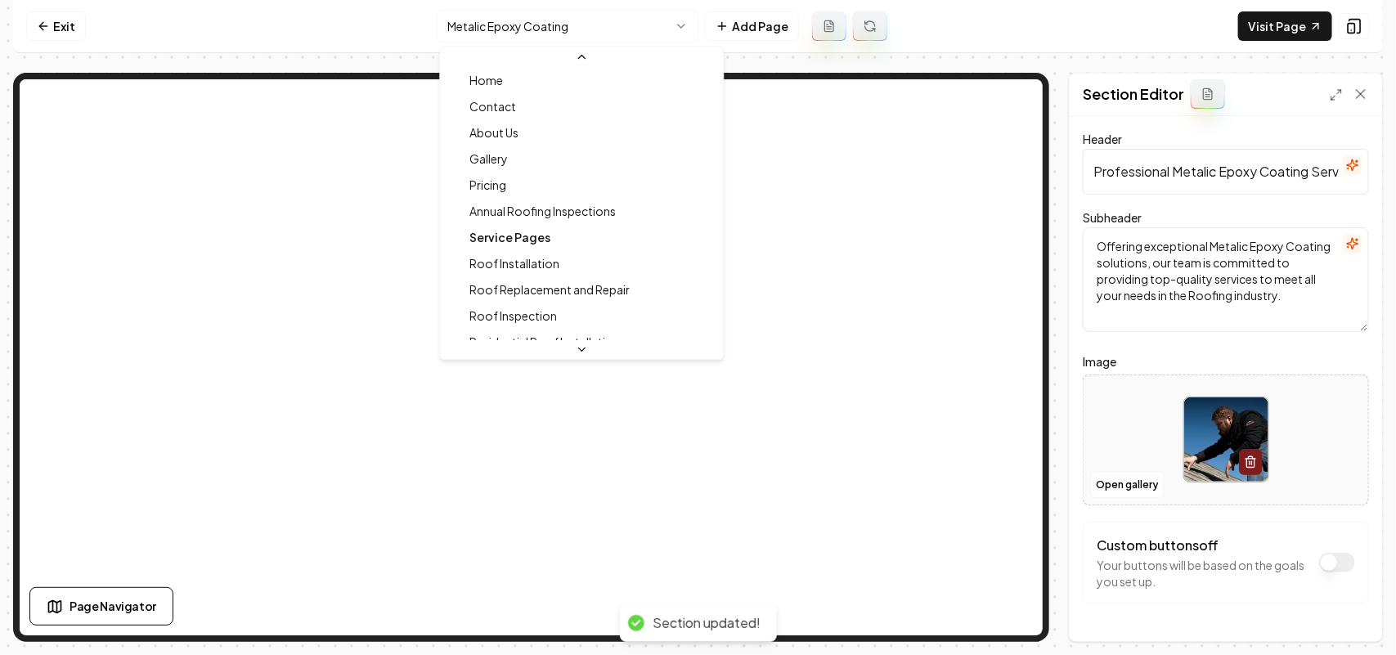
scroll to position [23, 0]
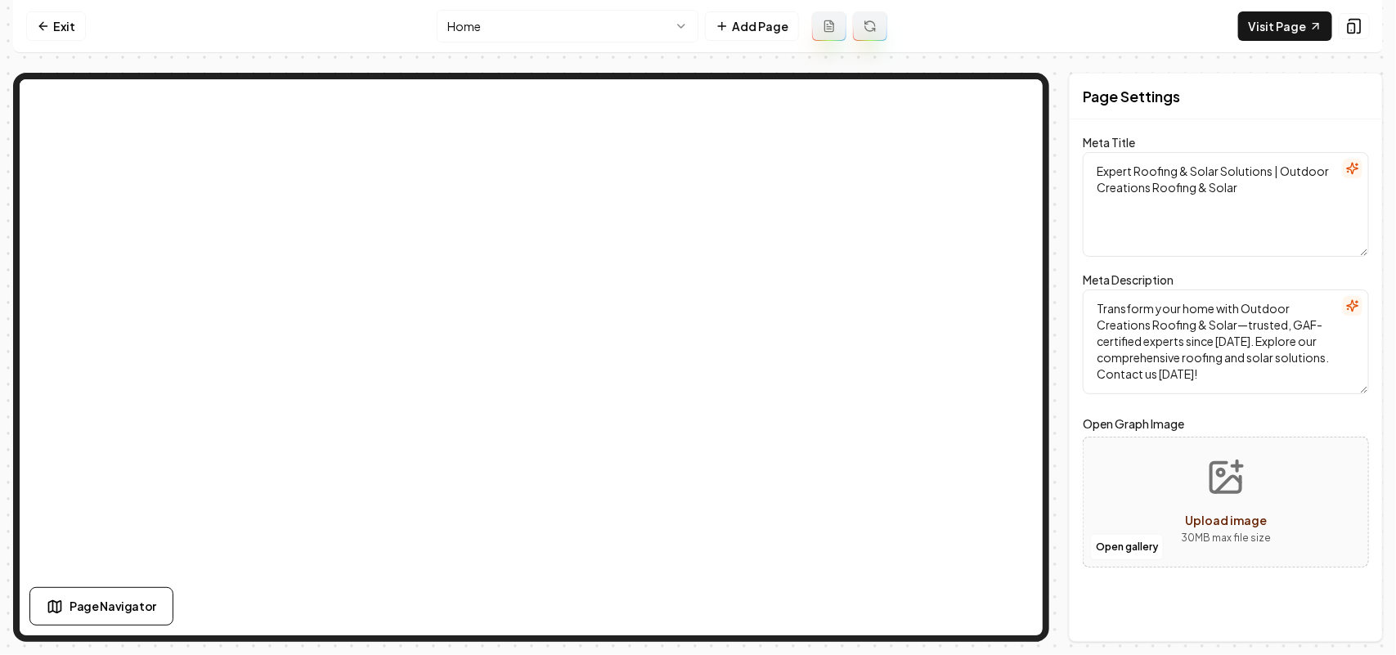
click at [521, 8] on nav "Exit Home Add Page Visit Page" at bounding box center [698, 26] width 1370 height 53
click at [557, 29] on html "Computer Required This feature is only available on a computer. Please switch t…" at bounding box center [698, 327] width 1396 height 655
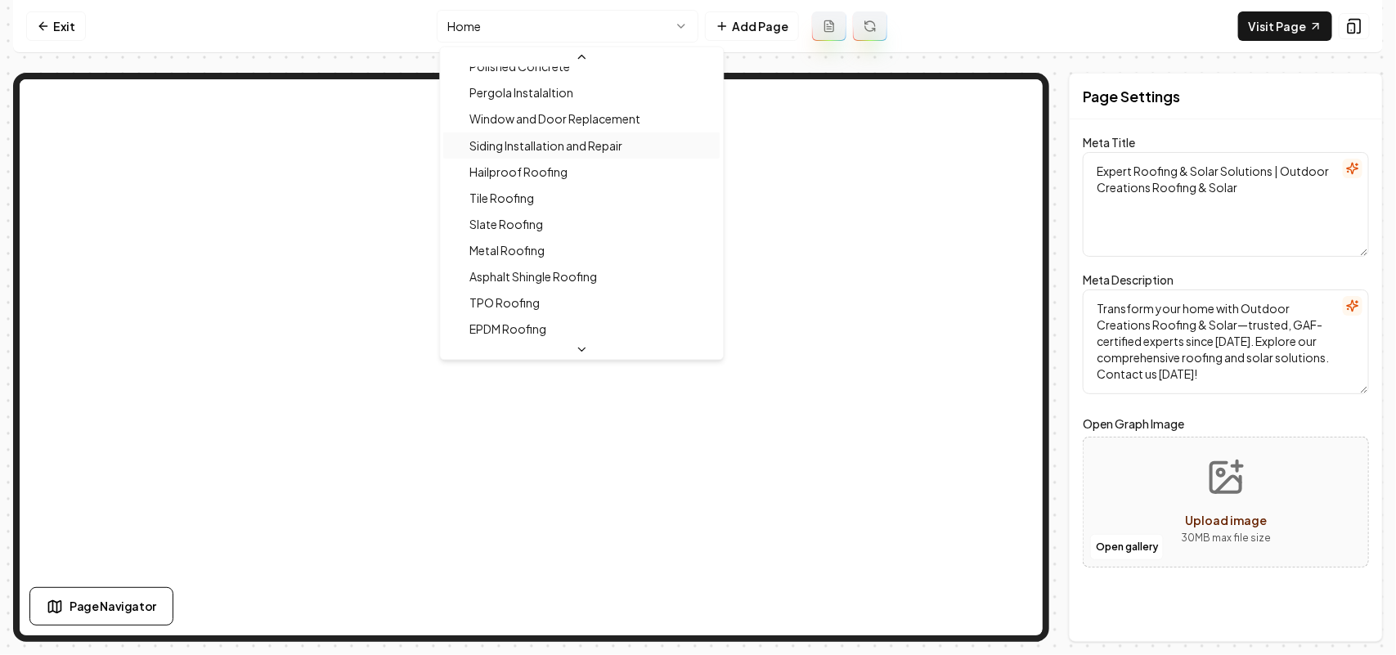
scroll to position [613, 0]
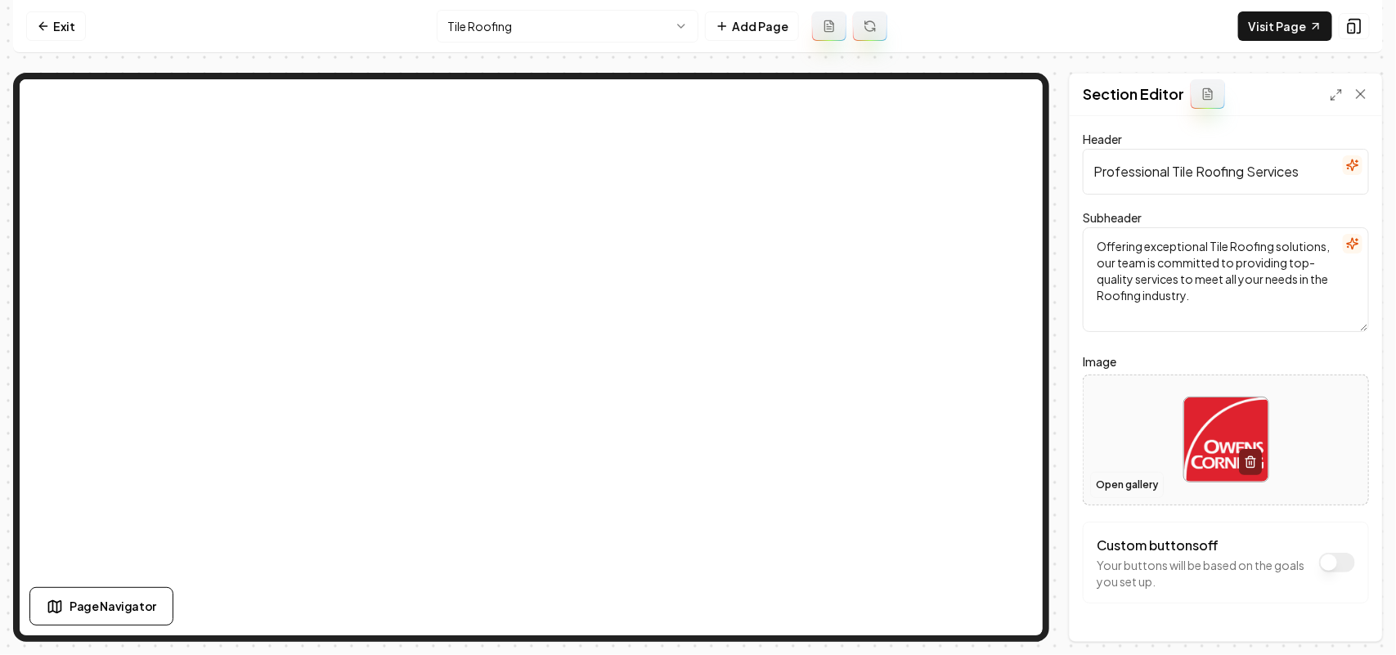
click at [1127, 479] on button "Open gallery" at bounding box center [1127, 485] width 74 height 26
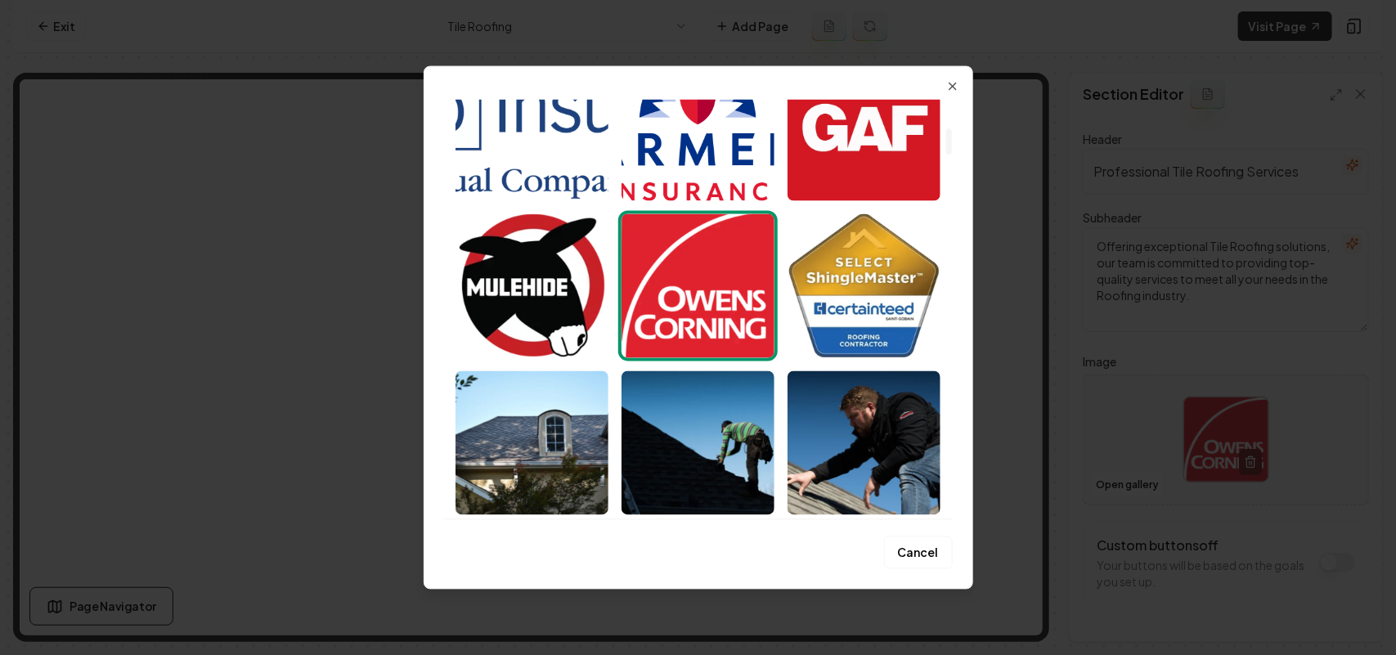
scroll to position [818, 0]
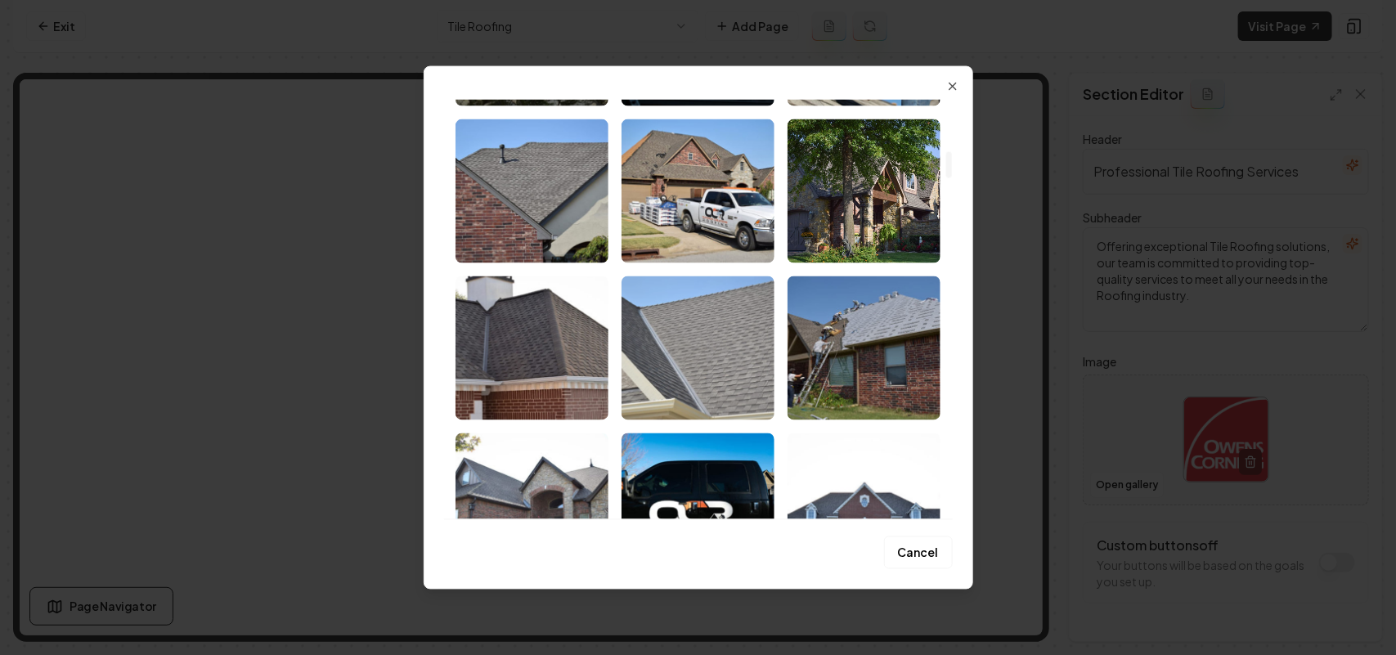
click at [715, 317] on img "Select image image_67d86acd432c4764168238e2.jpg" at bounding box center [697, 348] width 153 height 144
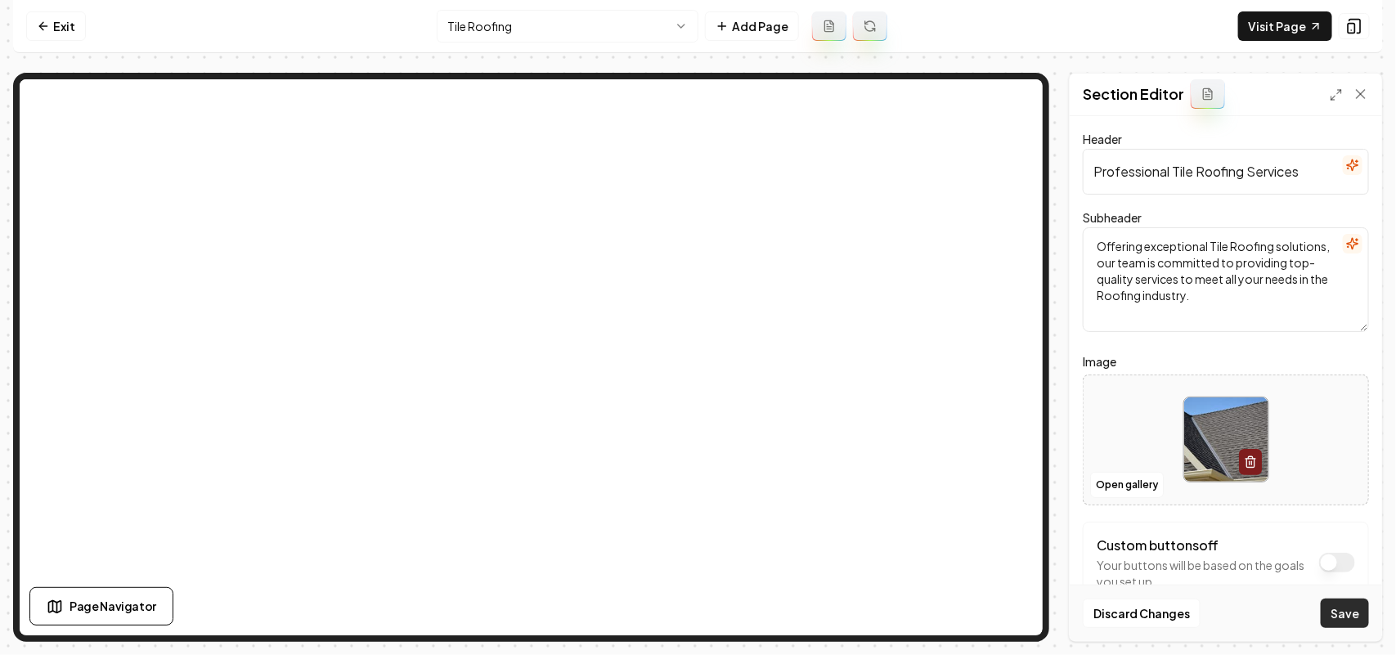
click at [1343, 614] on button "Save" at bounding box center [1345, 613] width 48 height 29
click at [599, 25] on html "Computer Required This feature is only available on a computer. Please switch t…" at bounding box center [698, 327] width 1396 height 655
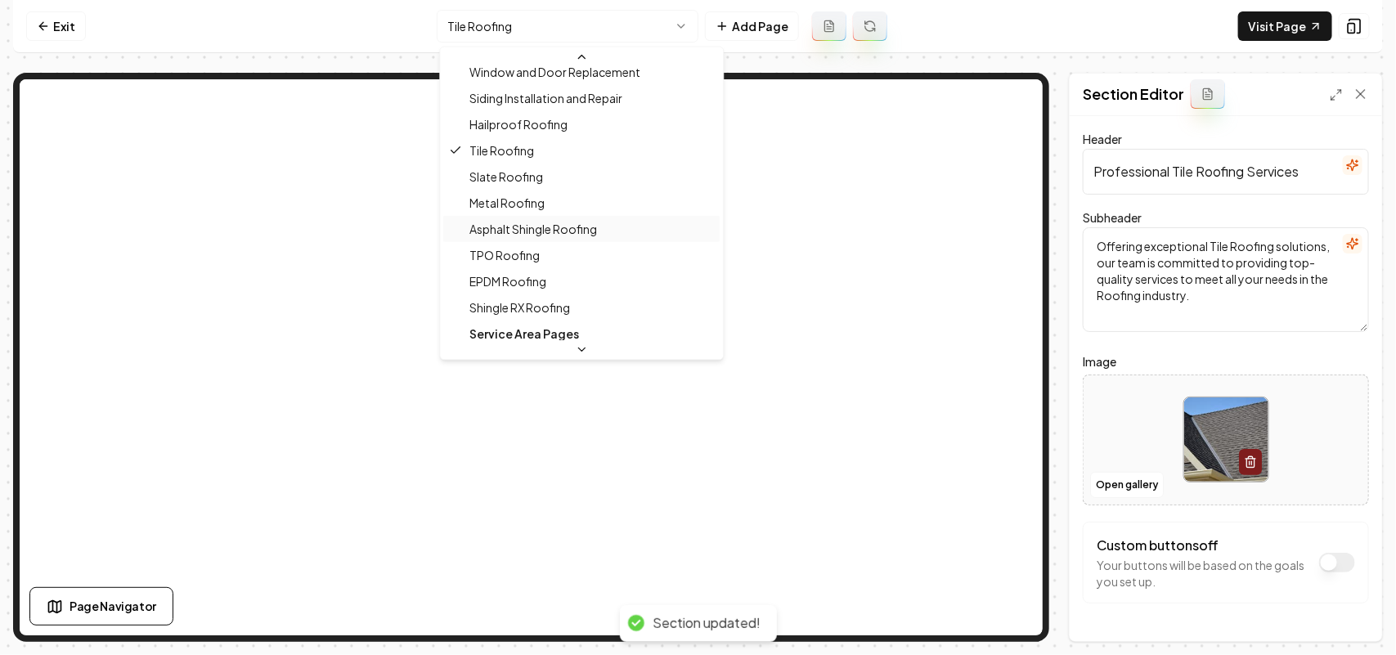
scroll to position [589, 0]
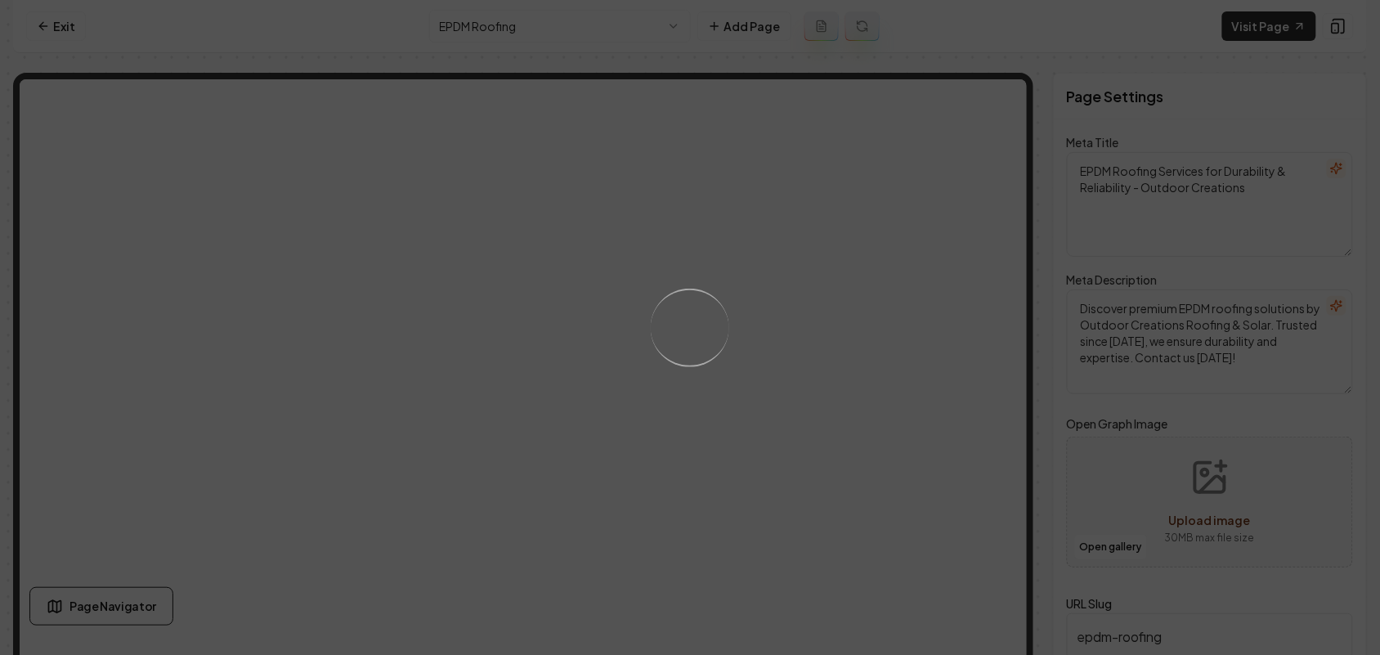
click at [740, 533] on div "Loading..." at bounding box center [690, 327] width 1380 height 655
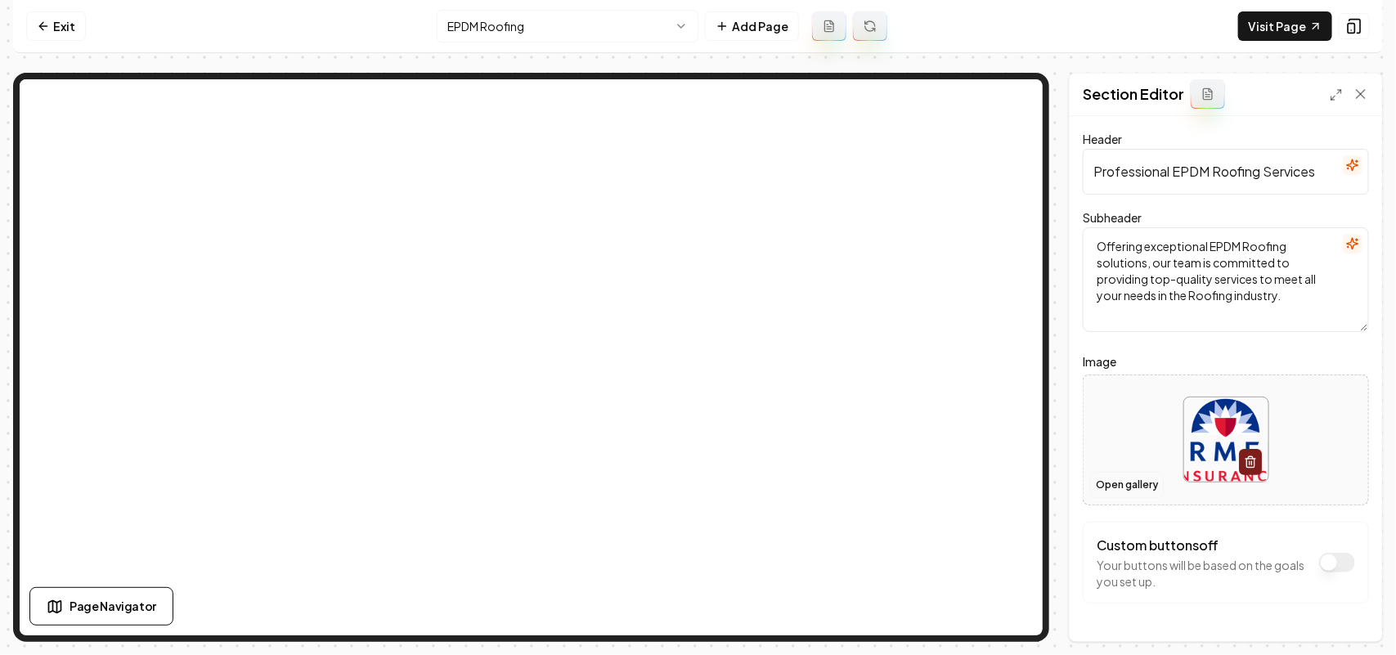
click at [1134, 482] on button "Open gallery" at bounding box center [1127, 485] width 74 height 26
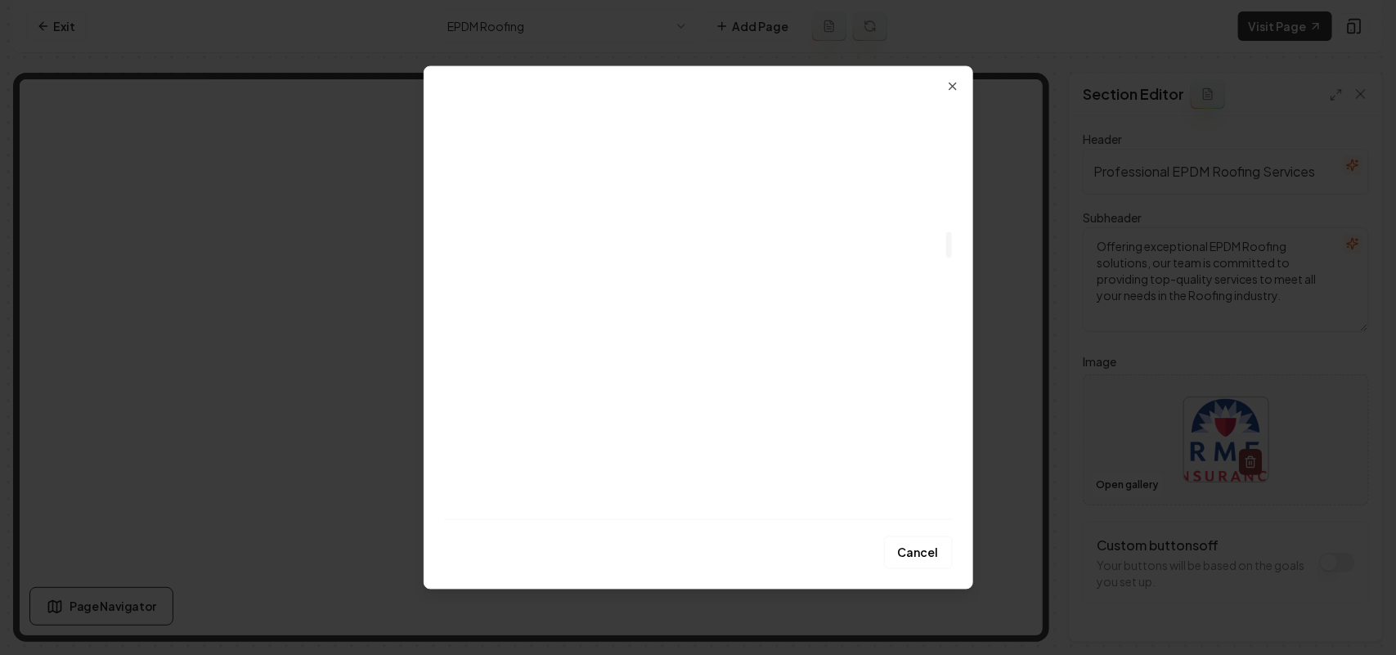
scroll to position [2453, 0]
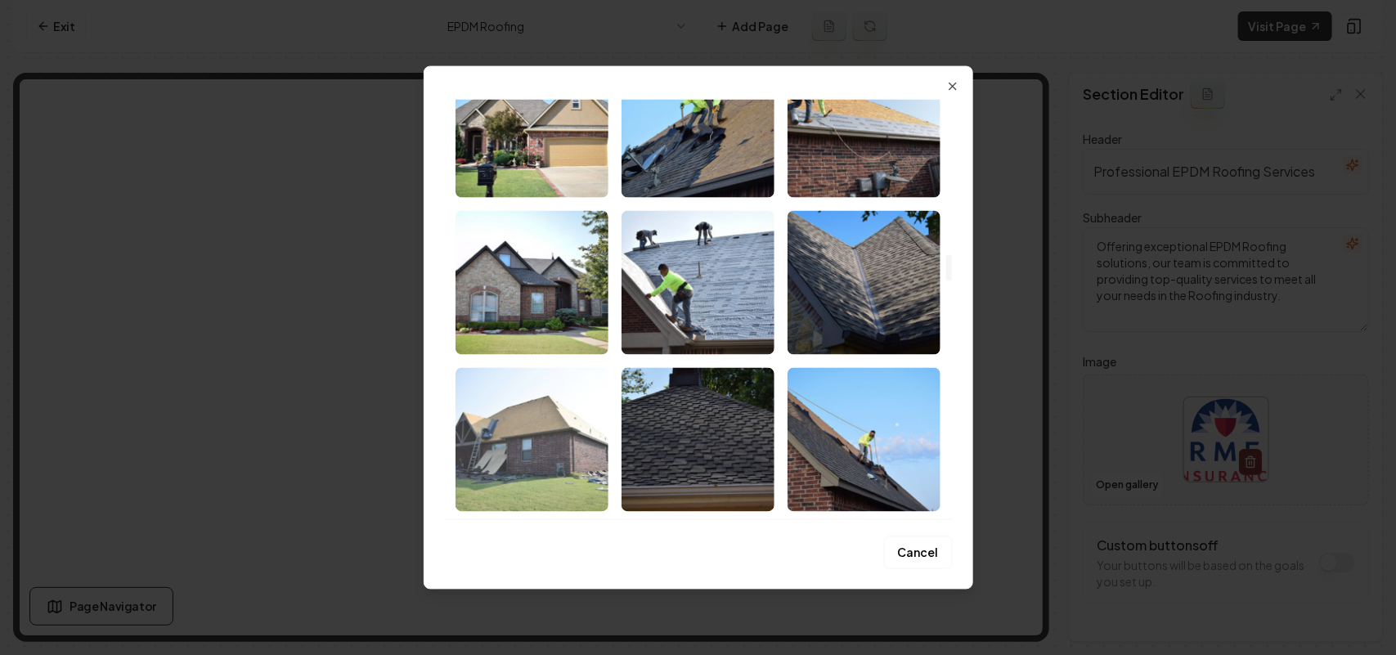
click at [513, 384] on img "Select image image_67d86ac5432c47641681fb0d.jpg" at bounding box center [531, 439] width 153 height 144
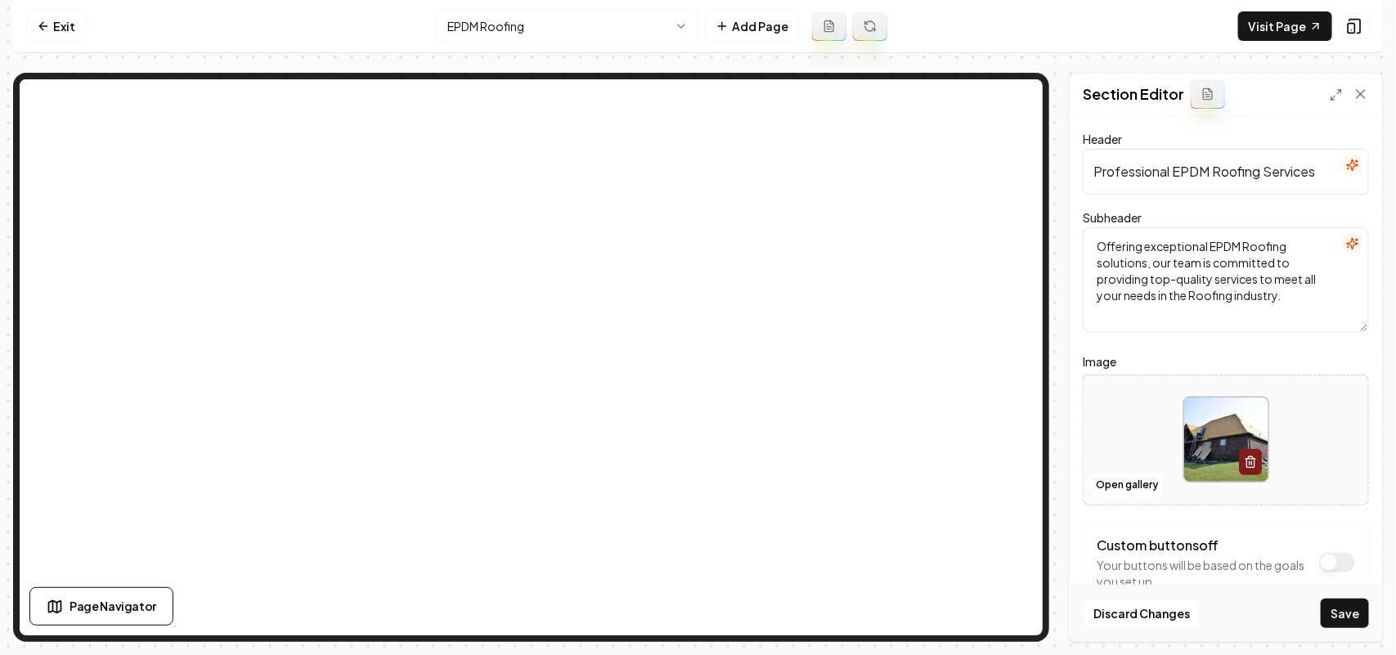
click at [1337, 606] on button "Save" at bounding box center [1345, 613] width 48 height 29
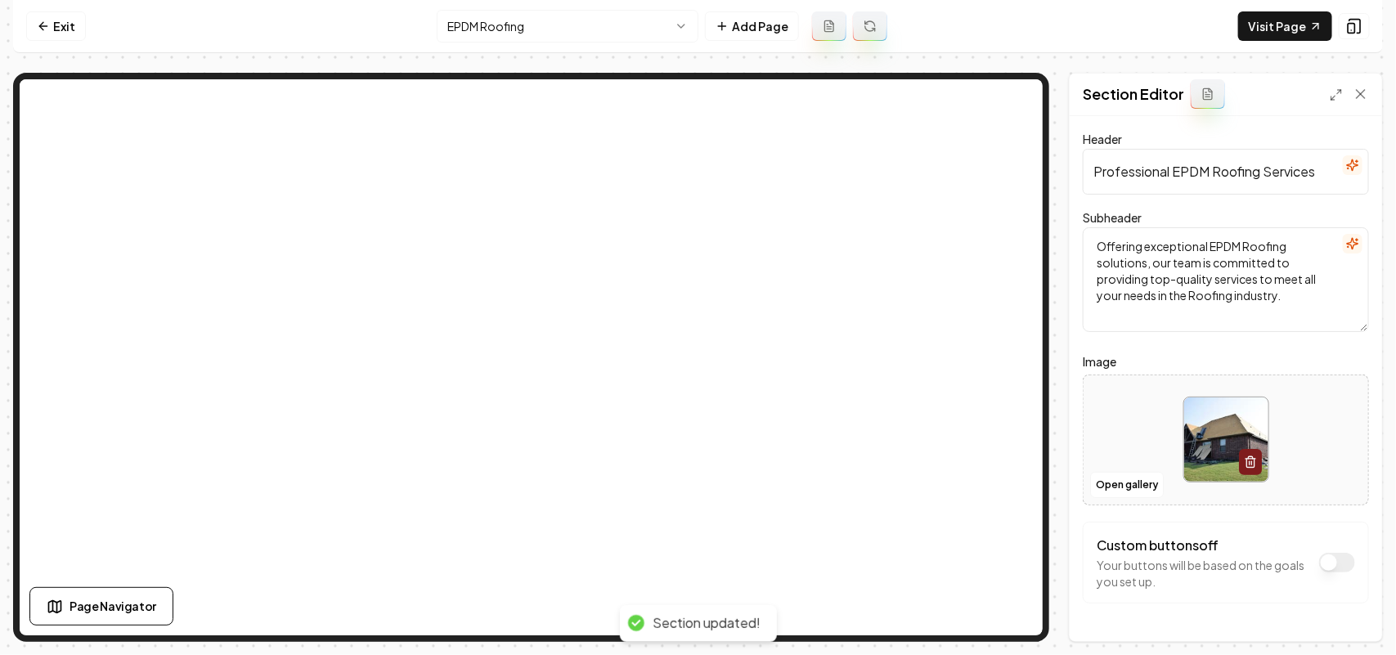
click at [571, 29] on html "Computer Required This feature is only available on a computer. Please switch t…" at bounding box center [698, 327] width 1396 height 655
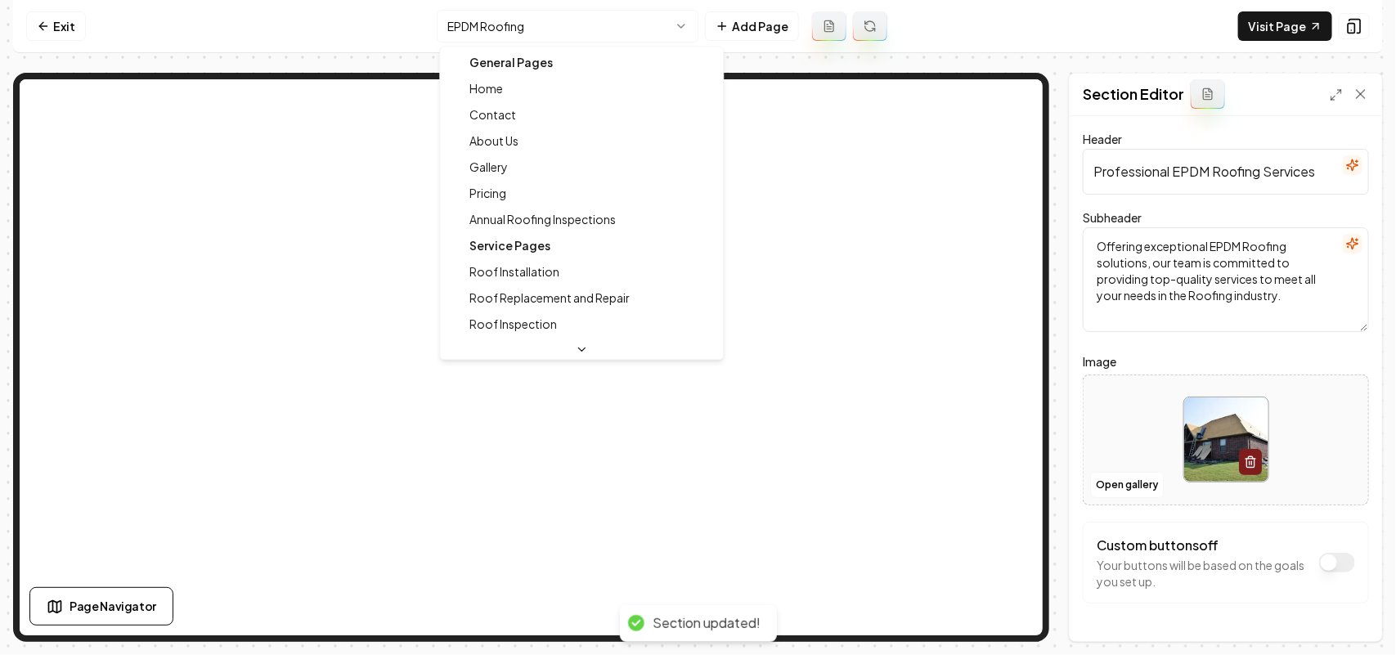
scroll to position [0, 0]
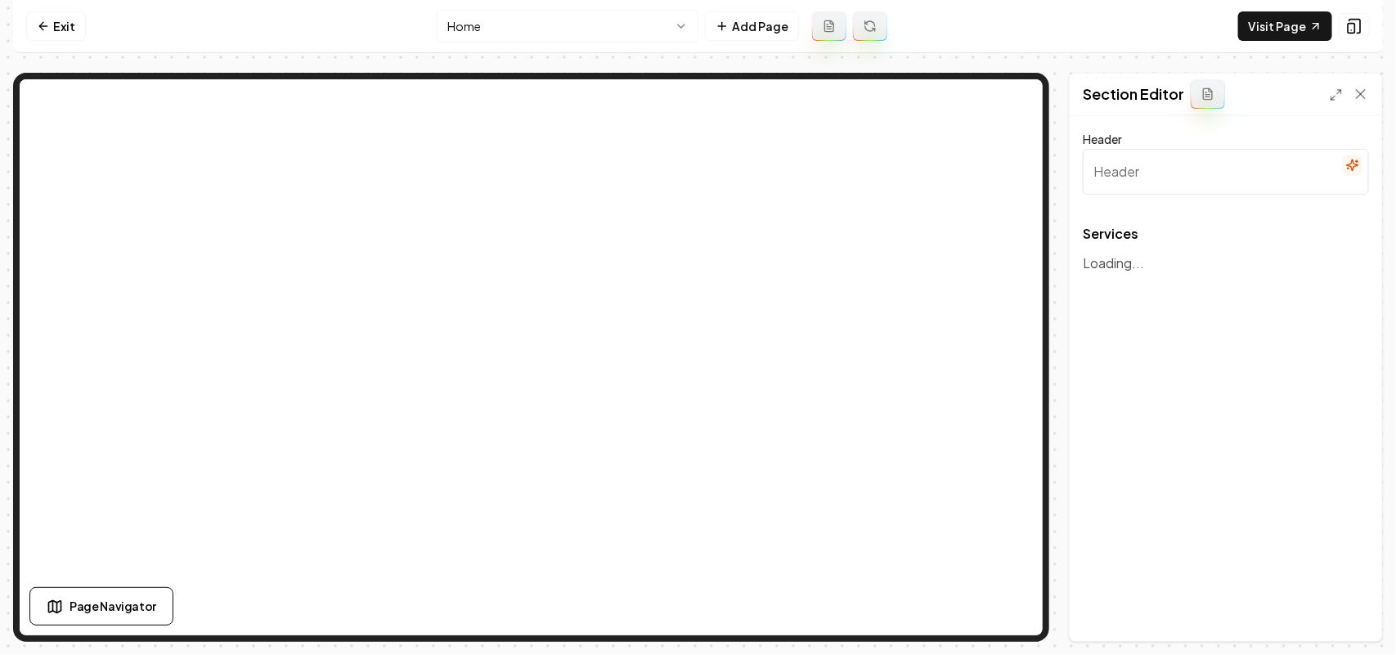
type input "Our Comprehensive Roofing Solutions"
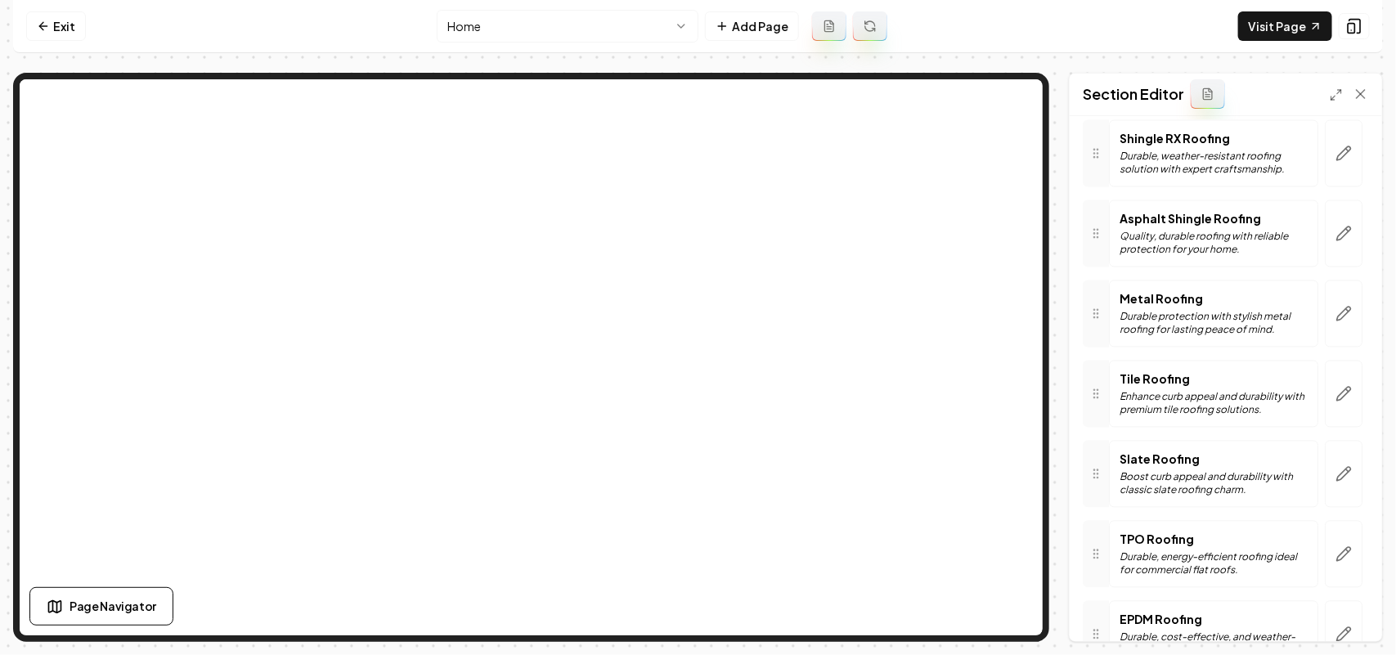
scroll to position [1558, 0]
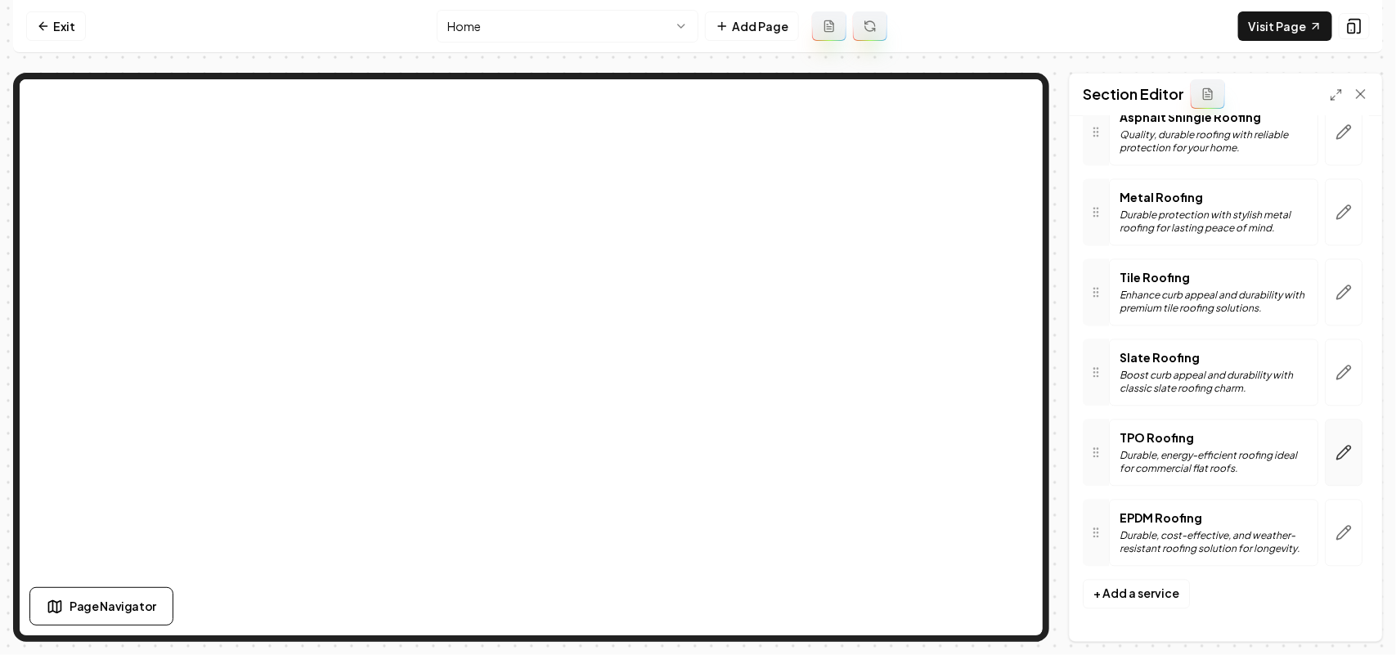
click at [1338, 529] on button "button" at bounding box center [1344, 532] width 38 height 67
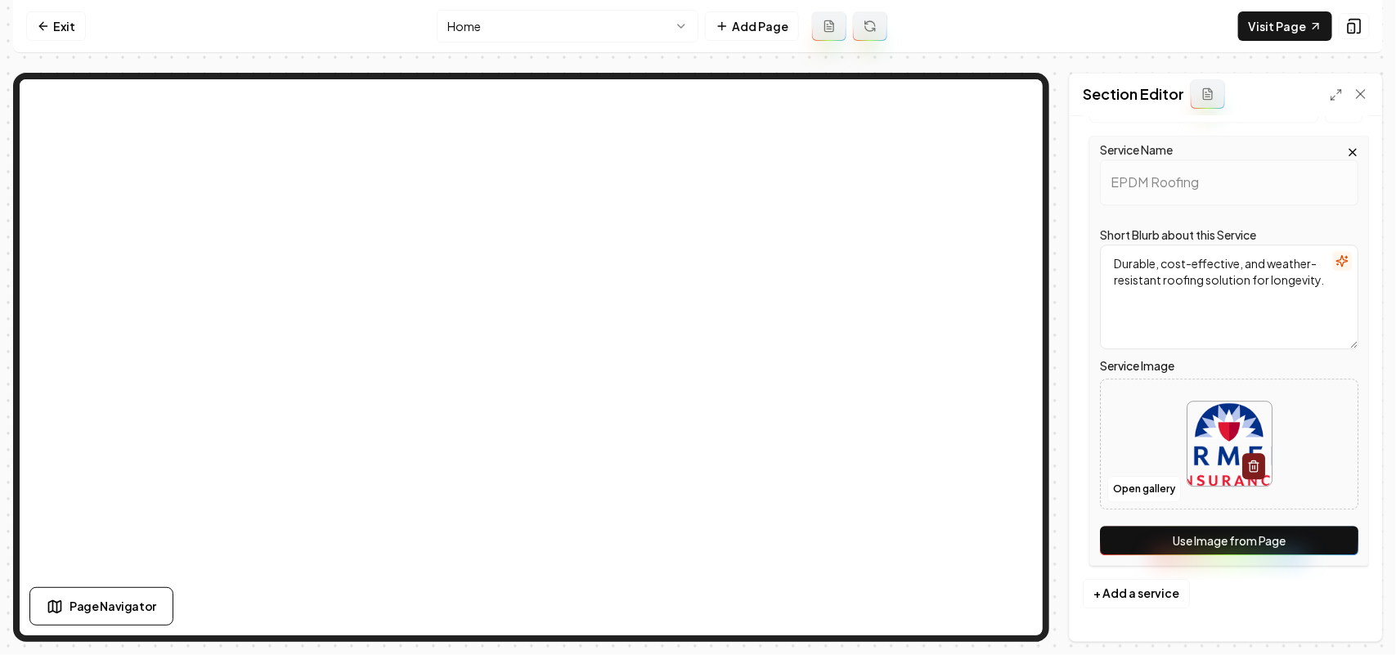
scroll to position [1905, 0]
click at [1170, 545] on button "Use Image from Page" at bounding box center [1229, 540] width 258 height 29
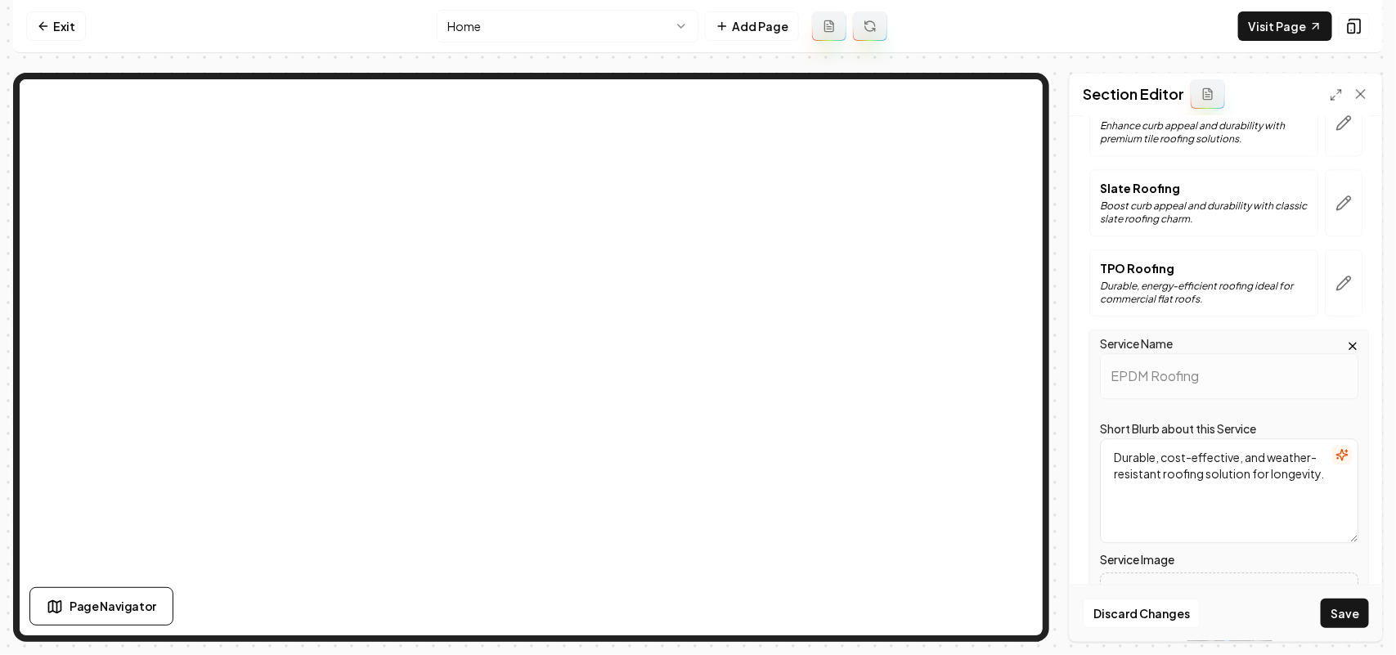
scroll to position [1701, 0]
click at [1337, 299] on button "button" at bounding box center [1344, 285] width 38 height 67
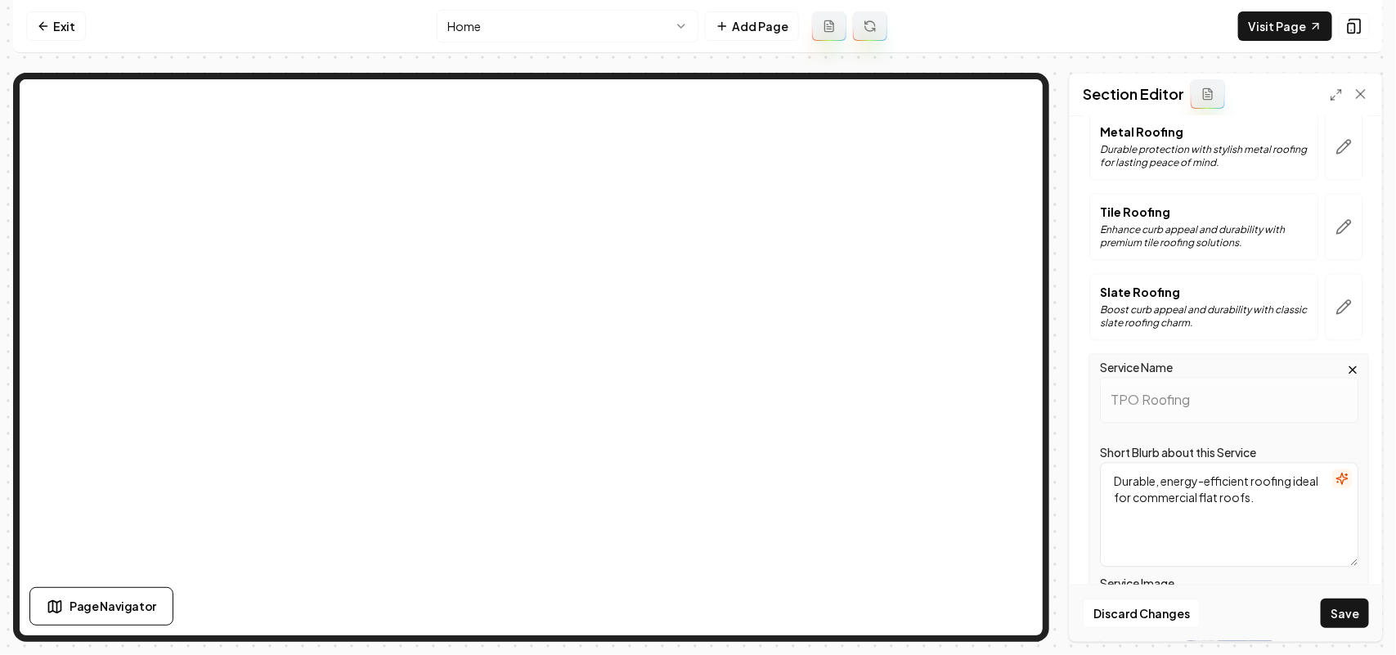
scroll to position [1599, 0]
click at [1334, 256] on button "button" at bounding box center [1344, 227] width 38 height 67
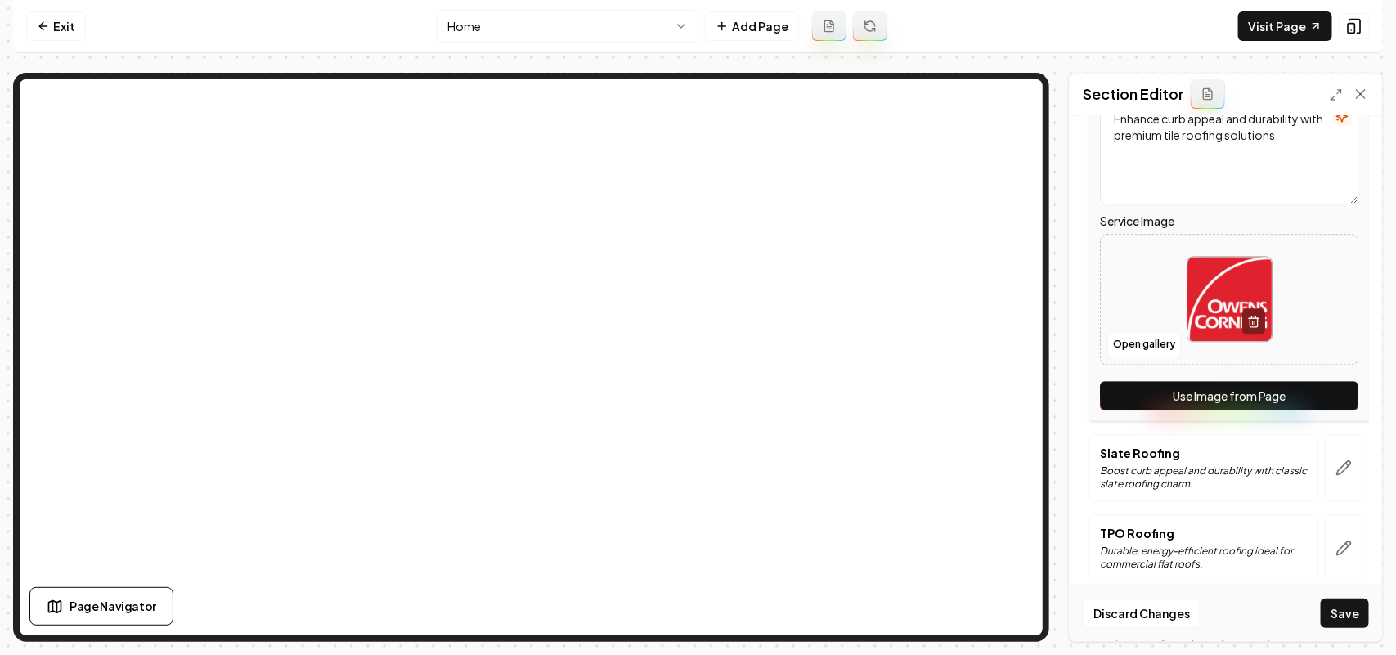
scroll to position [1803, 0]
click at [1251, 397] on button "Use Image from Page" at bounding box center [1229, 393] width 258 height 29
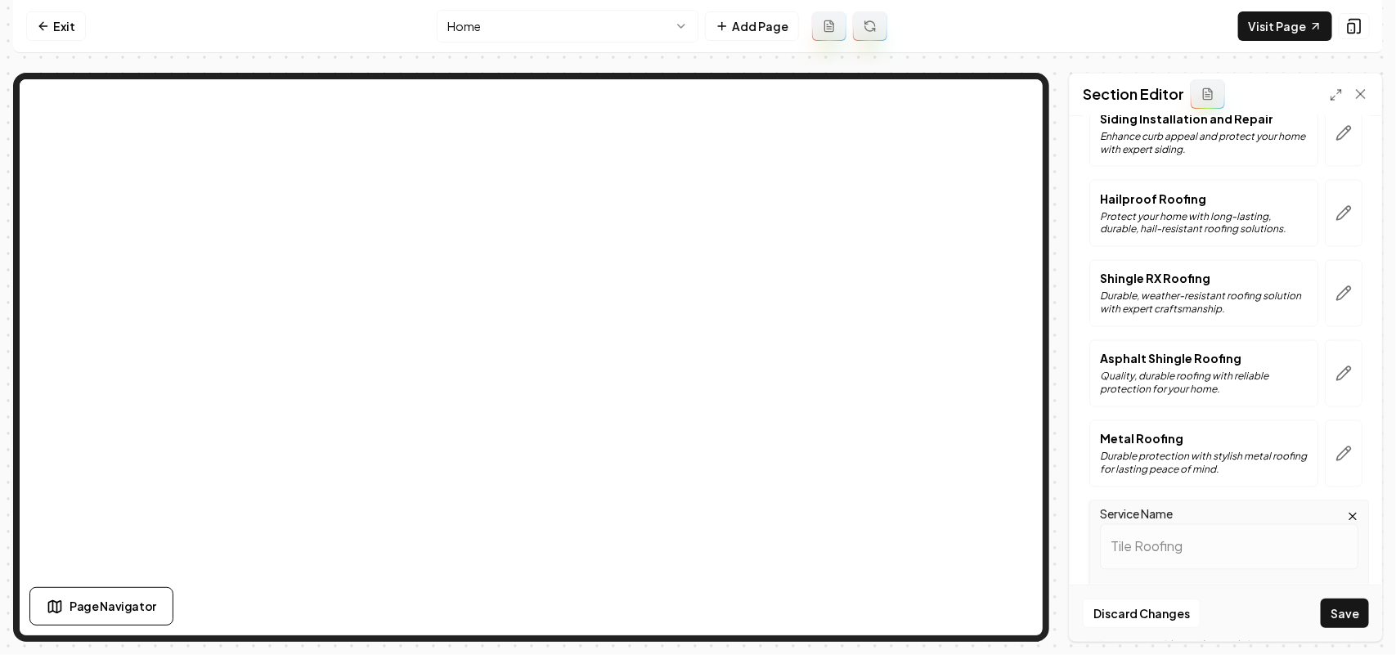
scroll to position [781, 0]
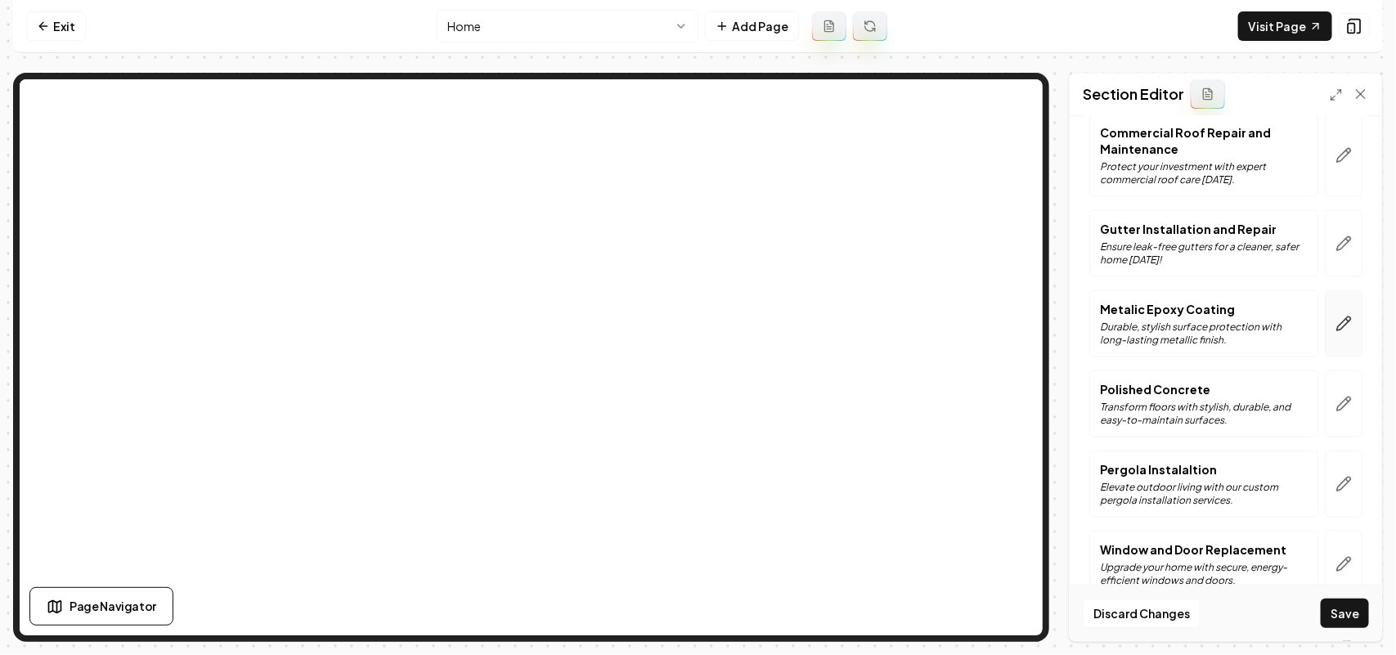
click at [1335, 320] on icon "button" at bounding box center [1343, 324] width 16 height 16
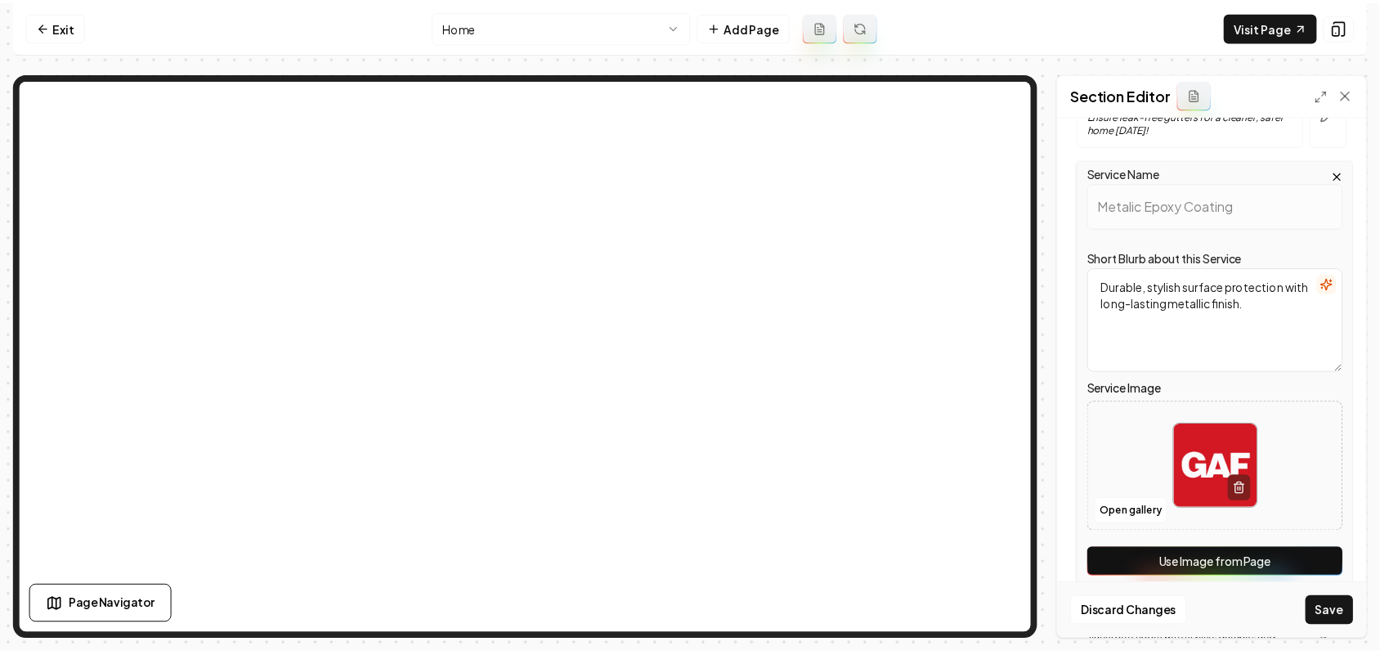
scroll to position [1087, 0]
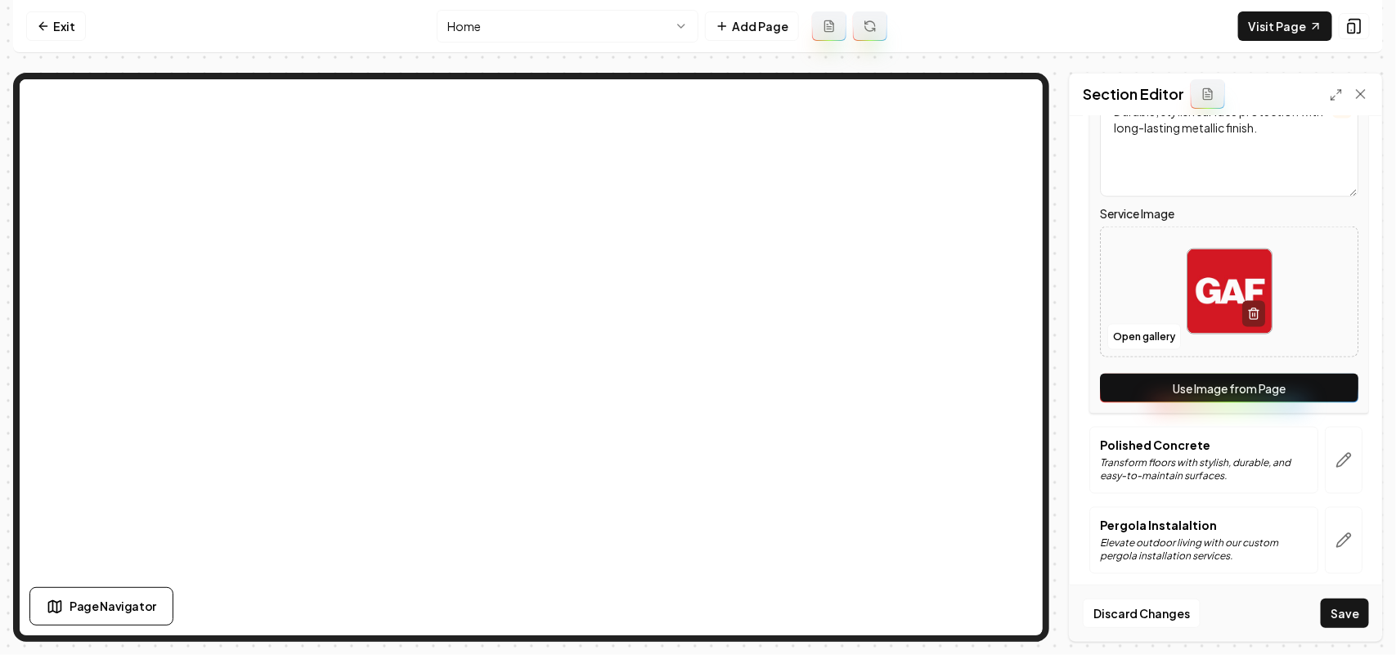
click at [1248, 394] on button "Use Image from Page" at bounding box center [1229, 388] width 258 height 29
click at [1333, 613] on button "Save" at bounding box center [1345, 613] width 48 height 29
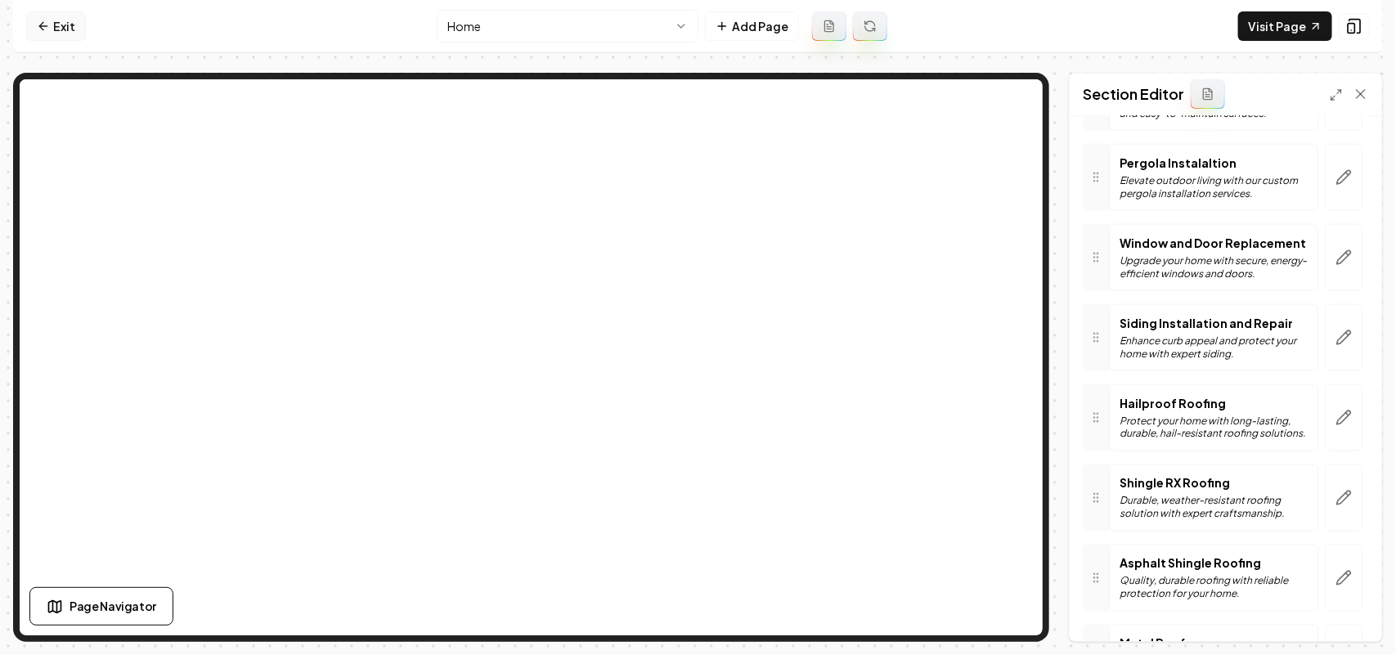
click at [34, 29] on link "Exit" at bounding box center [56, 25] width 60 height 29
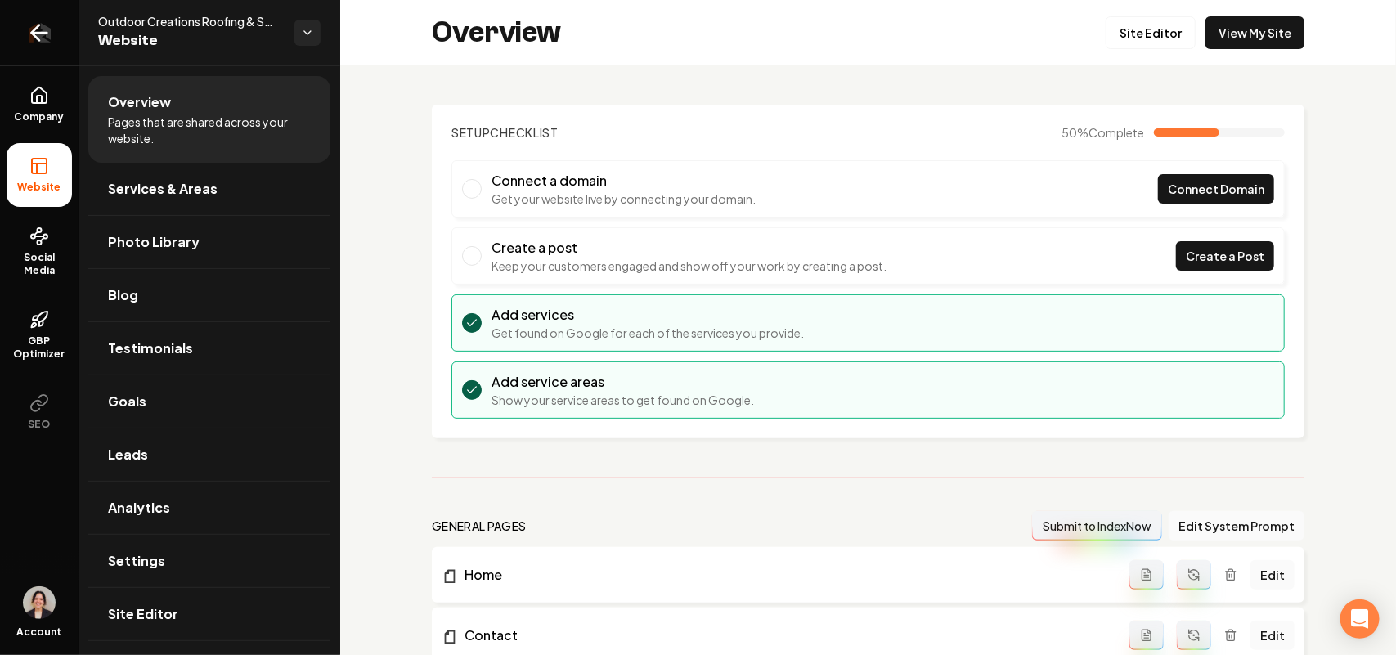
click at [20, 35] on link "Return to dashboard" at bounding box center [39, 32] width 78 height 65
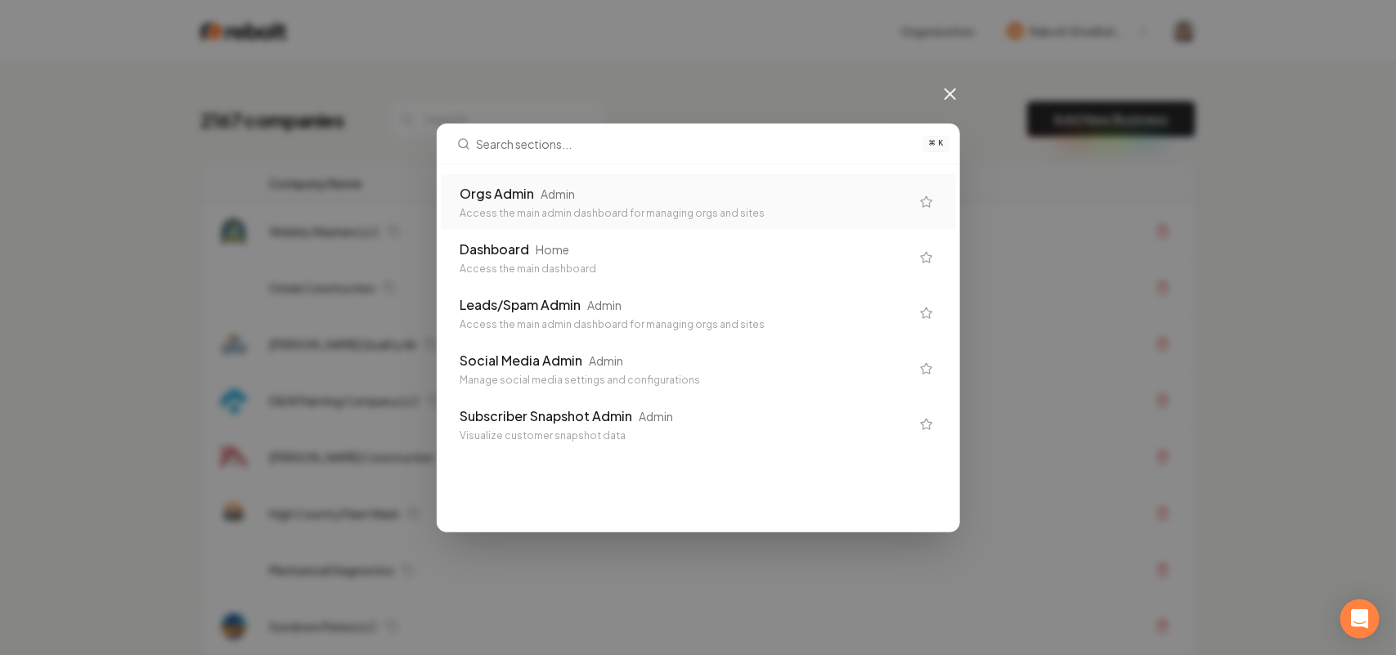
click at [715, 198] on div "Orgs Admin Admin" at bounding box center [685, 194] width 450 height 20
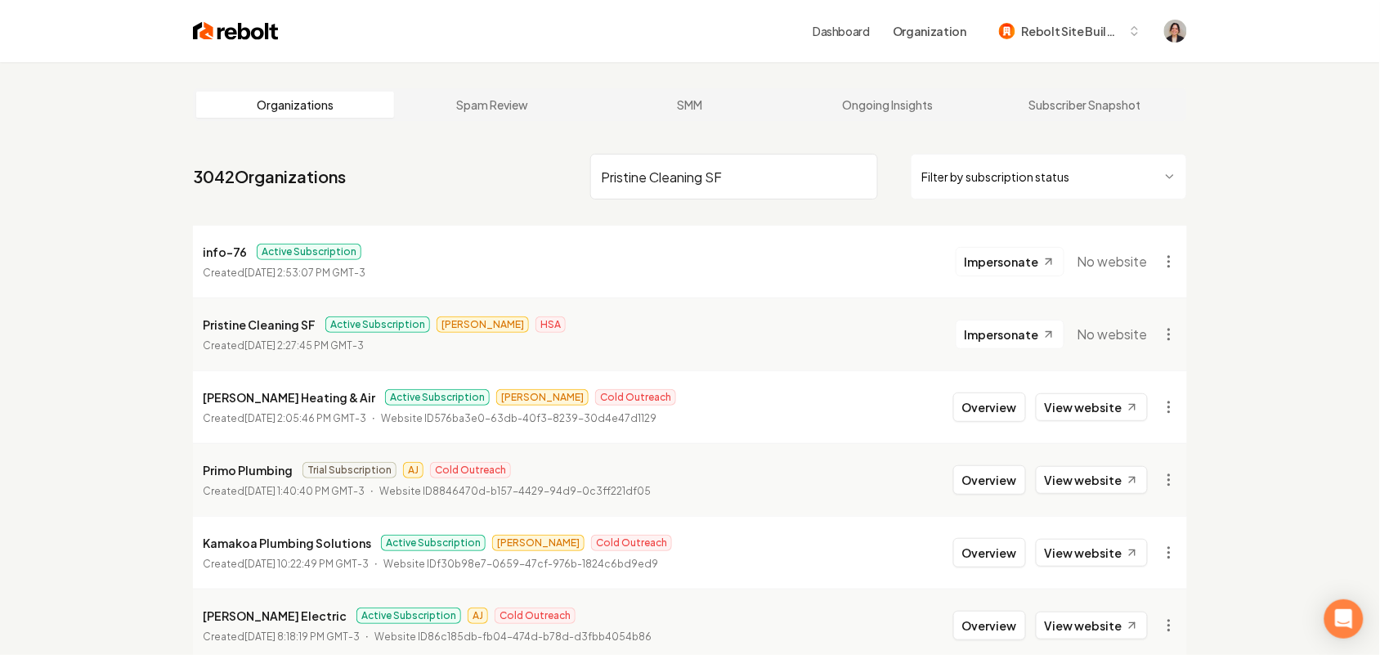
type input "Pristine Cleaning SF"
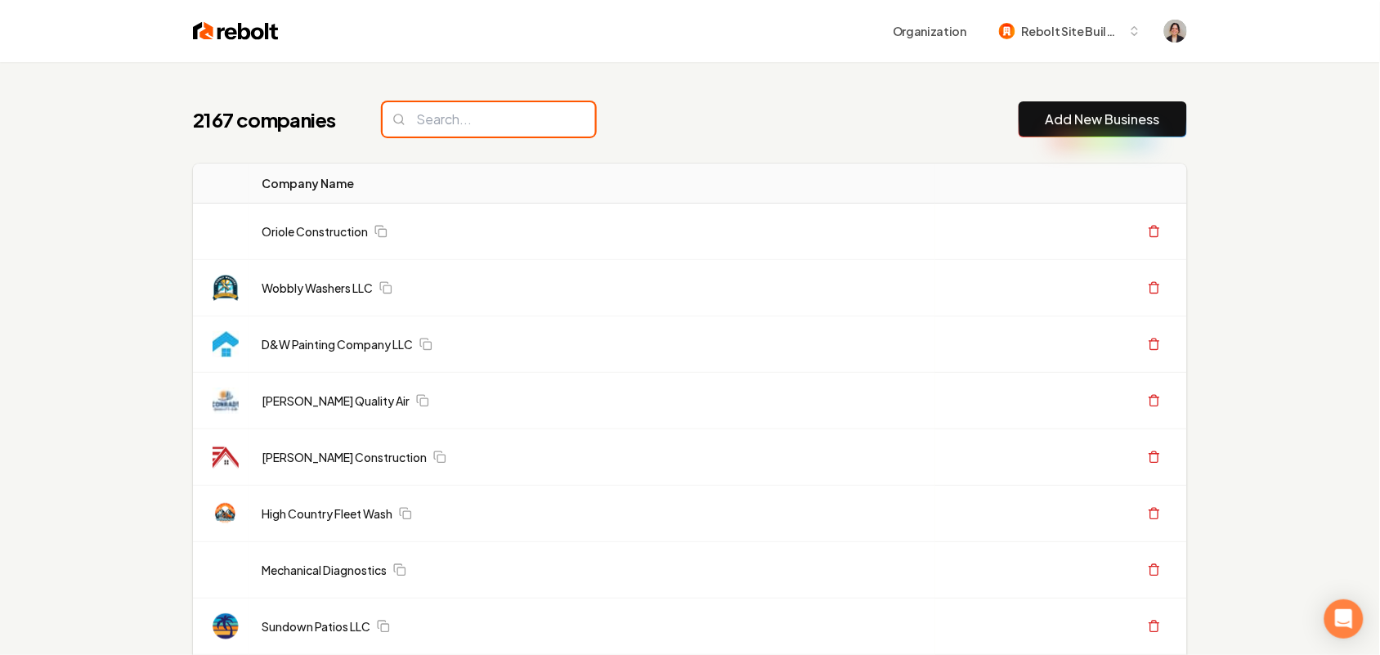
click at [481, 112] on input "search" at bounding box center [489, 119] width 213 height 34
click at [482, 112] on input "search" at bounding box center [489, 119] width 213 height 34
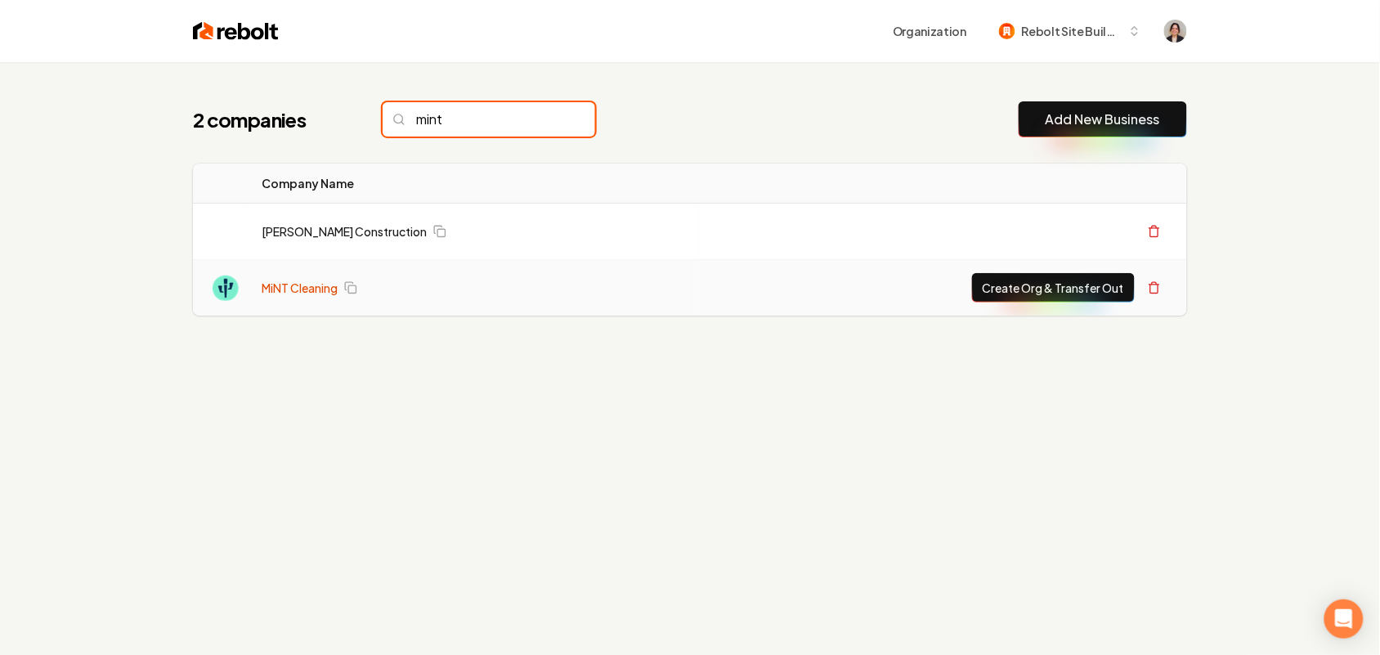
type input "mint"
click at [301, 293] on link "MiNT Cleaning" at bounding box center [300, 288] width 76 height 16
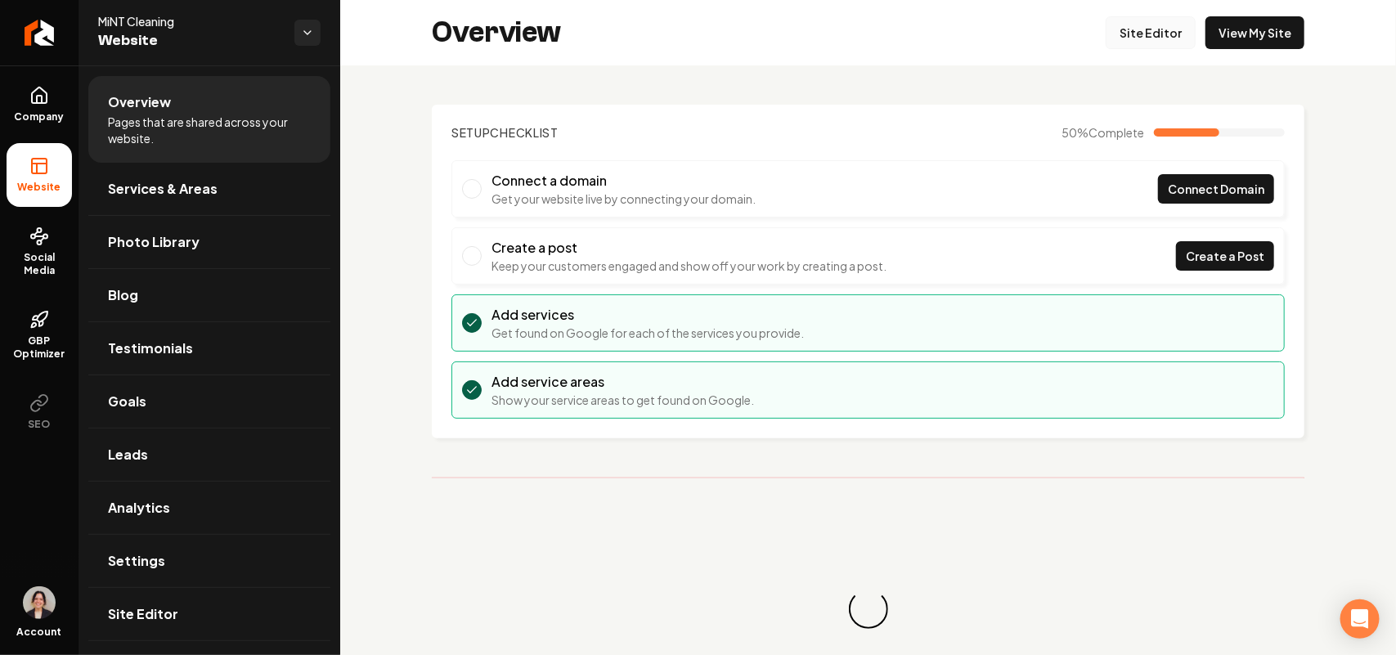
click at [1165, 23] on link "Site Editor" at bounding box center [1150, 32] width 90 height 33
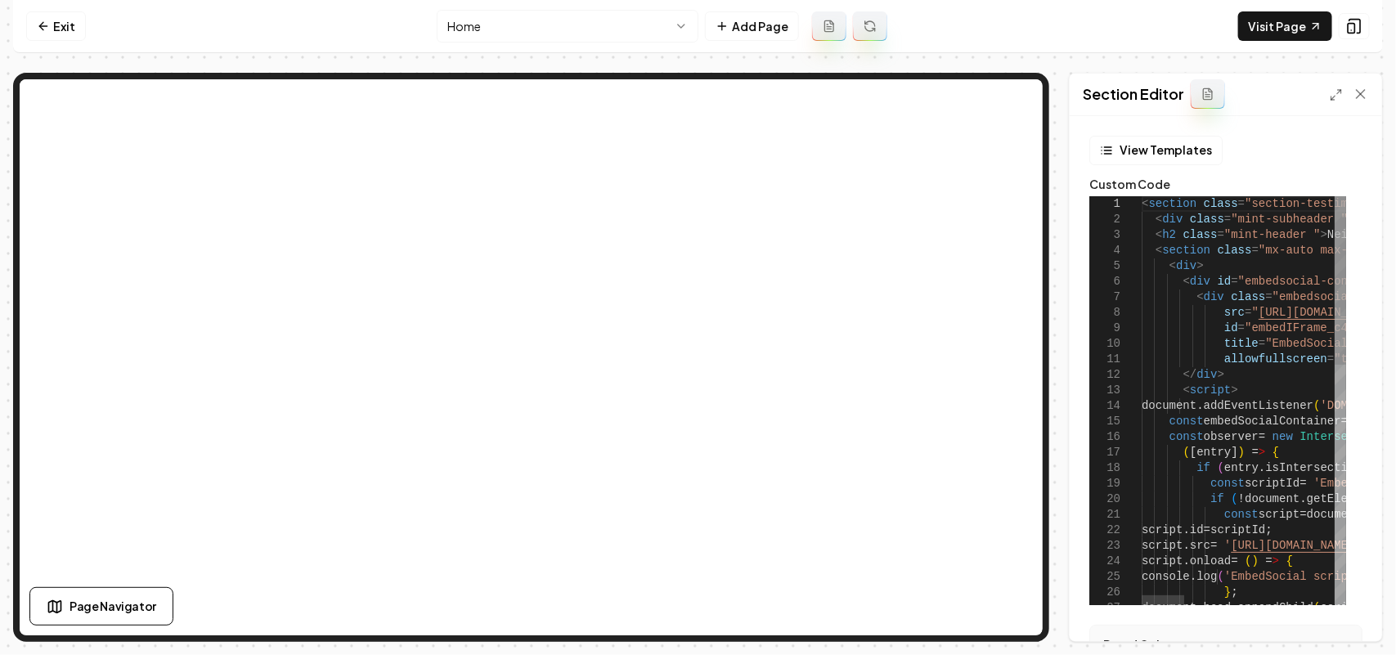
drag, startPoint x: 1174, startPoint y: 222, endPoint x: 1195, endPoint y: 239, distance: 26.8
type textarea "**********"
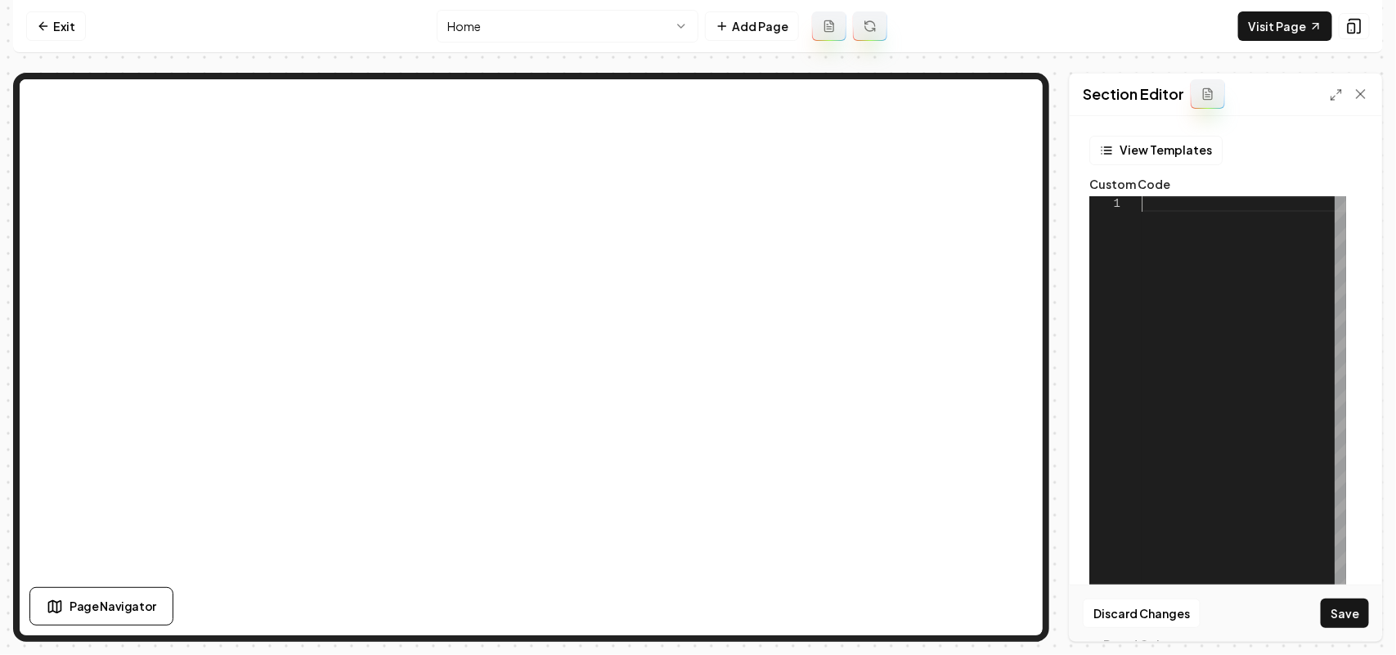
scroll to position [0, 0]
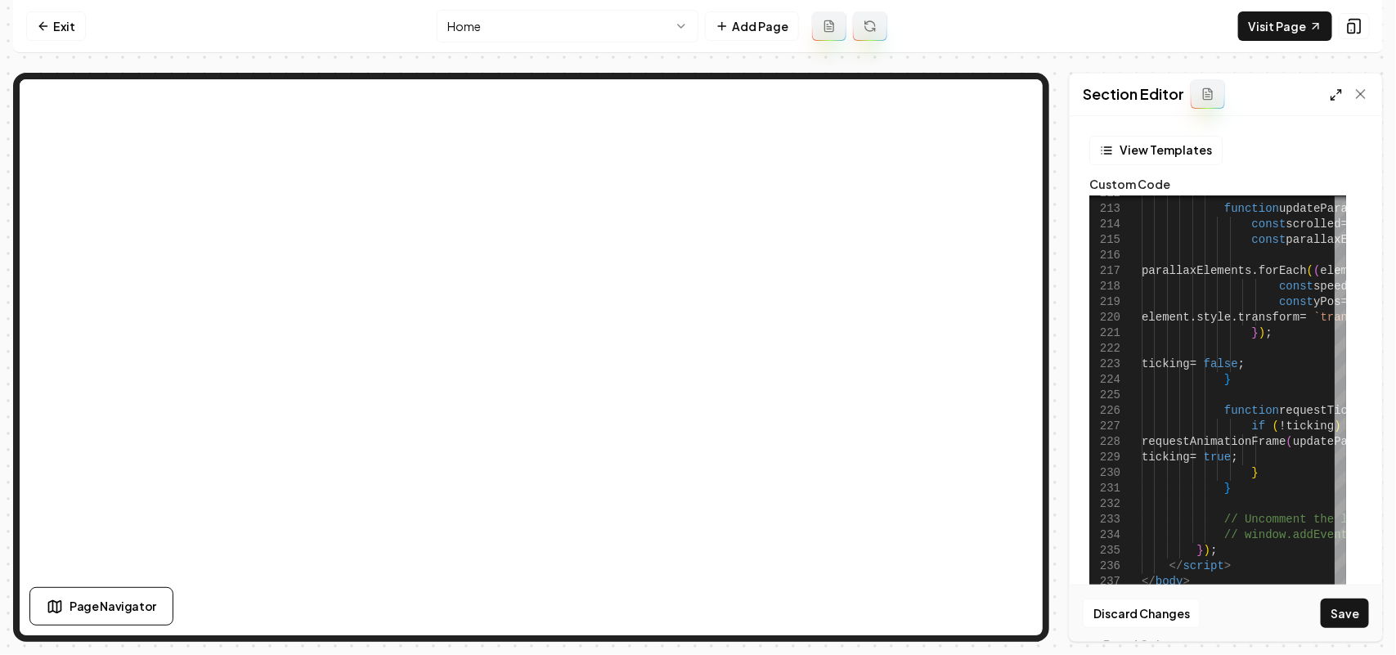
click at [1338, 94] on icon at bounding box center [1335, 94] width 13 height 13
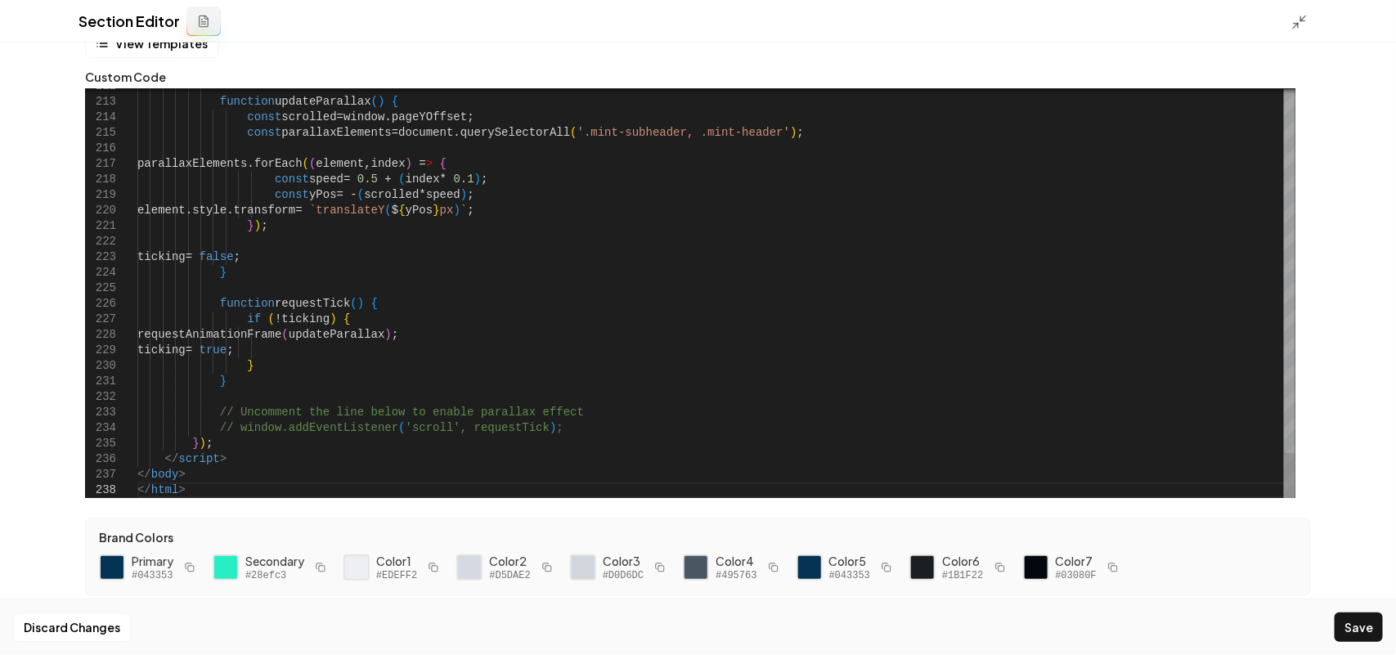
scroll to position [0, 43]
drag, startPoint x: 214, startPoint y: 487, endPoint x: 258, endPoint y: 455, distance: 54.3
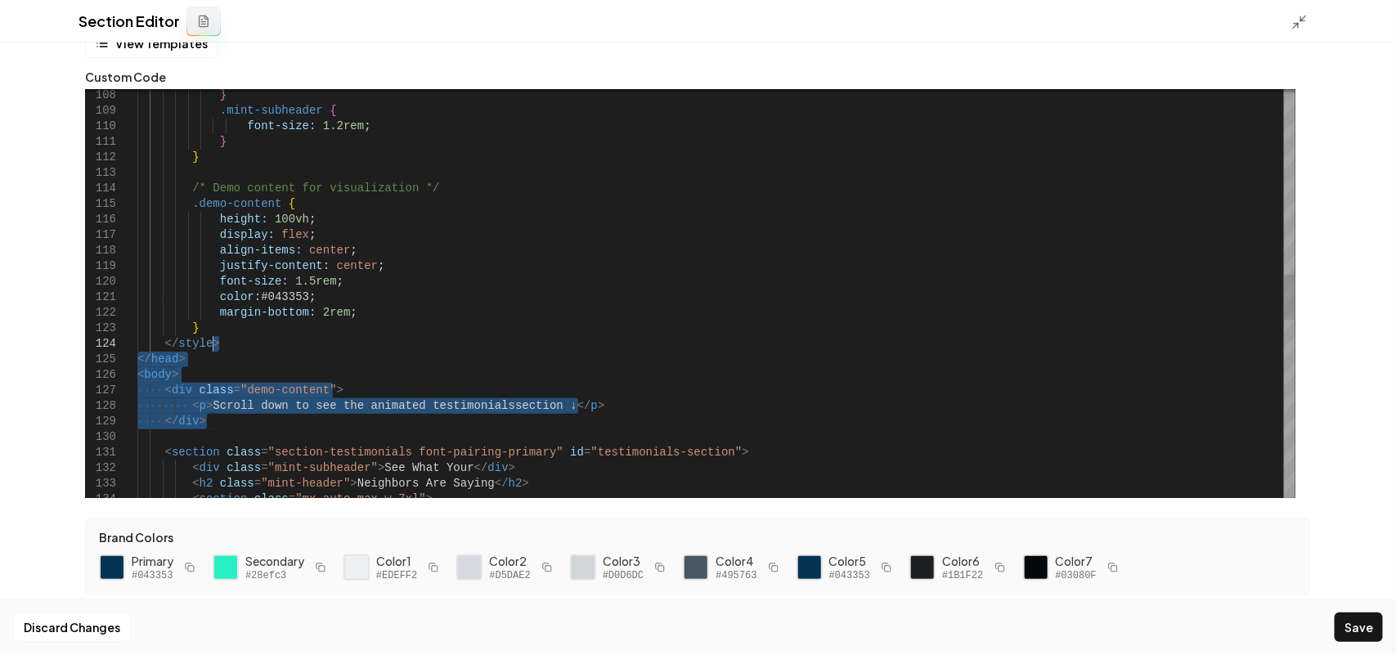
drag, startPoint x: 226, startPoint y: 430, endPoint x: 288, endPoint y: 346, distance: 104.7
click at [288, 346] on div "< section class = "mx-auto max-w-7xl" > < section class = "section-testimonials…" at bounding box center [716, 258] width 1158 height 3666
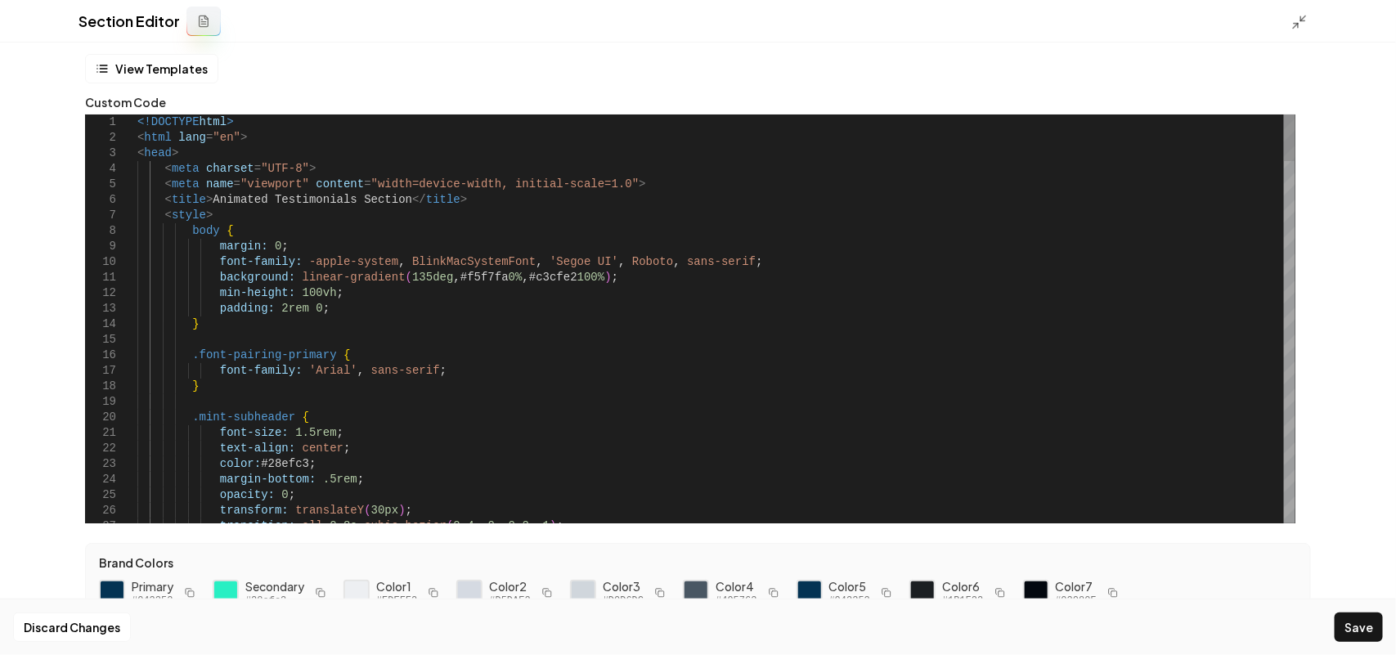
scroll to position [0, 0]
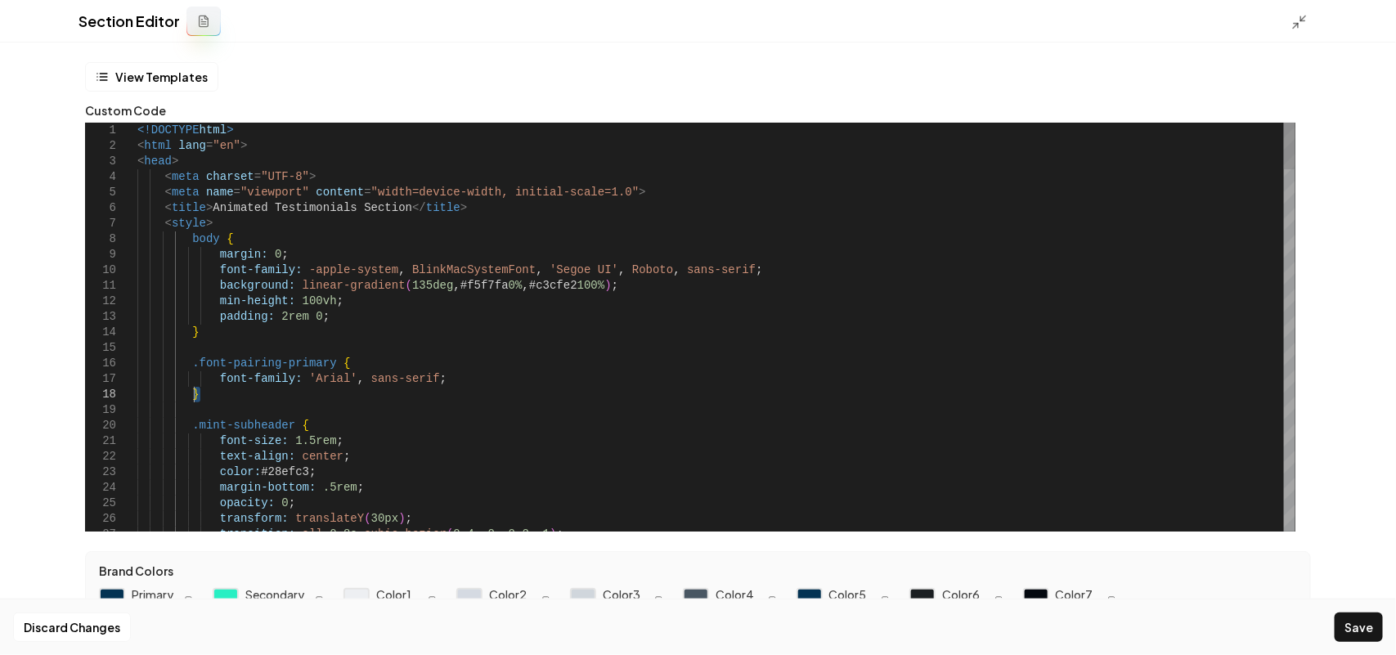
drag, startPoint x: 211, startPoint y: 415, endPoint x: 217, endPoint y: 395, distance: 20.7
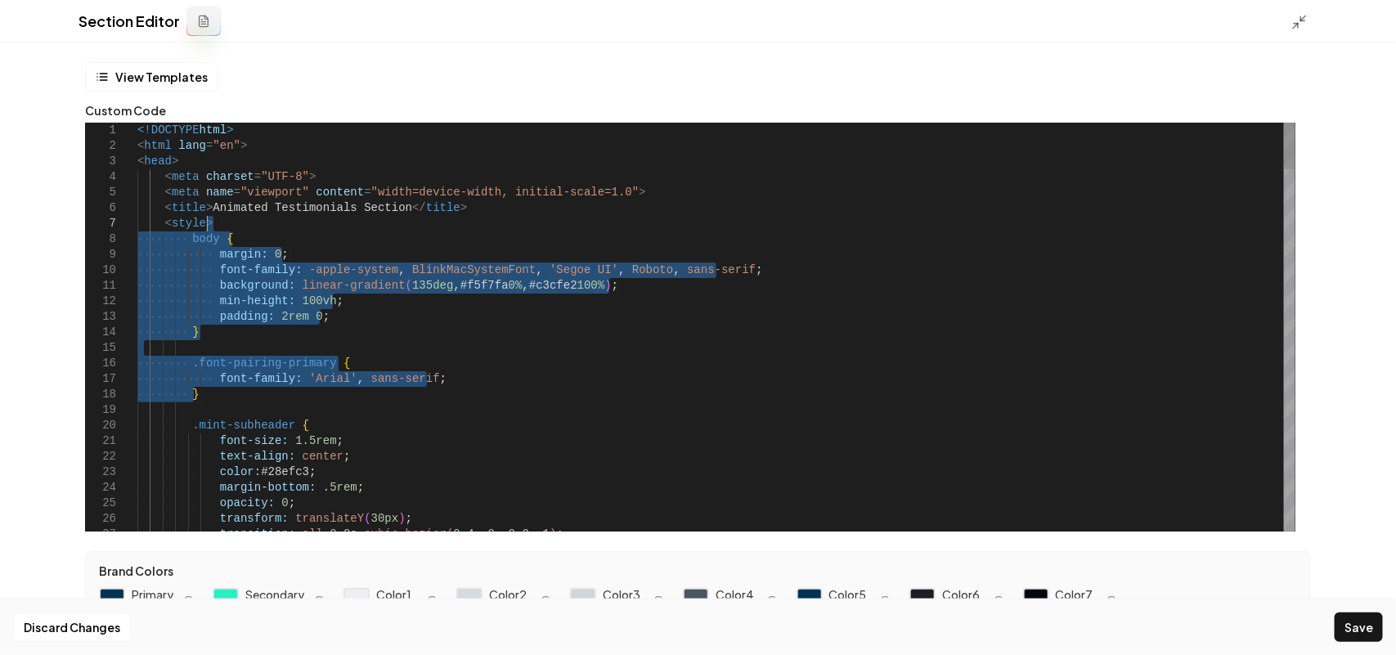
drag, startPoint x: 202, startPoint y: 401, endPoint x: 233, endPoint y: 225, distance: 179.3
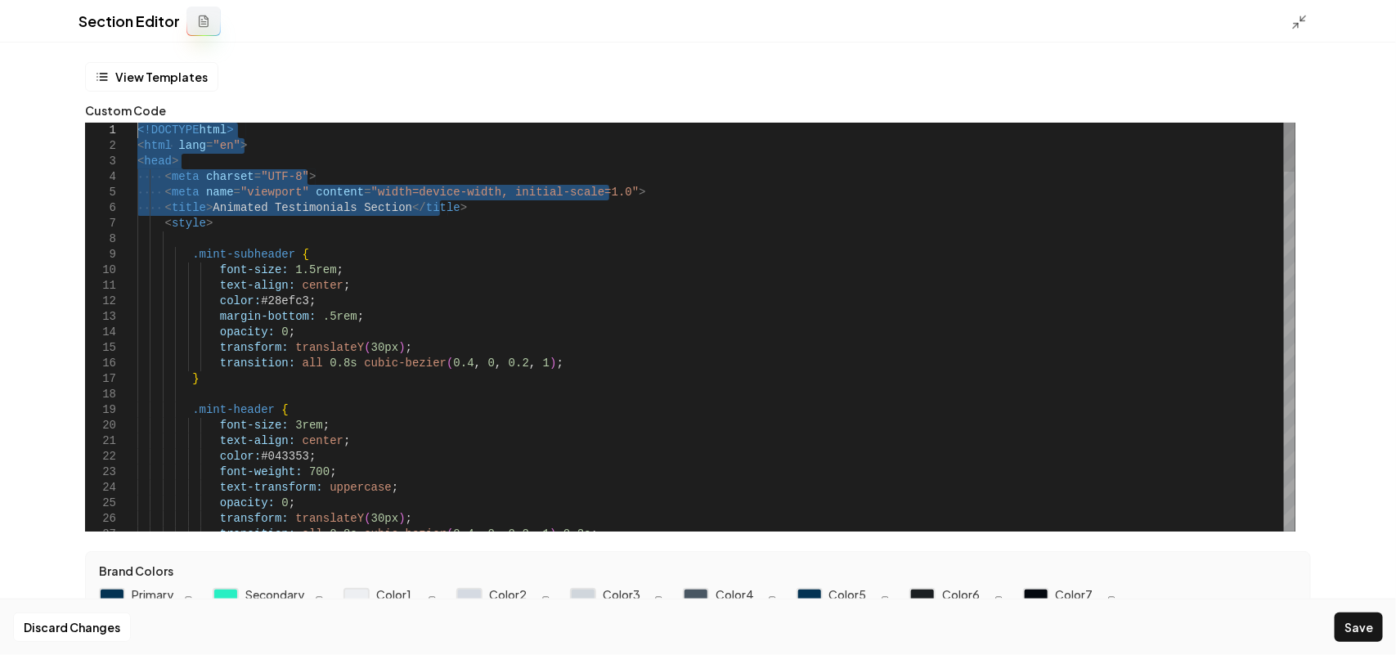
drag, startPoint x: 491, startPoint y: 204, endPoint x: 29, endPoint y: 86, distance: 477.7
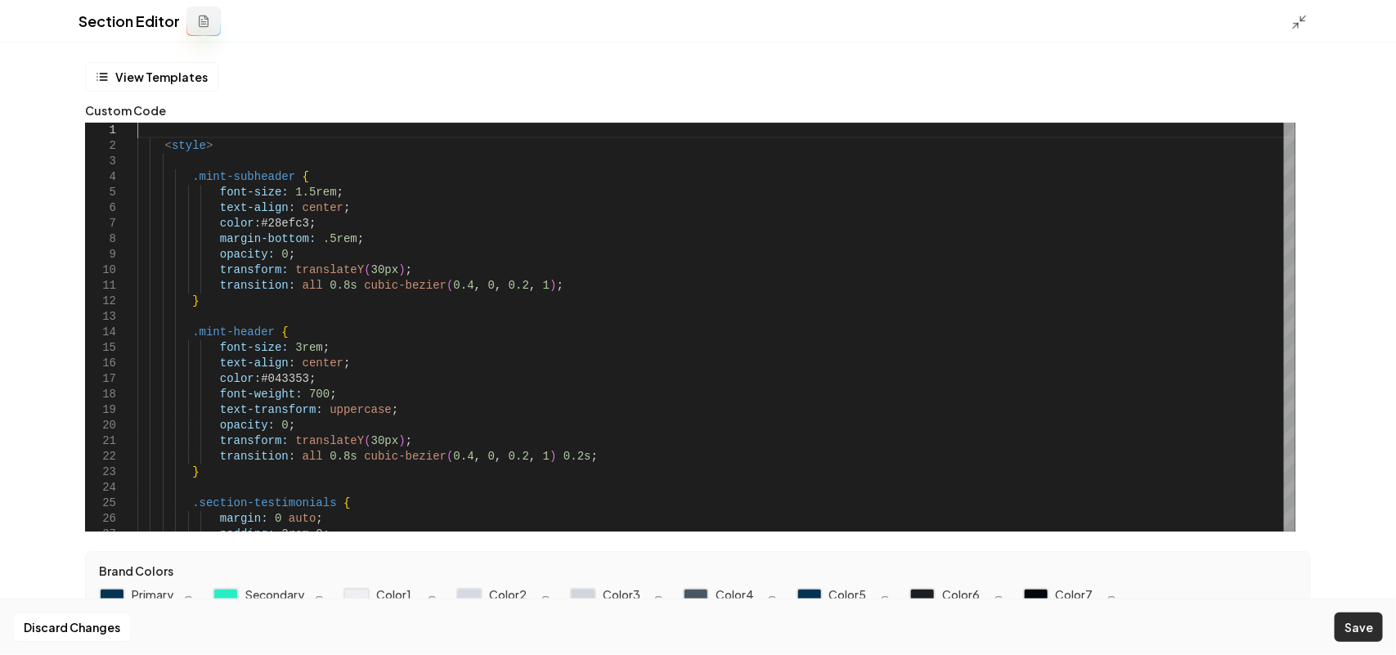
click at [1370, 634] on button "Save" at bounding box center [1358, 626] width 48 height 29
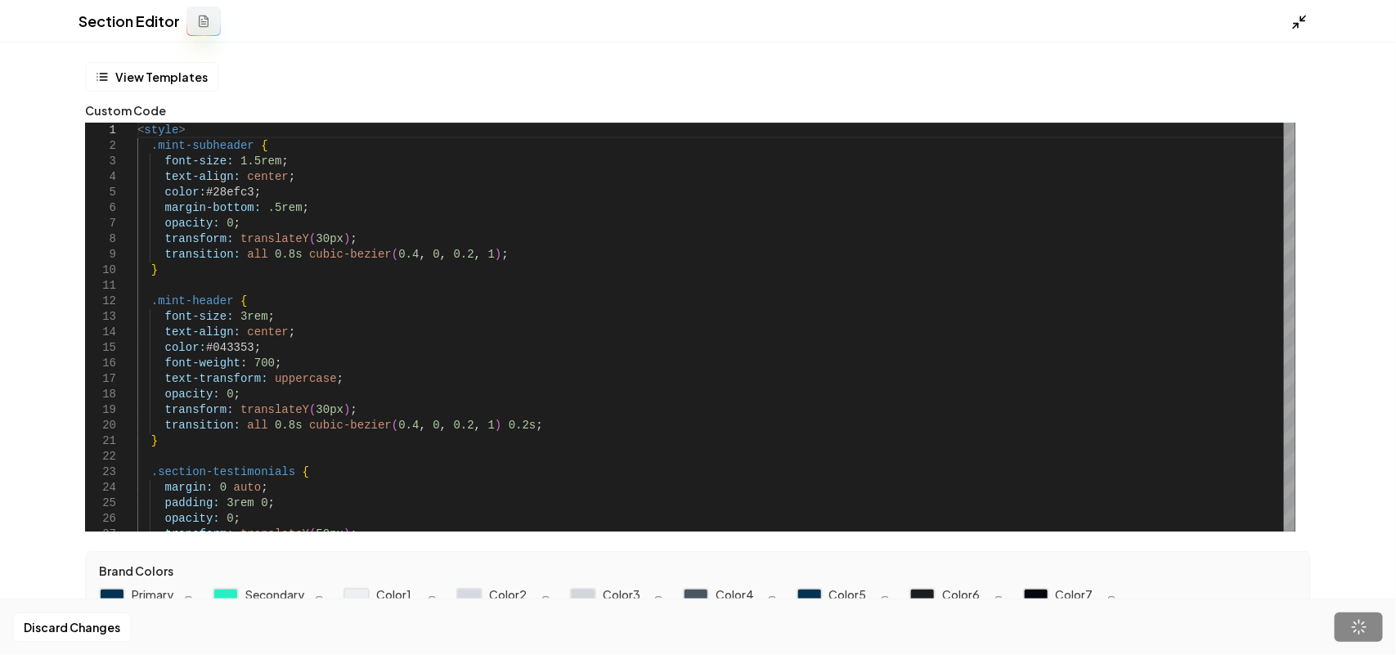
click at [1298, 18] on icon at bounding box center [1299, 22] width 16 height 16
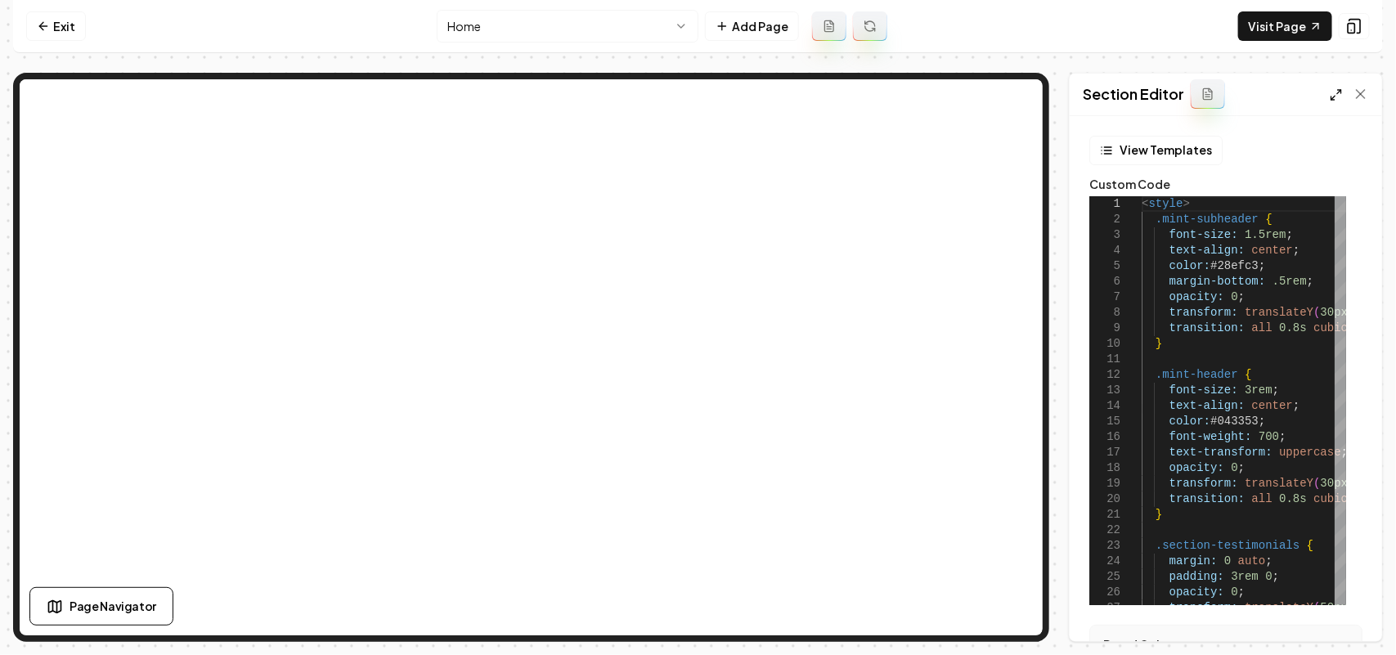
click at [1334, 90] on icon at bounding box center [1335, 94] width 13 height 13
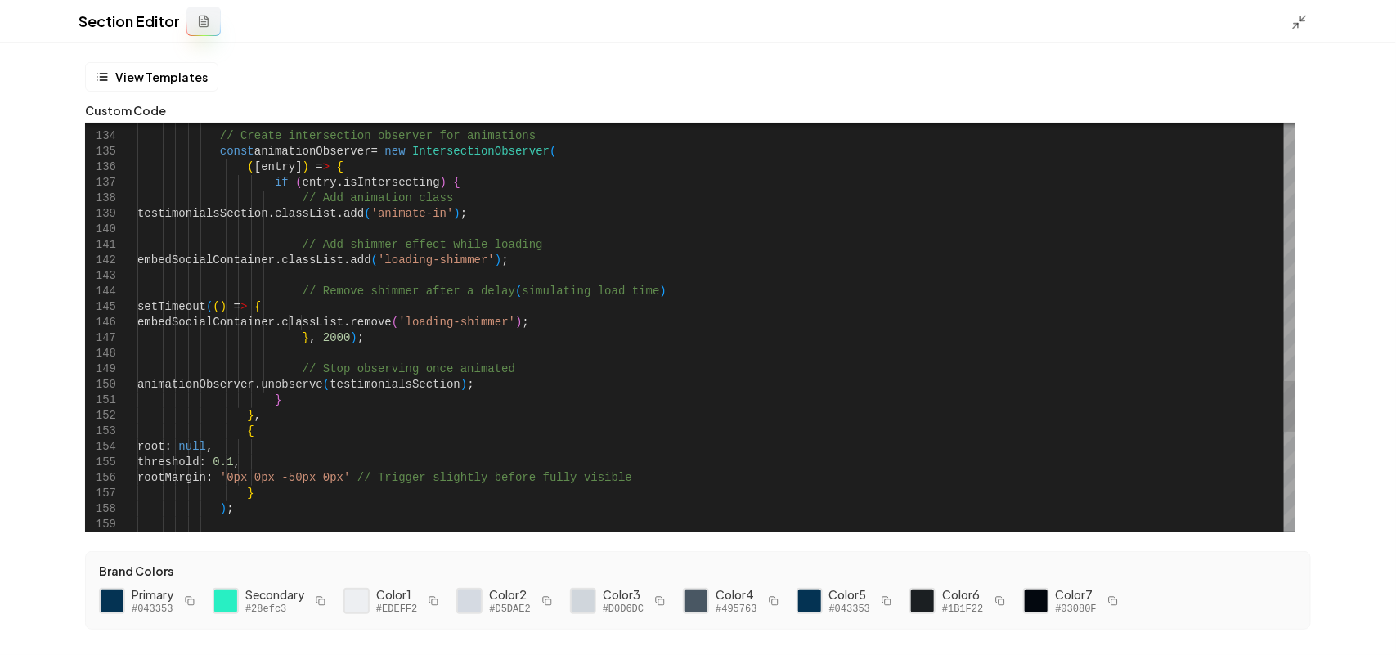
type textarea "**********"
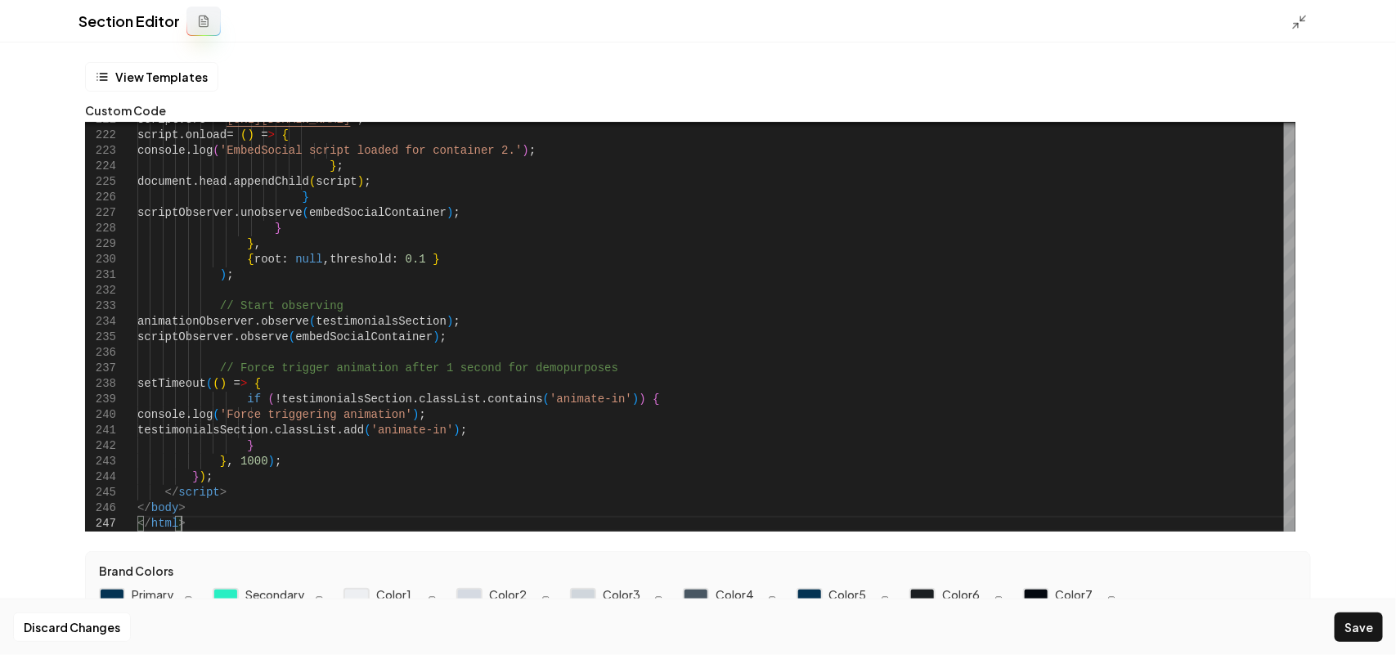
click at [1372, 630] on button "Save" at bounding box center [1358, 626] width 48 height 29
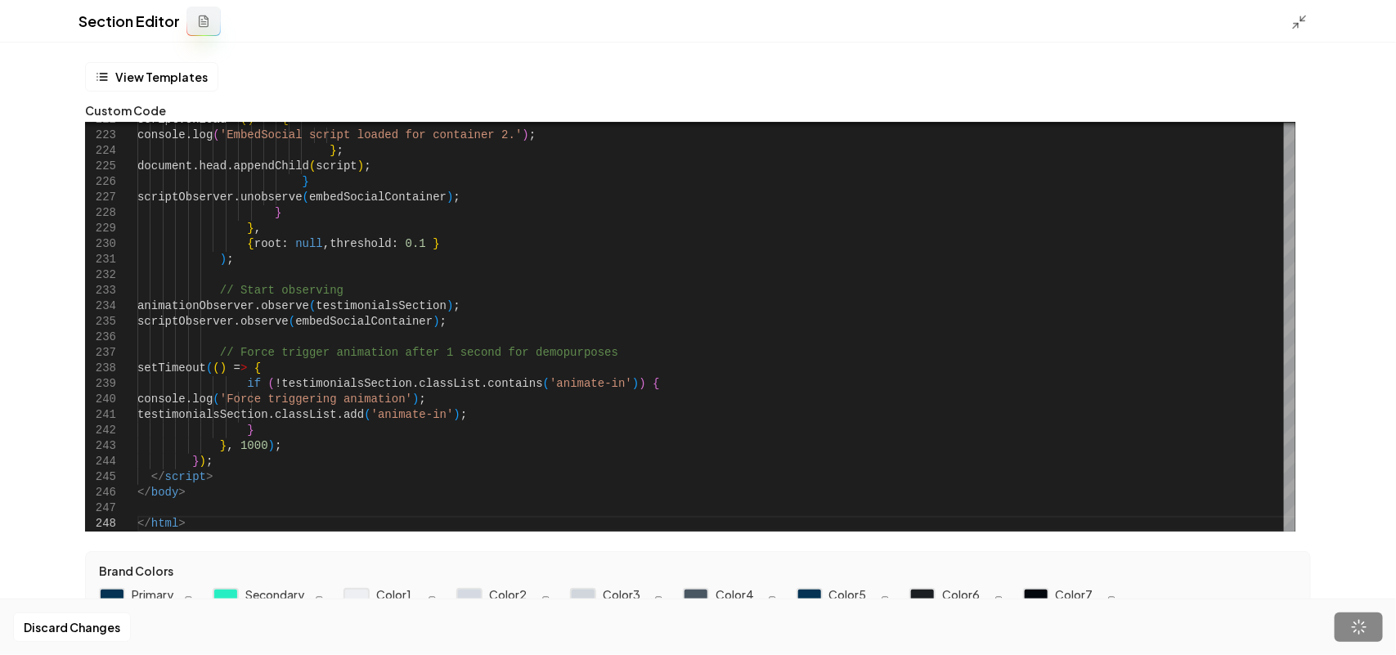
click at [1296, 30] on div "Section Editor" at bounding box center [698, 21] width 1396 height 43
click at [1302, 22] on icon at bounding box center [1299, 22] width 16 height 16
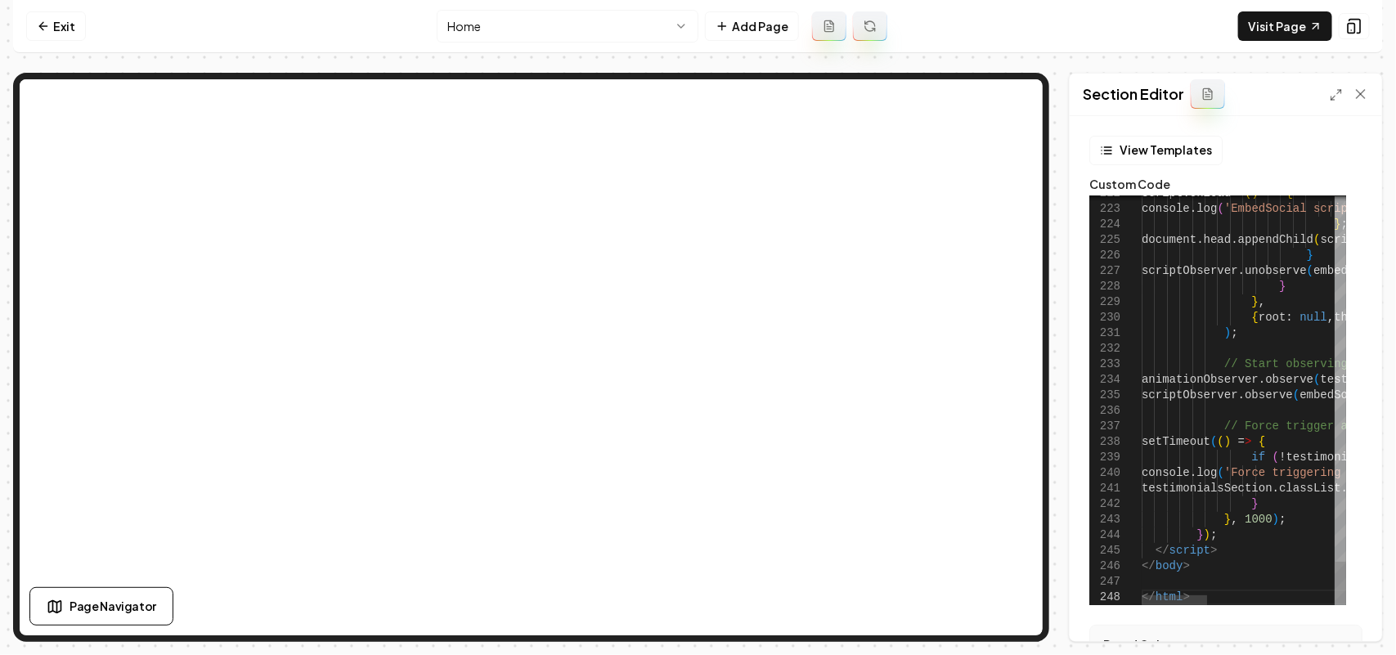
scroll to position [0, 43]
type textarea "**********"
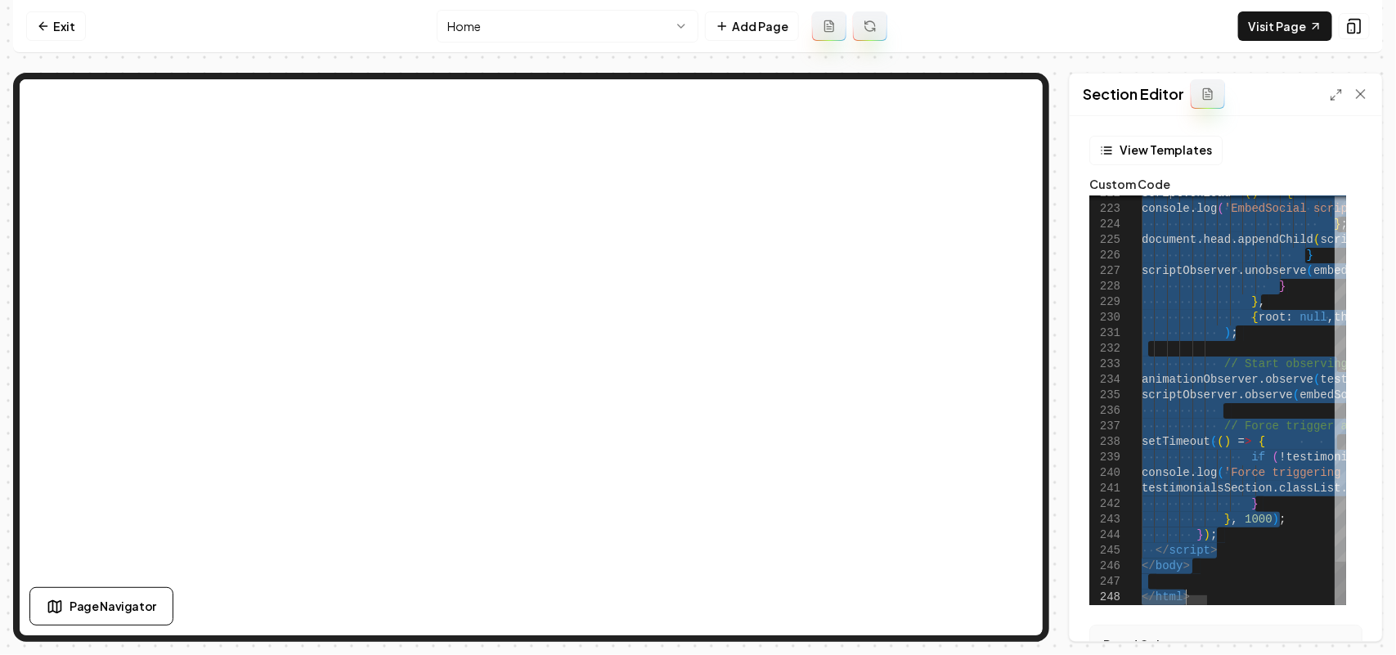
scroll to position [0, 0]
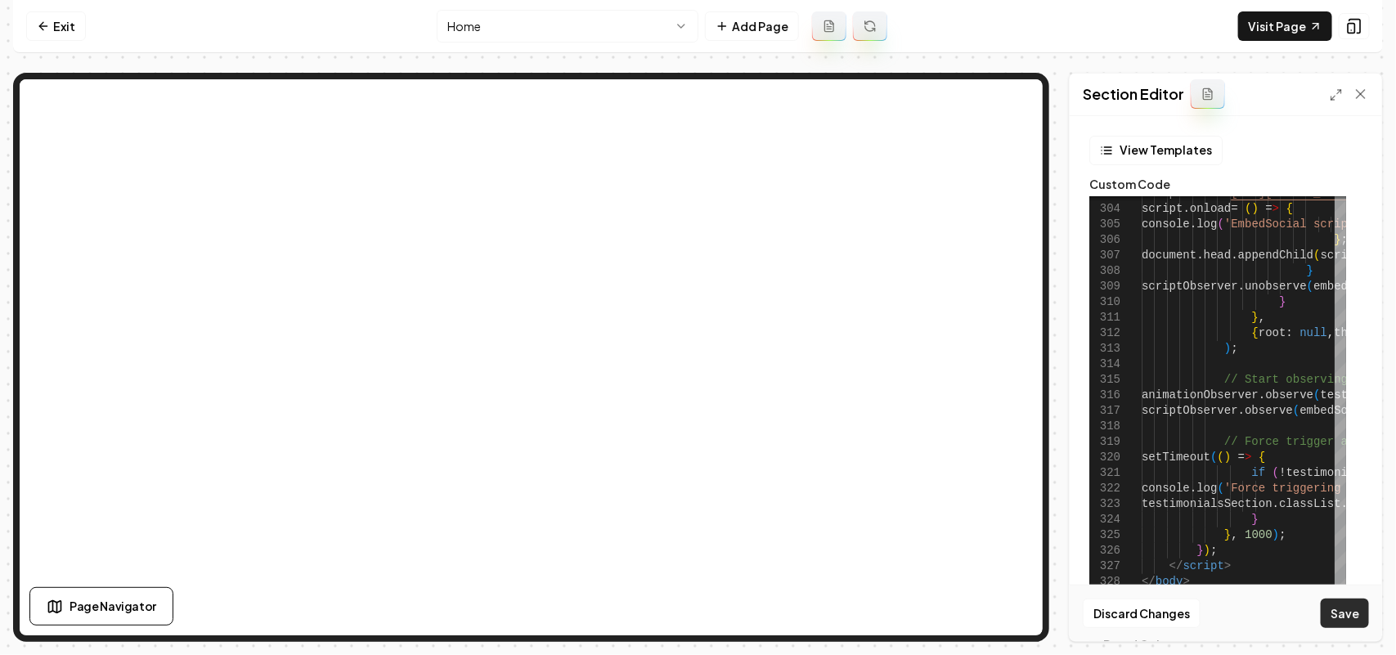
click at [1357, 620] on button "Save" at bounding box center [1345, 613] width 48 height 29
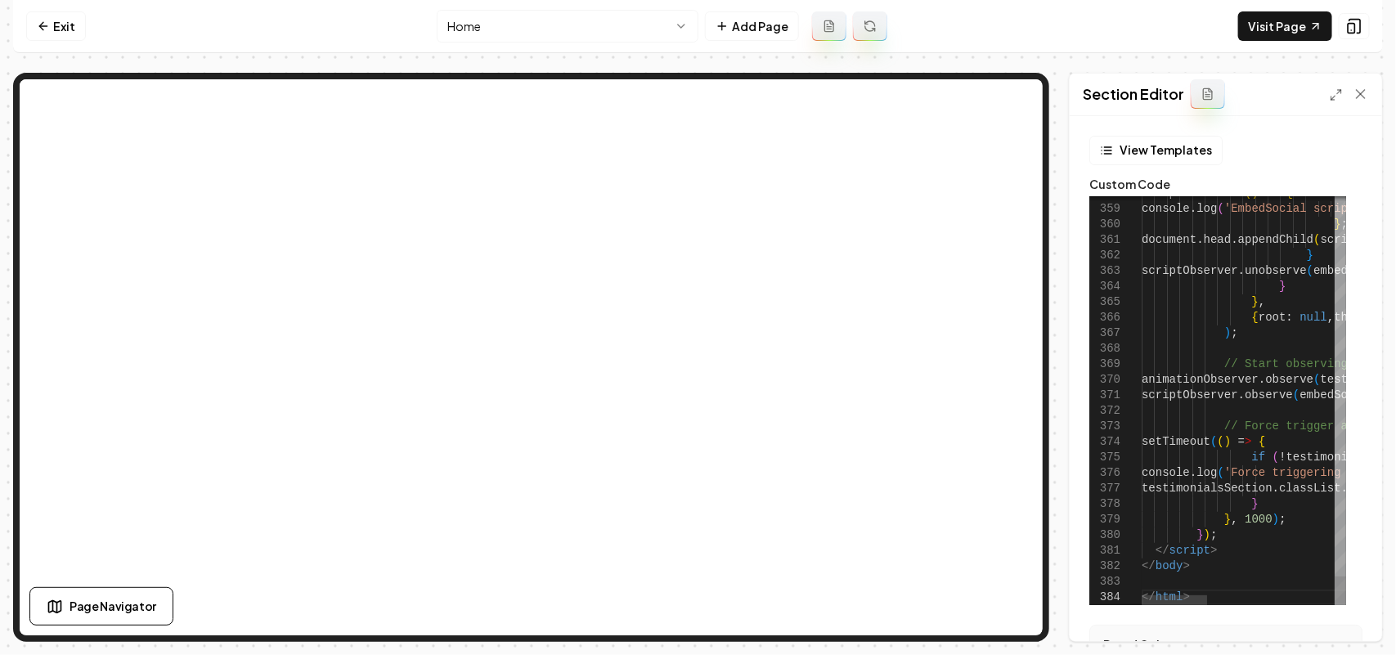
type textarea "**********"
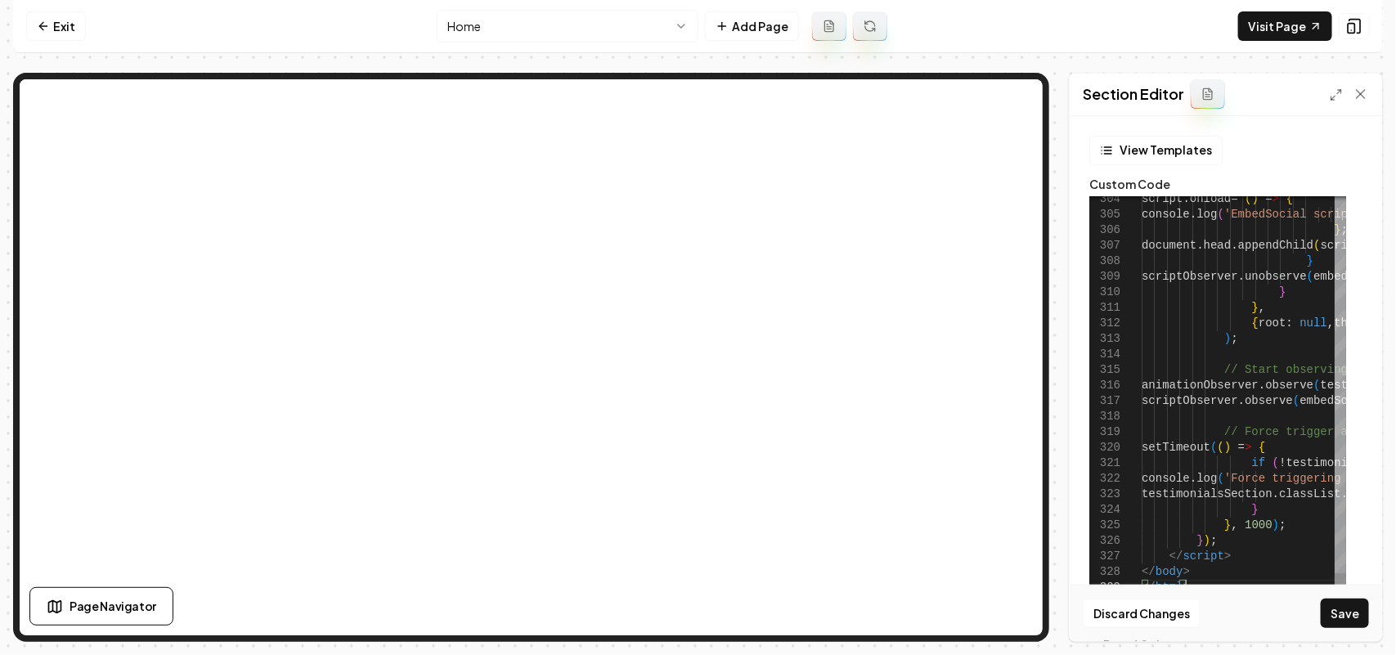
type textarea "**********"
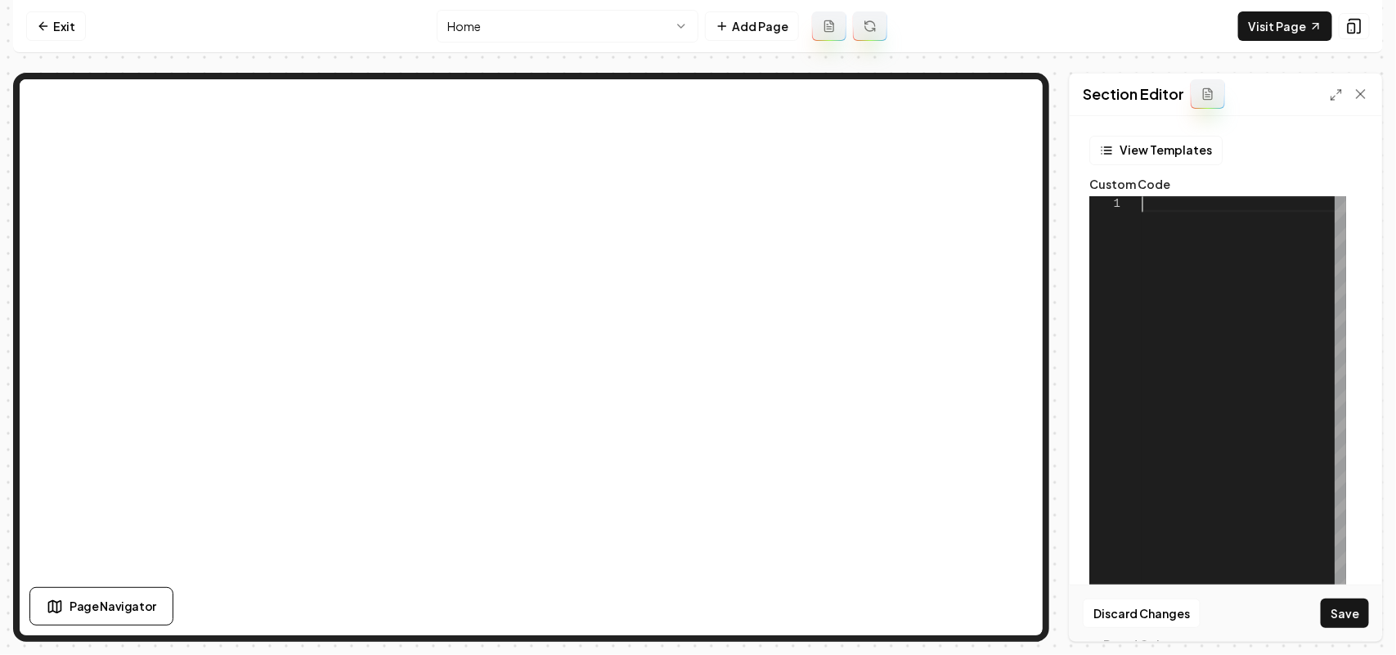
type textarea "**********"
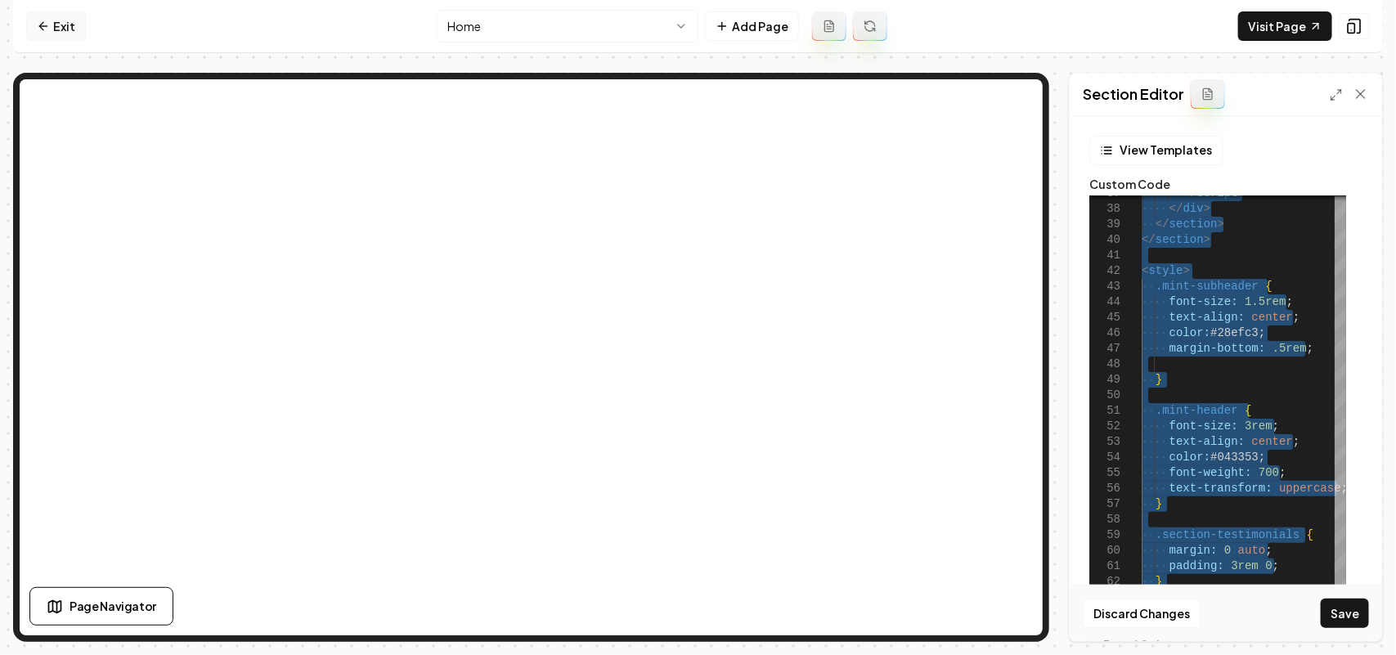
click at [51, 37] on link "Exit" at bounding box center [56, 25] width 60 height 29
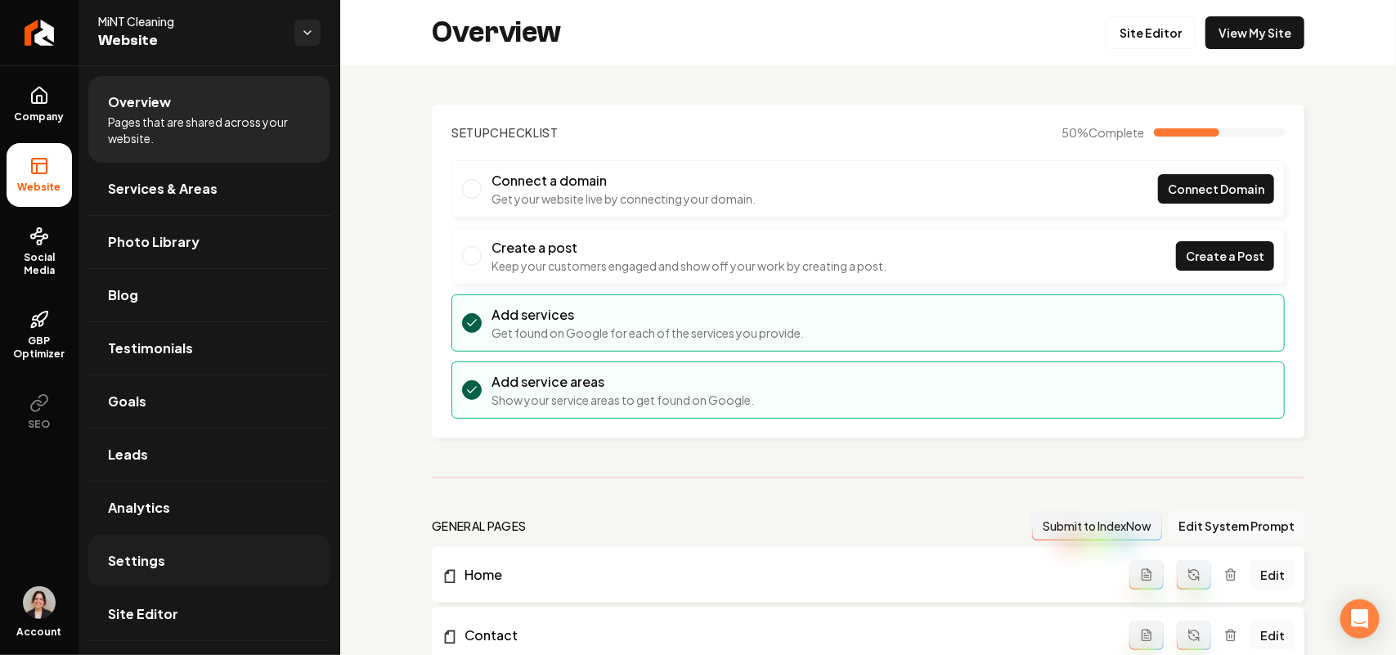
click at [155, 562] on span "Settings" at bounding box center [136, 561] width 57 height 20
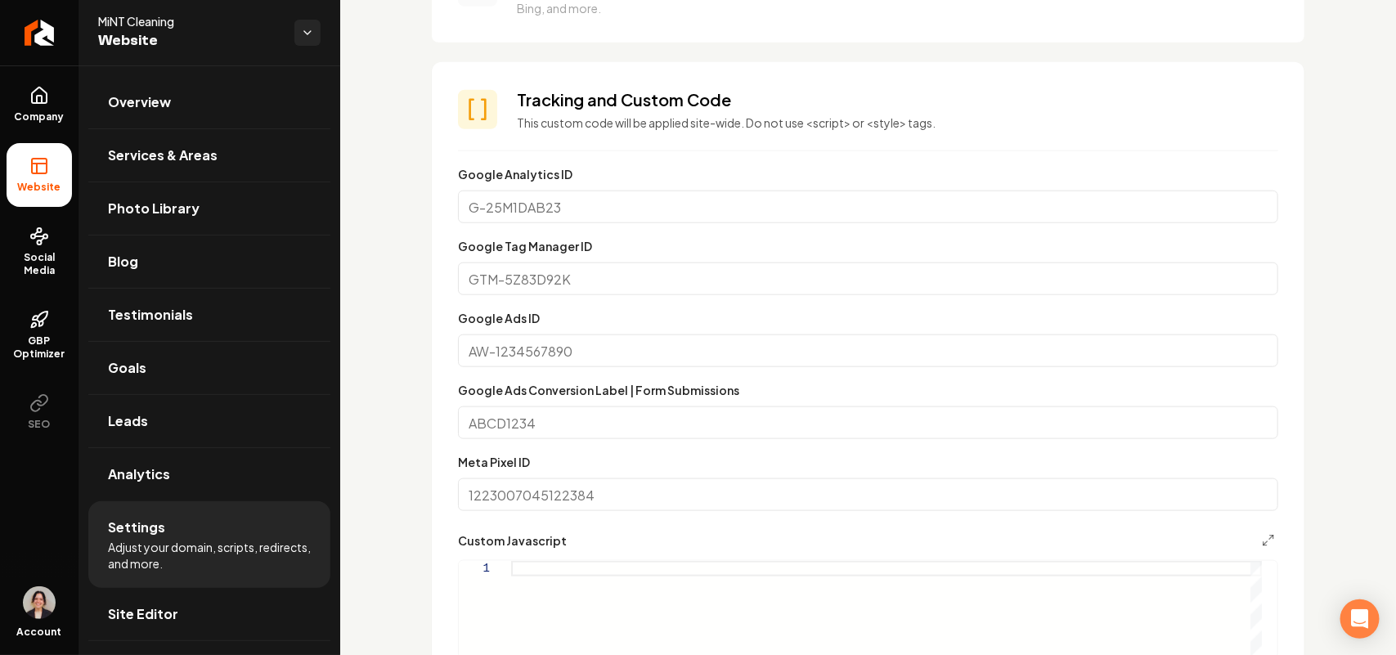
scroll to position [1124, 0]
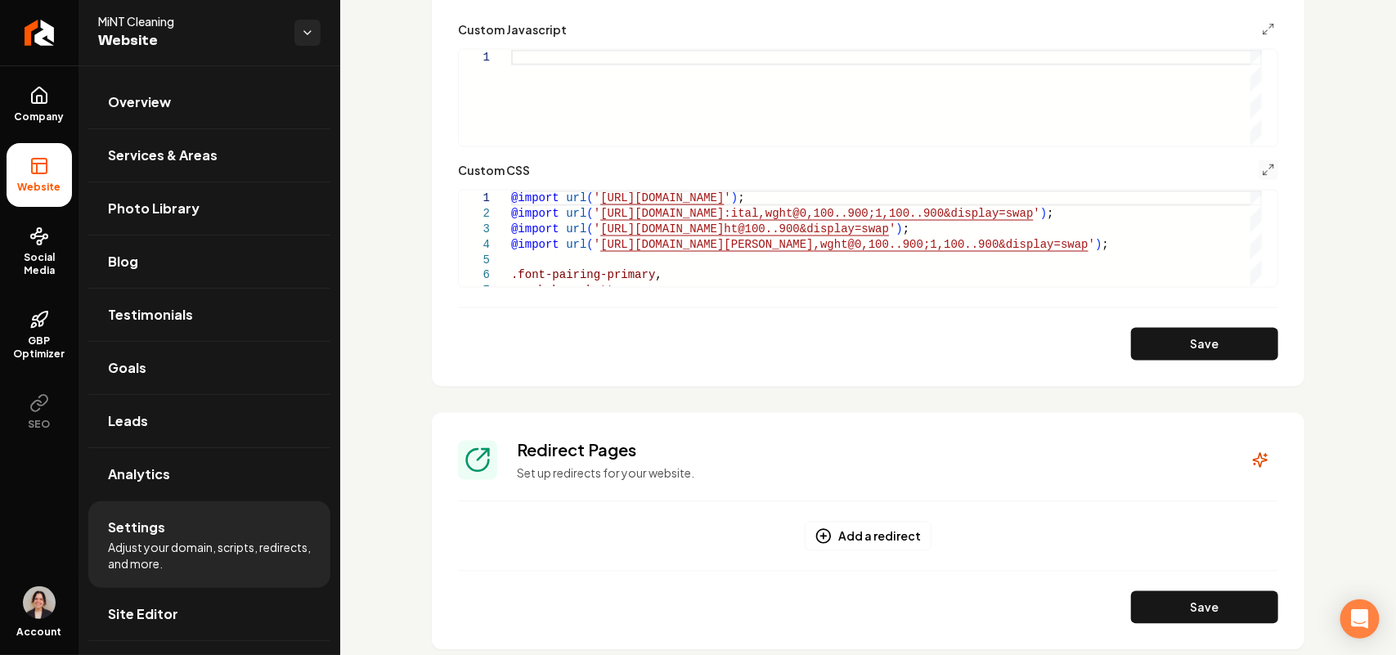
click at [1258, 160] on button "Main content area" at bounding box center [1268, 170] width 20 height 20
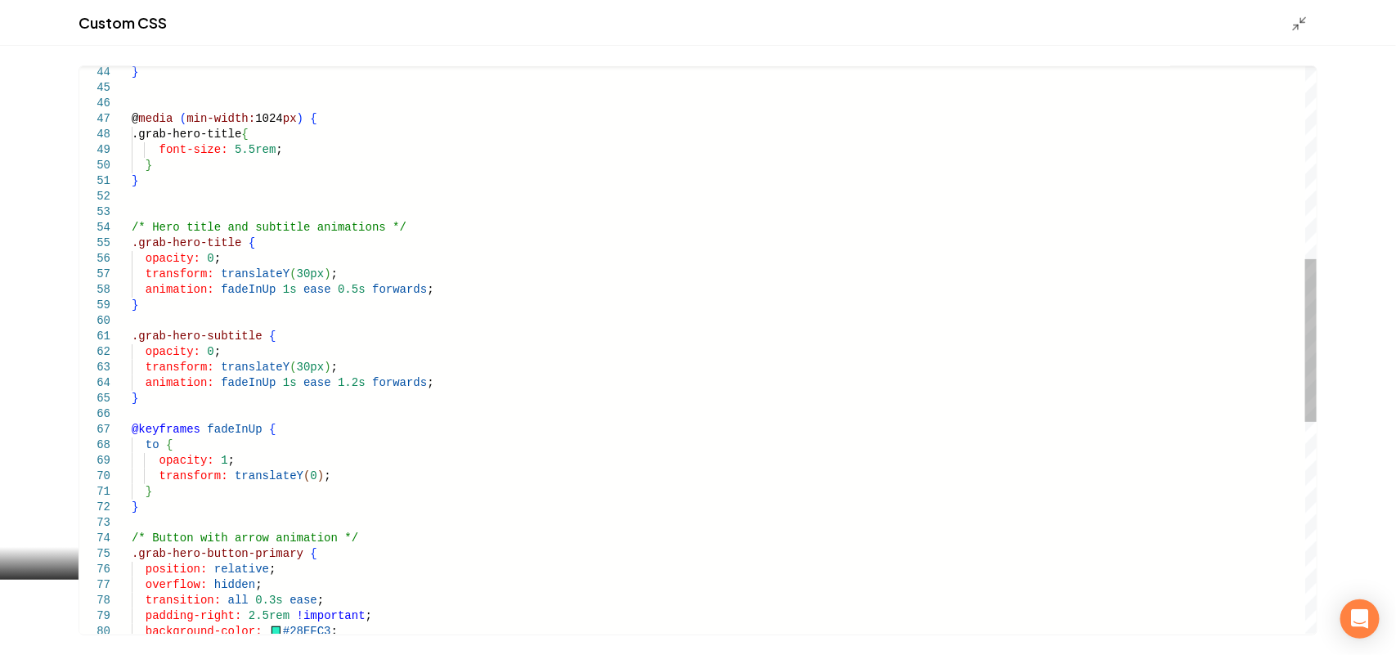
scroll to position [0, 186]
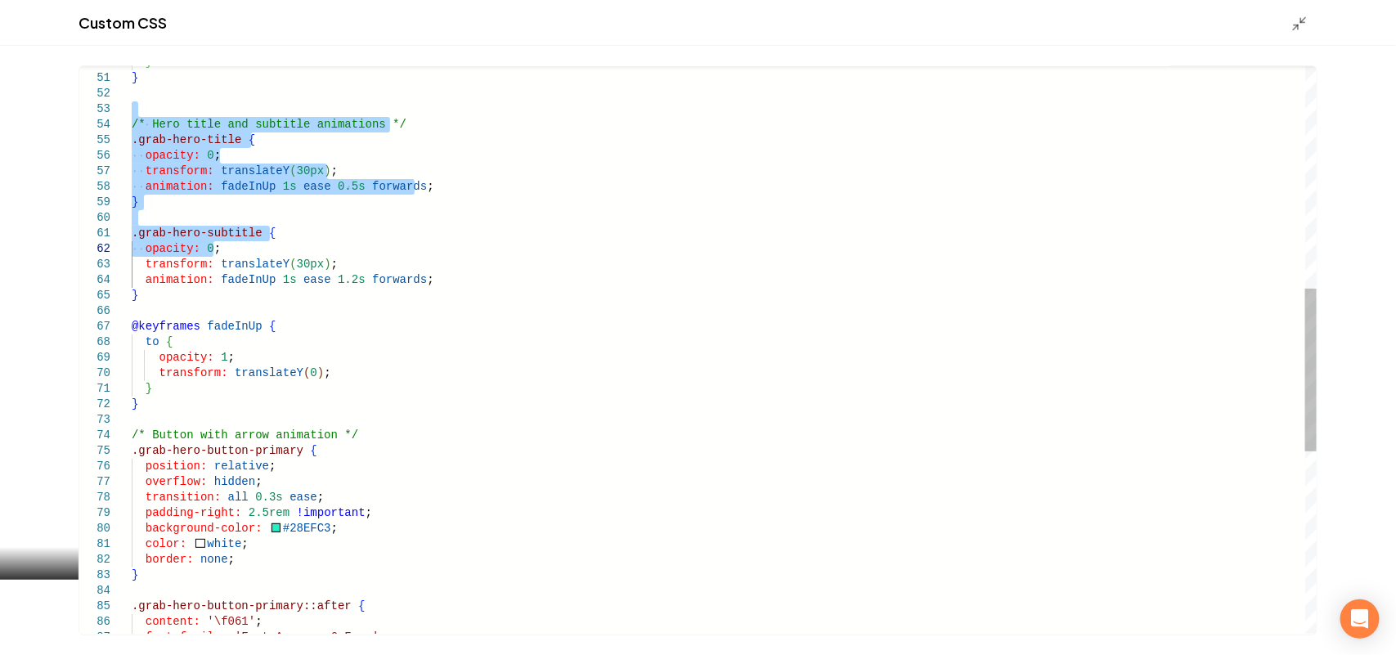
type textarea "**********"
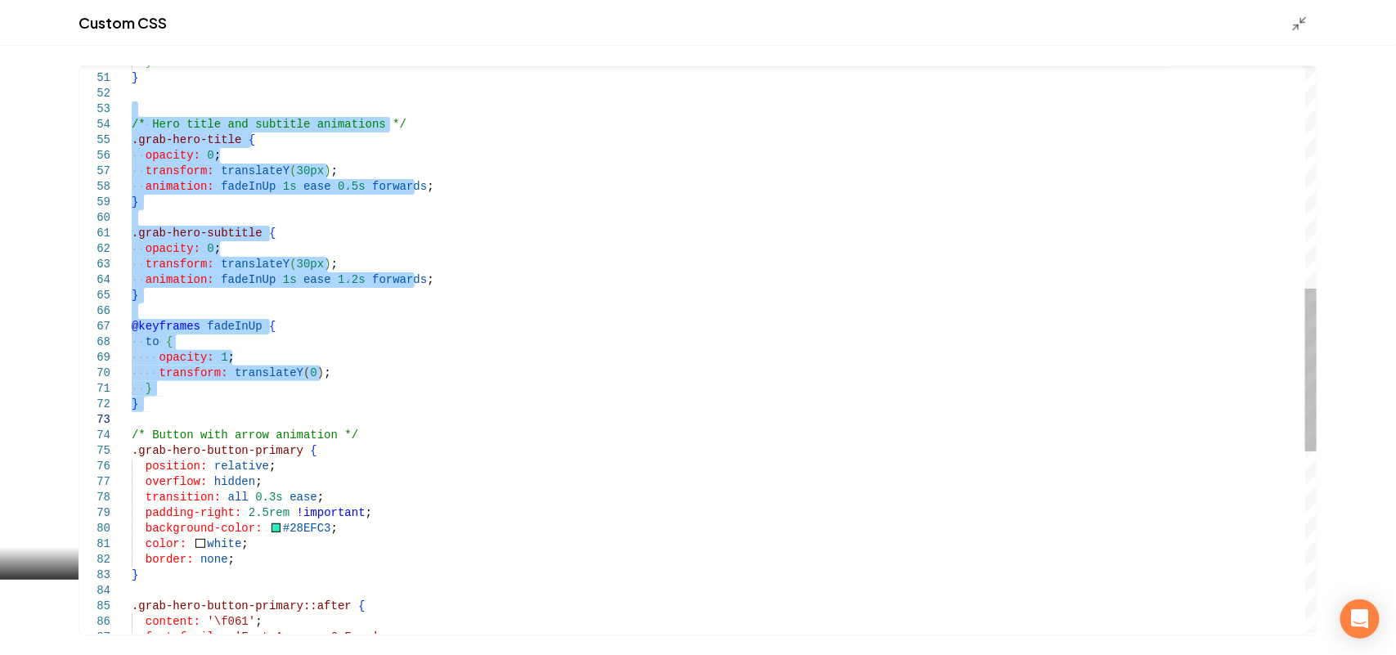
drag, startPoint x: 173, startPoint y: 205, endPoint x: 154, endPoint y: 414, distance: 209.3
click at [154, 414] on div "} } /* Hero title and subtitle animations */ .grab-hero-title { opacity: 0 ; tr…" at bounding box center [724, 280] width 1185 height 1973
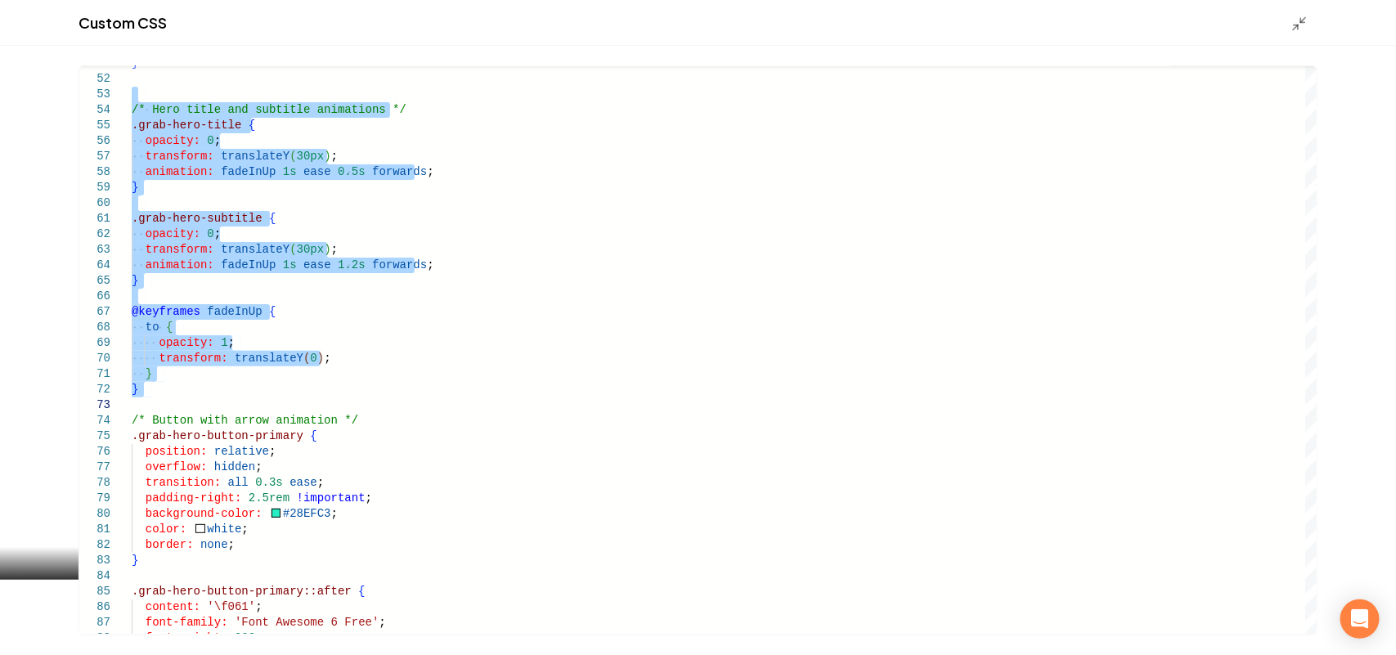
click at [1309, 21] on div "Main content area" at bounding box center [1304, 23] width 26 height 18
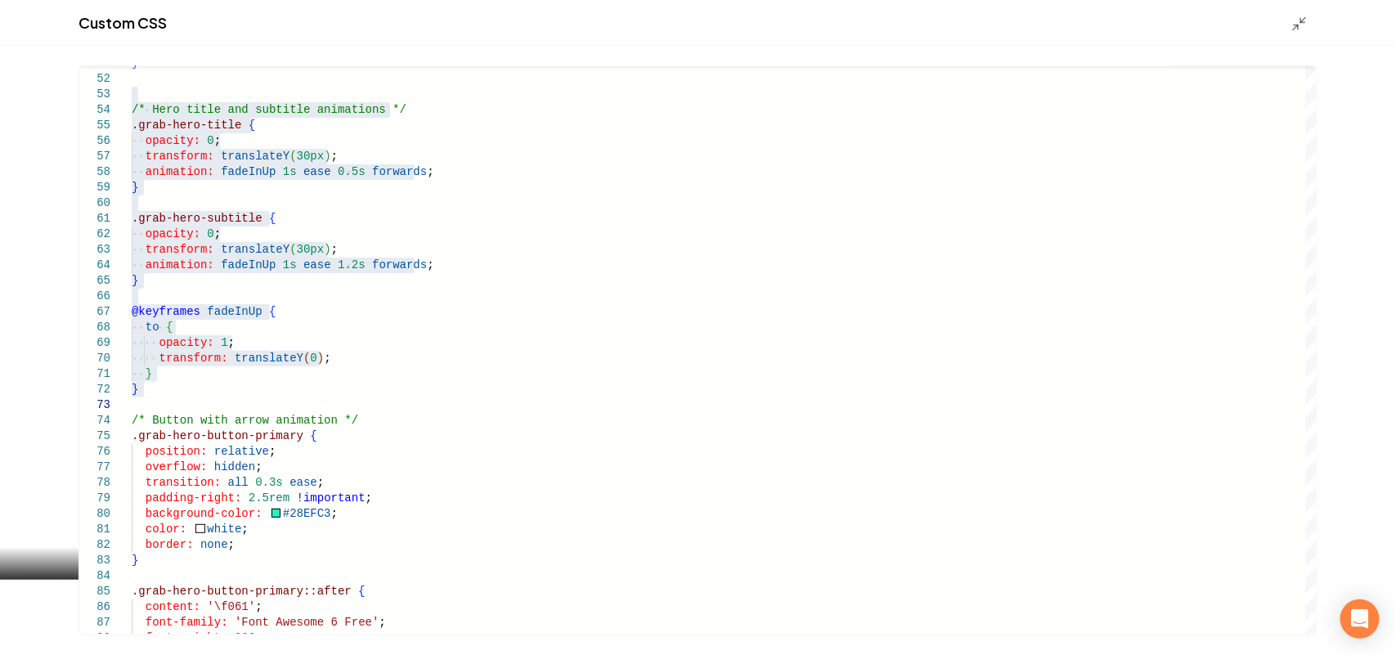
drag, startPoint x: 1298, startPoint y: 19, endPoint x: 1285, endPoint y: 29, distance: 16.4
click at [1300, 19] on icon "Main content area" at bounding box center [1299, 24] width 16 height 16
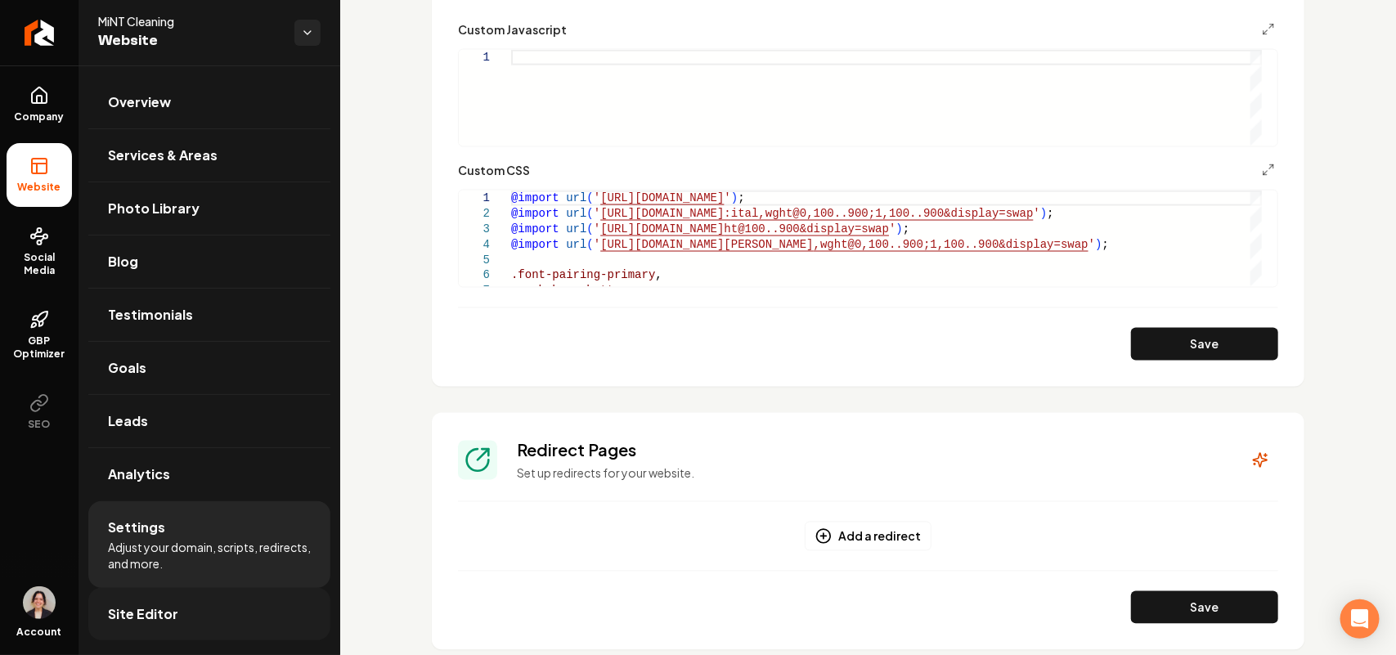
click at [186, 607] on link "Site Editor" at bounding box center [209, 614] width 242 height 52
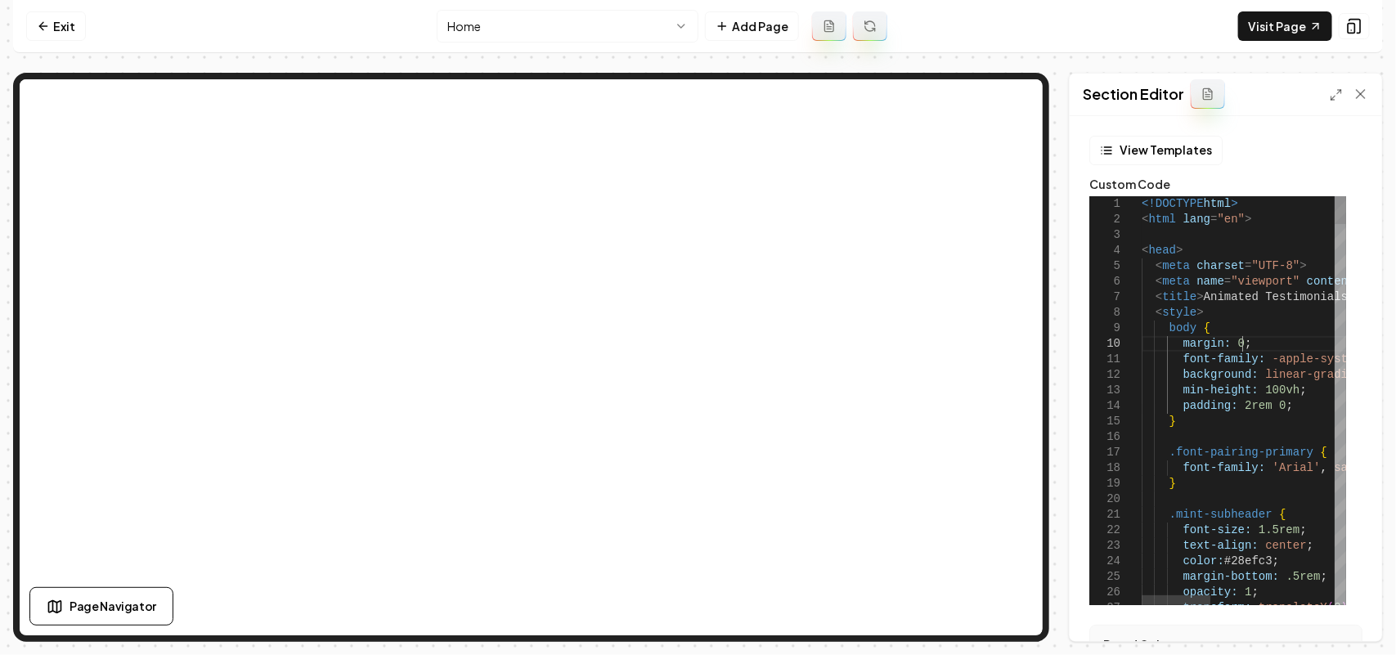
type textarea "**********"
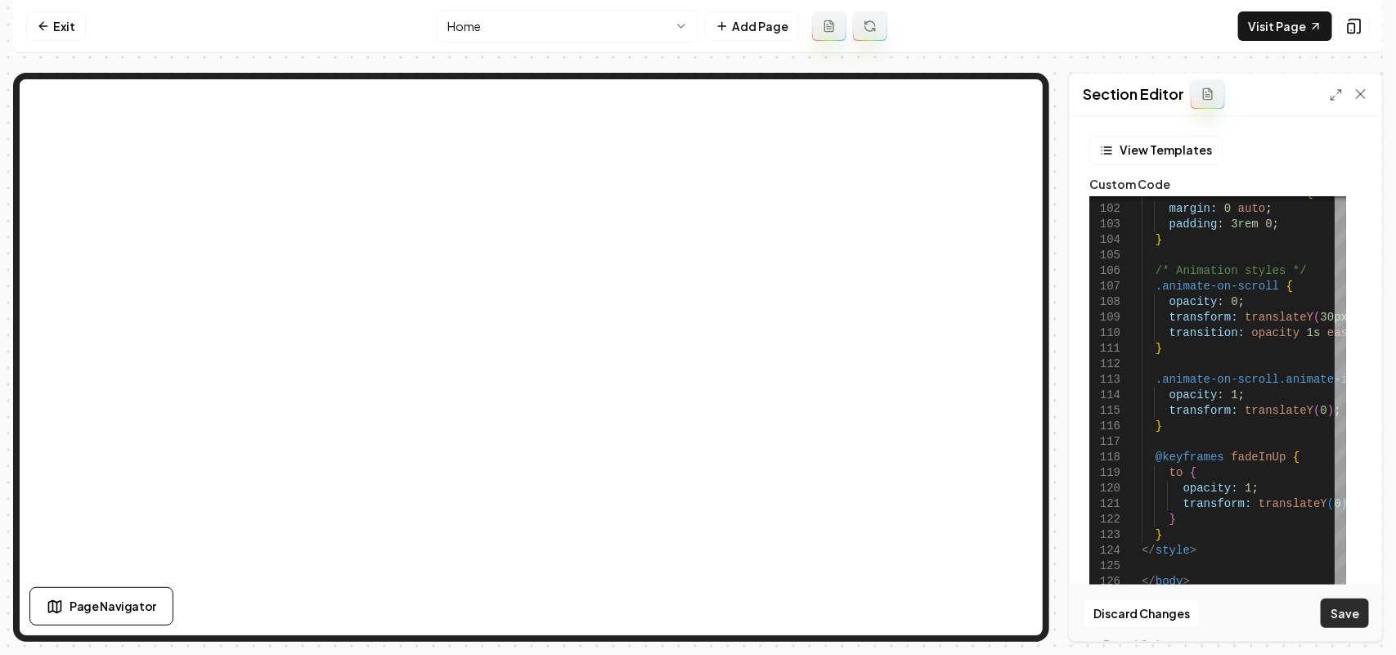
click at [1359, 620] on button "Save" at bounding box center [1345, 613] width 48 height 29
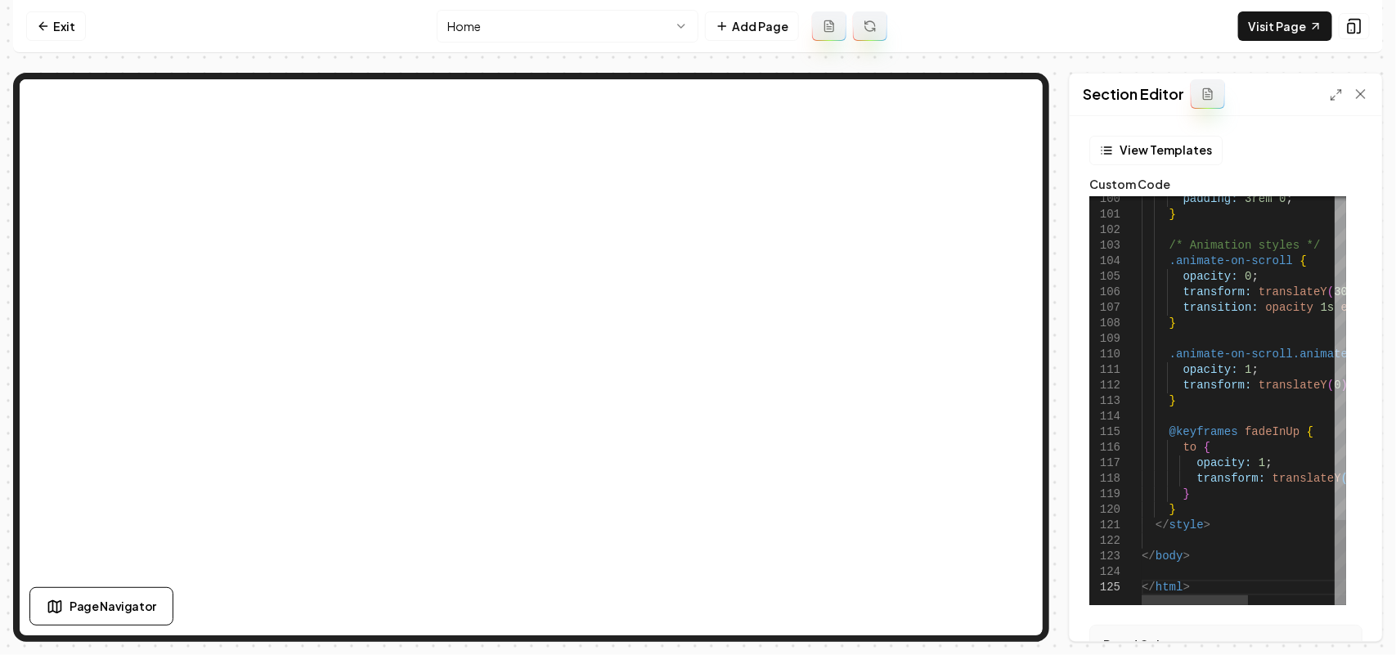
scroll to position [0, 43]
drag, startPoint x: 1221, startPoint y: 587, endPoint x: 1245, endPoint y: 528, distance: 63.8
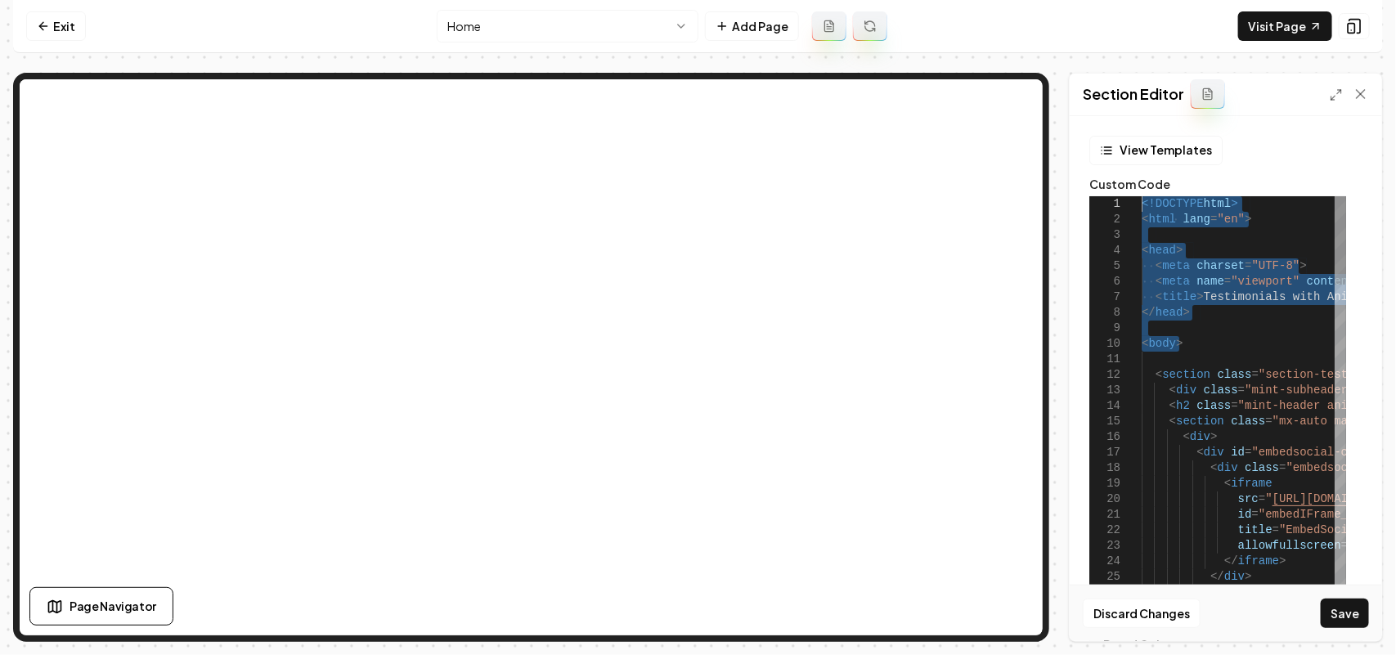
drag, startPoint x: 1208, startPoint y: 352, endPoint x: 1040, endPoint y: 96, distance: 305.9
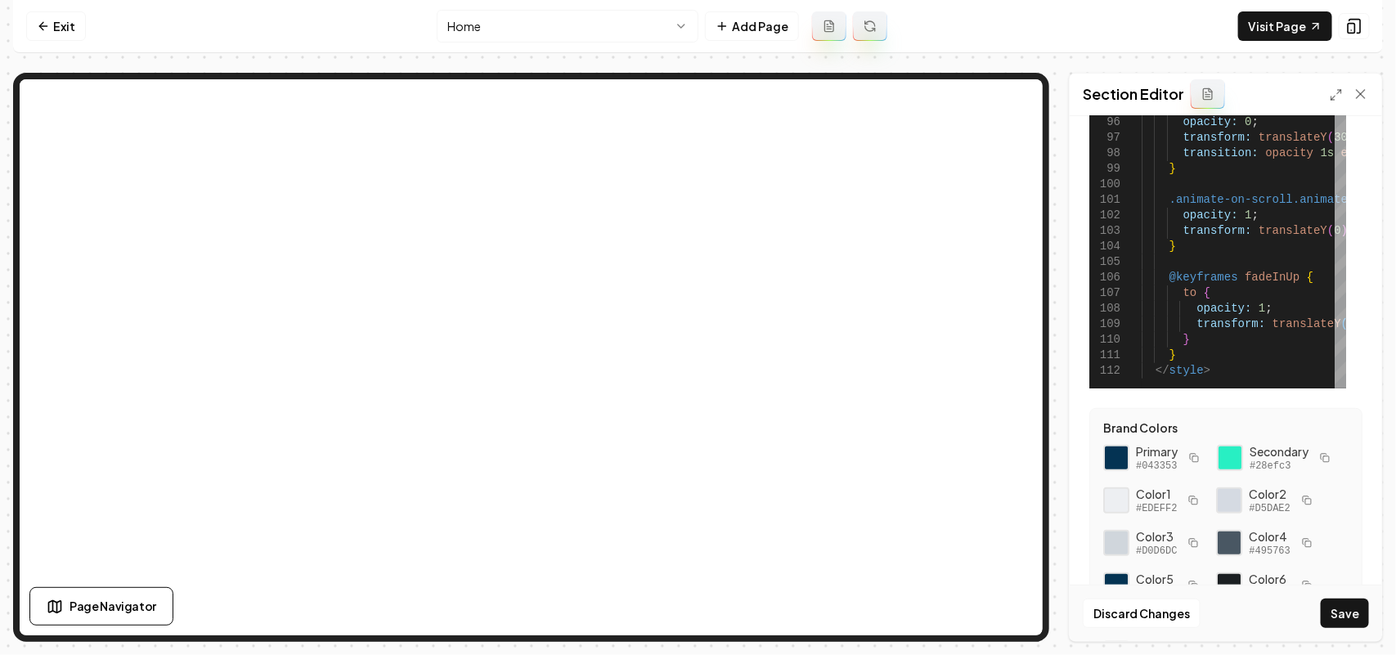
scroll to position [291, 0]
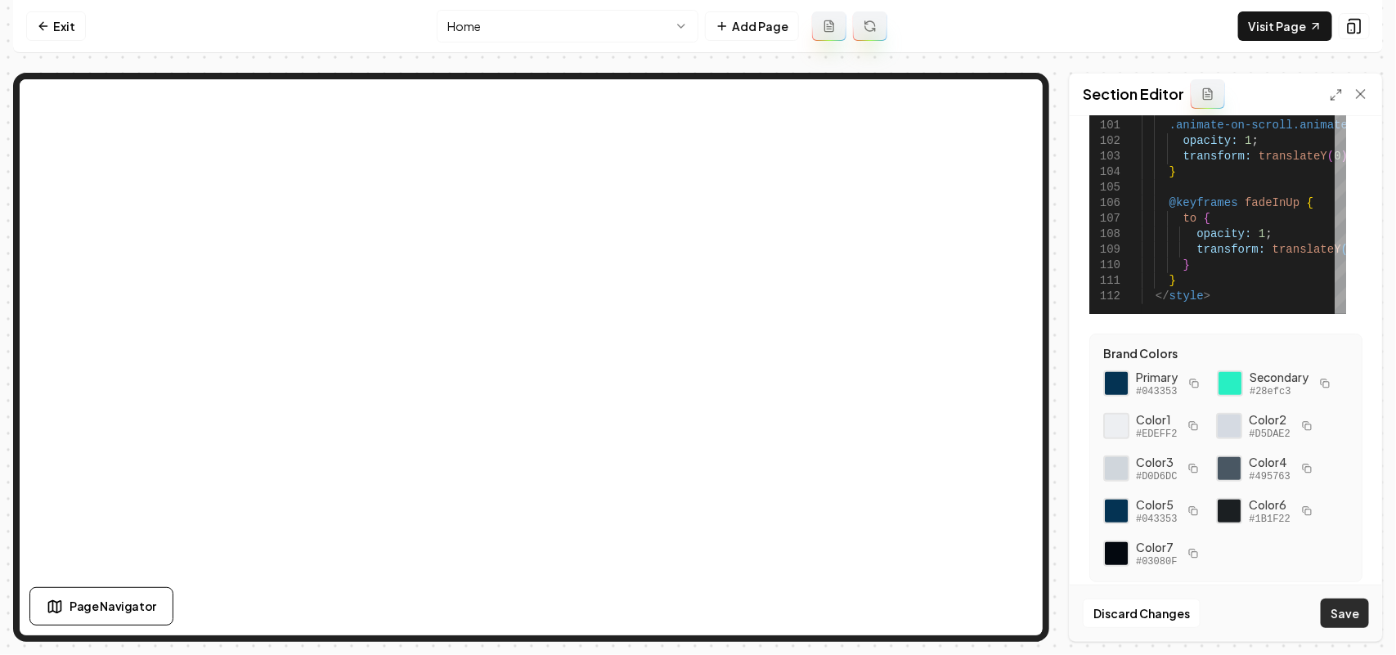
click at [1355, 606] on button "Save" at bounding box center [1345, 613] width 48 height 29
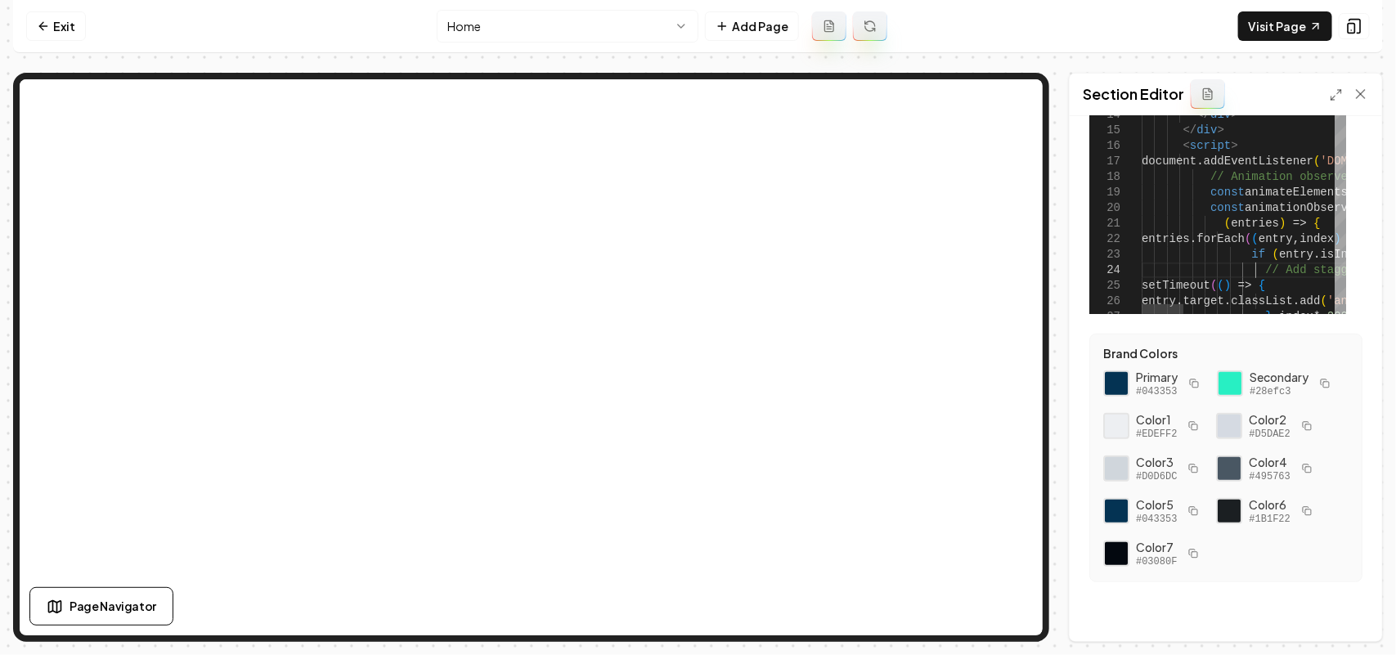
type textarea "**********"
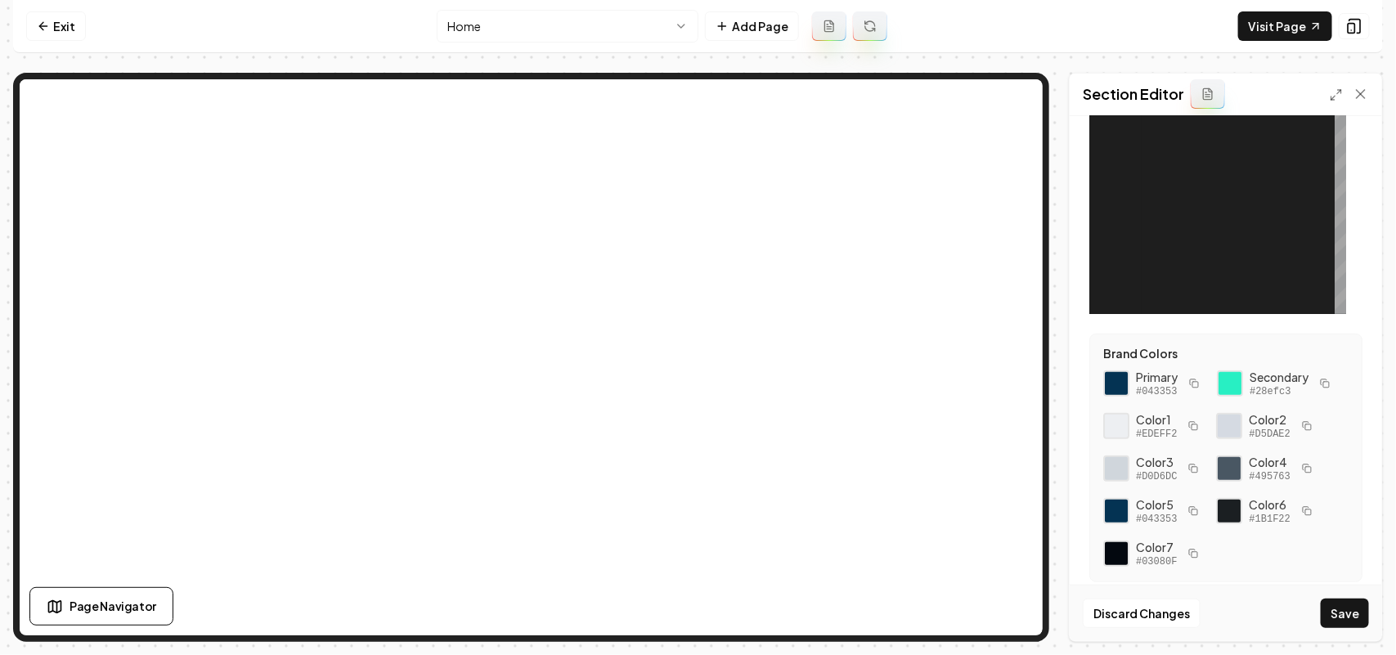
scroll to position [0, 0]
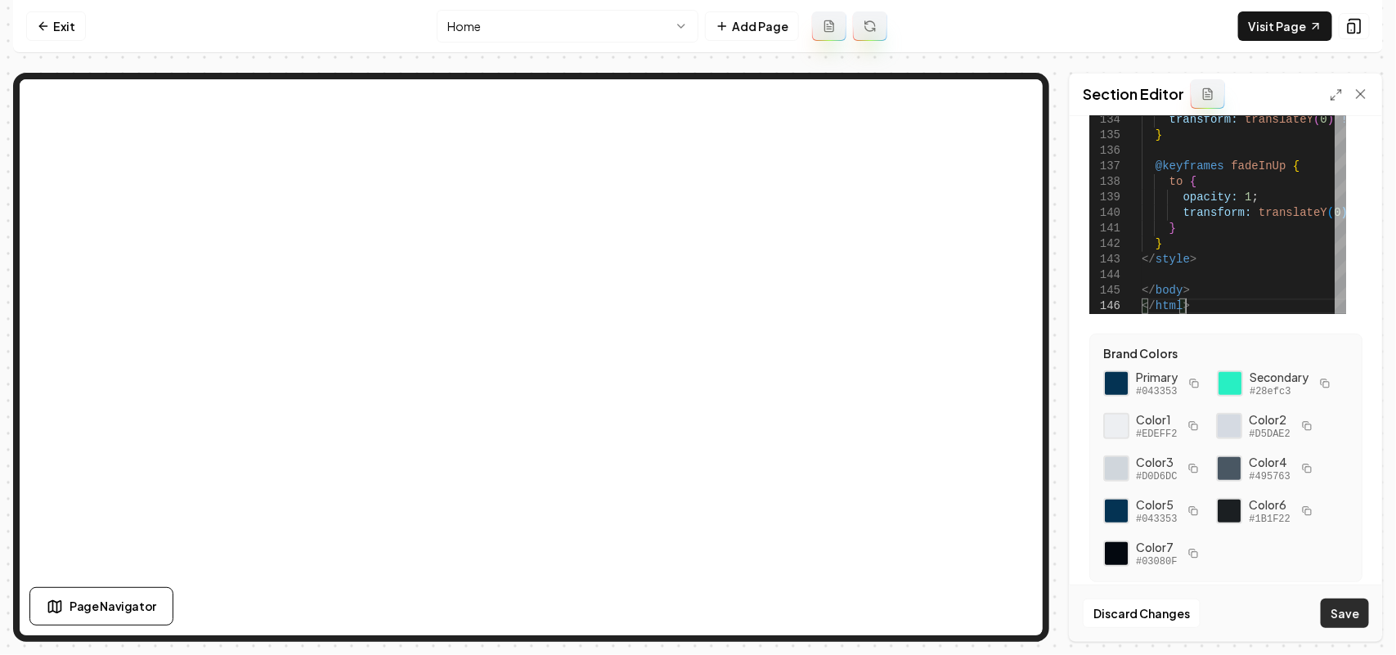
click at [1360, 622] on button "Save" at bounding box center [1345, 613] width 48 height 29
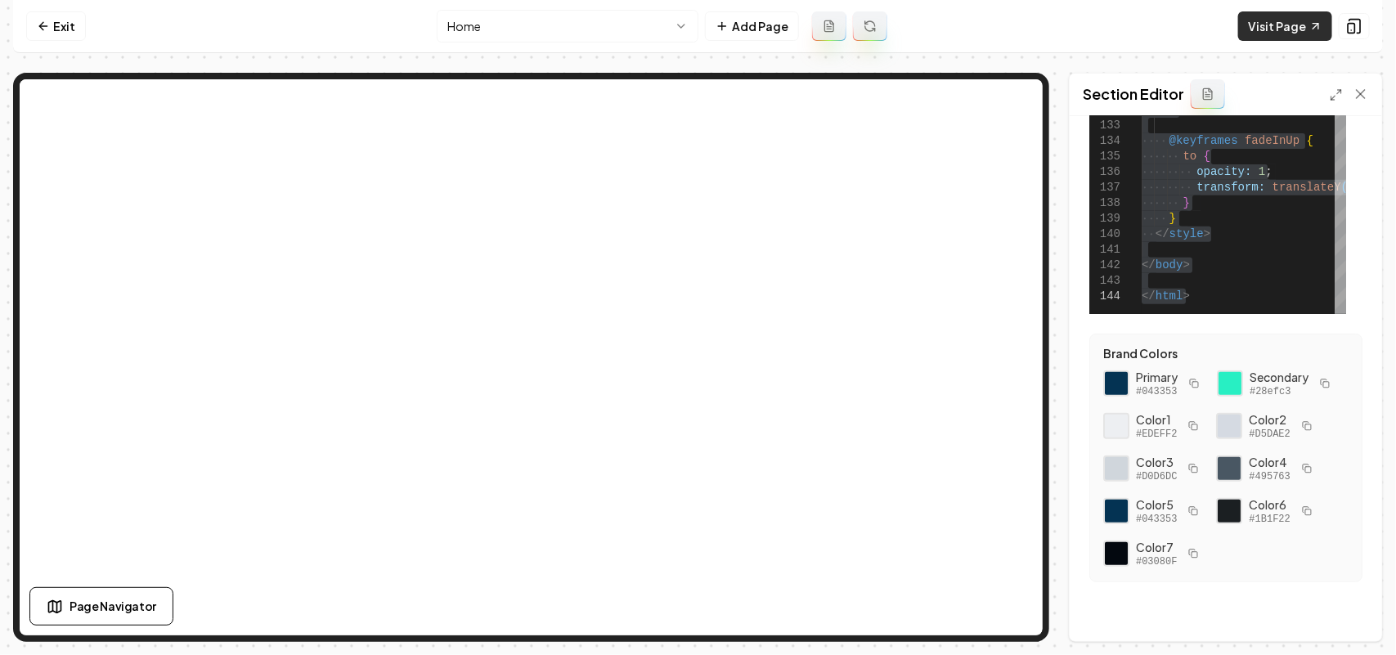
click at [1265, 27] on link "Visit Page" at bounding box center [1285, 25] width 94 height 29
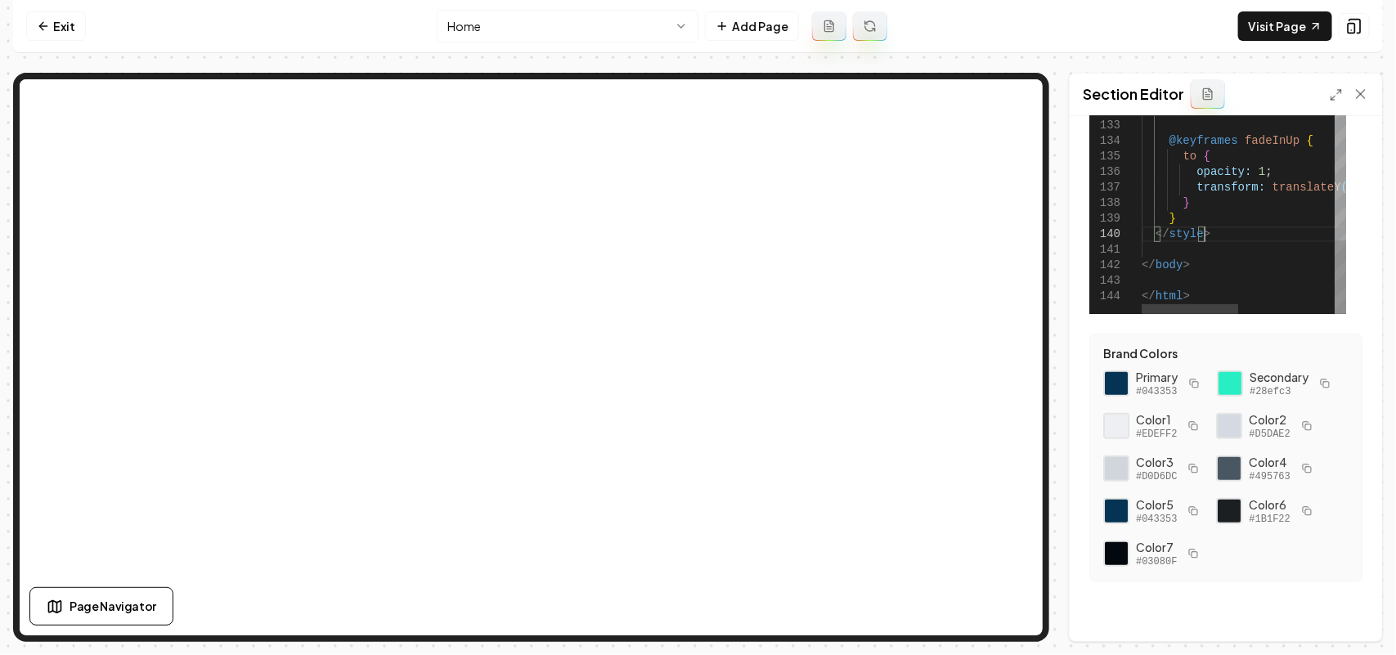
type textarea "* *** ******** ******* *******"
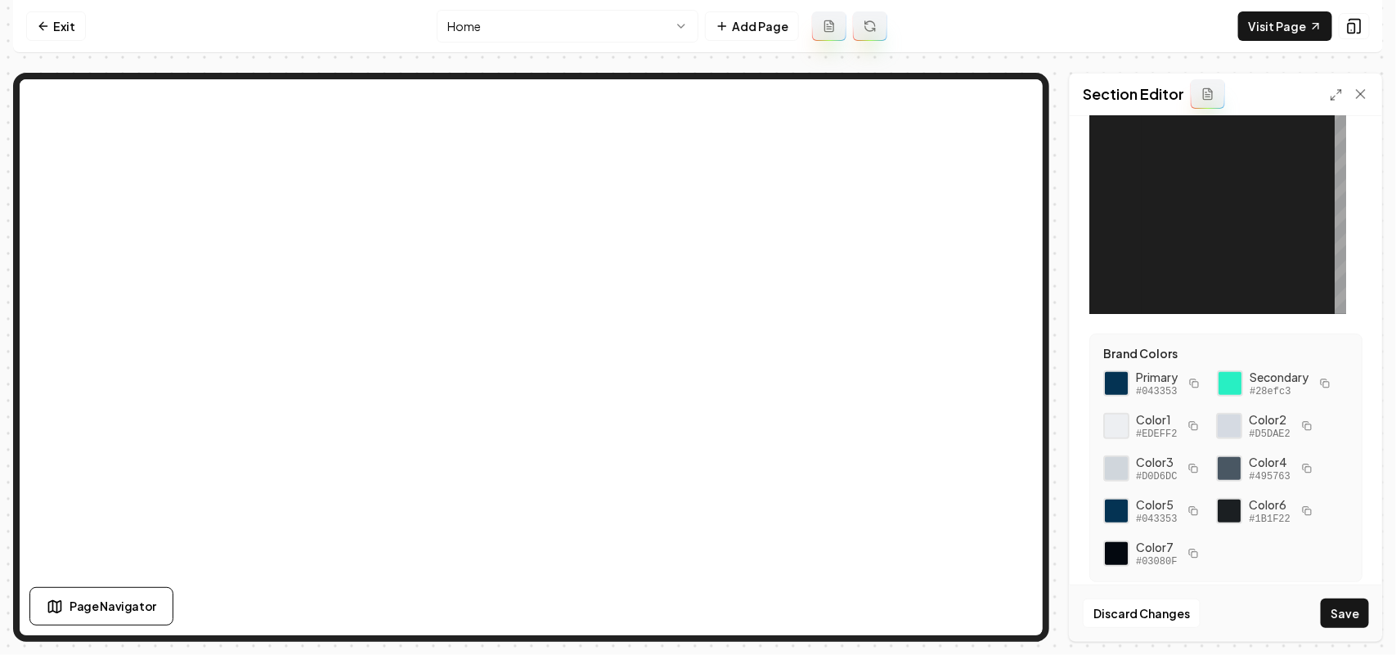
scroll to position [0, 0]
type textarea "**********"
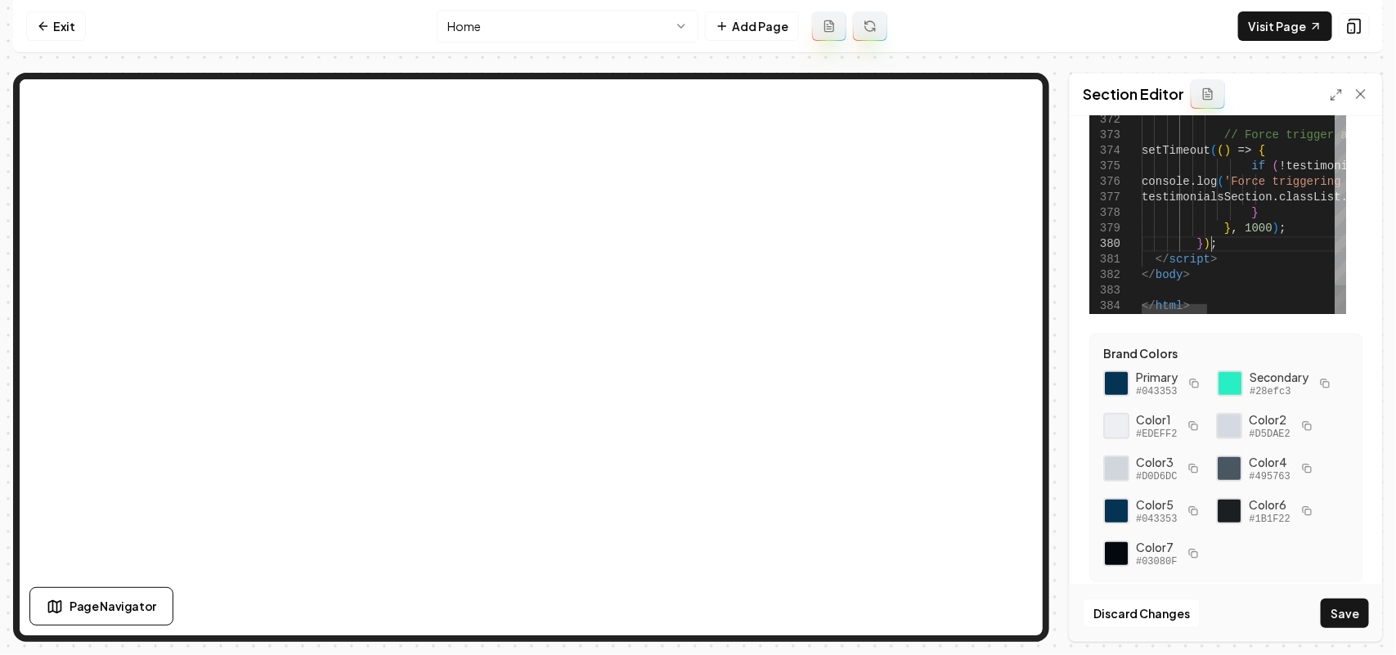
drag, startPoint x: 1293, startPoint y: 250, endPoint x: 1302, endPoint y: 223, distance: 28.4
type textarea "**********"
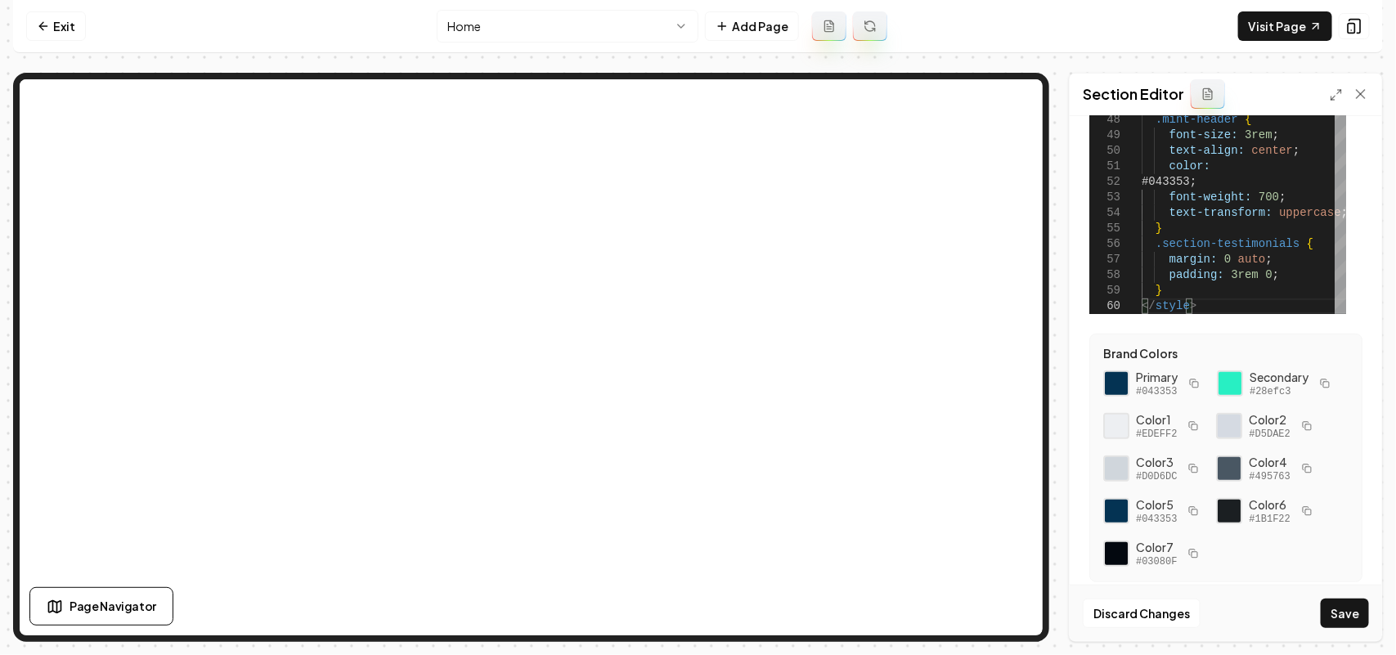
click at [1357, 594] on div "Discard Changes Save" at bounding box center [1225, 613] width 312 height 56
click at [1355, 599] on button "Save" at bounding box center [1345, 613] width 48 height 29
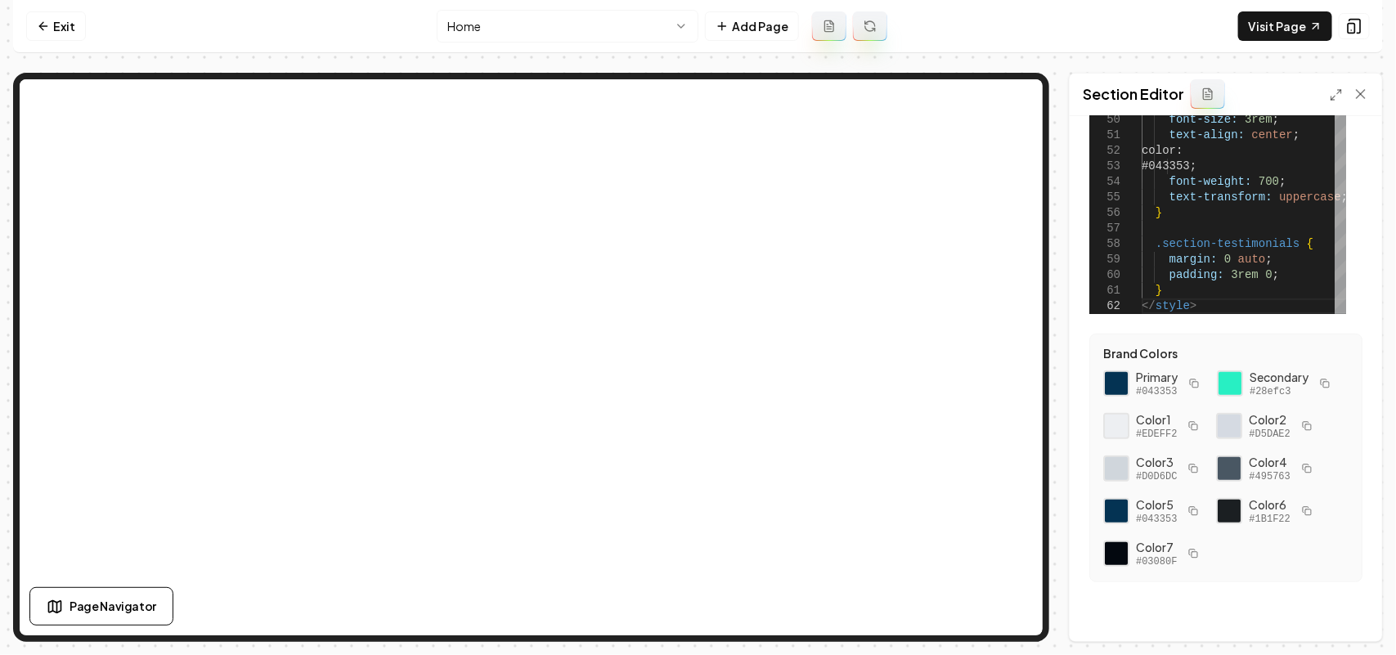
drag, startPoint x: 1334, startPoint y: 94, endPoint x: 1257, endPoint y: 176, distance: 112.2
click at [1334, 95] on icon at bounding box center [1335, 94] width 13 height 13
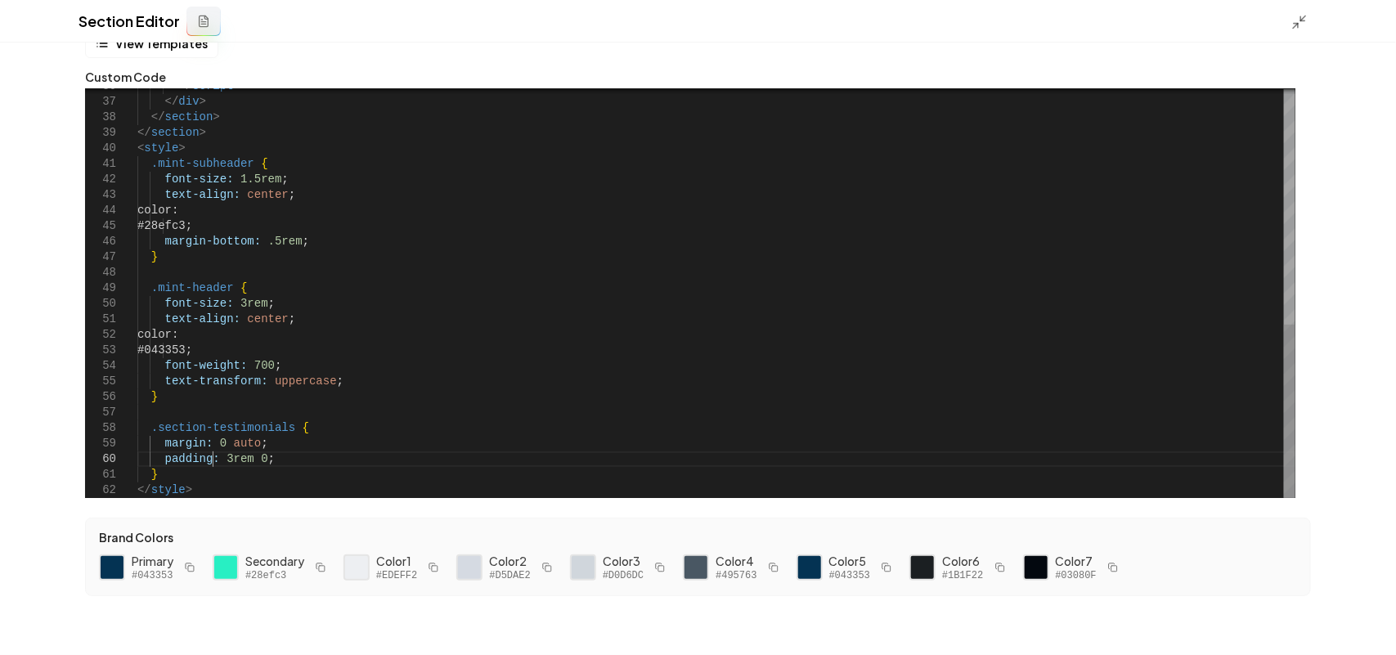
click at [211, 466] on div "</ script > </ div > </ section > </ section > < style > .mint-subheader { font…" at bounding box center [716, 16] width 1158 height 963
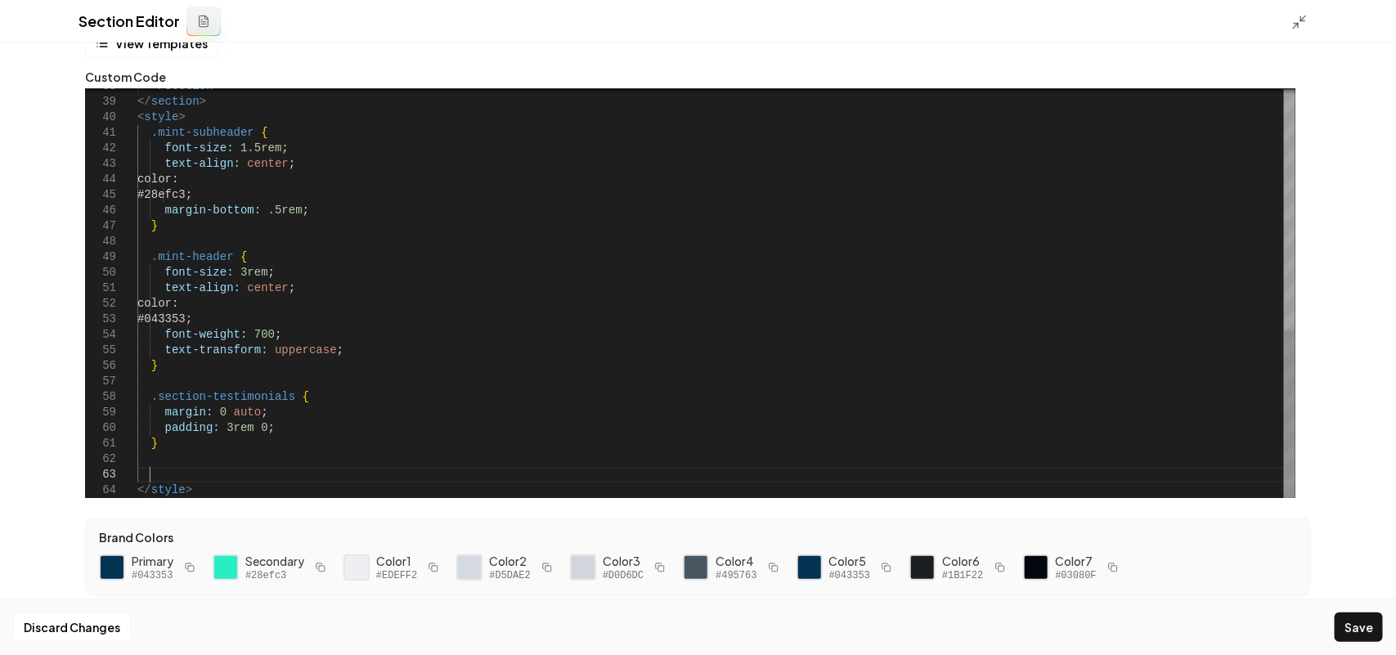
scroll to position [47, 11]
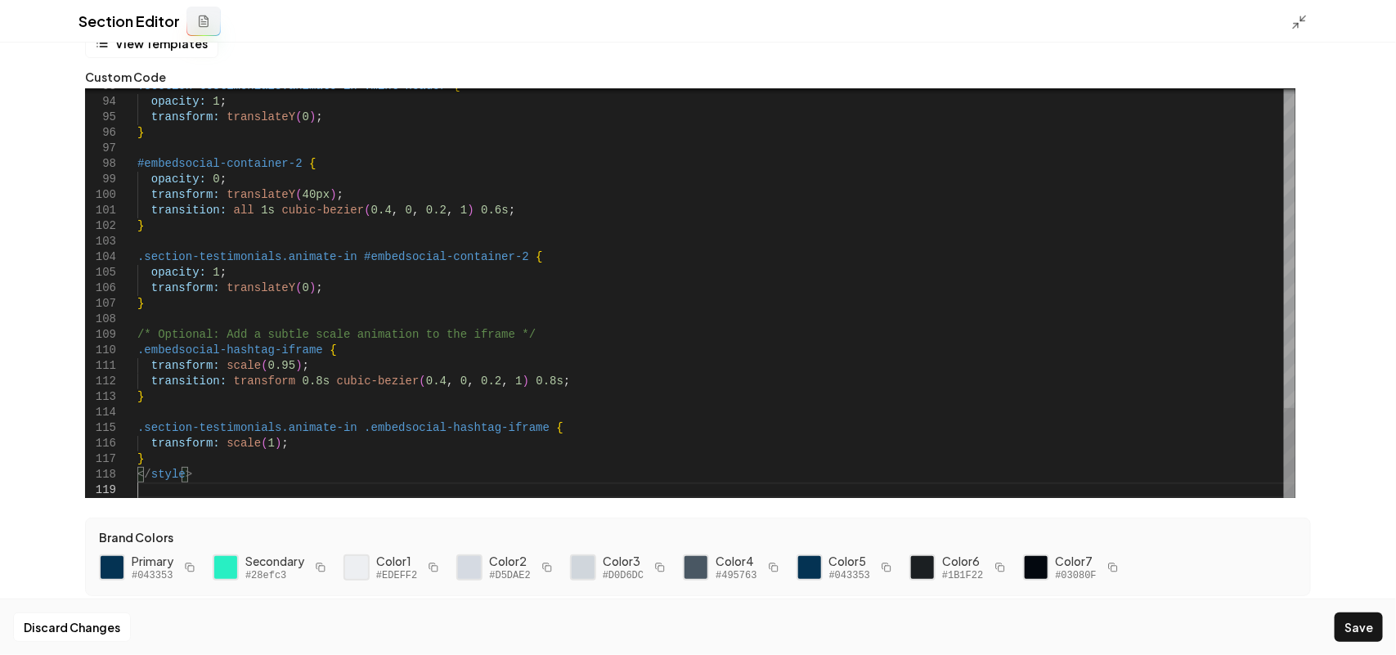
scroll to position [14, 0]
type textarea "**********"
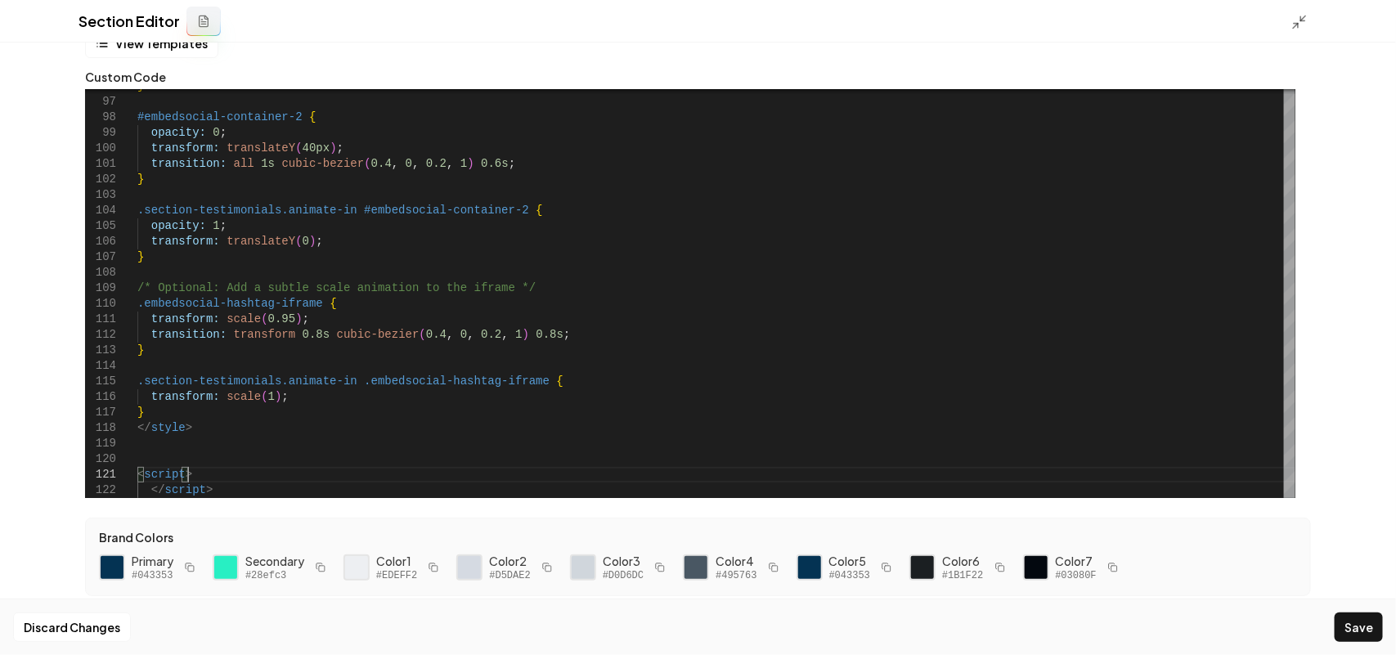
scroll to position [16, 11]
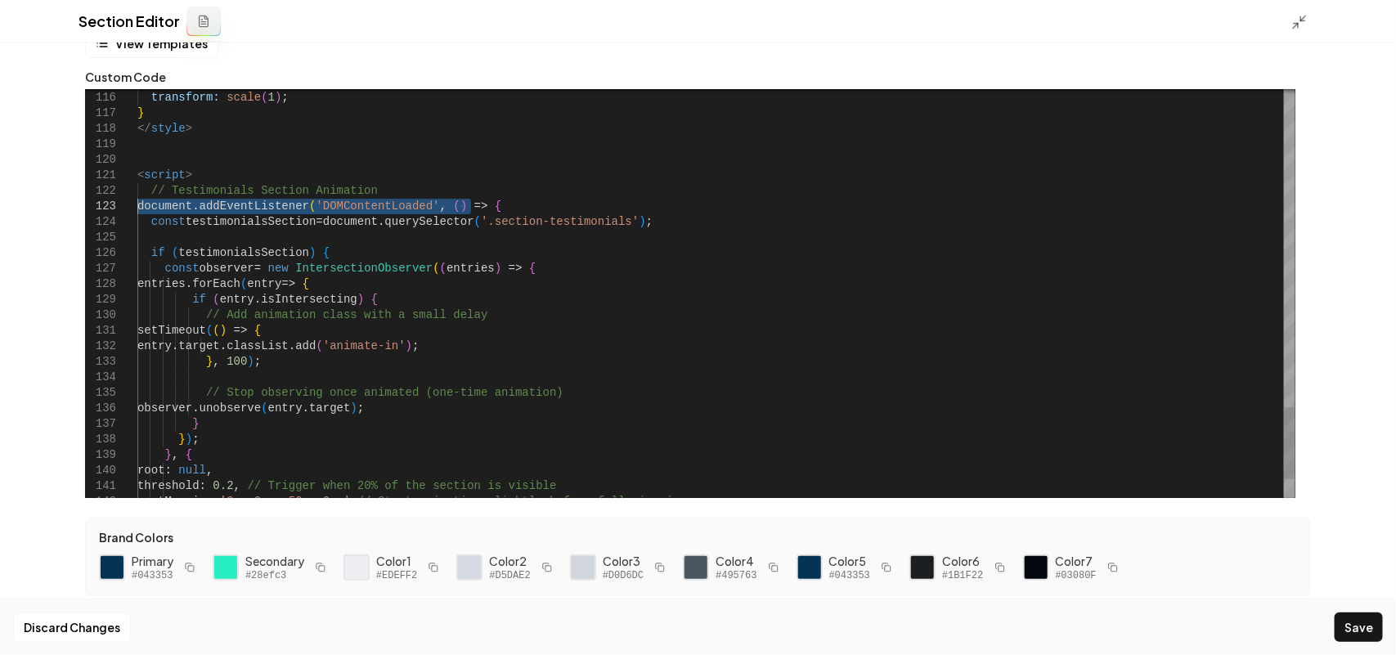
drag, startPoint x: 500, startPoint y: 204, endPoint x: 83, endPoint y: 202, distance: 417.8
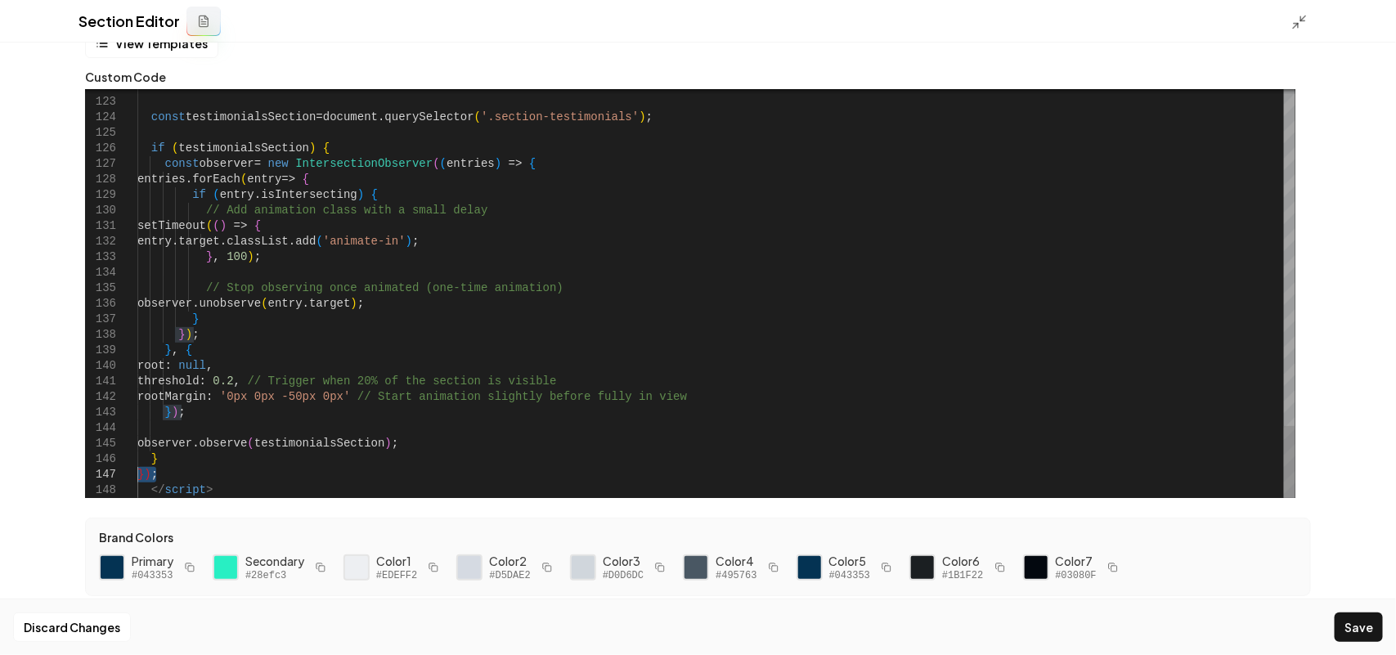
drag, startPoint x: 168, startPoint y: 477, endPoint x: 119, endPoint y: 477, distance: 49.9
click at [1347, 640] on button "Save" at bounding box center [1358, 626] width 48 height 29
click at [1302, 14] on icon at bounding box center [1299, 22] width 16 height 16
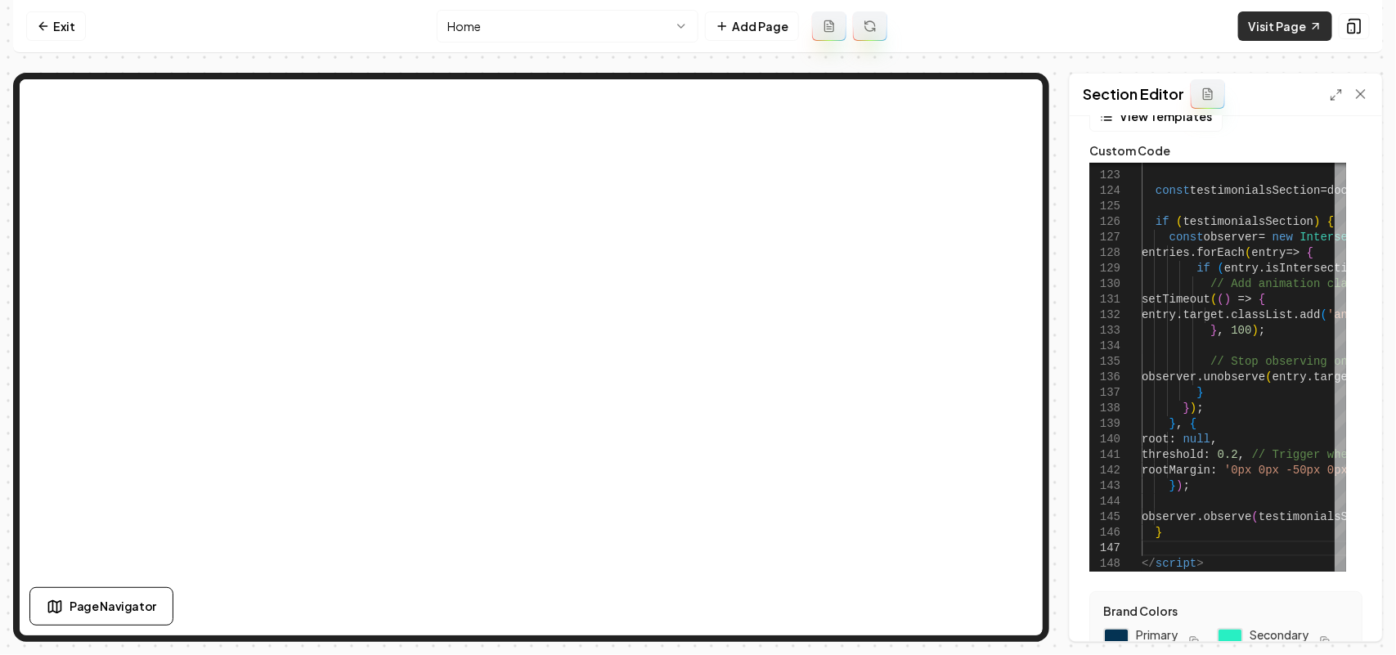
click at [1284, 29] on link "Visit Page" at bounding box center [1285, 25] width 94 height 29
drag, startPoint x: 1337, startPoint y: 92, endPoint x: 1312, endPoint y: 98, distance: 25.2
click at [1335, 92] on icon at bounding box center [1335, 94] width 13 height 13
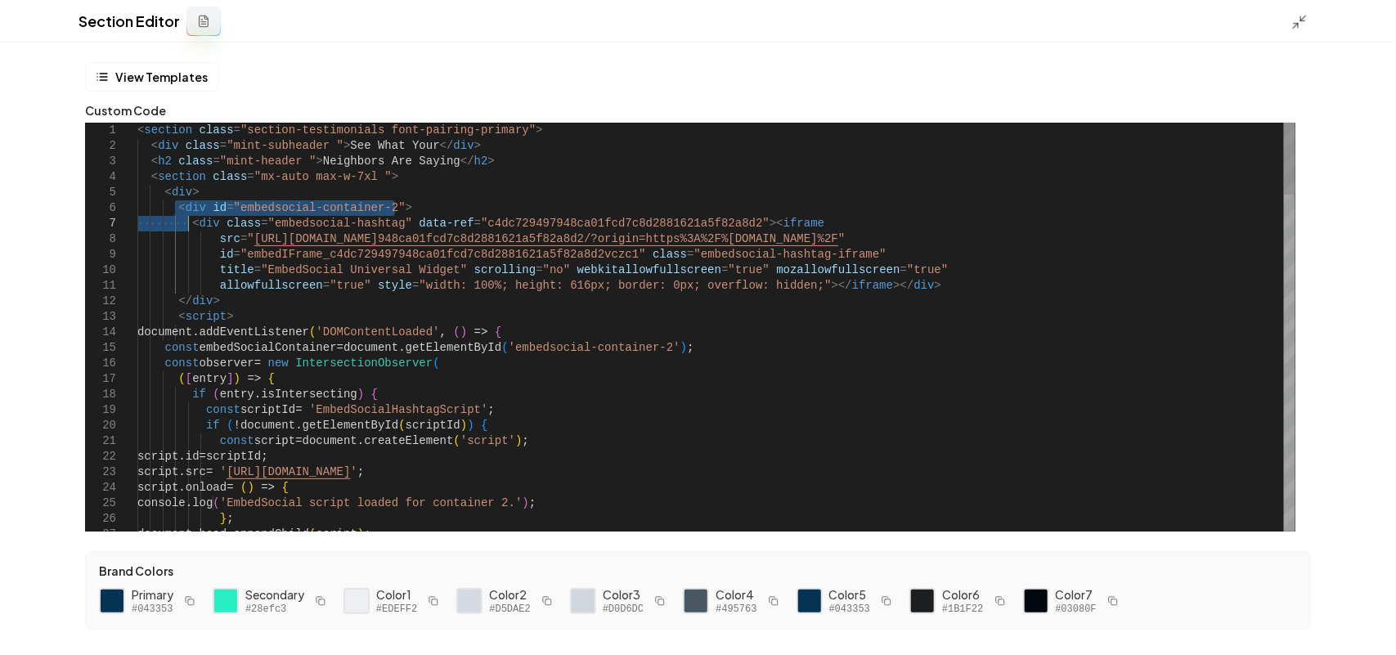
scroll to position [16, 0]
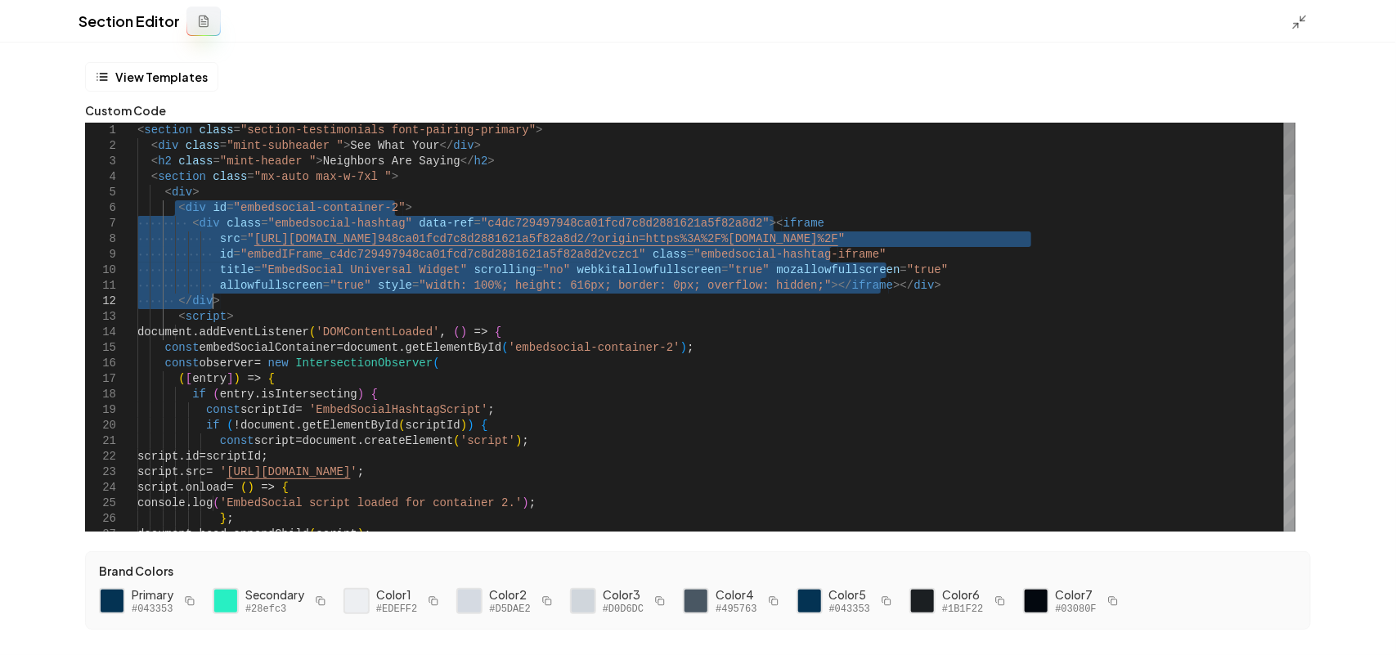
drag, startPoint x: 173, startPoint y: 207, endPoint x: 255, endPoint y: 301, distance: 124.6
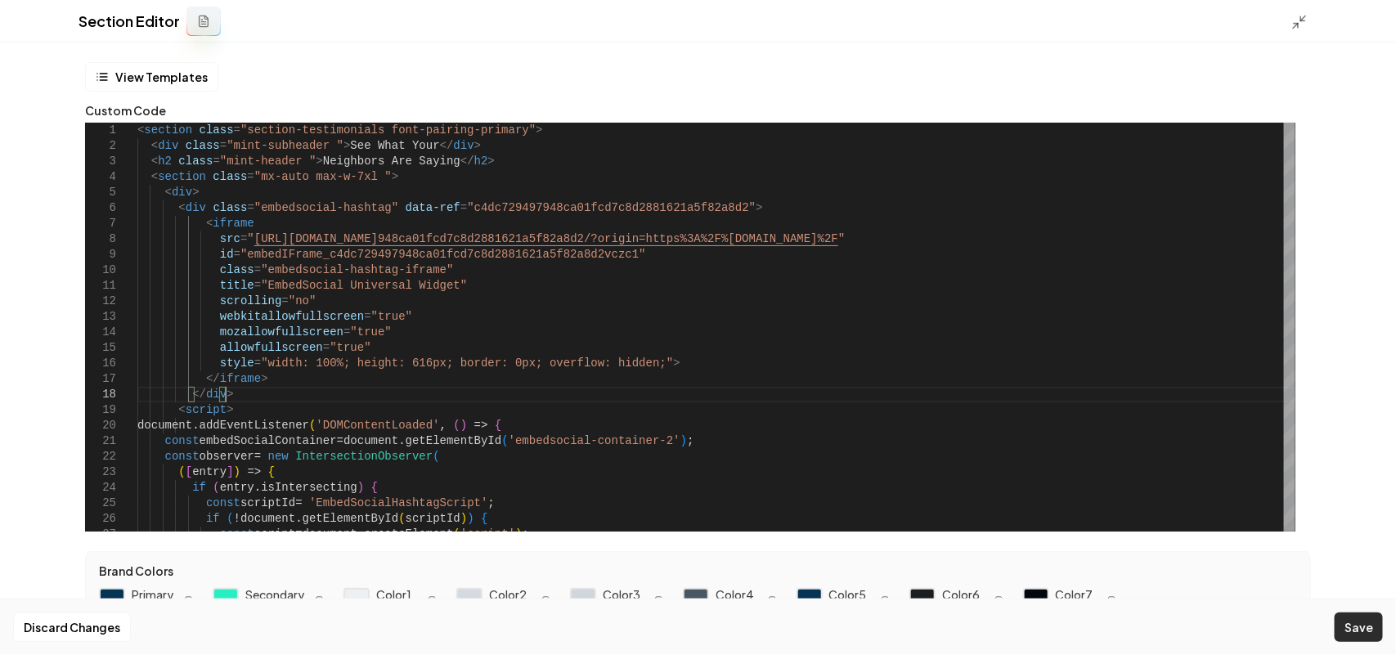
click at [1353, 630] on button "Save" at bounding box center [1358, 626] width 48 height 29
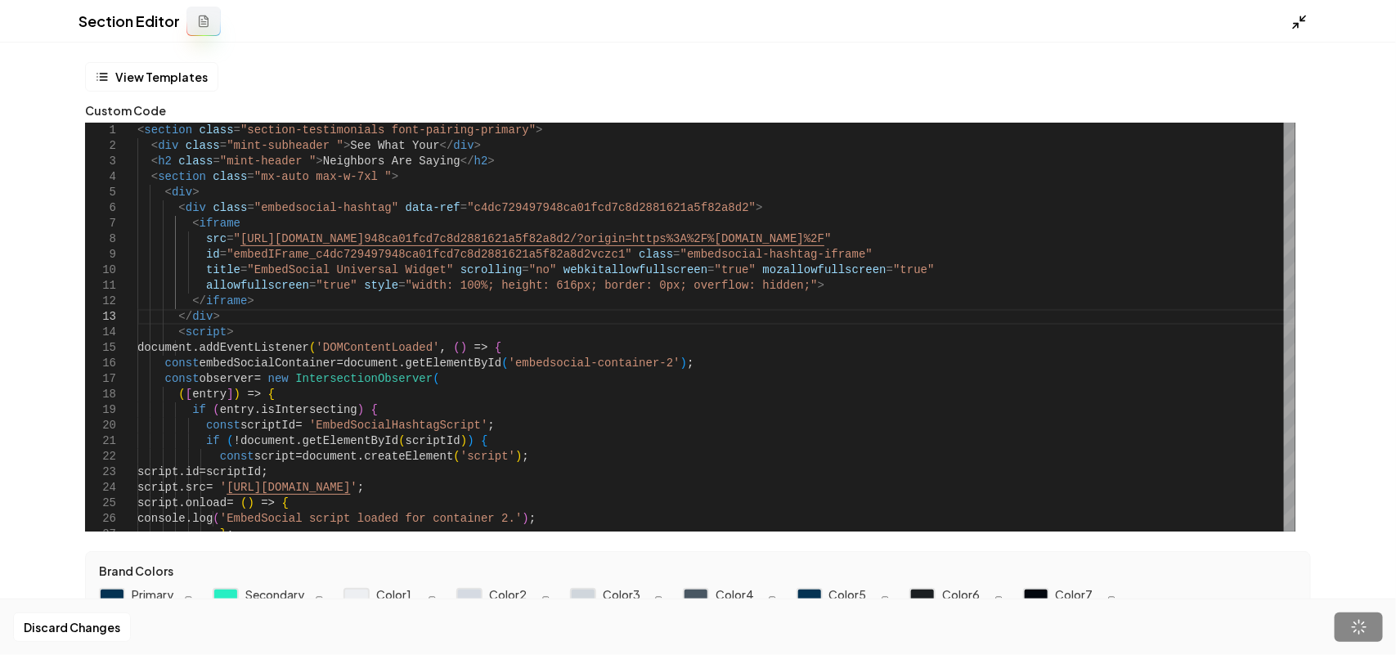
click at [1294, 16] on icon at bounding box center [1299, 22] width 16 height 16
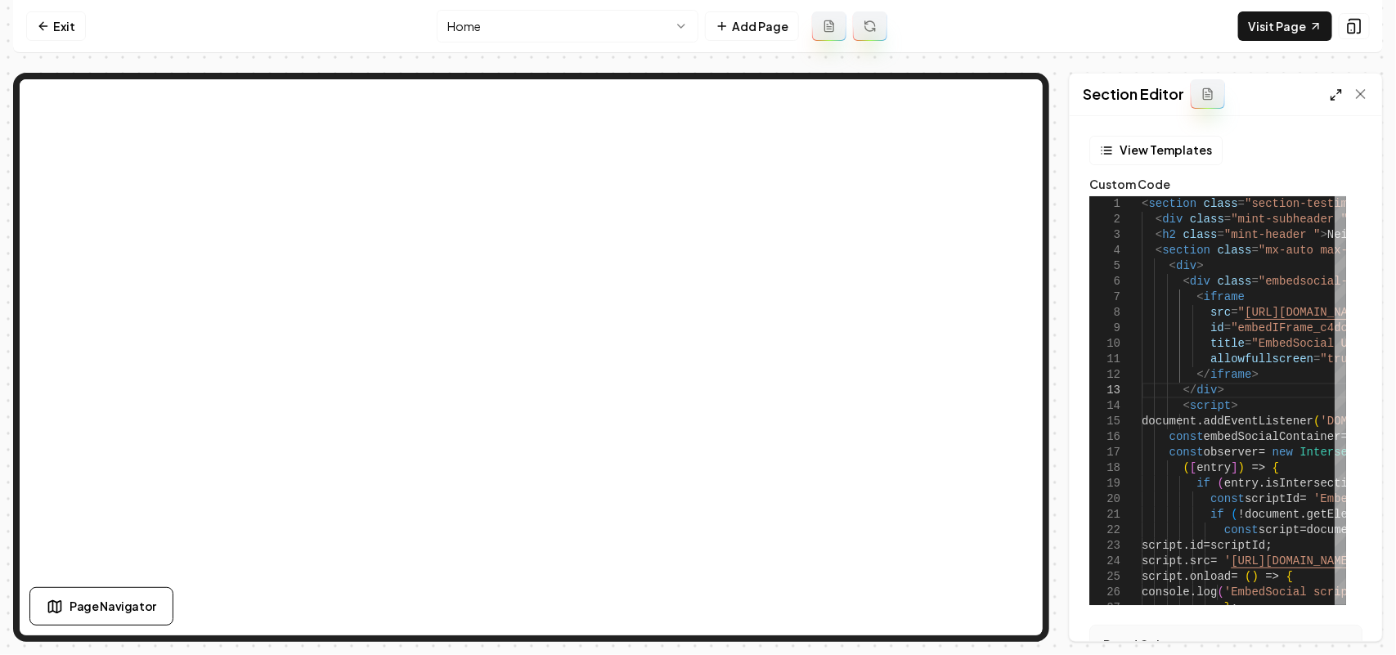
click at [1335, 98] on icon at bounding box center [1335, 94] width 13 height 13
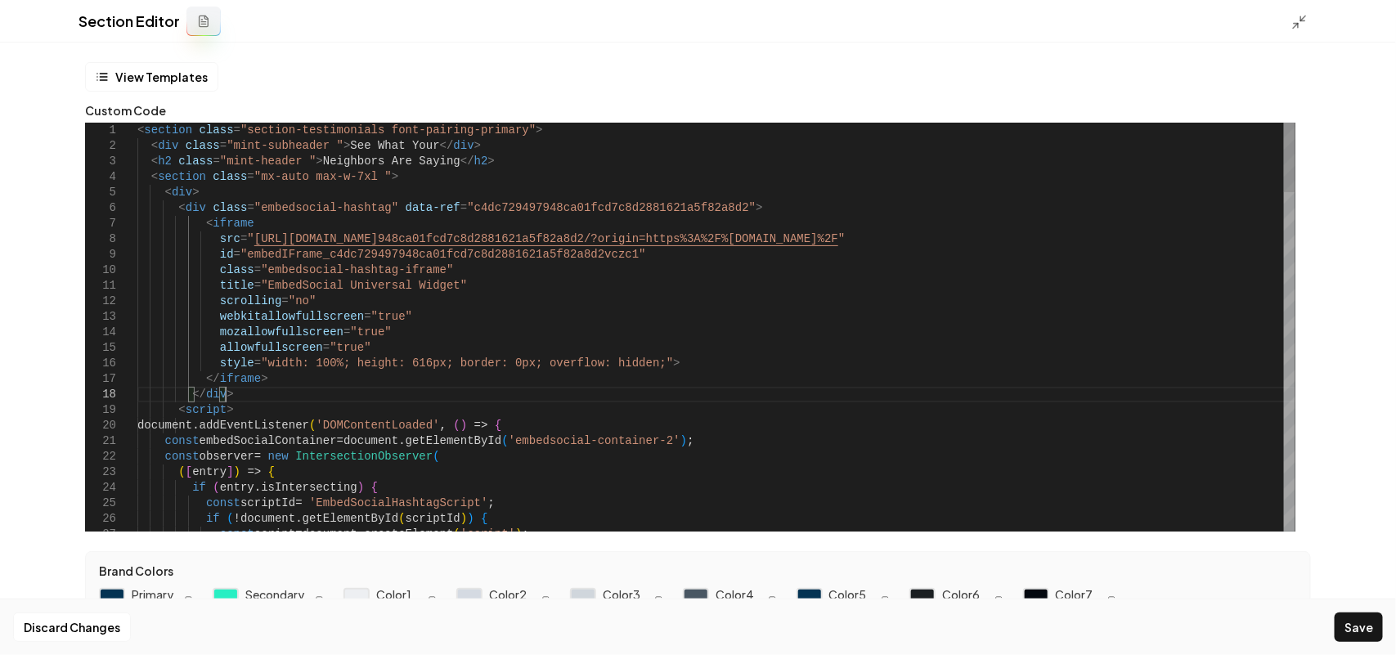
type textarea "**********"
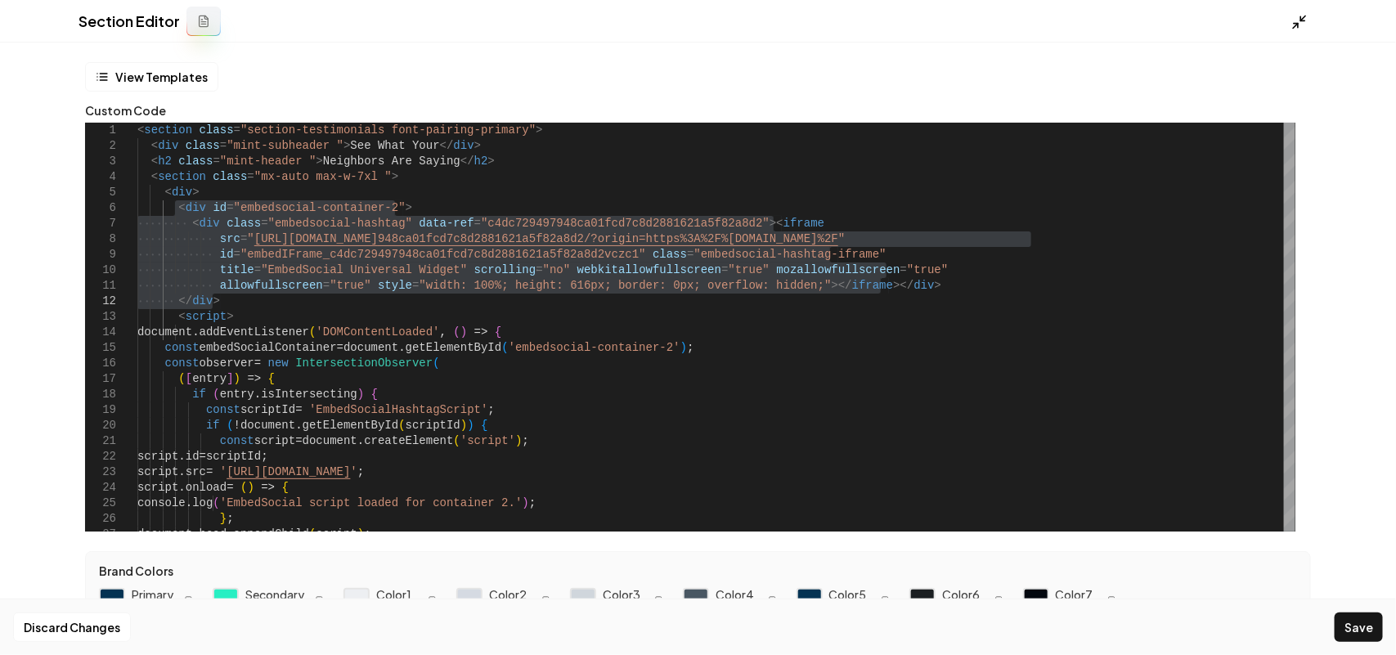
click at [1296, 21] on icon at bounding box center [1299, 22] width 16 height 16
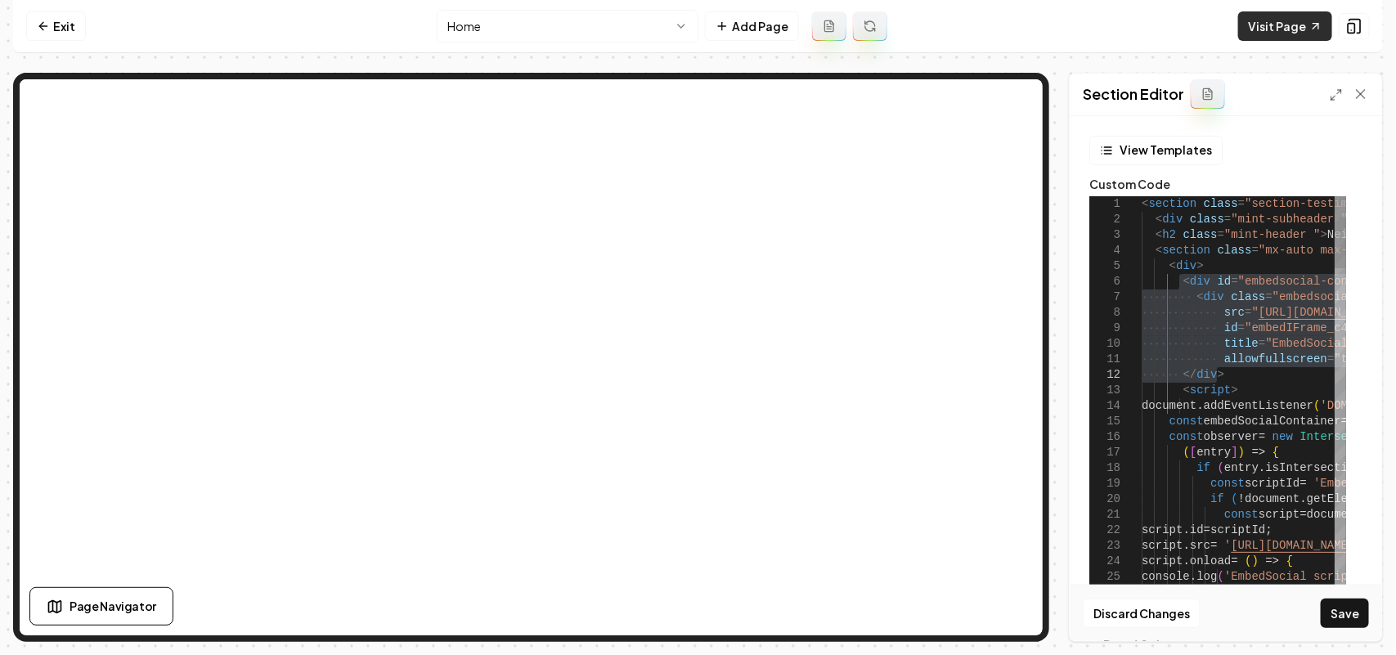
click at [1302, 35] on link "Visit Page" at bounding box center [1285, 25] width 94 height 29
click at [55, 19] on link "Exit" at bounding box center [56, 25] width 60 height 29
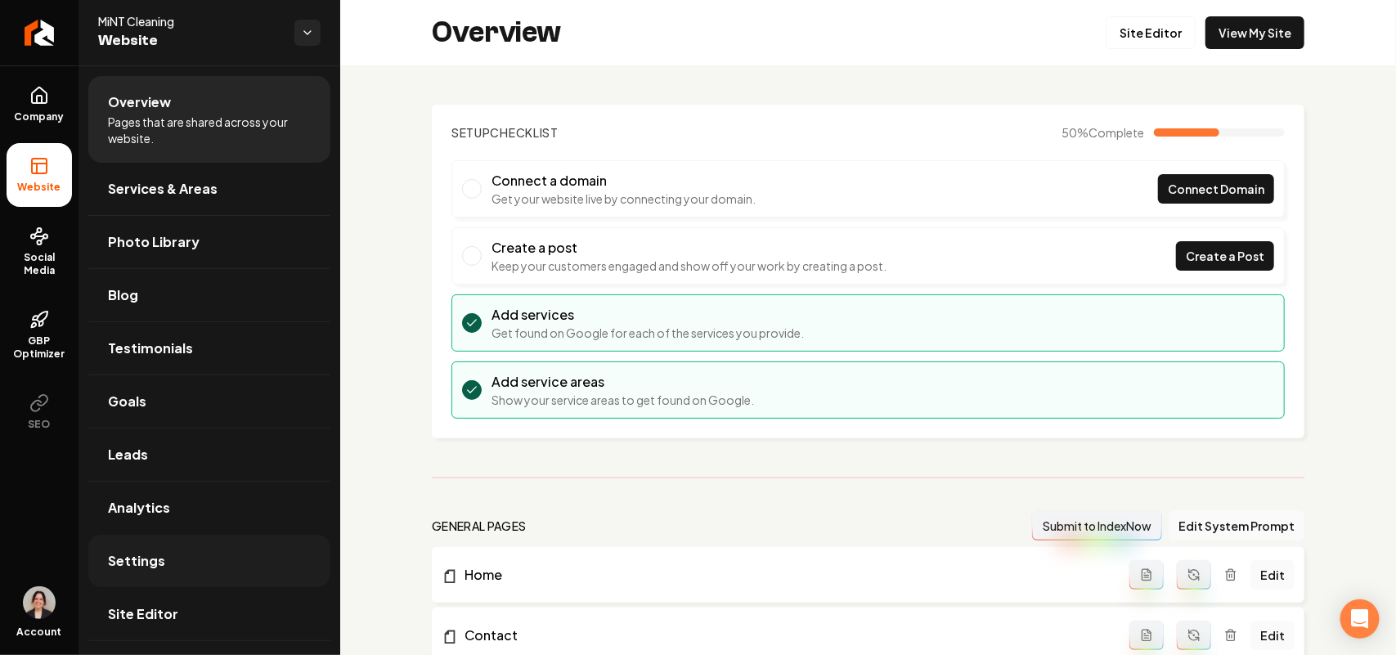
click at [121, 549] on link "Settings" at bounding box center [209, 561] width 242 height 52
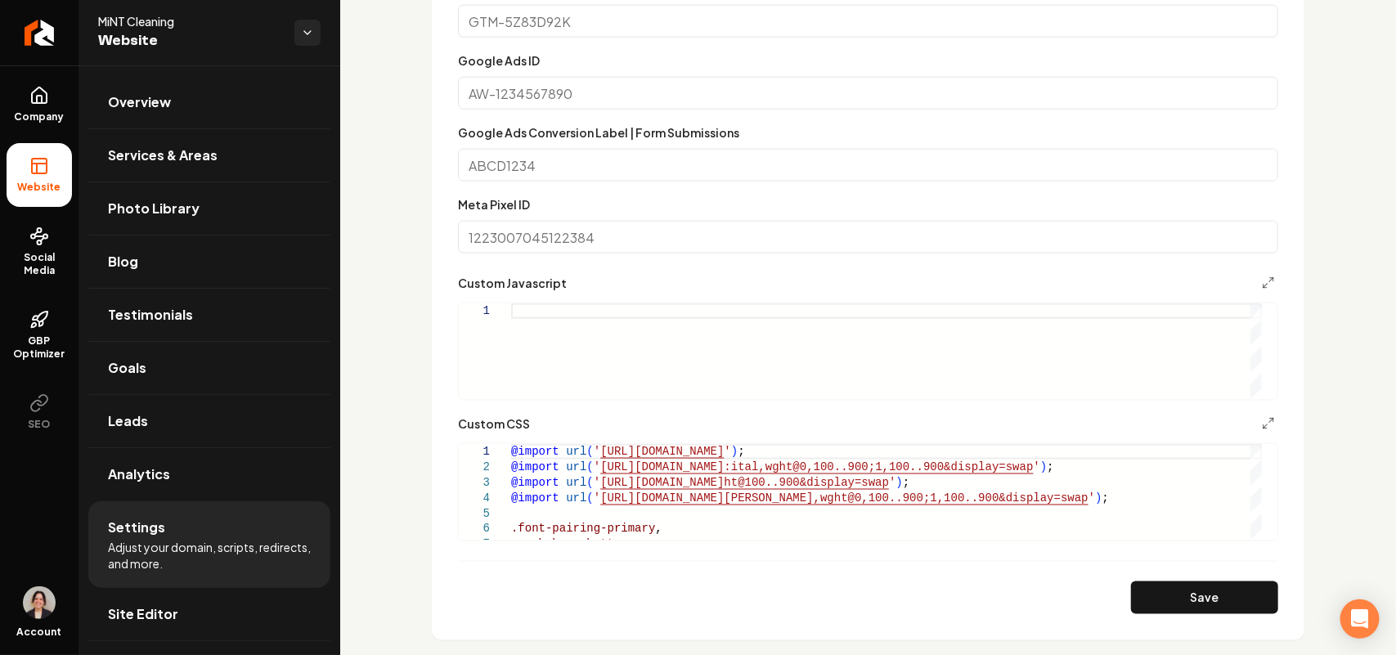
scroll to position [1022, 0]
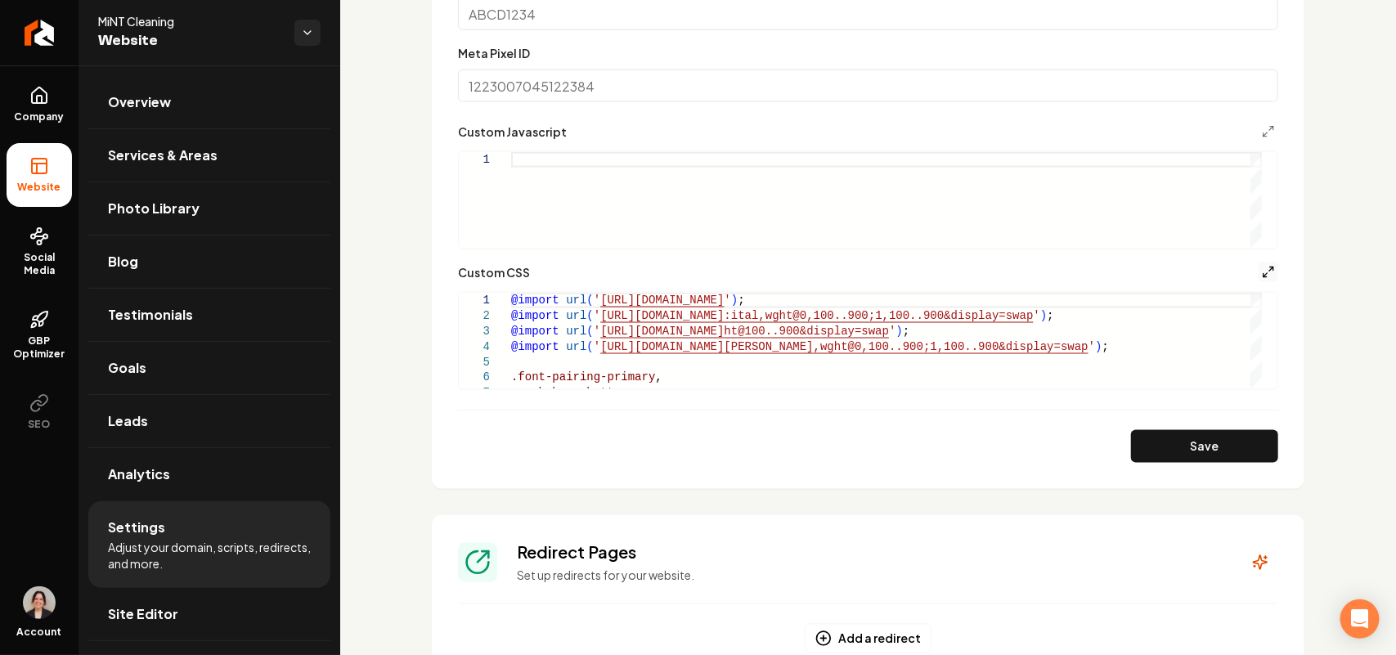
click at [1262, 272] on icon "Main content area" at bounding box center [1268, 272] width 13 height 13
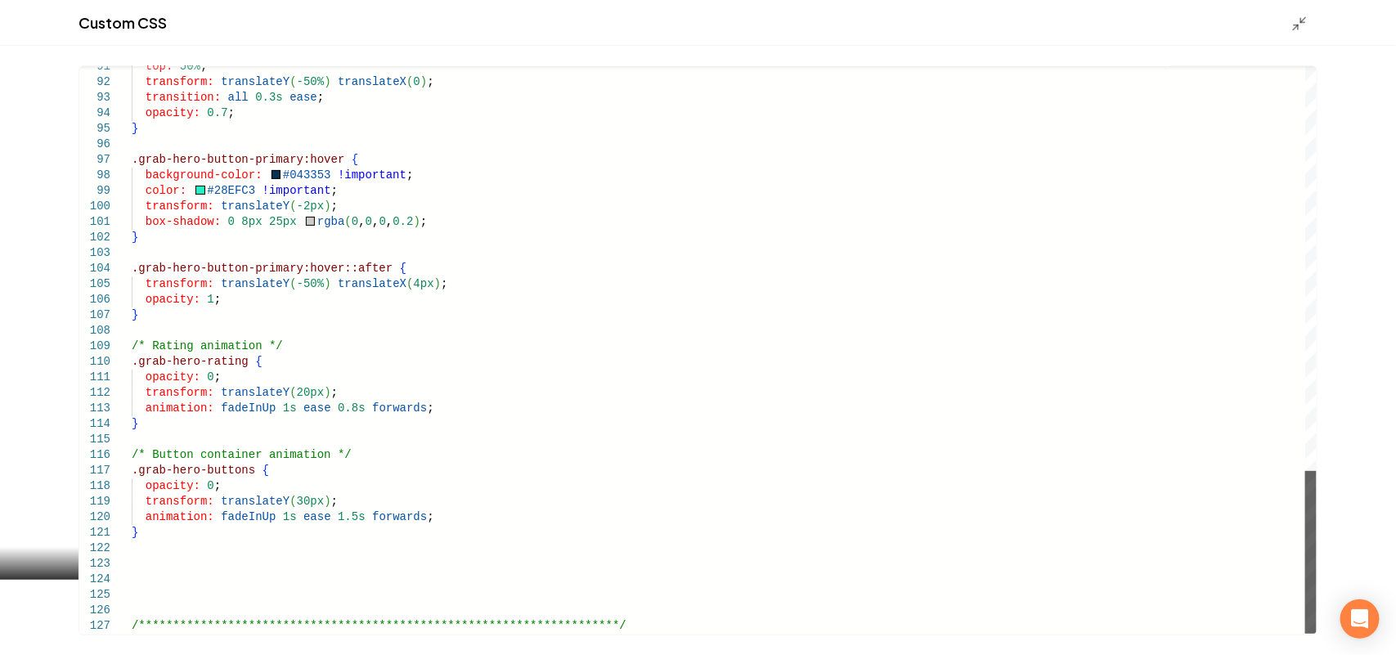
click at [1305, 634] on div "Main content area" at bounding box center [1310, 552] width 11 height 163
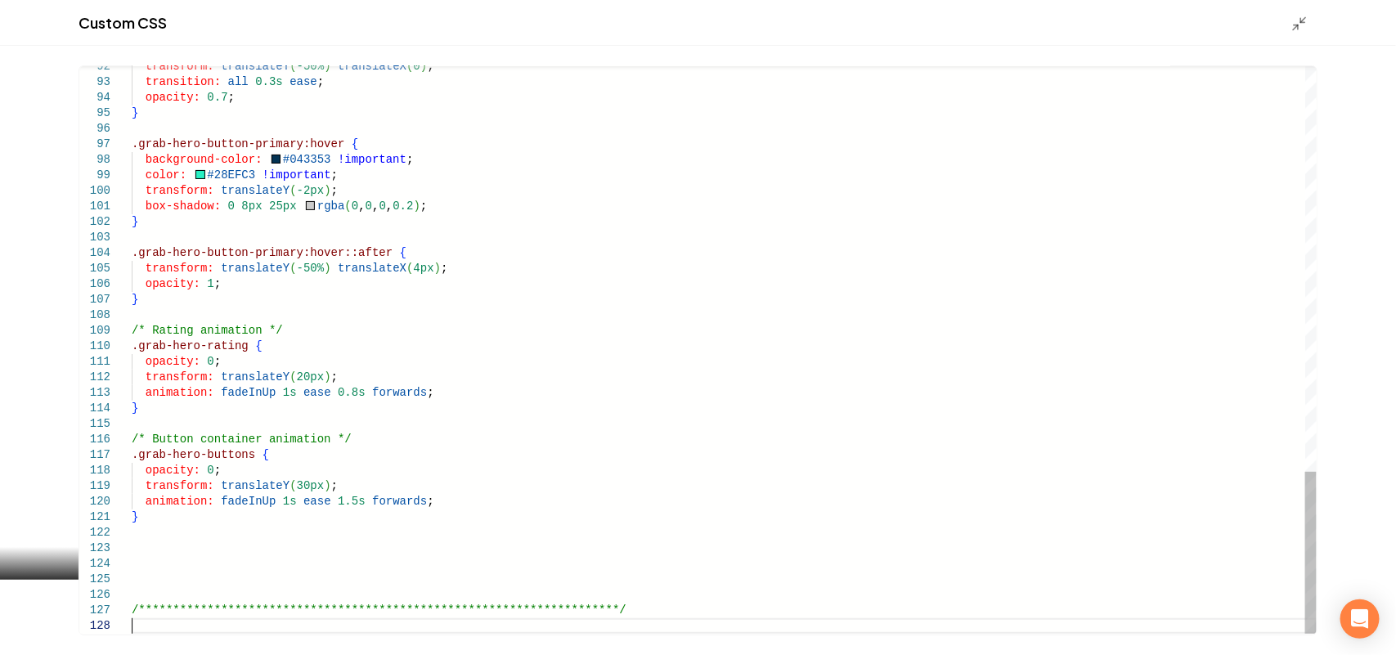
type textarea "**********"
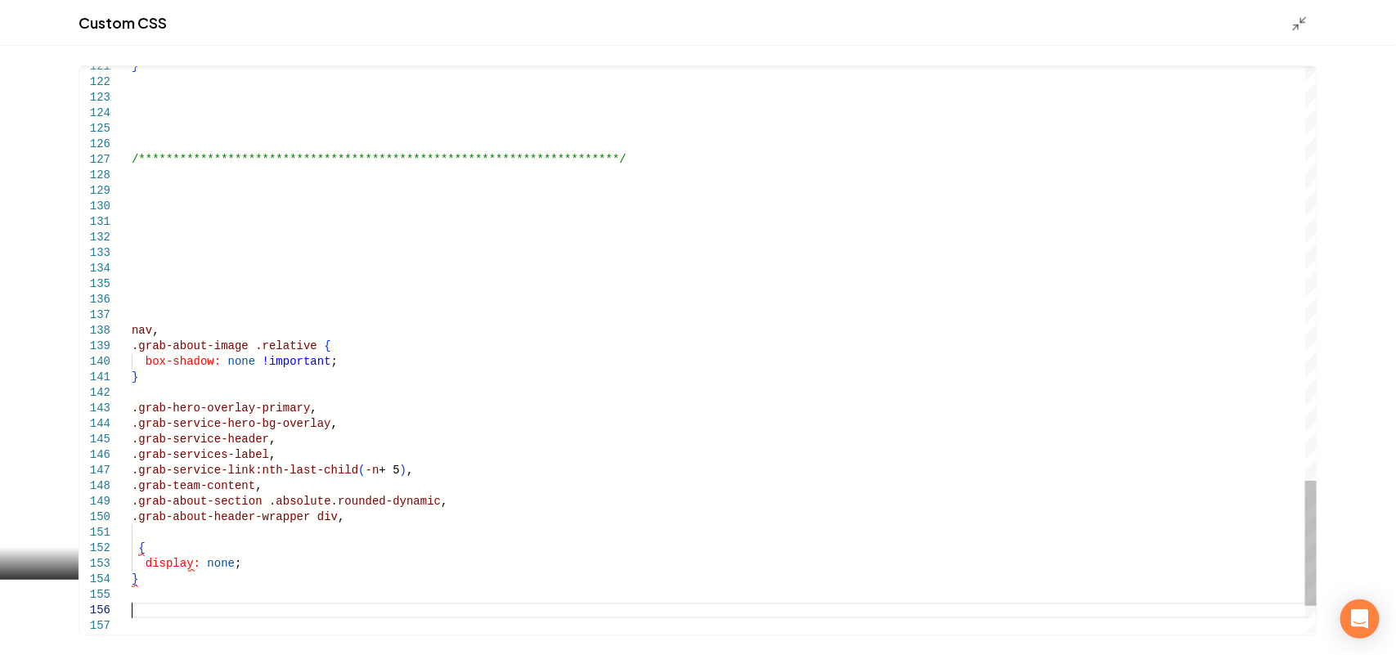
scroll to position [94, 0]
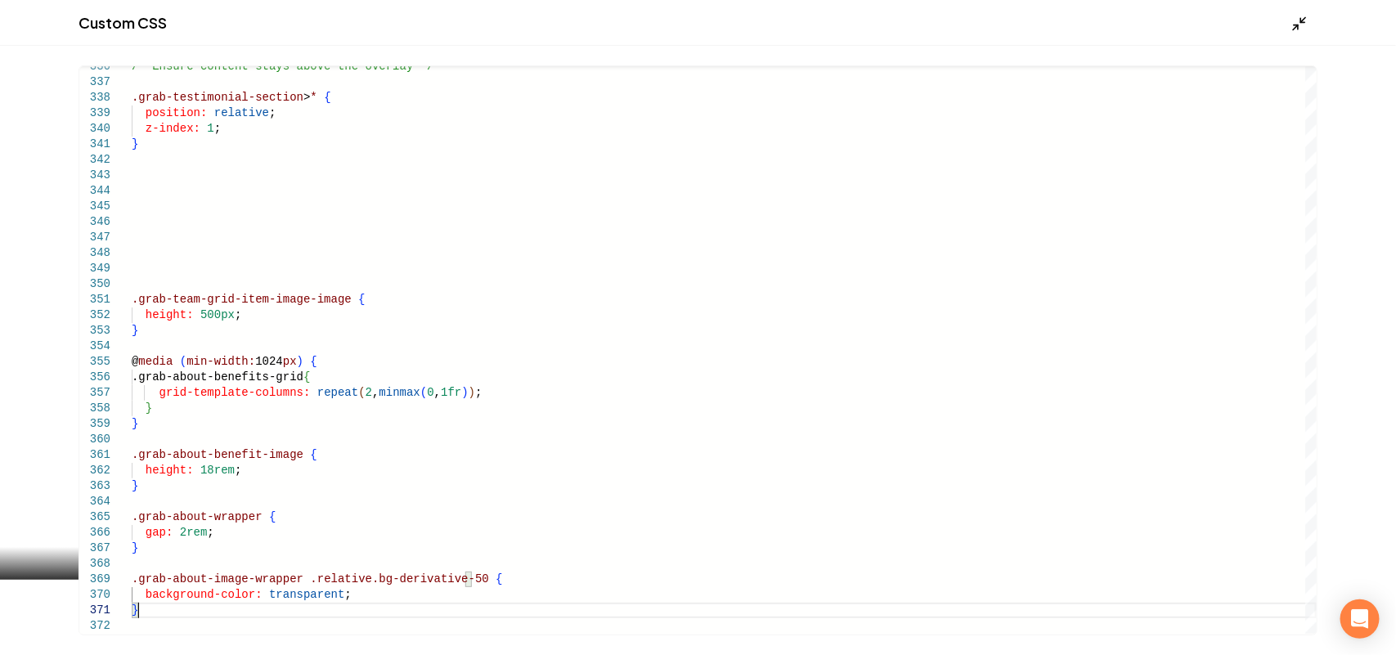
type textarea "*"
click at [1294, 16] on icon "Main content area" at bounding box center [1299, 24] width 16 height 16
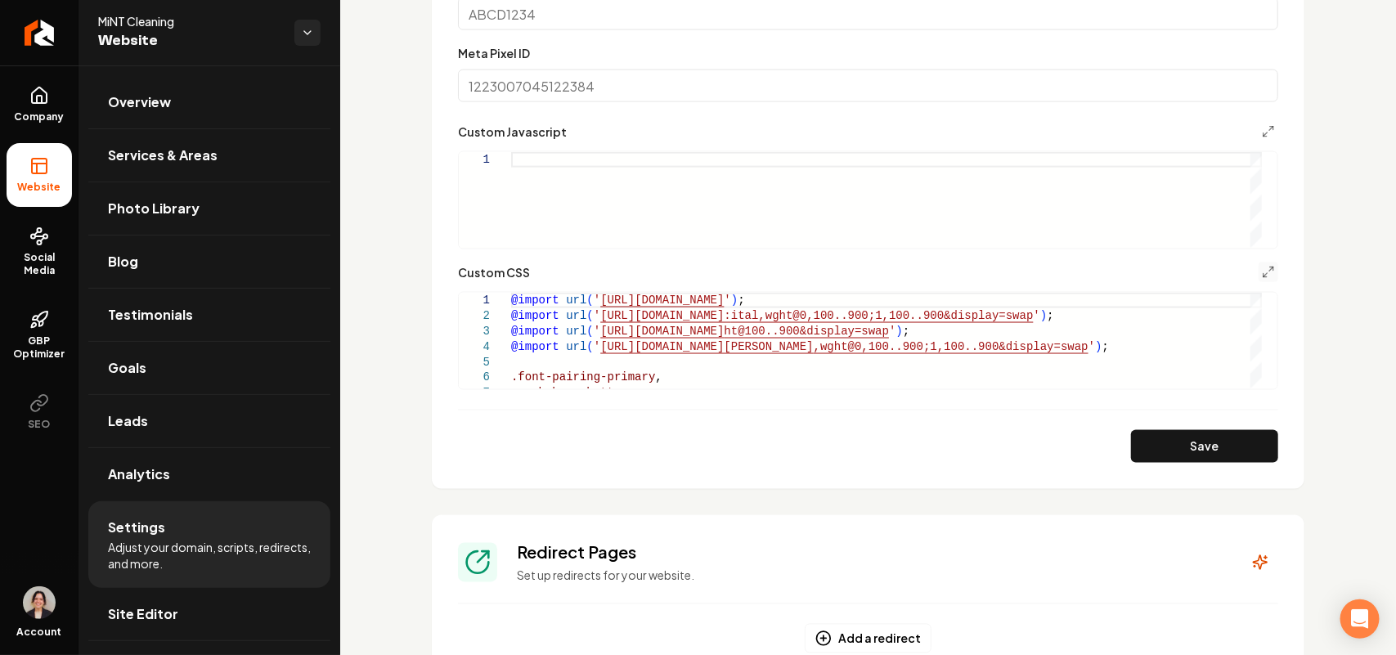
click at [1212, 447] on button "Save" at bounding box center [1204, 446] width 147 height 33
click at [1235, 447] on button "Save" at bounding box center [1204, 446] width 147 height 33
click at [1258, 280] on button "Main content area" at bounding box center [1268, 272] width 20 height 20
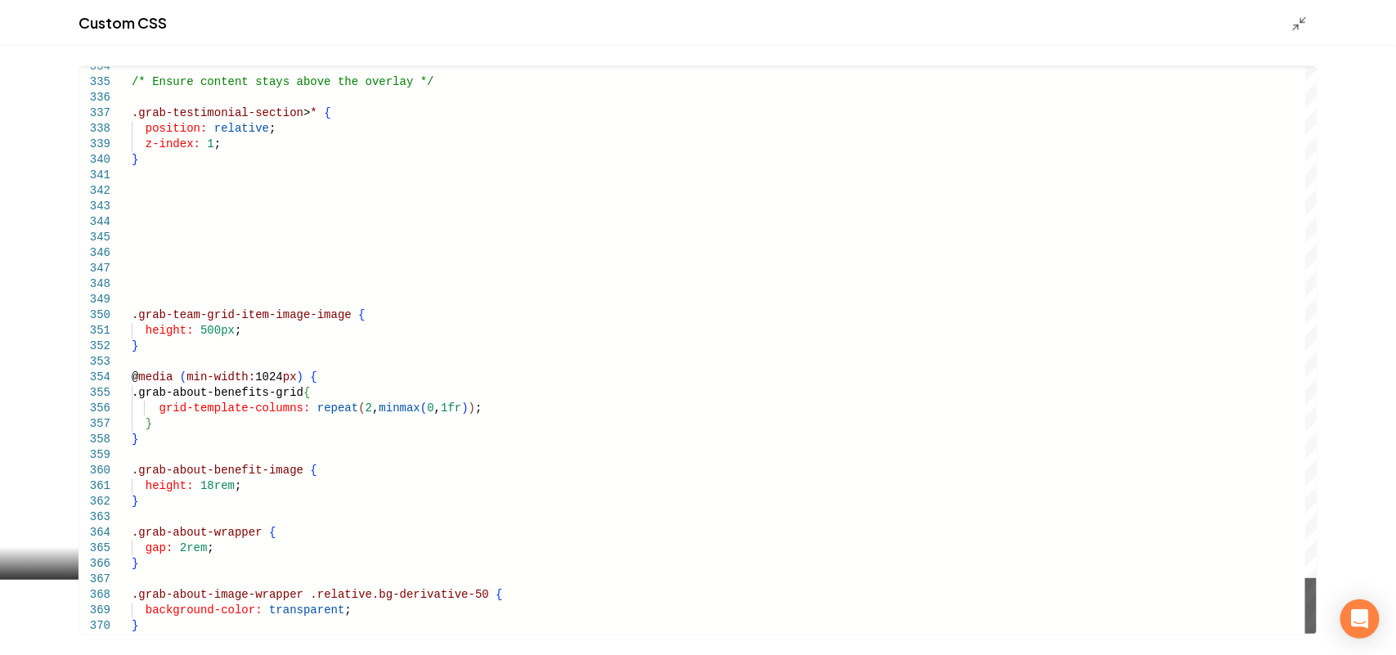
click at [1316, 634] on div "Main content area" at bounding box center [1310, 606] width 11 height 56
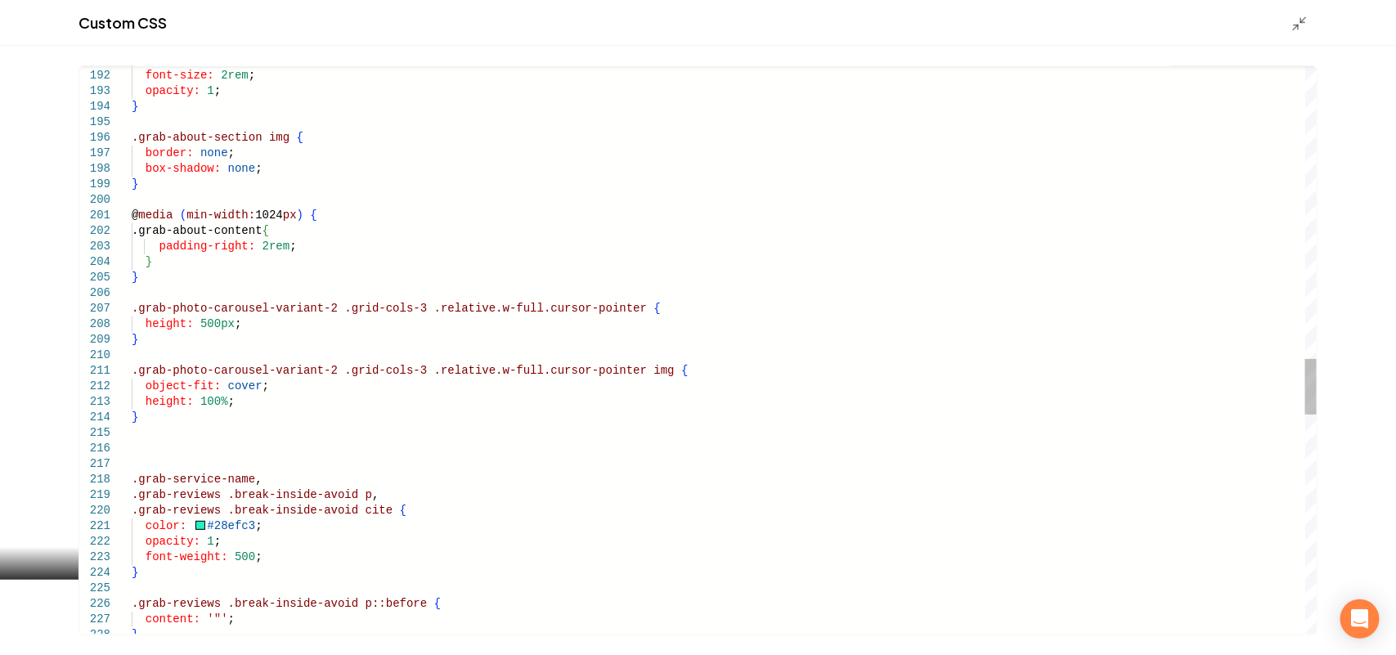
scroll to position [0, 186]
drag, startPoint x: 289, startPoint y: 476, endPoint x: 57, endPoint y: 483, distance: 231.5
type textarea "**********"
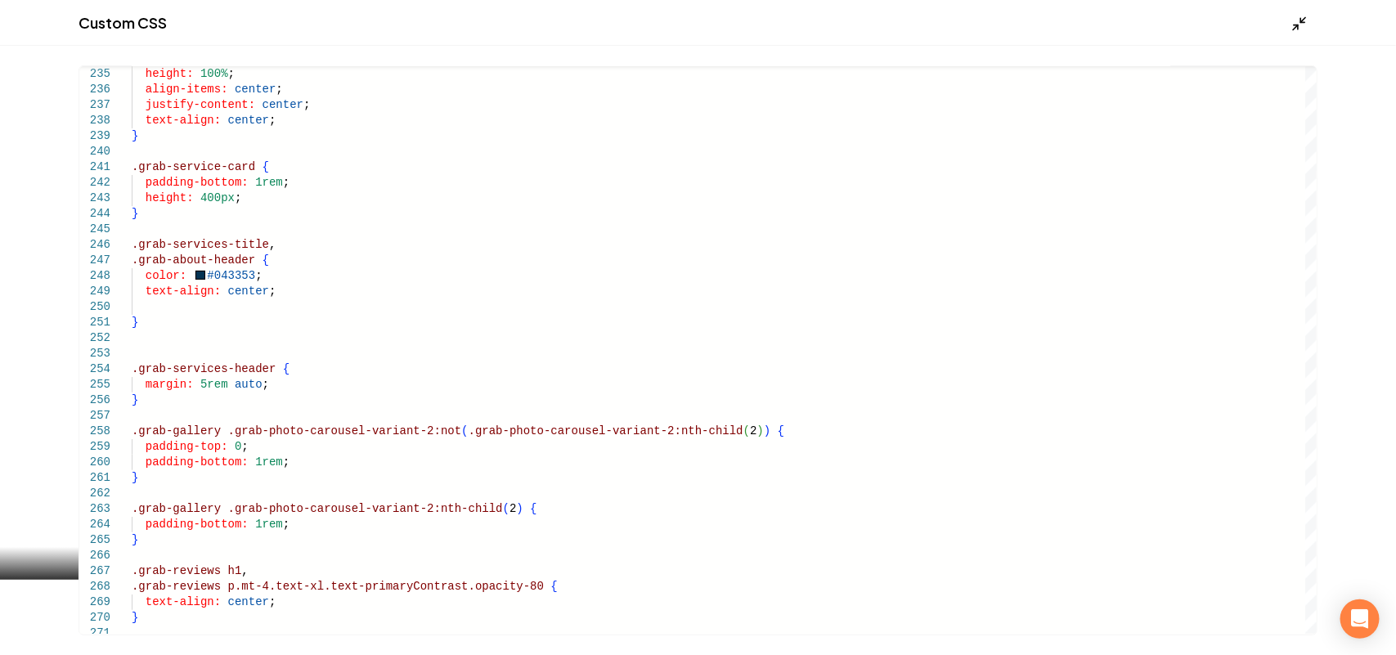
click at [1306, 20] on icon "Main content area" at bounding box center [1299, 24] width 16 height 16
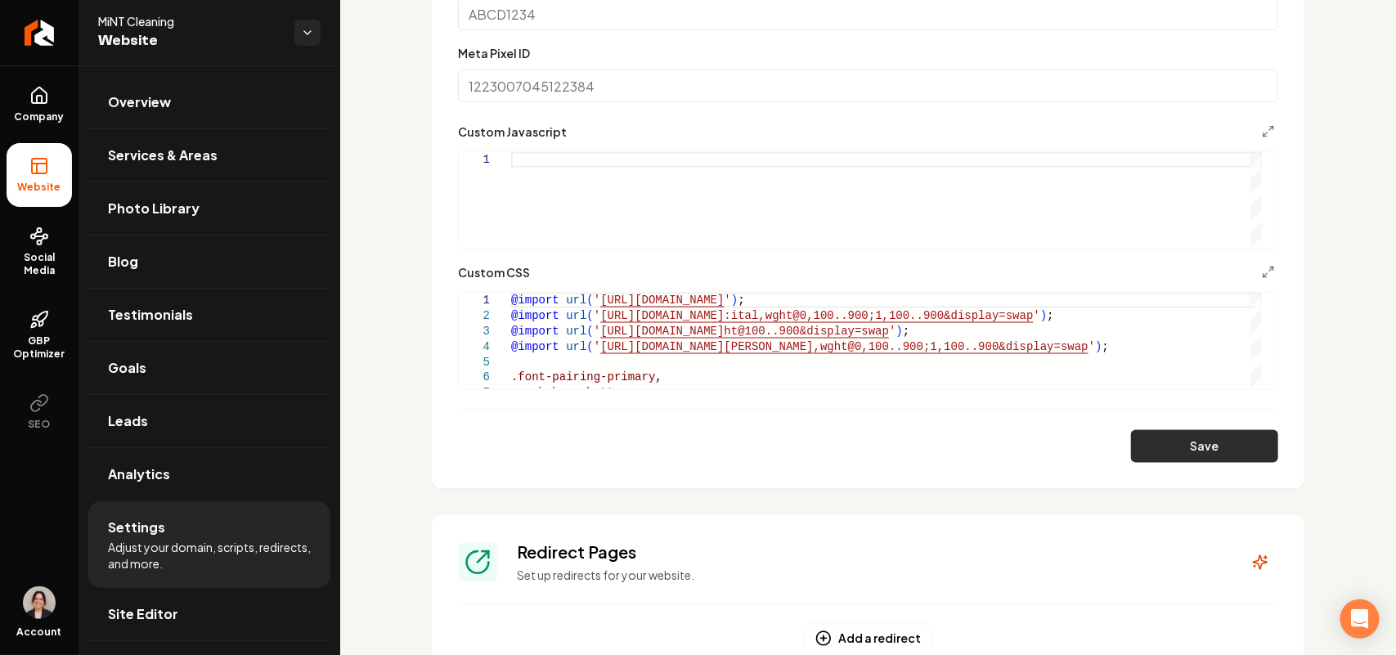
click at [1190, 454] on button "Save" at bounding box center [1204, 446] width 147 height 33
click at [1262, 272] on icon "Main content area" at bounding box center [1268, 272] width 13 height 13
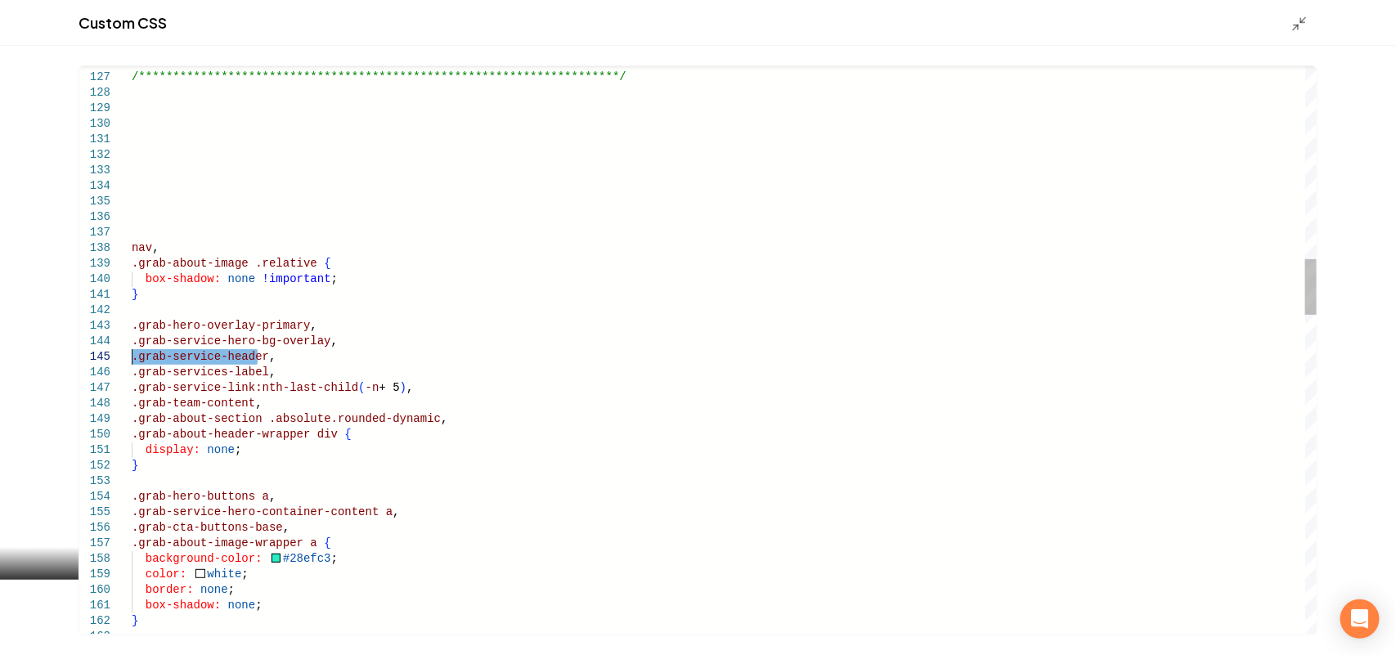
drag, startPoint x: 258, startPoint y: 356, endPoint x: 128, endPoint y: 360, distance: 130.0
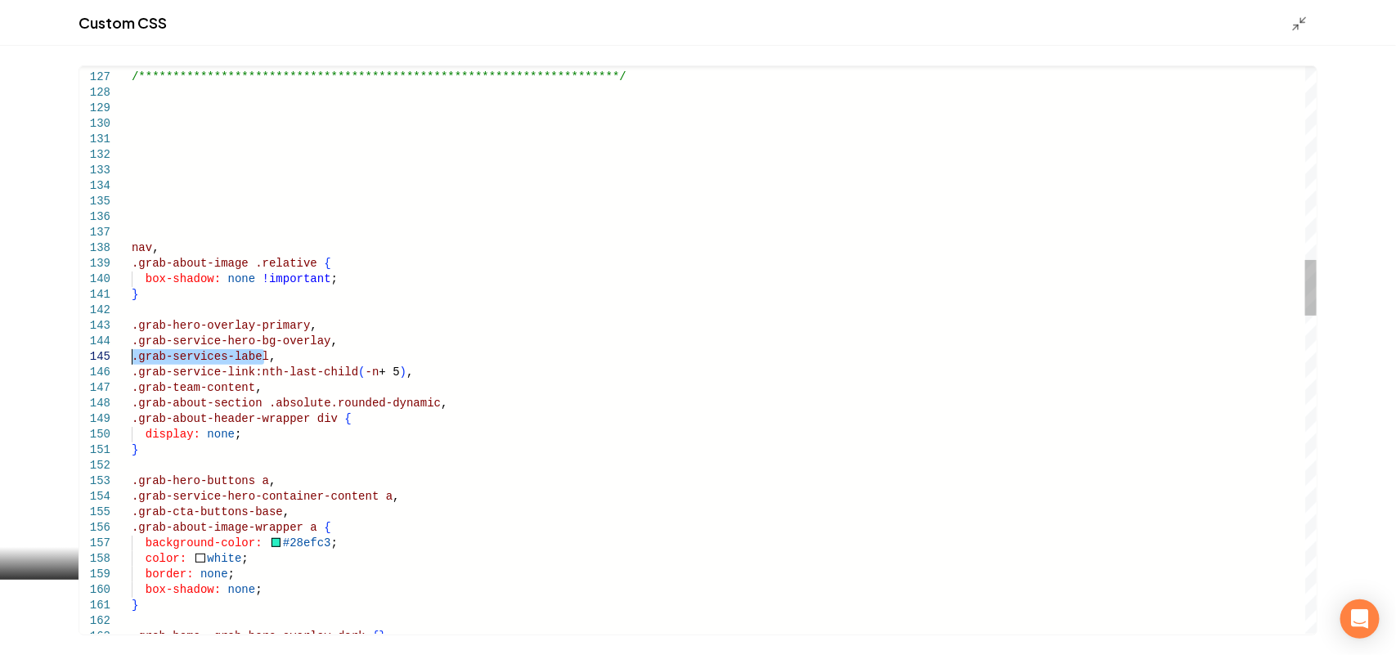
drag, startPoint x: 267, startPoint y: 353, endPoint x: 111, endPoint y: 350, distance: 156.2
type textarea "**********"
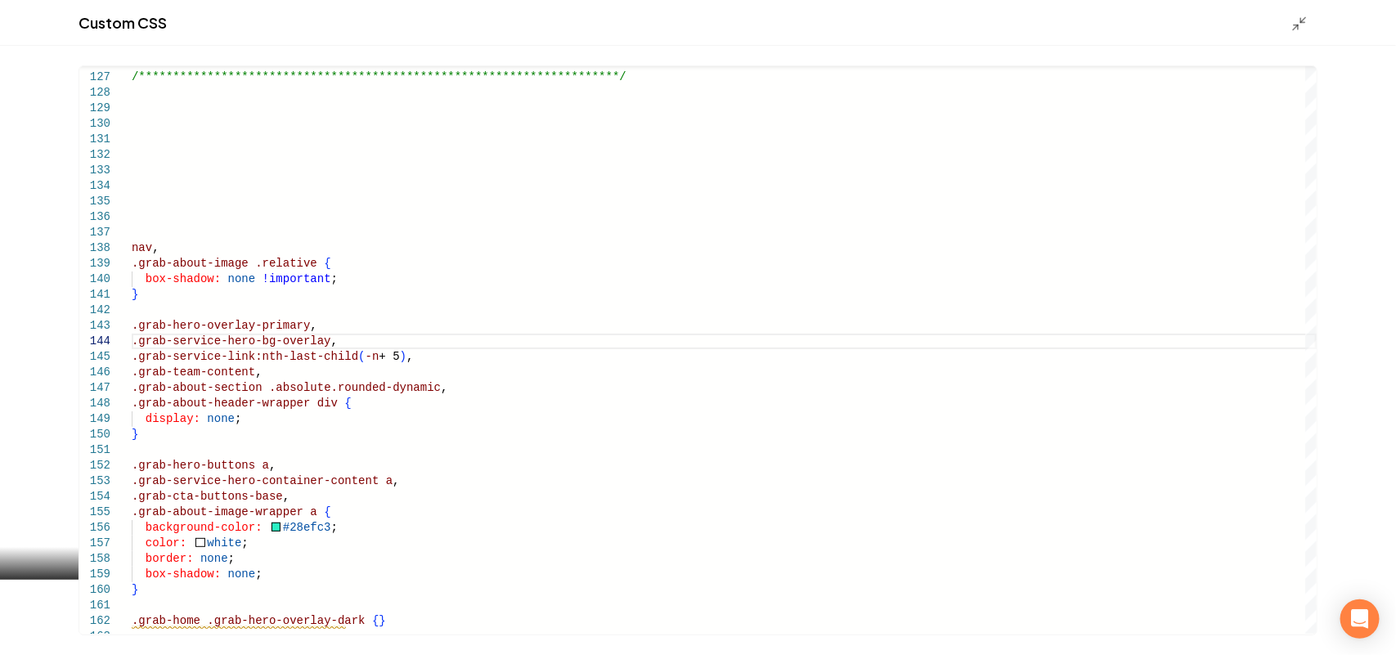
click at [1309, 19] on div "Main content area" at bounding box center [1304, 23] width 26 height 18
click at [1306, 17] on line "Main content area" at bounding box center [1303, 19] width 5 height 5
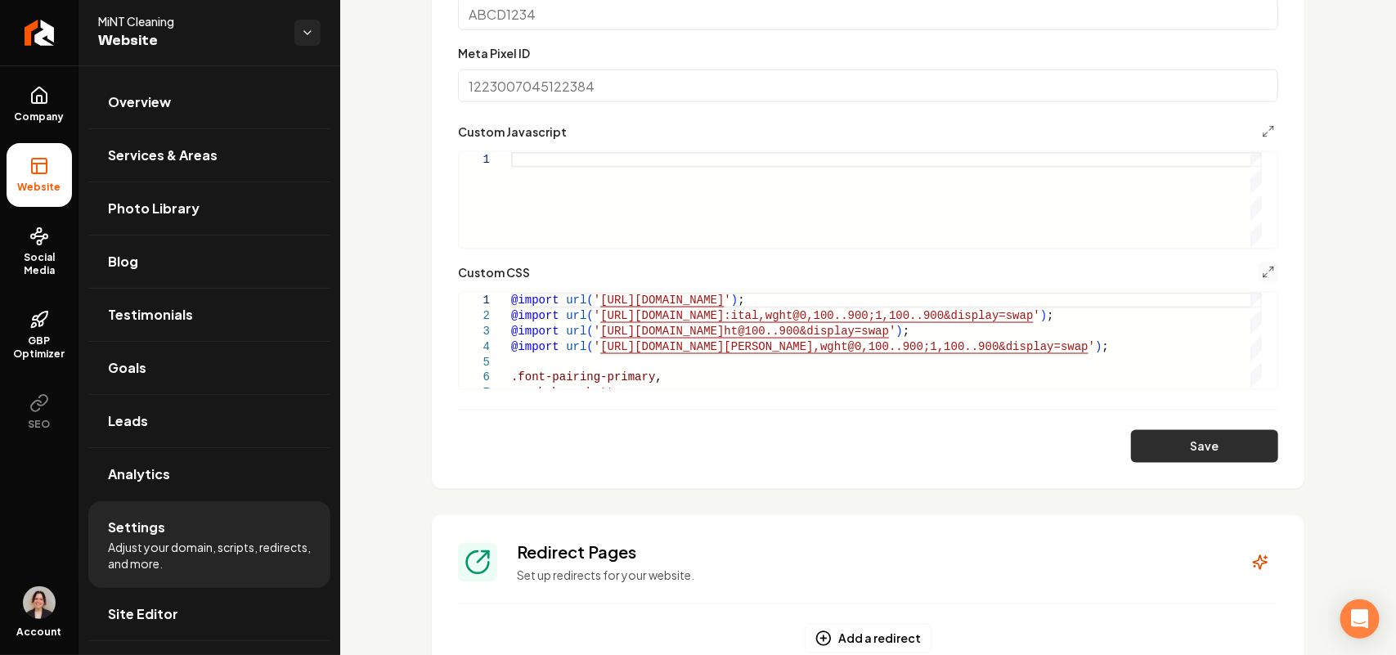
click at [1178, 437] on button "Save" at bounding box center [1204, 446] width 147 height 33
click at [1258, 280] on button "Main content area" at bounding box center [1268, 272] width 20 height 20
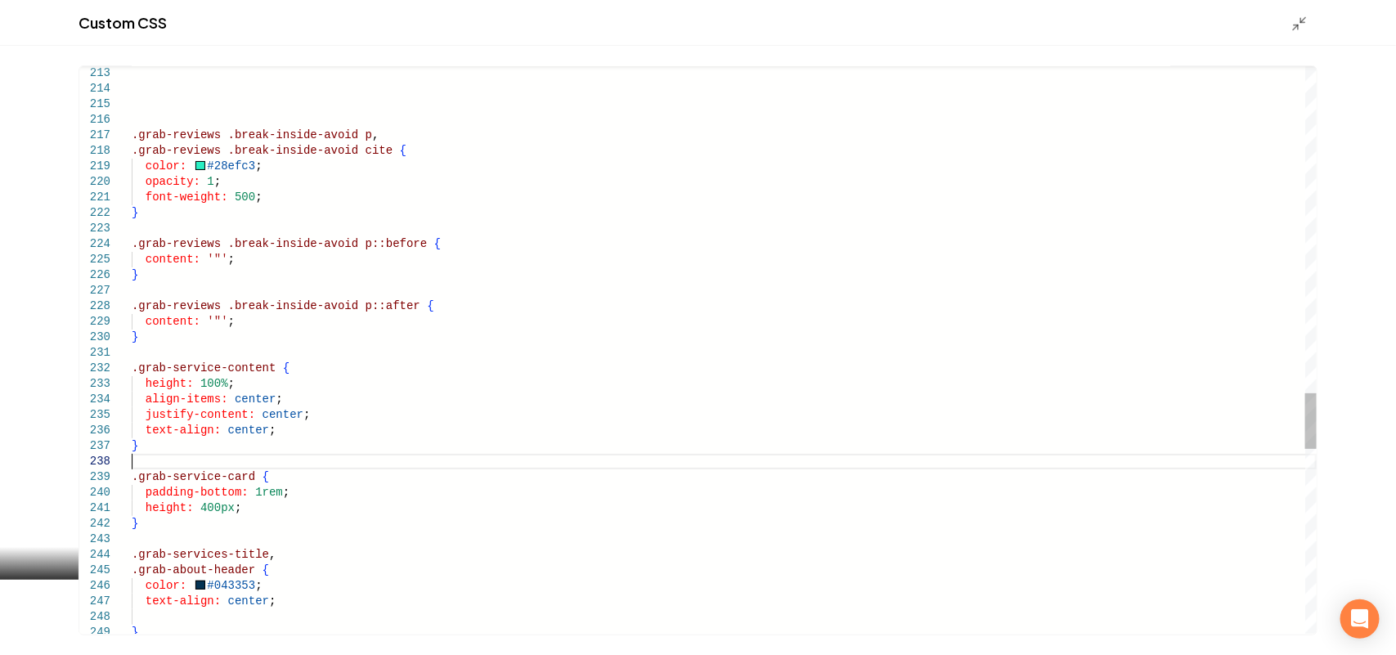
scroll to position [0, 162]
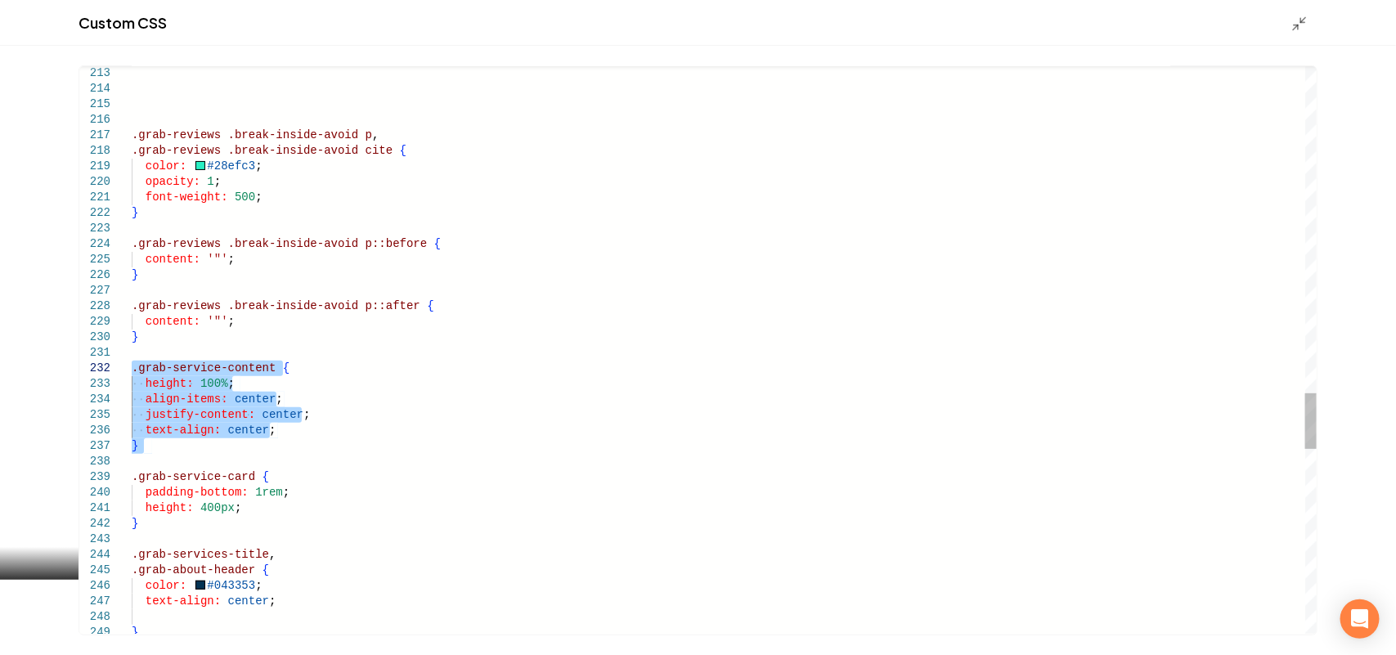
drag, startPoint x: 168, startPoint y: 460, endPoint x: 95, endPoint y: 365, distance: 120.0
drag, startPoint x: 275, startPoint y: 427, endPoint x: 255, endPoint y: 386, distance: 45.3
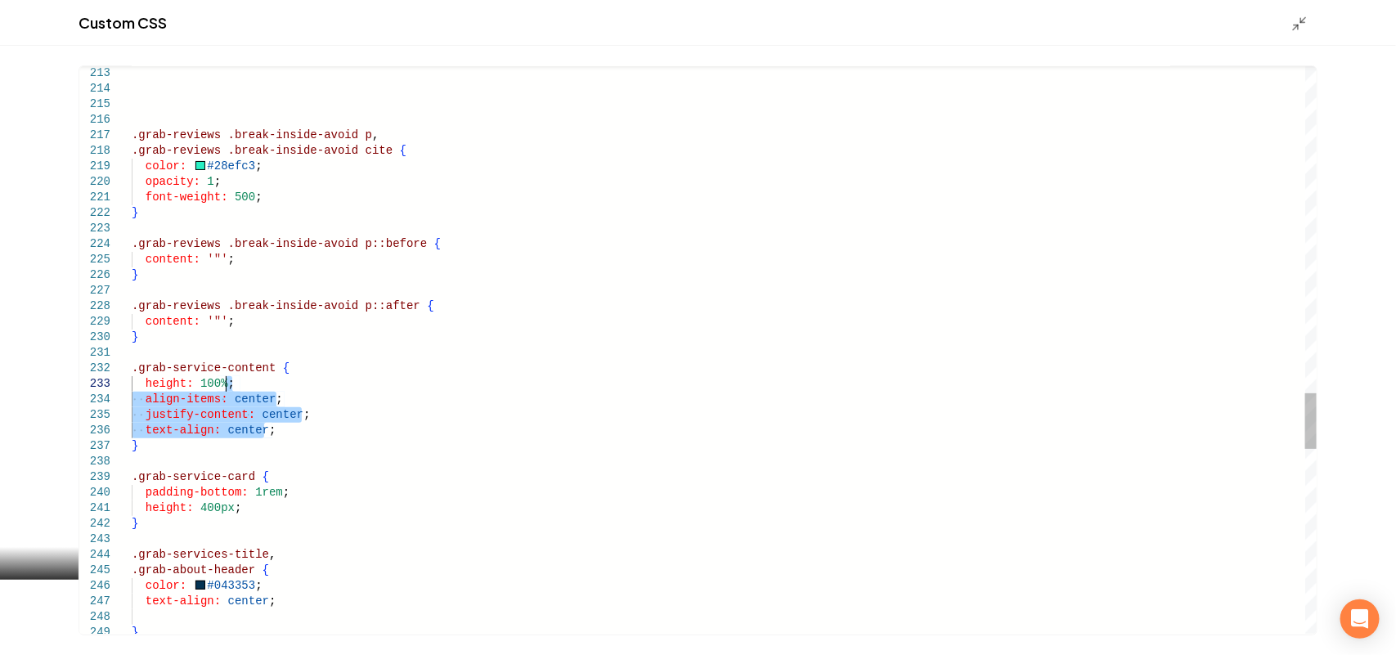
type textarea "**********"
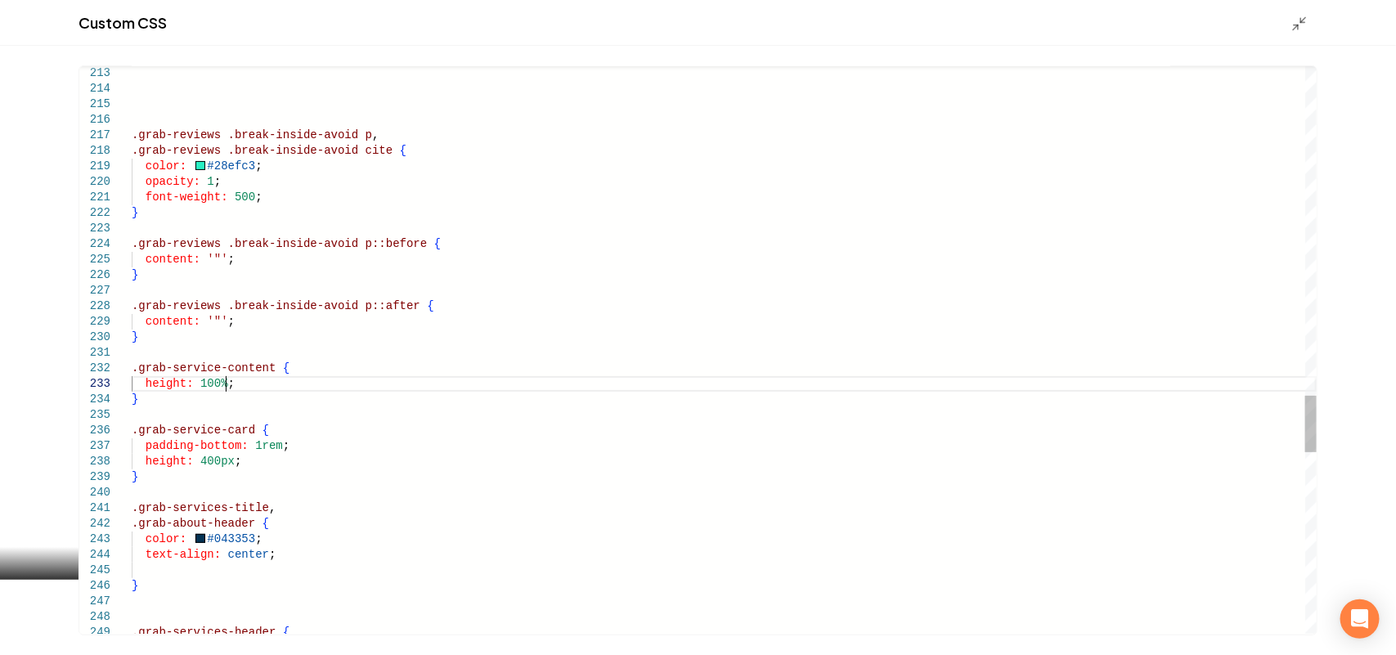
scroll to position [0, 144]
click at [1300, 21] on icon "Main content area" at bounding box center [1299, 24] width 16 height 16
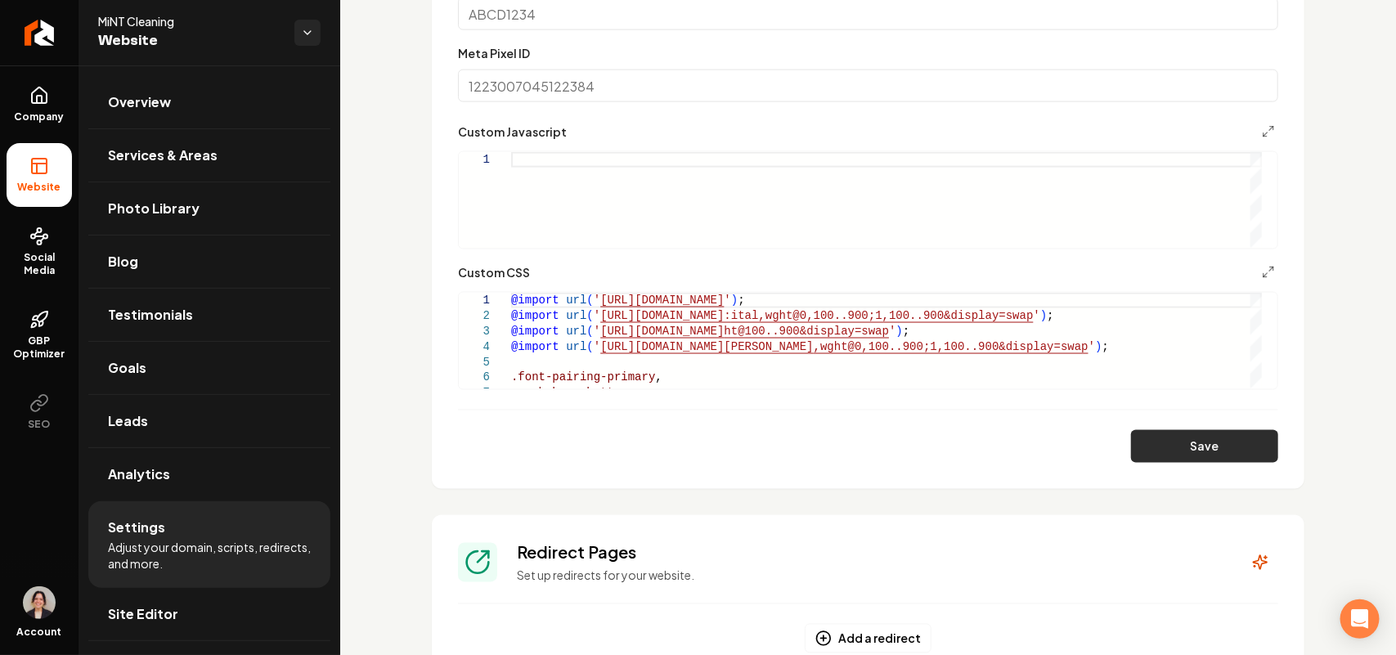
click at [1220, 435] on button "Save" at bounding box center [1204, 446] width 147 height 33
click at [1262, 270] on icon "Main content area" at bounding box center [1268, 272] width 13 height 13
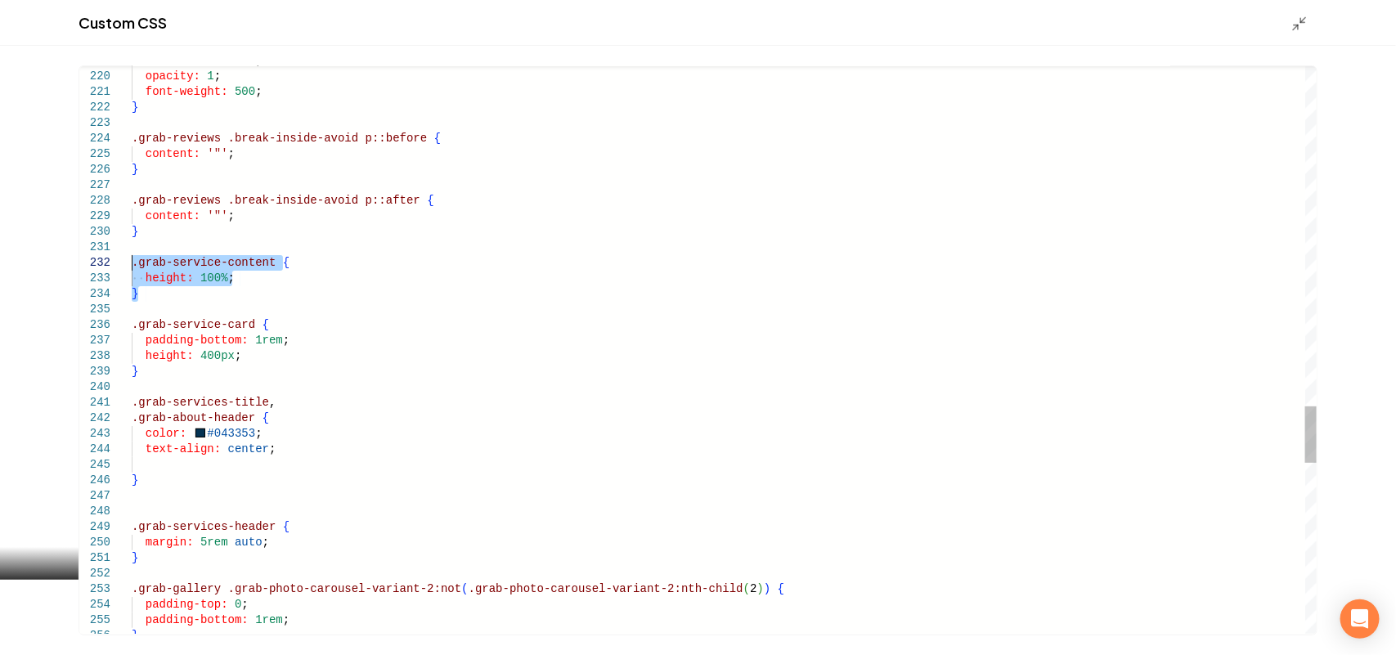
drag, startPoint x: 166, startPoint y: 294, endPoint x: 115, endPoint y: 260, distance: 61.2
type textarea "**********"
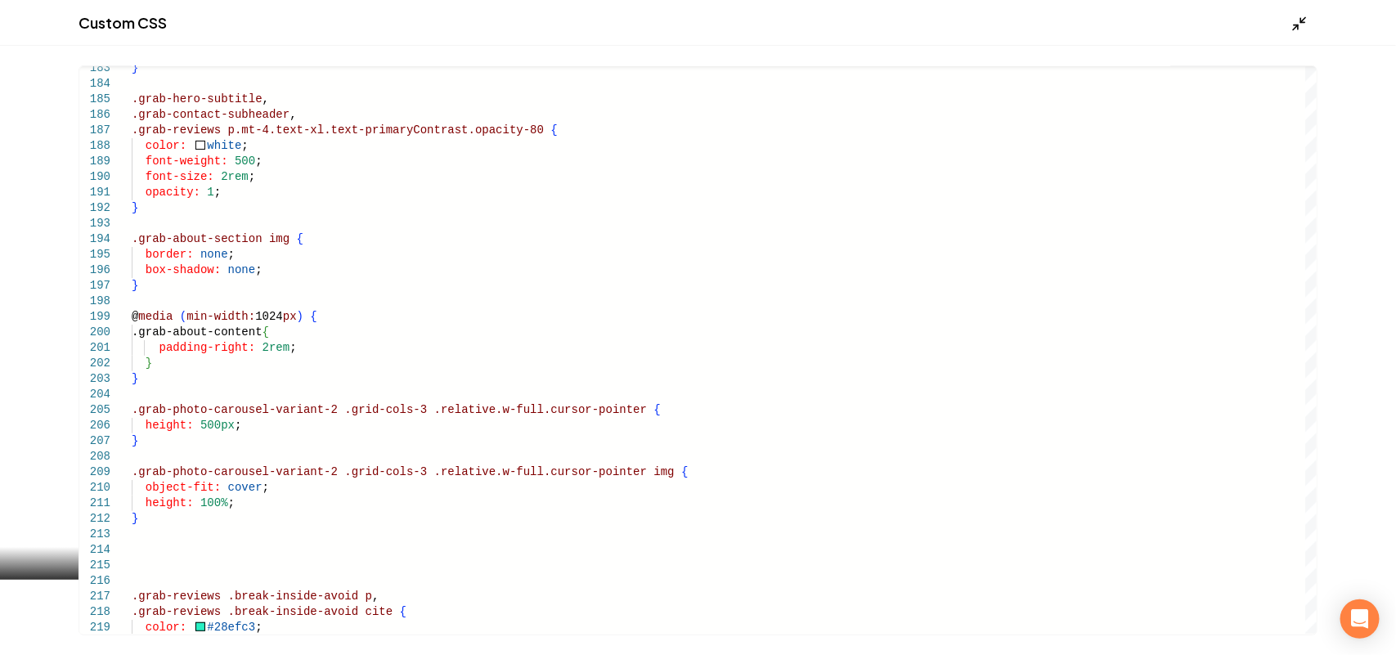
click at [1304, 23] on icon "Main content area" at bounding box center [1299, 24] width 16 height 16
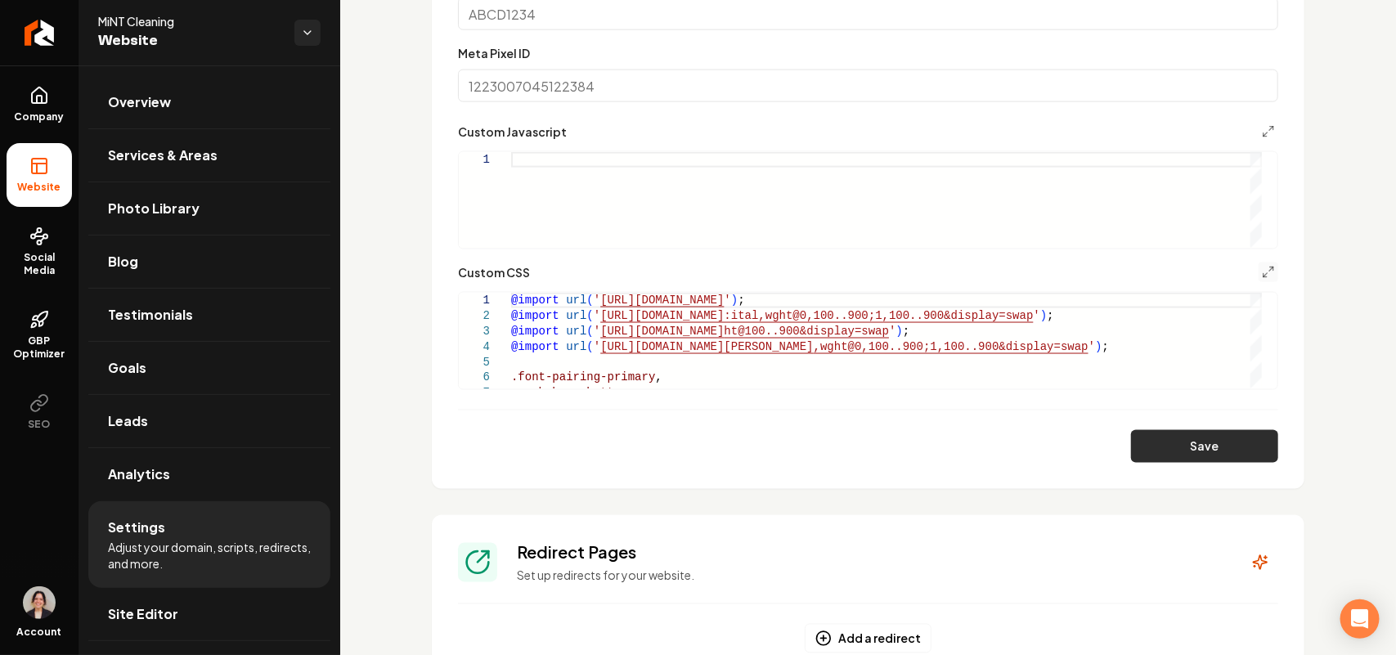
click at [1200, 459] on button "Save" at bounding box center [1204, 446] width 147 height 33
